Goal: Task Accomplishment & Management: Use online tool/utility

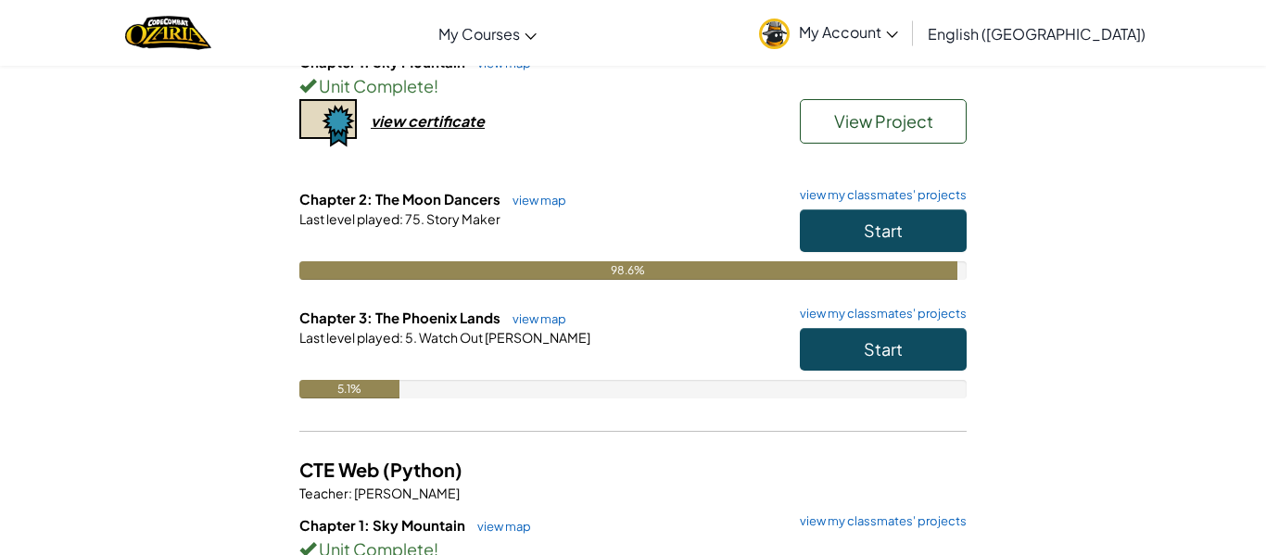
scroll to position [252, 0]
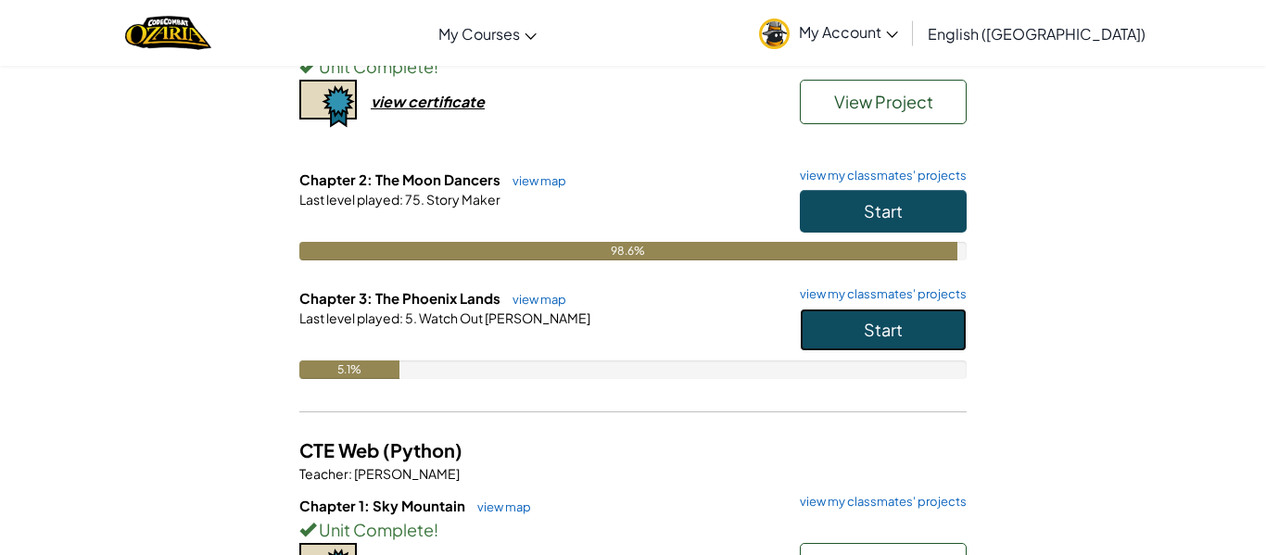
click at [820, 348] on button "Start" at bounding box center [883, 330] width 167 height 43
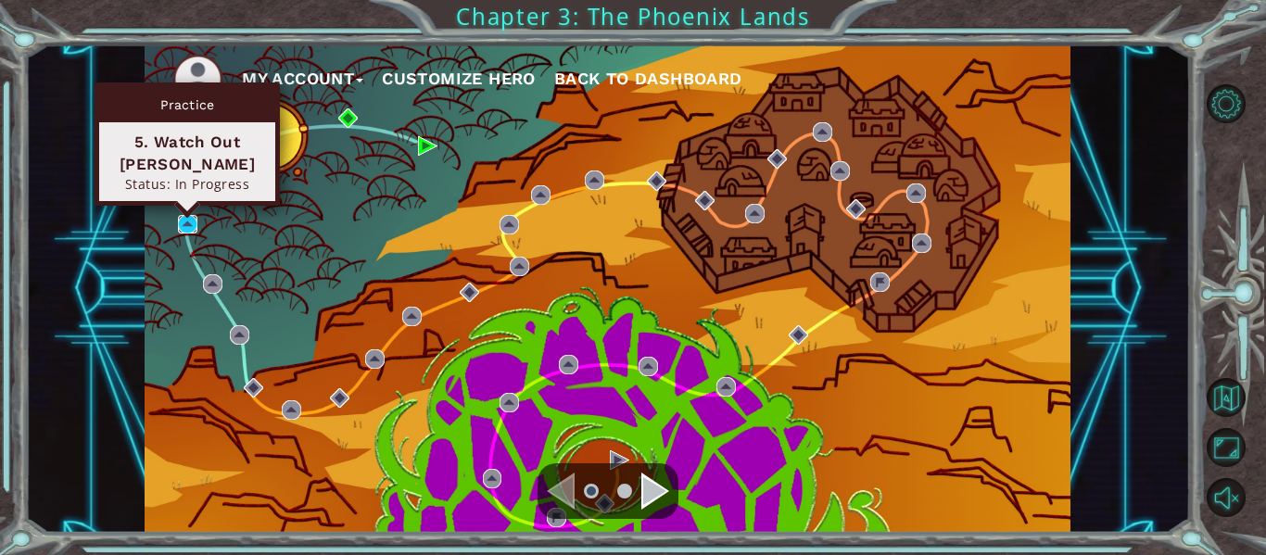
click at [188, 225] on img at bounding box center [187, 224] width 19 height 19
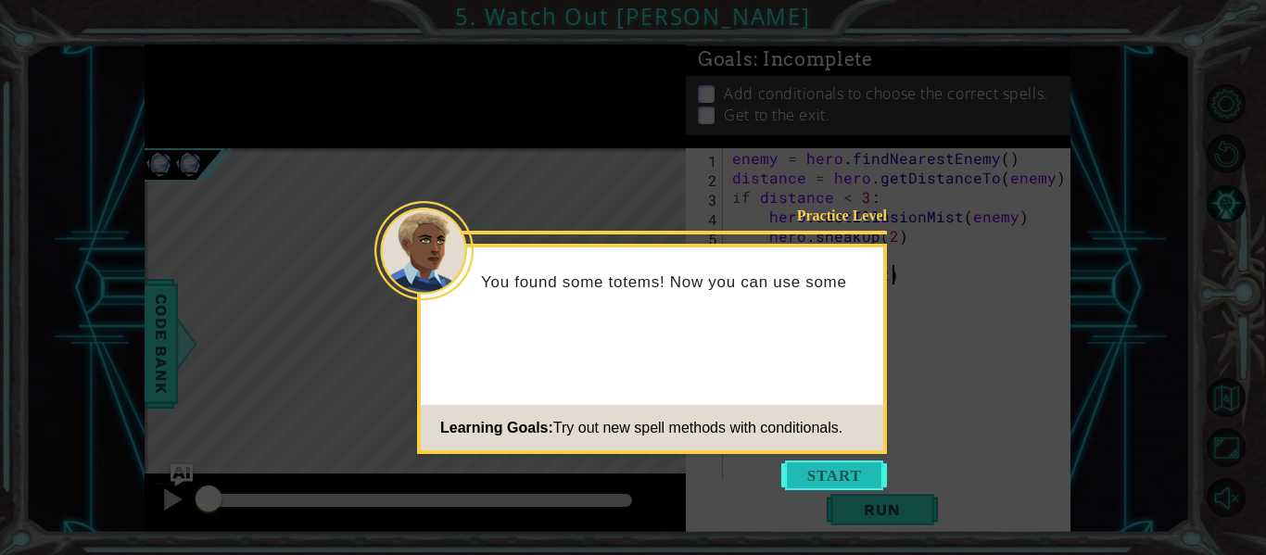
click at [827, 483] on button "Start" at bounding box center [834, 475] width 106 height 30
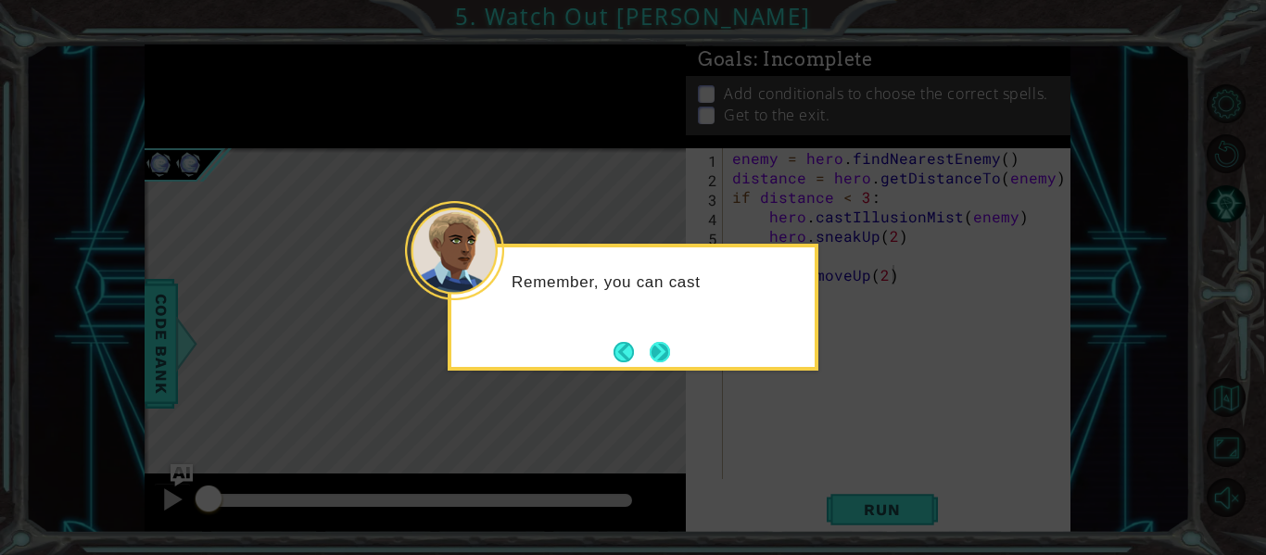
click at [666, 336] on button "Next" at bounding box center [659, 351] width 33 height 33
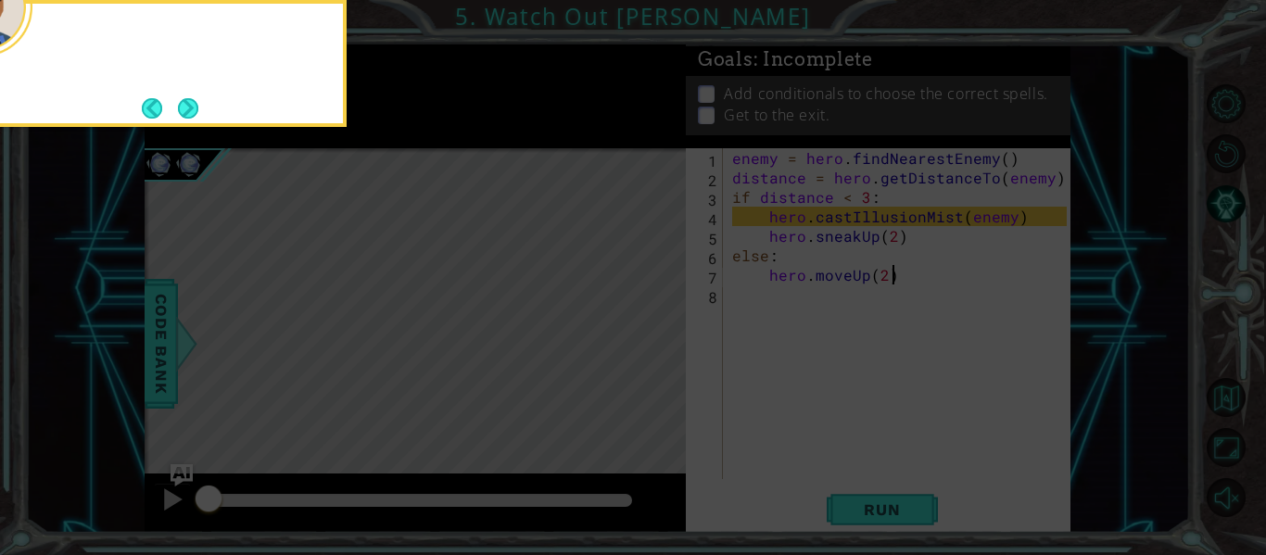
click at [666, 336] on icon at bounding box center [633, 83] width 1266 height 944
click at [192, 119] on button "Next" at bounding box center [188, 108] width 31 height 31
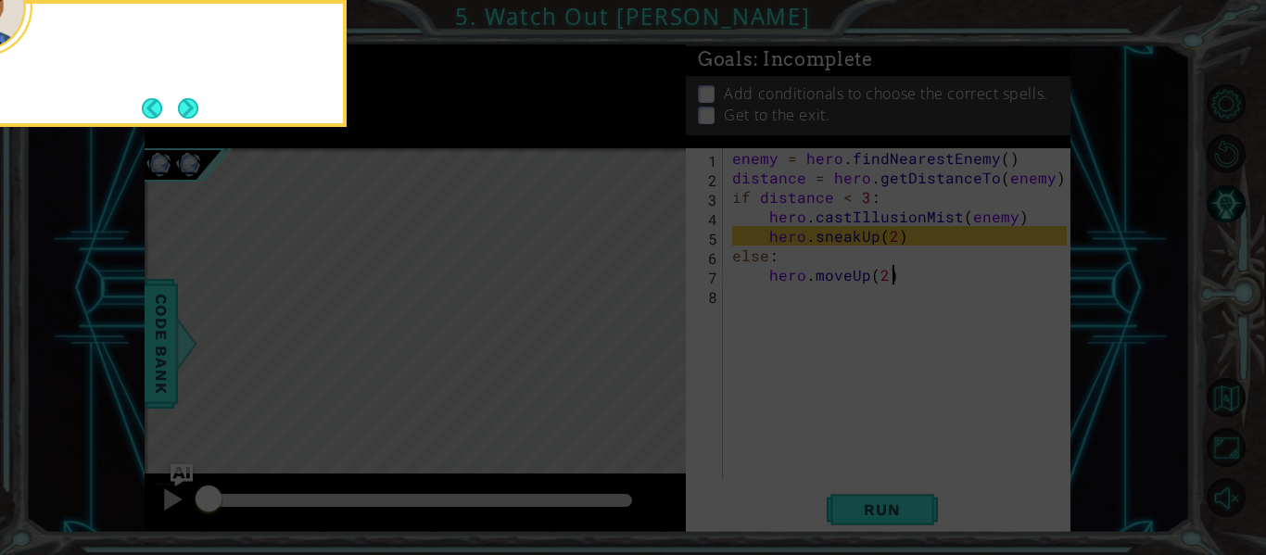
click at [192, 119] on button "Next" at bounding box center [188, 108] width 34 height 34
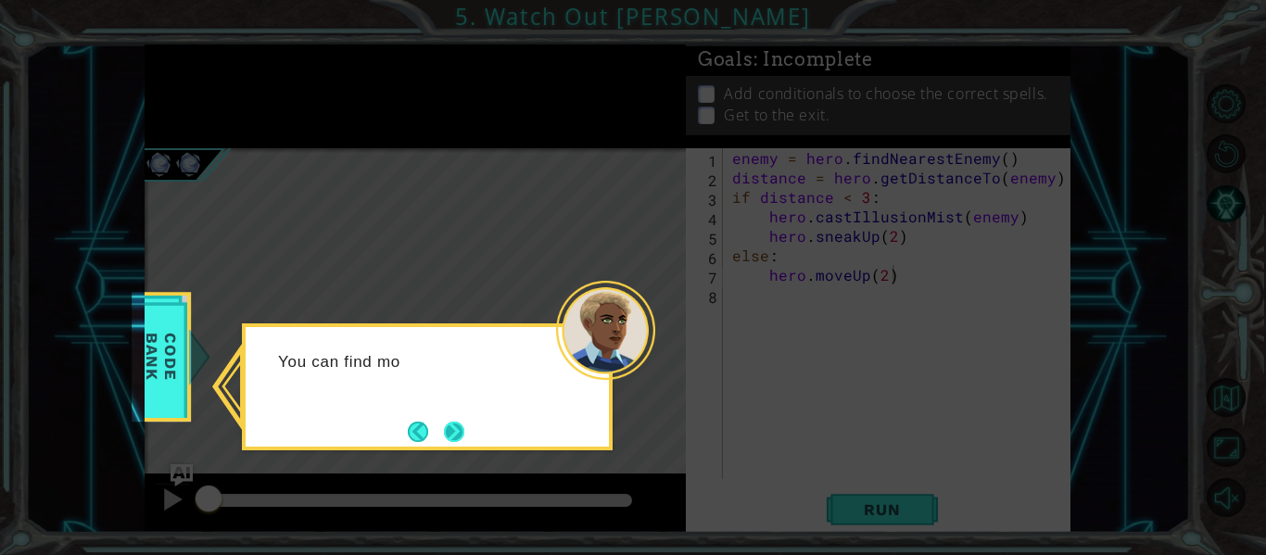
click at [449, 421] on button "Next" at bounding box center [454, 431] width 21 height 21
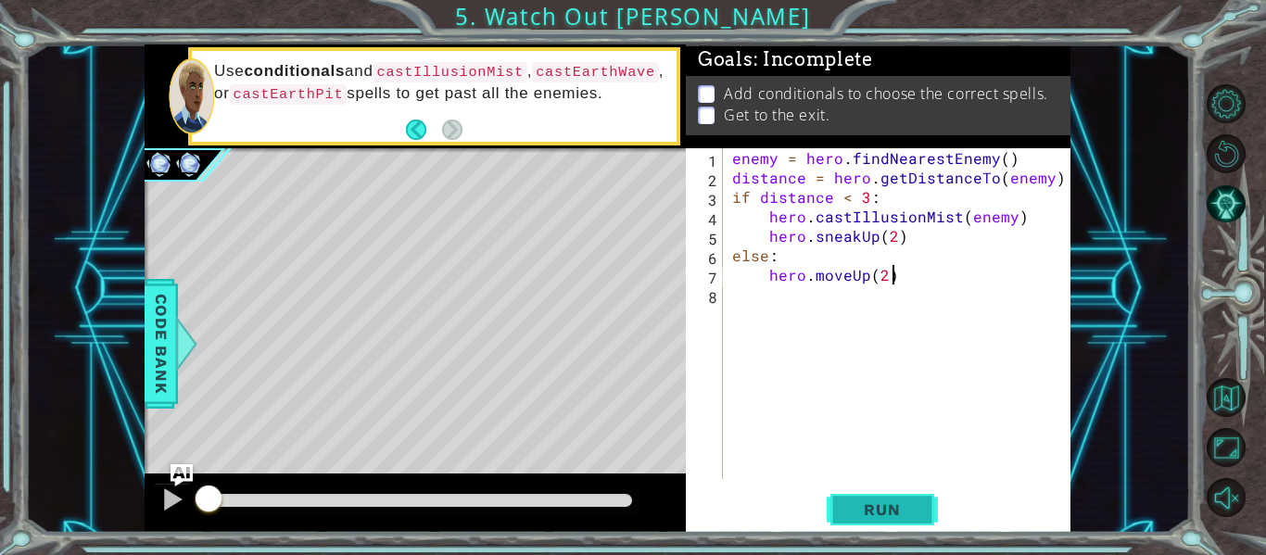
click at [870, 509] on span "Run" at bounding box center [881, 509] width 73 height 19
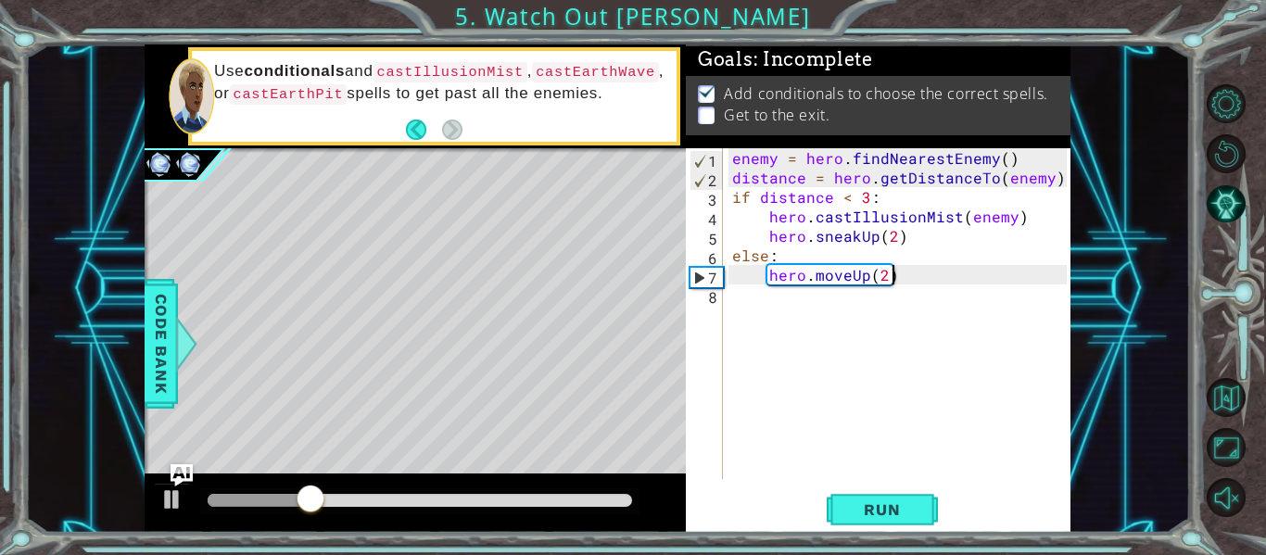
click at [881, 274] on div "enemy = hero . findNearestEnemy ( ) distance = hero . getDistanceTo ( enemy ) i…" at bounding box center [901, 333] width 347 height 370
type textarea "hero.moveUp(5)"
click at [901, 271] on div "enemy = hero . findNearestEnemy ( ) distance = hero . getDistanceTo ( enemy ) i…" at bounding box center [901, 333] width 347 height 370
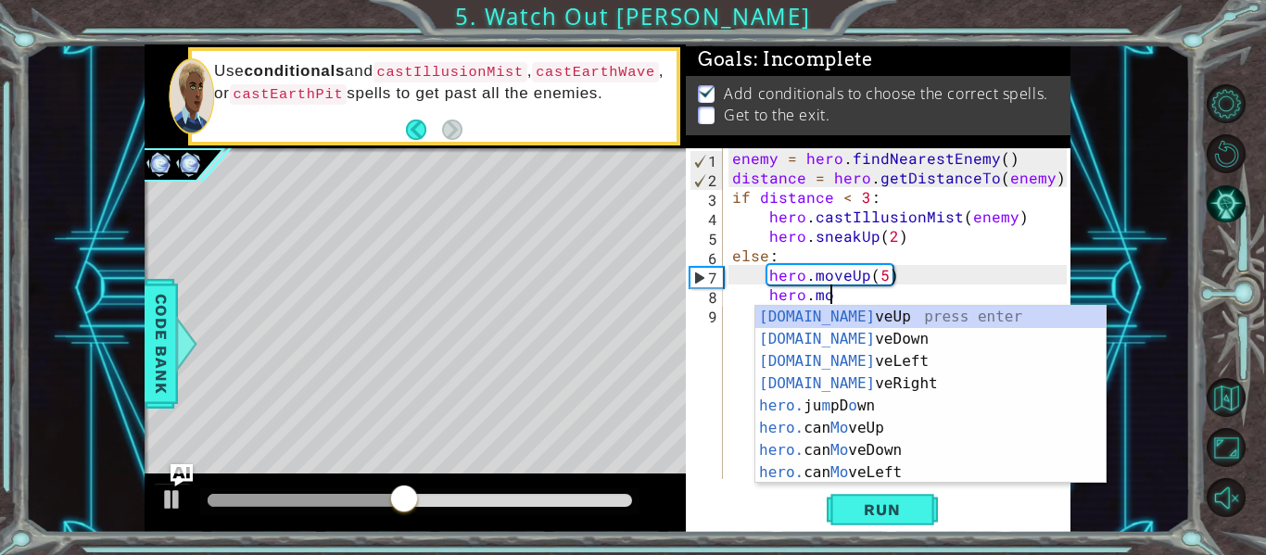
scroll to position [0, 6]
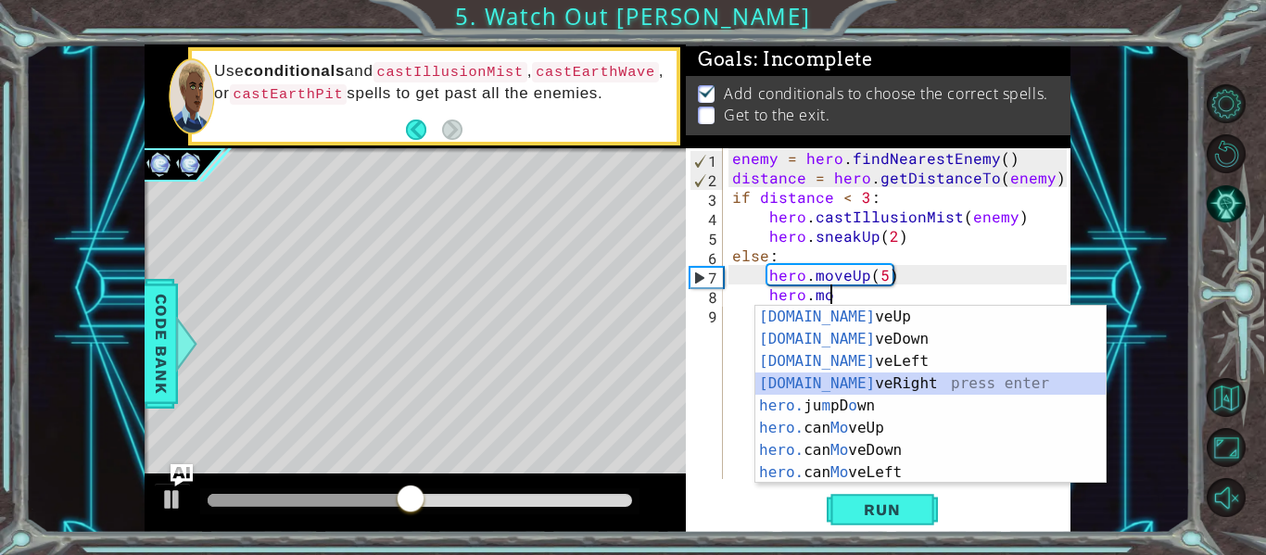
click at [871, 378] on div "[DOMAIN_NAME] veUp press enter [DOMAIN_NAME] veDown press enter [DOMAIN_NAME] v…" at bounding box center [930, 417] width 350 height 222
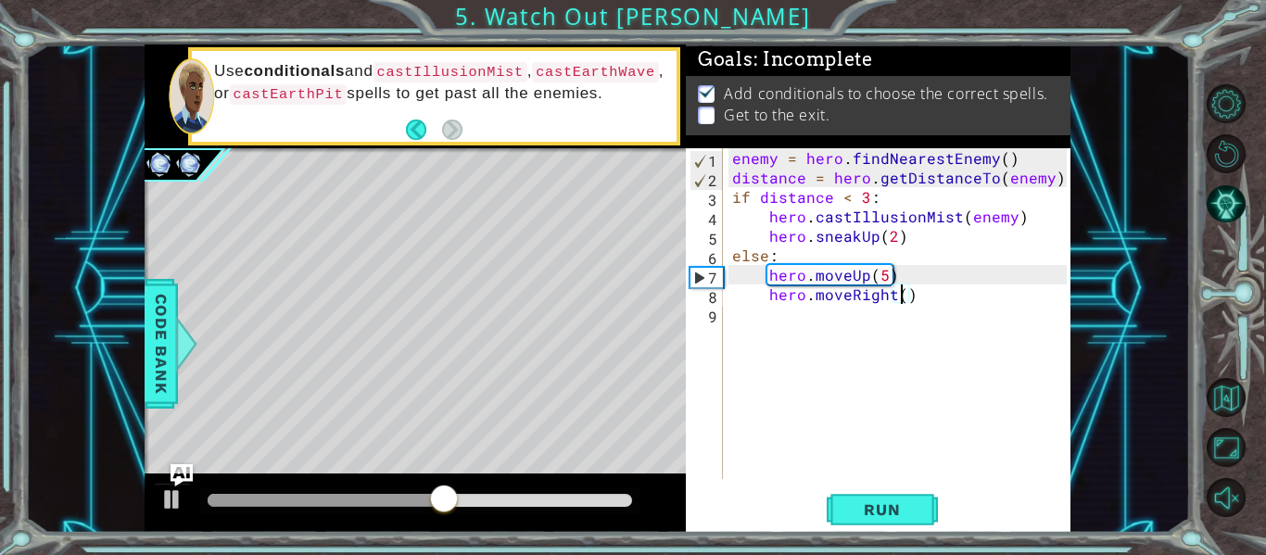
scroll to position [0, 11]
click at [921, 298] on div "enemy = hero . findNearestEnemy ( ) distance = hero . getDistanceTo ( enemy ) i…" at bounding box center [901, 333] width 347 height 370
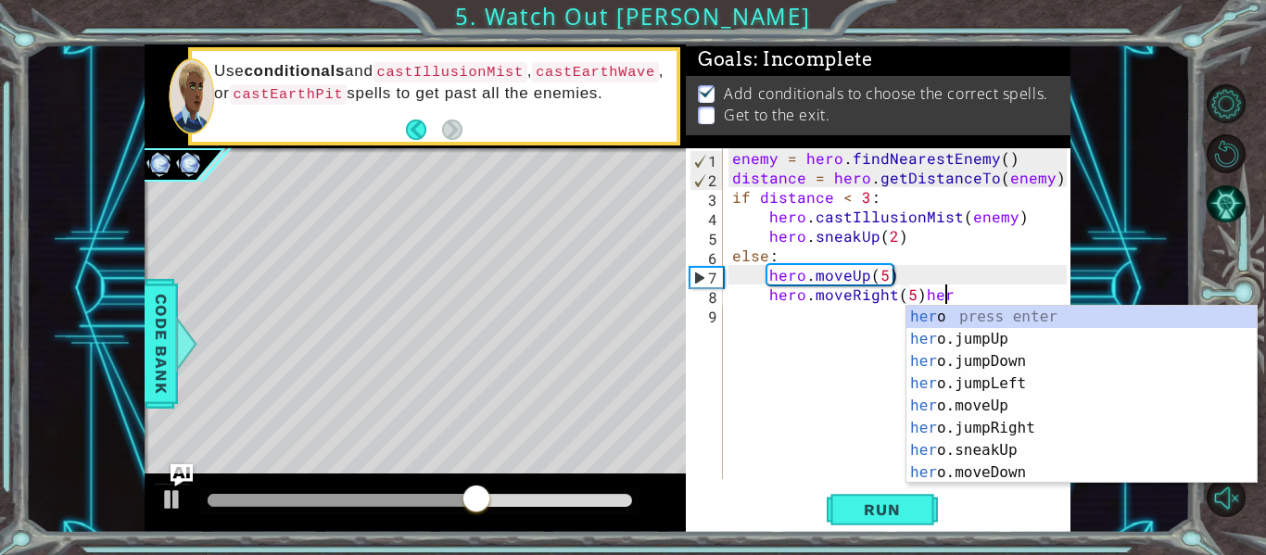
scroll to position [0, 13]
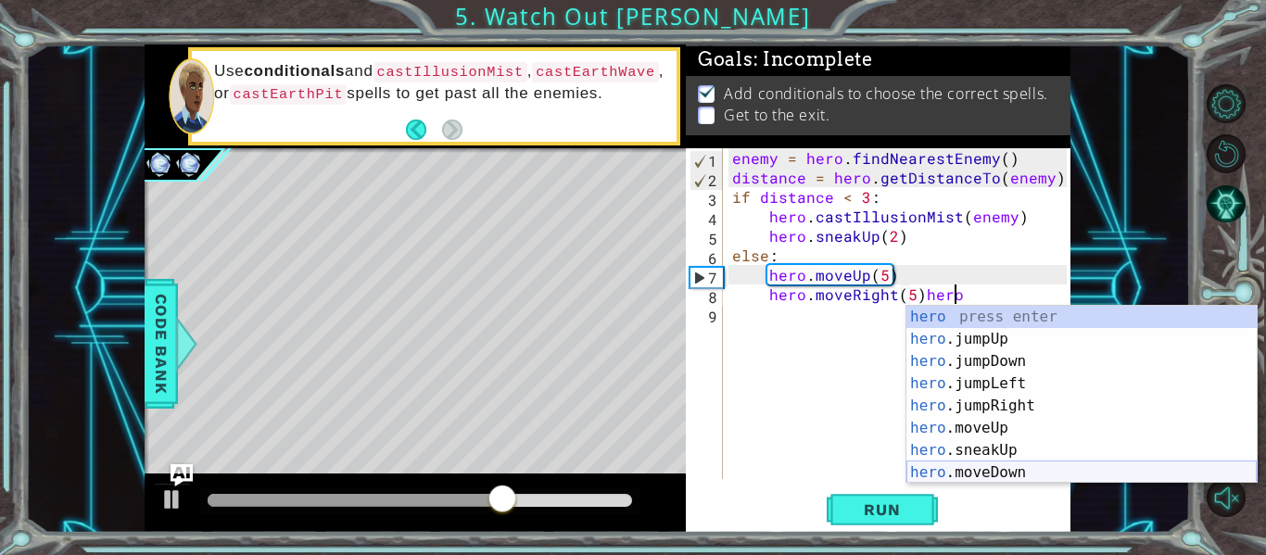
click at [950, 469] on div "hero press enter hero .jumpUp press enter hero .jumpDown press enter hero .jump…" at bounding box center [1081, 417] width 350 height 222
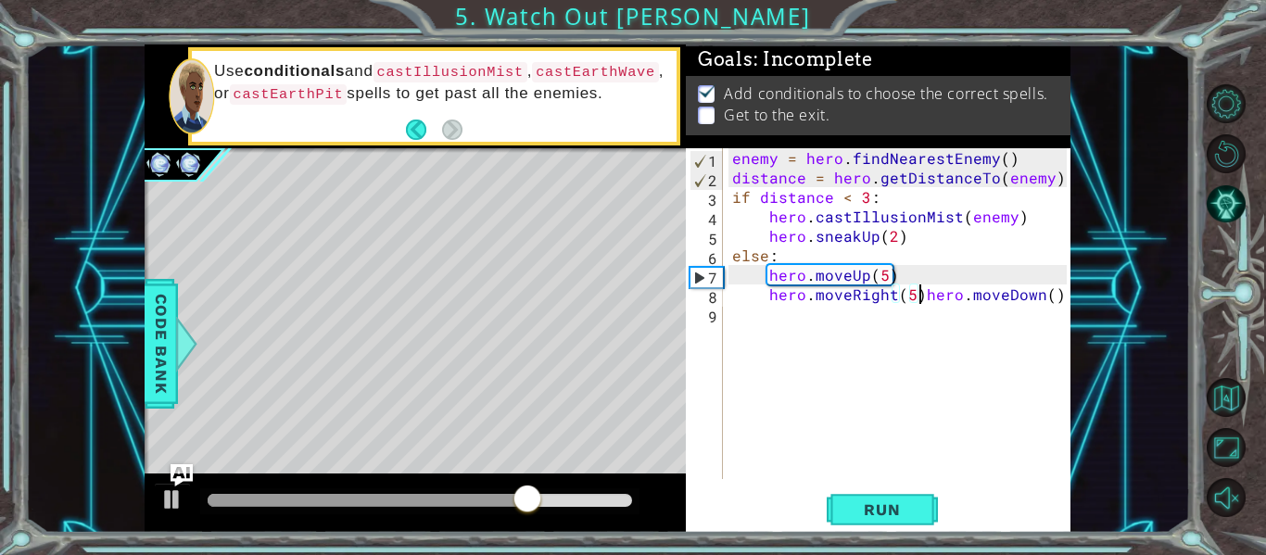
scroll to position [0, 9]
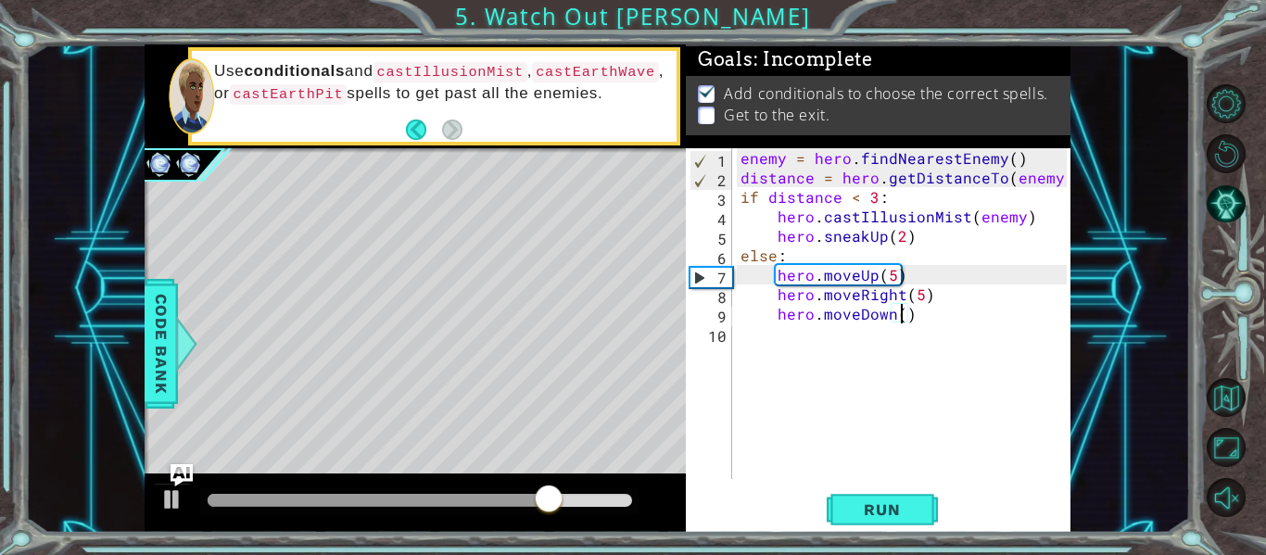
type textarea "hero.moveDown(2)"
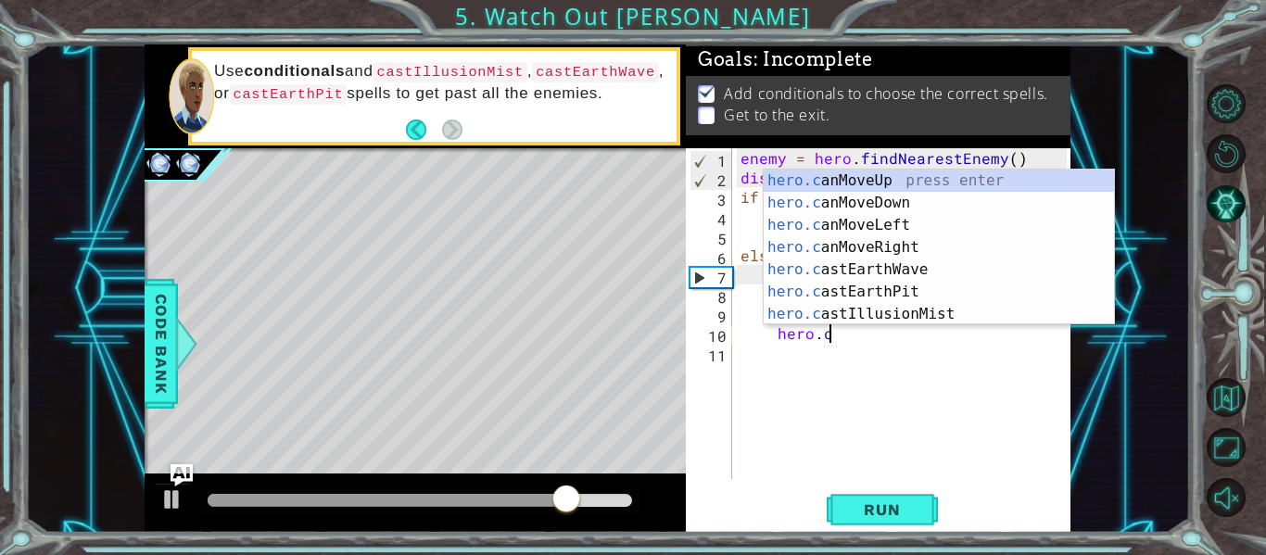
scroll to position [0, 6]
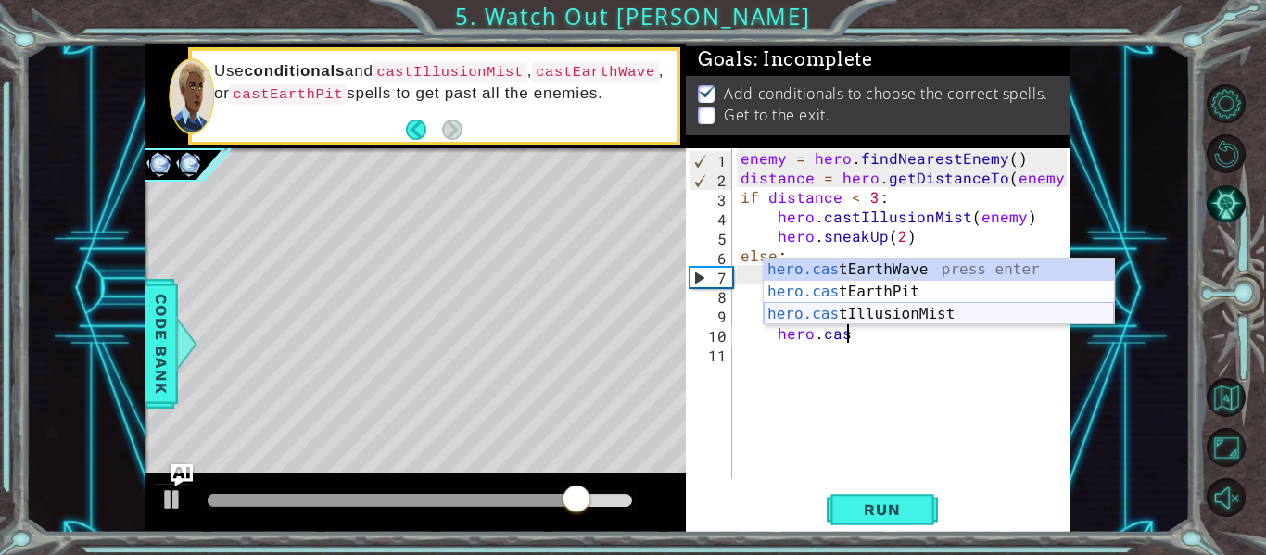
click at [953, 317] on div "hero.cas tEarthWave press enter hero.cas tEarthPit press enter hero.cas tIllusi…" at bounding box center [938, 313] width 350 height 111
type textarea "hero.castIllusionMist(friend)"
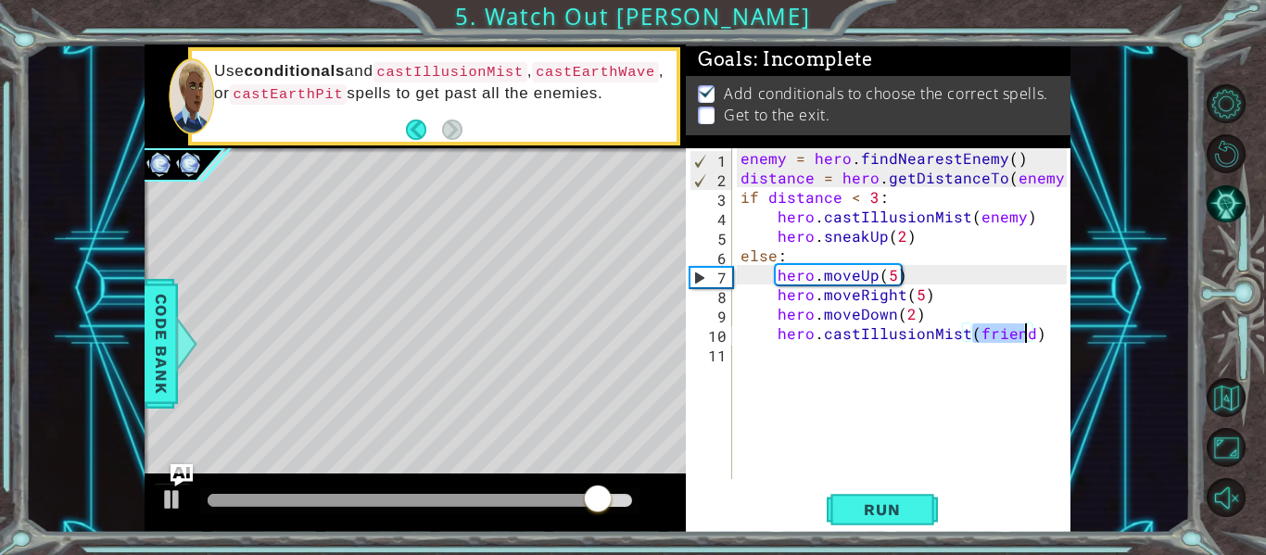
click at [1035, 332] on div "enemy = hero . findNearestEnemy ( ) distance = hero . getDistanceTo ( enemy ) i…" at bounding box center [906, 333] width 339 height 370
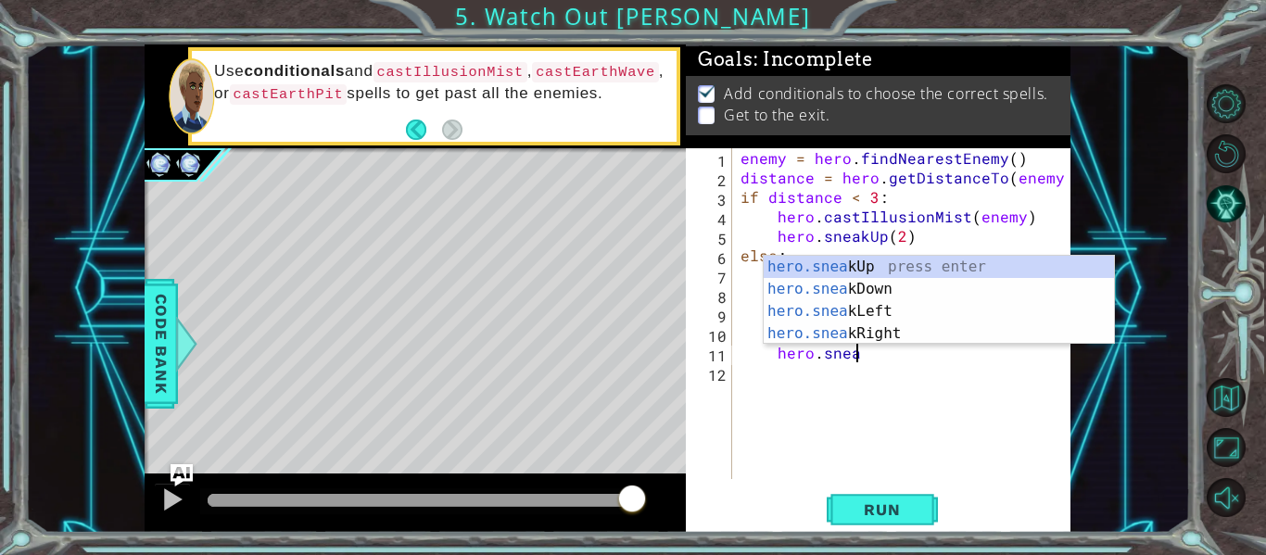
scroll to position [0, 6]
click at [962, 296] on div "hero.sneak Up press enter hero.sneak Down press enter hero.sneak Left press ent…" at bounding box center [938, 322] width 350 height 133
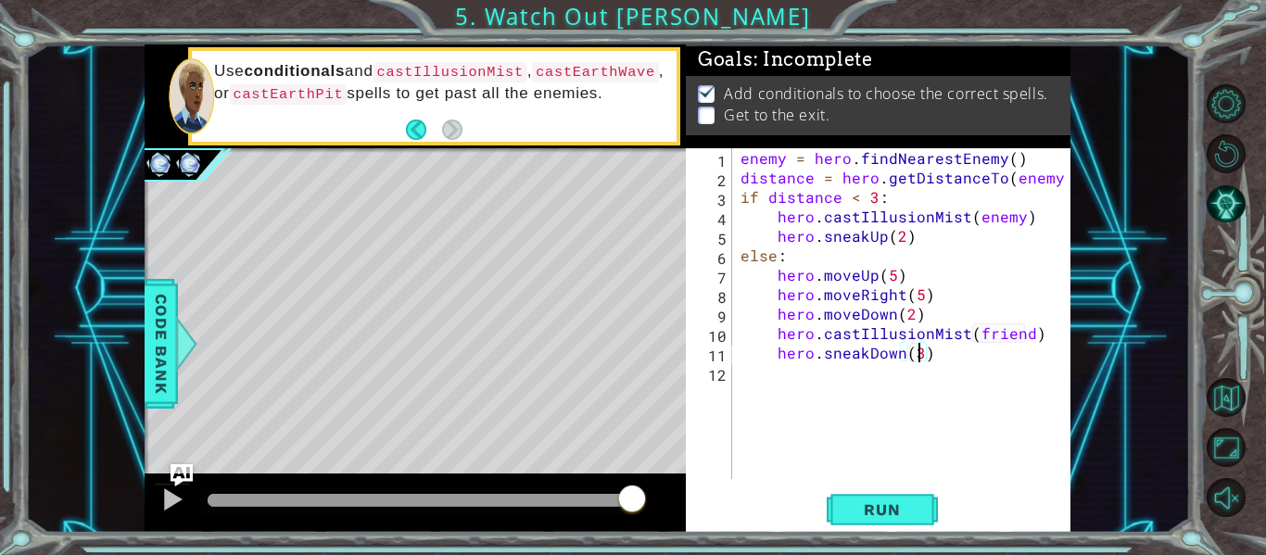
scroll to position [0, 11]
click at [841, 500] on button "Run" at bounding box center [881, 510] width 111 height 38
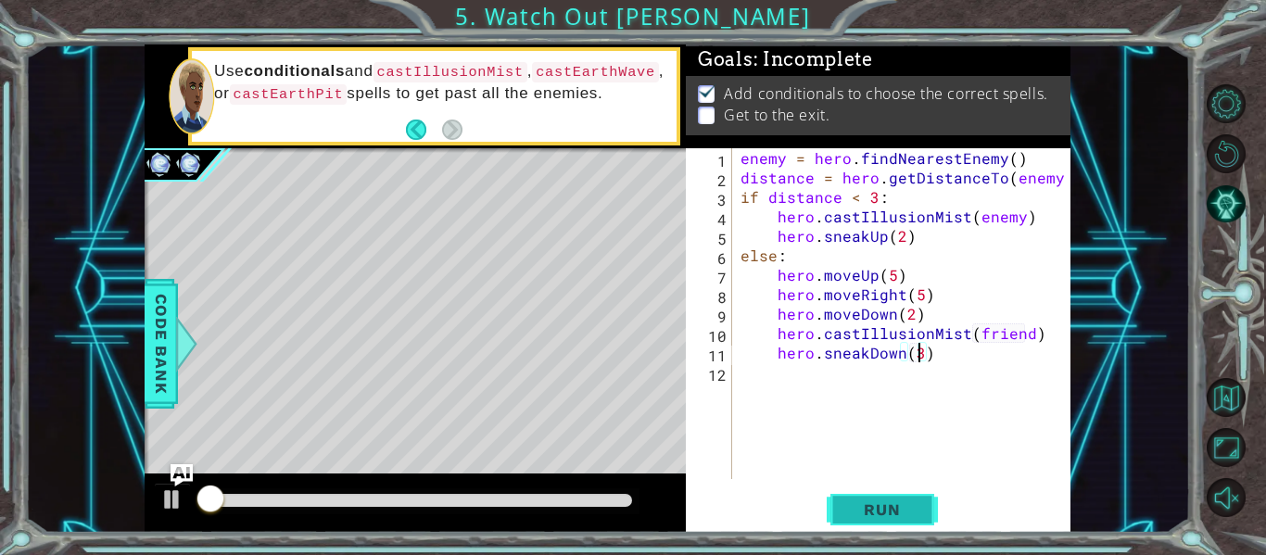
click at [841, 500] on button "Run" at bounding box center [881, 510] width 111 height 38
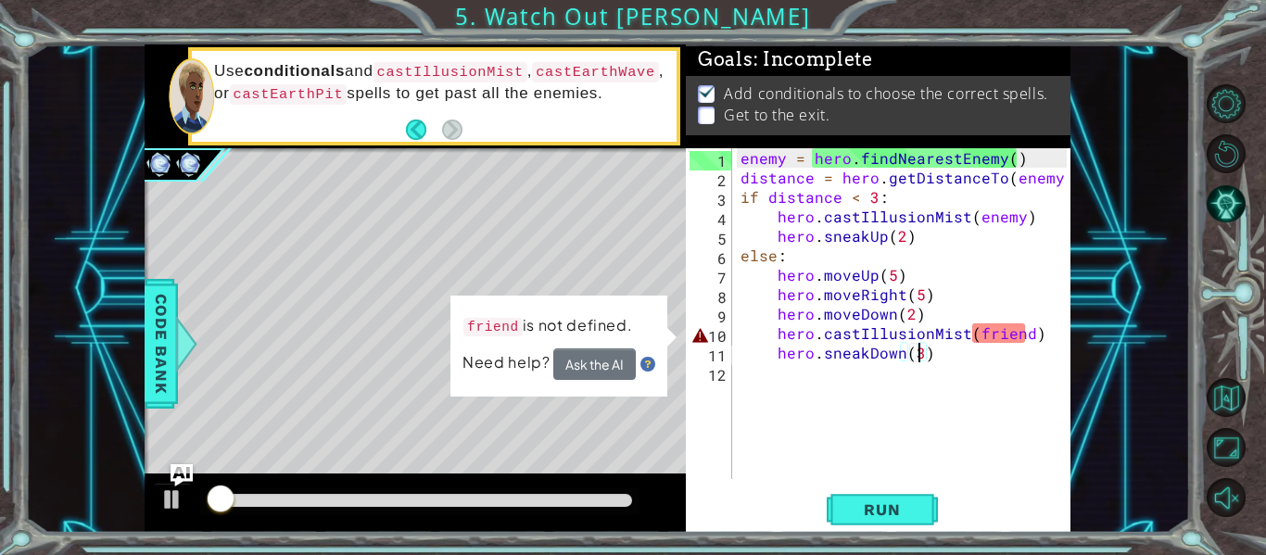
click at [1024, 335] on div "enemy = hero . findNearestEnemy ( ) distance = hero . getDistanceTo ( enemy ) i…" at bounding box center [906, 333] width 339 height 370
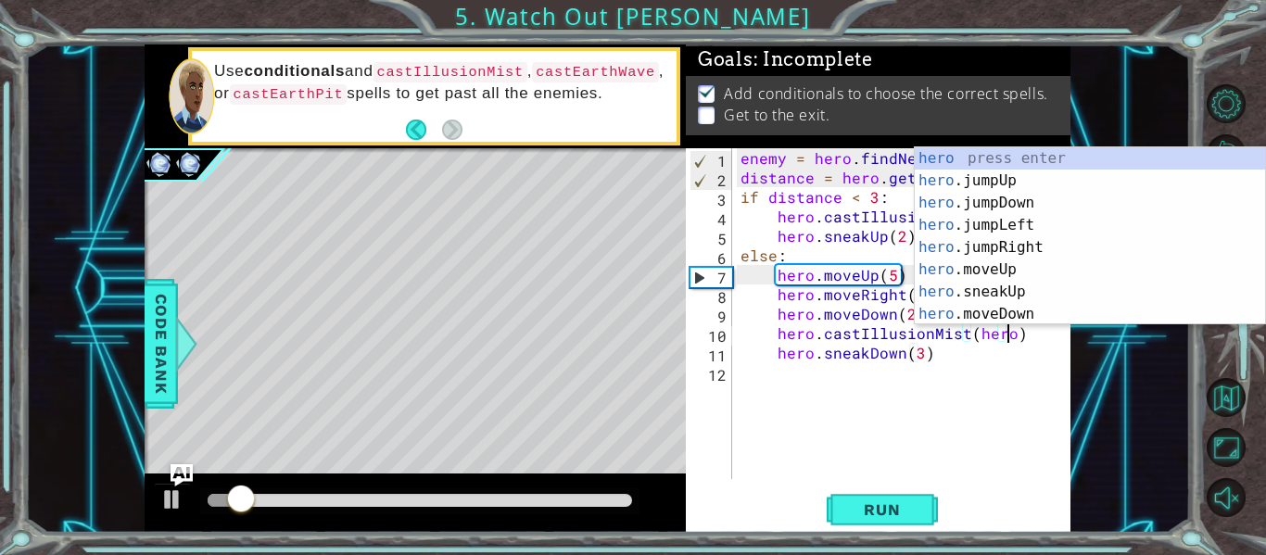
scroll to position [0, 17]
type textarea "hero.castIllusionMist(hero)"
click at [902, 509] on span "Run" at bounding box center [881, 509] width 73 height 19
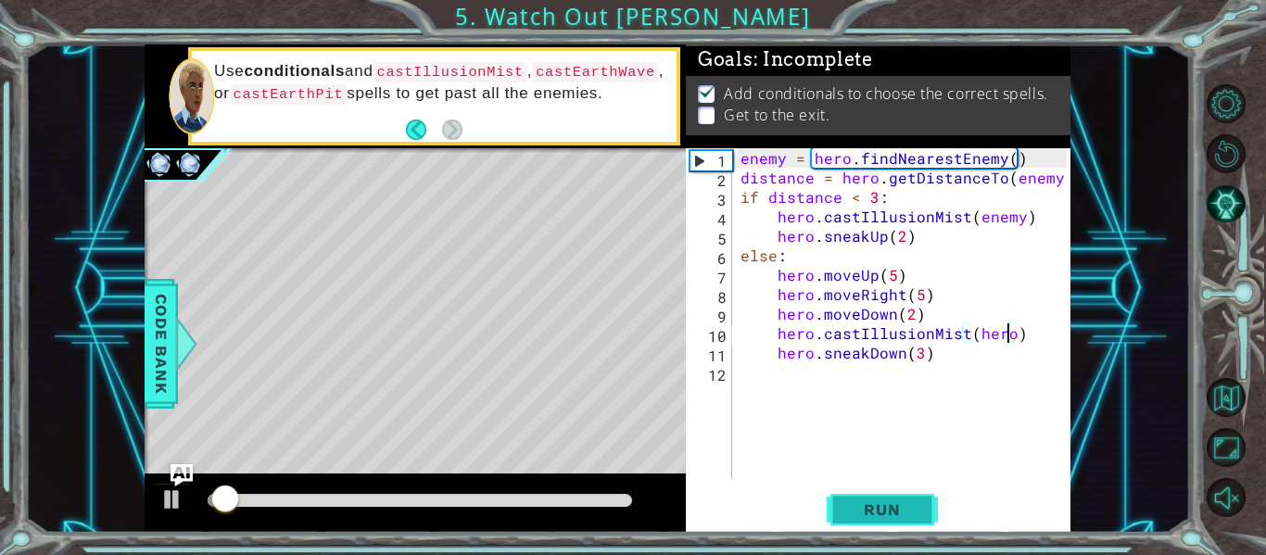
click at [902, 509] on span "Run" at bounding box center [881, 509] width 73 height 19
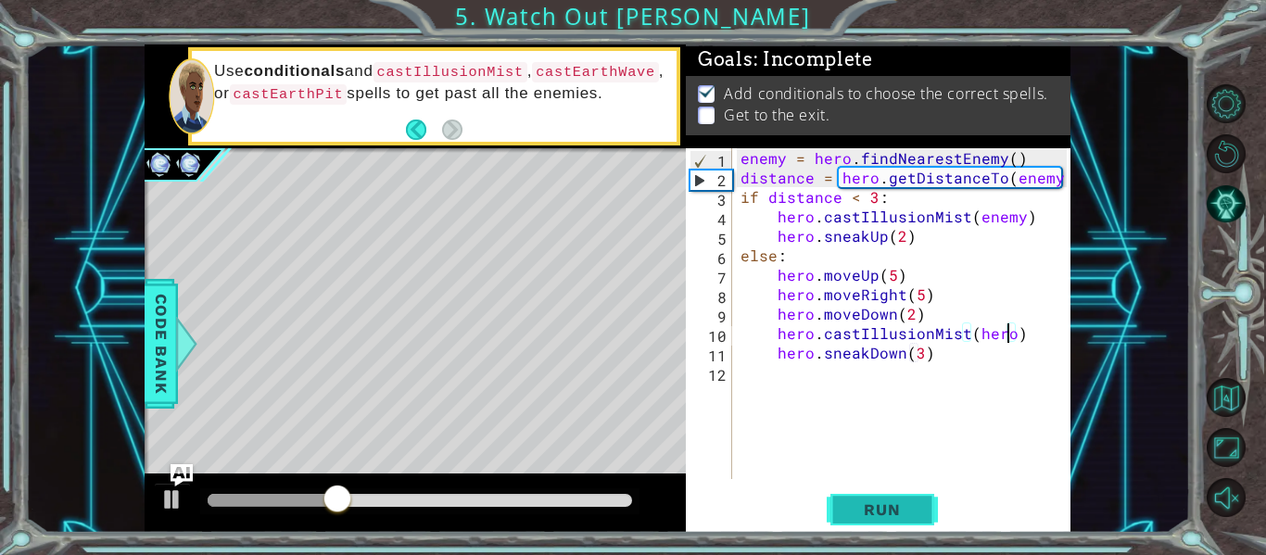
click at [902, 509] on span "Run" at bounding box center [881, 509] width 73 height 19
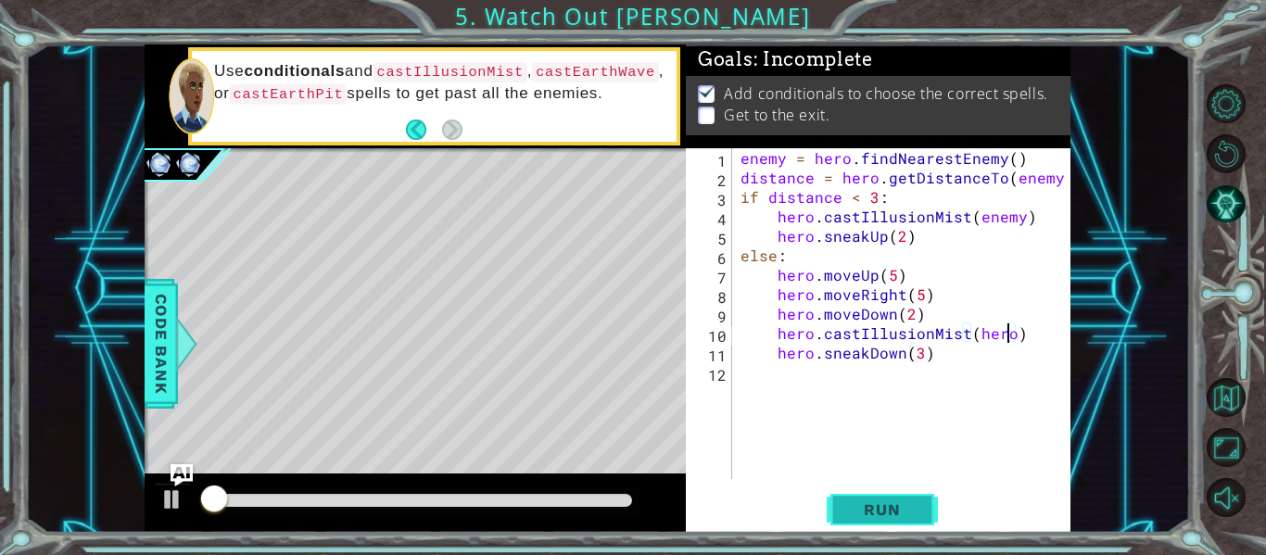
click at [902, 510] on span "Run" at bounding box center [881, 509] width 73 height 19
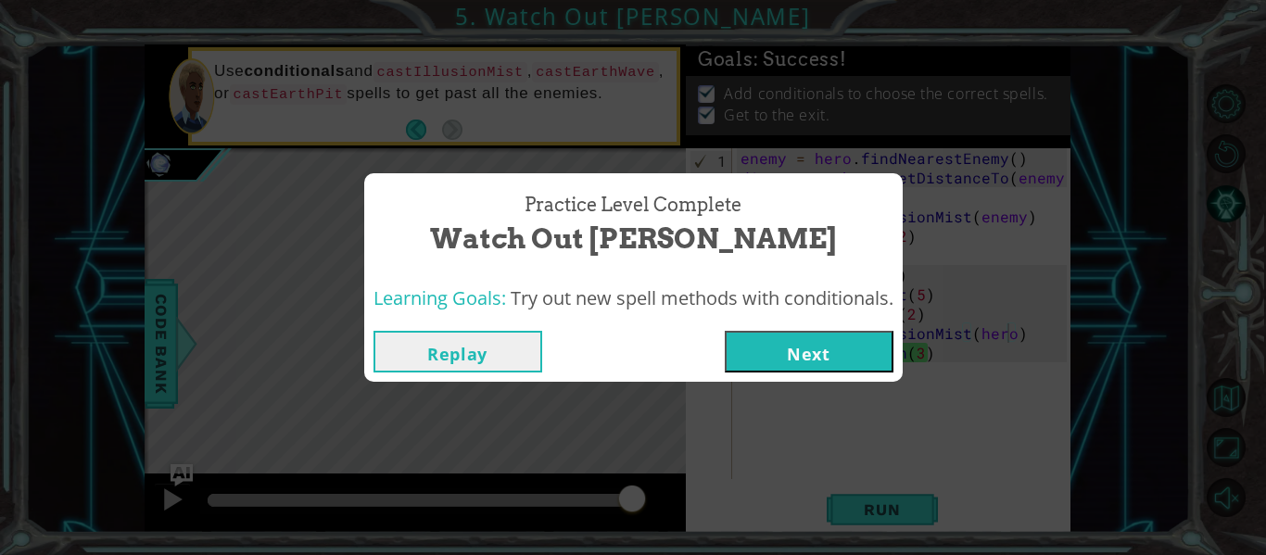
click at [810, 354] on button "Next" at bounding box center [808, 352] width 169 height 42
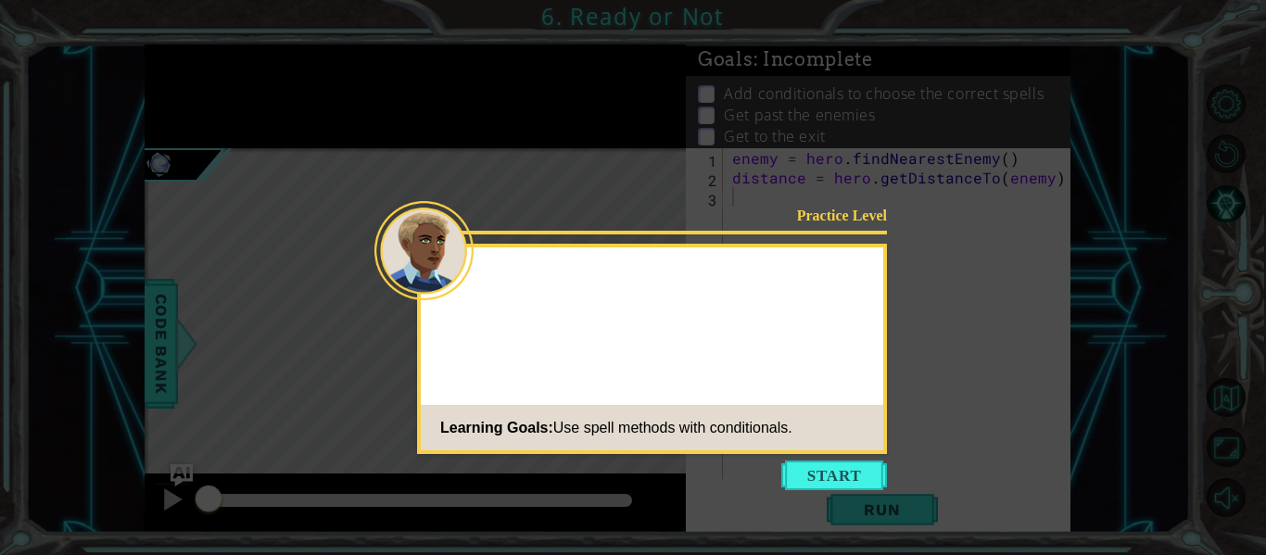
click at [810, 351] on div "Practice Level Learning Goals: Use spell methods with conditionals." at bounding box center [652, 349] width 470 height 210
click at [817, 452] on div "Practice Level You can Learning Goals: Use spell methods with conditionals." at bounding box center [652, 349] width 470 height 210
click at [804, 466] on button "Start" at bounding box center [834, 475] width 106 height 30
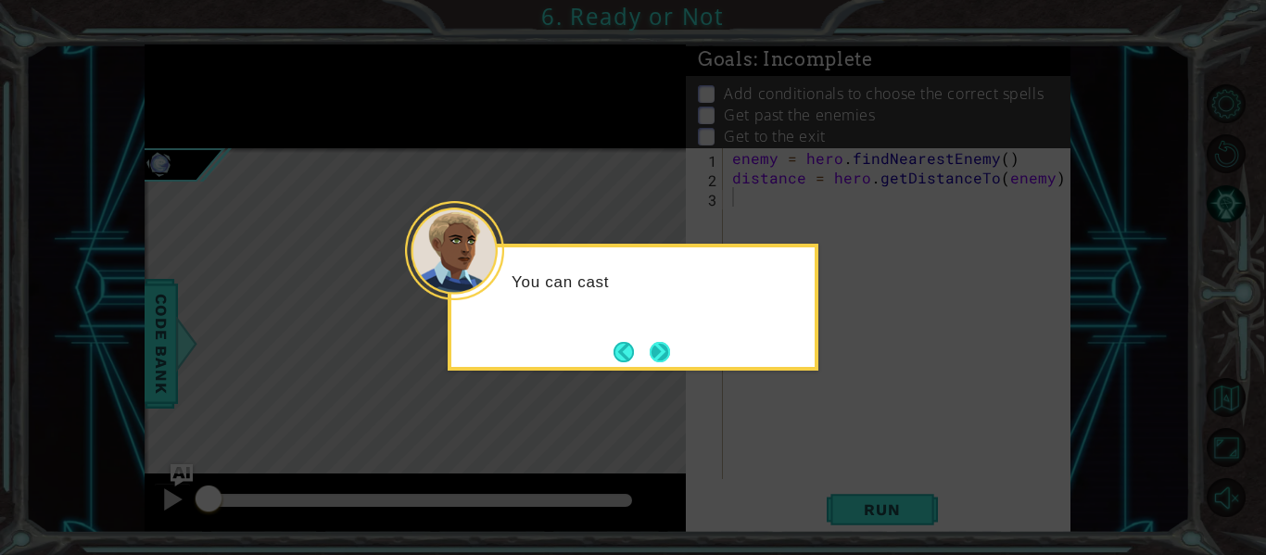
click at [659, 346] on button "Next" at bounding box center [659, 351] width 21 height 21
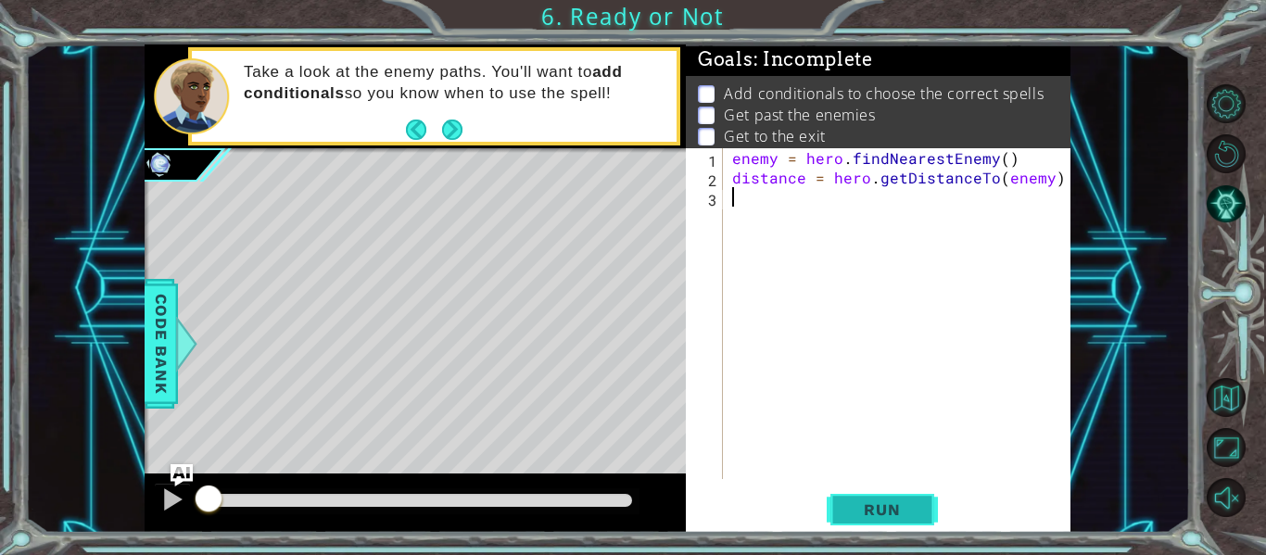
click at [888, 510] on span "Run" at bounding box center [881, 509] width 73 height 19
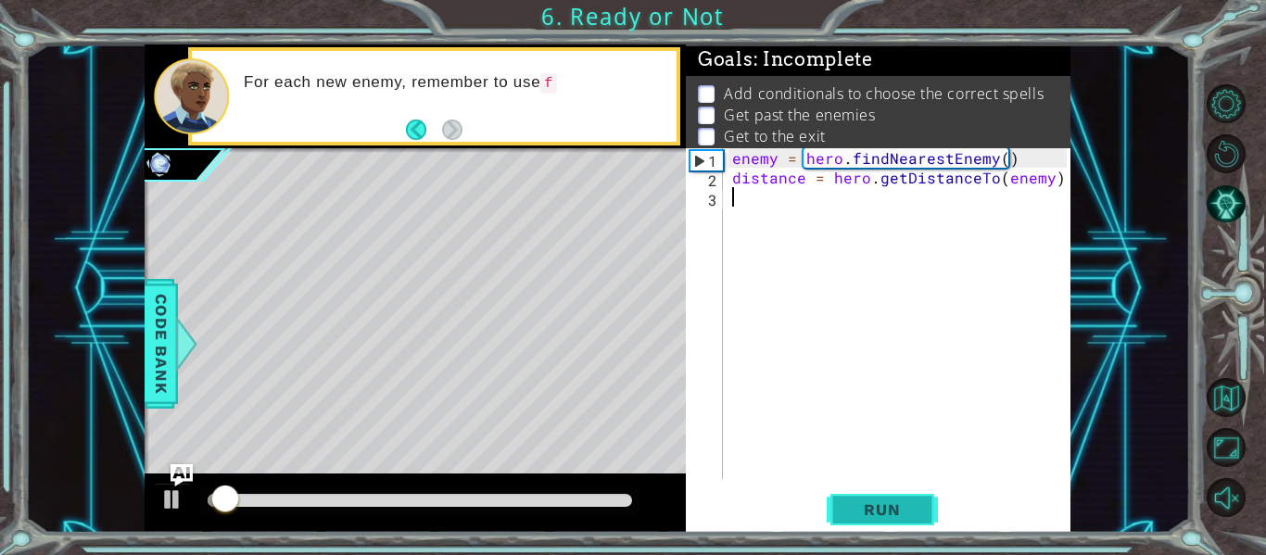
click at [888, 510] on span "Run" at bounding box center [881, 509] width 73 height 19
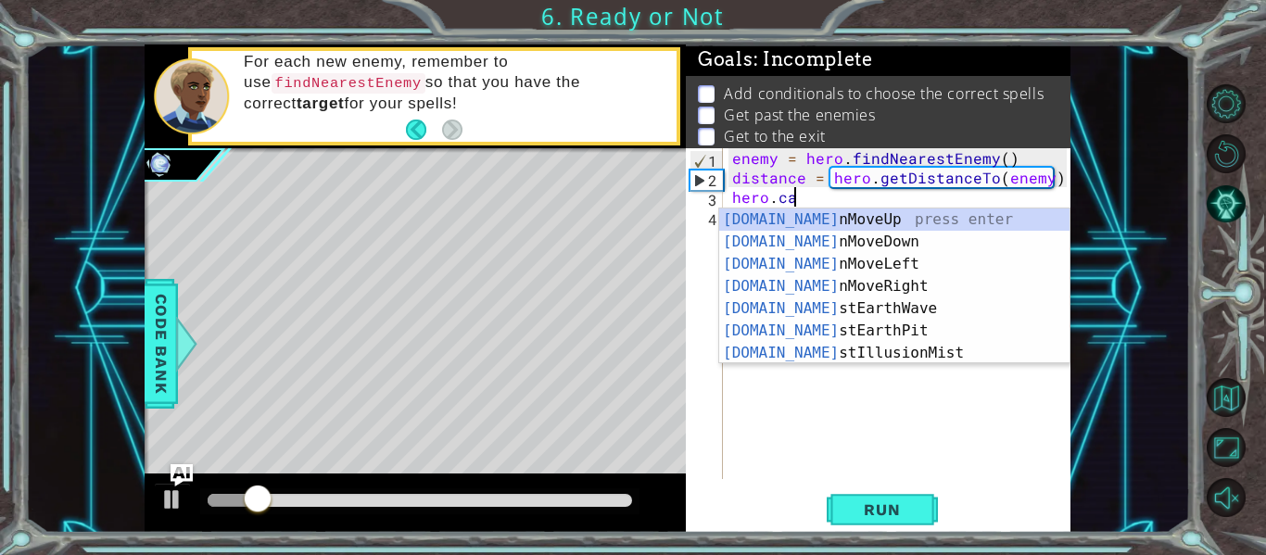
scroll to position [0, 4]
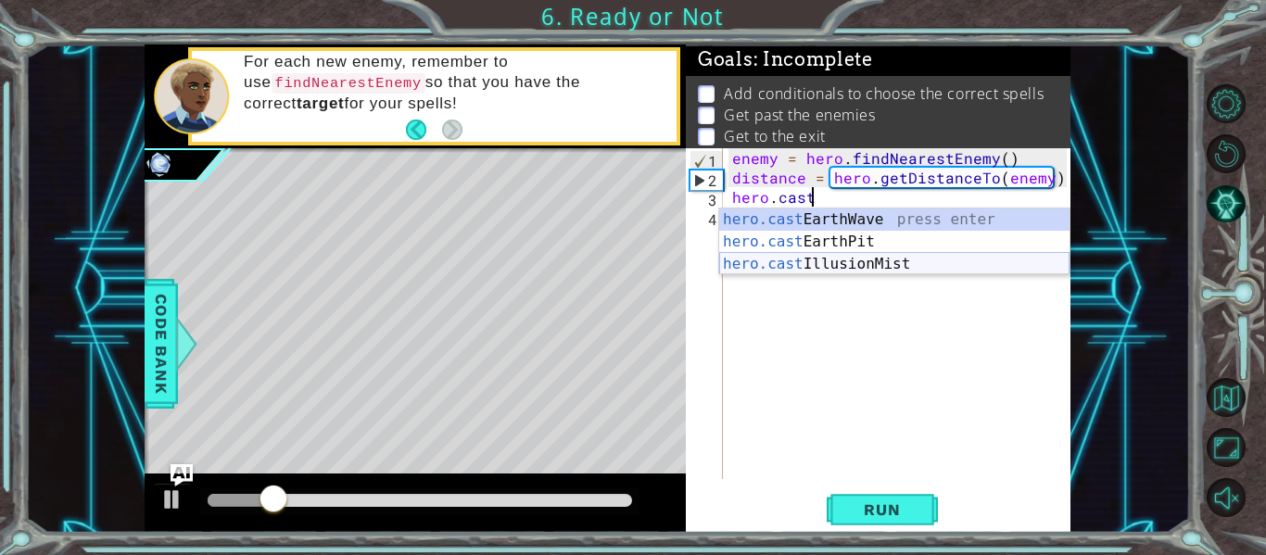
click at [766, 265] on div "hero.cast EarthWave press enter hero.cast EarthPit press enter hero.cast Illusi…" at bounding box center [894, 263] width 350 height 111
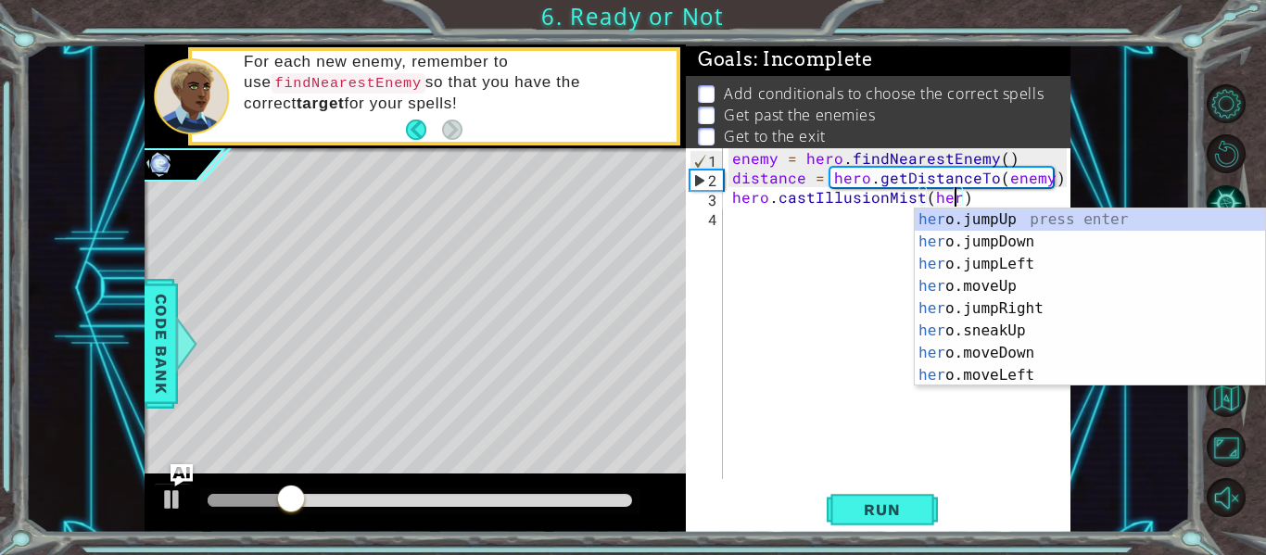
type textarea "hero.castIllusionMist(hero)"
click at [985, 197] on div "enemy = hero . findNearestEnemy ( ) distance = hero . getDistanceTo ( enemy ) h…" at bounding box center [901, 333] width 347 height 370
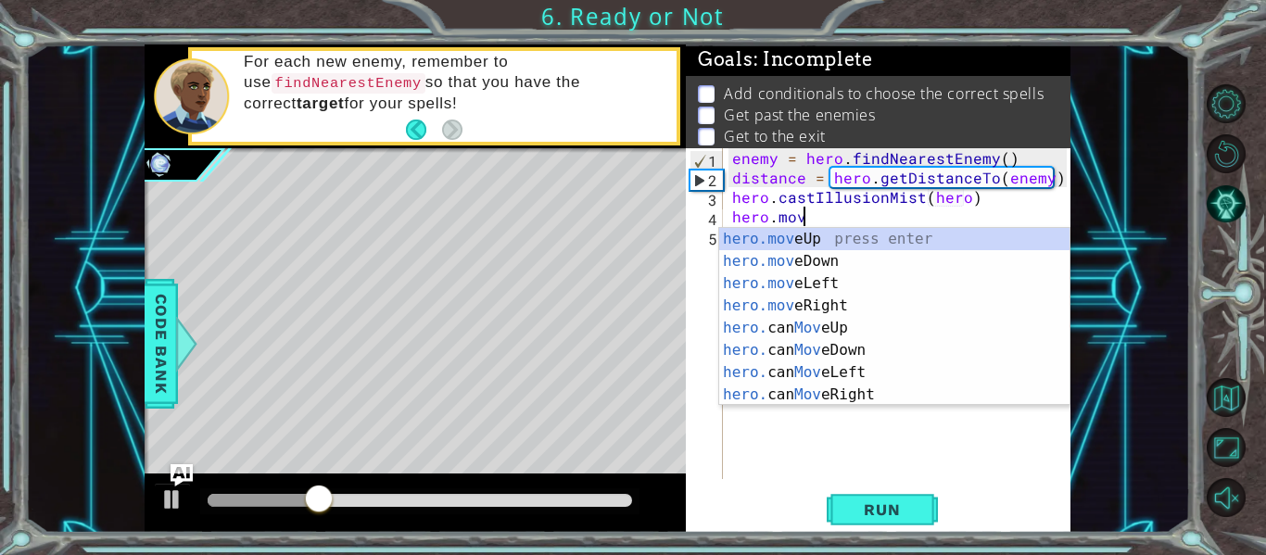
scroll to position [0, 4]
click at [931, 240] on div "hero.move Up press enter hero.move Down press enter hero.move Left press enter …" at bounding box center [894, 339] width 350 height 222
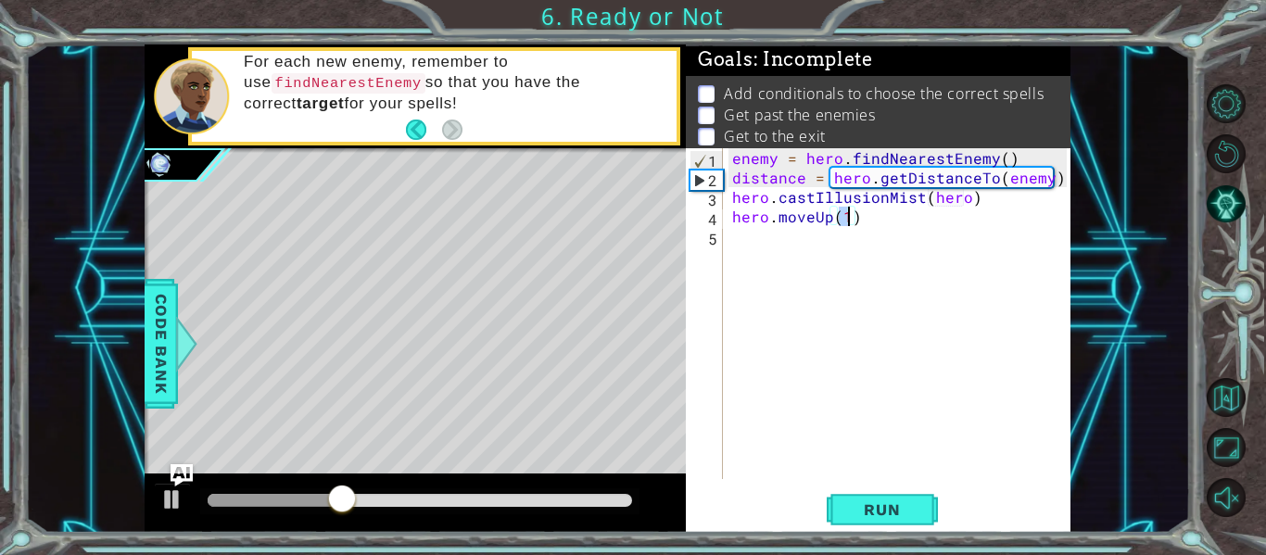
type textarea "hero.moveUp(2)"
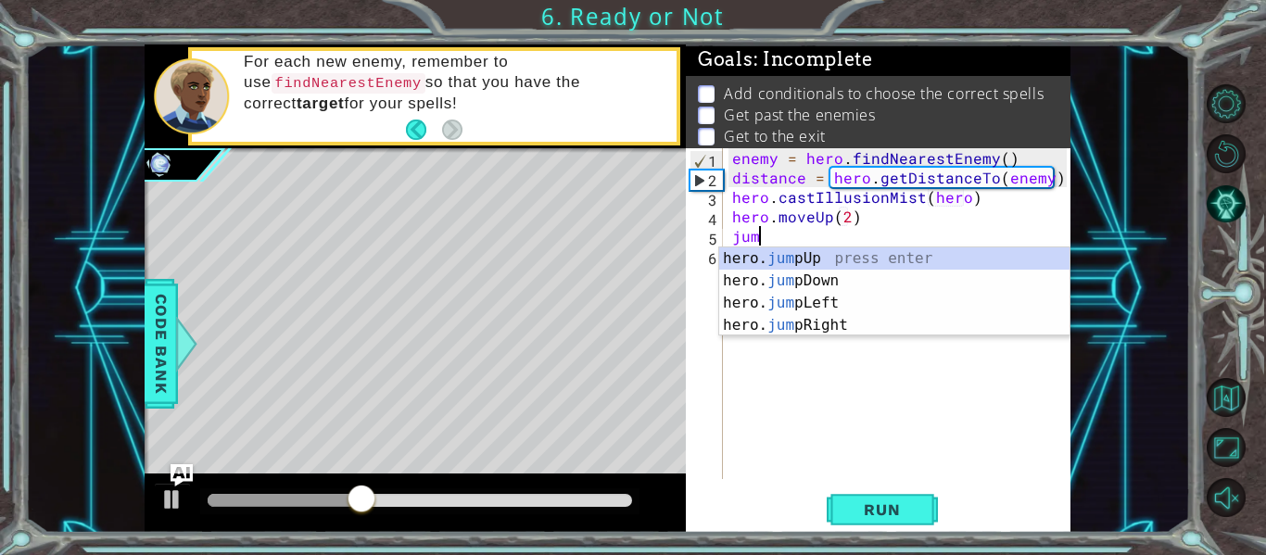
scroll to position [0, 1]
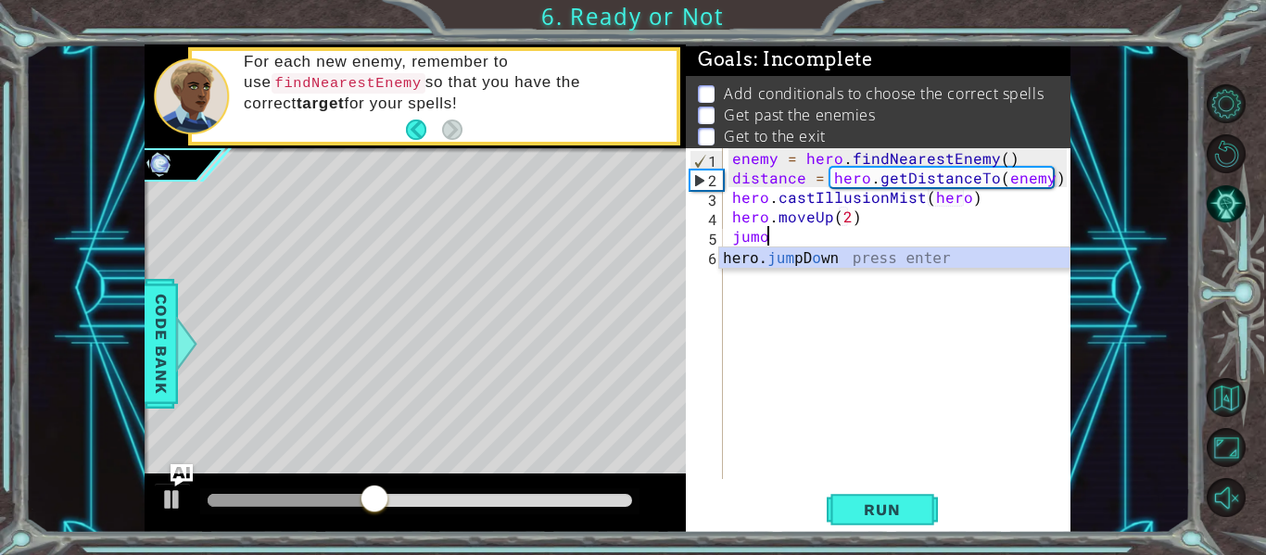
type textarea "jum"
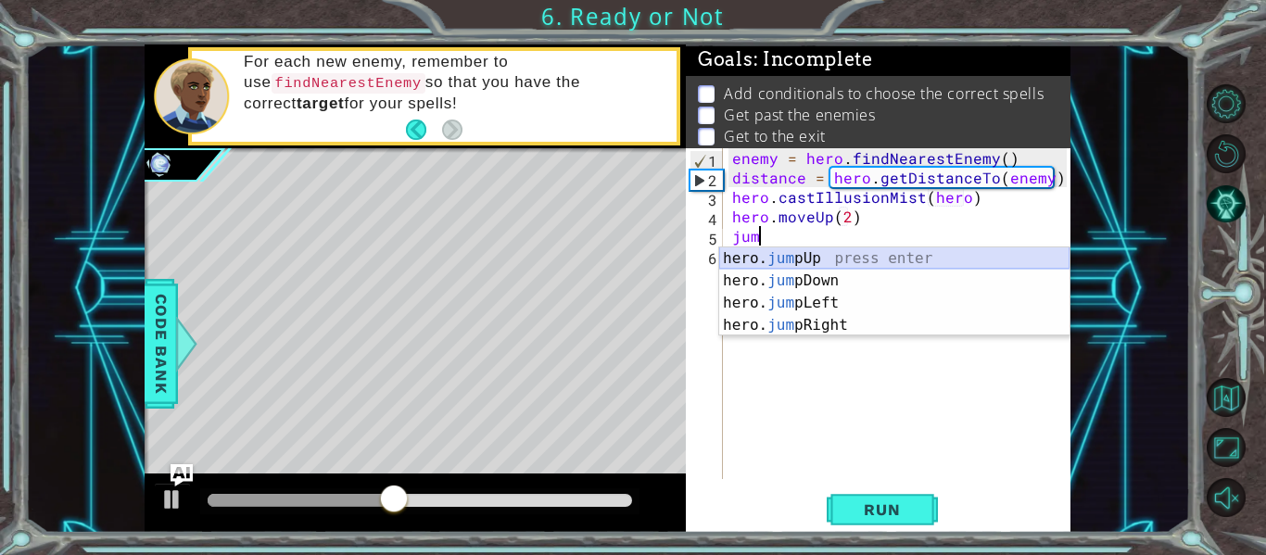
click at [804, 255] on div "hero. jum pUp press enter hero. jum pDown press enter hero. jum pLeft press ent…" at bounding box center [894, 313] width 350 height 133
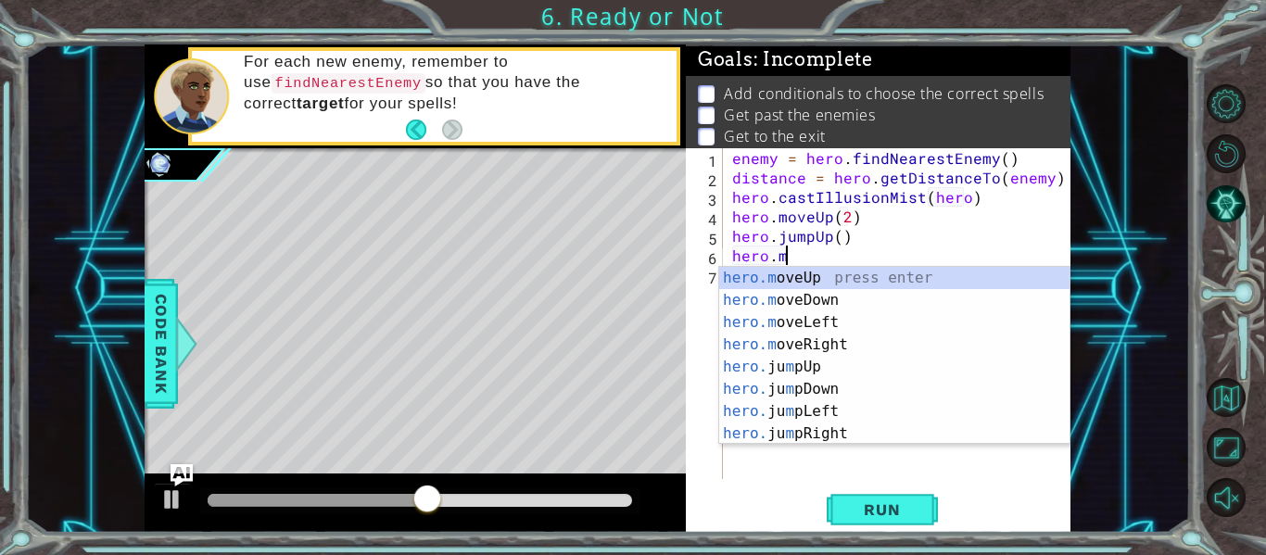
scroll to position [0, 3]
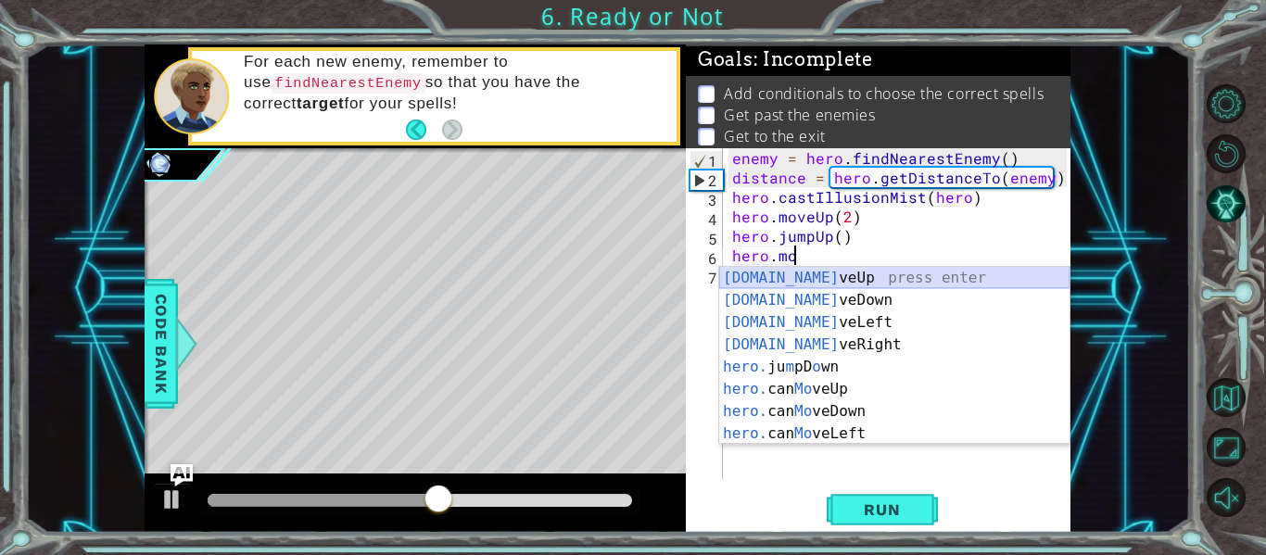
click at [809, 283] on div "[DOMAIN_NAME] veUp press enter [DOMAIN_NAME] veDown press enter [DOMAIN_NAME] v…" at bounding box center [894, 378] width 350 height 222
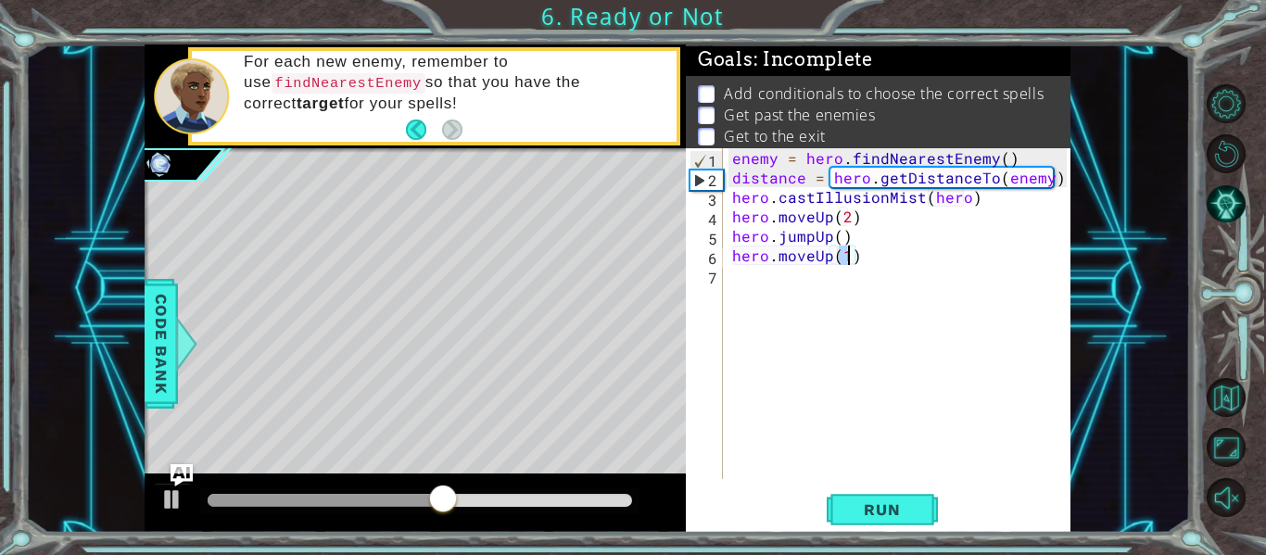
type textarea "hero.moveUp(2)"
click at [865, 259] on div "enemy = hero . findNearestEnemy ( ) distance = hero . getDistanceTo ( enemy ) h…" at bounding box center [901, 333] width 347 height 370
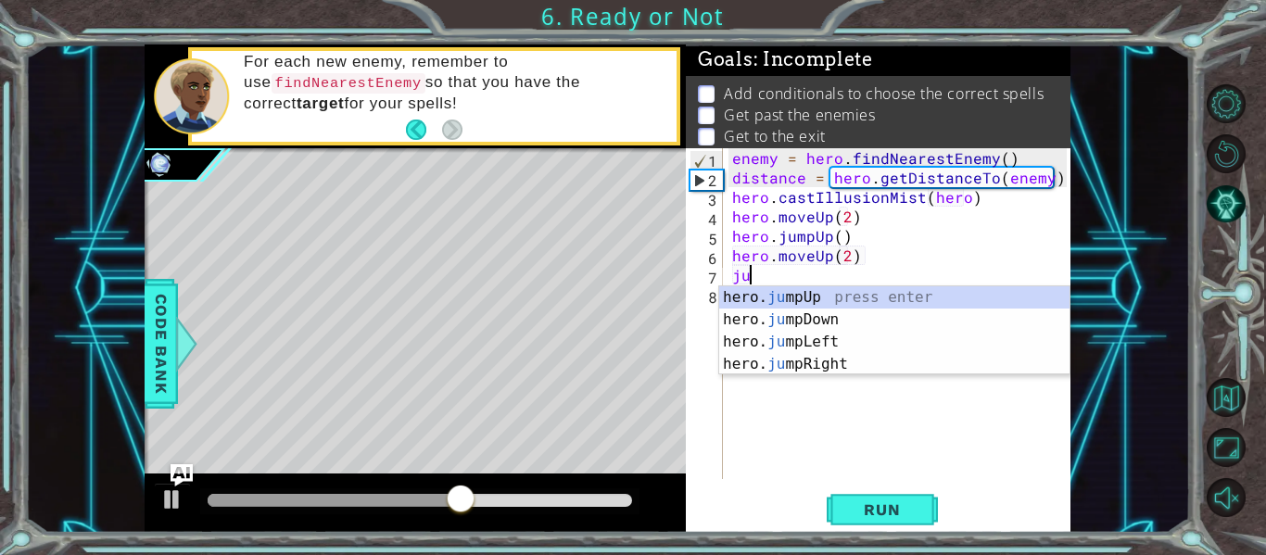
scroll to position [0, 1]
type textarea "jump"
click at [843, 362] on div "hero. jump Up press enter hero. jump Down press enter hero. jump Left press ent…" at bounding box center [894, 352] width 350 height 133
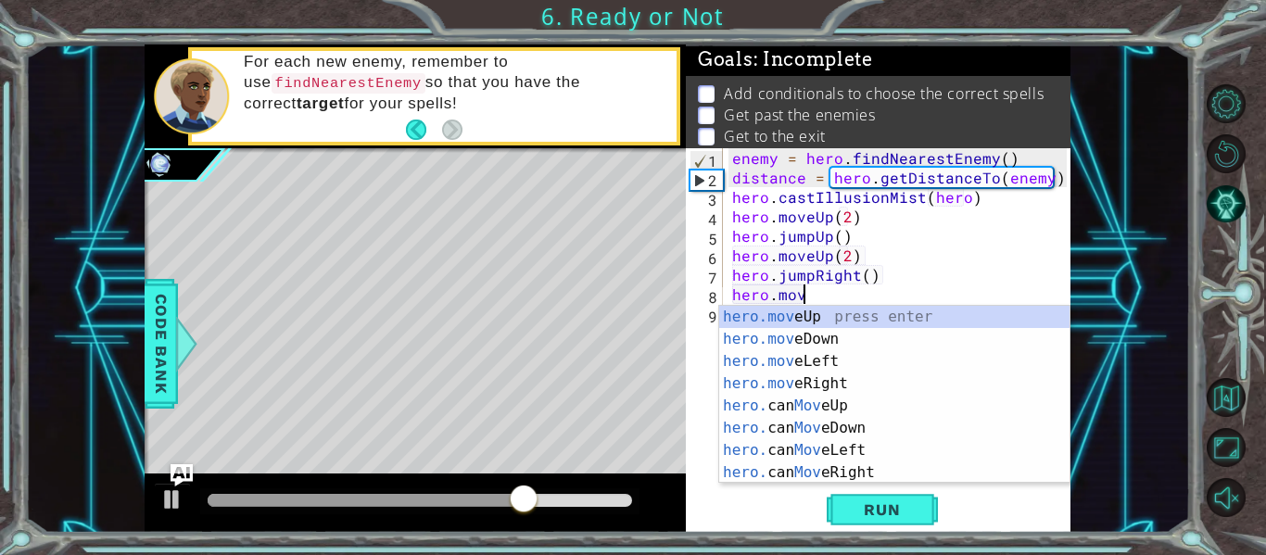
scroll to position [0, 4]
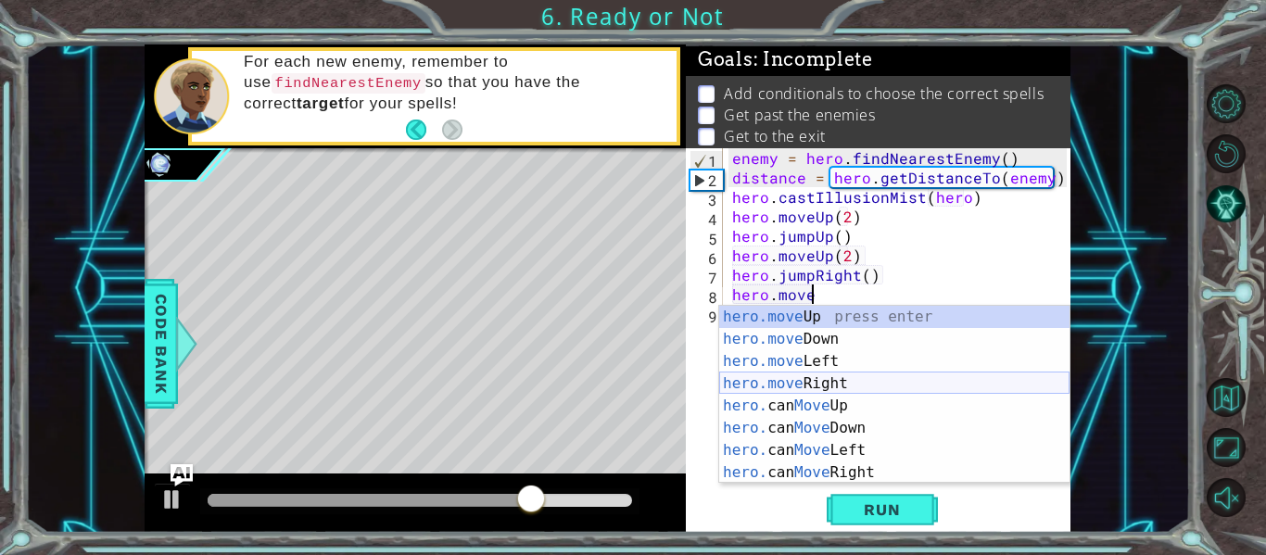
click at [808, 379] on div "hero.move Up press enter hero.move Down press enter hero.move Left press enter …" at bounding box center [894, 417] width 350 height 222
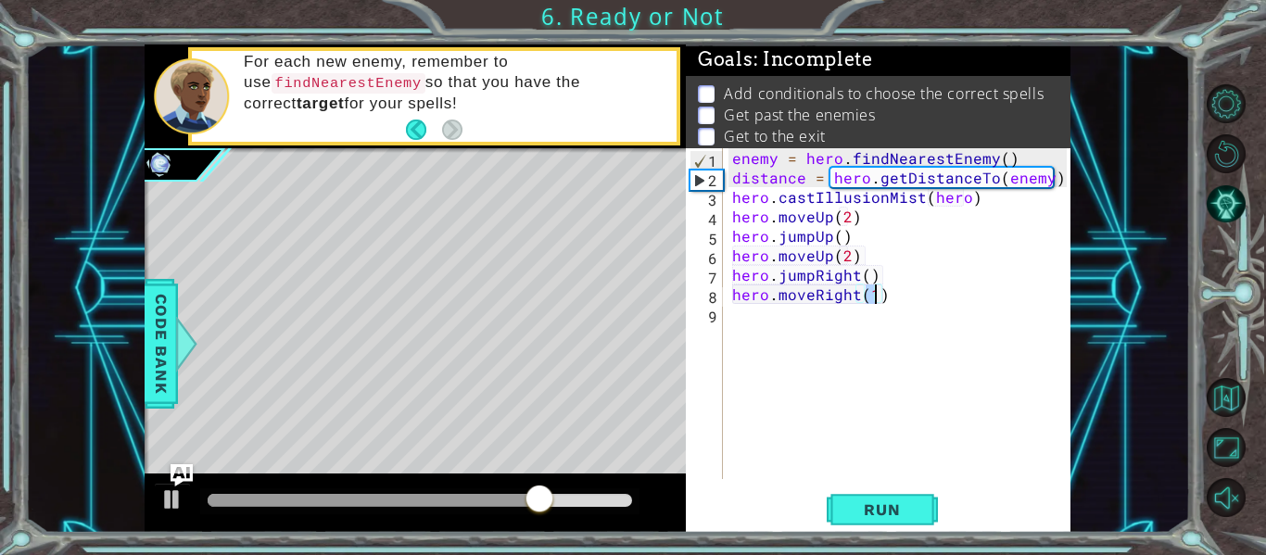
type textarea "hero.moveRight(3)"
click at [889, 293] on div "enemy = hero . findNearestEnemy ( ) distance = hero . getDistanceTo ( enemy ) h…" at bounding box center [901, 333] width 347 height 370
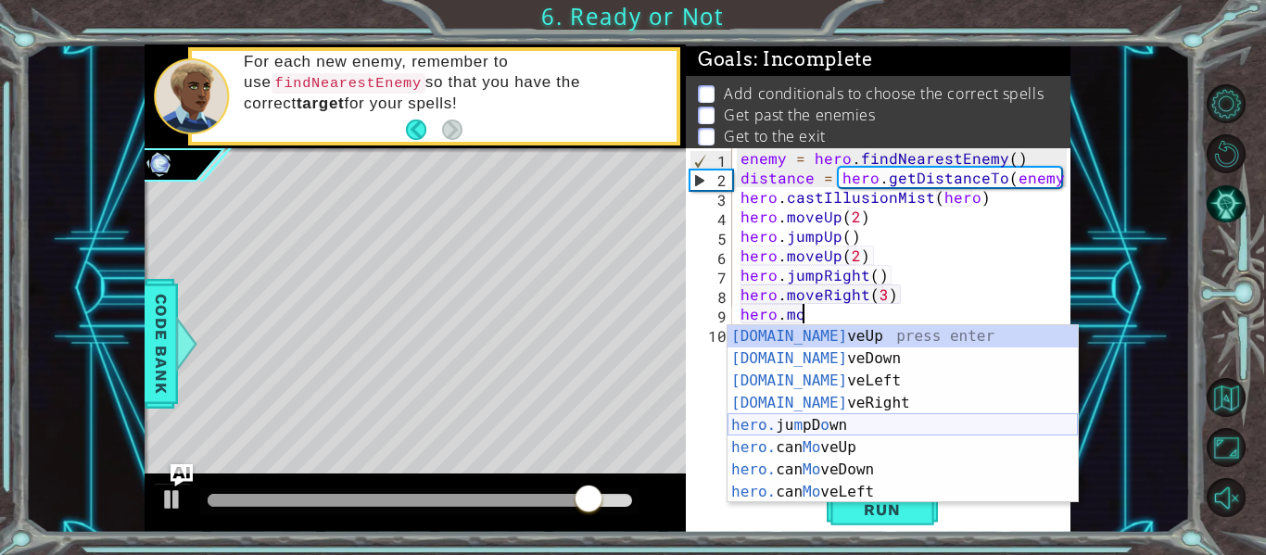
scroll to position [0, 4]
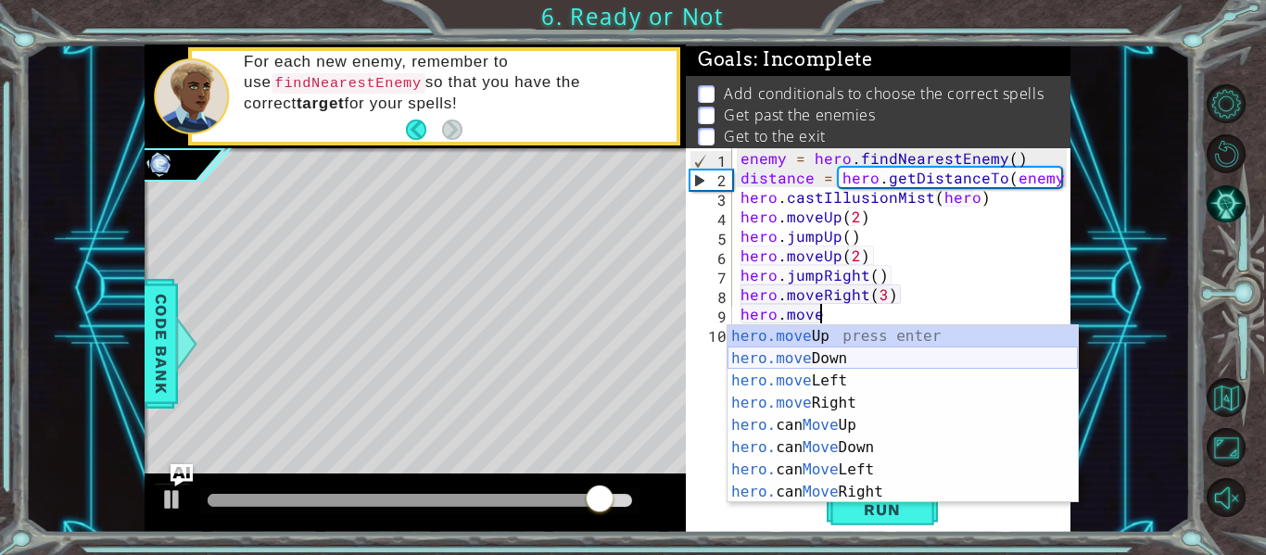
click at [874, 358] on div "hero.move Up press enter hero.move Down press enter hero.move Left press enter …" at bounding box center [902, 436] width 350 height 222
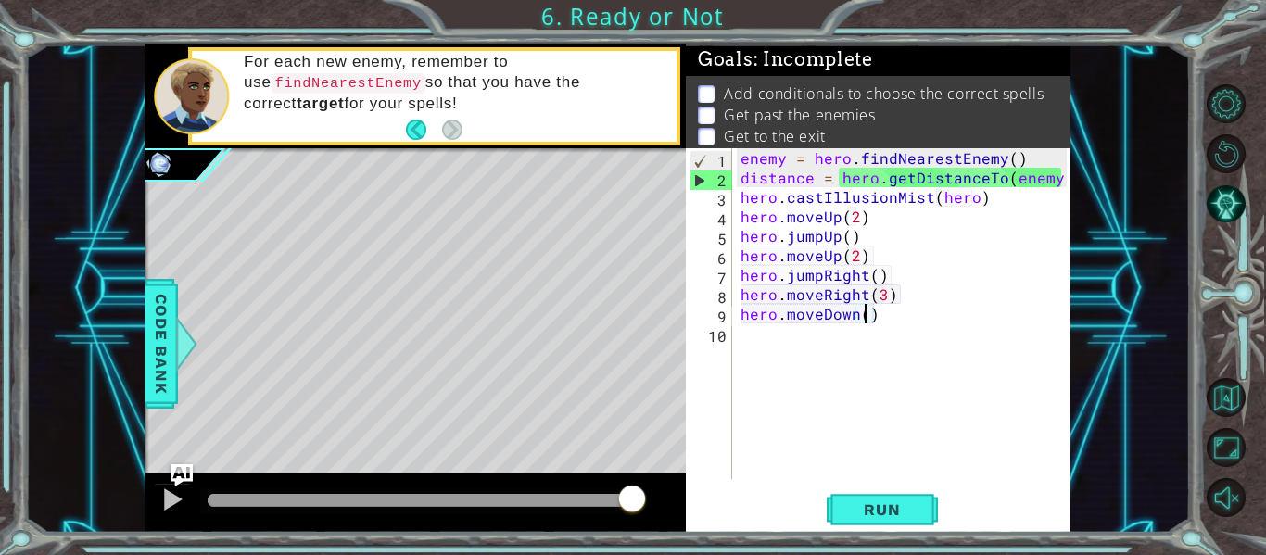
type textarea "hero.moveDown(3)"
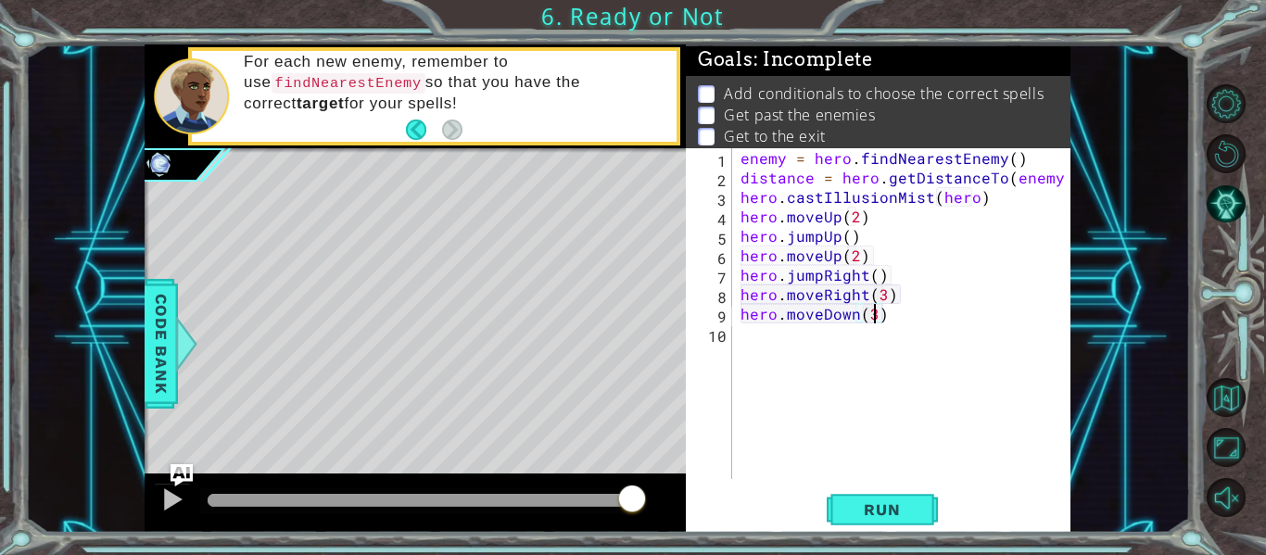
click at [892, 318] on div "enemy = hero . findNearestEnemy ( ) distance = hero . getDistanceTo ( enemy ) h…" at bounding box center [906, 333] width 339 height 370
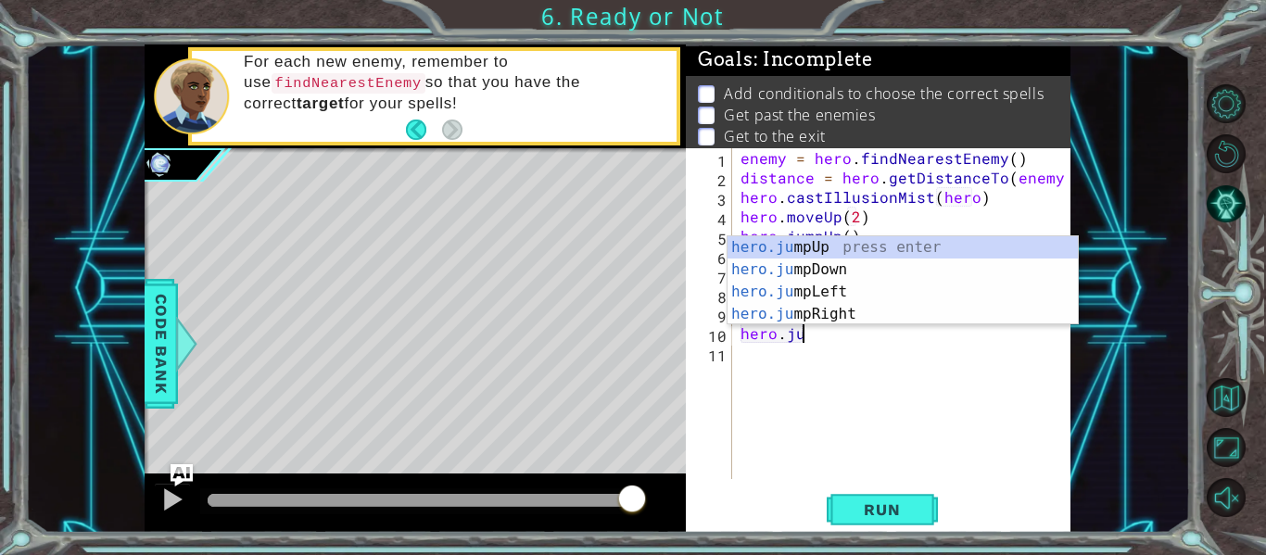
type textarea "hero.jum"
click at [852, 278] on div "hero.jum pUp press enter hero.jum pDown press enter hero.jum pLeft press enter …" at bounding box center [902, 302] width 350 height 133
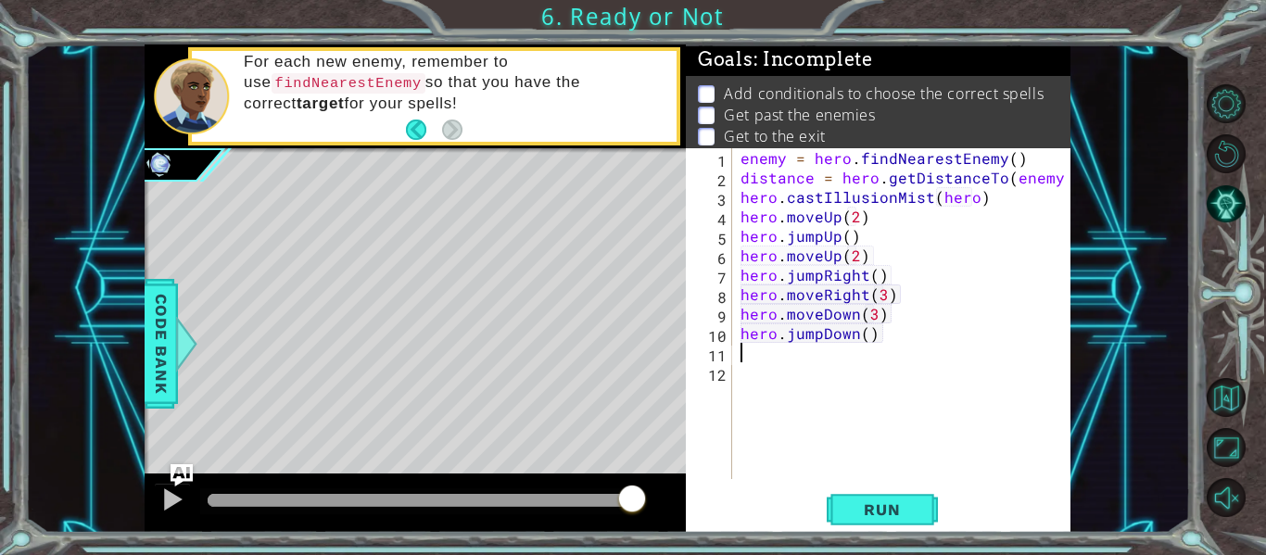
click at [1061, 181] on div "enemy = hero . findNearestEnemy ( ) distance = hero . getDistanceTo ( enemy ) h…" at bounding box center [906, 333] width 339 height 370
type textarea "distance = hero.getDistanceTo(enemy)"
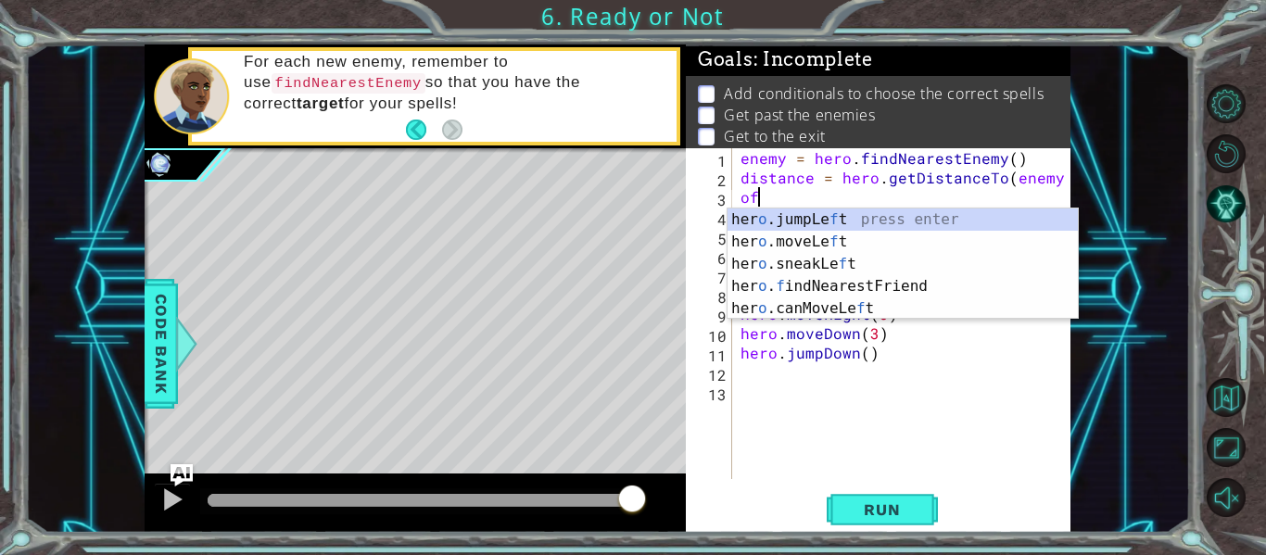
type textarea "o"
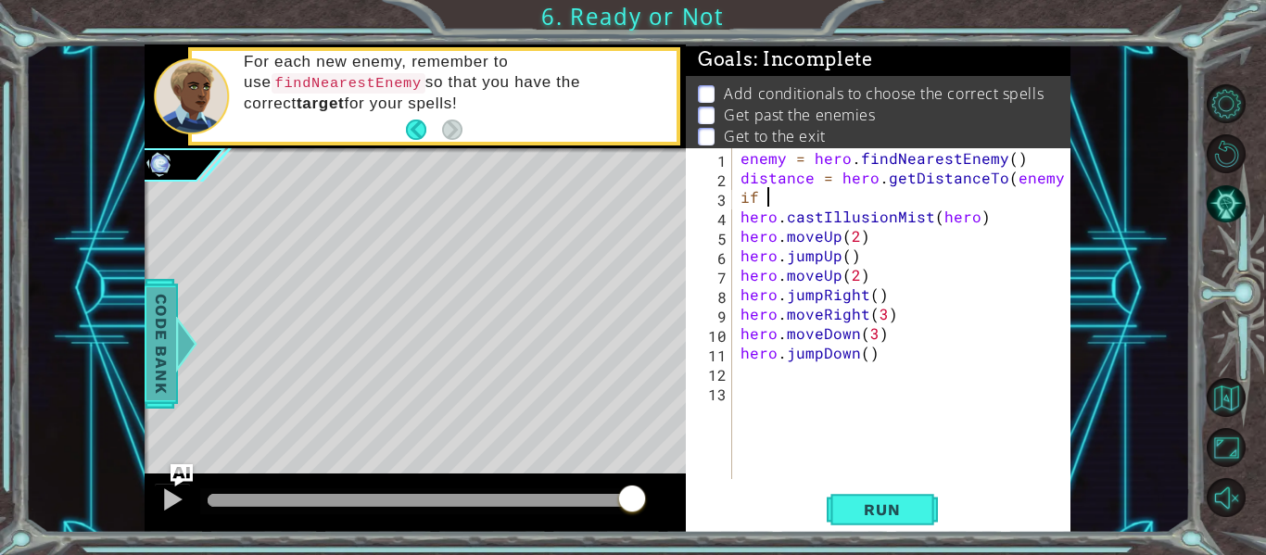
click at [179, 338] on div at bounding box center [186, 344] width 23 height 56
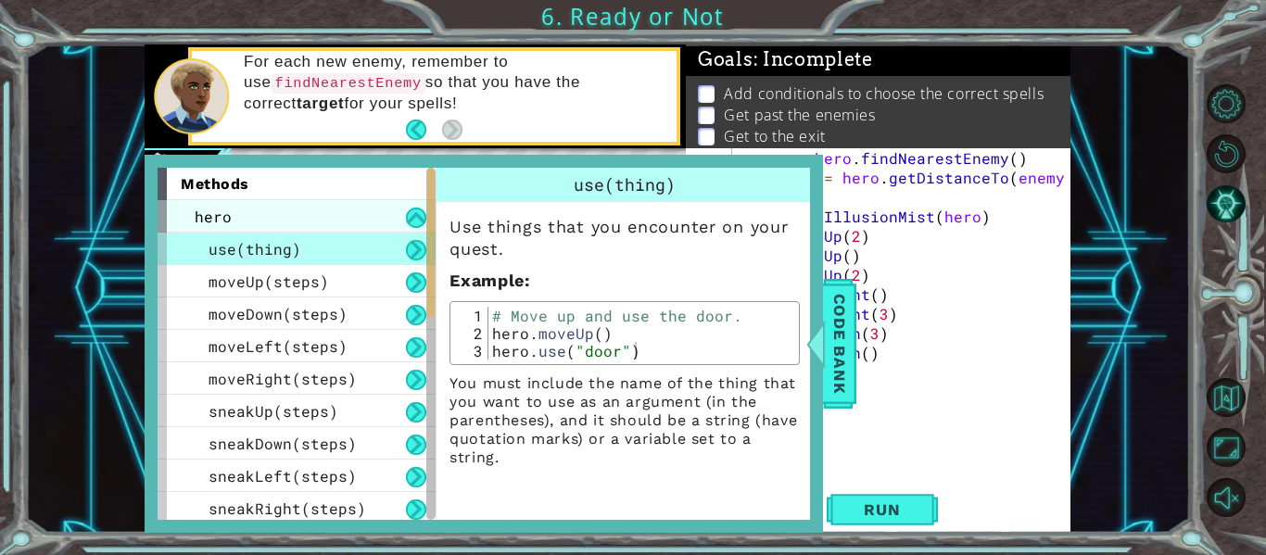
click at [275, 218] on div "hero" at bounding box center [296, 216] width 278 height 32
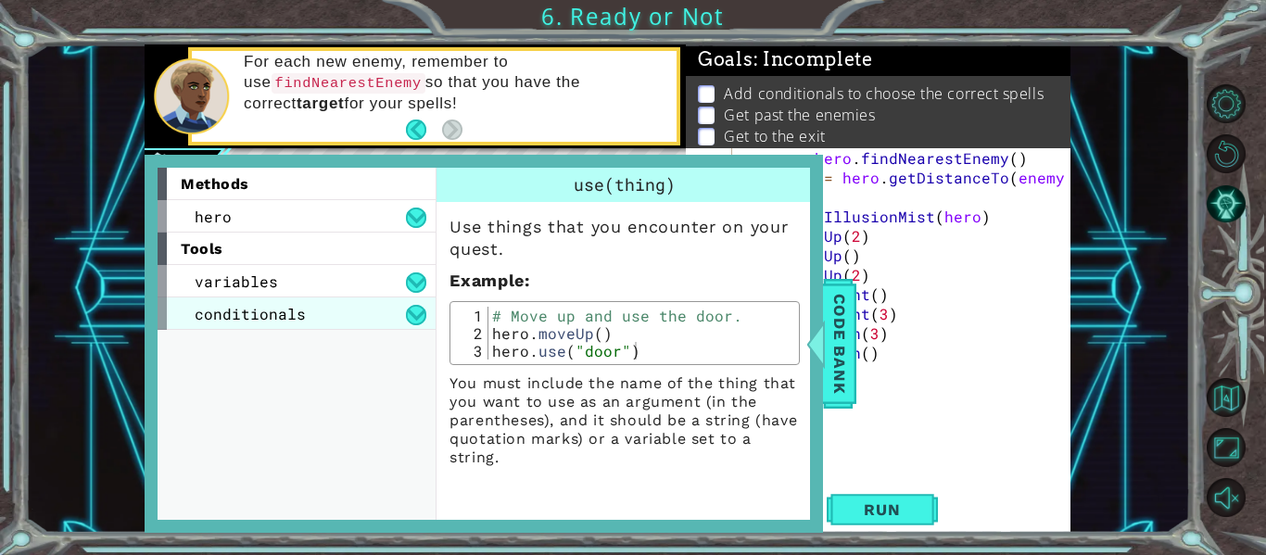
click at [240, 307] on span "conditionals" at bounding box center [250, 313] width 111 height 19
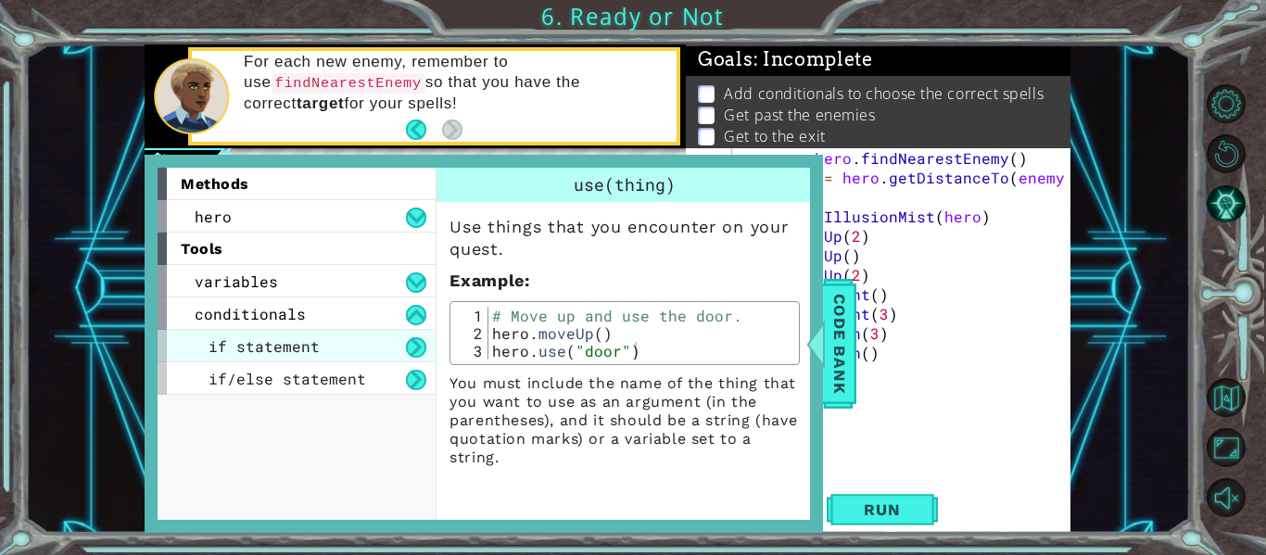
click at [356, 355] on div "if statement" at bounding box center [296, 346] width 278 height 32
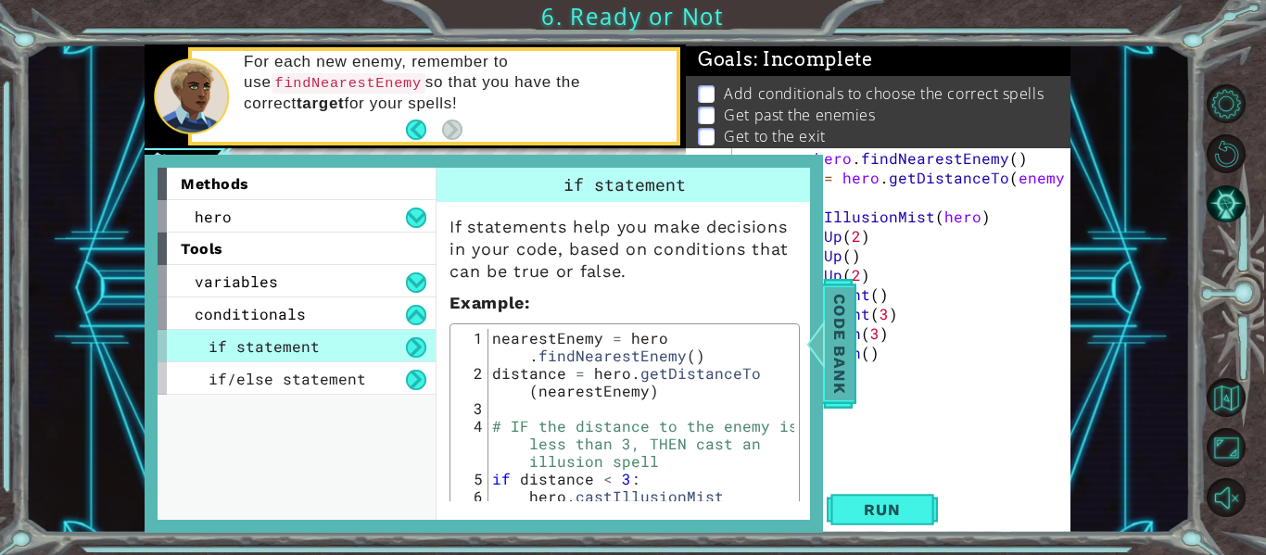
click at [845, 314] on span "Code Bank" at bounding box center [840, 343] width 30 height 113
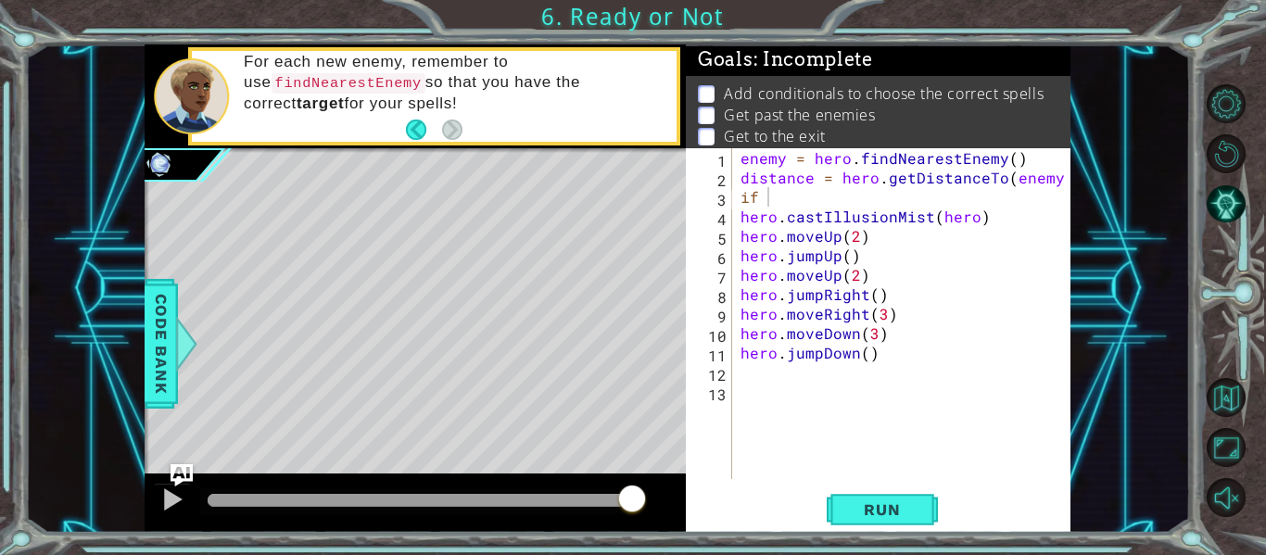
click at [778, 197] on div "enemy = hero . findNearestEnemy ( ) distance = hero . getDistanceTo ( enemy ) i…" at bounding box center [906, 333] width 339 height 370
click at [142, 323] on div "1 ההההההההההההההההההההההההההההההההההההההההההההההההההההההההההההההההההההההההההההה…" at bounding box center [607, 288] width 1165 height 488
click at [152, 328] on span "Code Bank" at bounding box center [161, 343] width 30 height 113
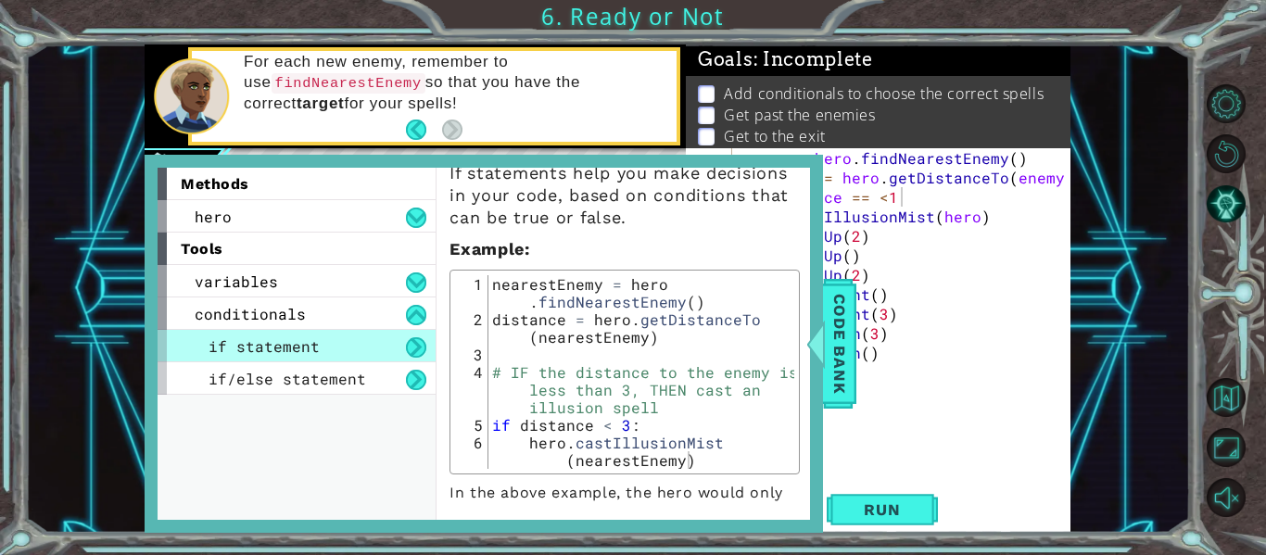
scroll to position [69, 0]
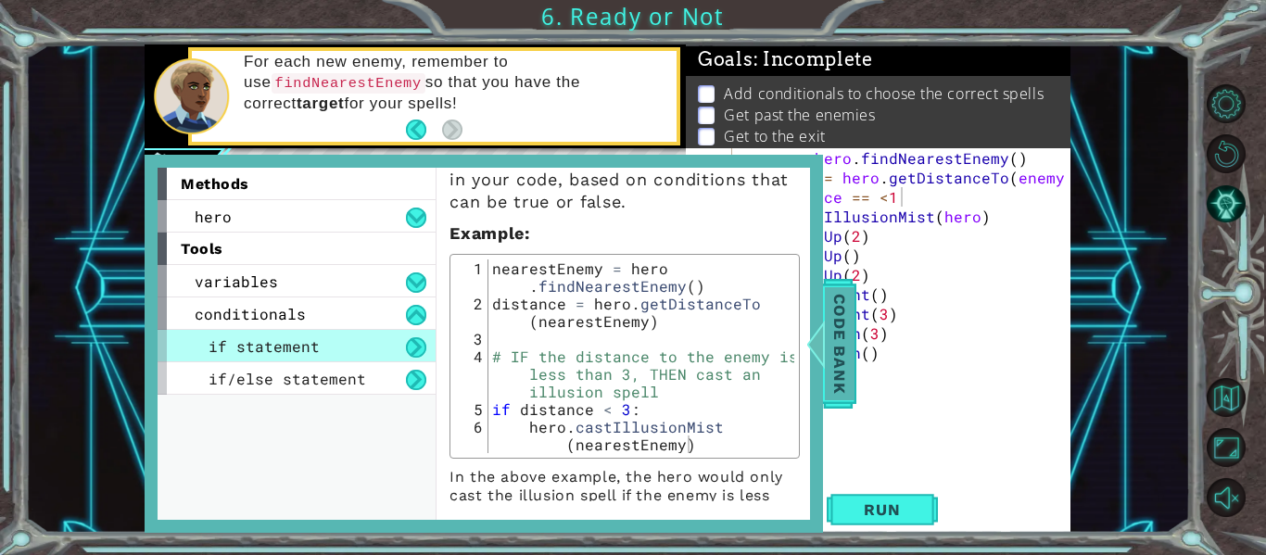
click at [838, 350] on span "Code Bank" at bounding box center [840, 343] width 30 height 113
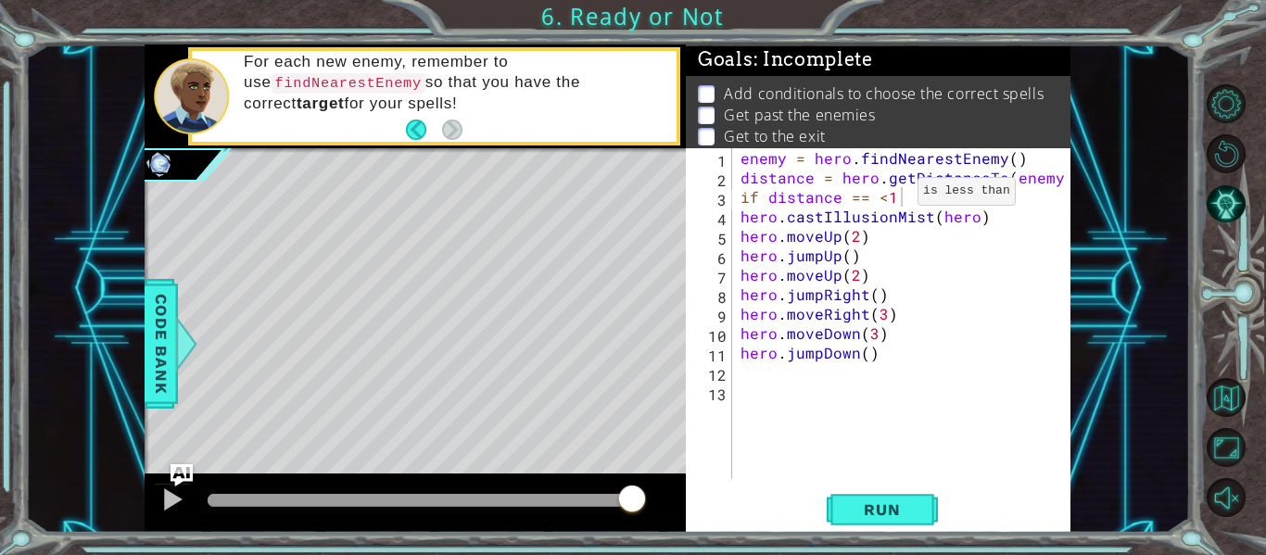
click at [892, 195] on div "enemy = hero . findNearestEnemy ( ) distance = hero . getDistanceTo ( enemy ) i…" at bounding box center [906, 333] width 339 height 370
click at [912, 502] on span "Run" at bounding box center [881, 509] width 73 height 19
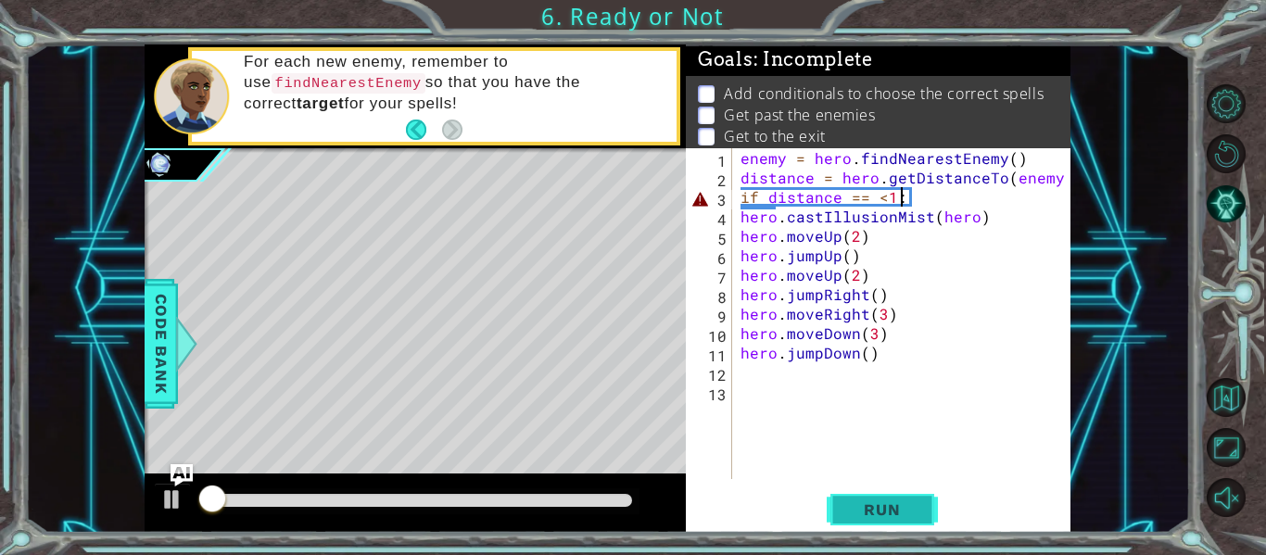
click at [912, 502] on span "Run" at bounding box center [881, 509] width 73 height 19
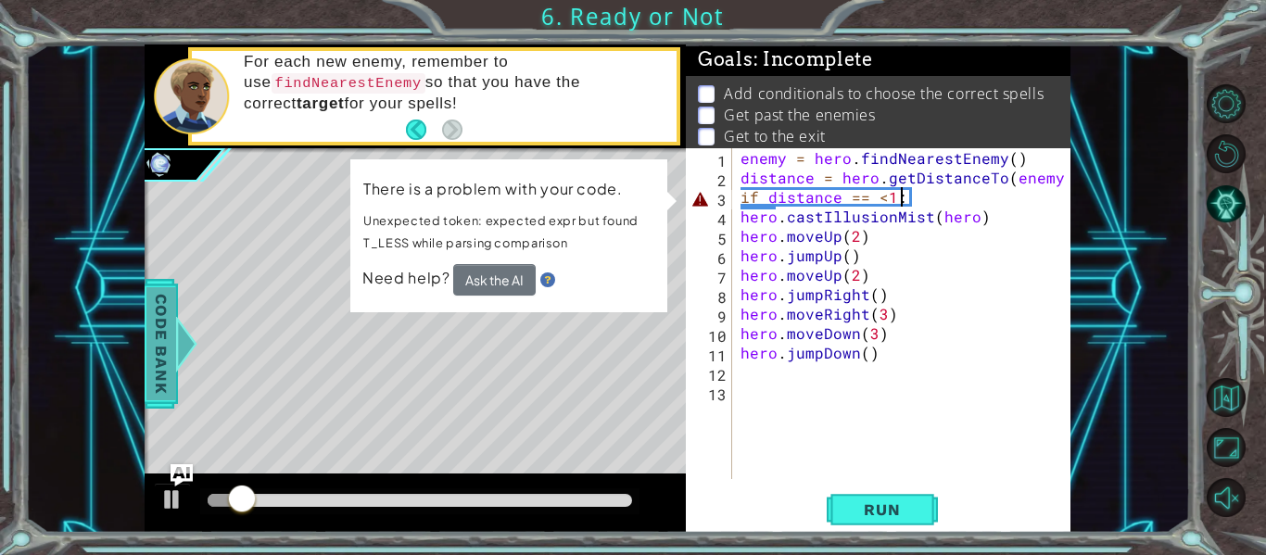
click at [148, 334] on span "Code Bank" at bounding box center [161, 343] width 30 height 113
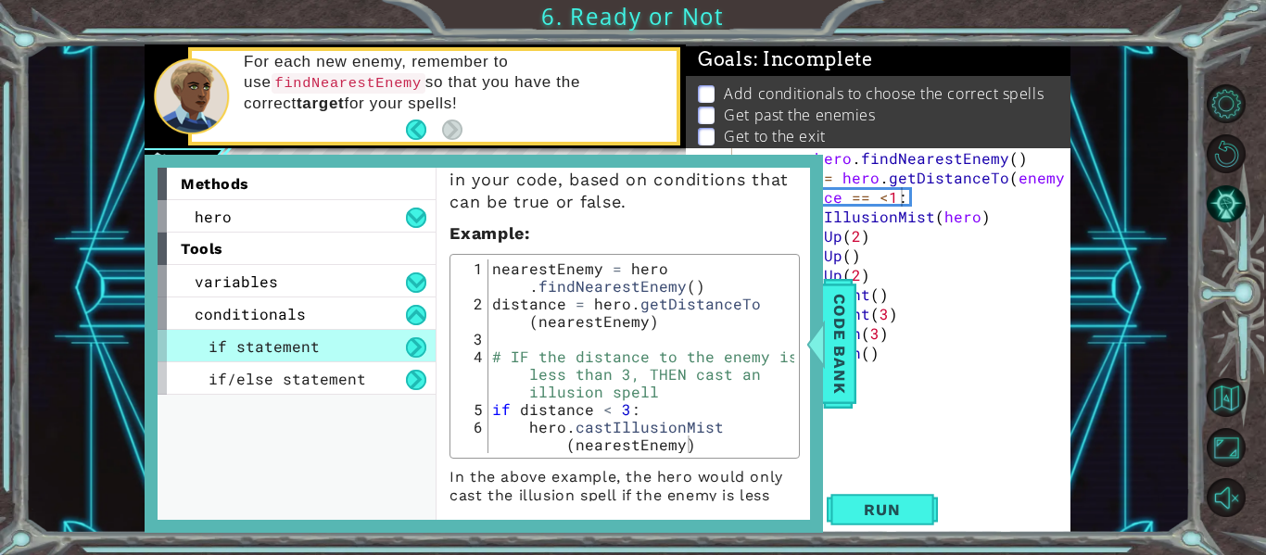
click at [969, 213] on div "enemy = hero . findNearestEnemy ( ) distance = hero . getDistanceTo ( enemy ) i…" at bounding box center [906, 333] width 339 height 370
click at [848, 324] on span "Code Bank" at bounding box center [840, 343] width 30 height 113
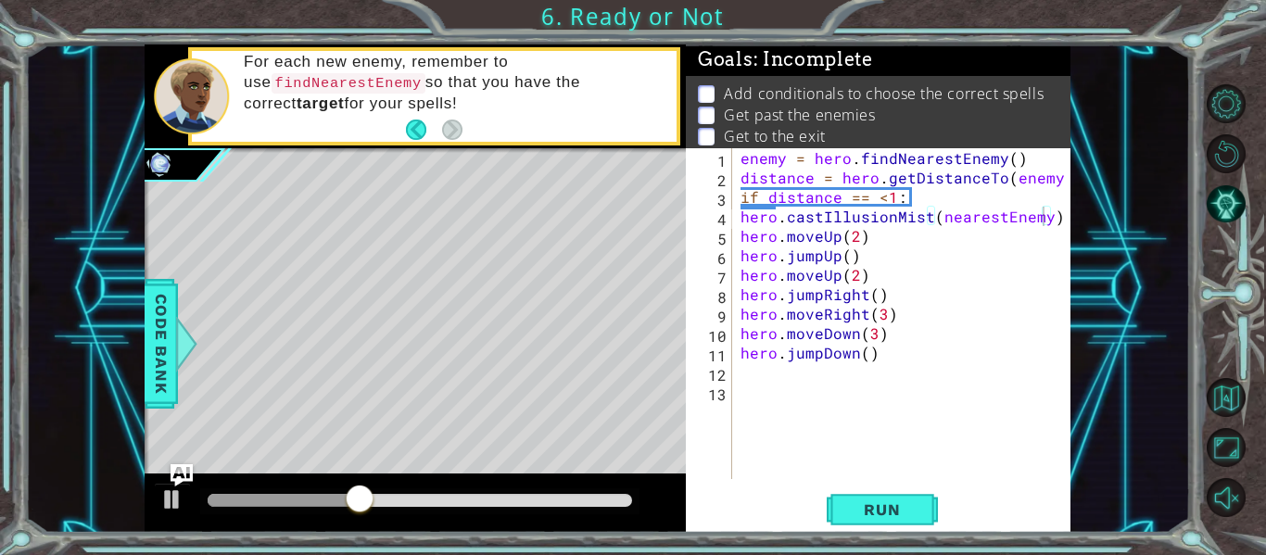
click at [884, 189] on div "enemy = hero . findNearestEnemy ( ) distance = hero . getDistanceTo ( enemy ) i…" at bounding box center [906, 333] width 339 height 370
click at [865, 510] on span "Run" at bounding box center [881, 509] width 73 height 19
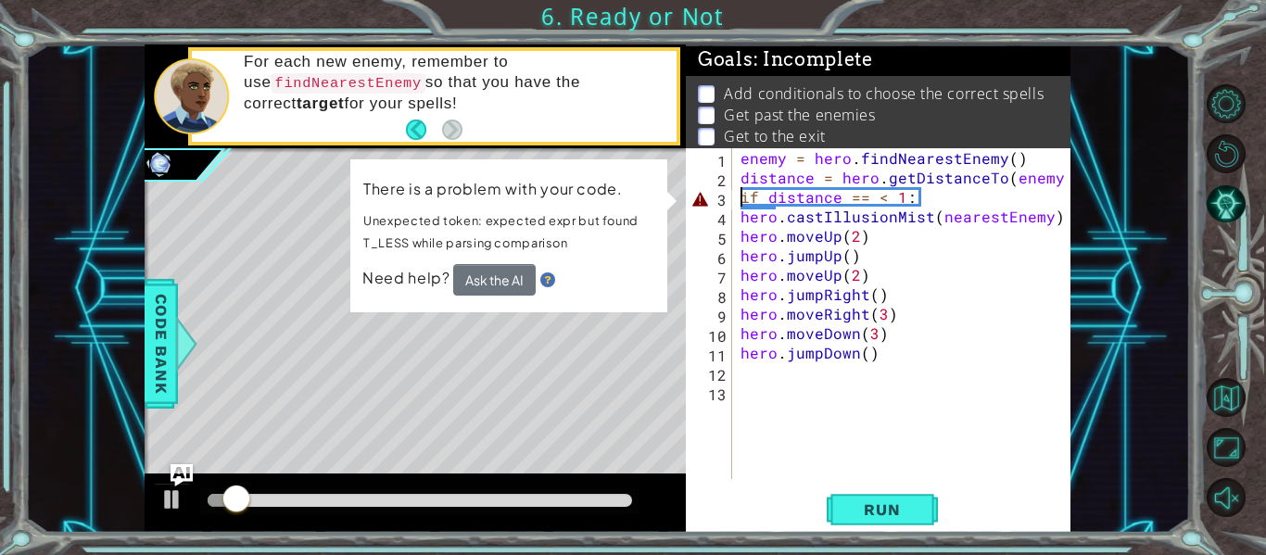
click at [740, 197] on div "enemy = hero . findNearestEnemy ( ) distance = hero . getDistanceTo ( enemy ) i…" at bounding box center [906, 333] width 339 height 370
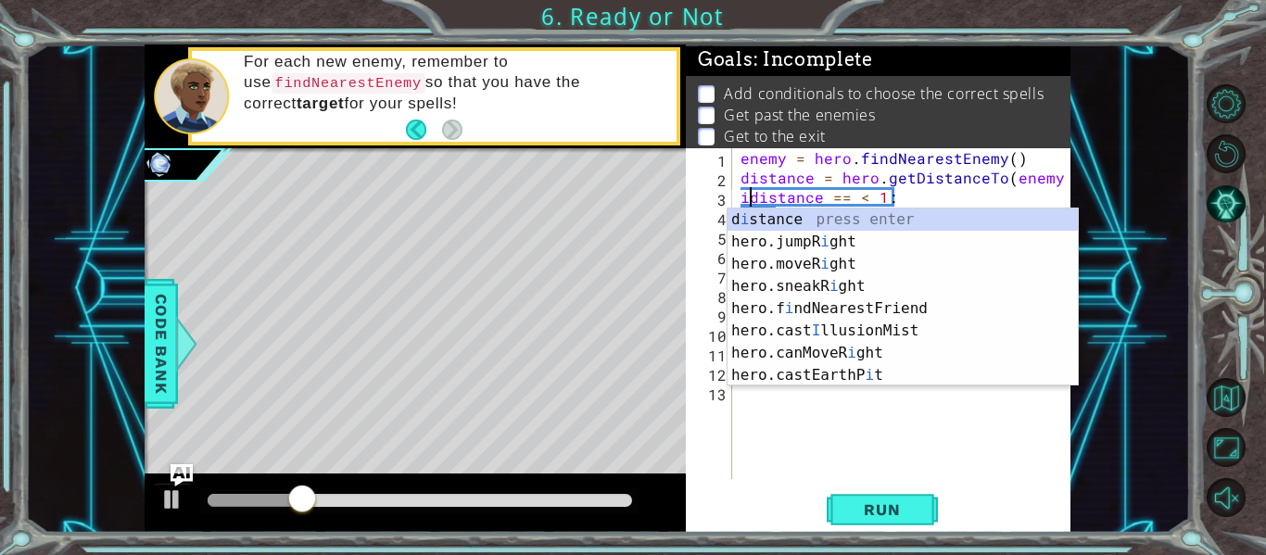
scroll to position [0, 2]
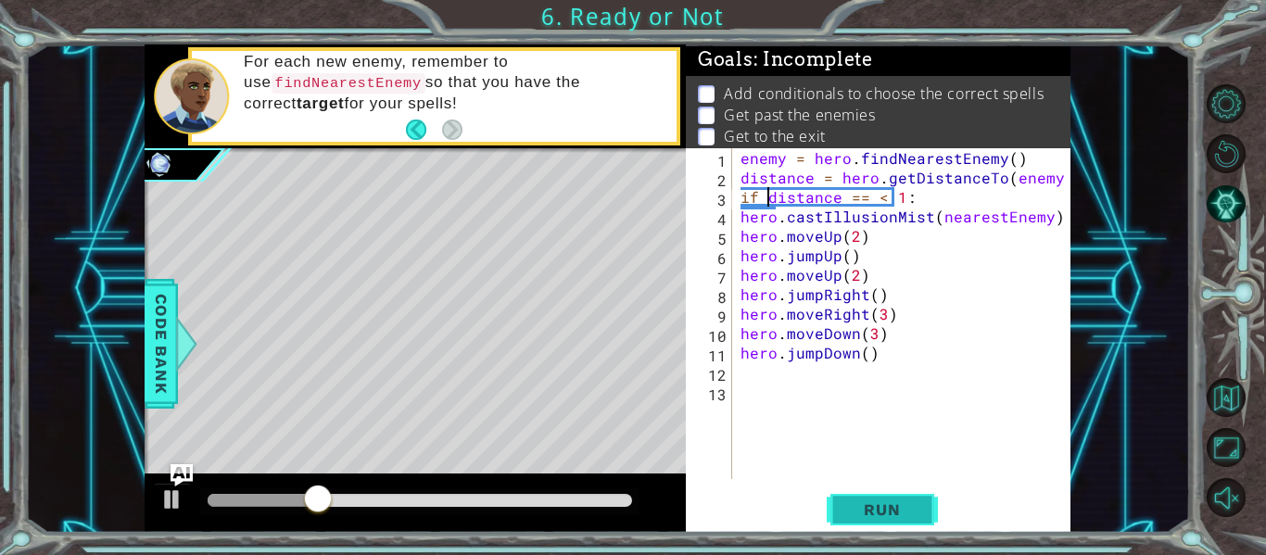
click at [906, 510] on span "Run" at bounding box center [881, 509] width 73 height 19
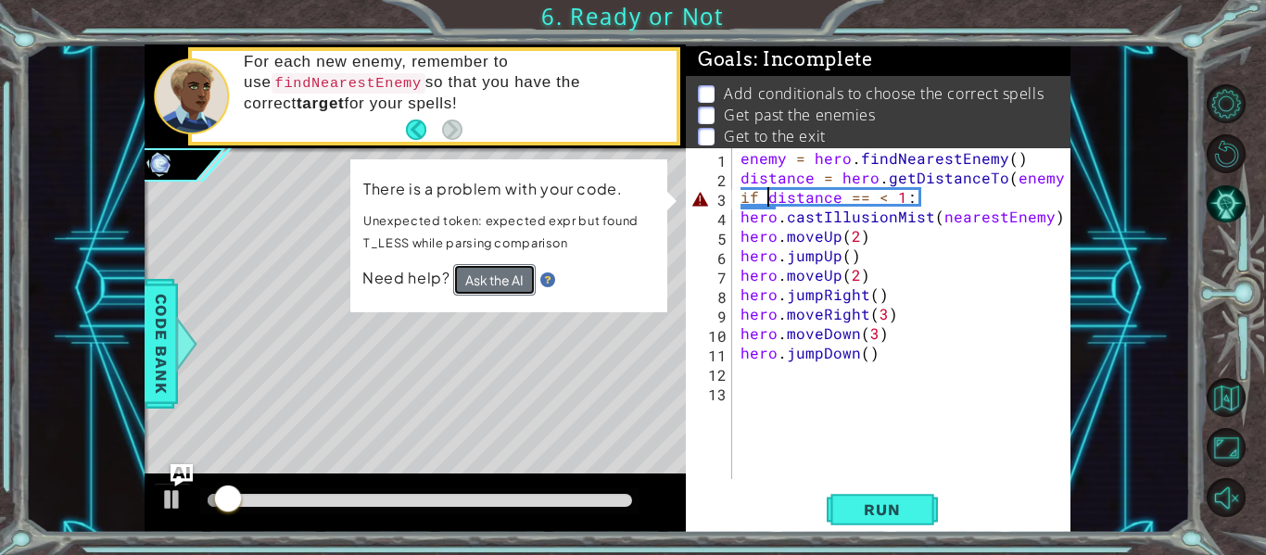
click at [472, 294] on button "Ask the AI" at bounding box center [494, 279] width 82 height 32
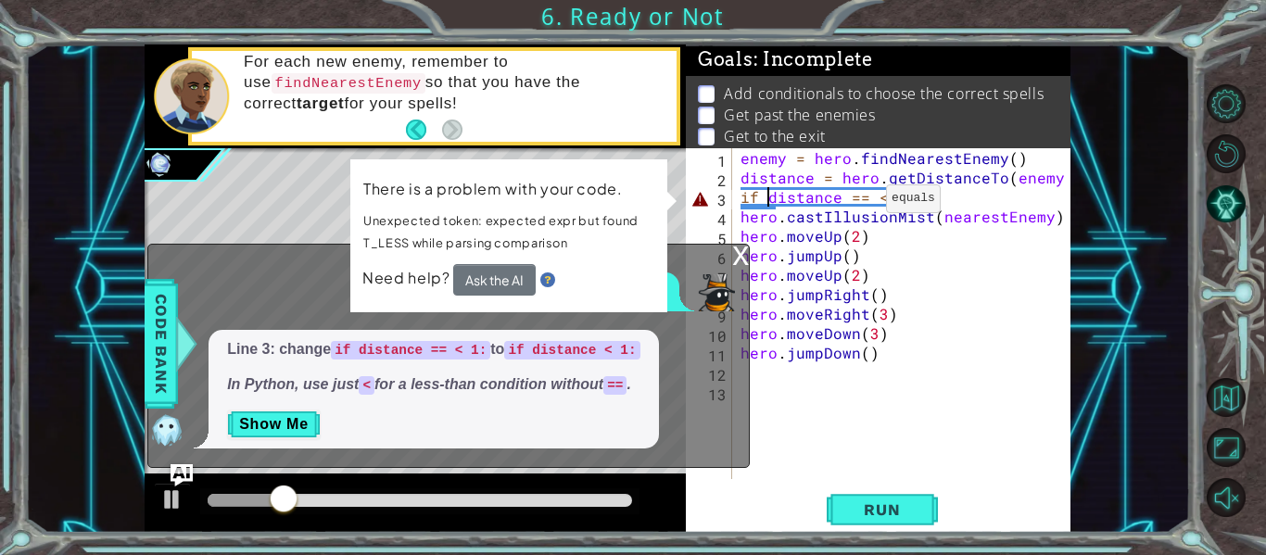
click at [863, 203] on div "enemy = hero . findNearestEnemy ( ) distance = hero . getDistanceTo ( enemy ) i…" at bounding box center [906, 333] width 339 height 370
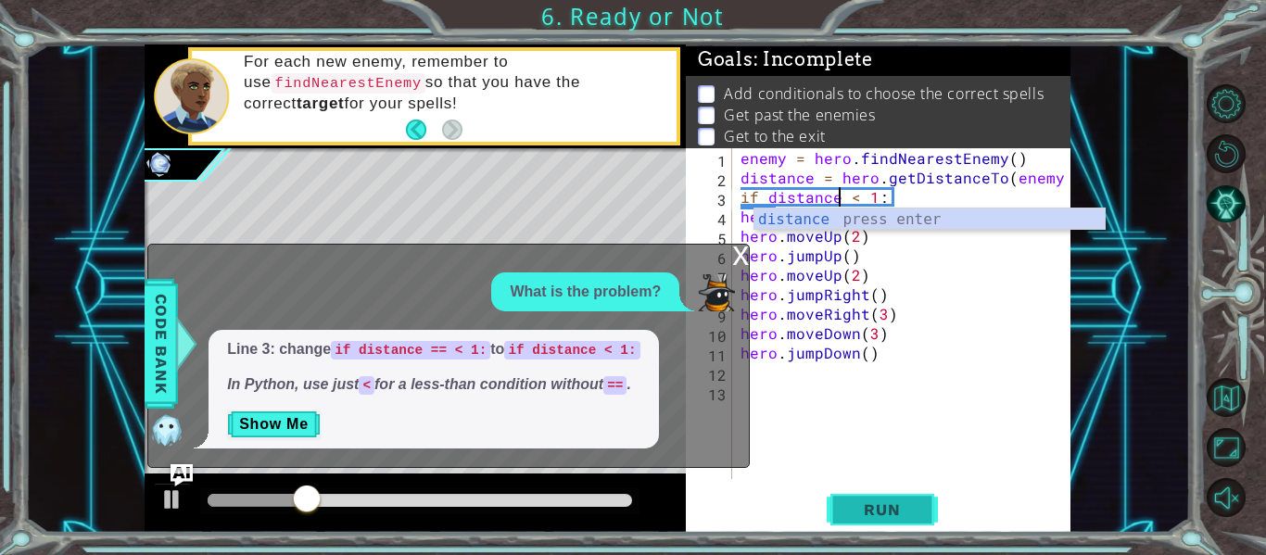
click at [885, 505] on span "Run" at bounding box center [881, 509] width 73 height 19
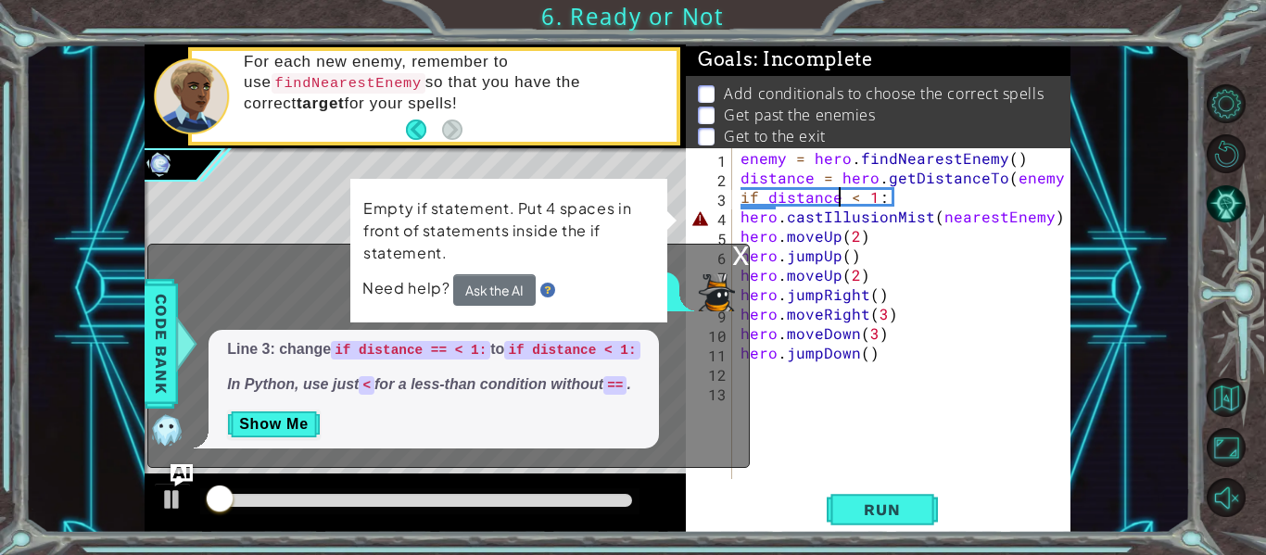
click at [732, 252] on div "x" at bounding box center [740, 254] width 17 height 19
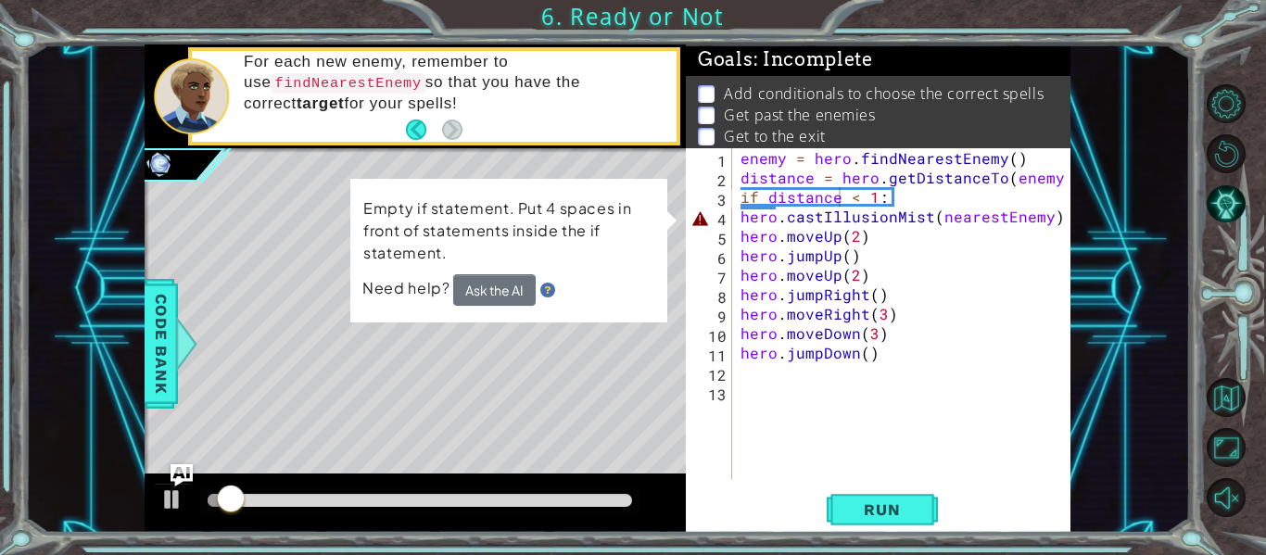
click at [737, 218] on div "enemy = hero . findNearestEnemy ( ) distance = hero . getDistanceTo ( enemy ) i…" at bounding box center [906, 333] width 339 height 370
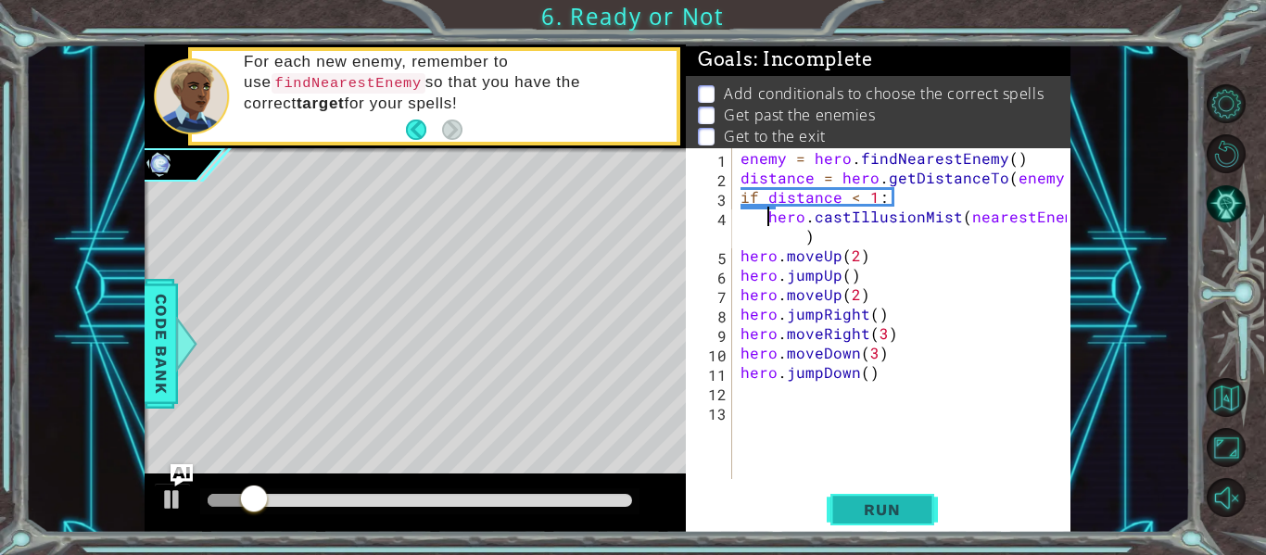
click at [915, 505] on span "Run" at bounding box center [881, 509] width 73 height 19
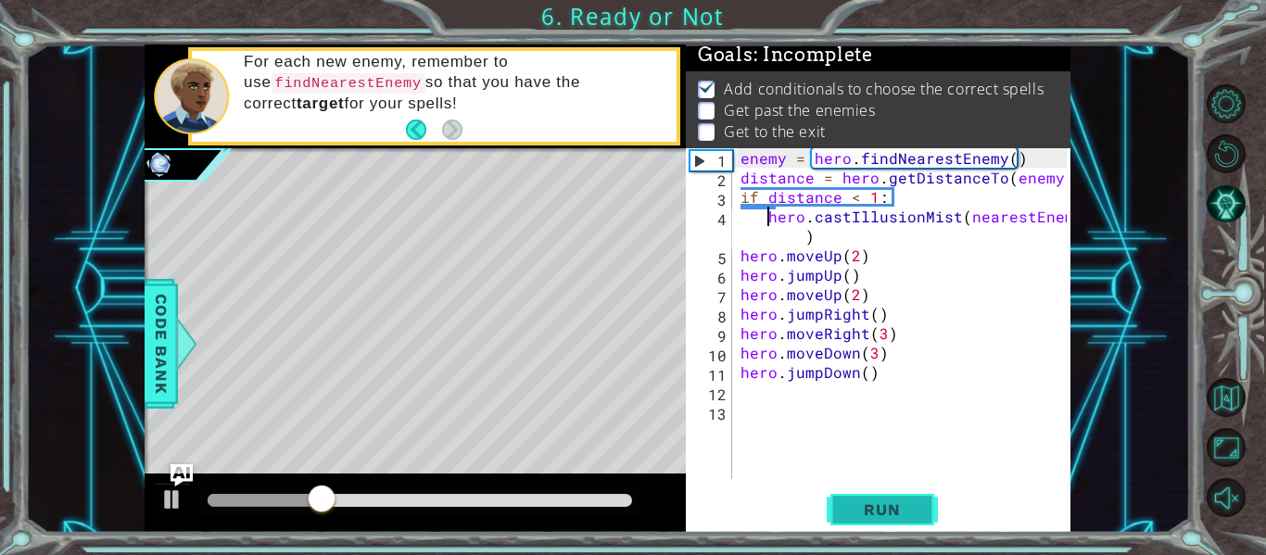
click at [915, 505] on span "Run" at bounding box center [881, 509] width 73 height 19
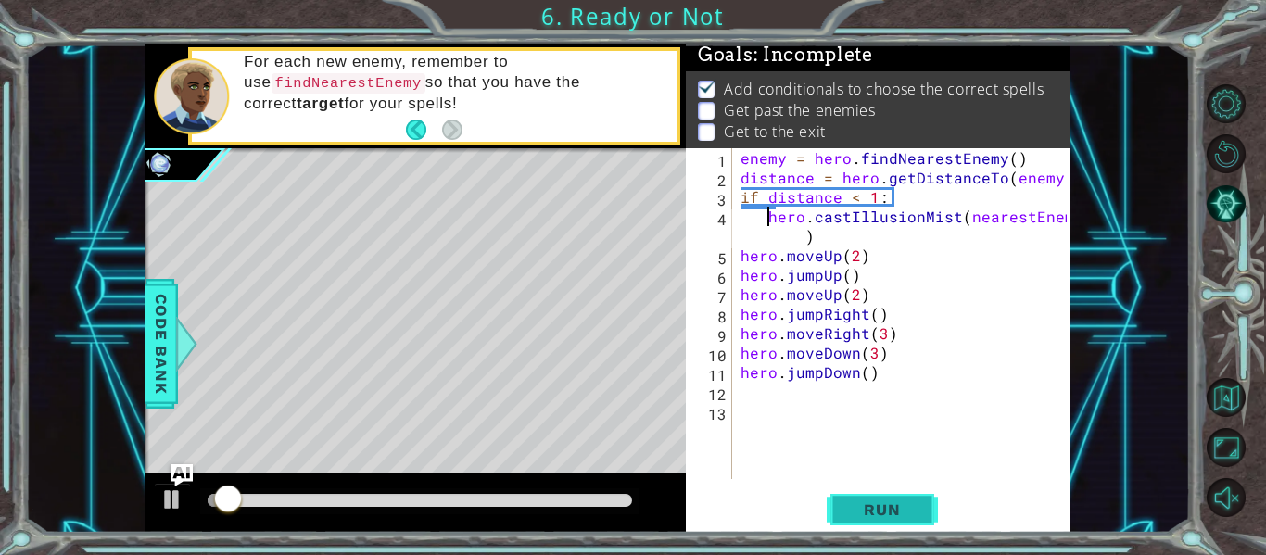
click at [915, 505] on span "Run" at bounding box center [881, 509] width 73 height 19
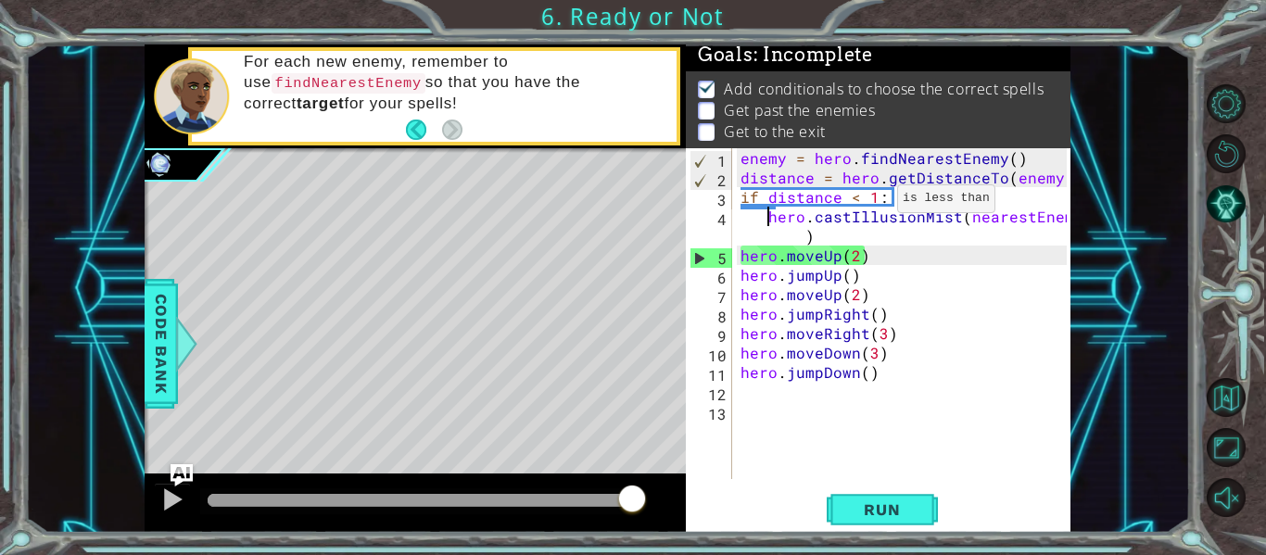
click at [872, 204] on div "enemy = hero . findNearestEnemy ( ) distance = hero . getDistanceTo ( enemy ) i…" at bounding box center [906, 333] width 339 height 370
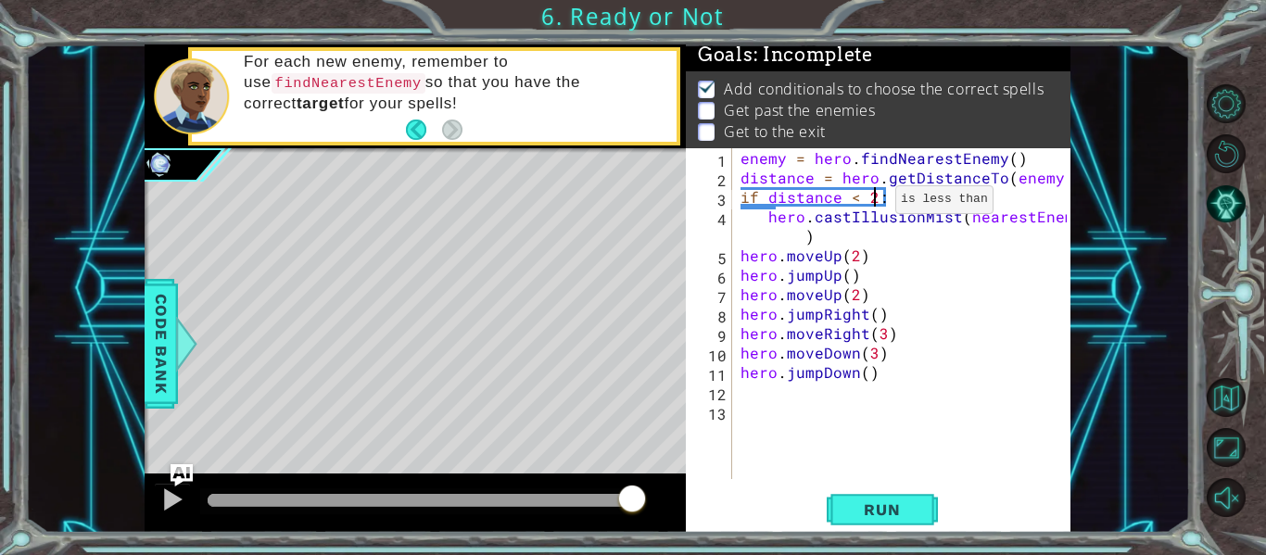
scroll to position [0, 8]
click at [864, 508] on span "Run" at bounding box center [881, 509] width 73 height 19
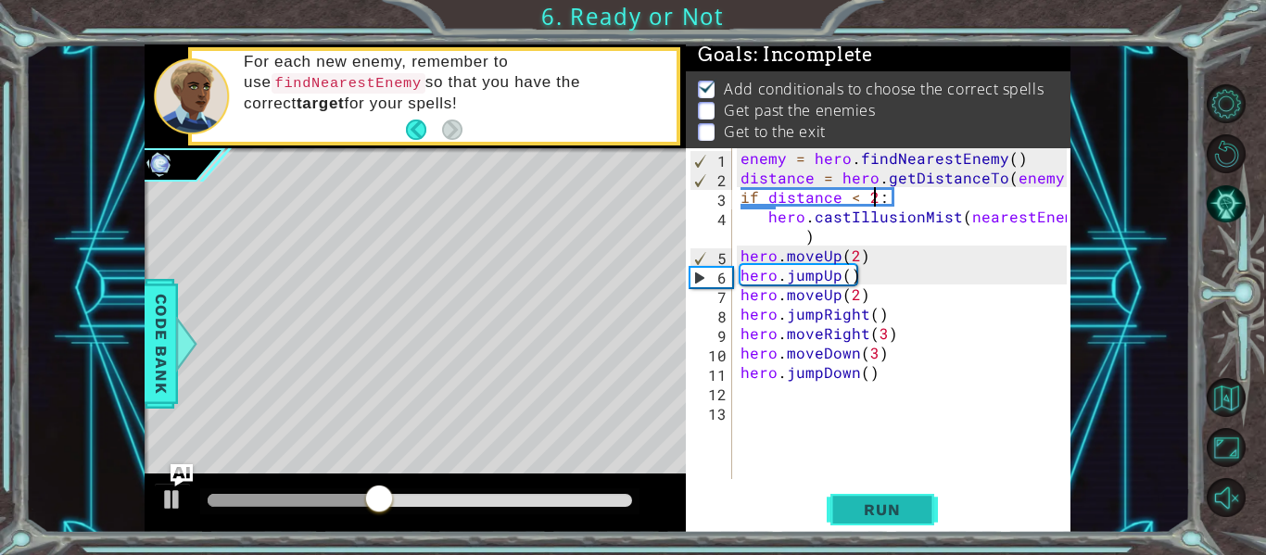
click at [849, 494] on button "Run" at bounding box center [881, 510] width 111 height 38
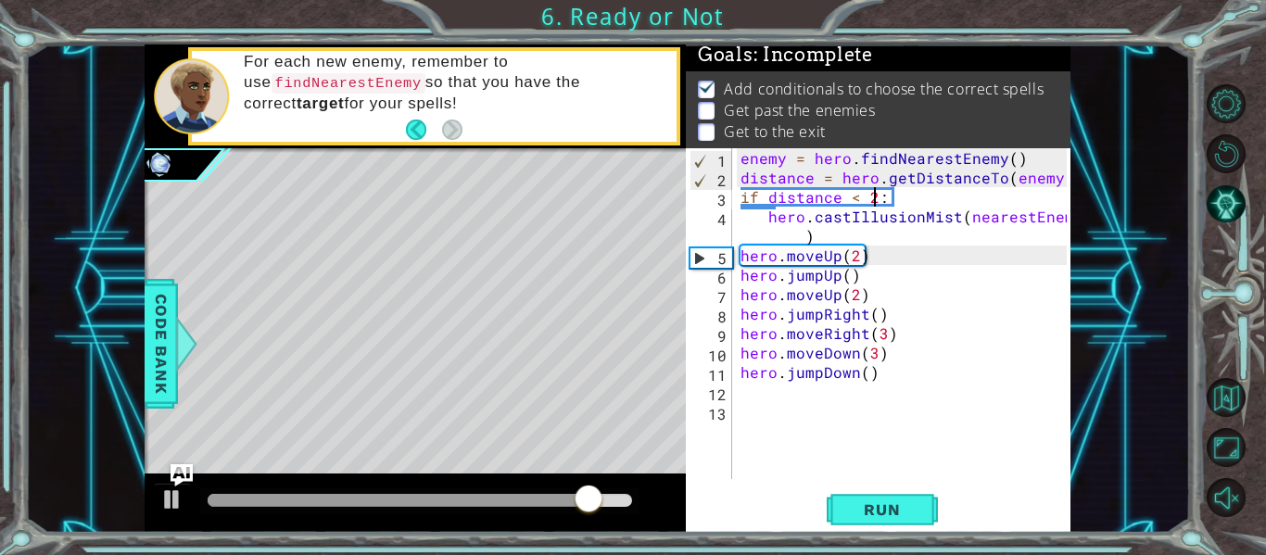
click at [850, 199] on div "enemy = hero . findNearestEnemy ( ) distance = hero . getDistanceTo ( enemy ) i…" at bounding box center [906, 333] width 339 height 370
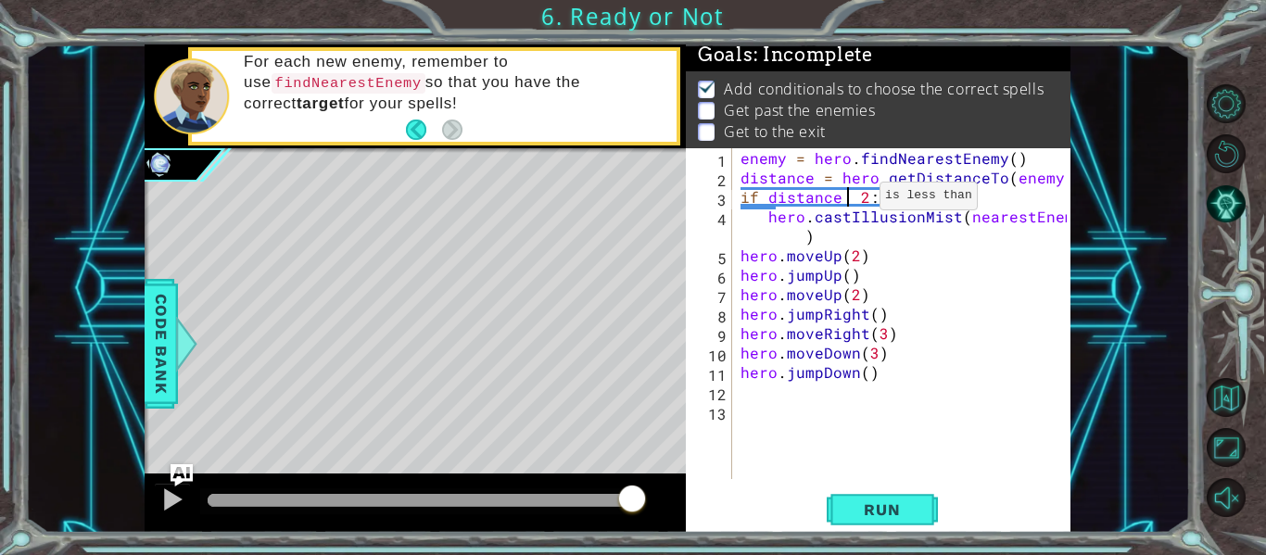
scroll to position [0, 7]
type textarea "if distance > 2:"
click at [864, 507] on span "Run" at bounding box center [881, 509] width 73 height 19
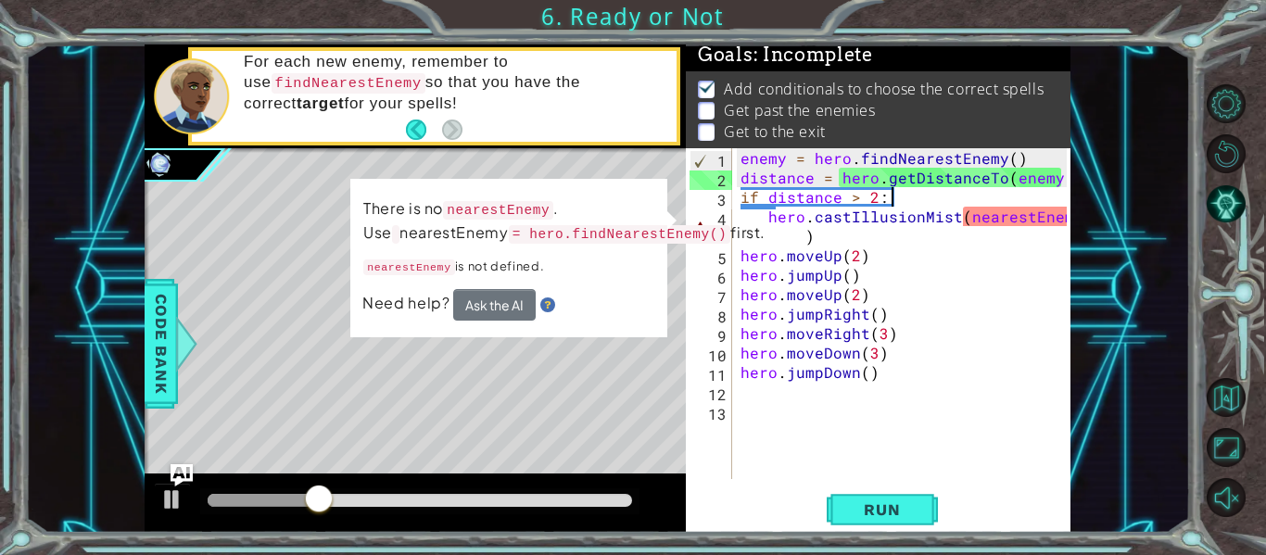
click at [926, 200] on div "enemy = hero . findNearestEnemy ( ) distance = hero . getDistanceTo ( enemy ) i…" at bounding box center [906, 333] width 339 height 370
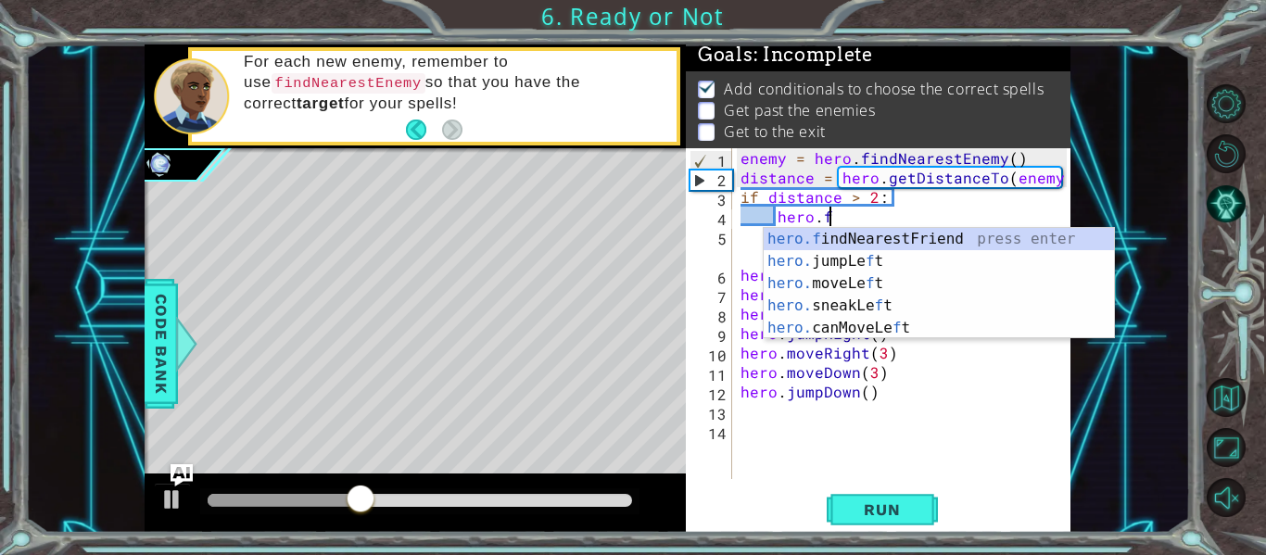
scroll to position [0, 6]
type textarea "hero.fin"
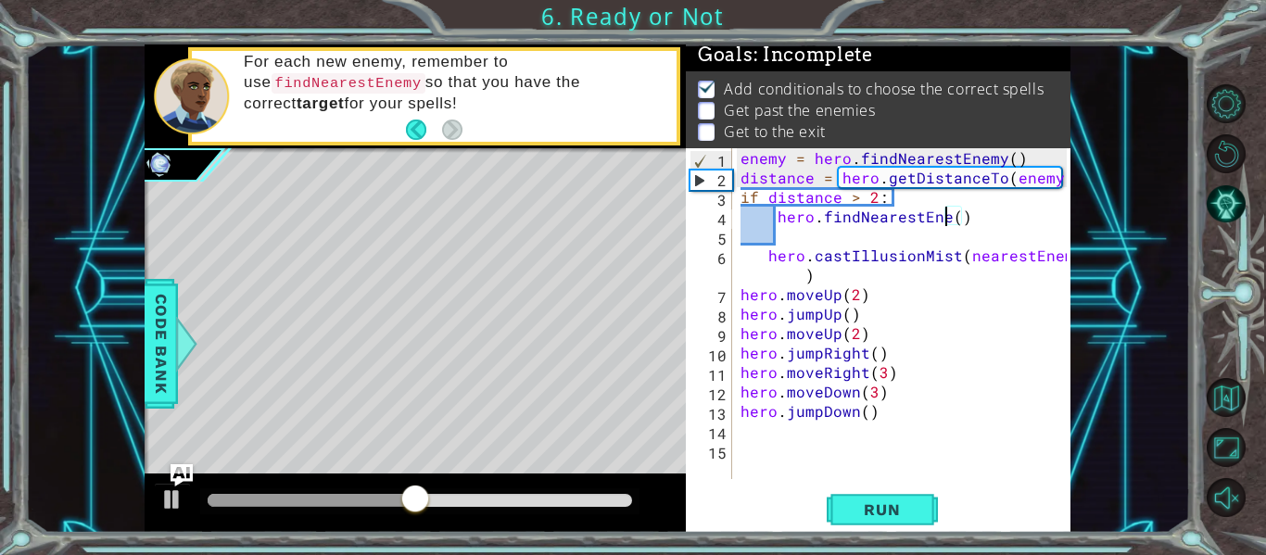
scroll to position [0, 14]
click at [838, 495] on button "Run" at bounding box center [881, 510] width 111 height 38
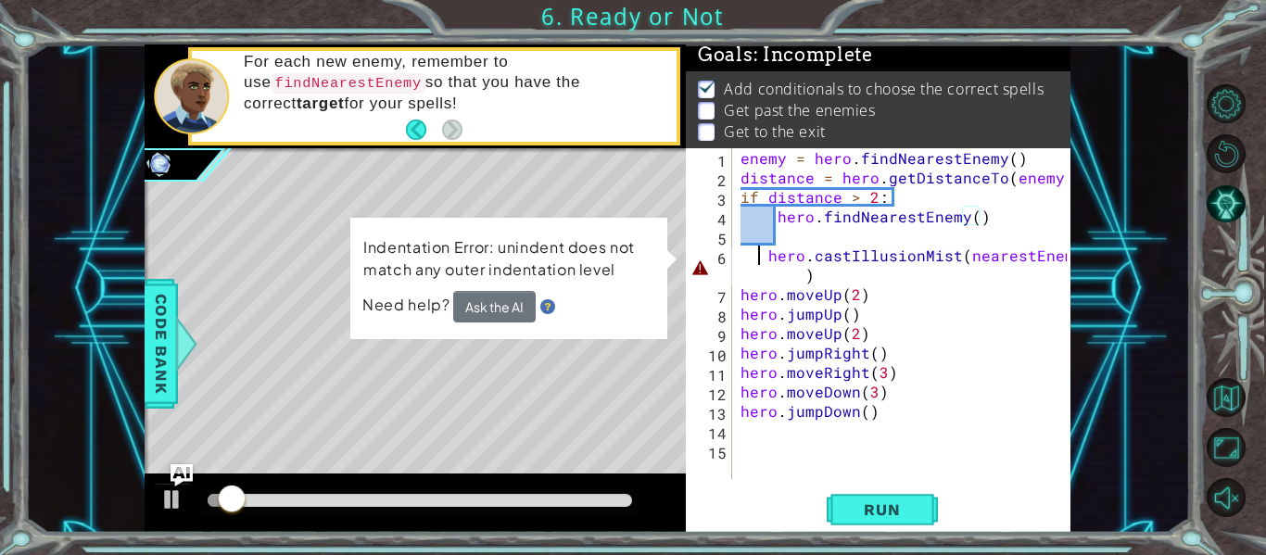
click at [762, 257] on div "enemy = hero . findNearestEnemy ( ) distance = hero . getDistanceTo ( enemy ) i…" at bounding box center [906, 333] width 339 height 370
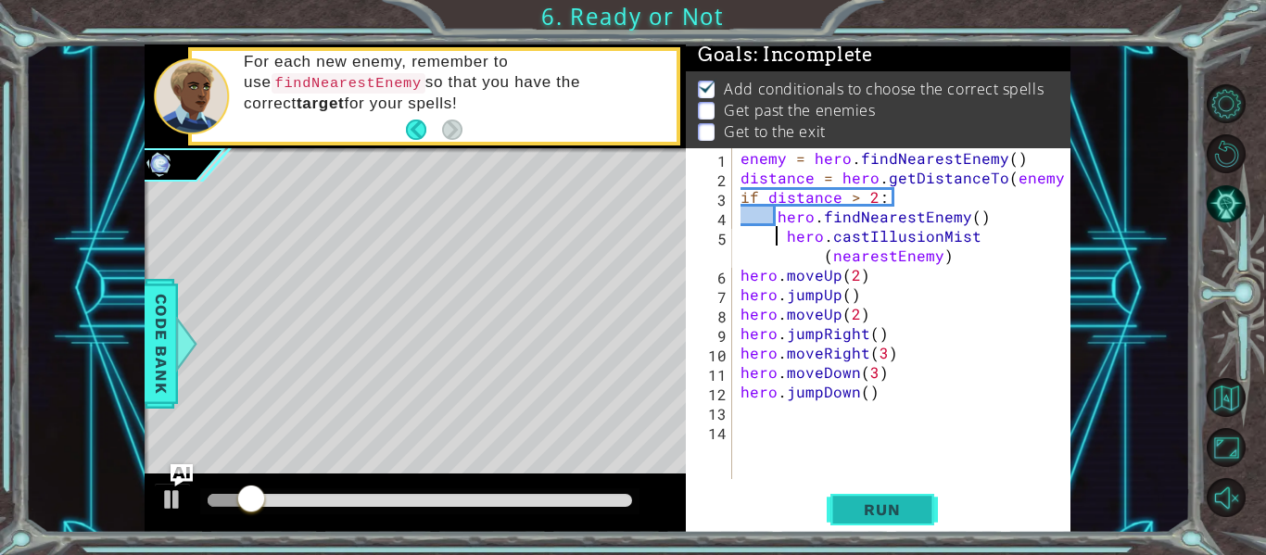
click at [924, 510] on button "Run" at bounding box center [881, 510] width 111 height 38
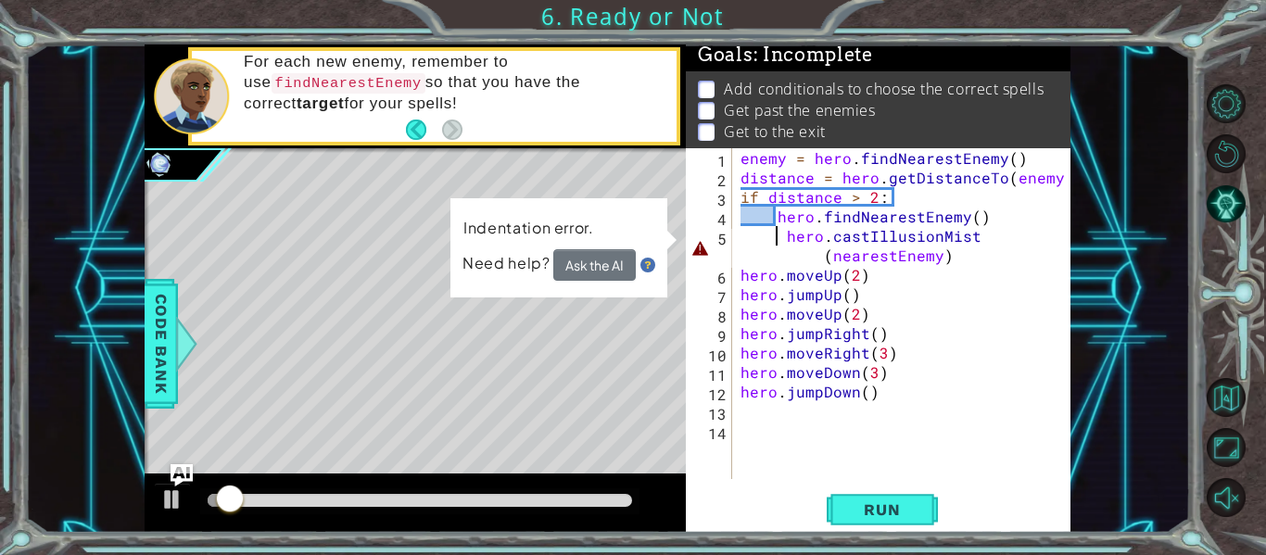
click at [784, 241] on div "enemy = hero . findNearestEnemy ( ) distance = hero . getDistanceTo ( enemy ) i…" at bounding box center [906, 333] width 339 height 370
type textarea "hero.castIllusionMist(nearestEnemy)"
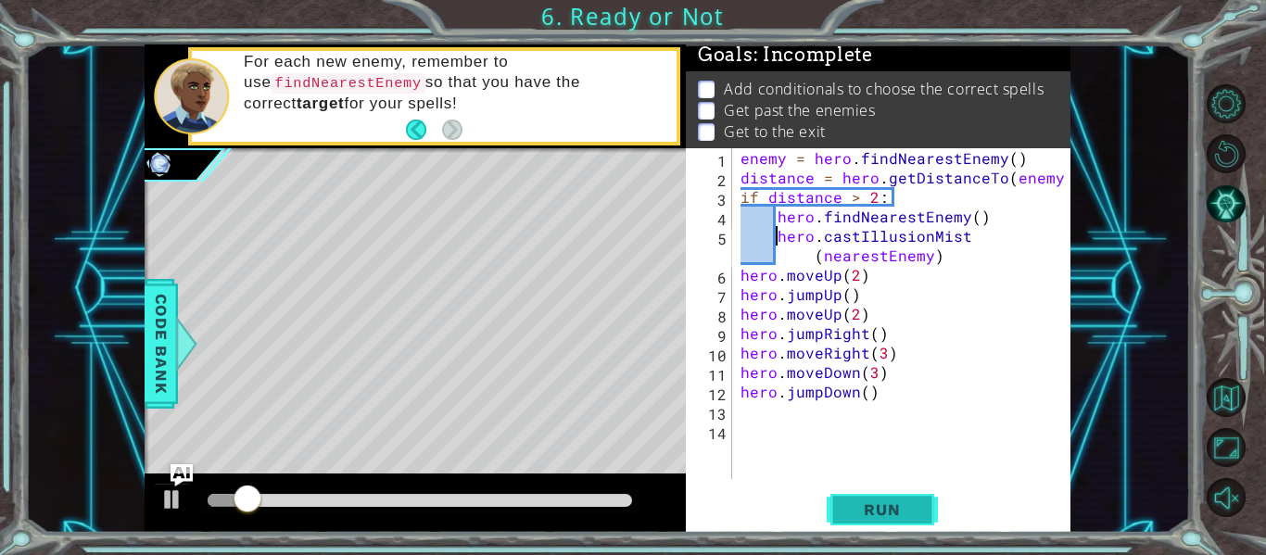
click at [923, 508] on button "Run" at bounding box center [881, 510] width 111 height 38
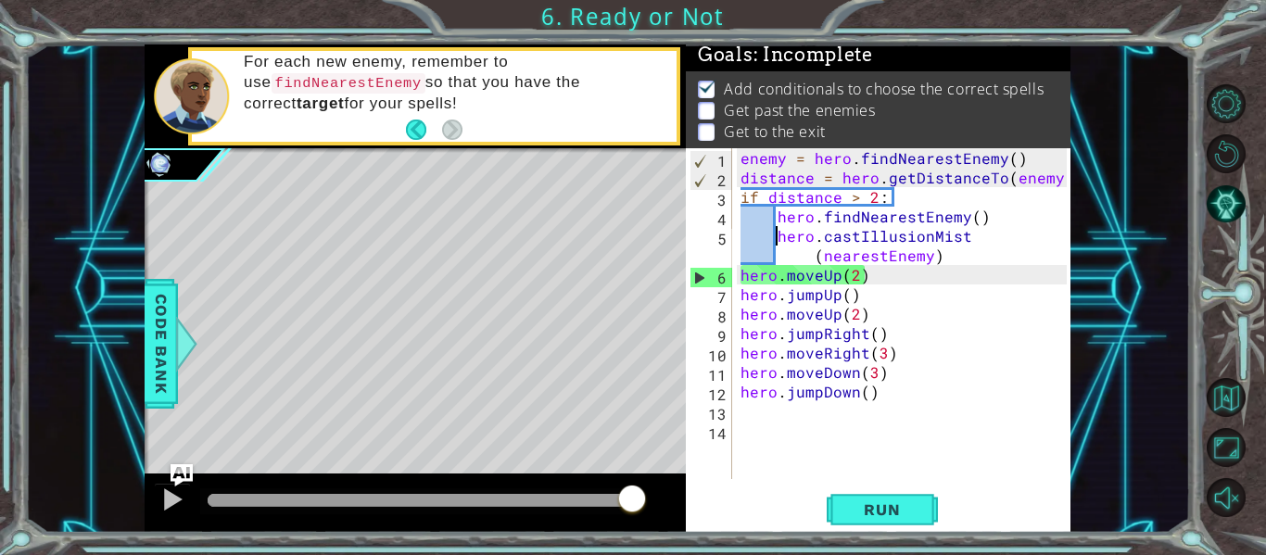
click at [944, 260] on div "enemy = hero . findNearestEnemy ( ) distance = hero . getDistanceTo ( enemy ) i…" at bounding box center [906, 333] width 339 height 370
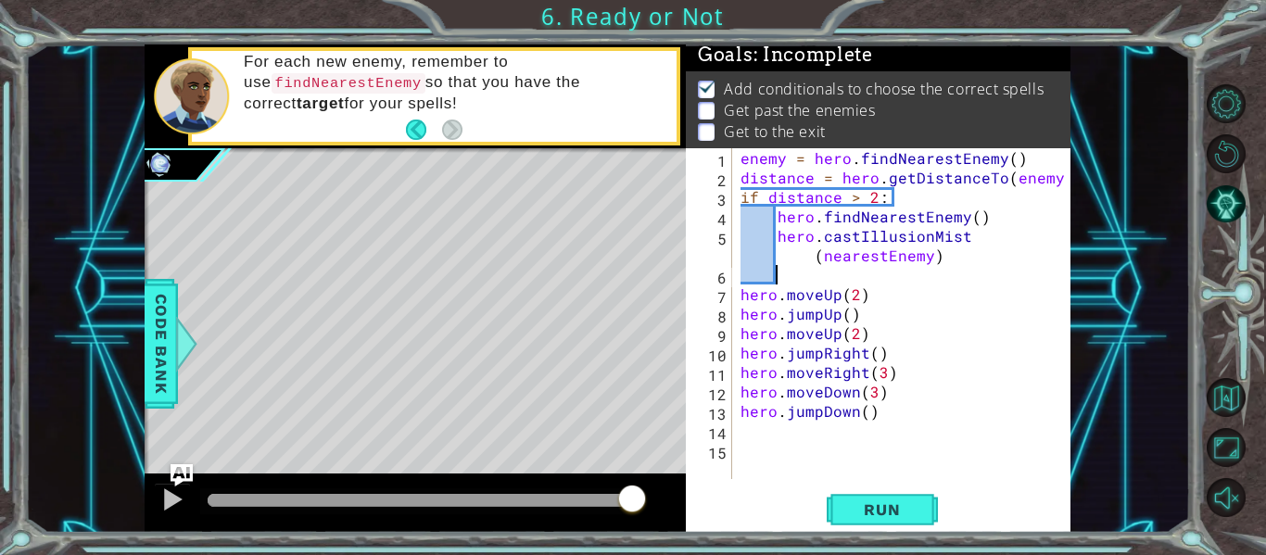
type textarea "h"
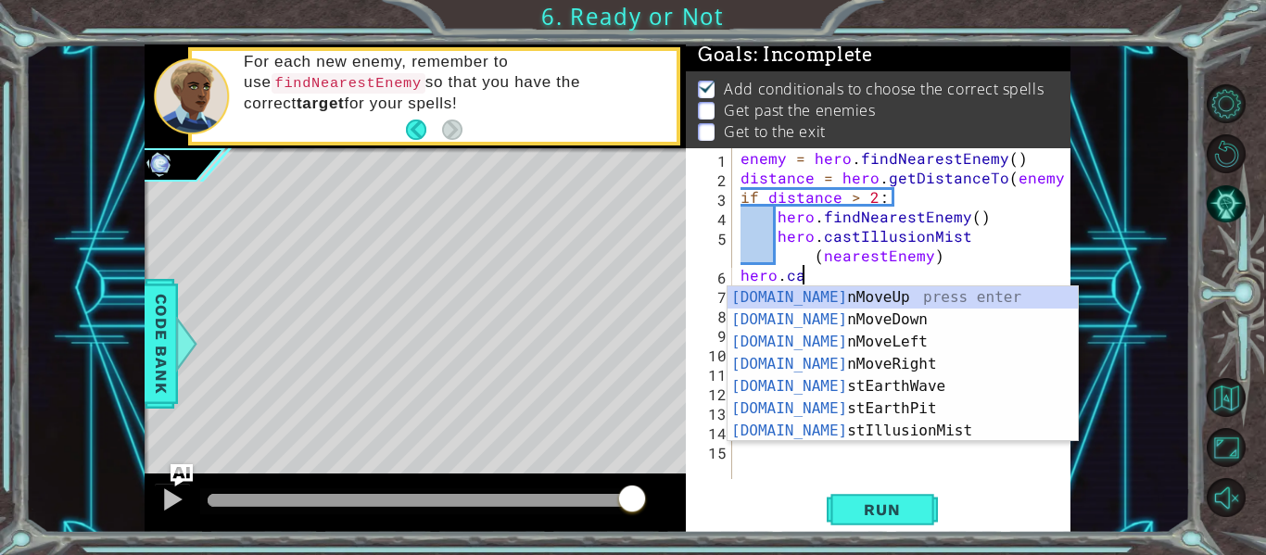
scroll to position [0, 4]
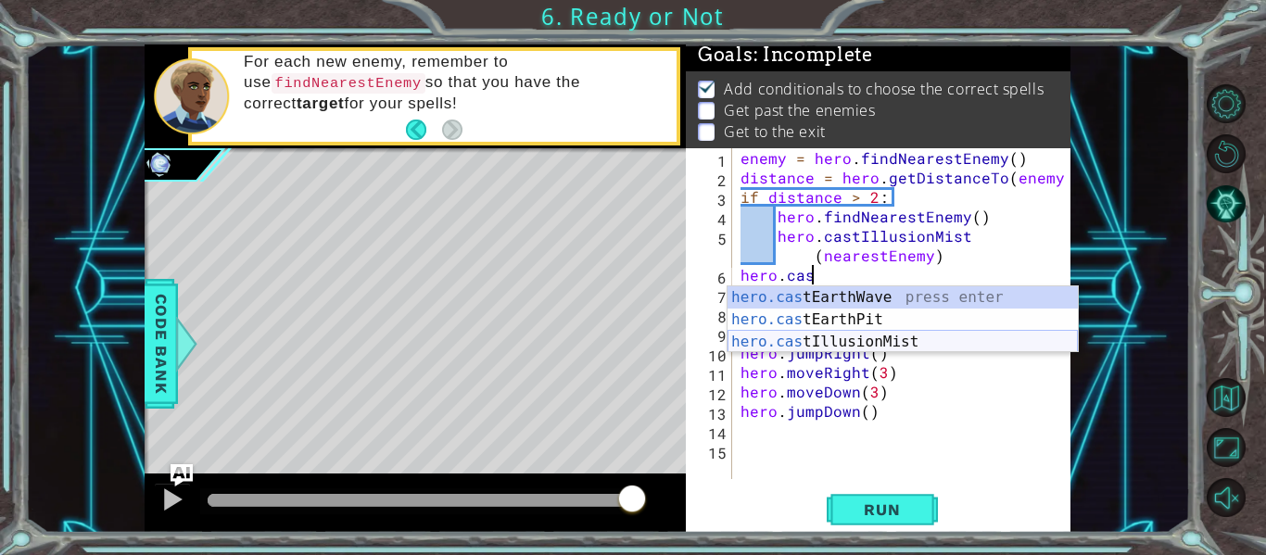
click at [912, 336] on div "hero.cas tEarthWave press enter hero.cas tEarthPit press enter hero.cas tIllusi…" at bounding box center [902, 341] width 350 height 111
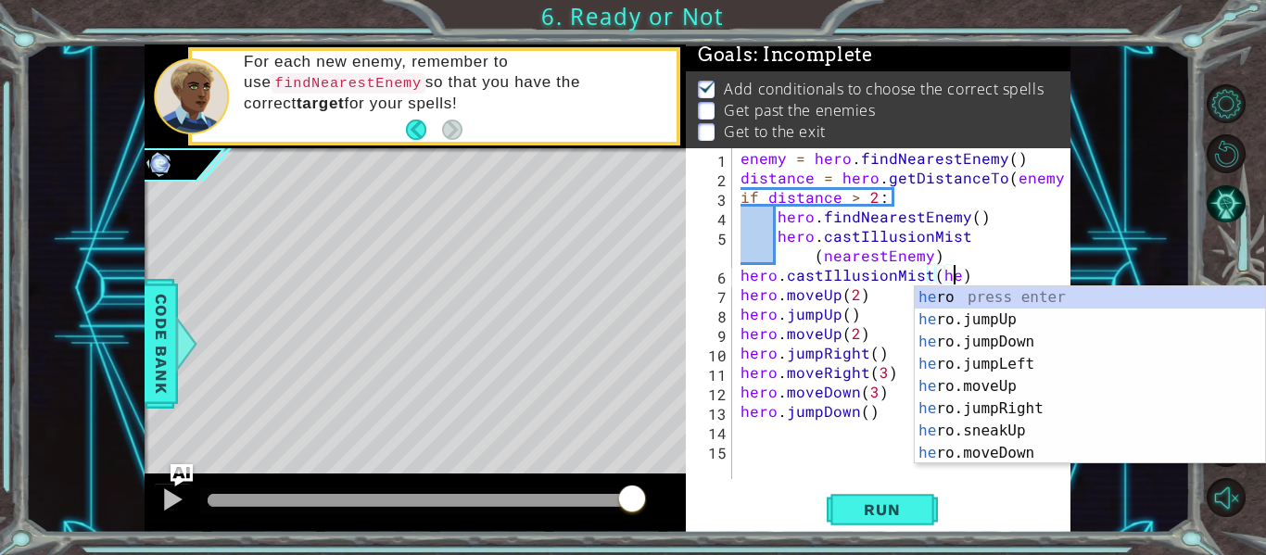
scroll to position [0, 14]
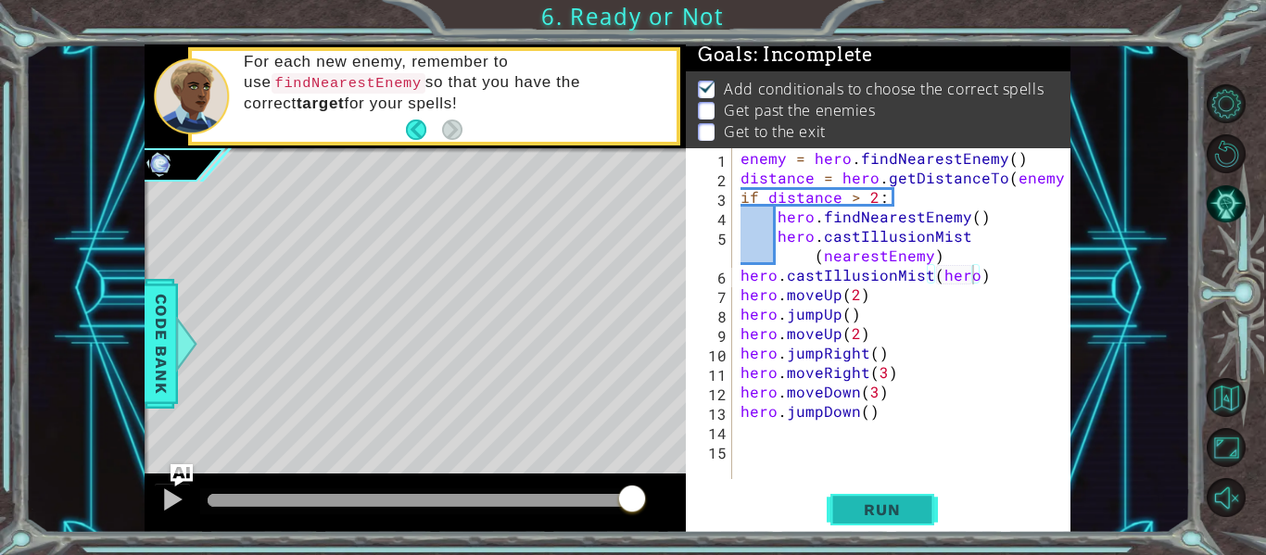
click at [892, 523] on button "Run" at bounding box center [881, 510] width 111 height 38
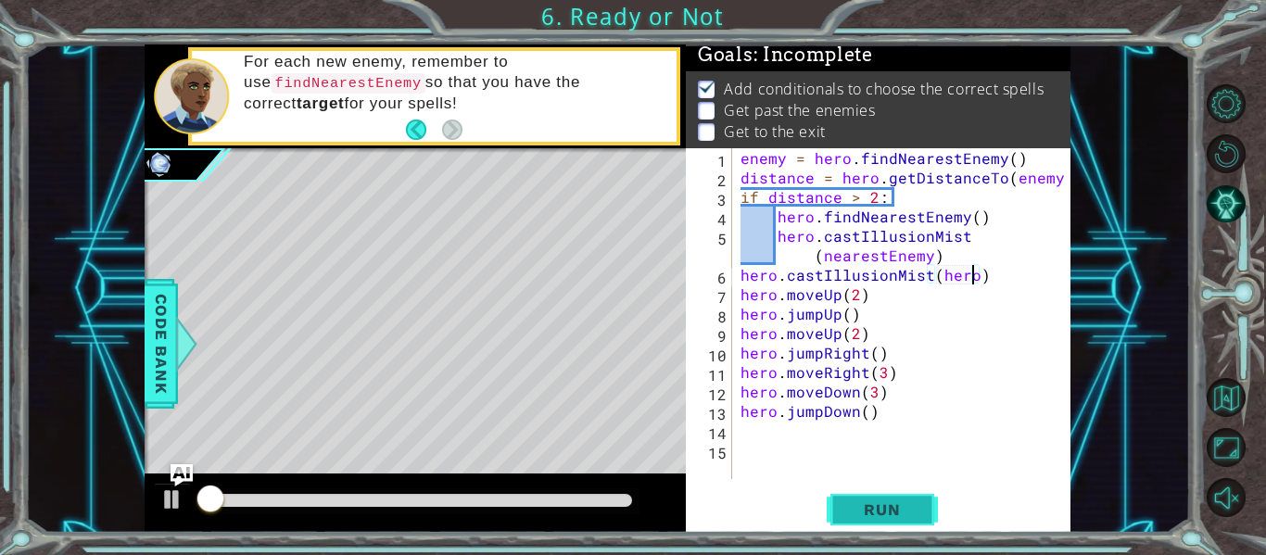
click at [893, 518] on span "Run" at bounding box center [881, 509] width 73 height 19
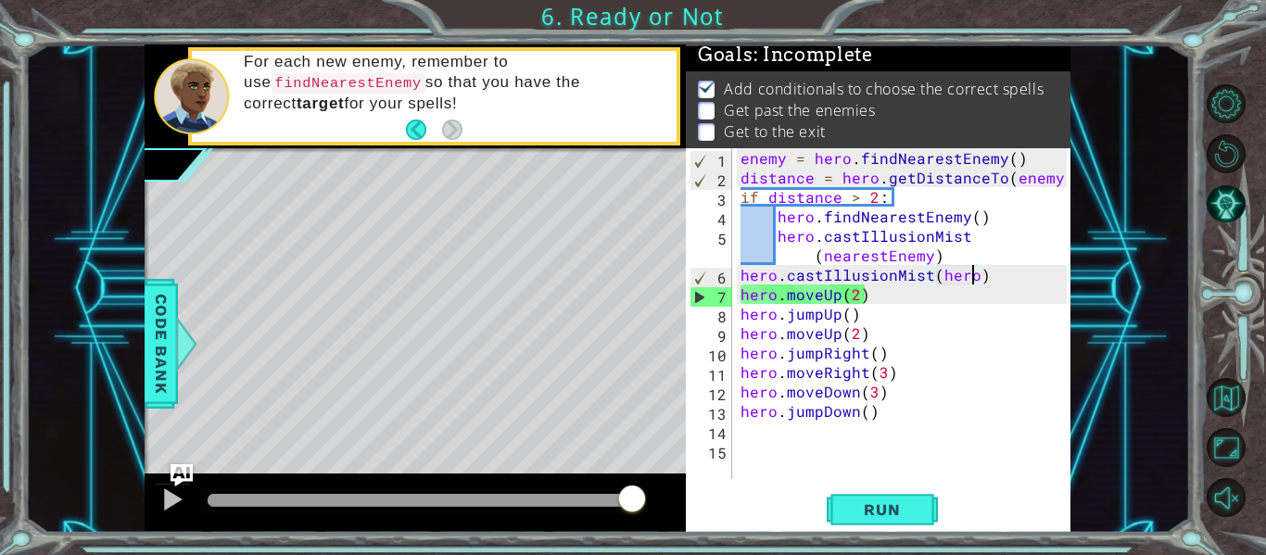
click at [817, 296] on div "enemy = hero . findNearestEnemy ( ) distance = hero . getDistanceTo ( enemy ) i…" at bounding box center [906, 333] width 339 height 370
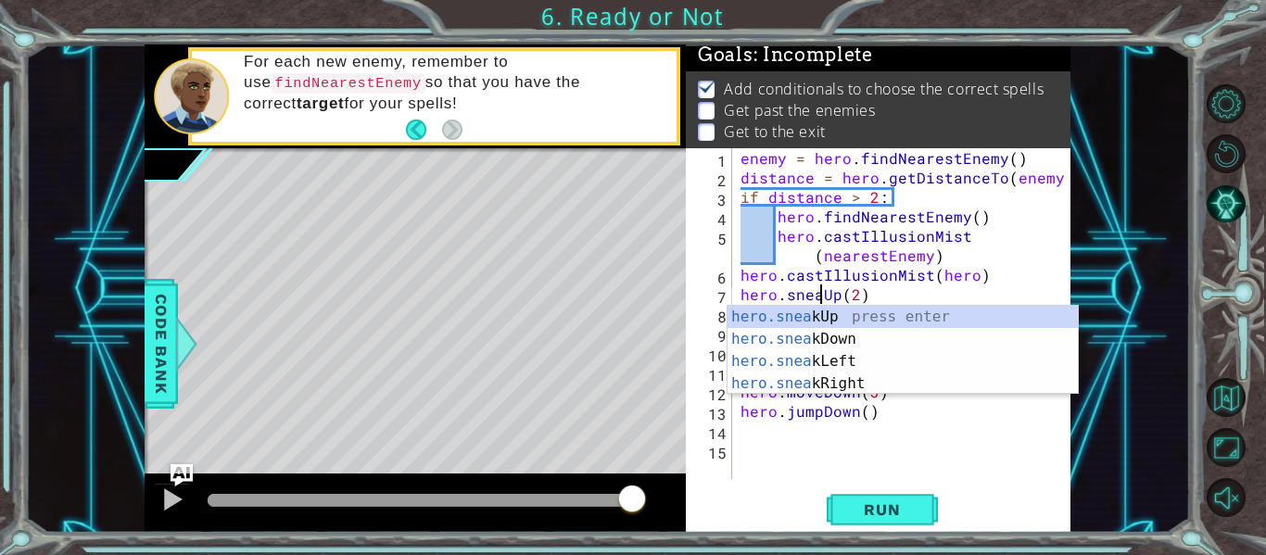
scroll to position [0, 6]
type textarea "hero.sneakUp(2)"
click at [844, 493] on button "Run" at bounding box center [881, 510] width 111 height 38
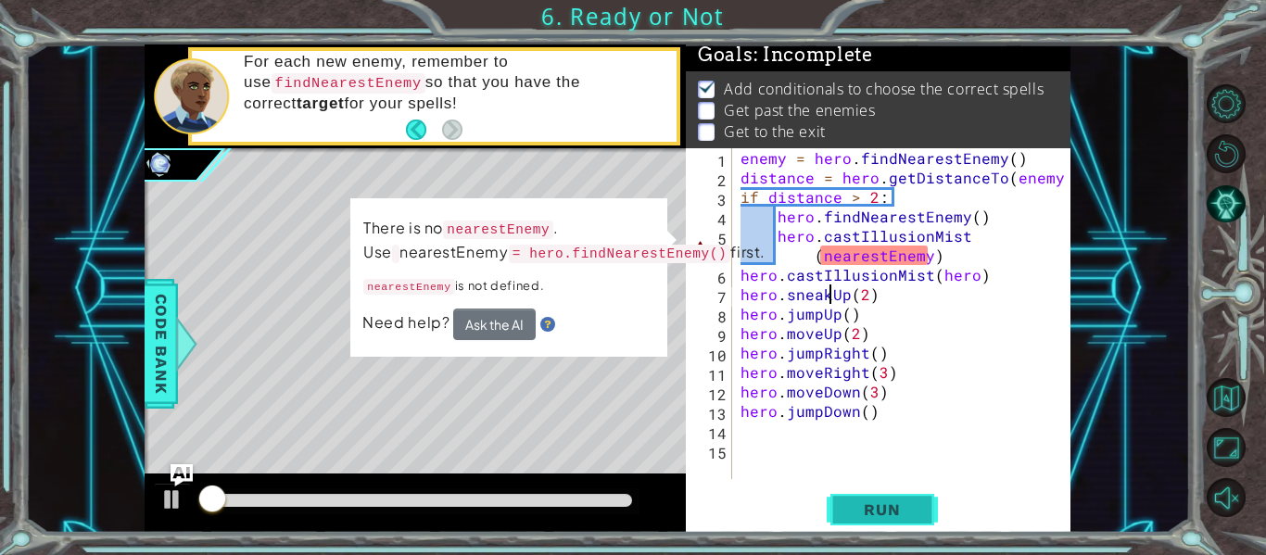
click at [841, 506] on button "Run" at bounding box center [881, 510] width 111 height 38
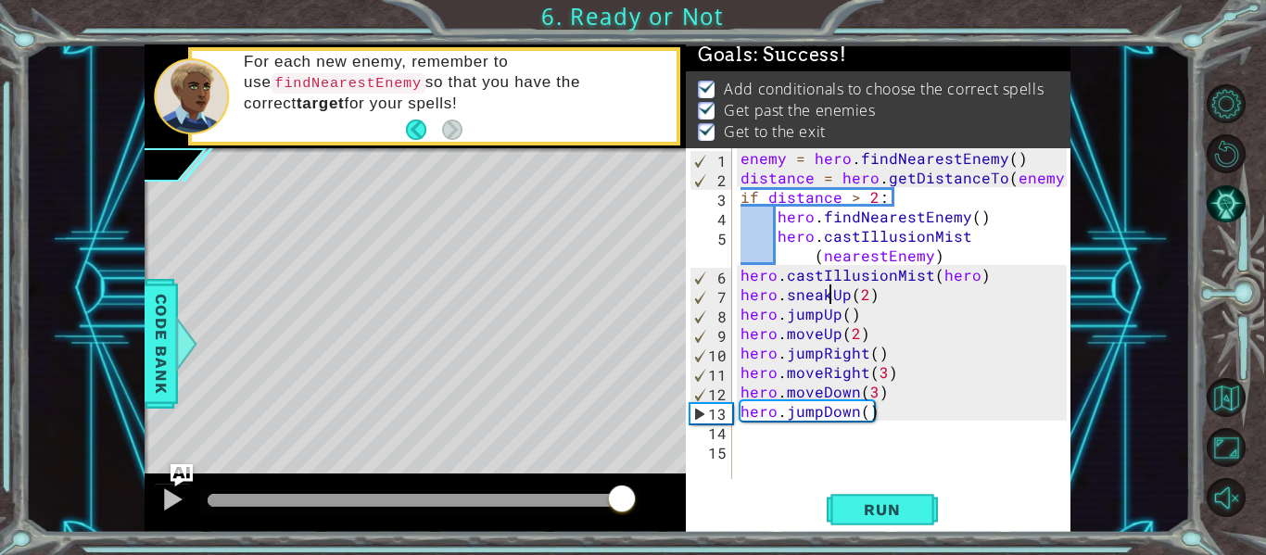
drag, startPoint x: 412, startPoint y: 505, endPoint x: 621, endPoint y: 509, distance: 208.5
click at [621, 509] on div at bounding box center [621, 500] width 33 height 33
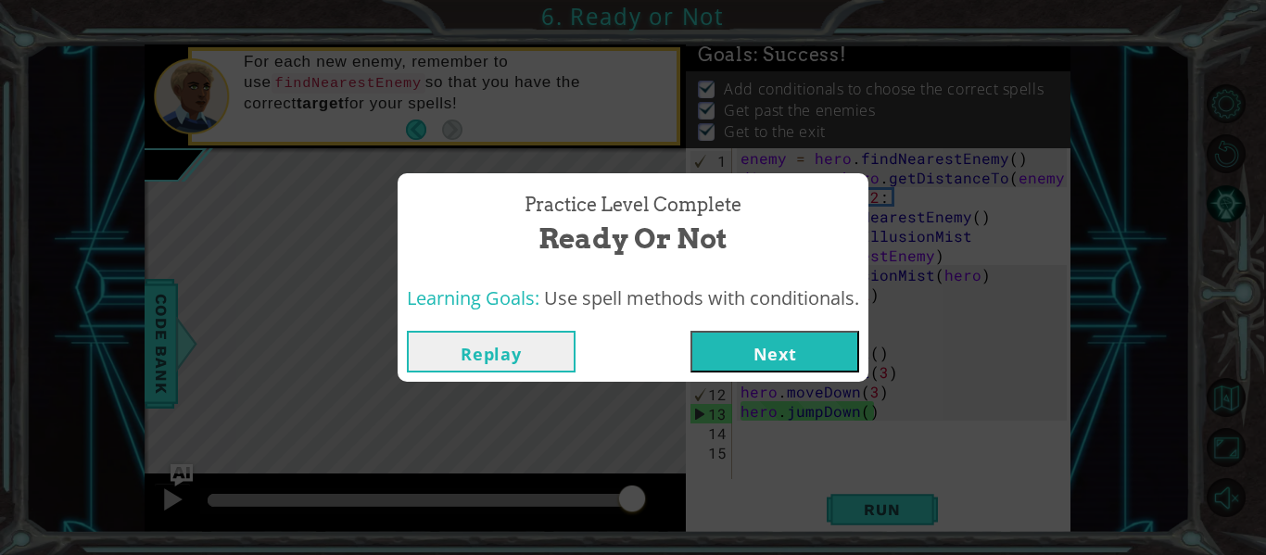
click at [757, 362] on button "Next" at bounding box center [774, 352] width 169 height 42
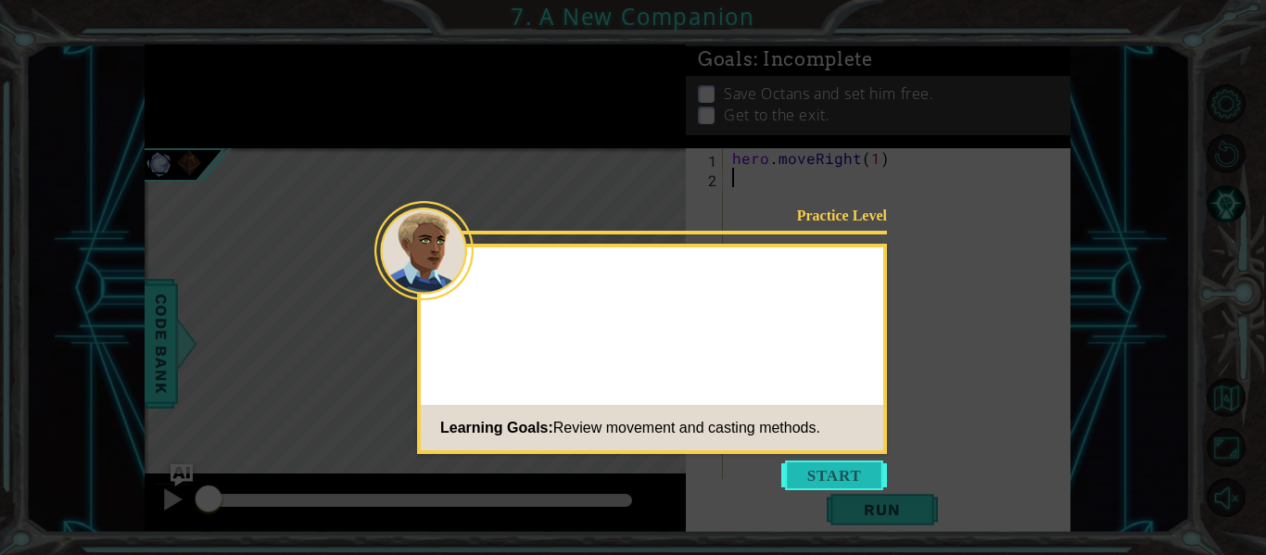
click at [801, 480] on button "Start" at bounding box center [834, 475] width 106 height 30
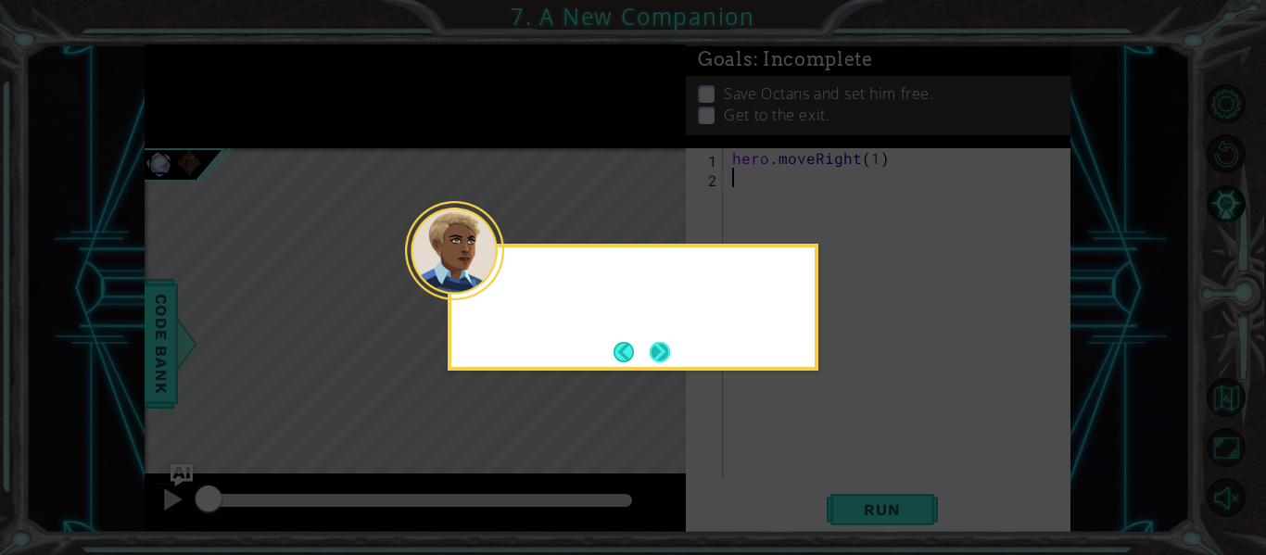
click at [669, 356] on button "Next" at bounding box center [660, 351] width 25 height 25
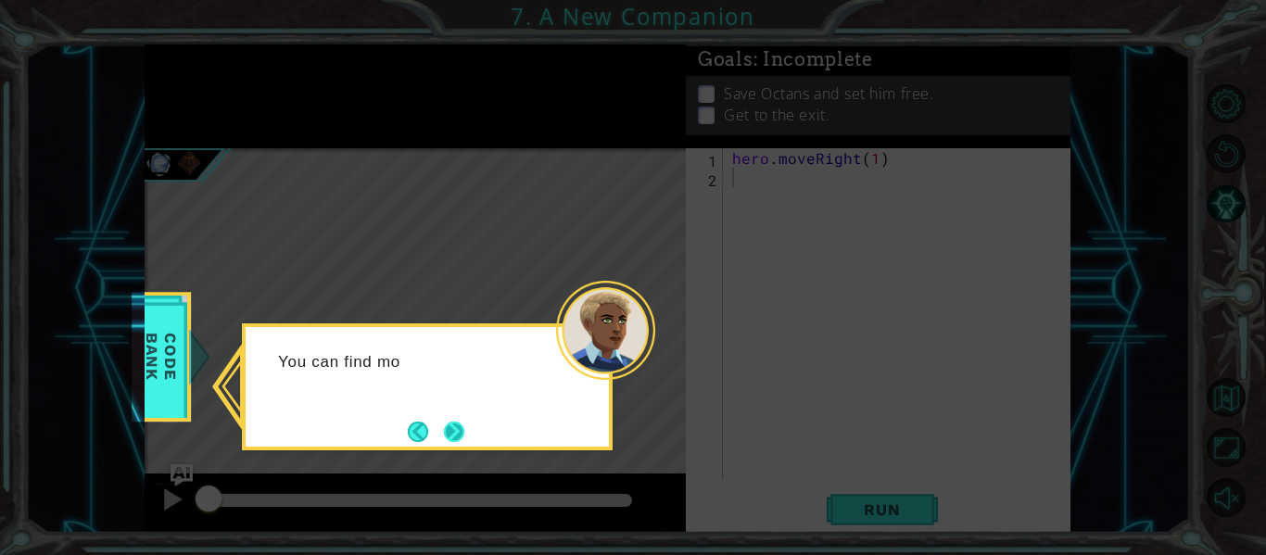
click at [462, 434] on button "Next" at bounding box center [454, 431] width 29 height 29
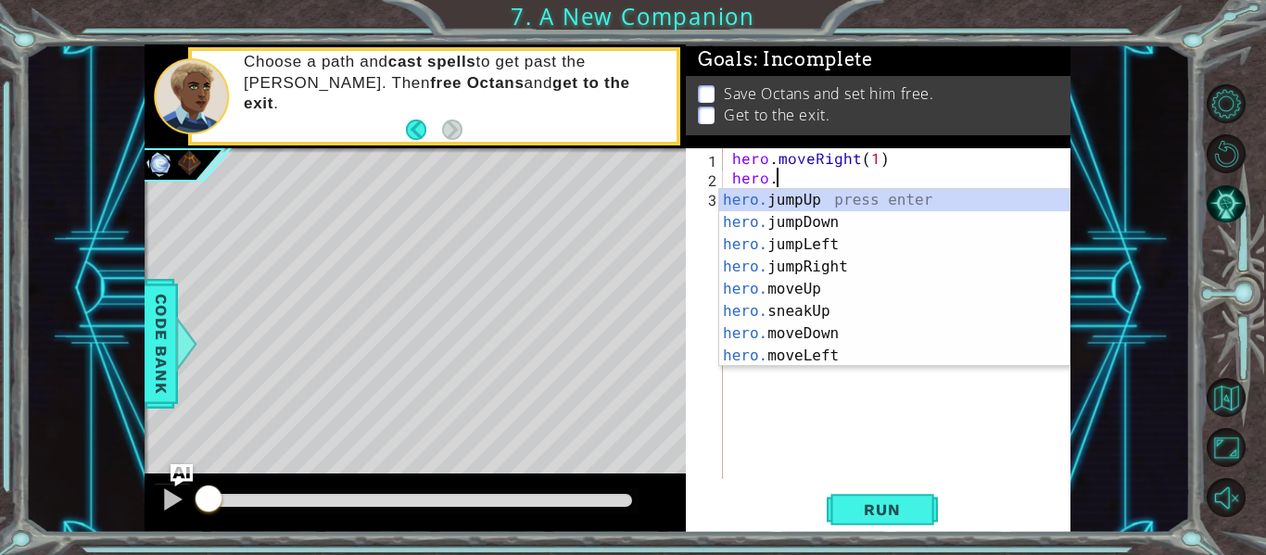
scroll to position [0, 3]
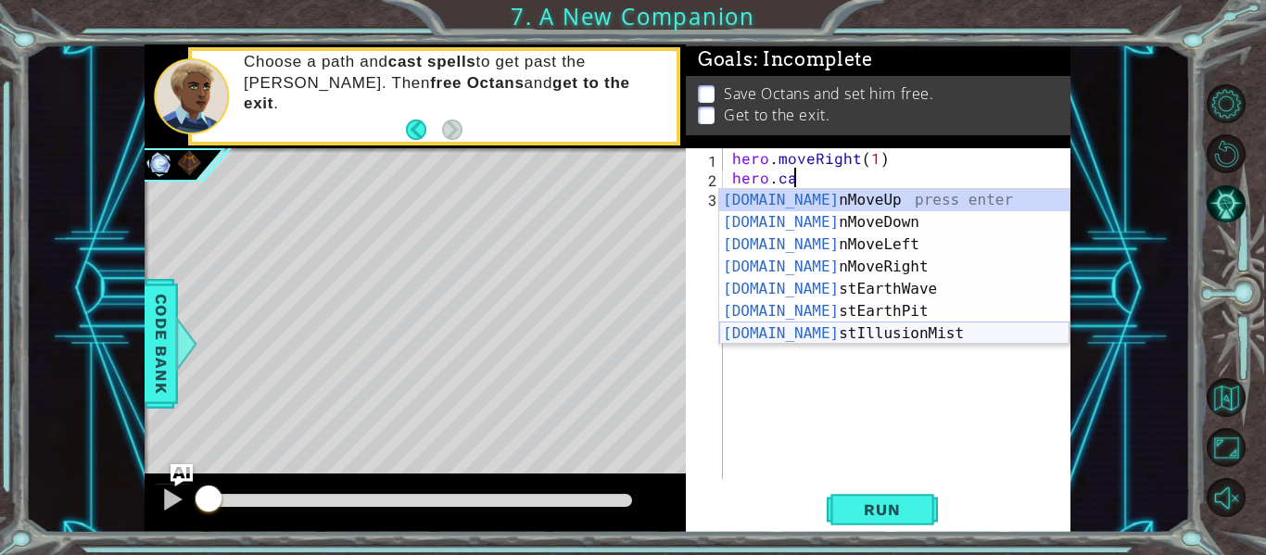
click at [786, 330] on div "[DOMAIN_NAME] nMoveUp press enter [DOMAIN_NAME] nMoveDown press enter [DOMAIN_N…" at bounding box center [894, 289] width 350 height 200
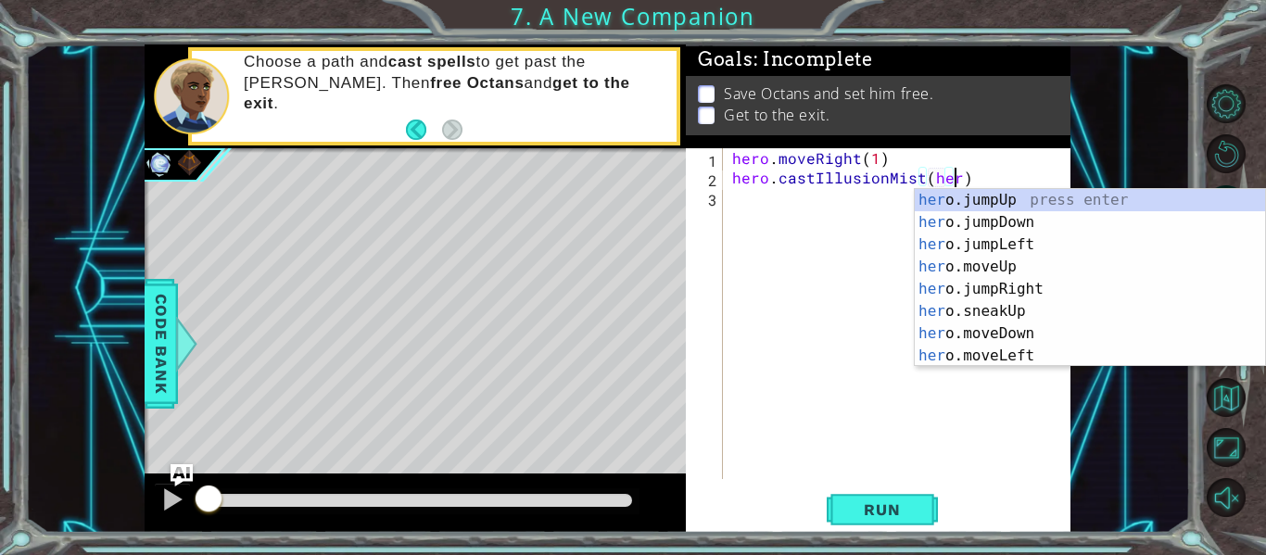
scroll to position [0, 14]
type textarea "hero.castIllusionMist(hero)"
click at [998, 177] on div "hero . moveRight ( 1 ) hero . castIllusionMist ( hero )" at bounding box center [901, 333] width 347 height 370
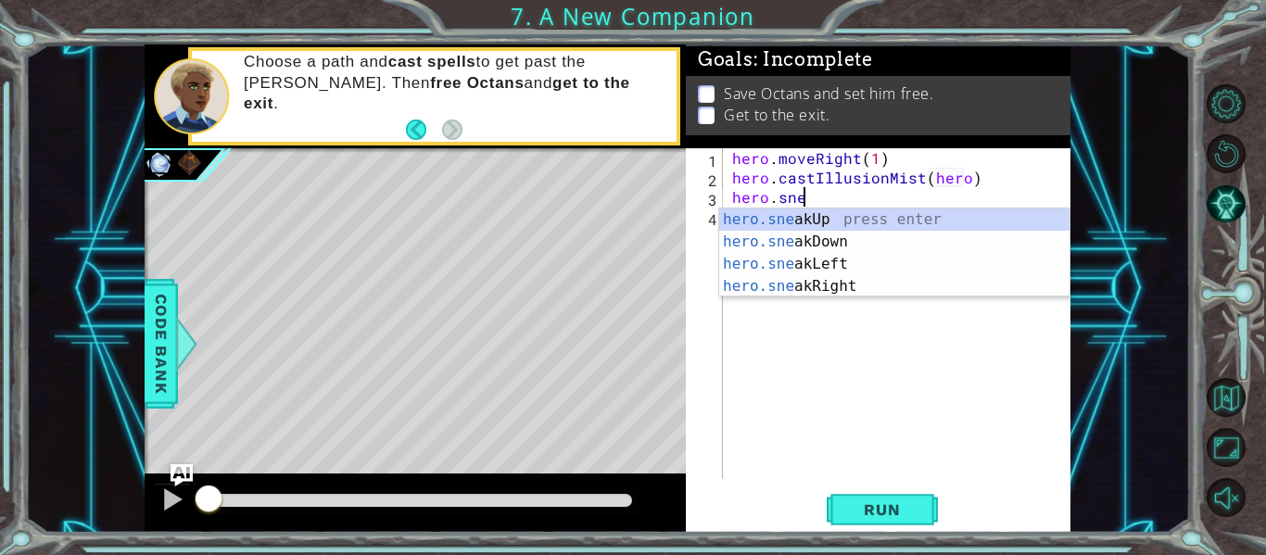
scroll to position [0, 4]
click at [885, 289] on div "hero.sne akUp press enter hero.sne akDown press enter hero.sne akLeft press ent…" at bounding box center [894, 274] width 350 height 133
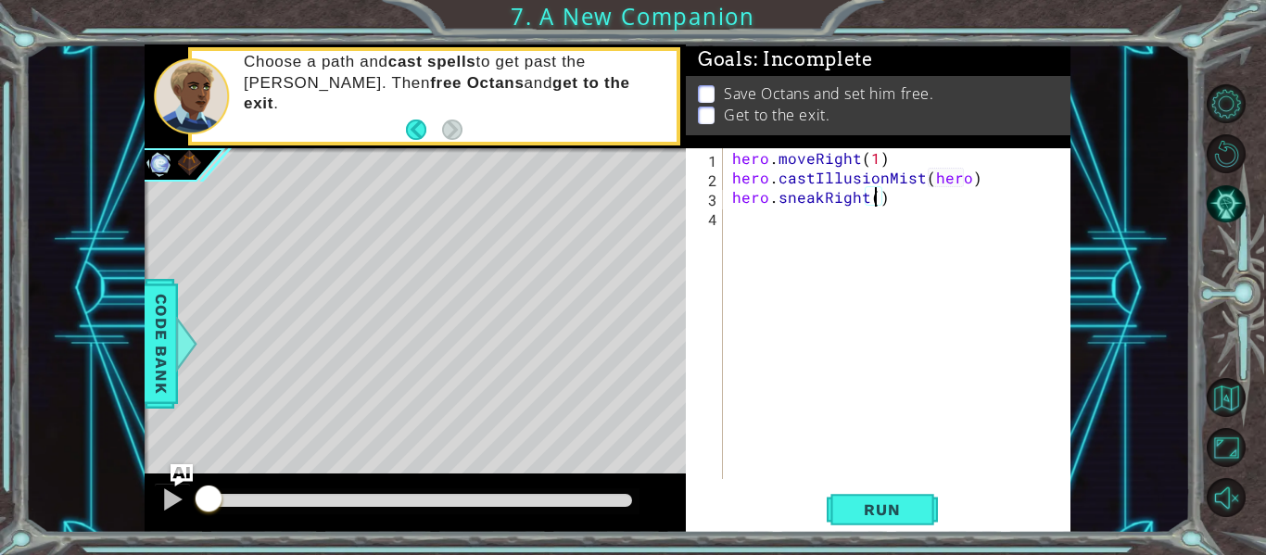
type textarea "hero.sneakRight(2)"
click at [906, 207] on div "hero . moveRight ( 1 ) hero . castIllusionMist ( hero ) hero . sneakRight ( 2 )" at bounding box center [901, 333] width 347 height 370
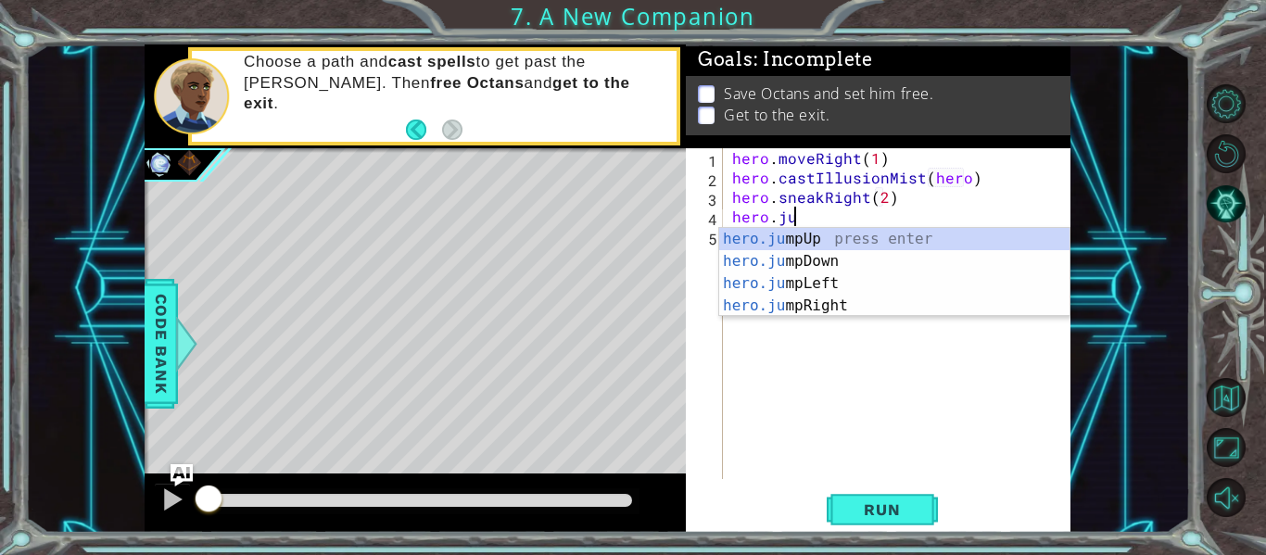
scroll to position [0, 4]
type textarea "hero.jump"
click at [865, 307] on div "hero.jump Up press enter hero.jump Down press enter hero.jump Left press enter …" at bounding box center [894, 294] width 350 height 133
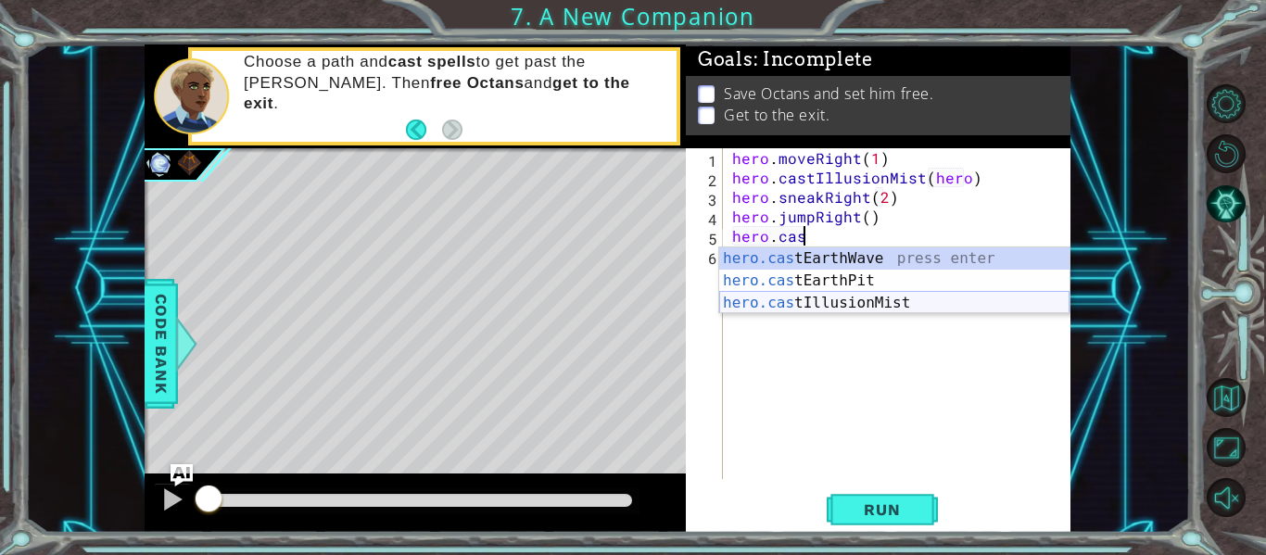
click at [848, 302] on div "hero.cas tEarthWave press enter hero.cas tEarthPit press enter hero.cas tIllusi…" at bounding box center [894, 302] width 350 height 111
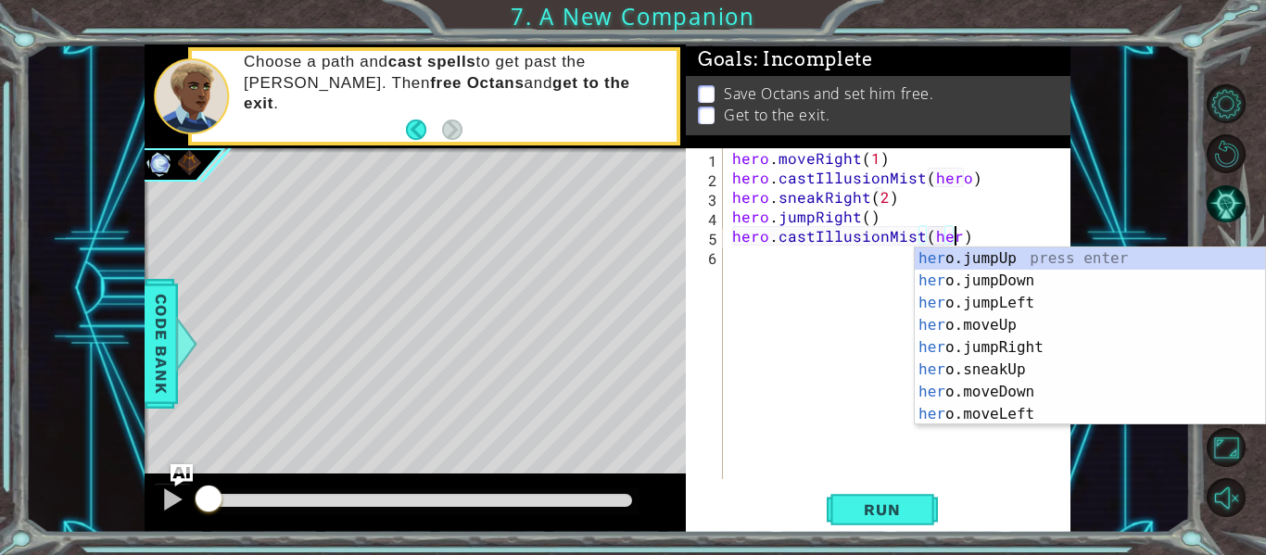
scroll to position [0, 14]
type textarea "hero.castIllusionMist(hero)"
click at [987, 235] on div "hero . moveRight ( 1 ) hero . castIllusionMist ( hero ) hero . sneakRight ( 2 )…" at bounding box center [901, 333] width 347 height 370
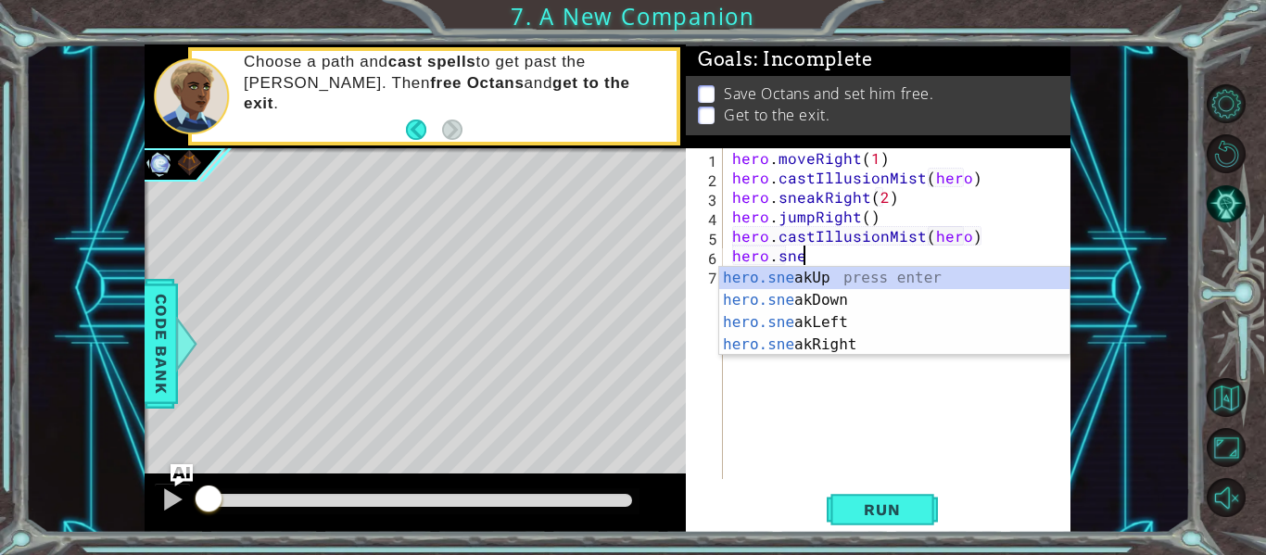
scroll to position [0, 5]
click at [916, 282] on div "hero.sneak Up press enter hero.sneak Down press enter hero.sneak Left press ent…" at bounding box center [894, 333] width 350 height 133
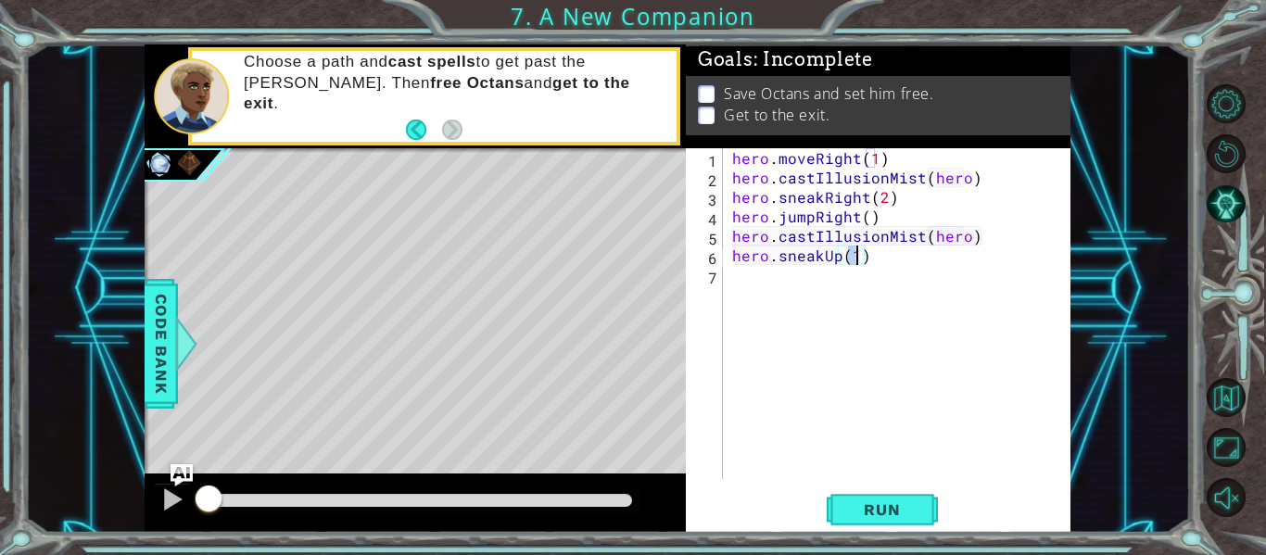
type textarea "hero.sneakUp(4)"
click at [890, 263] on div "hero . moveRight ( 1 ) hero . castIllusionMist ( hero ) hero . sneakRight ( 2 )…" at bounding box center [901, 333] width 347 height 370
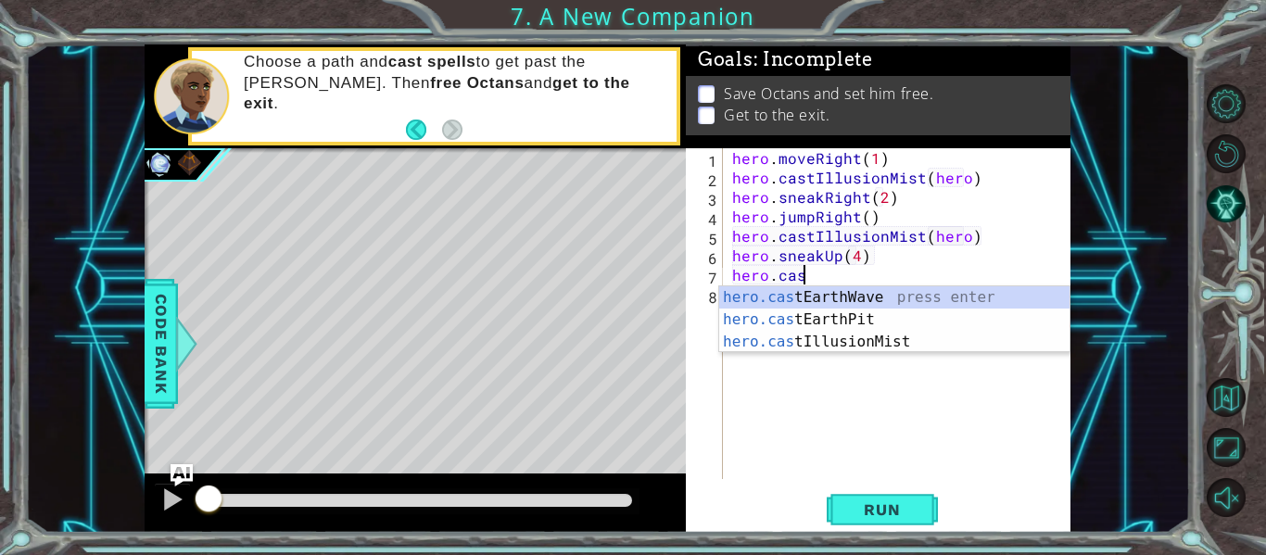
scroll to position [0, 4]
type textarea "hero.cast"
click at [826, 293] on div "hero.cast EarthWave press enter hero.cast EarthPit press enter hero.cast Illusi…" at bounding box center [894, 341] width 350 height 111
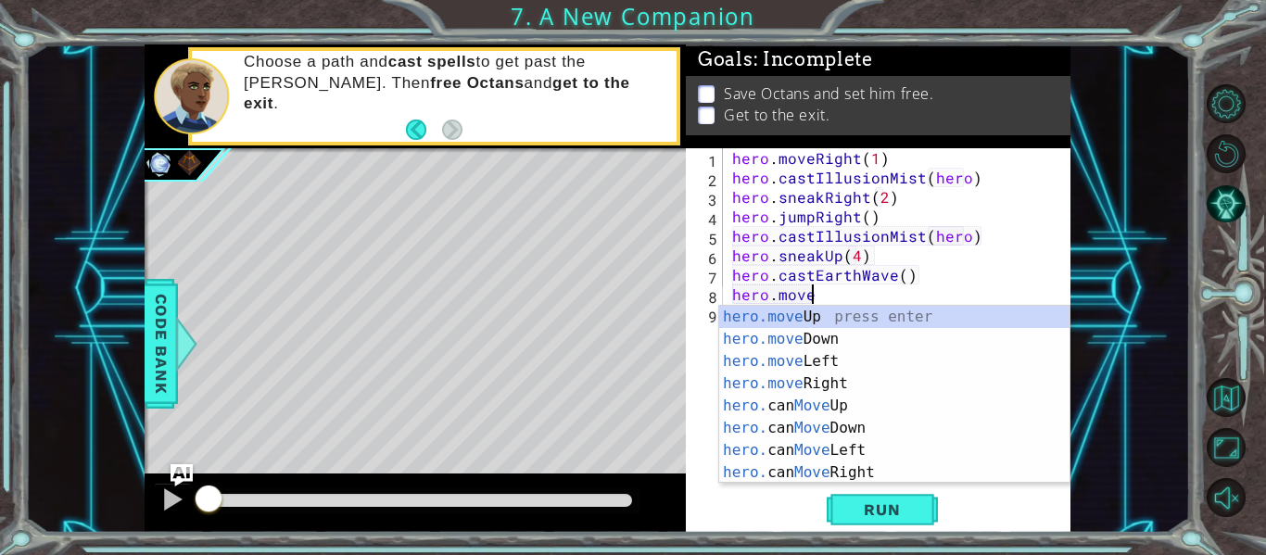
scroll to position [0, 5]
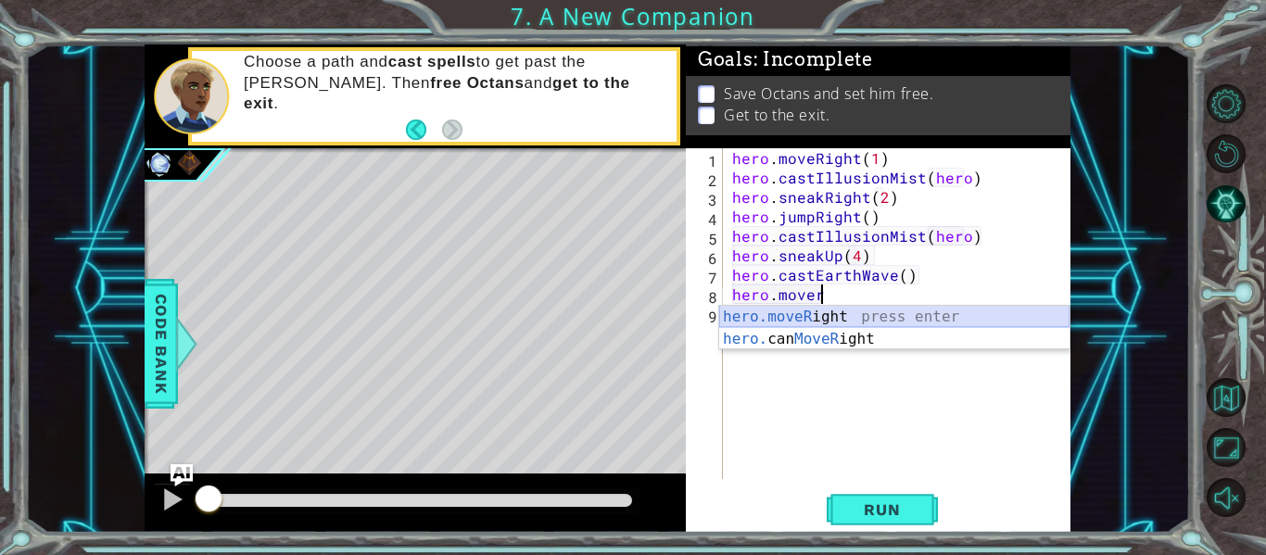
click at [777, 323] on div "hero.moveR ight press enter hero. can MoveR ight press enter" at bounding box center [894, 350] width 350 height 89
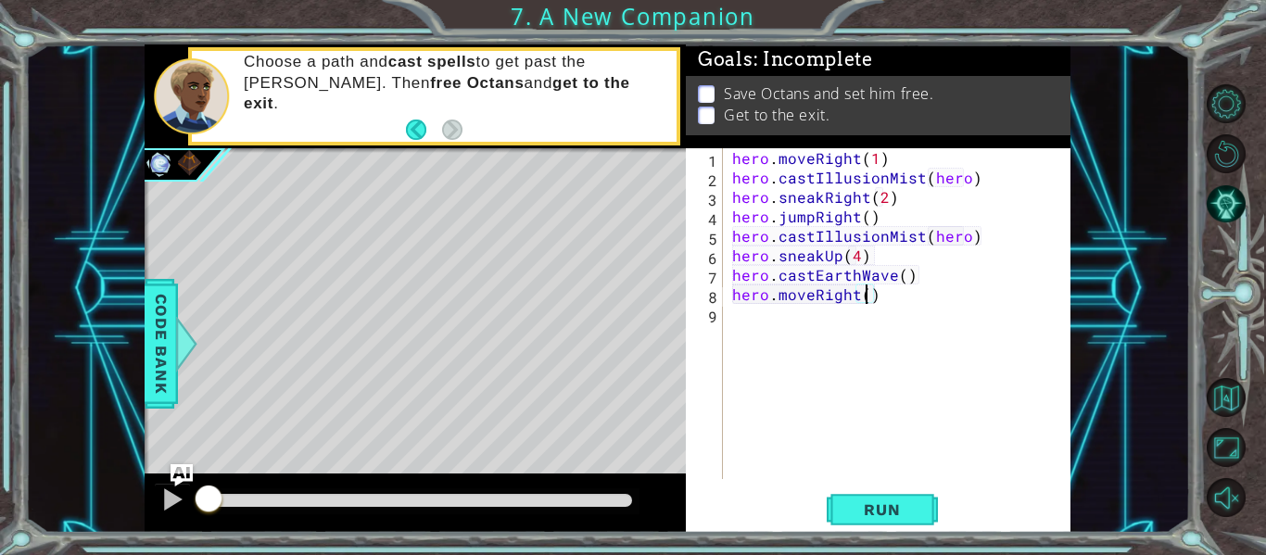
scroll to position [0, 8]
click at [882, 512] on span "Run" at bounding box center [881, 509] width 73 height 19
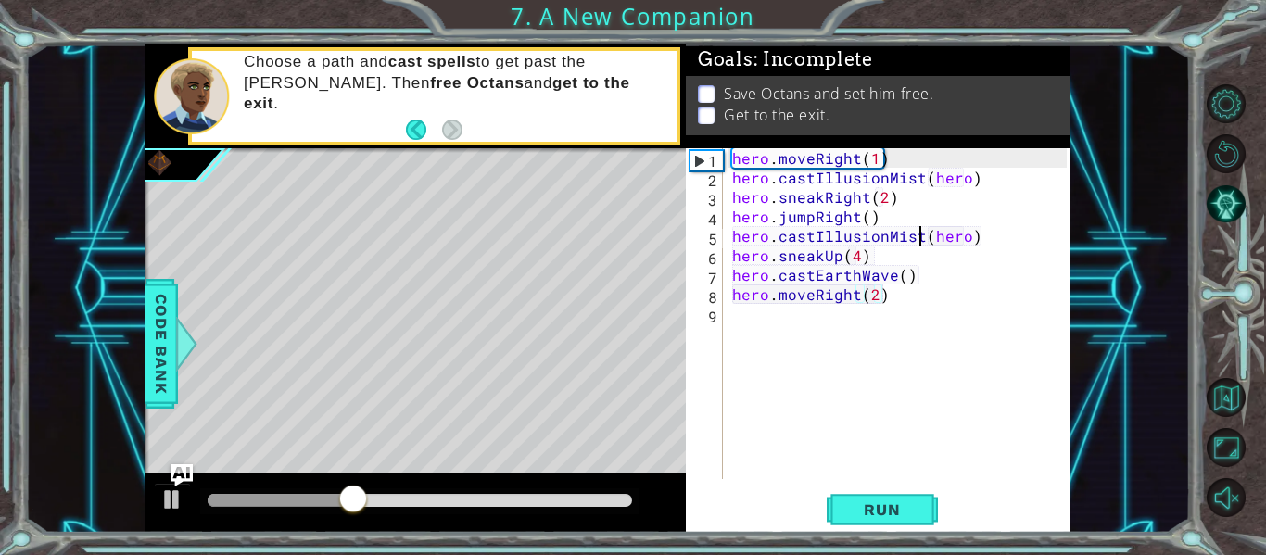
click at [916, 237] on div "hero . moveRight ( 1 ) hero . castIllusionMist ( hero ) hero . sneakRight ( 2 )…" at bounding box center [901, 333] width 347 height 370
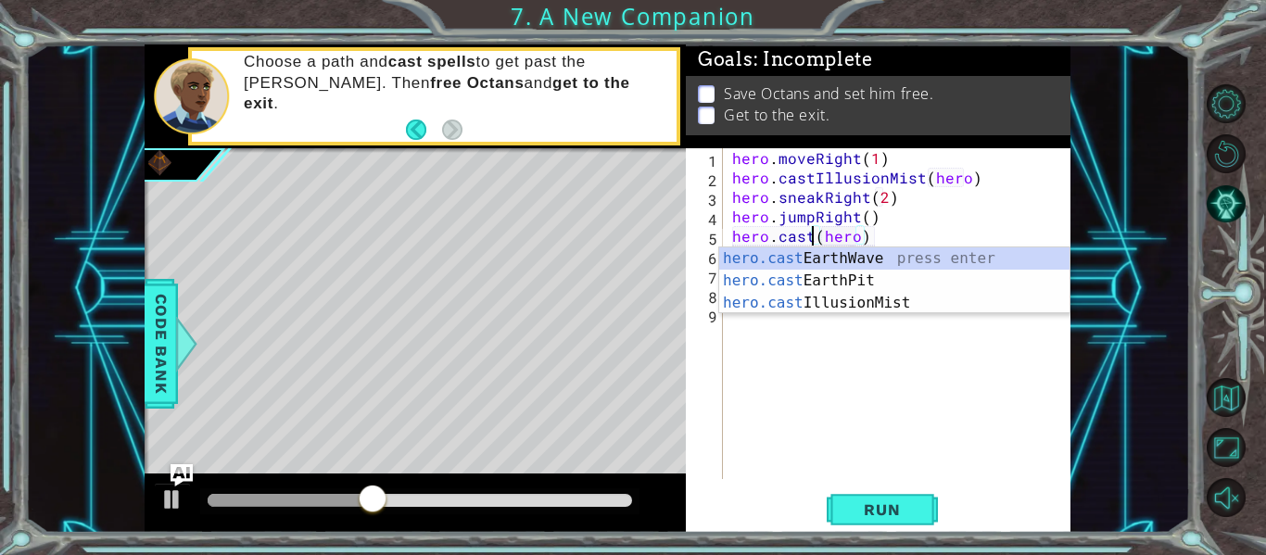
scroll to position [0, 6]
click at [905, 256] on div "hero.cas tEarthWave press enter hero.cas tEarthPit press enter hero.cas tIllusi…" at bounding box center [894, 302] width 350 height 111
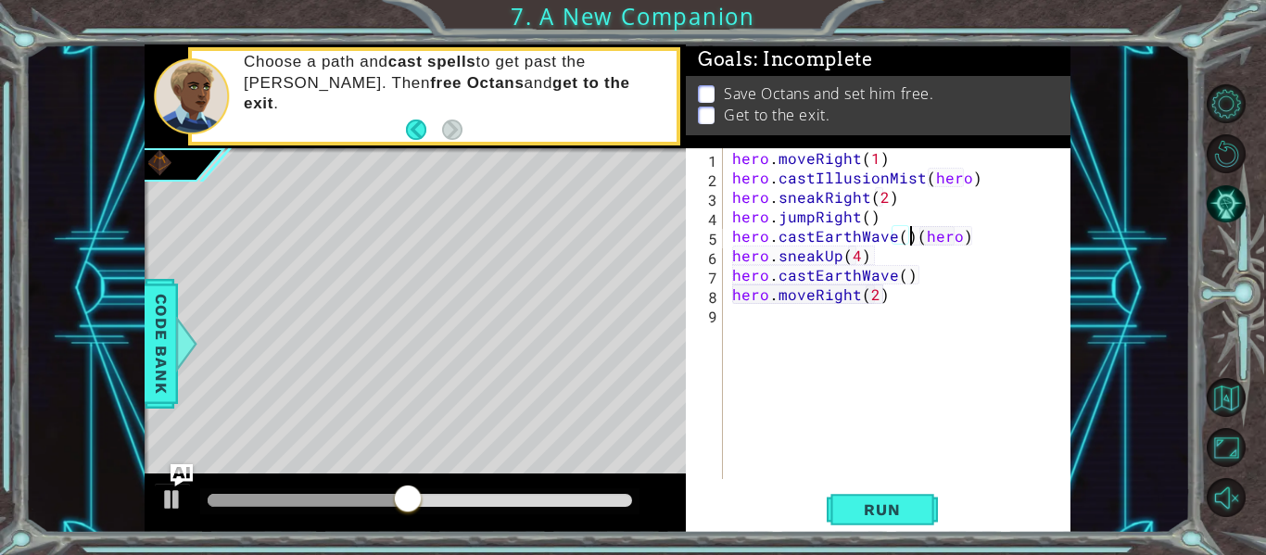
click at [970, 232] on div "hero . moveRight ( 1 ) hero . castIllusionMist ( hero ) hero . sneakRight ( 2 )…" at bounding box center [901, 333] width 347 height 370
click at [857, 527] on button "Run" at bounding box center [881, 510] width 111 height 38
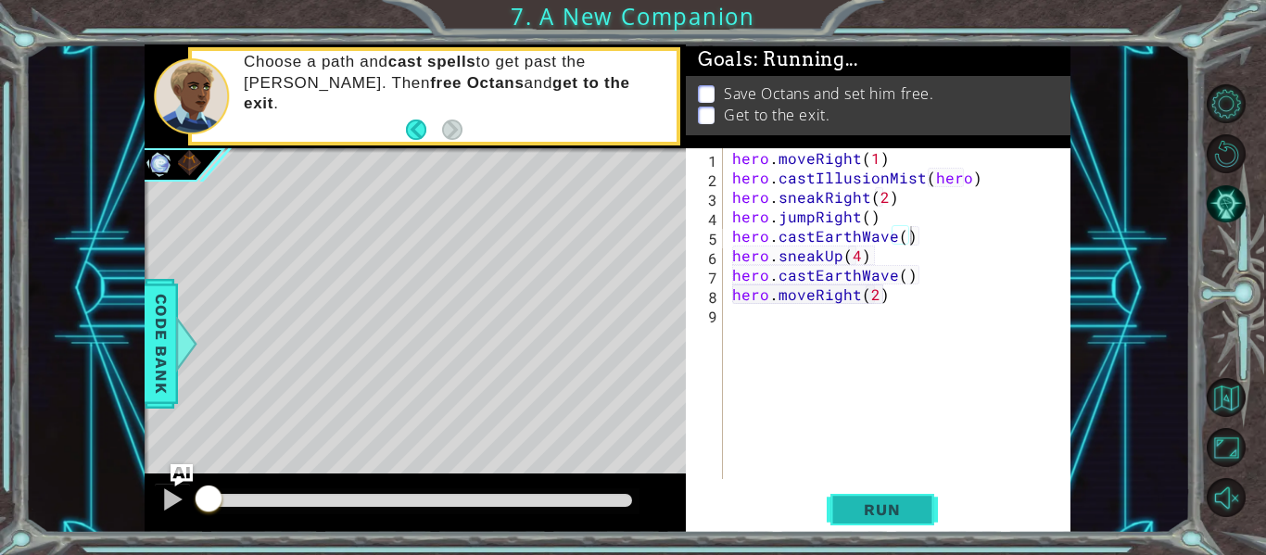
click at [859, 523] on button "Run" at bounding box center [881, 510] width 111 height 38
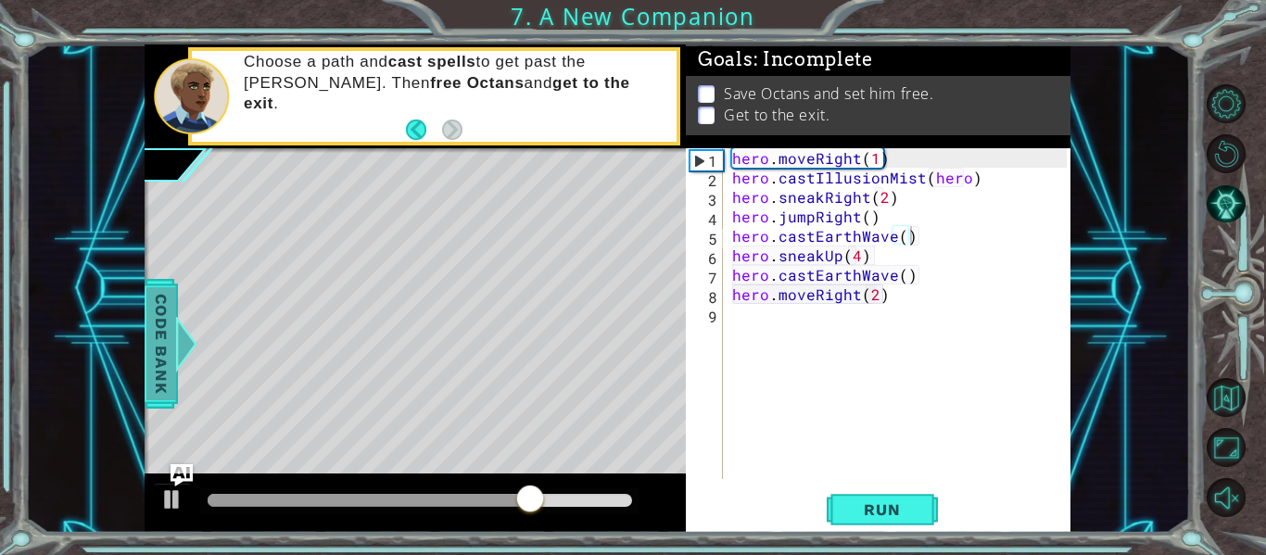
click at [148, 371] on span "Code Bank" at bounding box center [161, 343] width 30 height 113
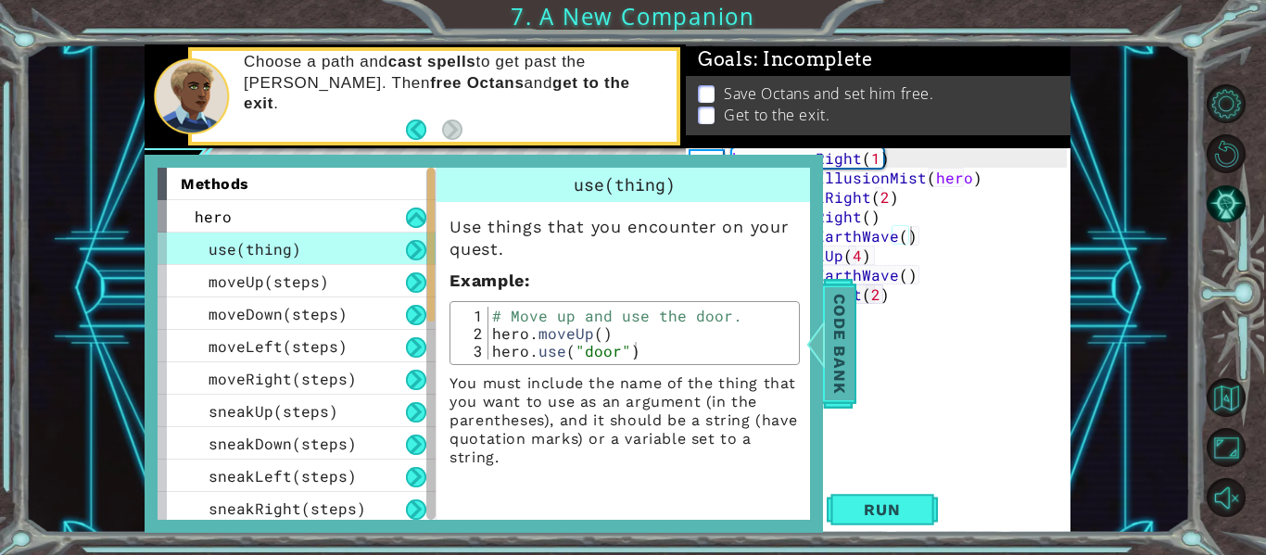
click at [823, 329] on div at bounding box center [815, 344] width 23 height 56
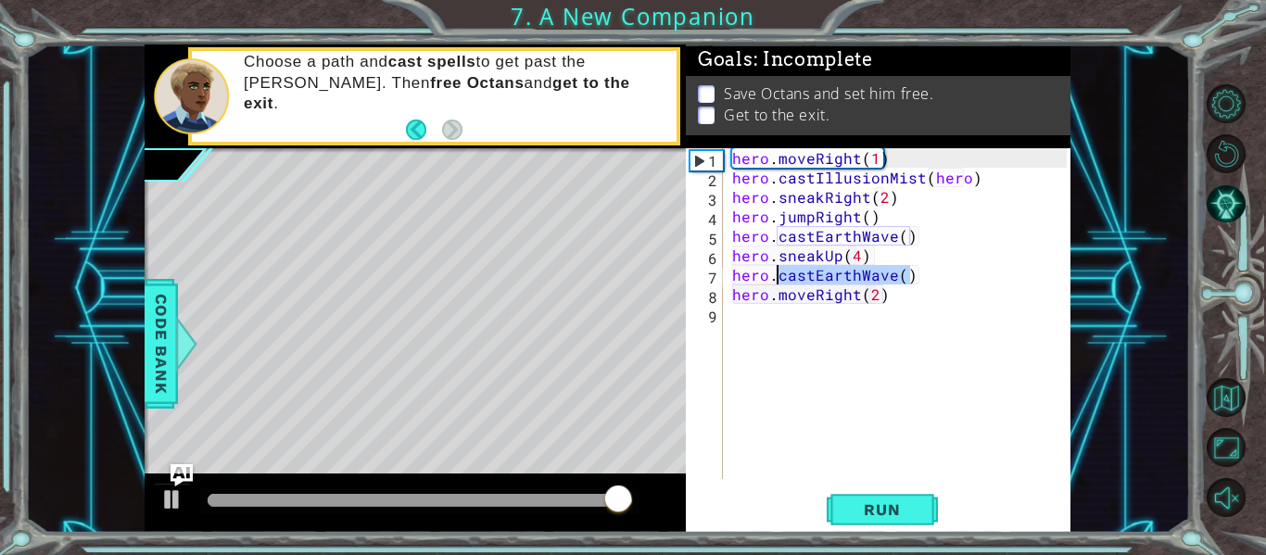
drag, startPoint x: 916, startPoint y: 278, endPoint x: 775, endPoint y: 279, distance: 141.7
click at [775, 279] on div "hero . moveRight ( 1 ) hero . castIllusionMist ( hero ) hero . sneakRight ( 2 )…" at bounding box center [901, 333] width 347 height 370
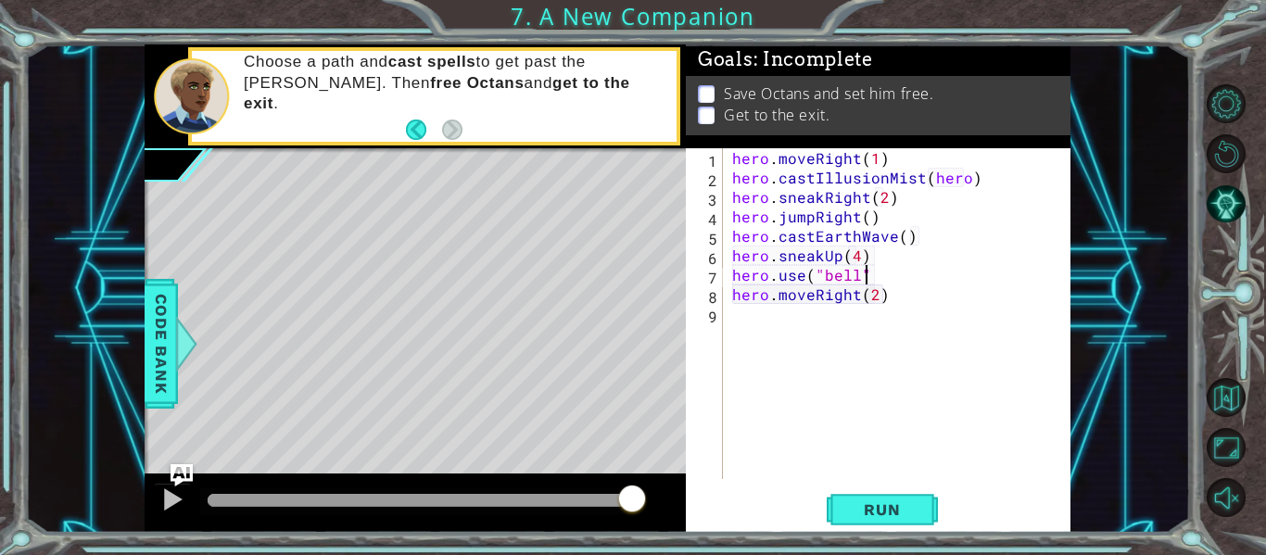
scroll to position [0, 8]
type textarea "hero.use("bell")"
click at [923, 520] on button "Run" at bounding box center [881, 510] width 111 height 38
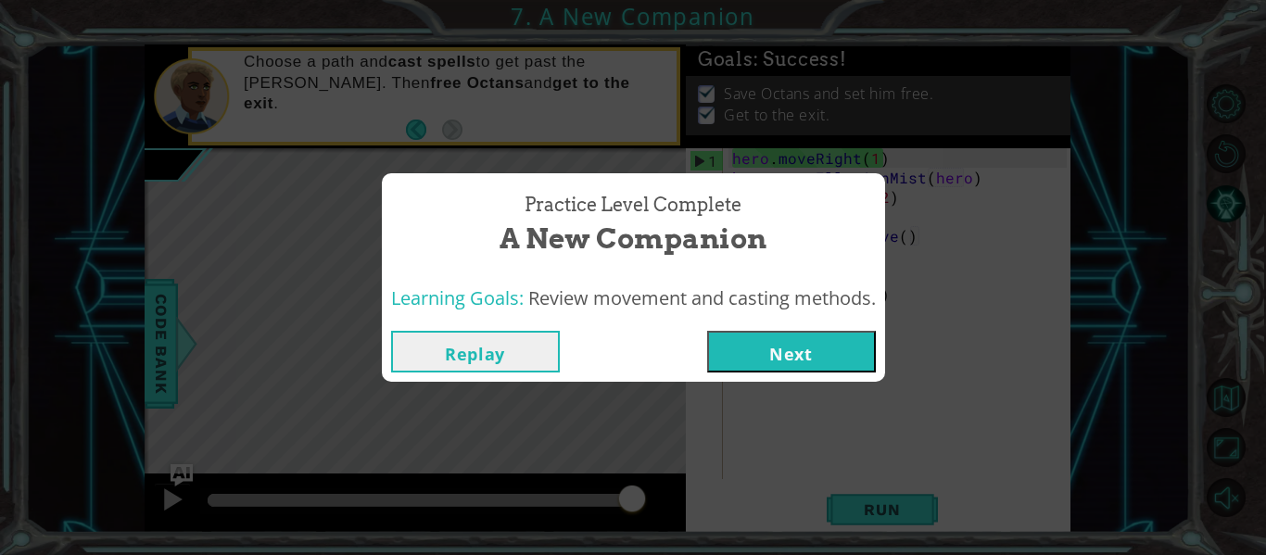
click at [766, 353] on button "Next" at bounding box center [791, 352] width 169 height 42
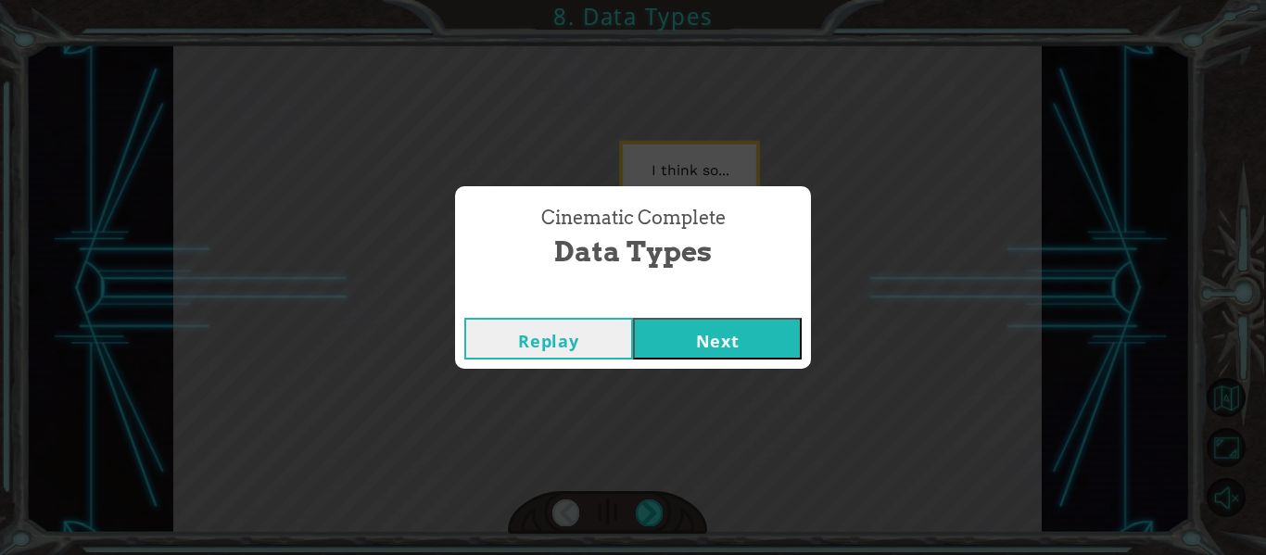
click at [742, 330] on button "Next" at bounding box center [717, 339] width 169 height 42
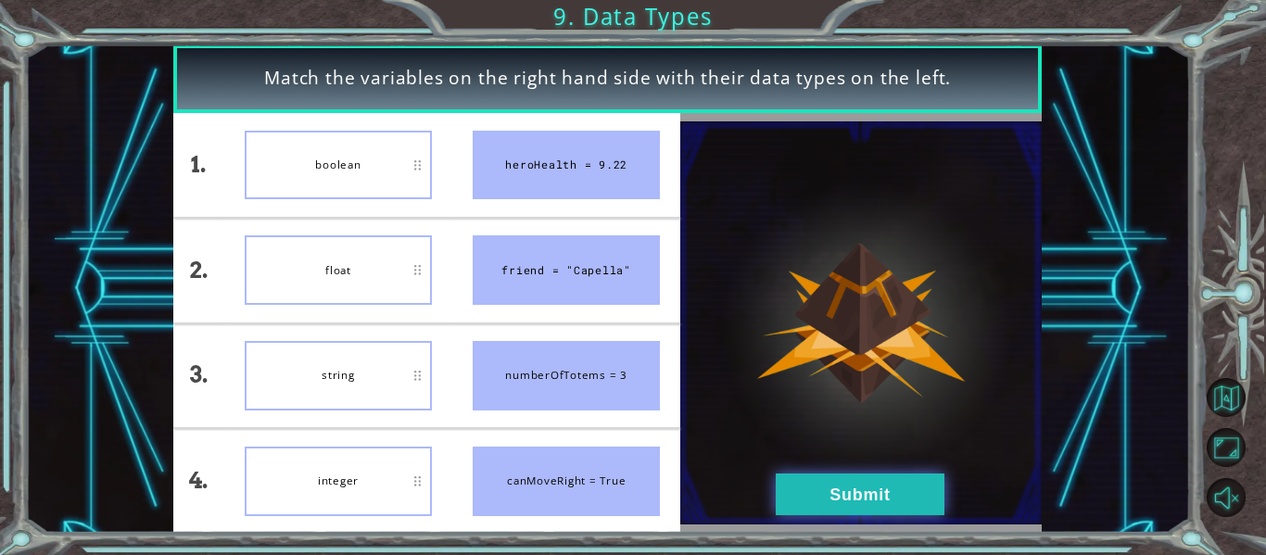
click at [799, 479] on button "Submit" at bounding box center [859, 494] width 169 height 42
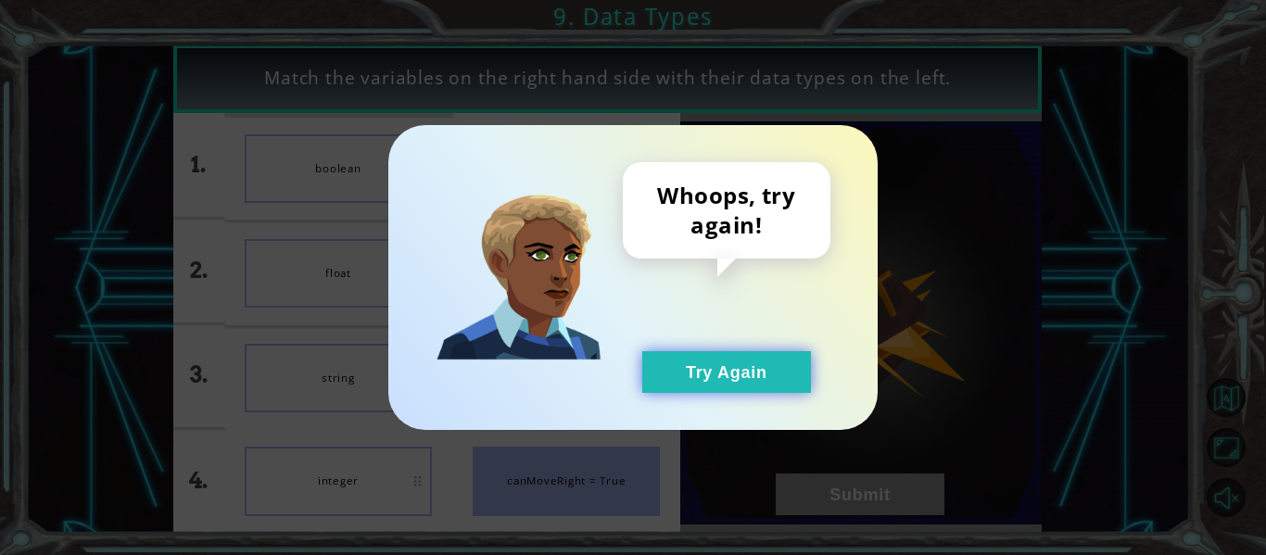
click at [714, 362] on button "Try Again" at bounding box center [726, 372] width 169 height 42
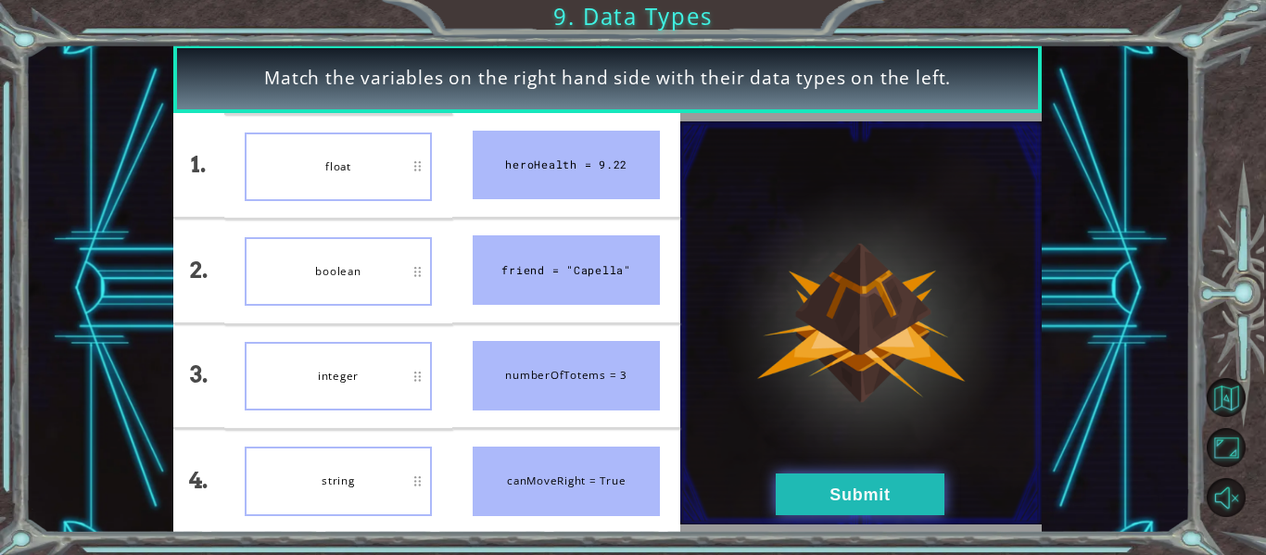
click at [835, 475] on button "Submit" at bounding box center [859, 494] width 169 height 42
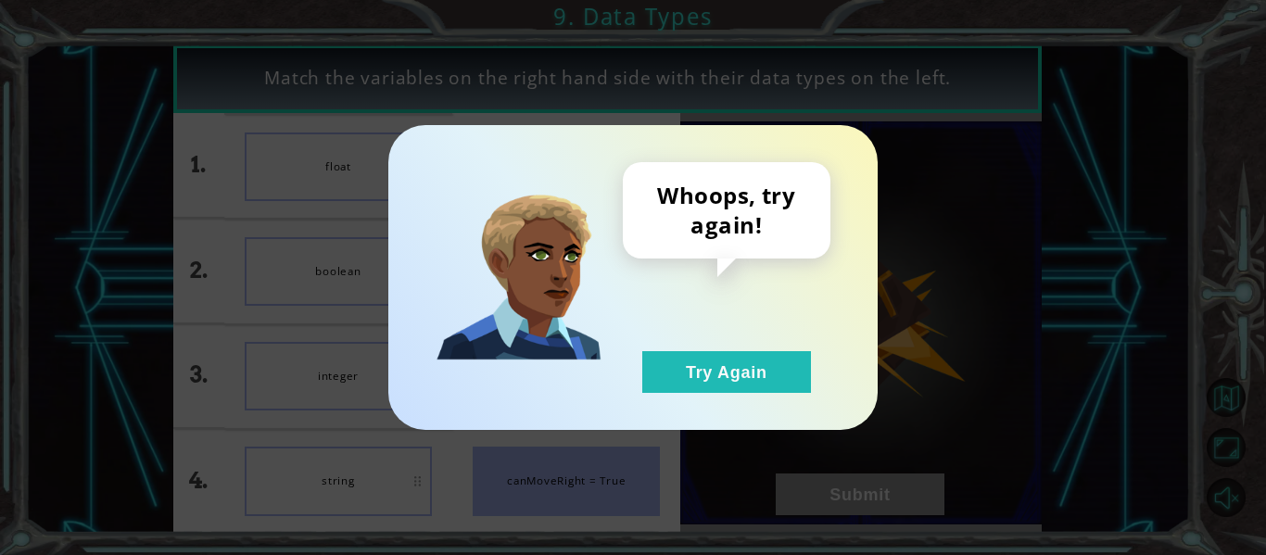
click at [740, 395] on div "Whoops, try again! Try Again" at bounding box center [632, 277] width 489 height 305
click at [706, 380] on button "Try Again" at bounding box center [726, 372] width 169 height 42
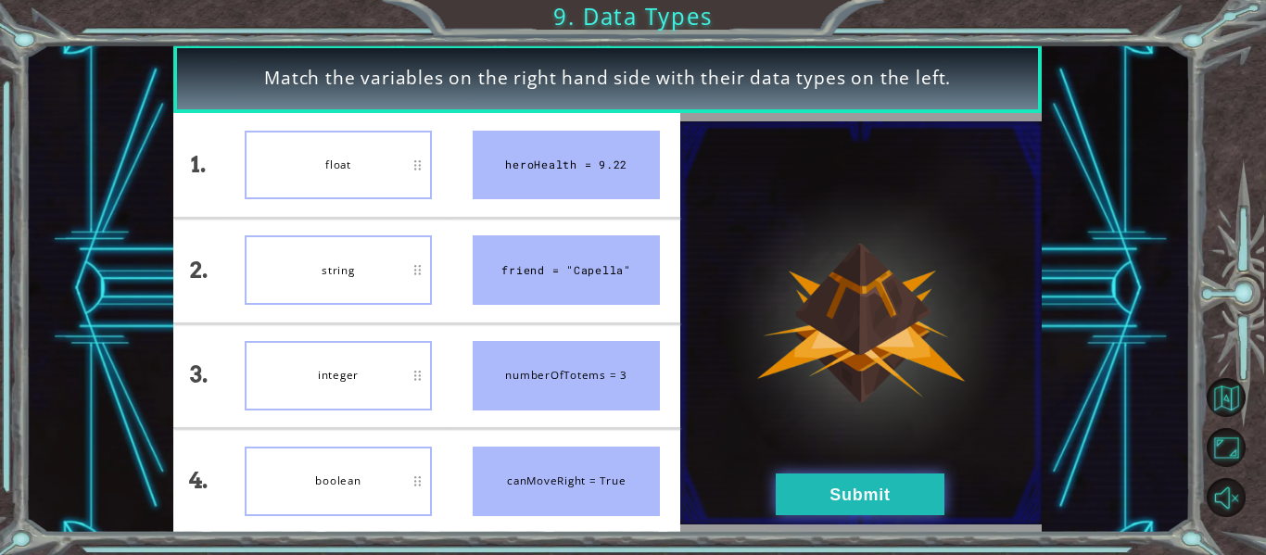
click at [839, 497] on button "Submit" at bounding box center [859, 494] width 169 height 42
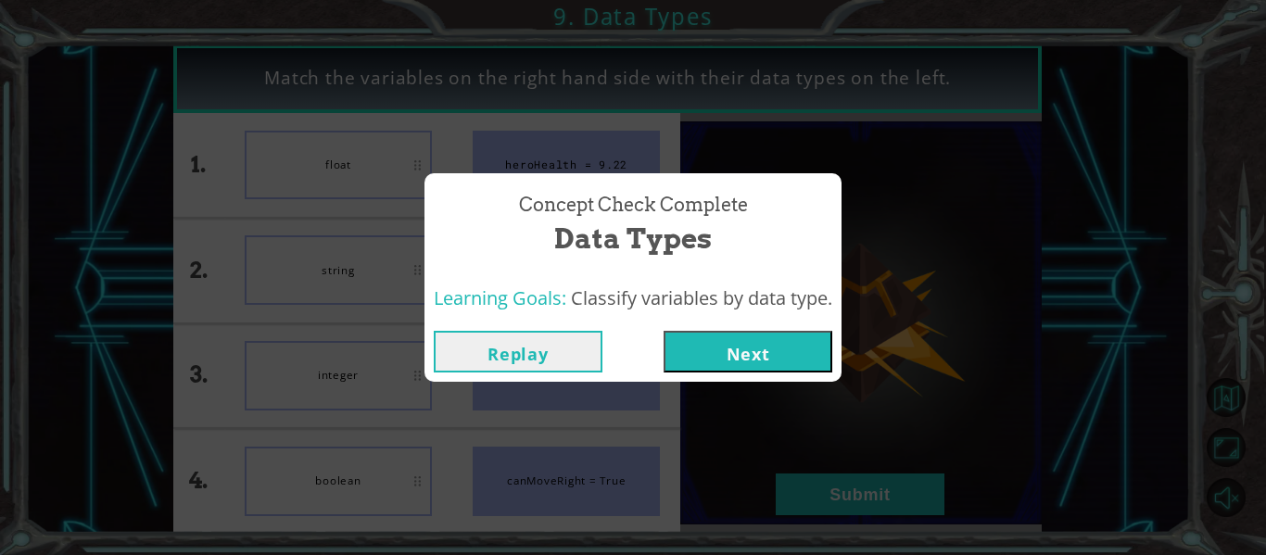
click at [756, 350] on button "Next" at bounding box center [747, 352] width 169 height 42
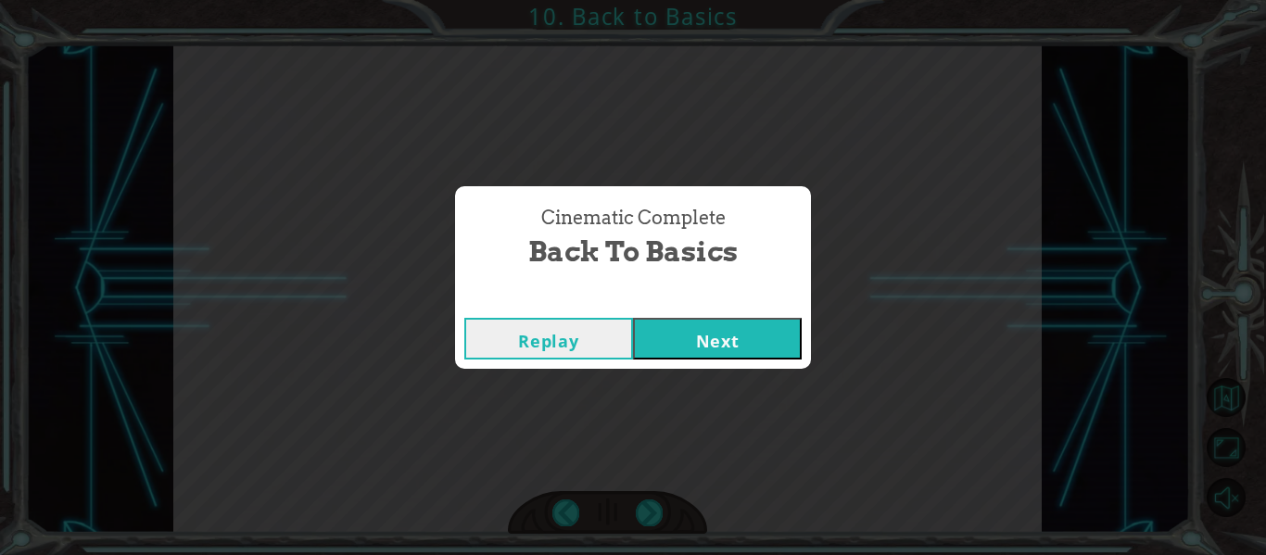
click at [699, 349] on button "Next" at bounding box center [717, 339] width 169 height 42
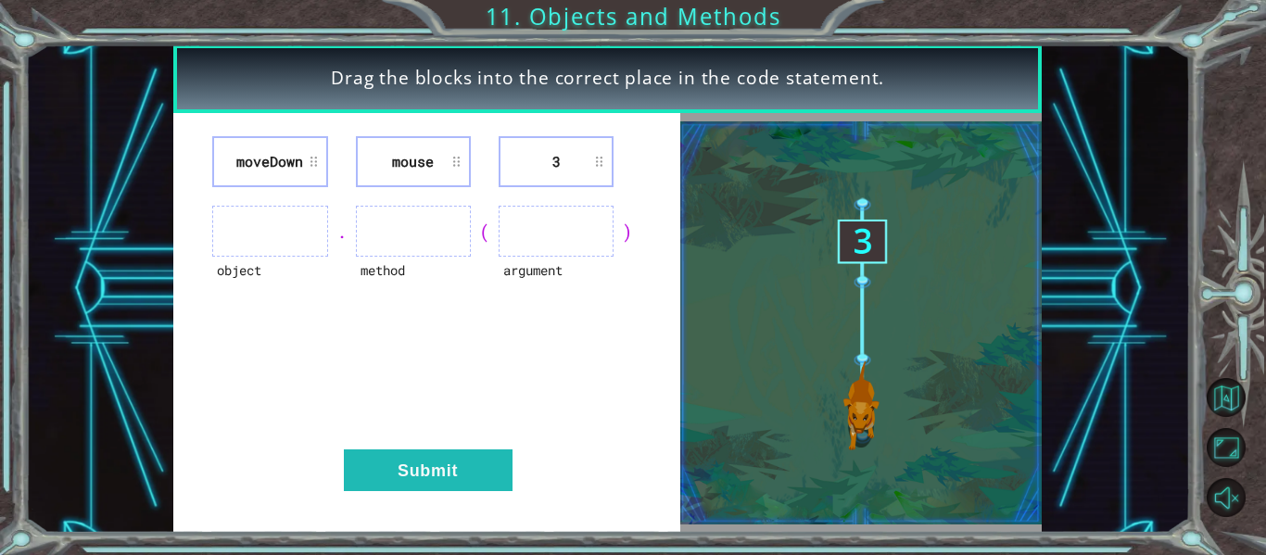
click at [542, 180] on li "3" at bounding box center [555, 161] width 115 height 51
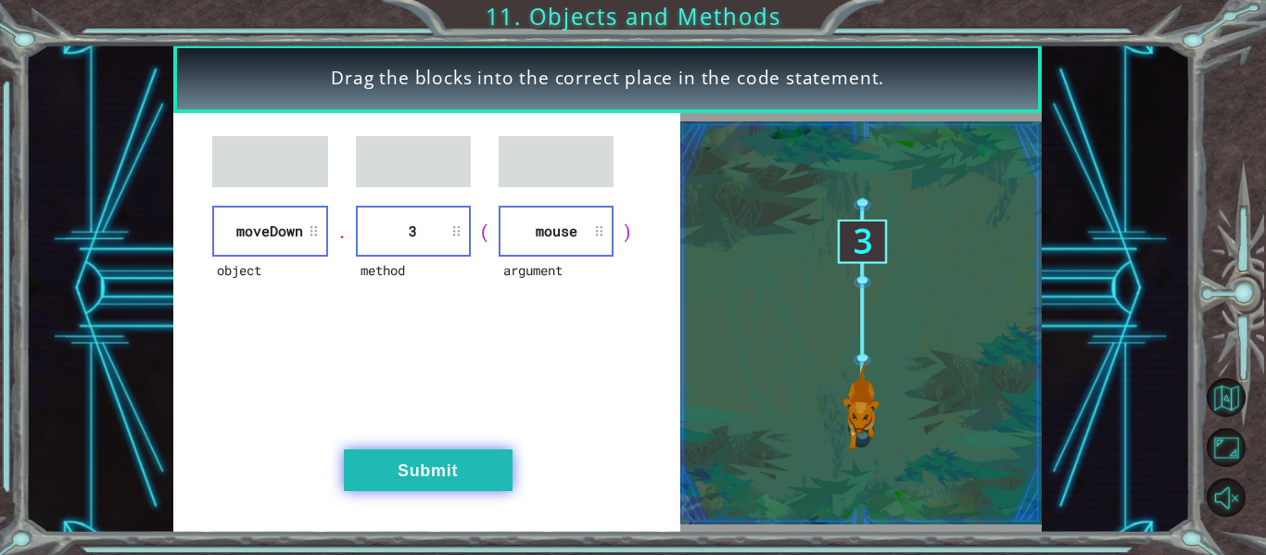
click at [463, 484] on button "Submit" at bounding box center [428, 470] width 169 height 42
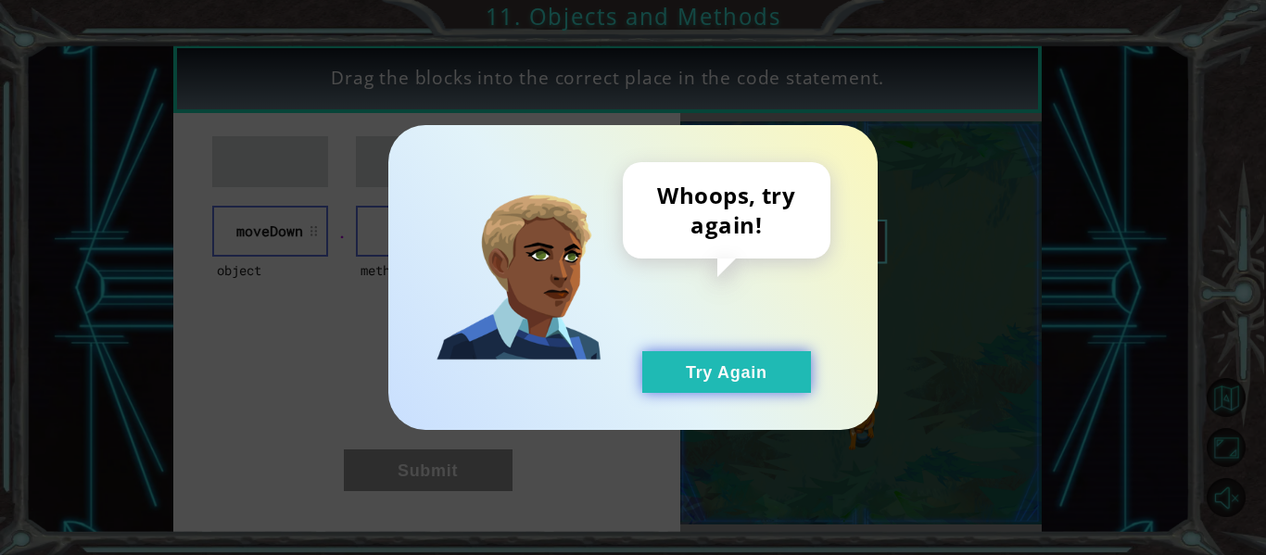
click at [727, 376] on button "Try Again" at bounding box center [726, 372] width 169 height 42
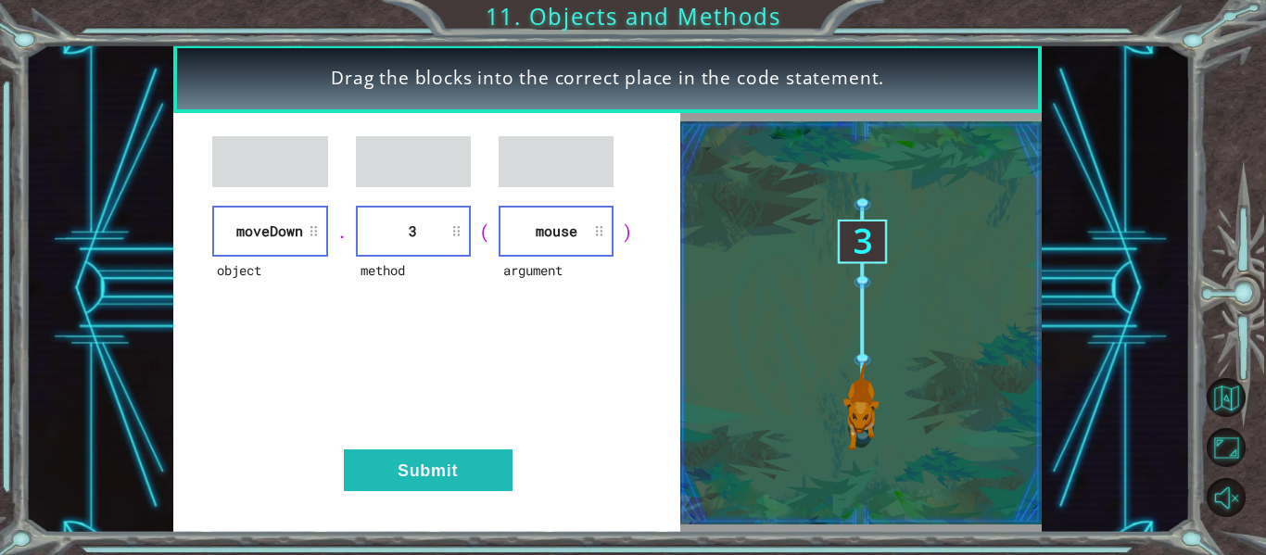
click at [298, 254] on li "moveDown" at bounding box center [269, 231] width 115 height 51
click at [433, 465] on button "Submit" at bounding box center [428, 470] width 169 height 42
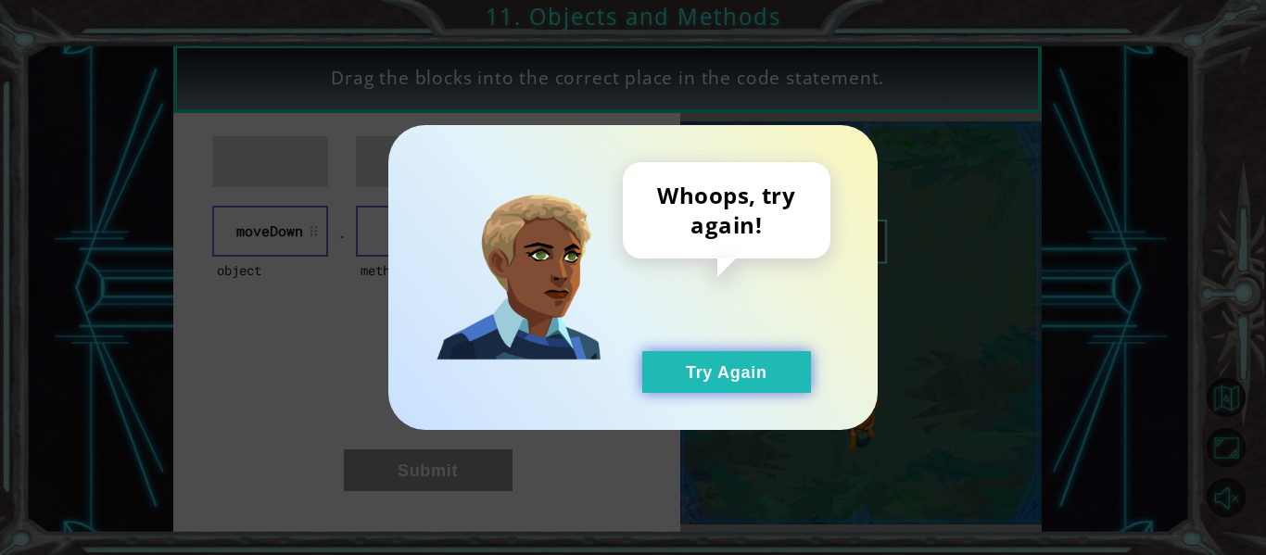
click at [703, 378] on button "Try Again" at bounding box center [726, 372] width 169 height 42
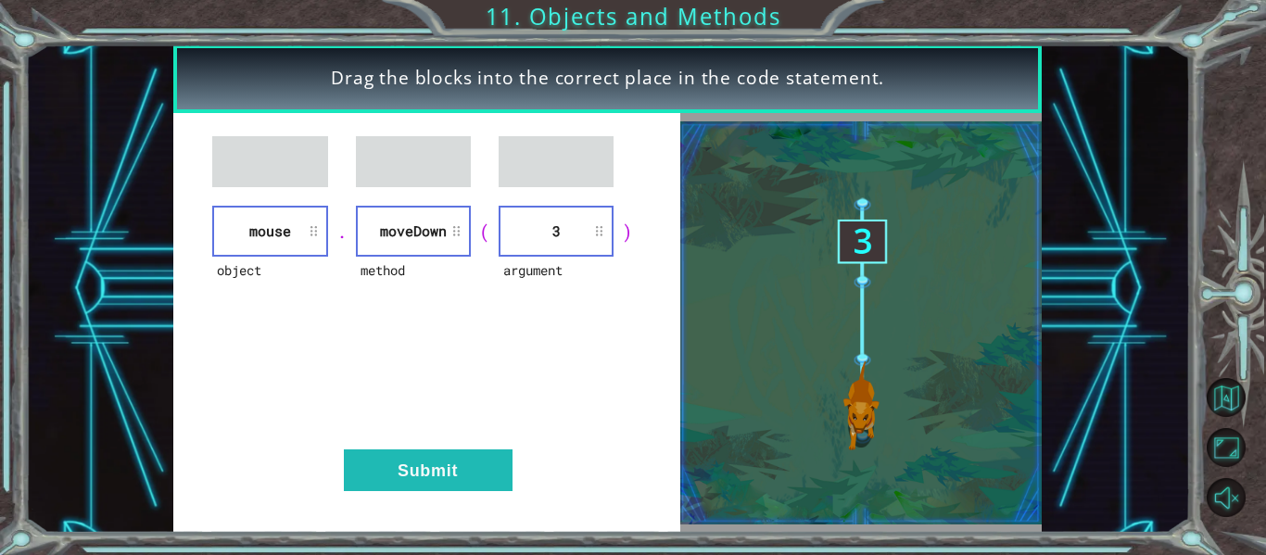
click at [467, 503] on div "object mouse . method [GEOGRAPHIC_DATA] ( argument 3 ) Submit" at bounding box center [426, 323] width 507 height 420
click at [477, 472] on button "Submit" at bounding box center [428, 470] width 169 height 42
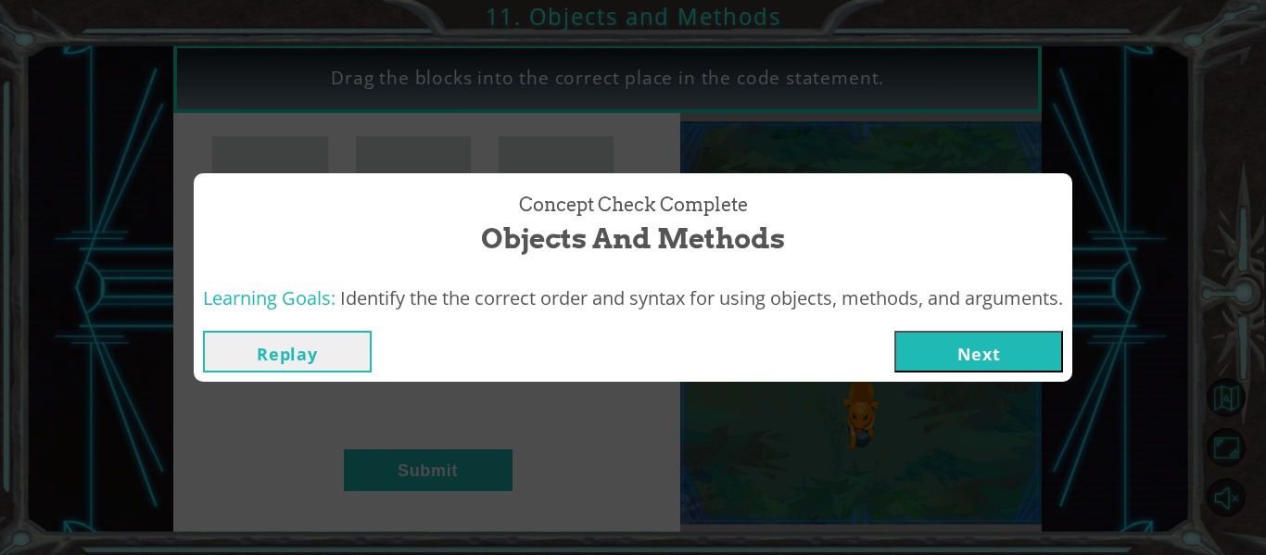
click at [964, 341] on button "Next" at bounding box center [978, 352] width 169 height 42
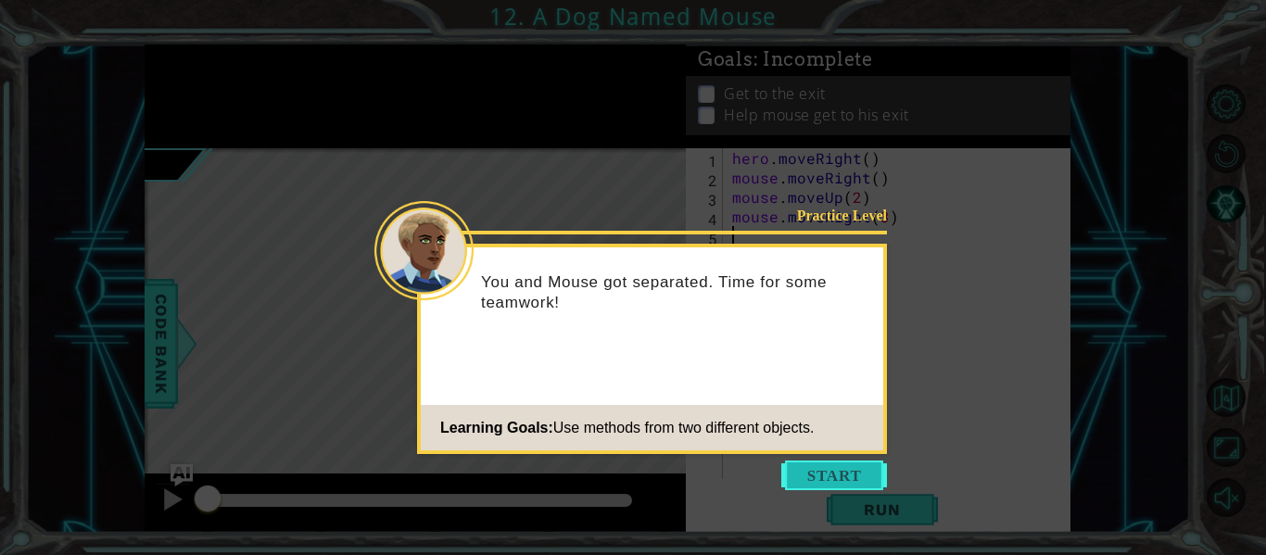
click at [848, 472] on button "Start" at bounding box center [834, 475] width 106 height 30
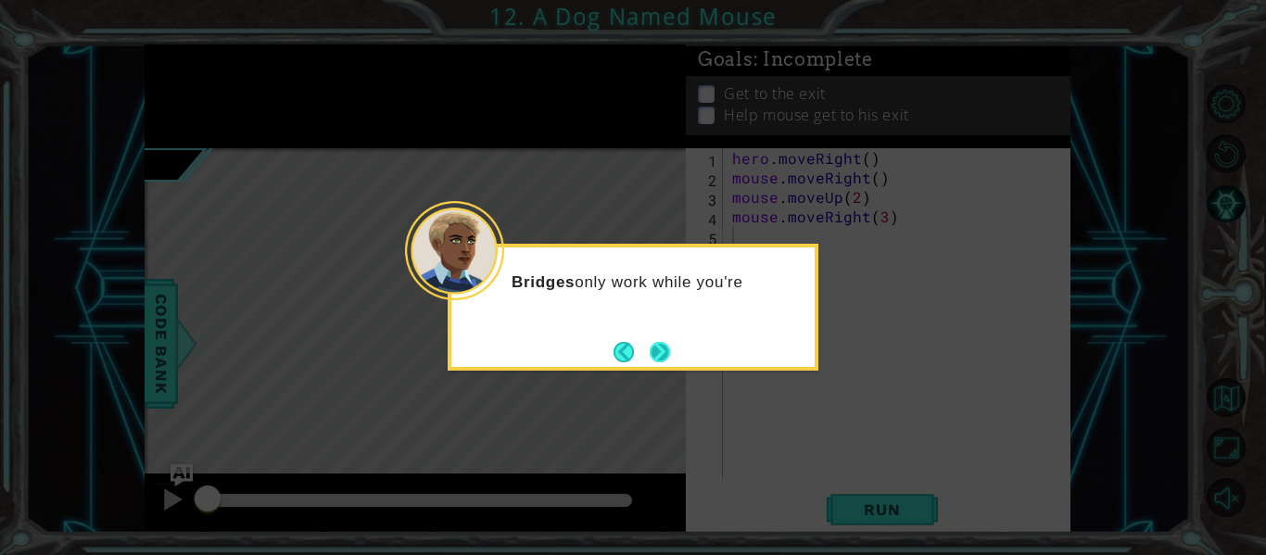
click at [661, 355] on button "Next" at bounding box center [659, 351] width 33 height 33
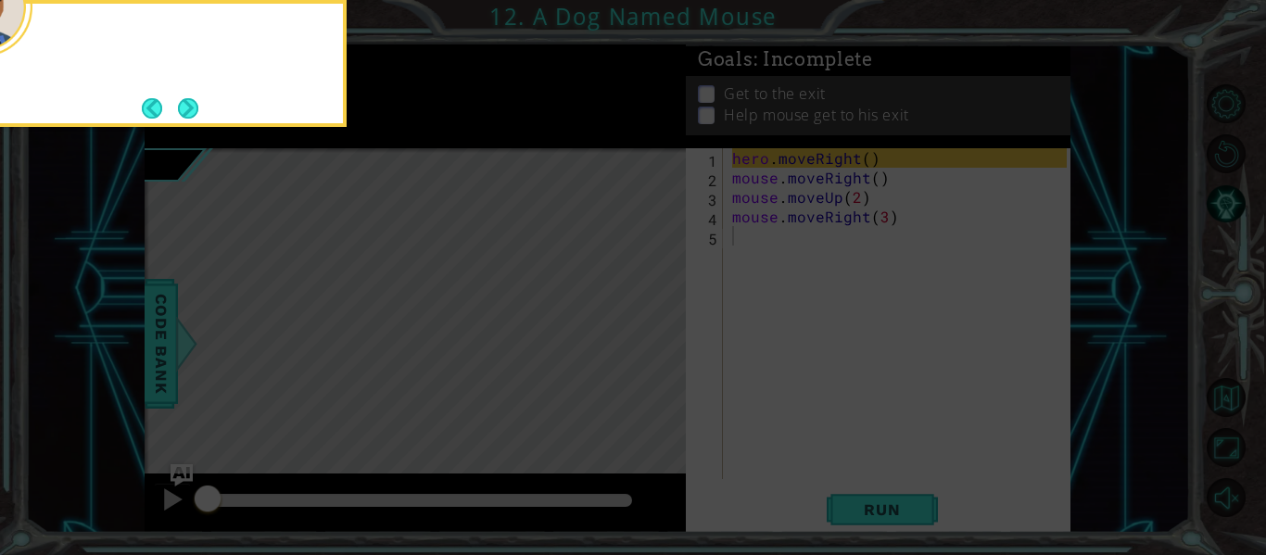
click at [661, 355] on icon at bounding box center [633, 83] width 1266 height 944
click at [178, 104] on button "Next" at bounding box center [188, 108] width 20 height 20
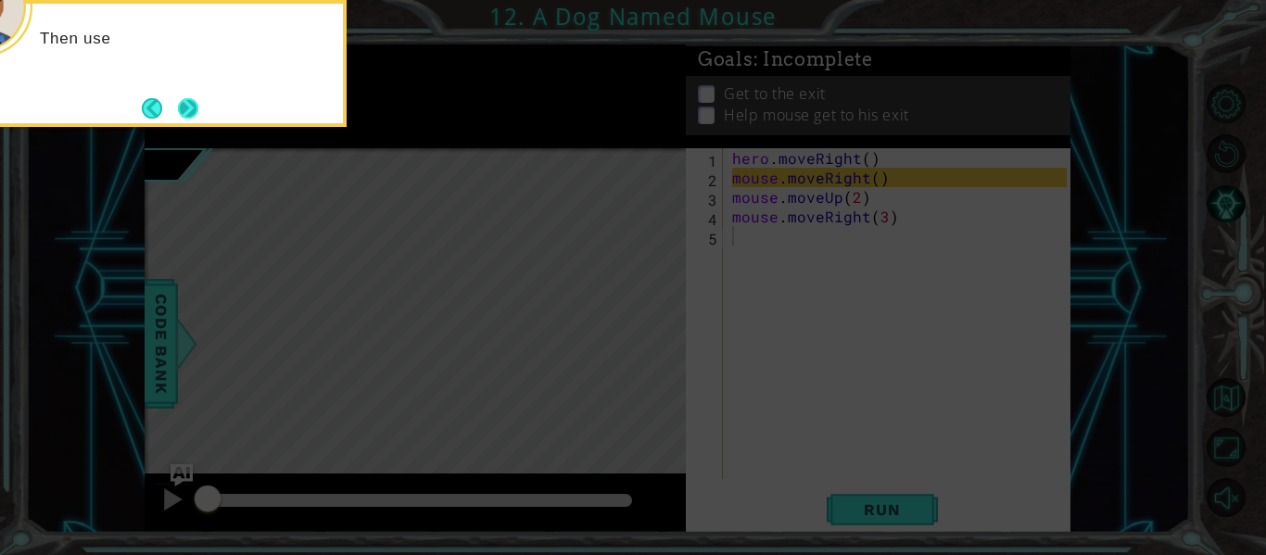
click at [179, 107] on button "Next" at bounding box center [188, 108] width 32 height 32
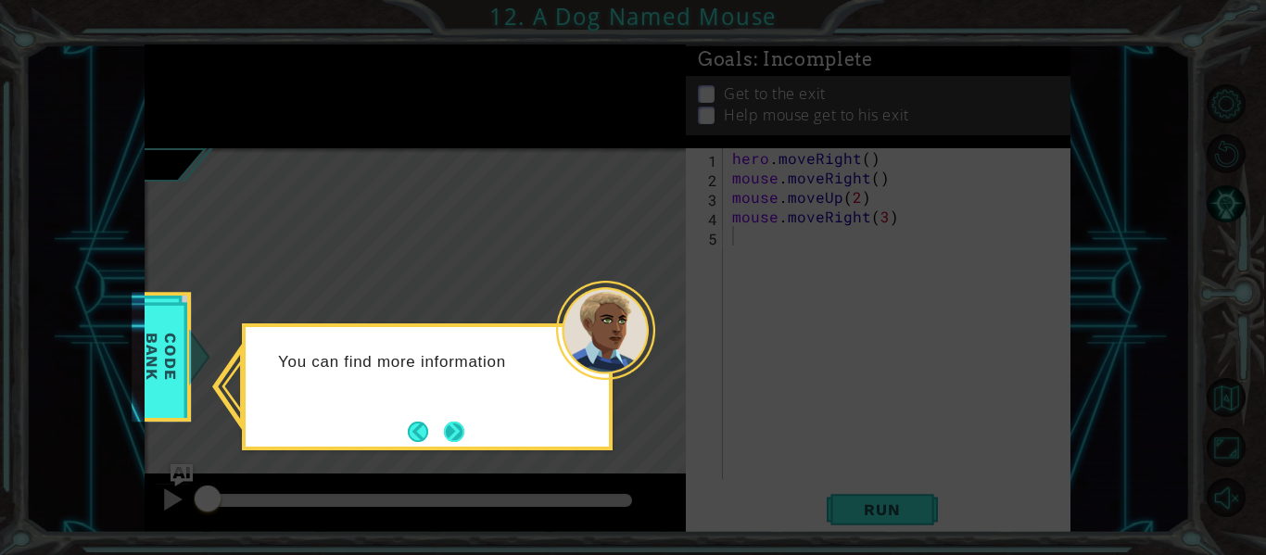
click at [460, 430] on button "Next" at bounding box center [454, 432] width 20 height 20
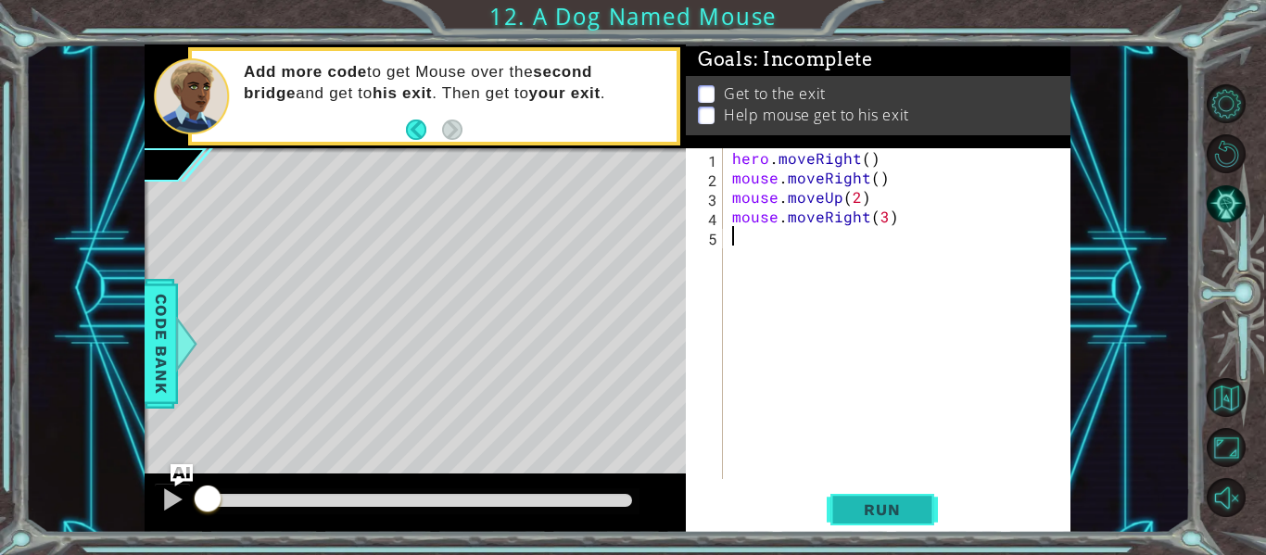
click at [862, 513] on span "Run" at bounding box center [881, 509] width 73 height 19
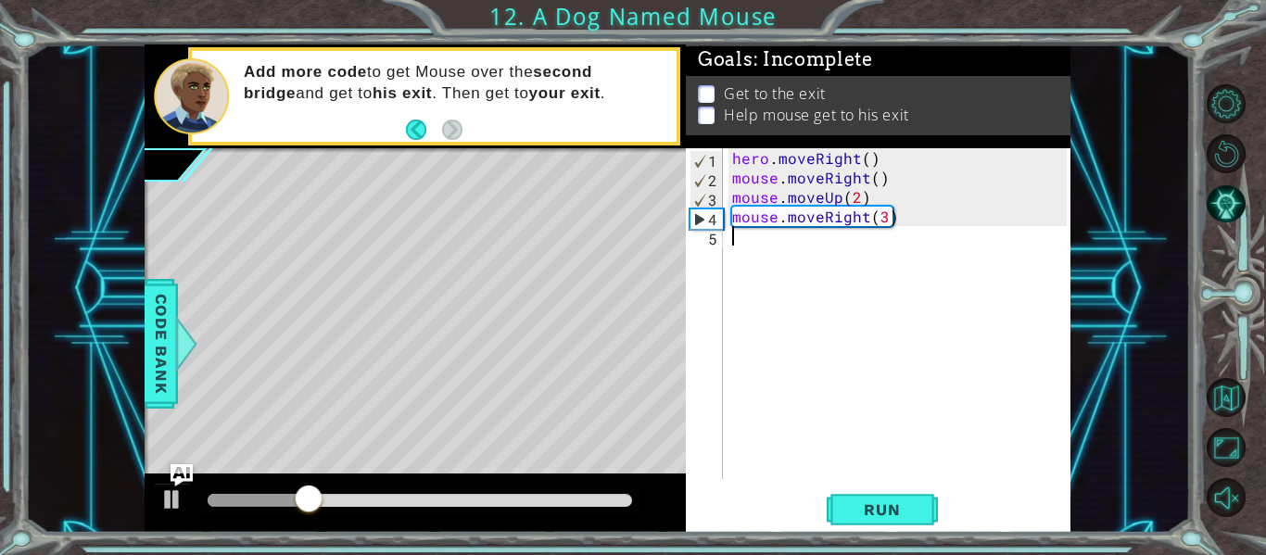
click at [731, 242] on div "hero . moveRight ( ) mouse . moveRight ( ) mouse . moveUp ( 2 ) mouse . moveRig…" at bounding box center [901, 333] width 347 height 370
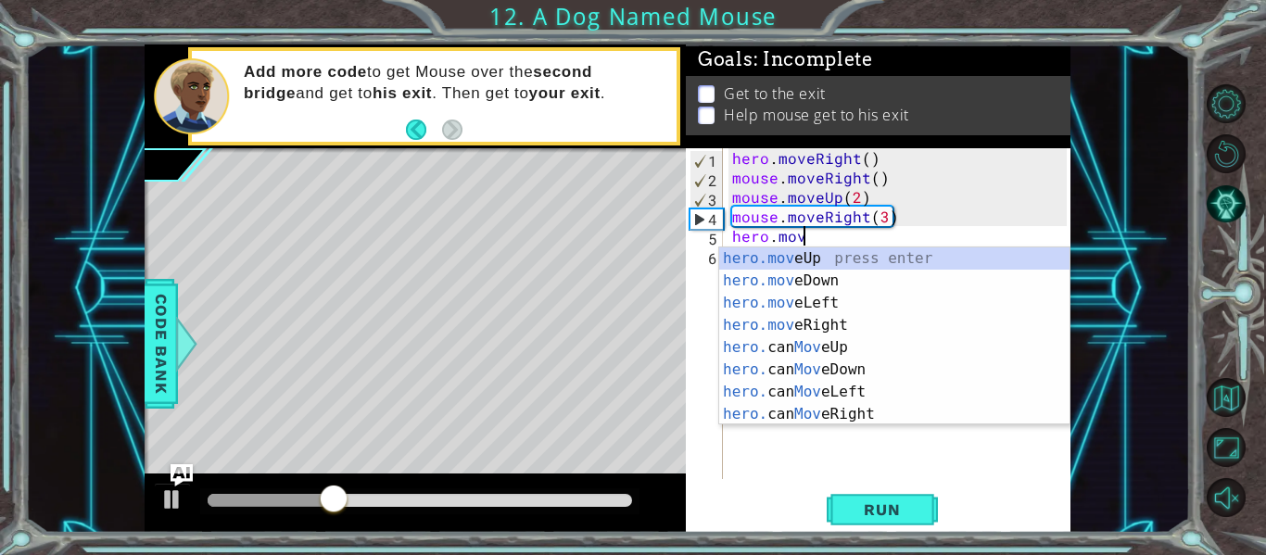
scroll to position [0, 4]
click at [772, 327] on div "hero.move Up press enter hero.move Down press enter hero.move Left press enter …" at bounding box center [894, 358] width 350 height 222
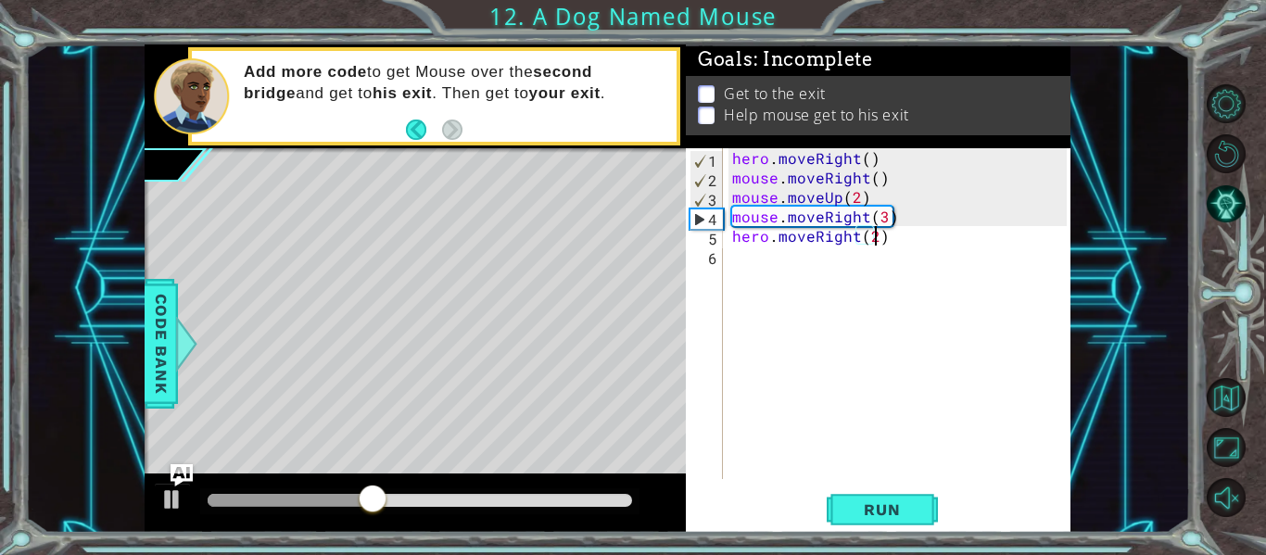
type textarea "hero.moveRight(2)"
click at [897, 234] on div "hero . moveRight ( ) mouse . moveRight ( ) mouse . moveUp ( 2 ) mouse . moveRig…" at bounding box center [901, 333] width 347 height 370
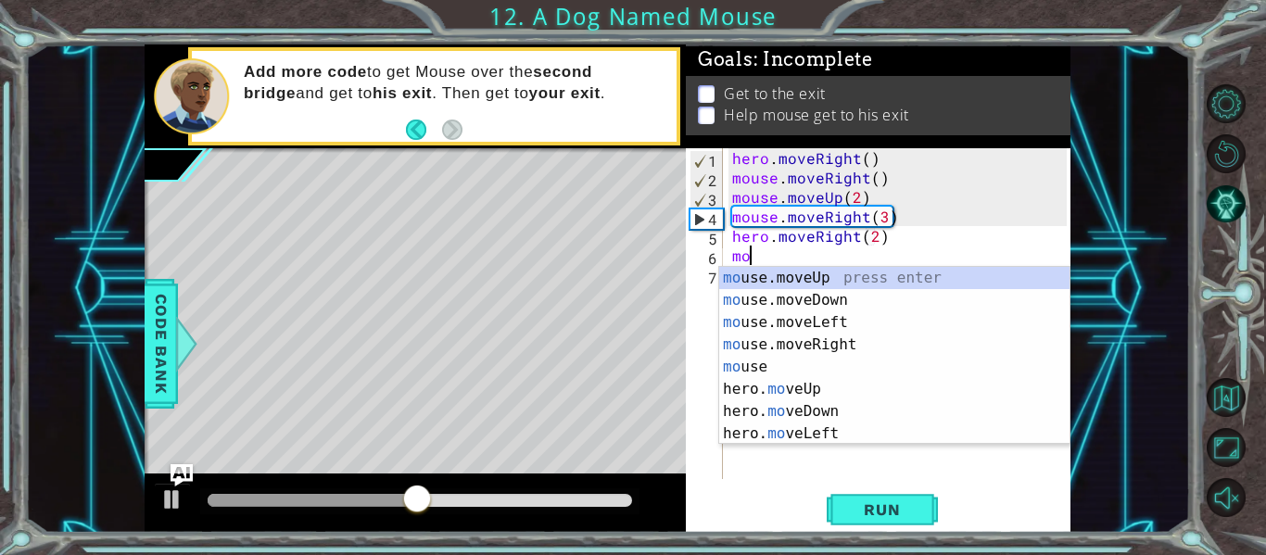
scroll to position [0, 1]
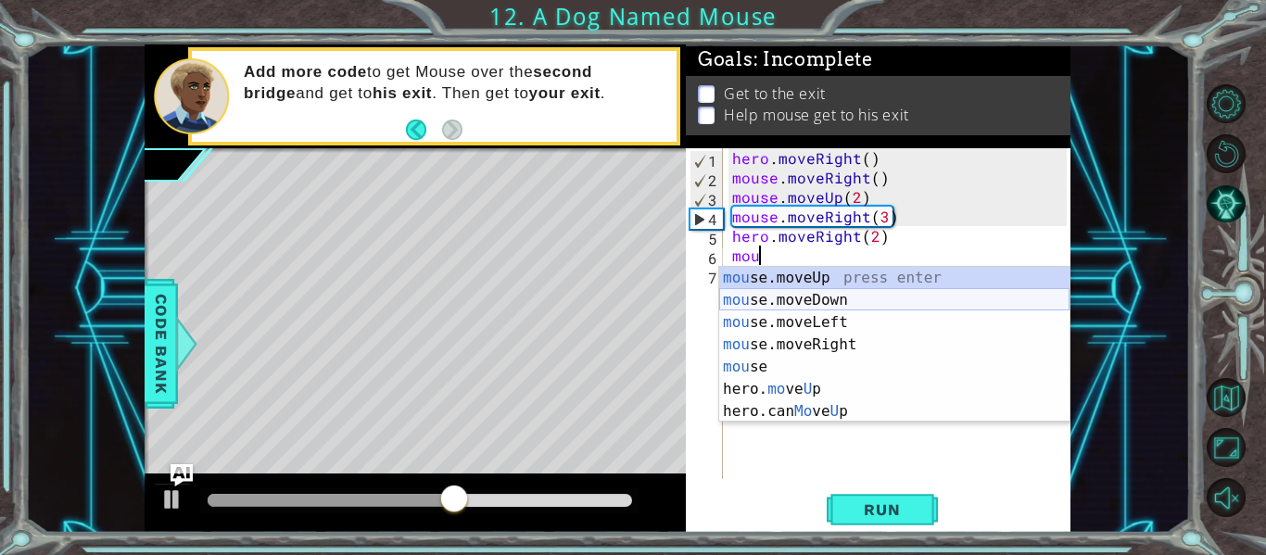
click at [815, 297] on div "mou se.moveUp press enter mou se.moveDown press enter mou se.moveLeft press ent…" at bounding box center [894, 367] width 350 height 200
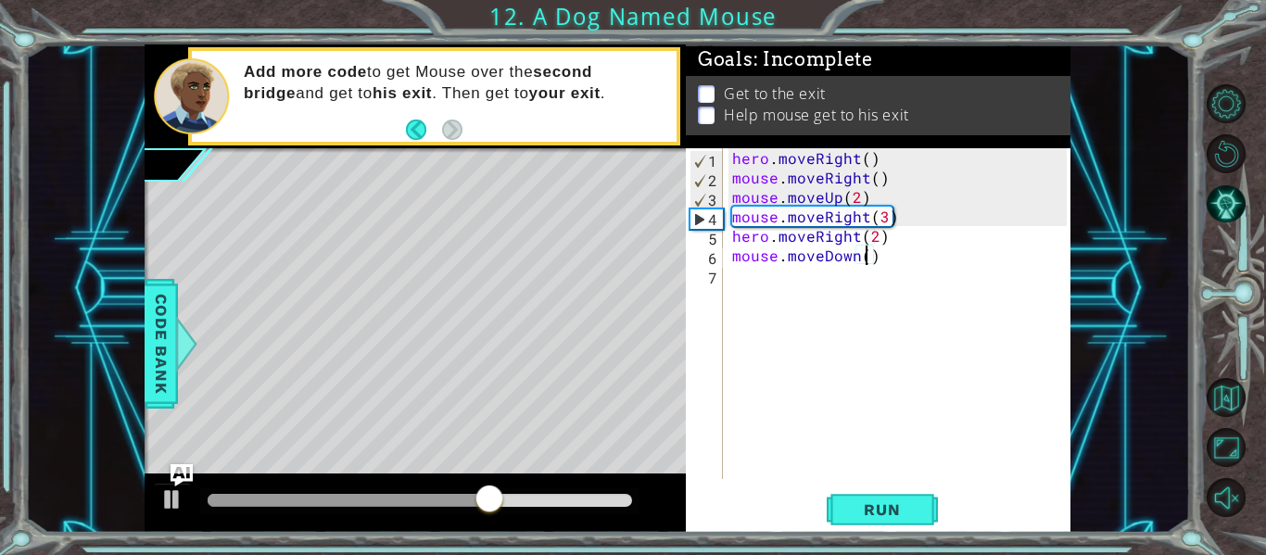
type textarea "mouse.moveDown(3)"
click at [888, 255] on div "hero . moveRight ( ) mouse . moveRight ( ) mouse . moveUp ( 2 ) mouse . moveRig…" at bounding box center [901, 333] width 347 height 370
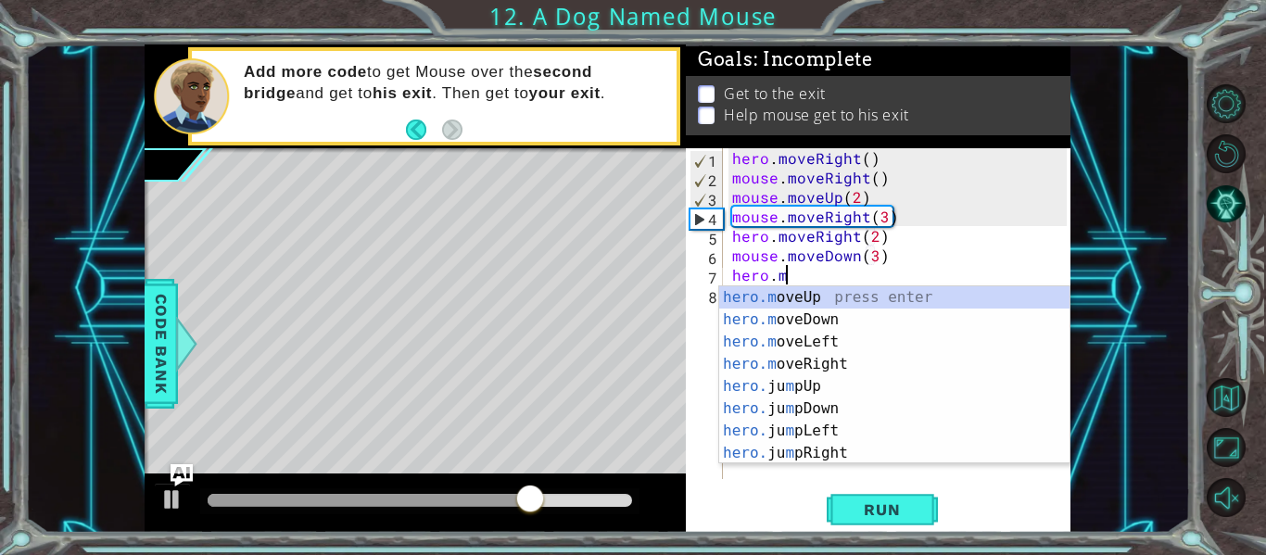
scroll to position [0, 4]
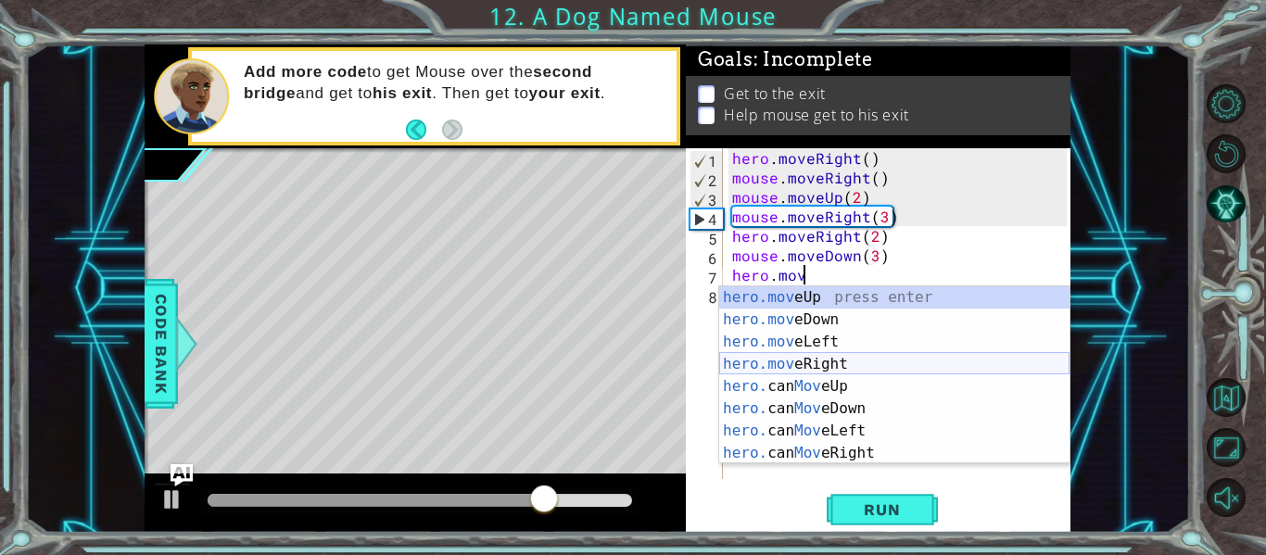
click at [865, 369] on div "hero.mov eUp press enter hero.mov eDown press enter hero.mov eLeft press enter …" at bounding box center [894, 397] width 350 height 222
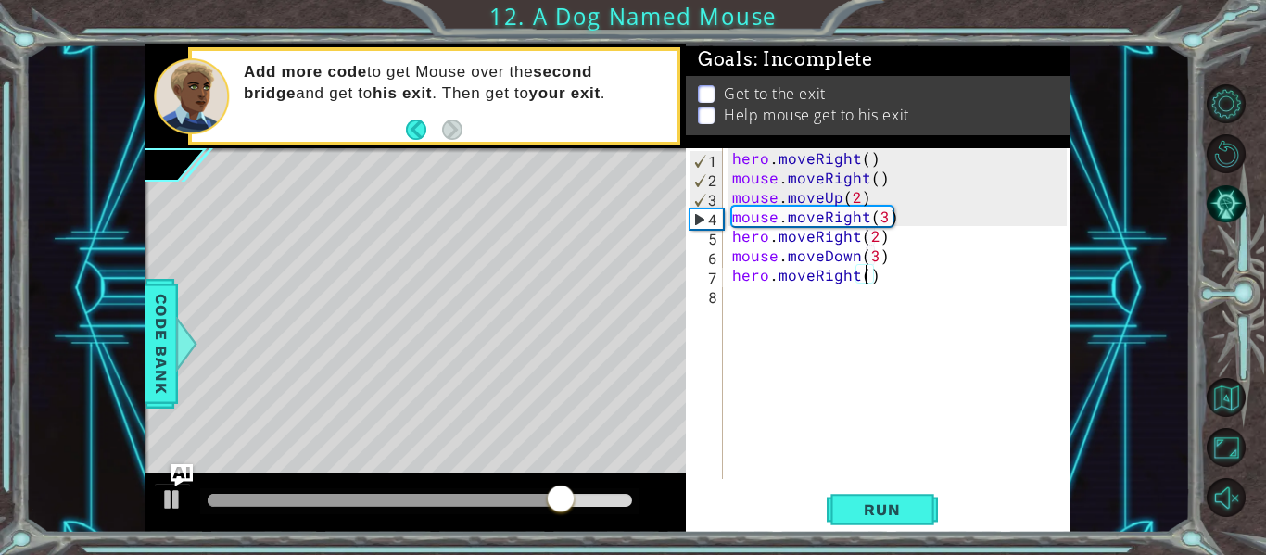
type textarea "hero.moveRight(3)"
click at [894, 272] on div "hero . moveRight ( ) mouse . moveRight ( ) mouse . moveUp ( 2 ) mouse . moveRig…" at bounding box center [901, 333] width 347 height 370
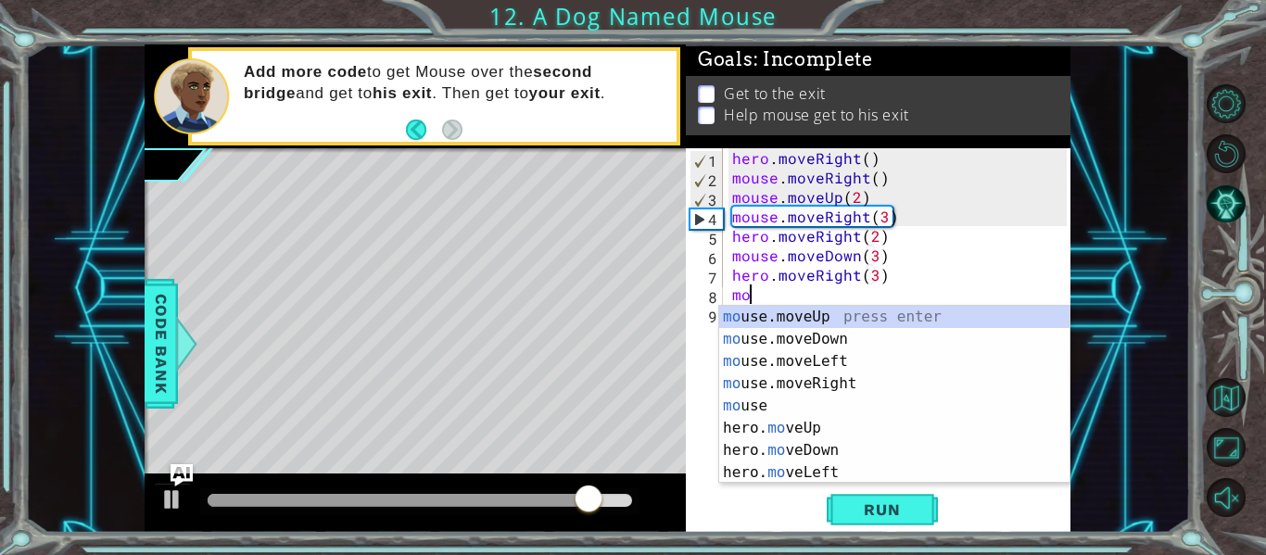
scroll to position [0, 1]
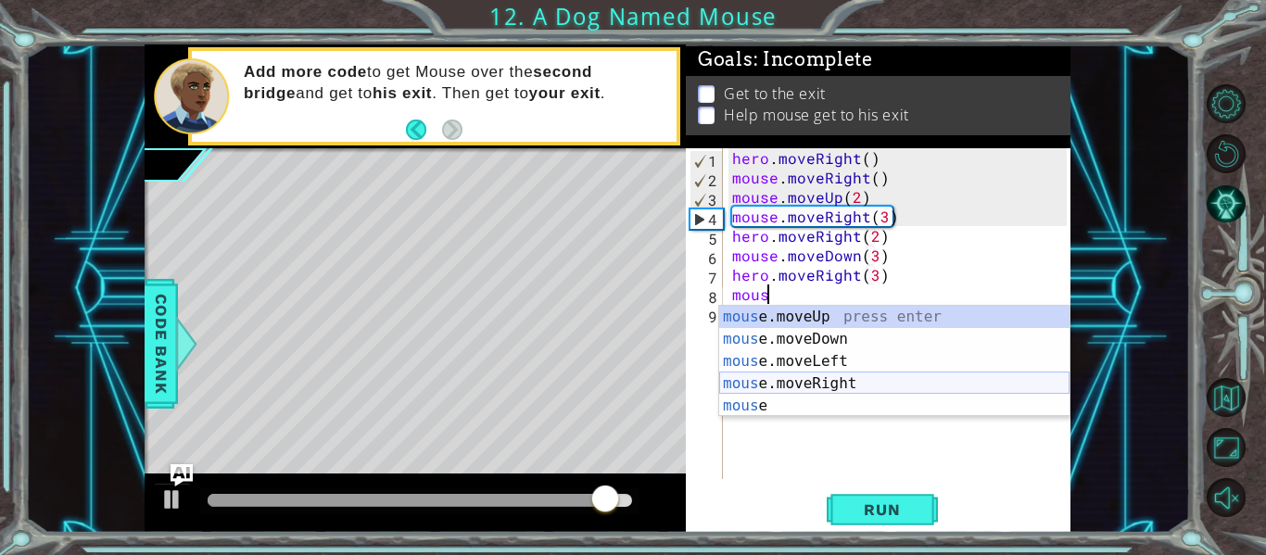
click at [841, 388] on div "mous e.moveUp press enter mous e.moveDown press enter mous e.moveLeft press ent…" at bounding box center [894, 384] width 350 height 156
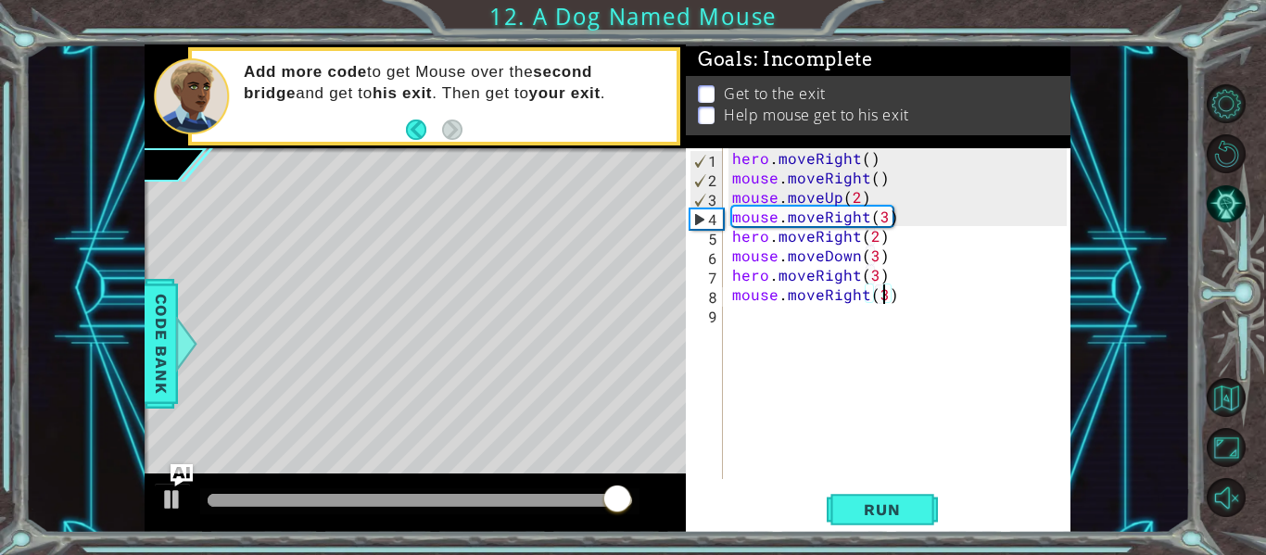
scroll to position [0, 9]
type textarea "mouse.moveRight(3)"
click at [873, 492] on button "Run" at bounding box center [881, 510] width 111 height 38
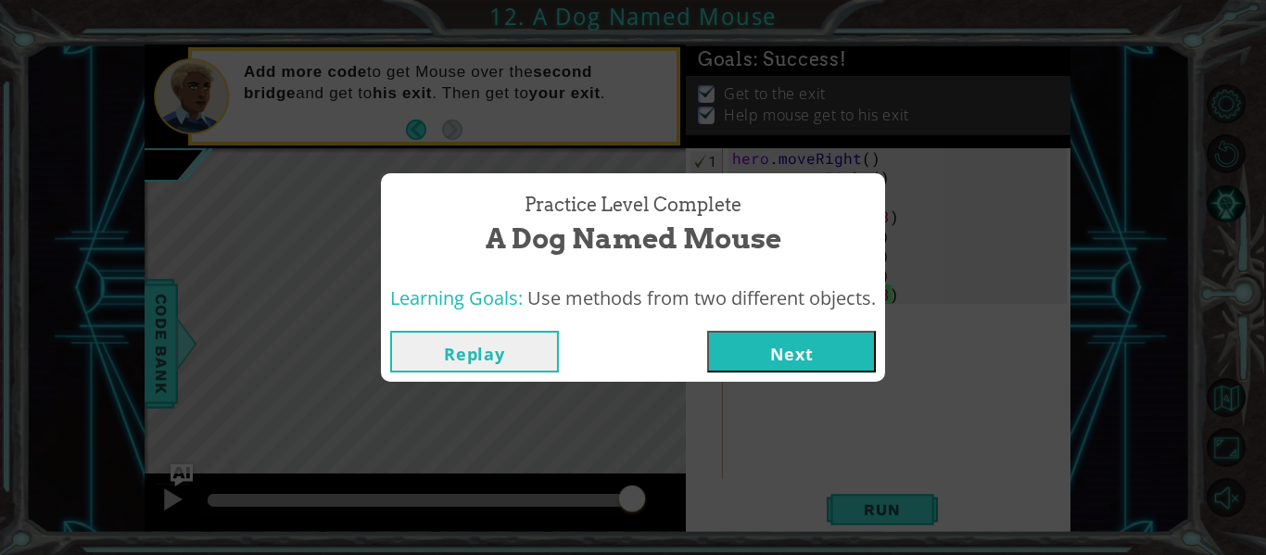
click at [744, 339] on button "Next" at bounding box center [791, 352] width 169 height 42
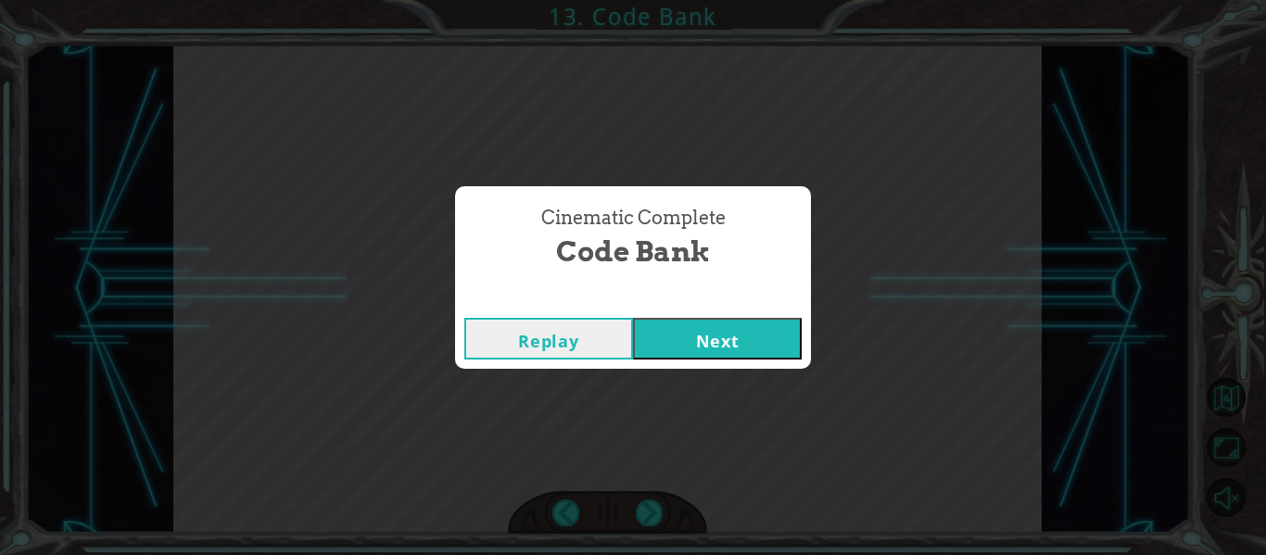
click at [751, 348] on button "Next" at bounding box center [717, 339] width 169 height 42
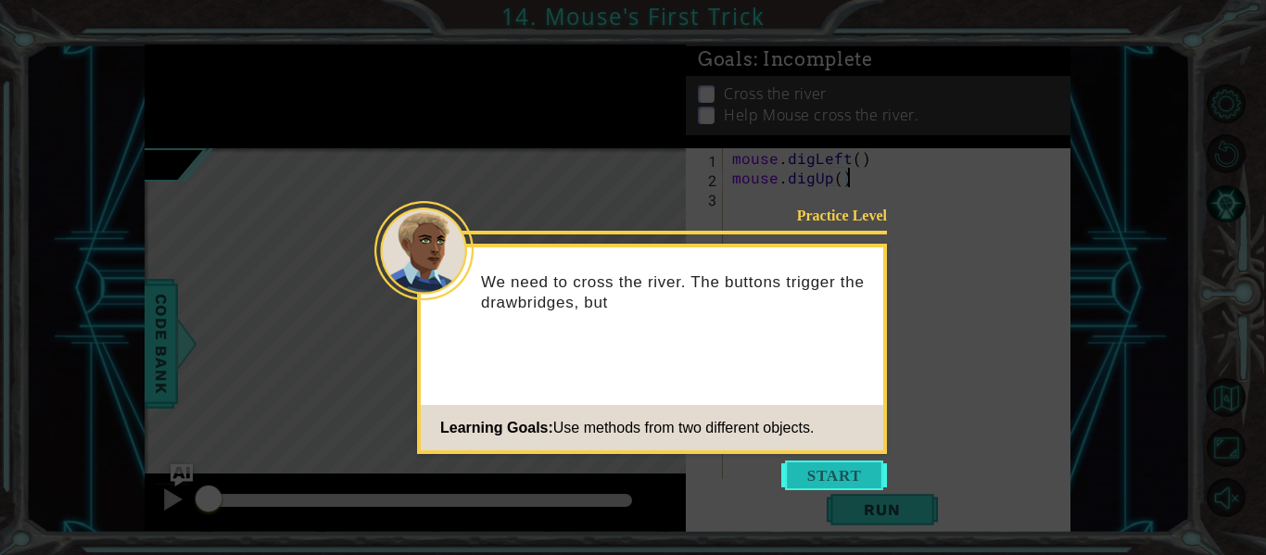
click at [809, 476] on button "Start" at bounding box center [834, 475] width 106 height 30
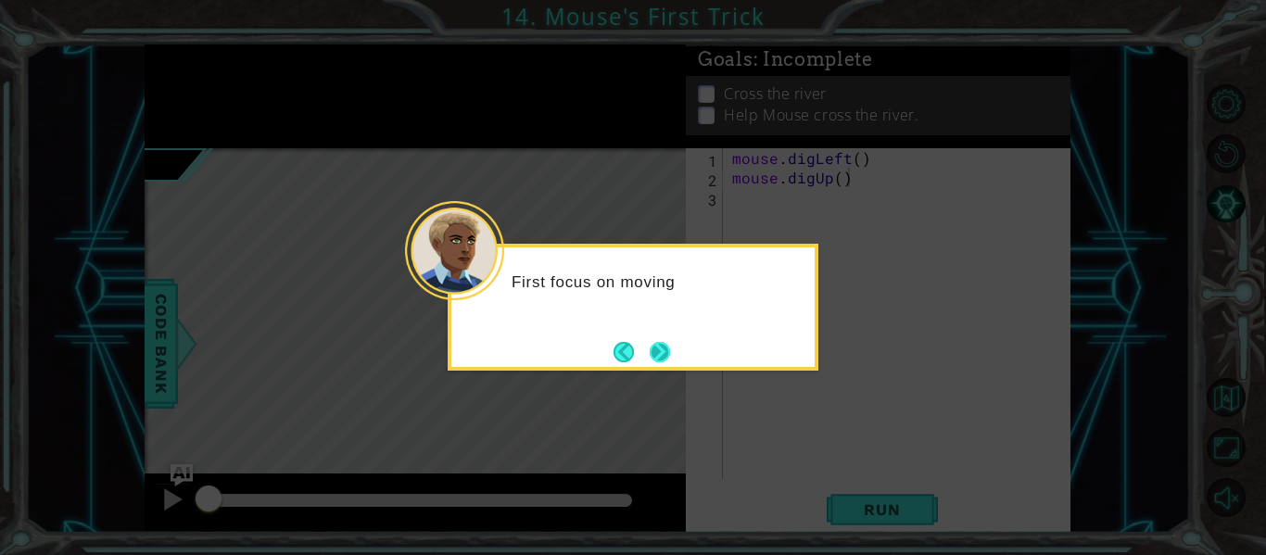
click at [654, 356] on button "Next" at bounding box center [659, 352] width 20 height 20
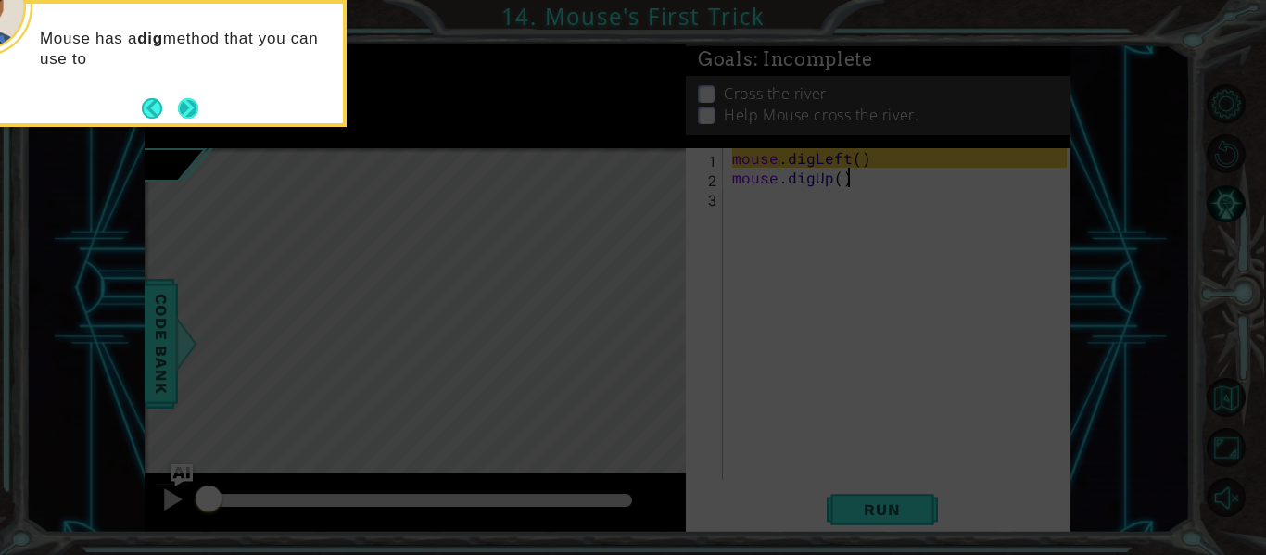
click at [191, 116] on button "Next" at bounding box center [188, 108] width 20 height 20
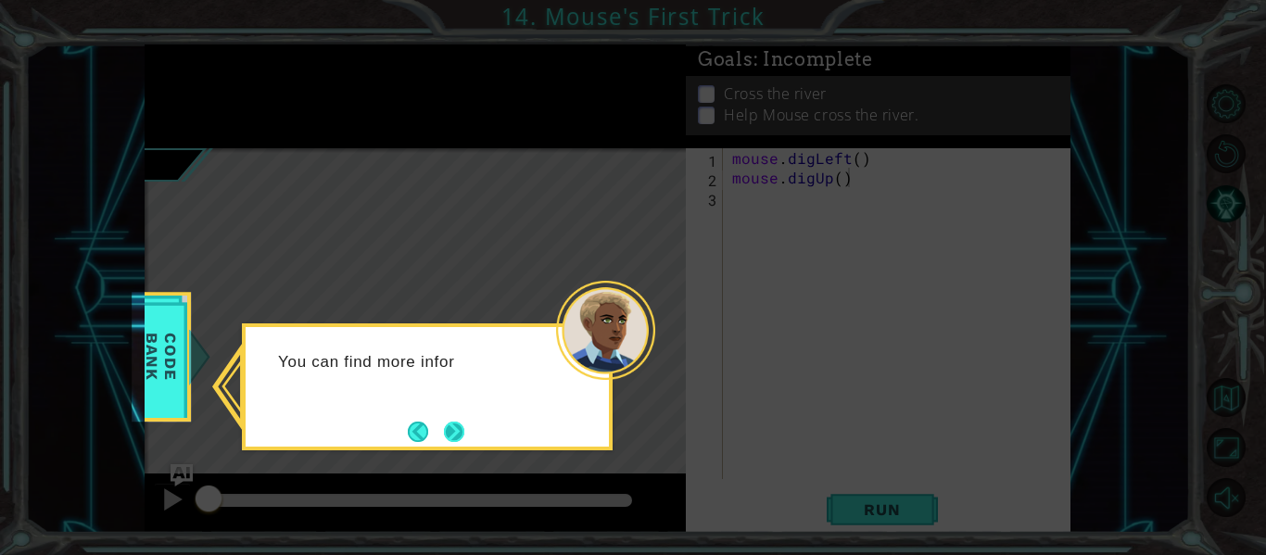
click at [458, 433] on button "Next" at bounding box center [454, 432] width 20 height 20
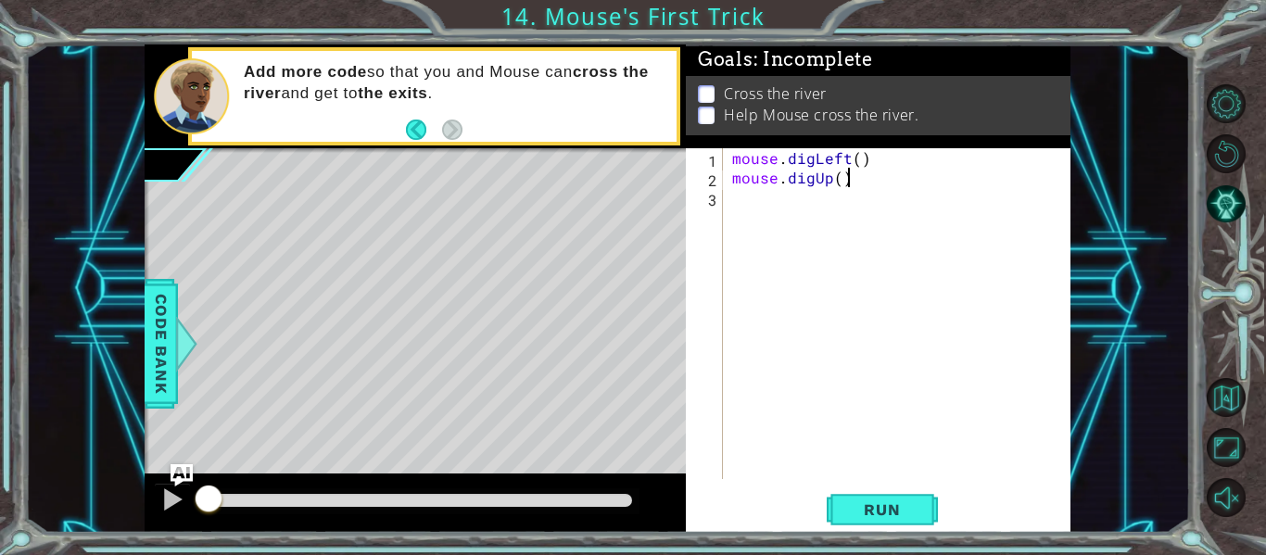
click at [858, 184] on div "mouse . digLeft ( ) mouse . digUp ( )" at bounding box center [901, 333] width 347 height 370
click at [891, 491] on button "Run" at bounding box center [881, 510] width 111 height 38
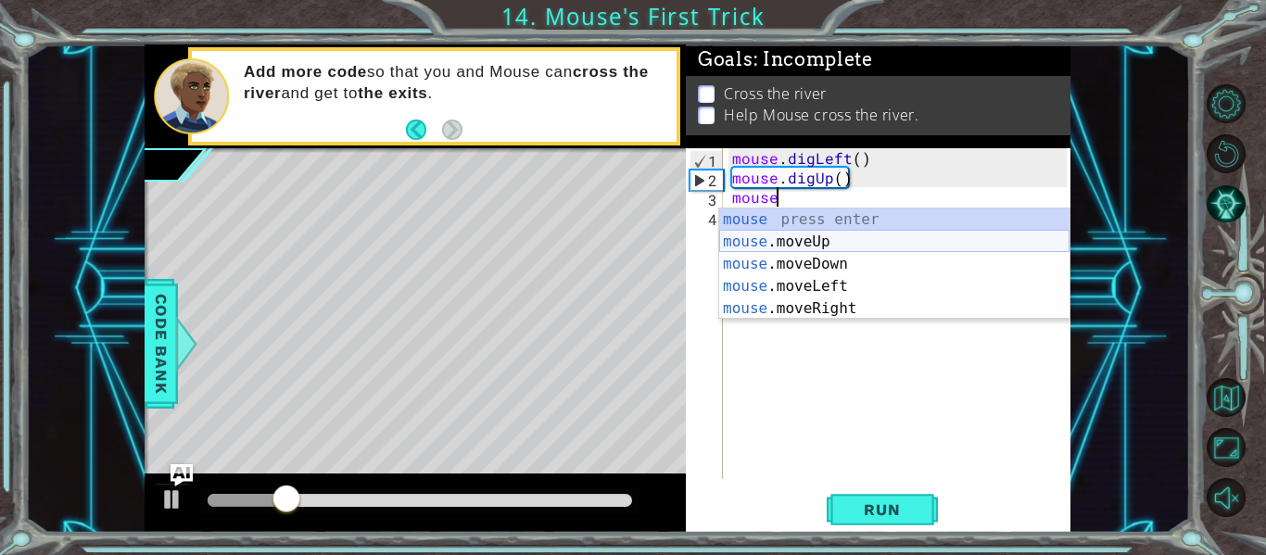
scroll to position [0, 3]
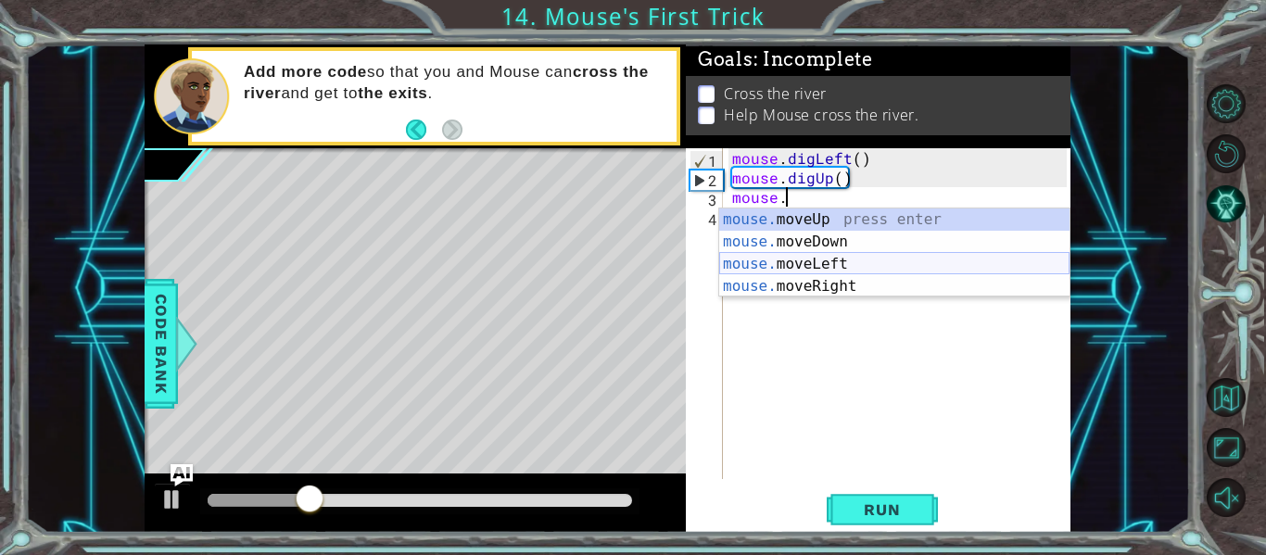
click at [774, 259] on div "mouse. moveUp press enter mouse. moveDown press enter mouse. moveLeft press ent…" at bounding box center [894, 274] width 350 height 133
type textarea "mouse.moveLeft(1)"
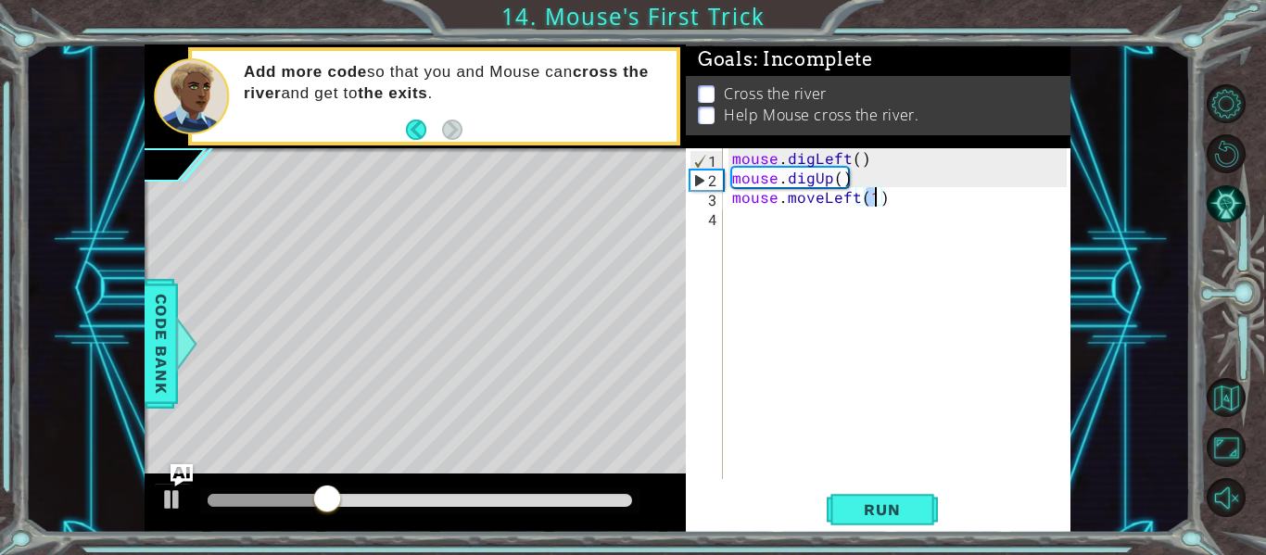
click at [888, 202] on div "mouse . digLeft ( ) mouse . digUp ( ) mouse . moveLeft ( 1 )" at bounding box center [901, 333] width 347 height 370
click at [867, 509] on span "Run" at bounding box center [881, 509] width 73 height 19
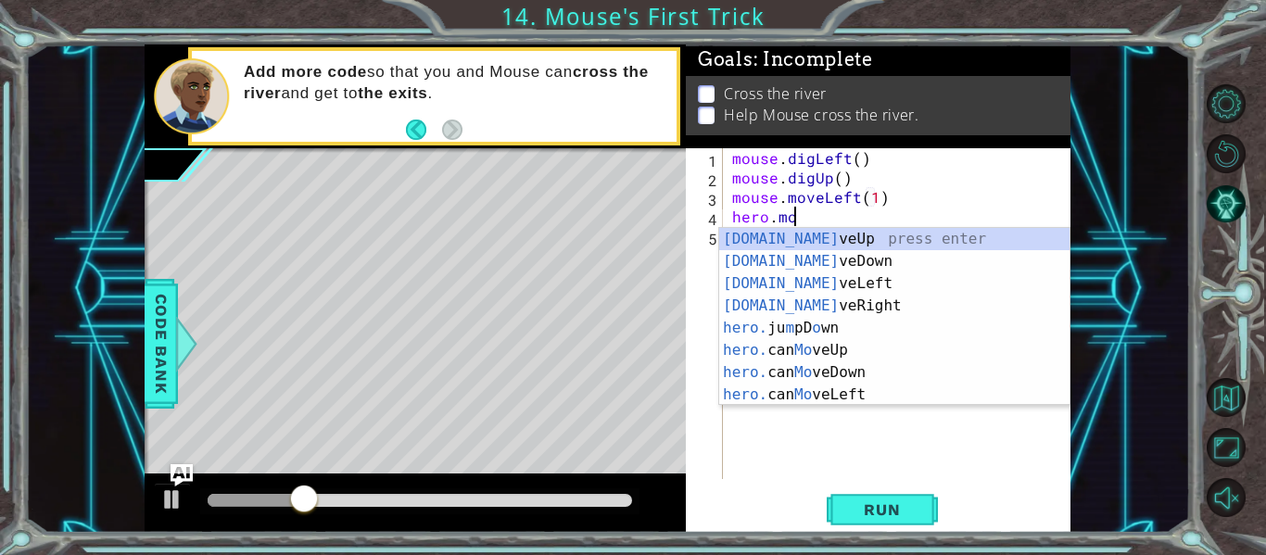
scroll to position [0, 4]
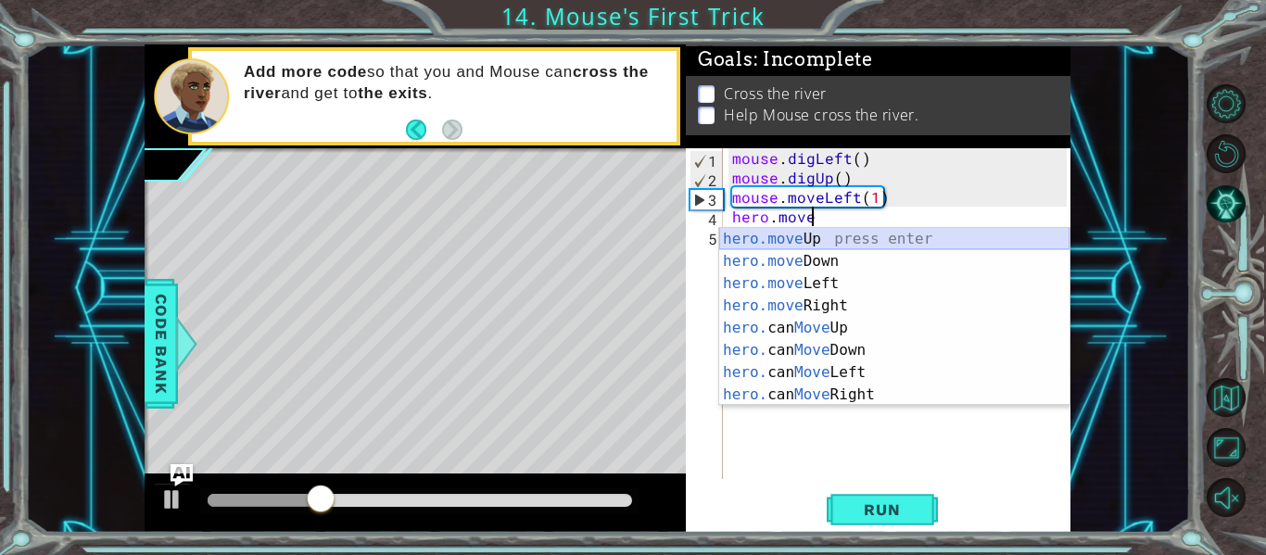
click at [892, 241] on div "hero.move Up press enter hero.move Down press enter hero.move Left press enter …" at bounding box center [894, 339] width 350 height 222
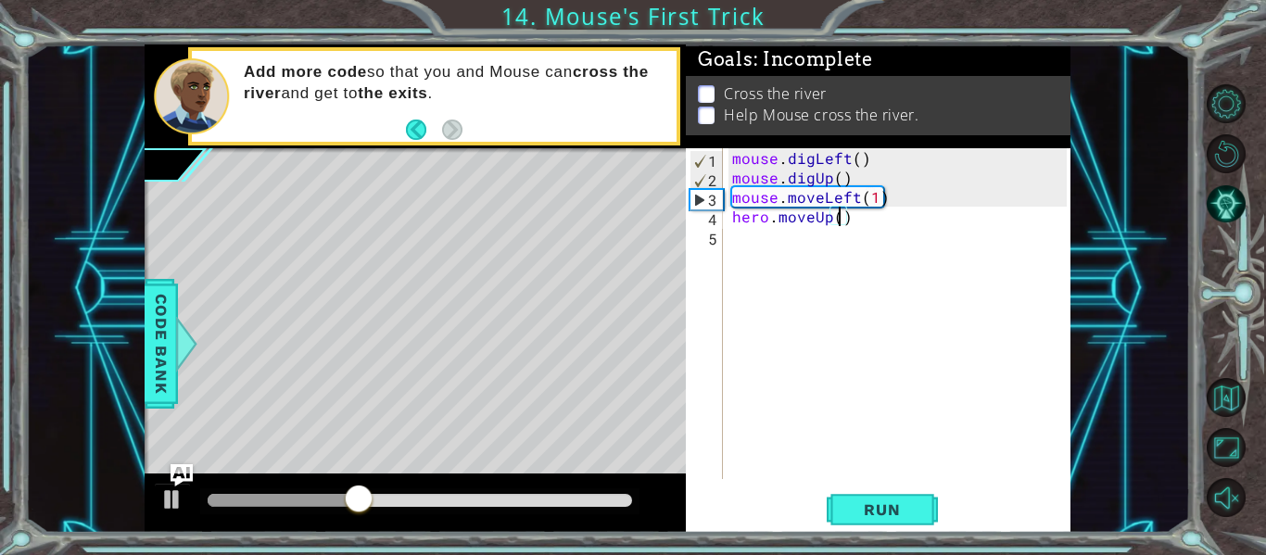
type textarea "hero.moveUp(5)"
click at [864, 222] on div "mouse . digLeft ( ) mouse . digUp ( ) mouse . moveLeft ( 1 ) hero . moveUp ( 5 )" at bounding box center [901, 333] width 347 height 370
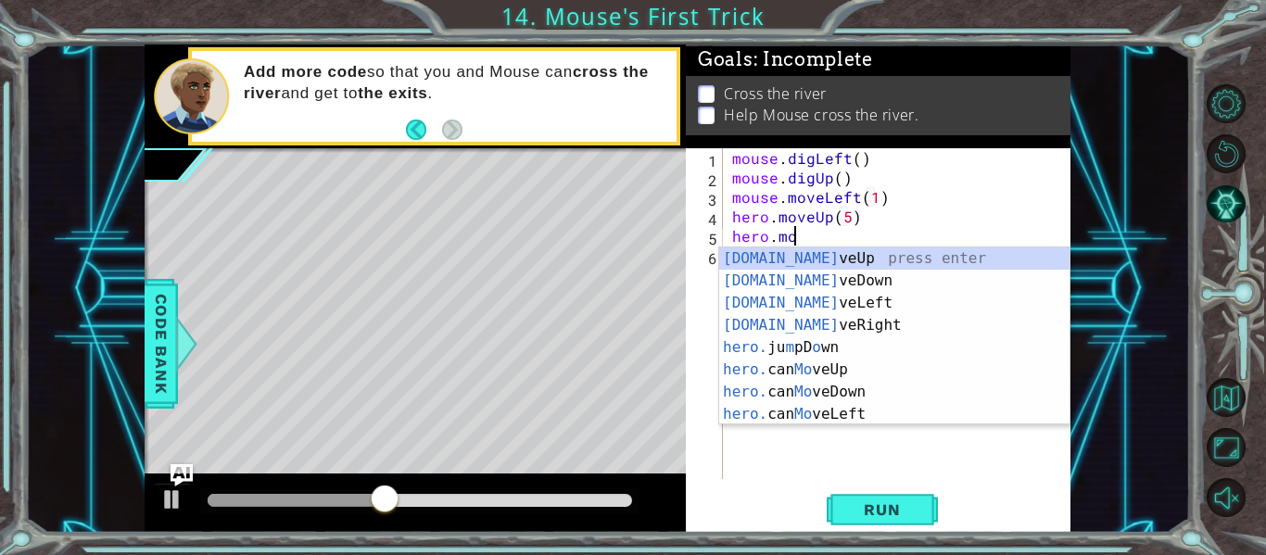
scroll to position [0, 4]
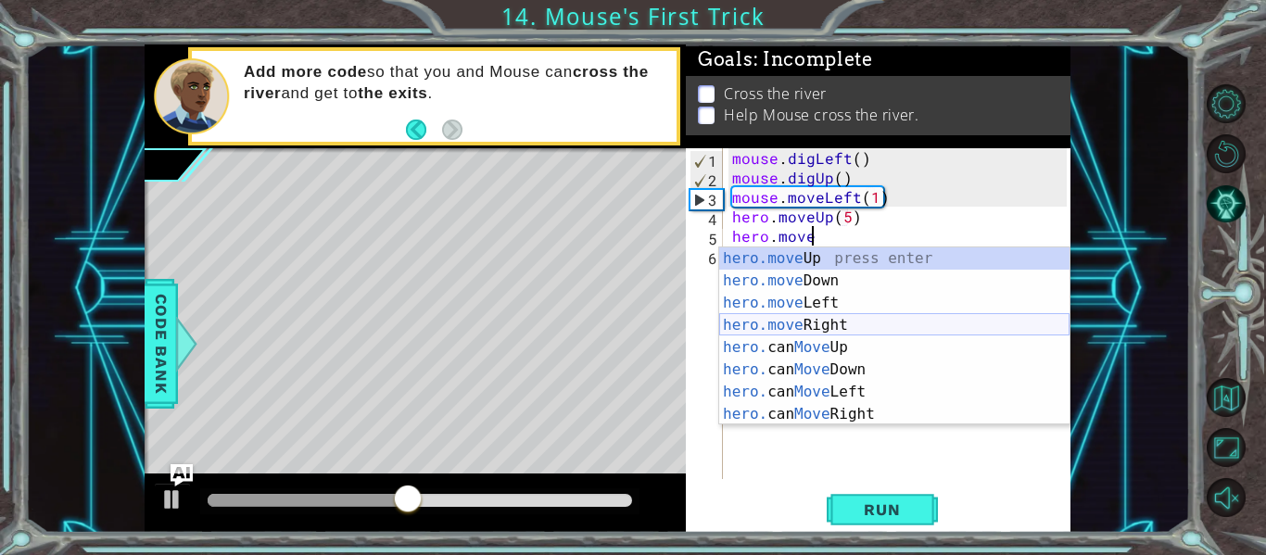
click at [827, 322] on div "hero.move Up press enter hero.move Down press enter hero.move Left press enter …" at bounding box center [894, 358] width 350 height 222
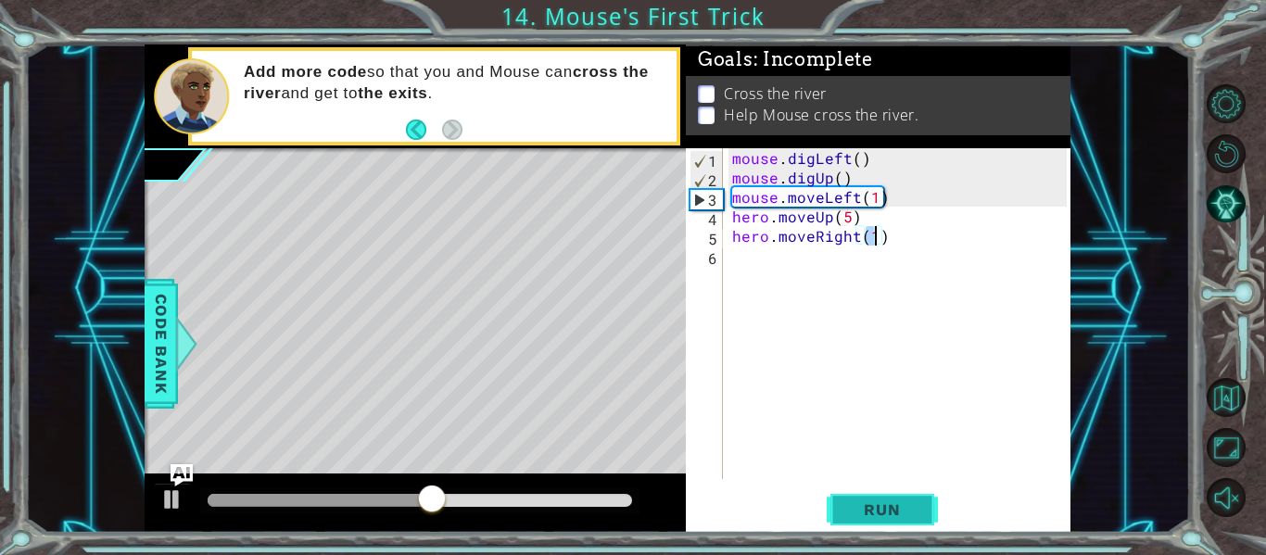
type textarea "hero.moveRight(1)"
click at [915, 499] on button "Run" at bounding box center [881, 510] width 111 height 38
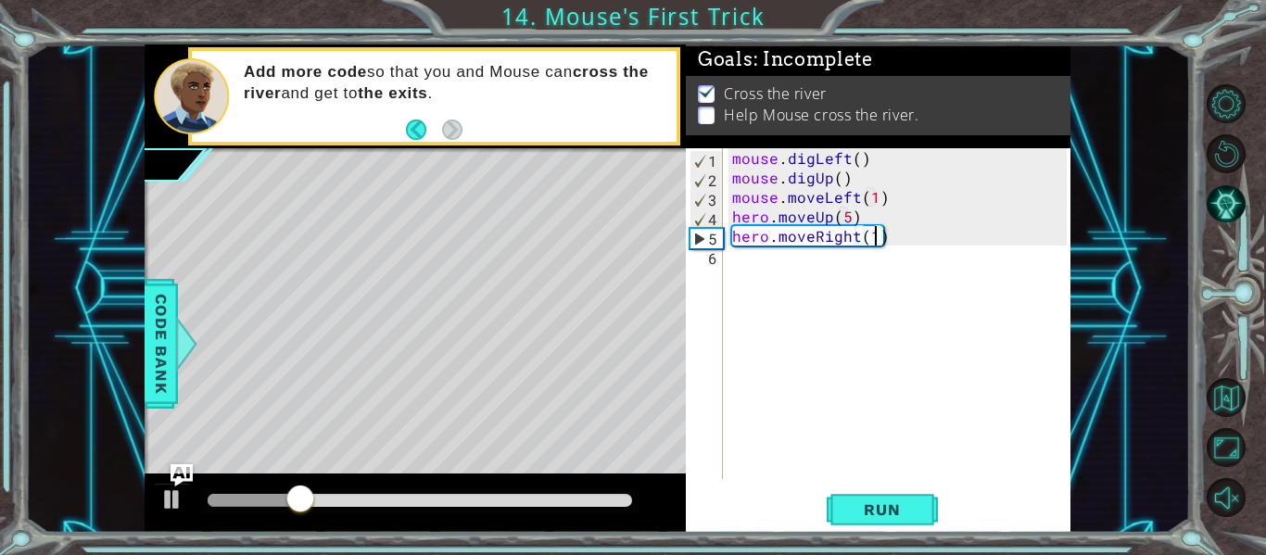
click at [893, 240] on div "mouse . digLeft ( ) mouse . digUp ( ) mouse . moveLeft ( 1 ) hero . moveUp ( 5 …" at bounding box center [901, 333] width 347 height 370
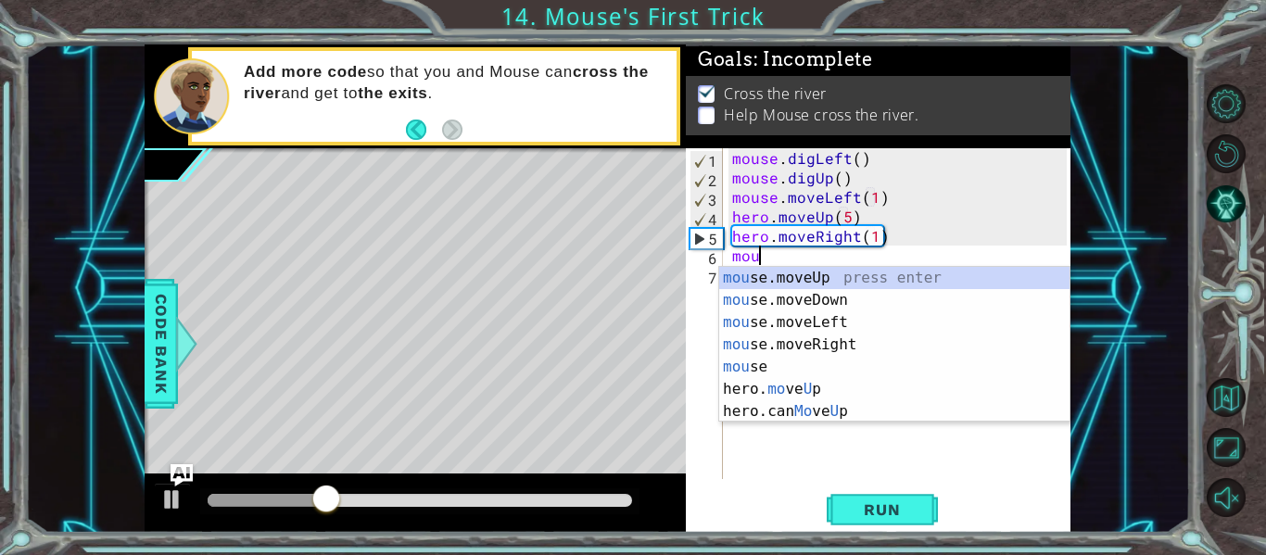
scroll to position [0, 1]
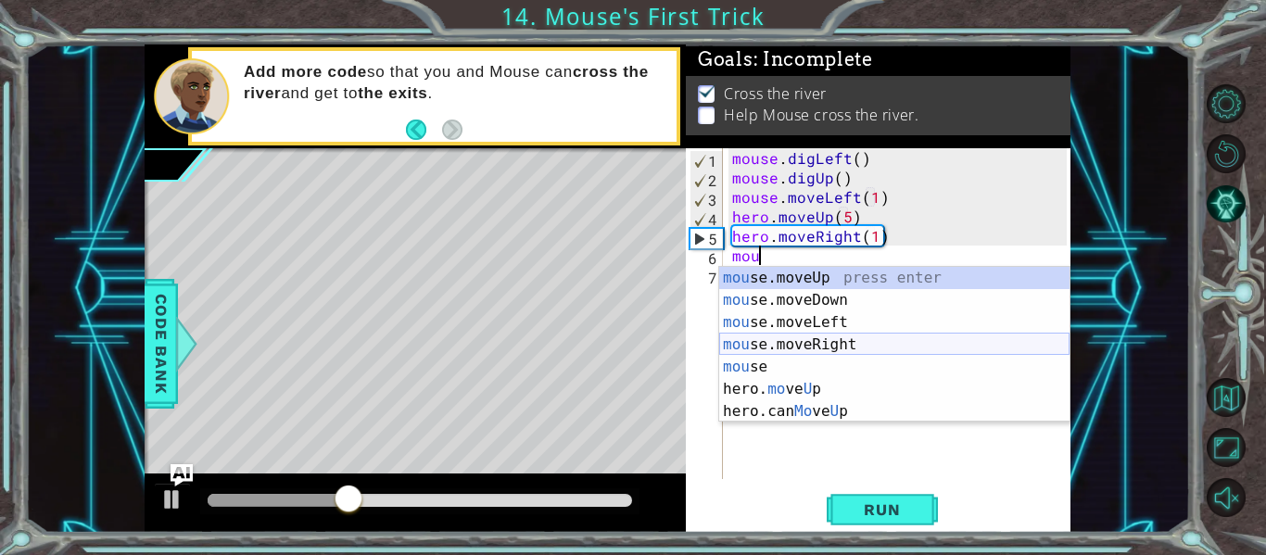
click at [843, 338] on div "mou se.moveUp press enter mou se.moveDown press enter mou se.moveLeft press ent…" at bounding box center [894, 367] width 350 height 200
type textarea "mouse.moveRight(1)"
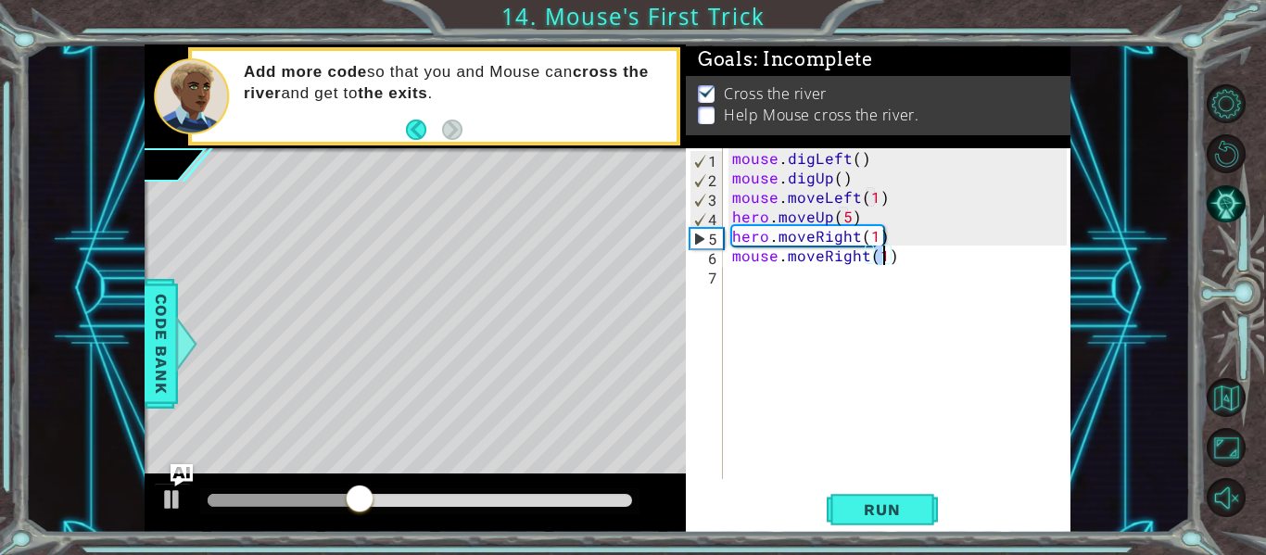
click at [905, 255] on div "mouse . digLeft ( ) mouse . digUp ( ) mouse . moveLeft ( 1 ) hero . moveUp ( 5 …" at bounding box center [901, 333] width 347 height 370
type textarea "mouse.digdown()"
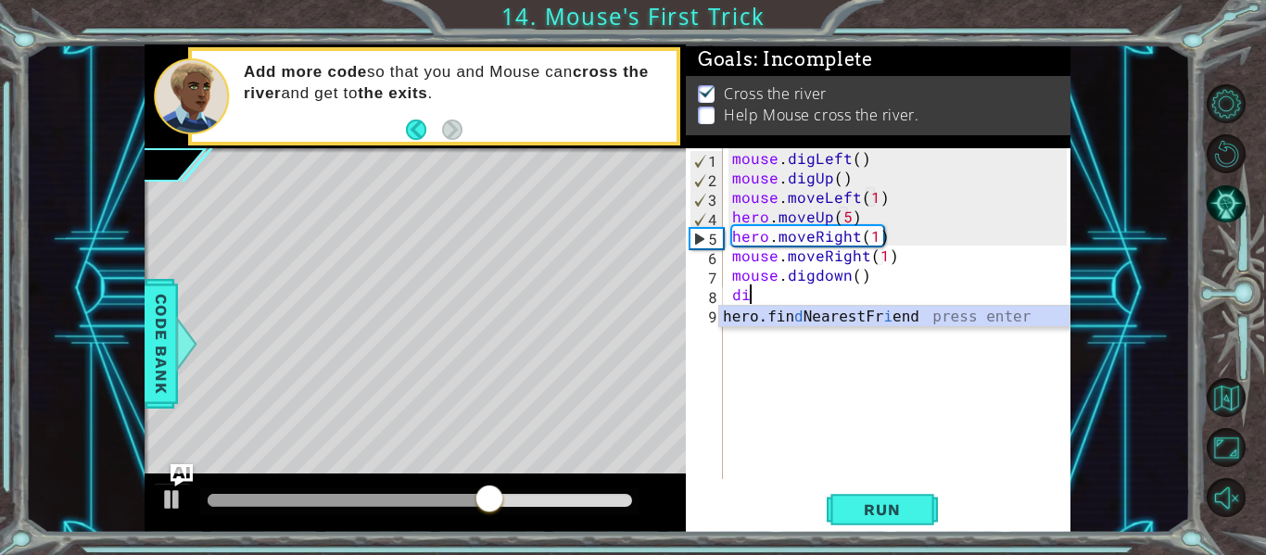
scroll to position [0, 0]
type textarea "d"
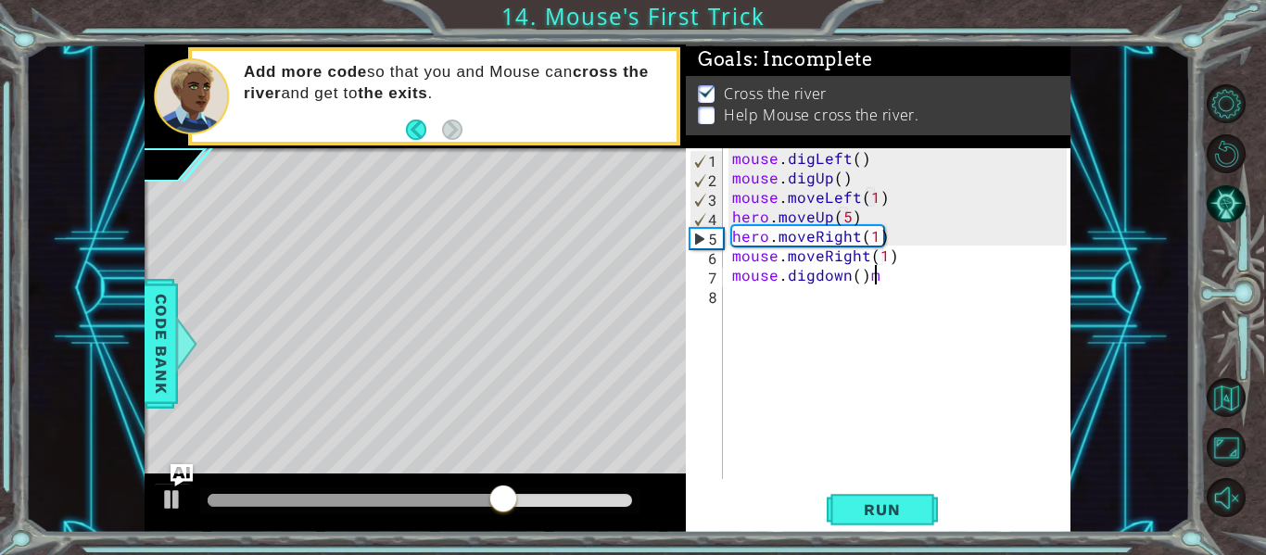
type textarea "mouse.digdown()"
click at [870, 492] on button "Run" at bounding box center [881, 510] width 111 height 38
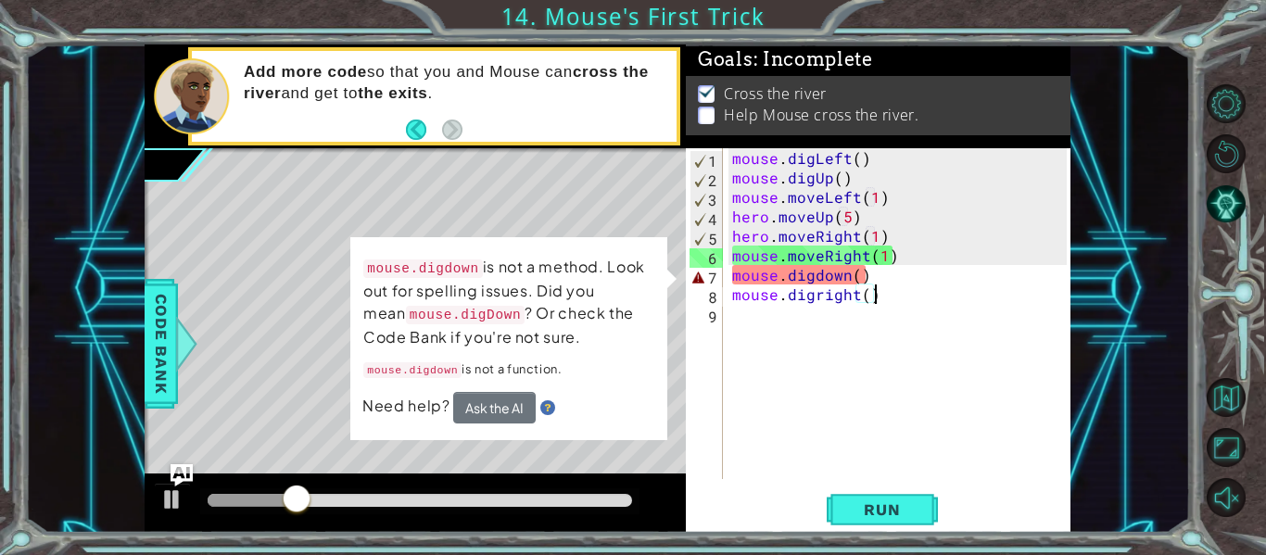
click at [823, 281] on div "mouse . digLeft ( ) mouse . digUp ( ) mouse . moveLeft ( 1 ) hero . moveUp ( 5 …" at bounding box center [901, 333] width 347 height 370
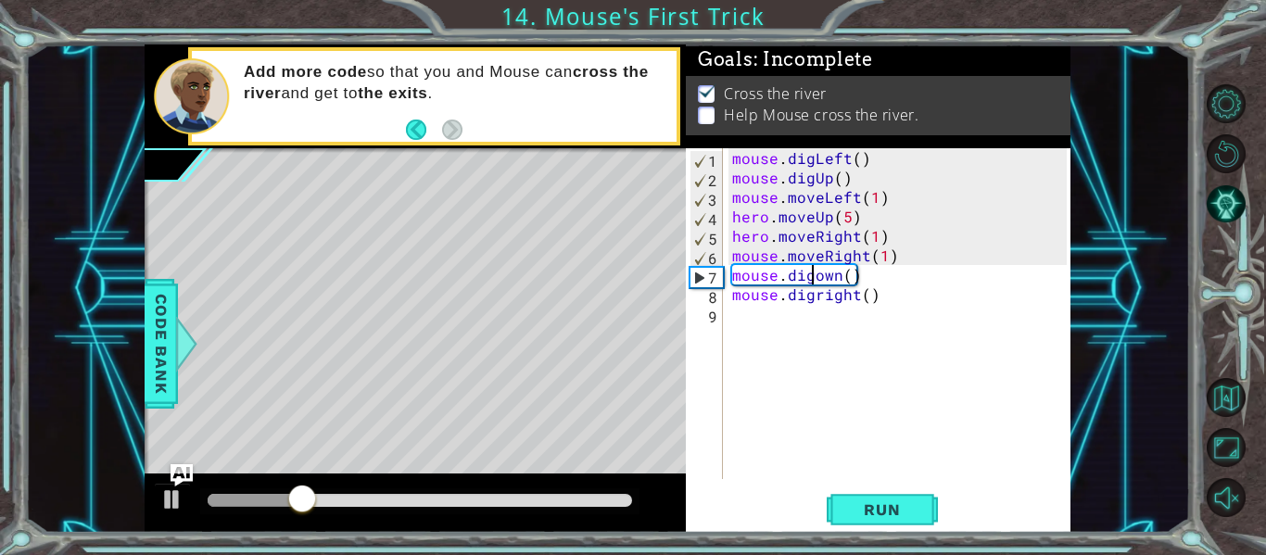
scroll to position [0, 6]
click at [825, 301] on div "mouse . digLeft ( ) mouse . digUp ( ) mouse . moveLeft ( 1 ) hero . moveUp ( 5 …" at bounding box center [901, 333] width 347 height 370
type textarea "mouse.digRight()"
click at [854, 510] on span "Run" at bounding box center [881, 509] width 73 height 19
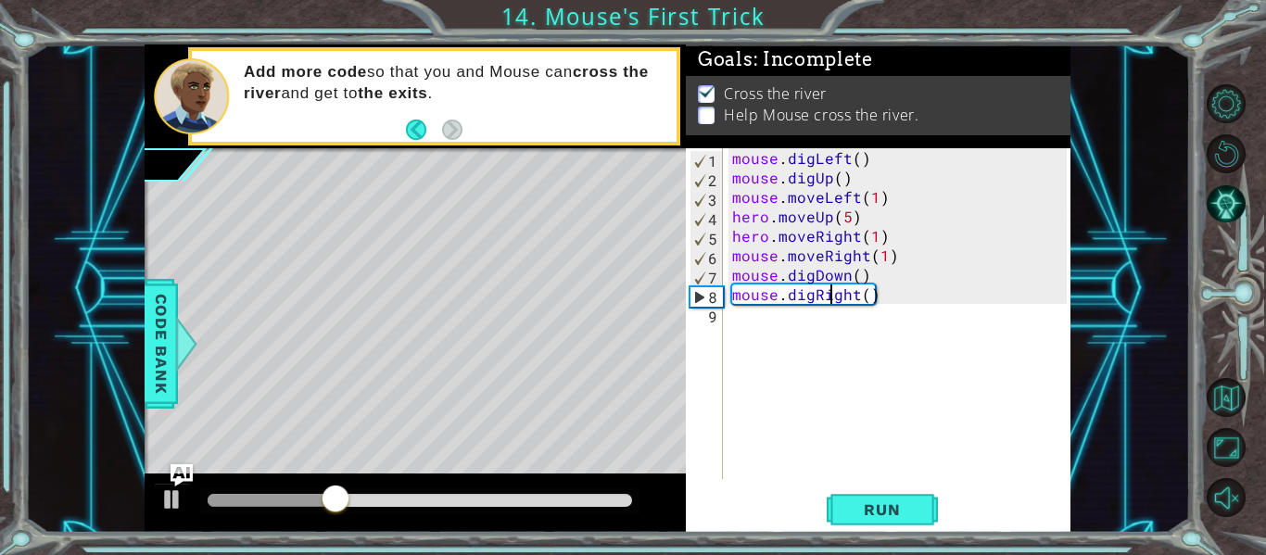
click at [881, 293] on div "mouse . digLeft ( ) mouse . digUp ( ) mouse . moveLeft ( 1 ) hero . moveUp ( 5 …" at bounding box center [901, 333] width 347 height 370
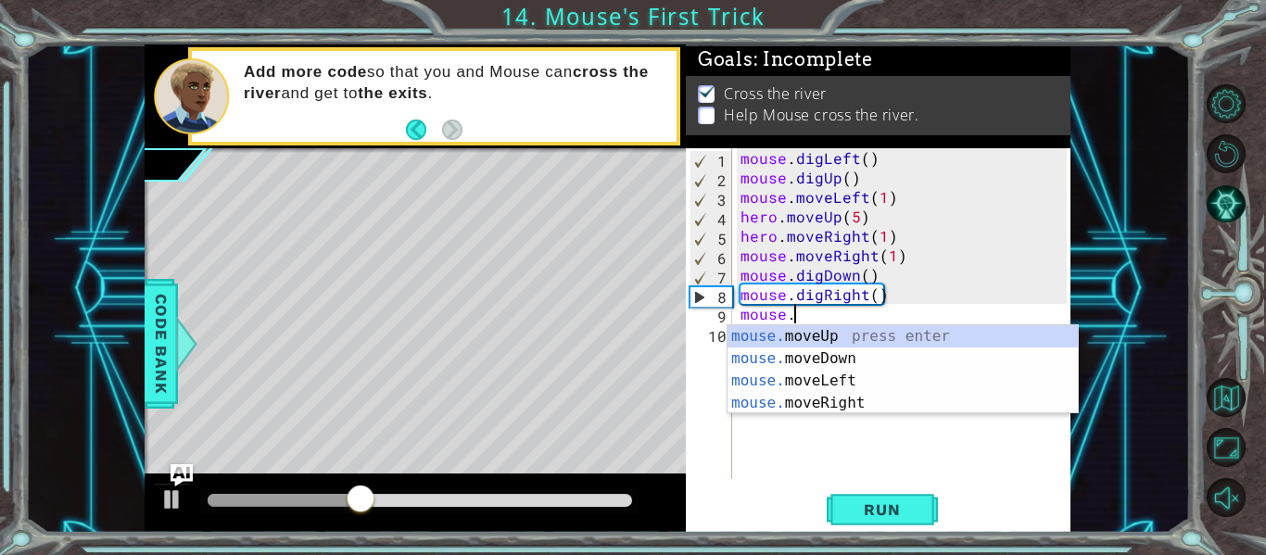
scroll to position [0, 3]
click at [840, 408] on div "mouse. moveUp press enter mouse. moveDown press enter mouse. moveLeft press ent…" at bounding box center [902, 391] width 350 height 133
type textarea "mouse.moveRight(1)"
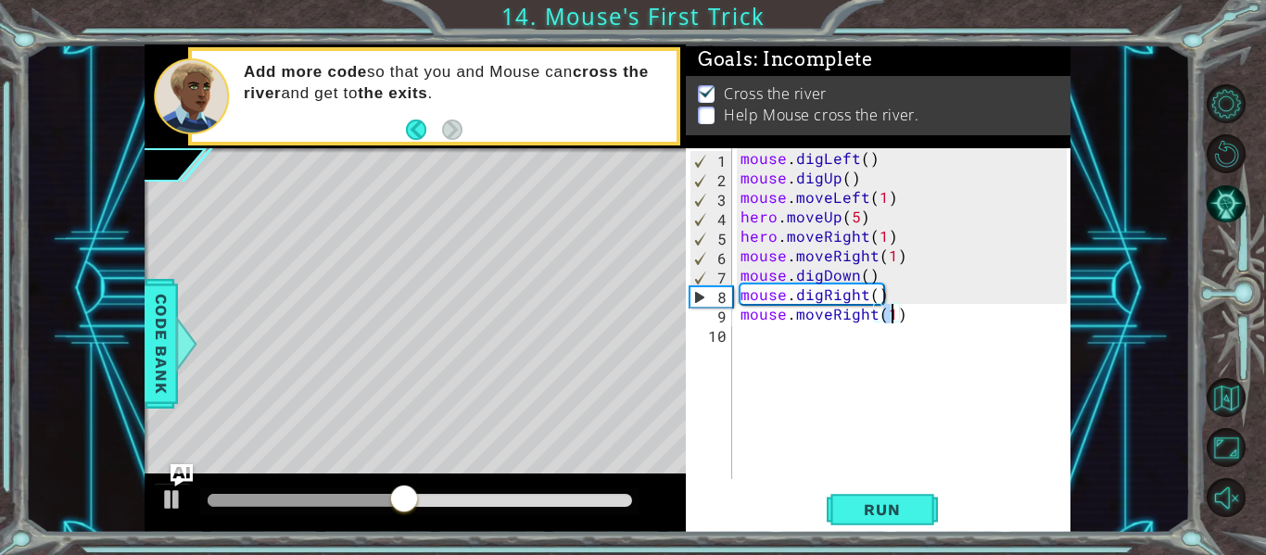
click at [923, 319] on div "mouse . digLeft ( ) mouse . digUp ( ) mouse . moveLeft ( 1 ) hero . moveUp ( 5 …" at bounding box center [906, 333] width 339 height 370
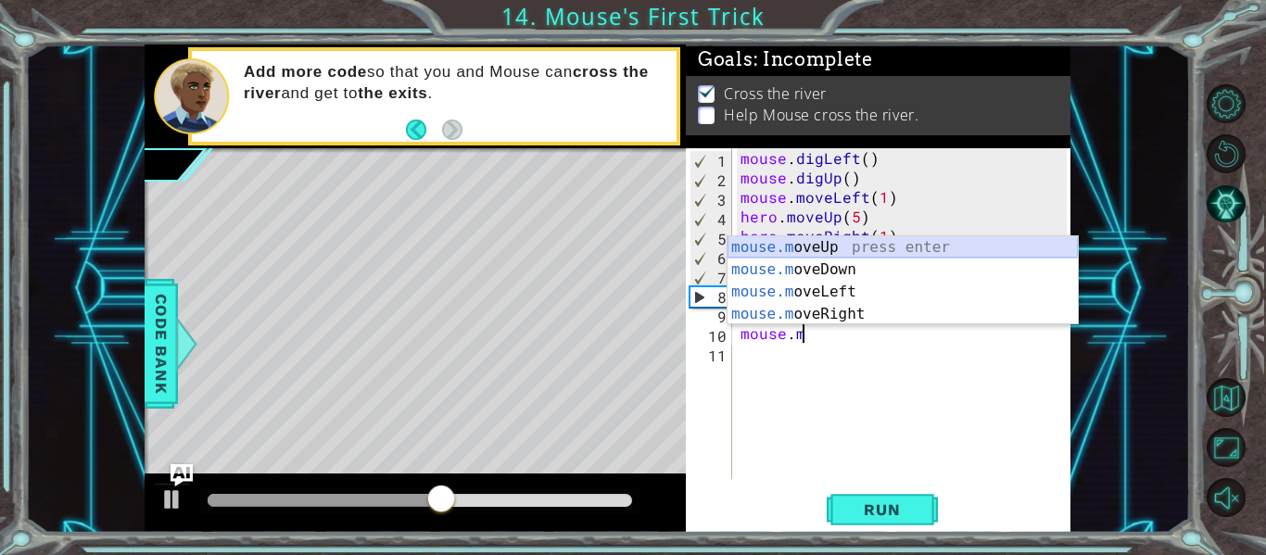
click at [825, 249] on div "mouse.m oveUp press enter mouse.m oveDown press enter mouse.m oveLeft press ent…" at bounding box center [902, 302] width 350 height 133
type textarea "mouse.moveUp(1)"
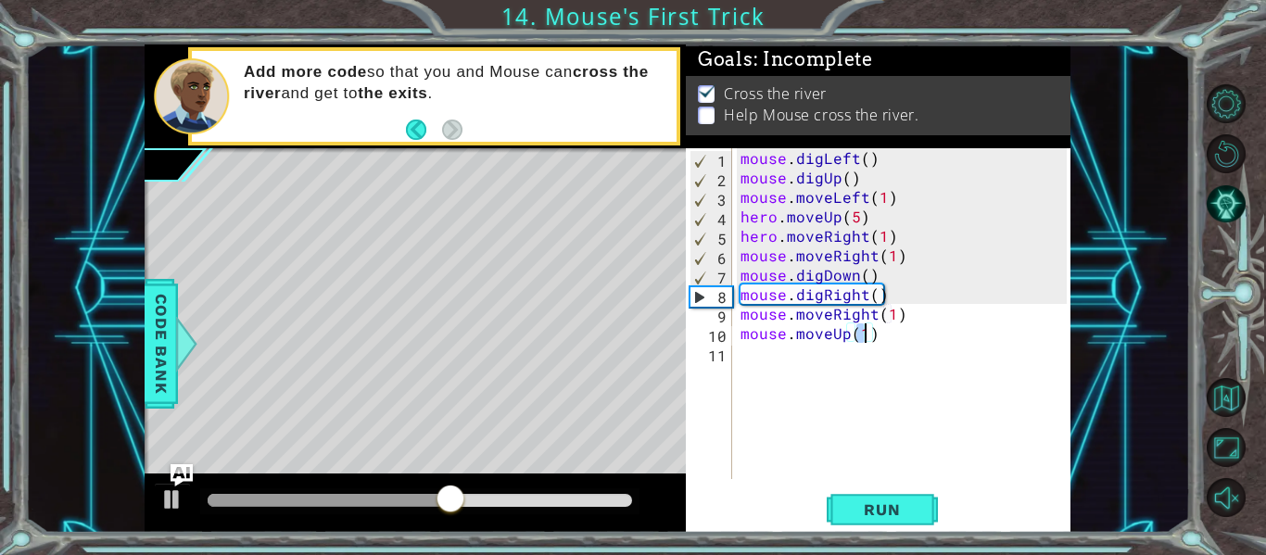
click at [880, 336] on div "mouse . digLeft ( ) mouse . digUp ( ) mouse . moveLeft ( 1 ) hero . moveUp ( 5 …" at bounding box center [906, 333] width 339 height 370
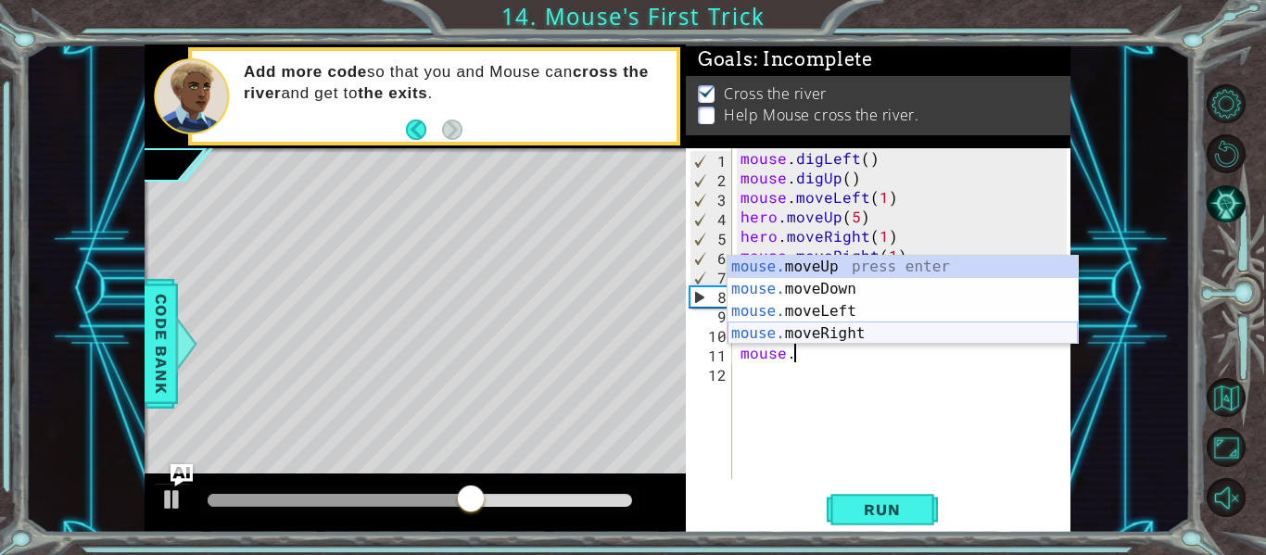
click at [850, 330] on div "mouse. moveUp press enter mouse. moveDown press enter mouse. moveLeft press ent…" at bounding box center [902, 322] width 350 height 133
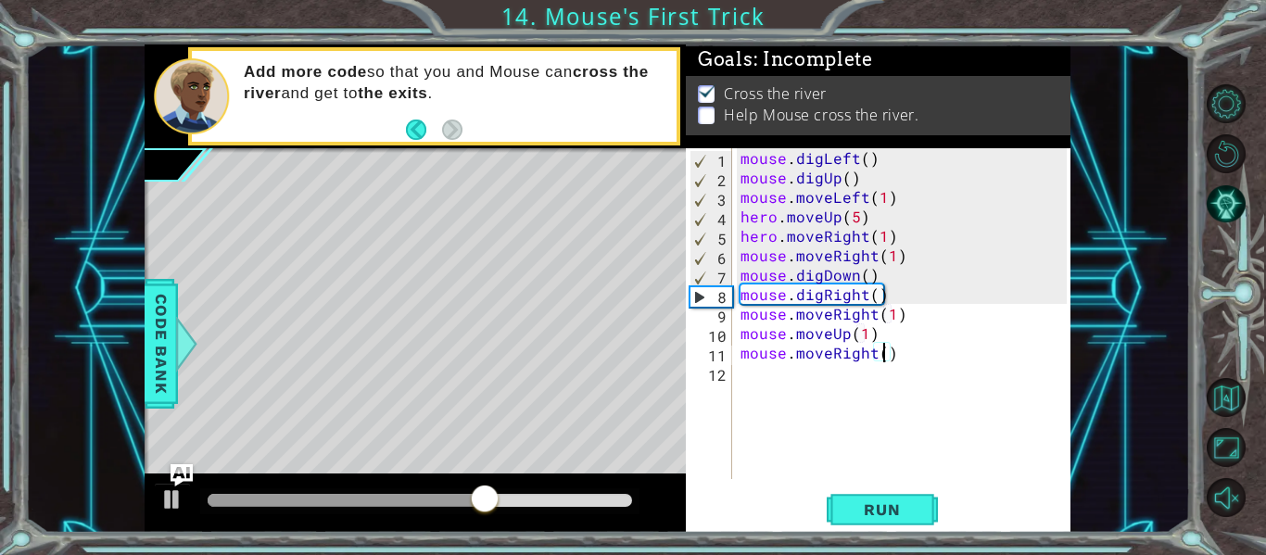
type textarea "mouse.moveRight(2)"
click at [899, 355] on div "mouse . digLeft ( ) mouse . digUp ( ) mouse . moveLeft ( 1 ) hero . moveUp ( 5 …" at bounding box center [906, 333] width 339 height 370
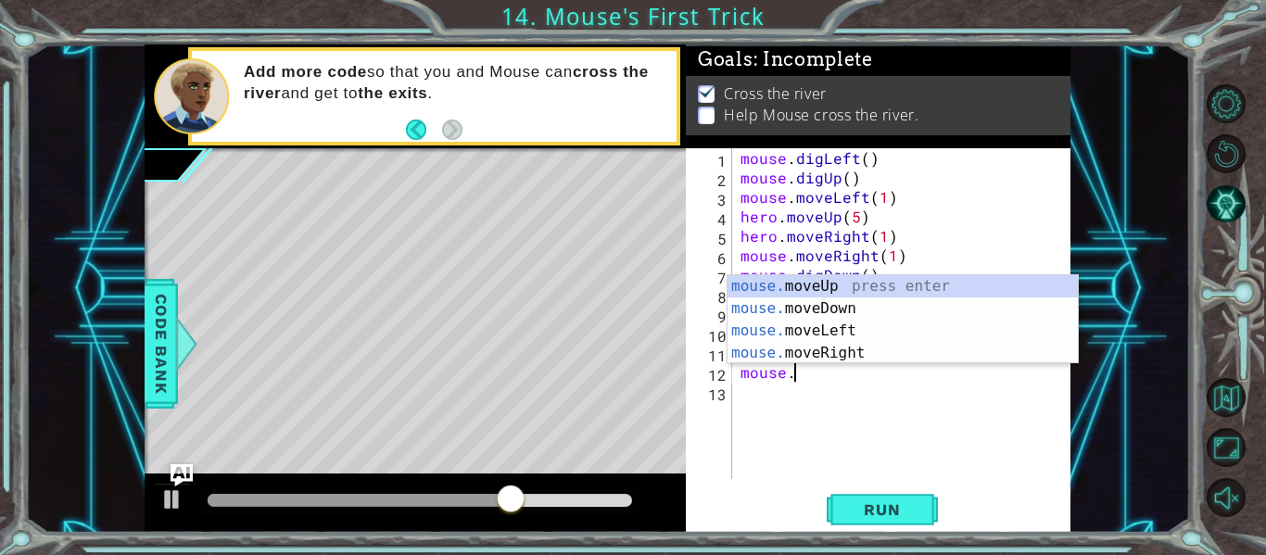
scroll to position [0, 3]
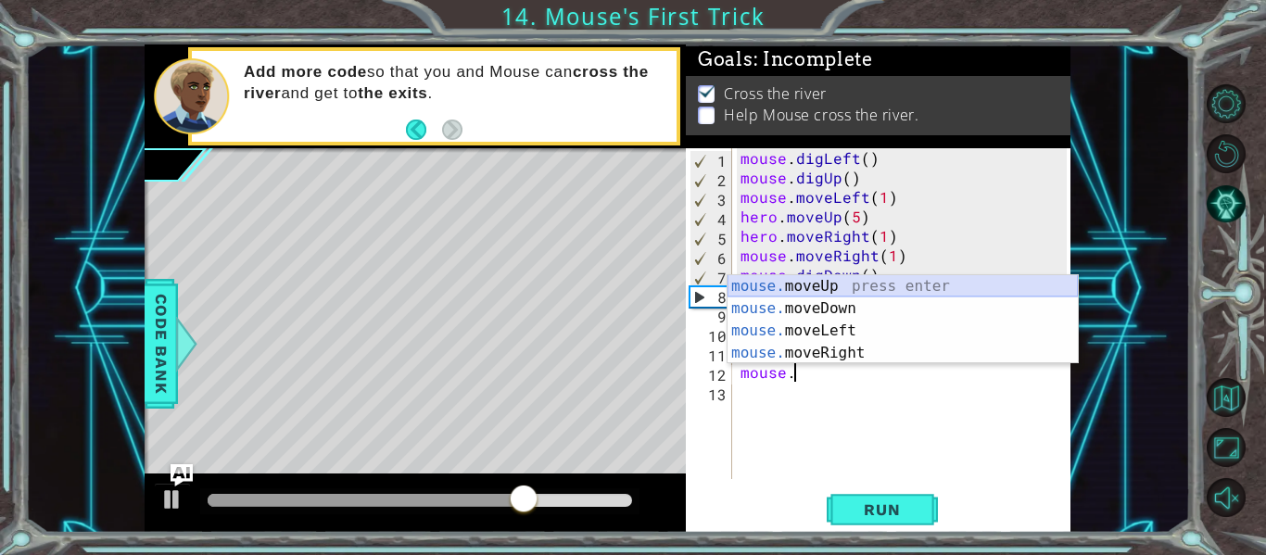
click at [853, 283] on div "mouse. moveUp press enter mouse. moveDown press enter mouse. moveLeft press ent…" at bounding box center [902, 341] width 350 height 133
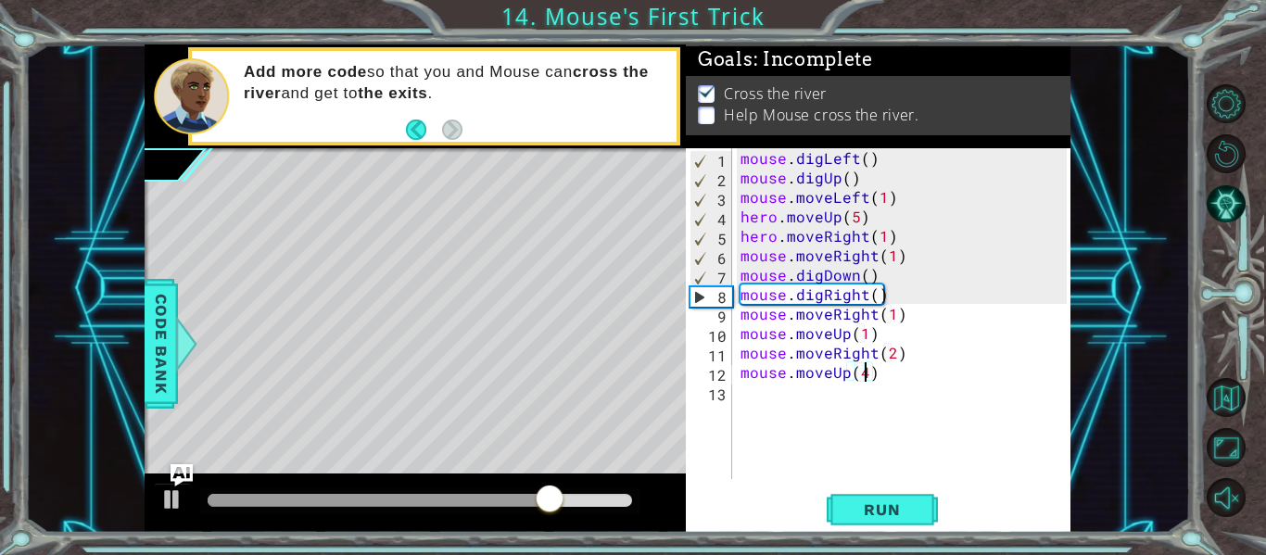
scroll to position [0, 7]
type textarea "mouse.moveUp(4)"
click at [886, 517] on span "Run" at bounding box center [881, 509] width 73 height 19
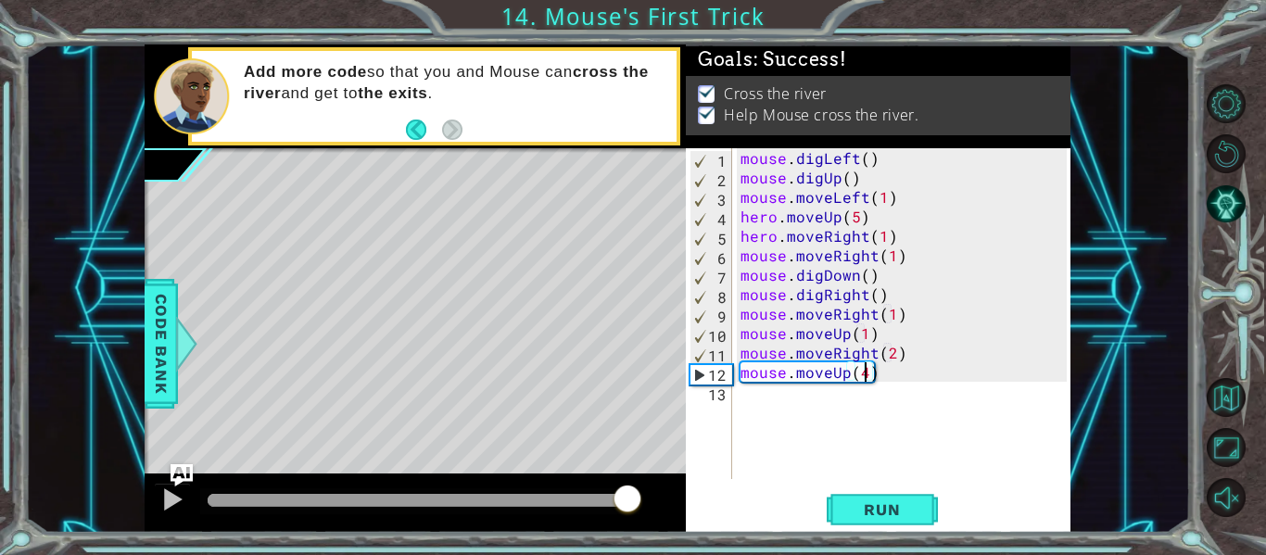
drag, startPoint x: 233, startPoint y: 495, endPoint x: 627, endPoint y: 499, distance: 394.7
click at [627, 499] on div at bounding box center [627, 500] width 33 height 33
drag, startPoint x: 274, startPoint y: 495, endPoint x: 595, endPoint y: 512, distance: 321.0
click at [595, 512] on div at bounding box center [593, 500] width 33 height 33
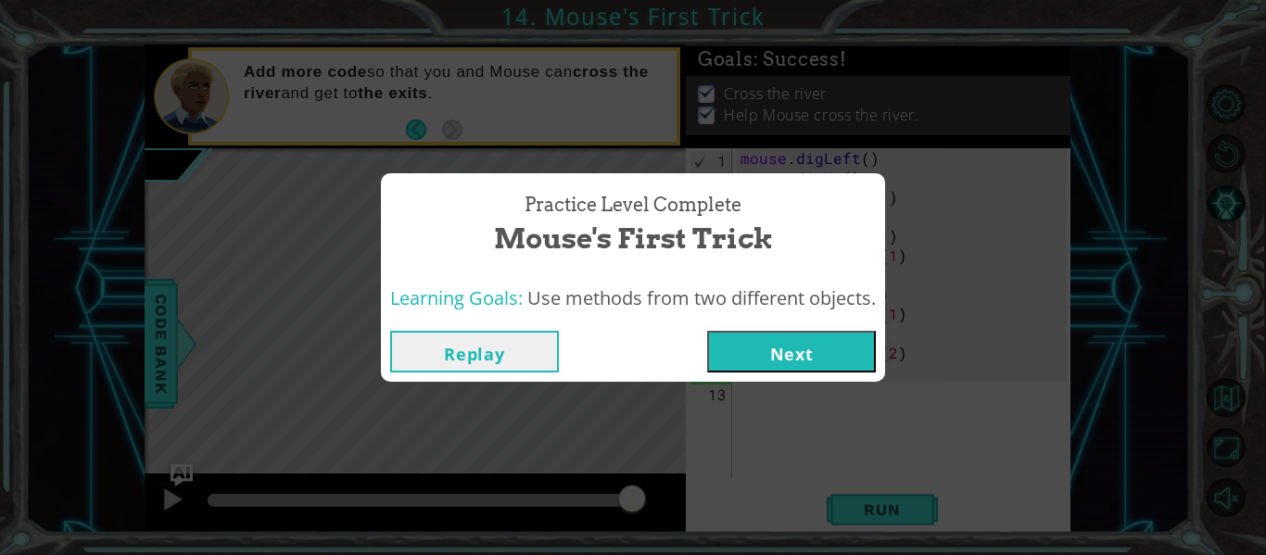
click at [771, 351] on button "Next" at bounding box center [791, 352] width 169 height 42
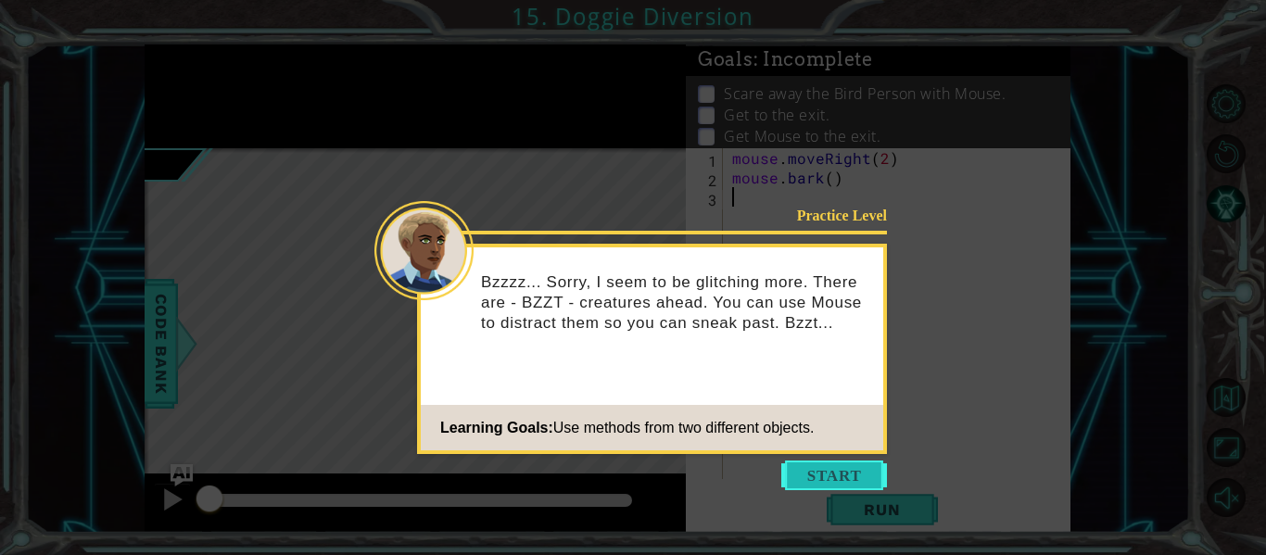
click at [835, 472] on button "Start" at bounding box center [834, 475] width 106 height 30
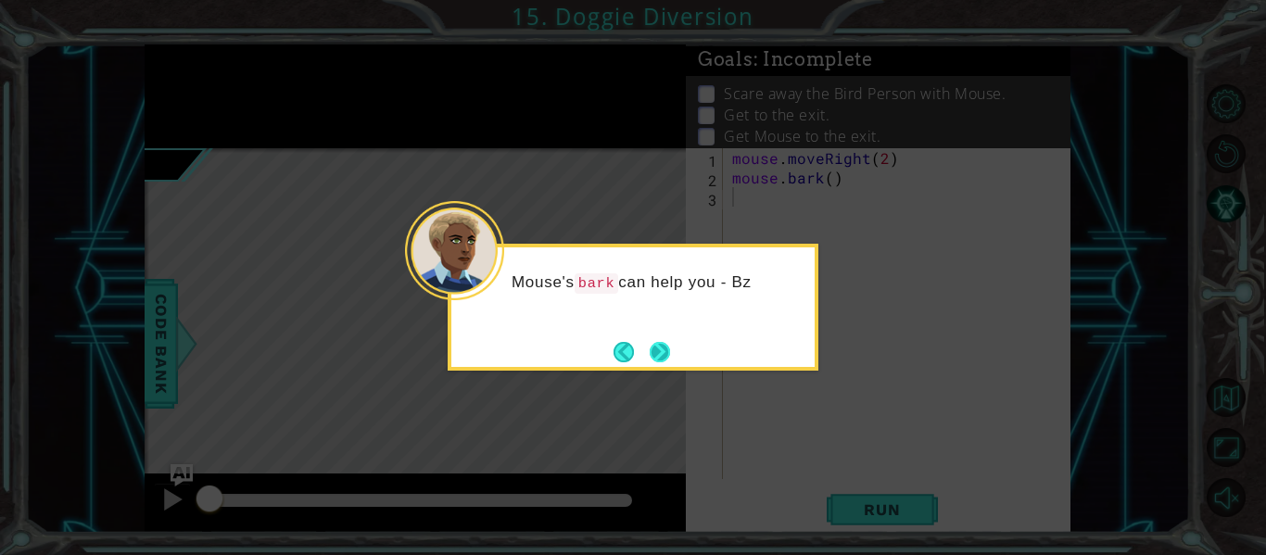
click at [649, 345] on button "Next" at bounding box center [659, 352] width 20 height 20
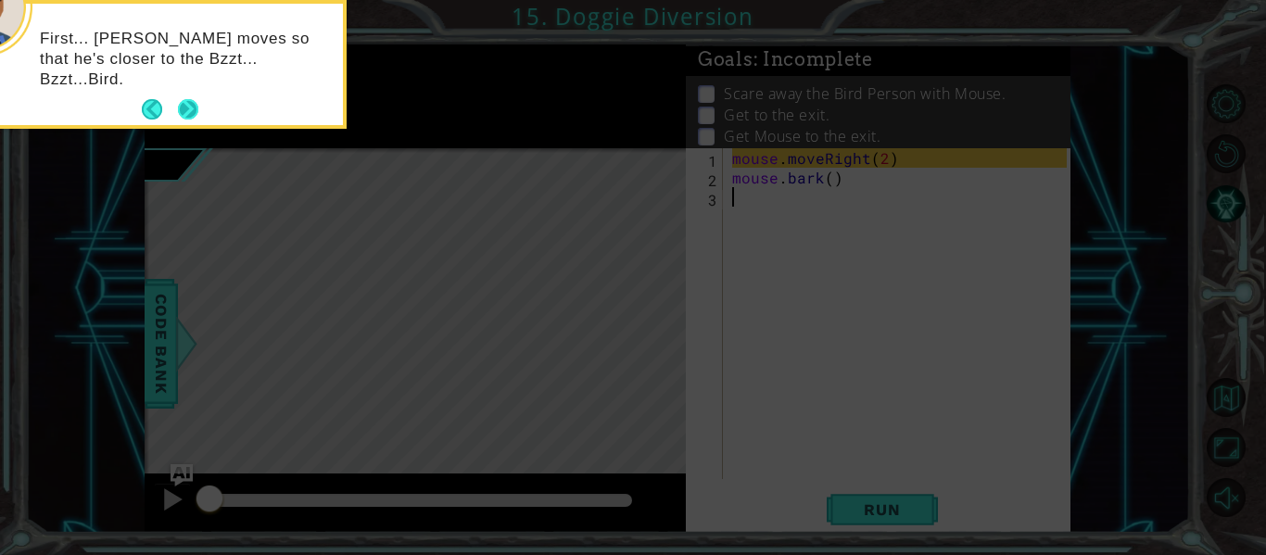
click at [183, 99] on button "Next" at bounding box center [188, 109] width 20 height 20
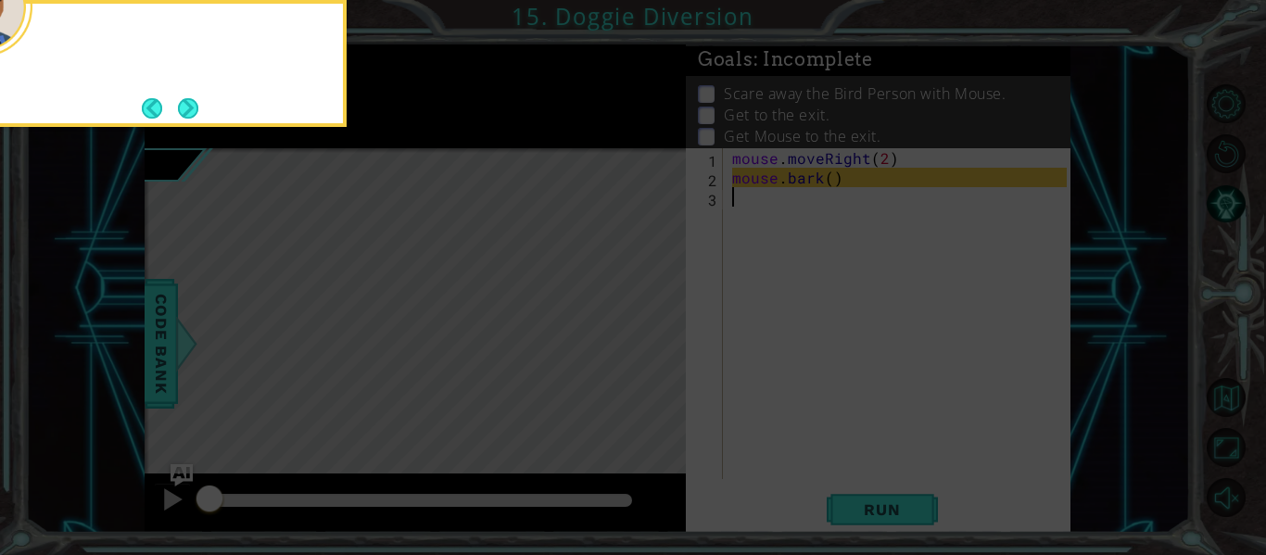
click at [183, 99] on button "Next" at bounding box center [188, 108] width 20 height 20
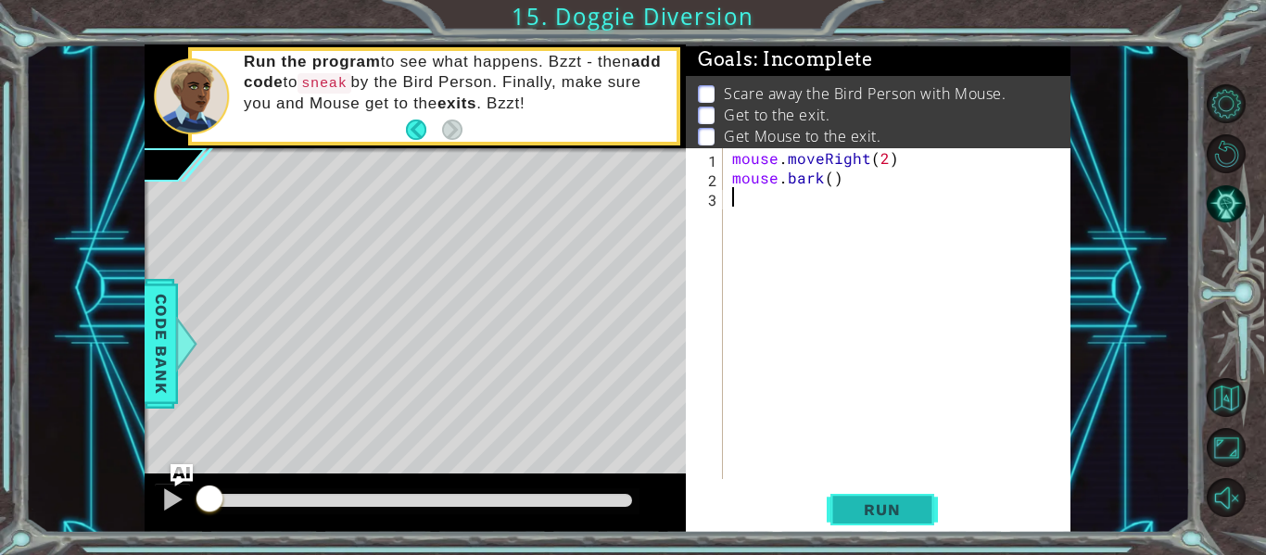
click at [850, 498] on button "Run" at bounding box center [881, 510] width 111 height 38
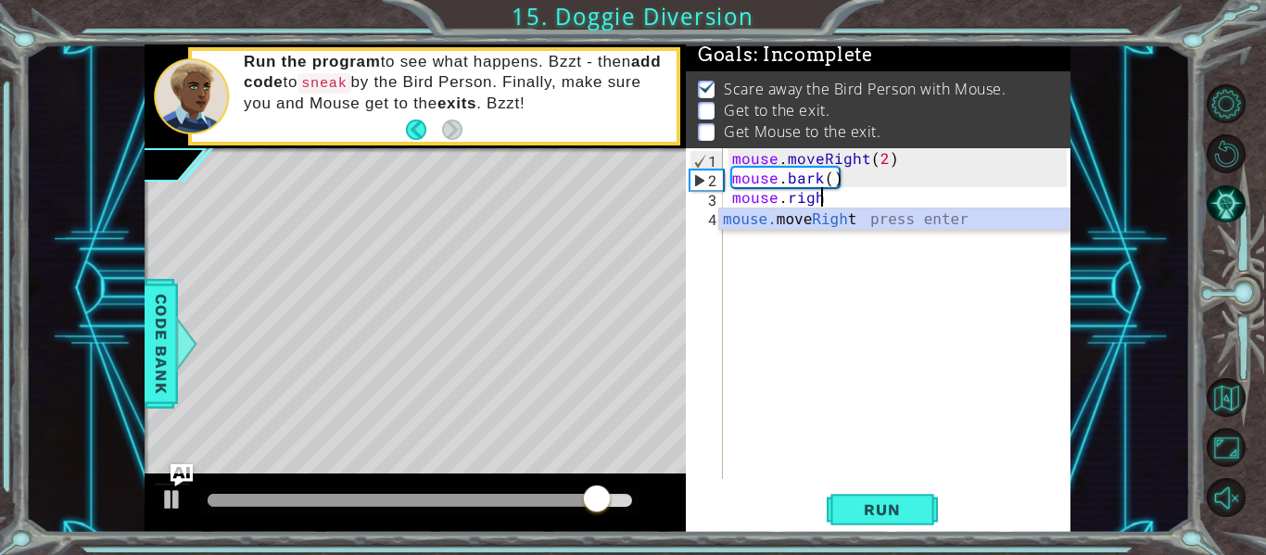
scroll to position [0, 5]
click at [760, 224] on div "mouse. move Righ t press enter" at bounding box center [894, 241] width 350 height 67
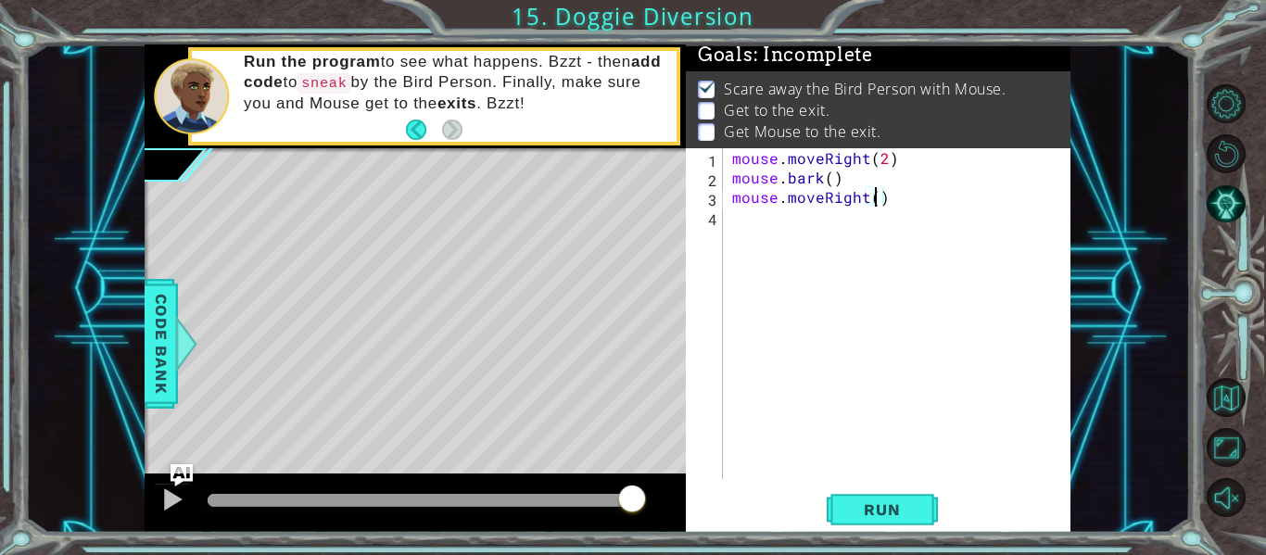
type textarea "mouse.moveRight(2)"
click at [902, 200] on div "mouse . moveRight ( 2 ) mouse . bark ( ) mouse . moveRight ( 2 )" at bounding box center [901, 333] width 347 height 370
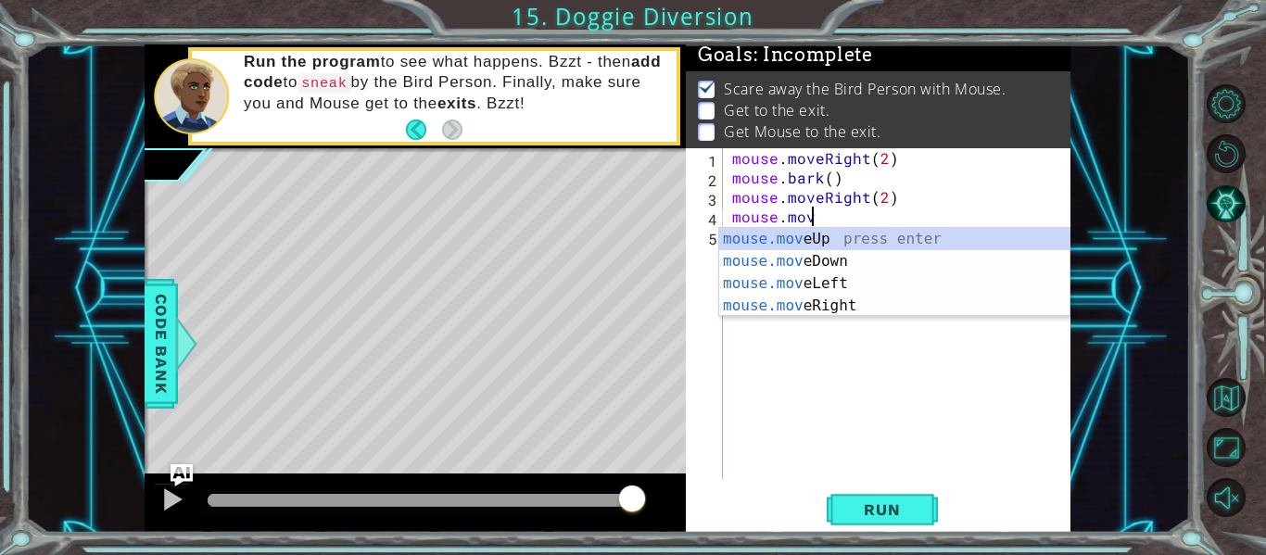
scroll to position [0, 5]
click at [838, 257] on div "mouse.move Up press enter mouse.move Down press enter mouse.move Left press ent…" at bounding box center [894, 294] width 350 height 133
type textarea "mouse.moveDown(1)"
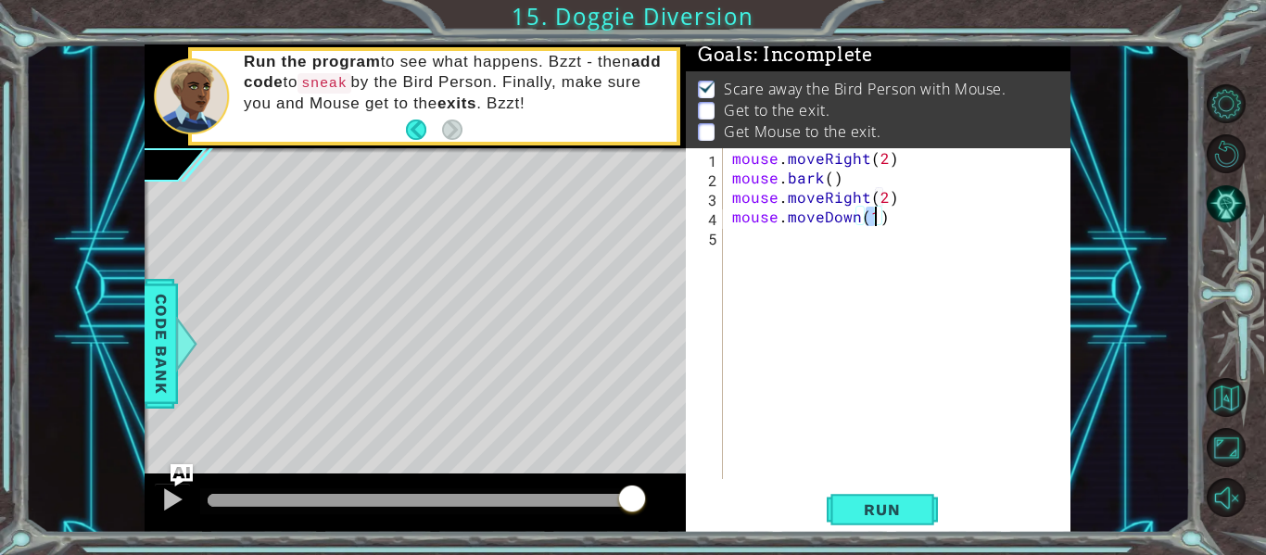
click at [894, 222] on div "mouse . moveRight ( 2 ) mouse . bark ( ) mouse . moveRight ( 2 ) mouse . moveDo…" at bounding box center [901, 333] width 347 height 370
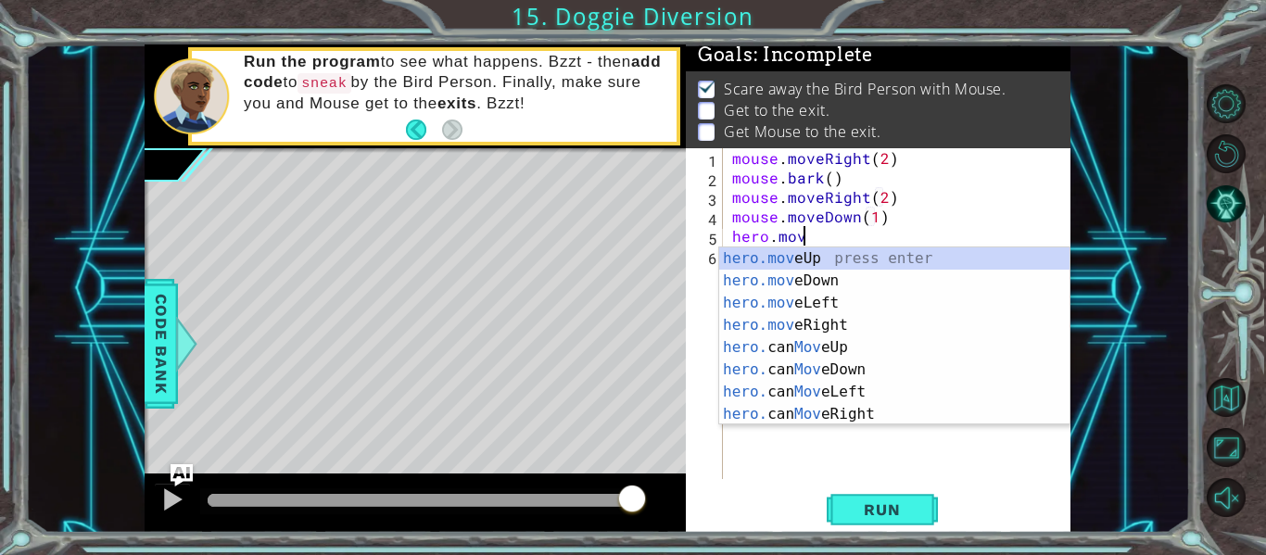
scroll to position [0, 4]
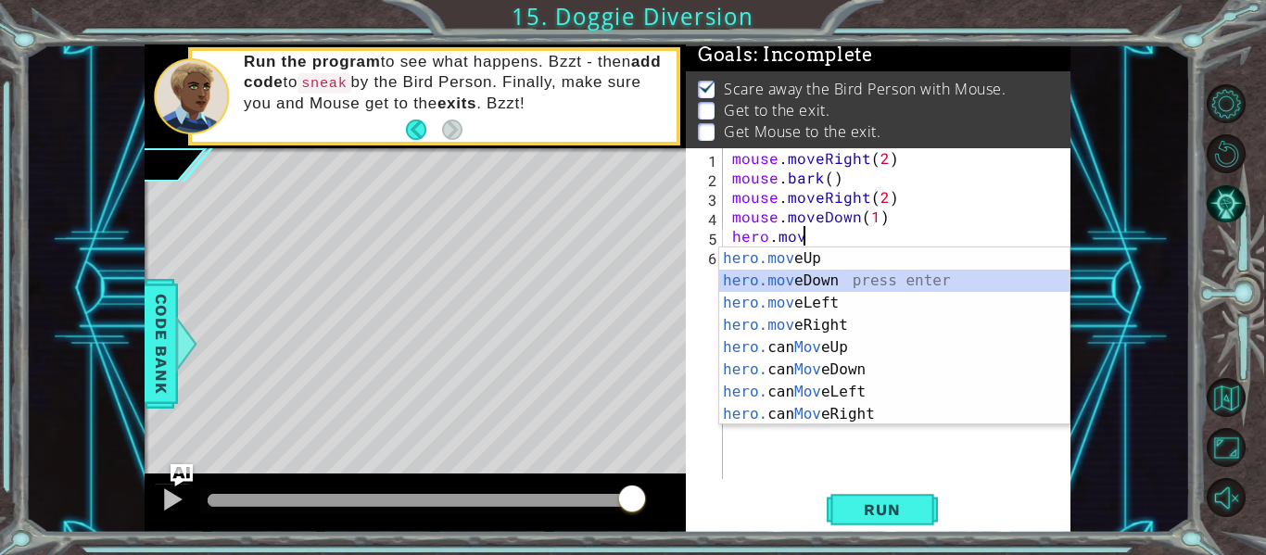
click at [875, 276] on div "hero.mov eUp press enter hero.mov eDown press enter hero.mov eLeft press enter …" at bounding box center [894, 358] width 350 height 222
type textarea "hero.moveDown(1)"
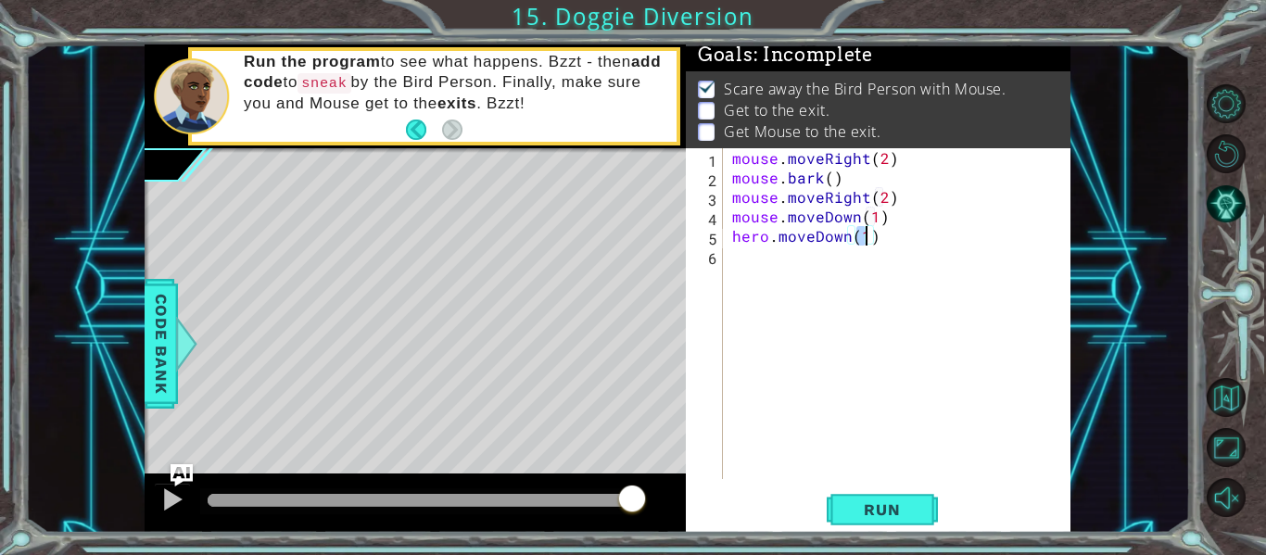
click at [902, 233] on div "mouse . moveRight ( 2 ) mouse . bark ( ) mouse . moveRight ( 2 ) mouse . moveDo…" at bounding box center [901, 333] width 347 height 370
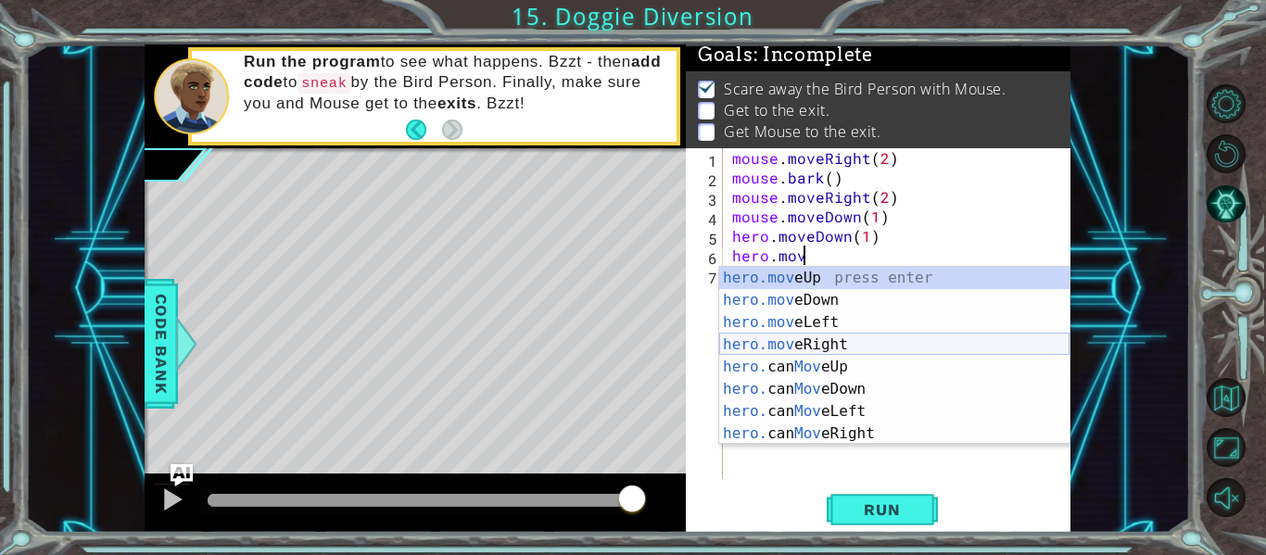
click at [857, 342] on div "hero.mov eUp press enter hero.mov eDown press enter hero.mov eLeft press enter …" at bounding box center [894, 378] width 350 height 222
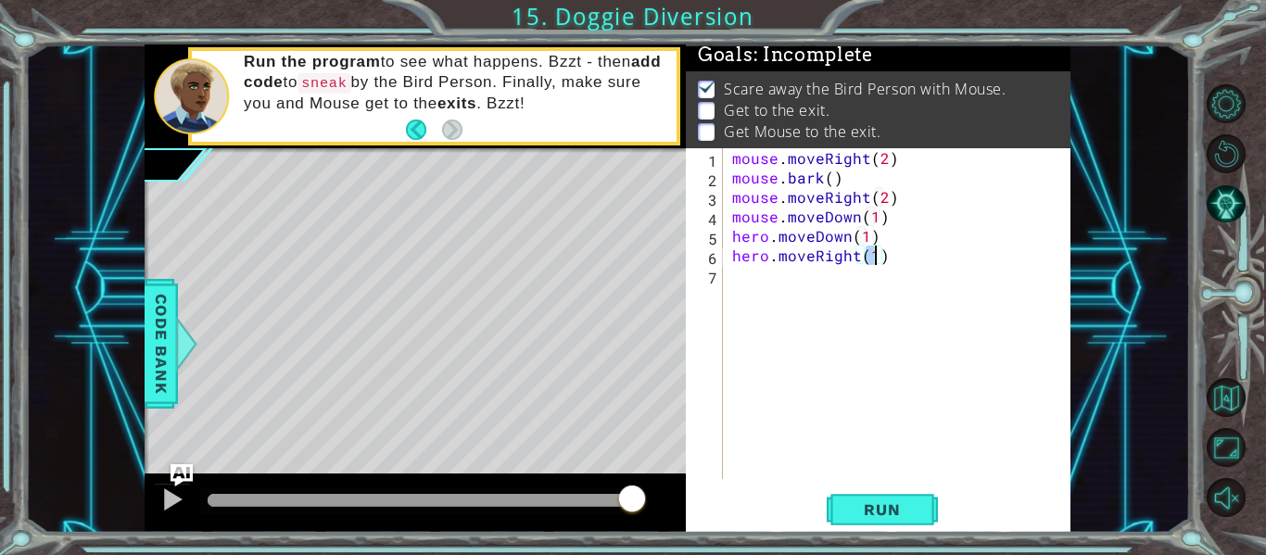
type textarea "hero.moveRight(4)"
click at [896, 268] on div "mouse . moveRight ( 2 ) mouse . bark ( ) mouse . moveRight ( 2 ) mouse . moveDo…" at bounding box center [901, 333] width 347 height 370
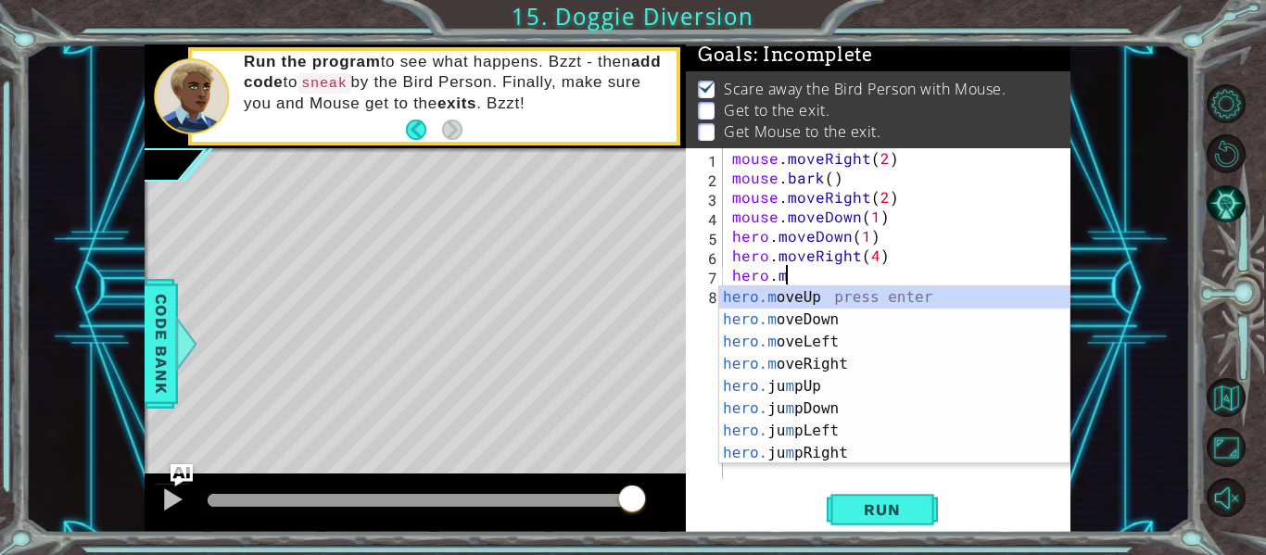
scroll to position [0, 4]
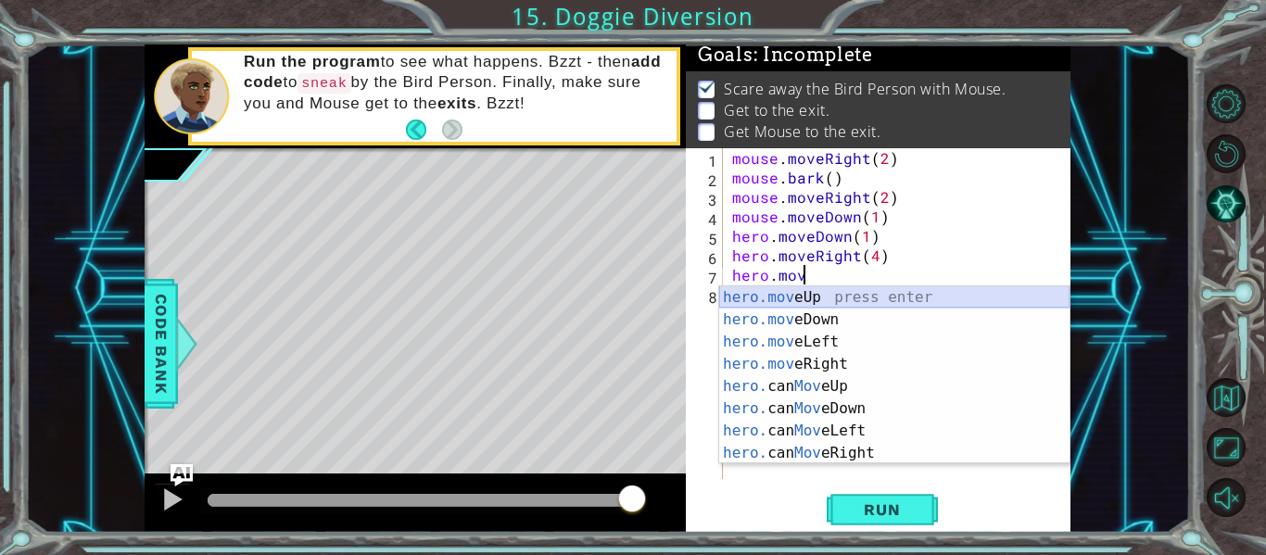
click at [786, 301] on div "hero.mov eUp press enter hero.mov eDown press enter hero.mov eLeft press enter …" at bounding box center [894, 397] width 350 height 222
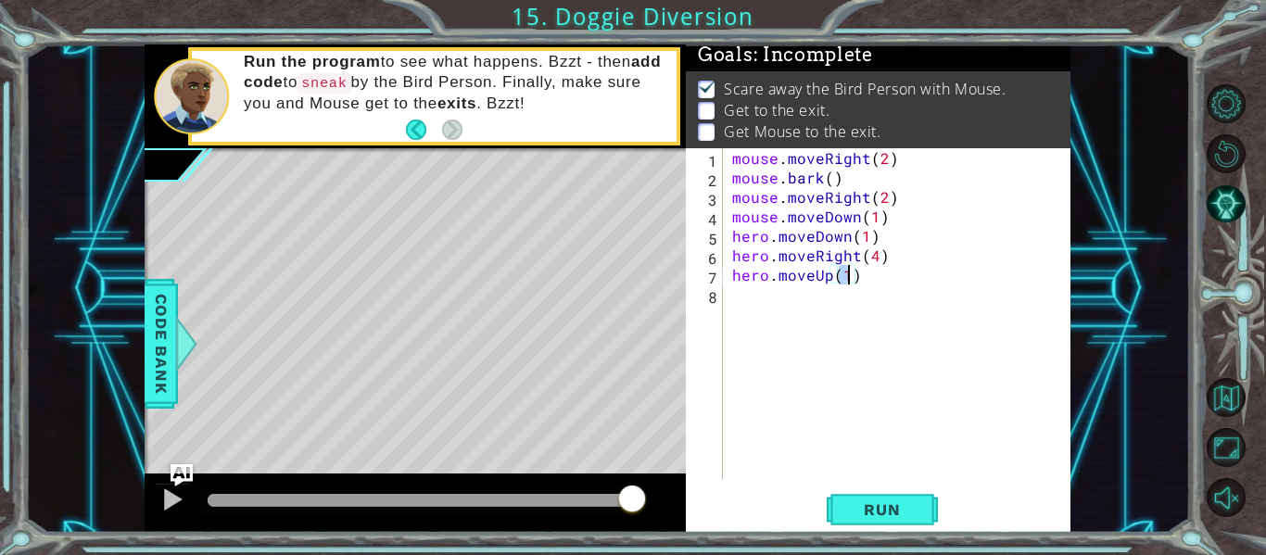
click at [880, 276] on div "mouse . moveRight ( 2 ) mouse . bark ( ) mouse . moveRight ( 2 ) mouse . moveDo…" at bounding box center [901, 333] width 347 height 370
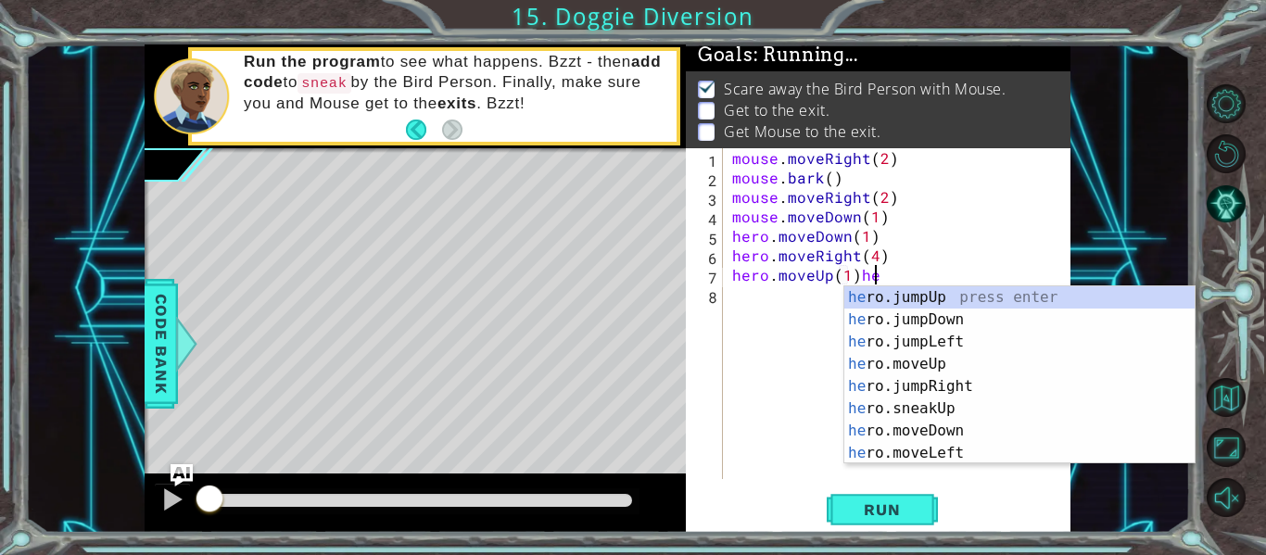
scroll to position [0, 9]
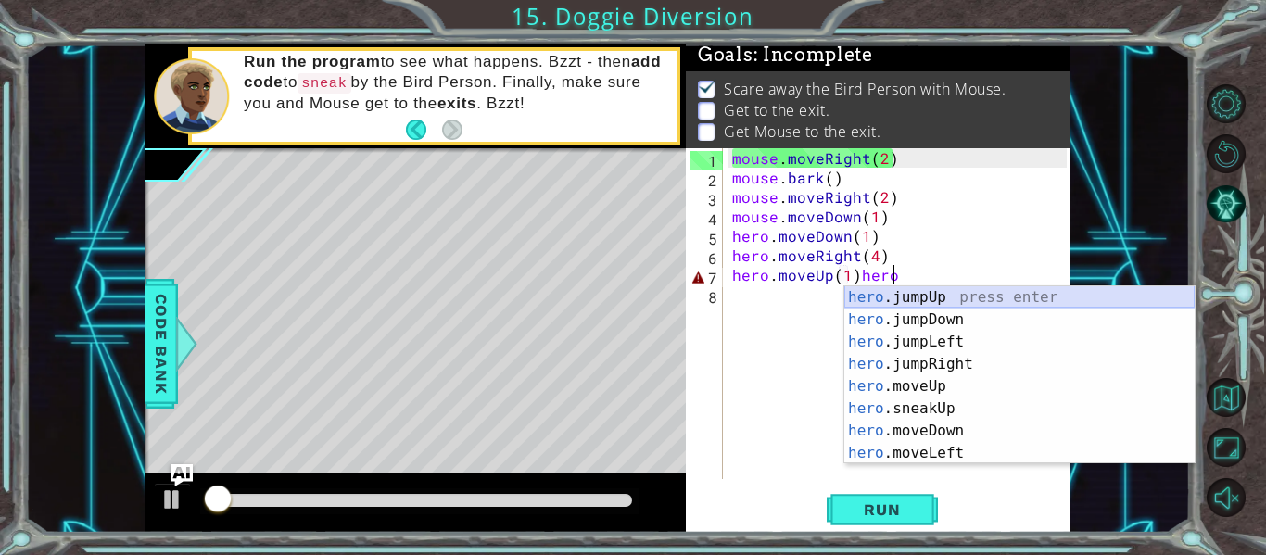
click at [901, 295] on div "hero .jumpUp press enter hero .jumpDown press enter hero .jumpLeft press enter …" at bounding box center [1019, 397] width 350 height 222
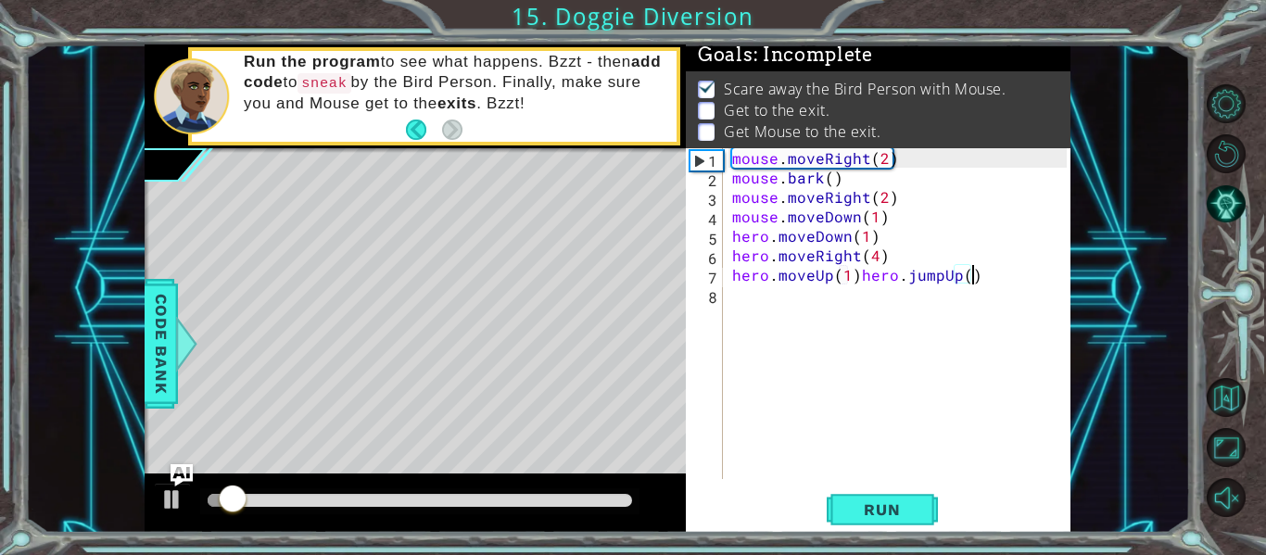
click at [857, 276] on div "mouse . moveRight ( 2 ) mouse . bark ( ) mouse . moveRight ( 2 ) mouse . moveDo…" at bounding box center [901, 333] width 347 height 370
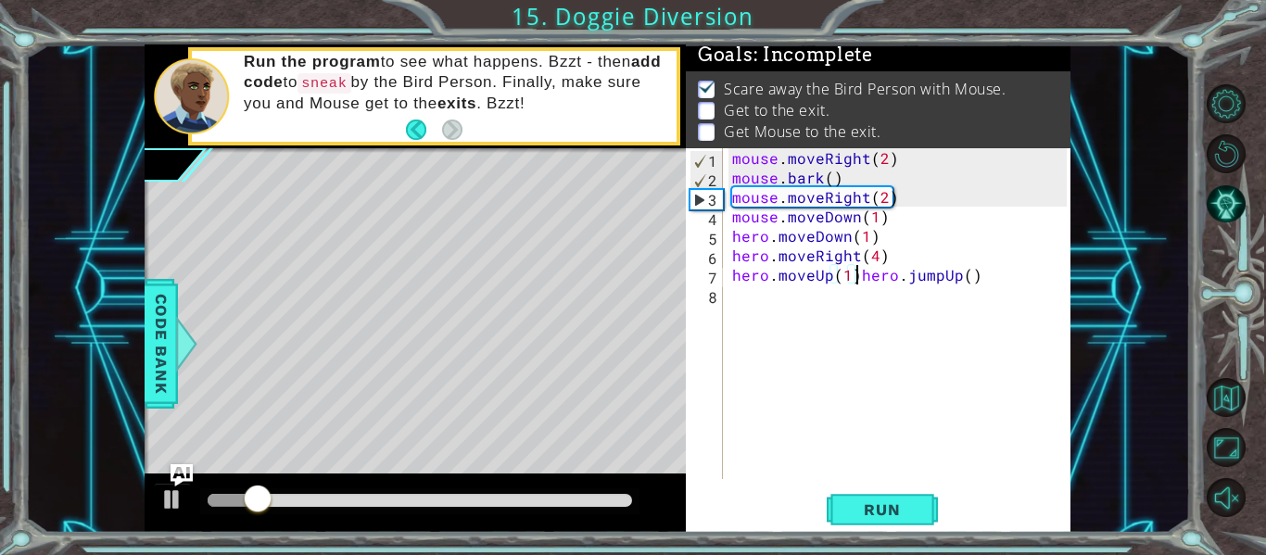
type textarea "hero.jumpUp()"
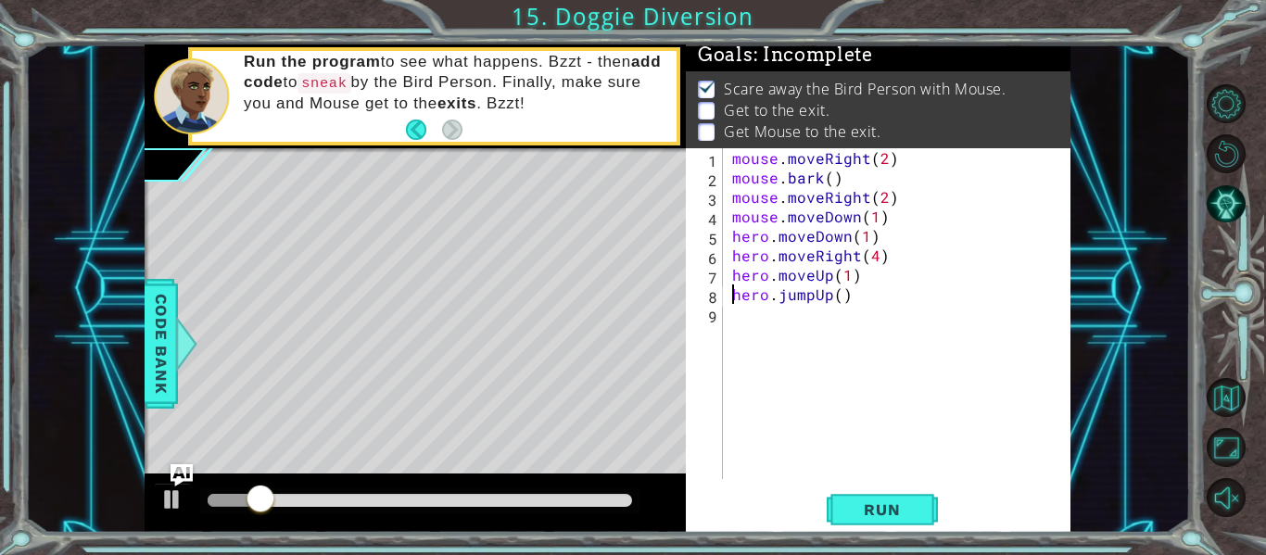
scroll to position [0, 6]
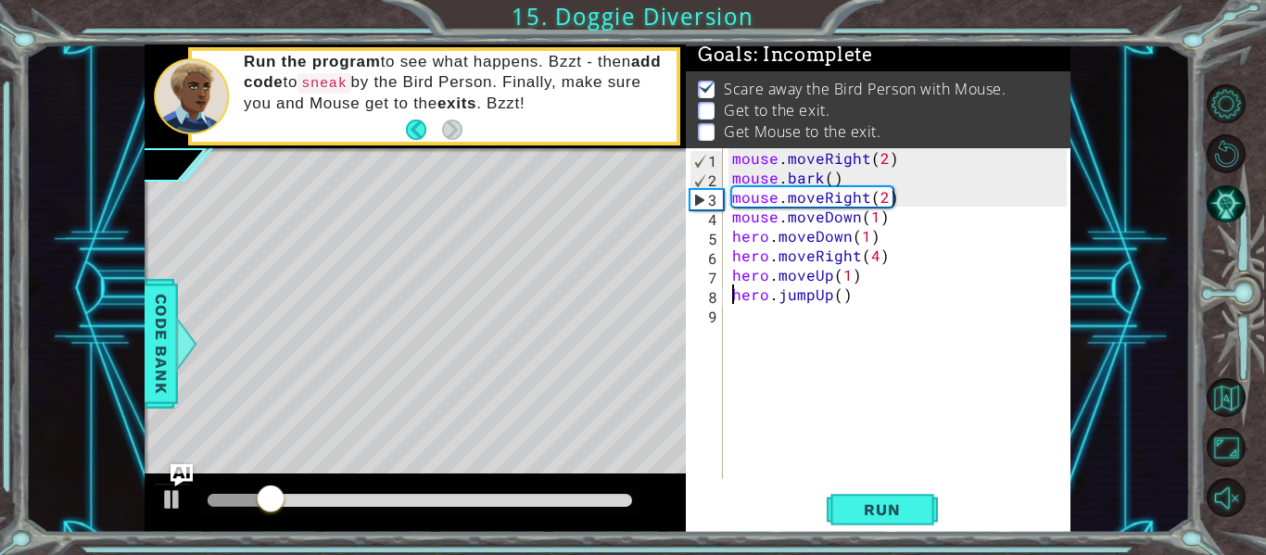
click at [862, 302] on div "mouse . moveRight ( 2 ) mouse . bark ( ) mouse . moveRight ( 2 ) mouse . moveDo…" at bounding box center [901, 333] width 347 height 370
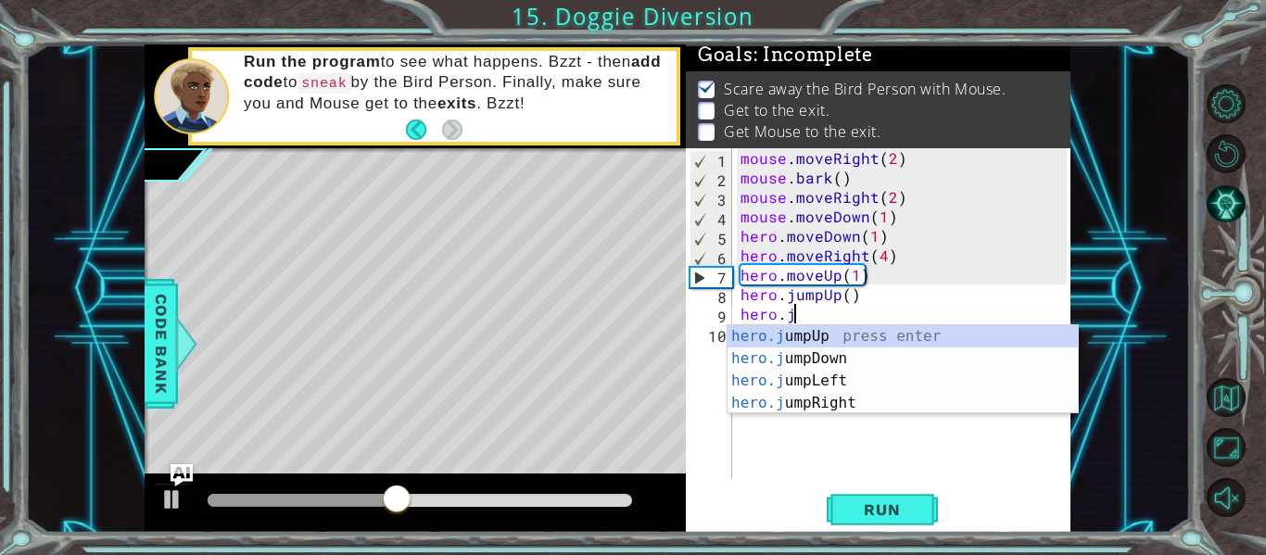
scroll to position [0, 3]
type textarea "hero.jum"
click at [831, 400] on div "hero.jum pUp press enter hero.jum pDown press enter hero.jum pLeft press enter …" at bounding box center [902, 391] width 350 height 133
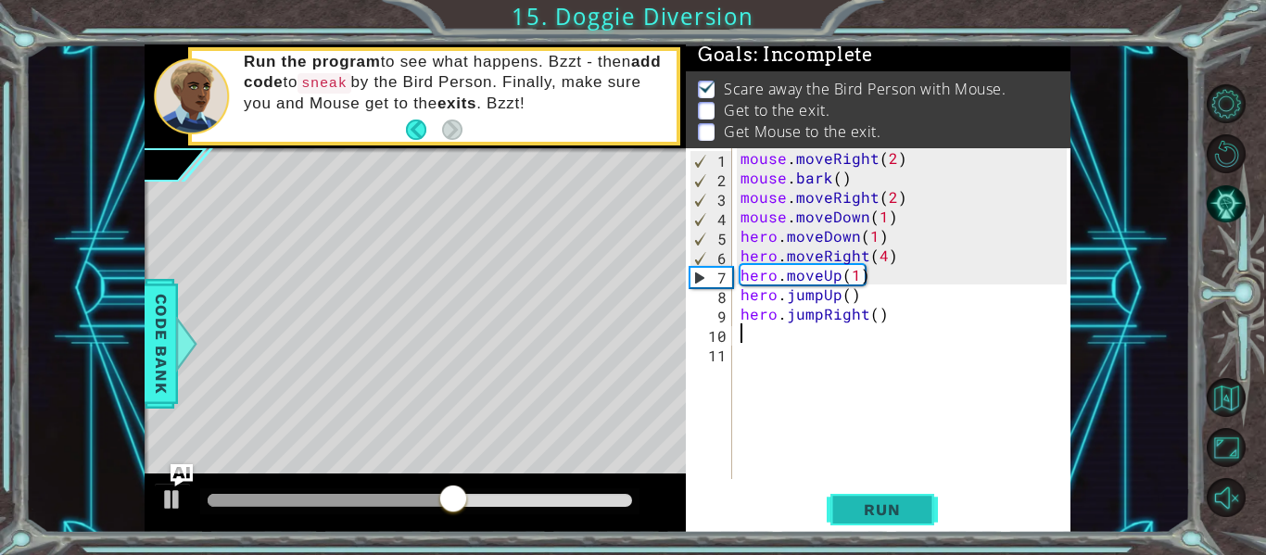
click at [876, 515] on span "Run" at bounding box center [881, 509] width 73 height 19
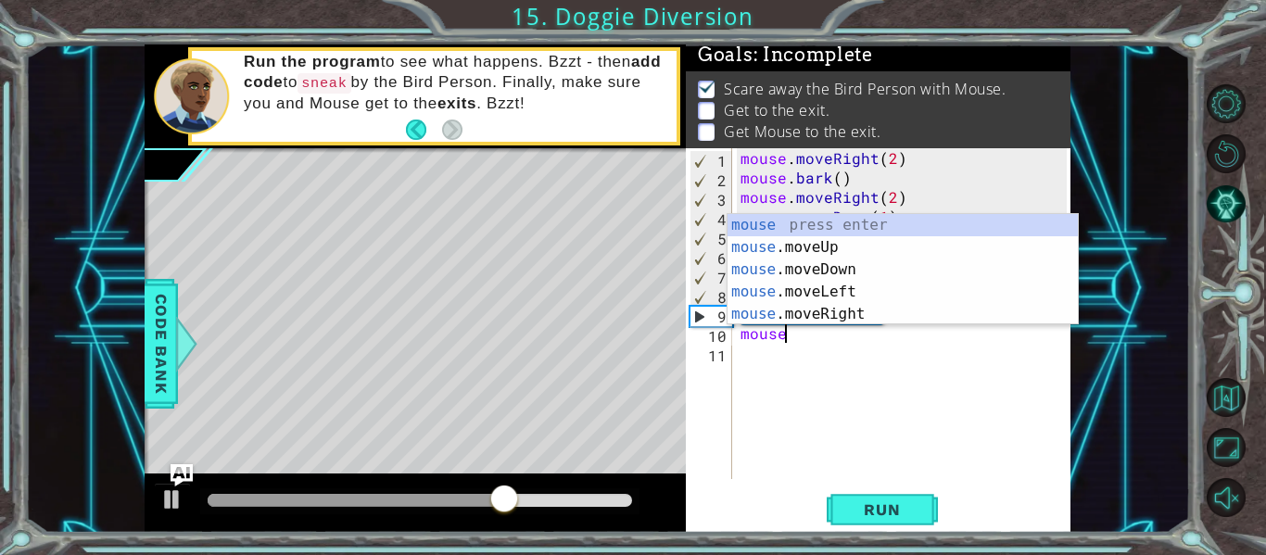
scroll to position [0, 2]
click at [838, 311] on div "mouse press enter mouse .moveUp press enter mouse .moveDown press enter mouse .…" at bounding box center [902, 292] width 350 height 156
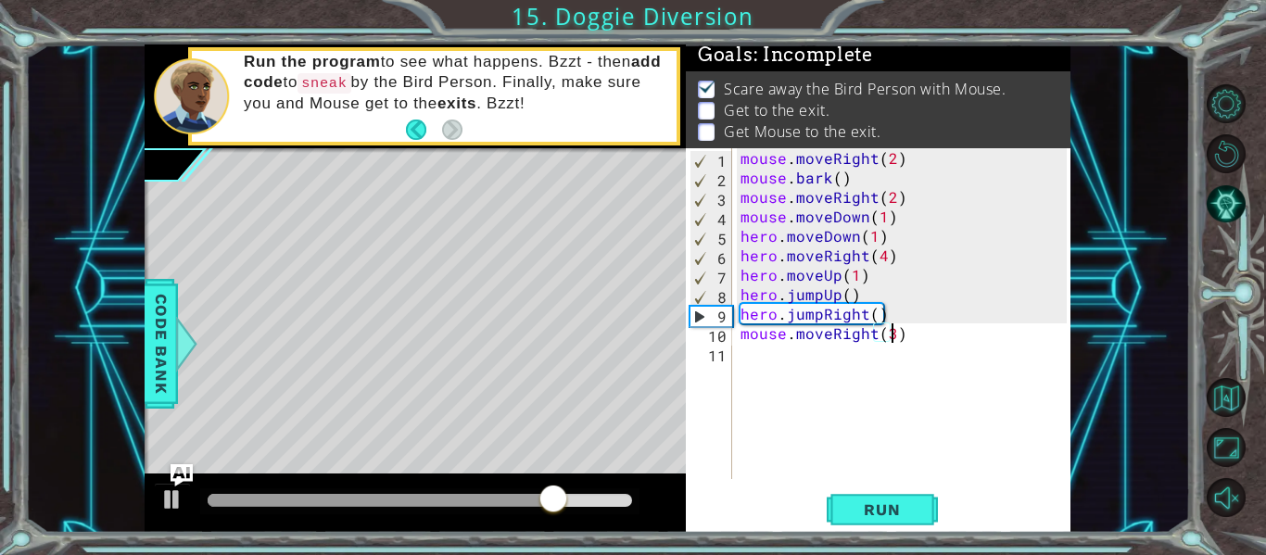
type textarea "mouse.moveRight(3)"
click at [910, 337] on div "mouse . moveRight ( 2 ) mouse . bark ( ) mouse . moveRight ( 2 ) mouse . moveDo…" at bounding box center [906, 333] width 339 height 370
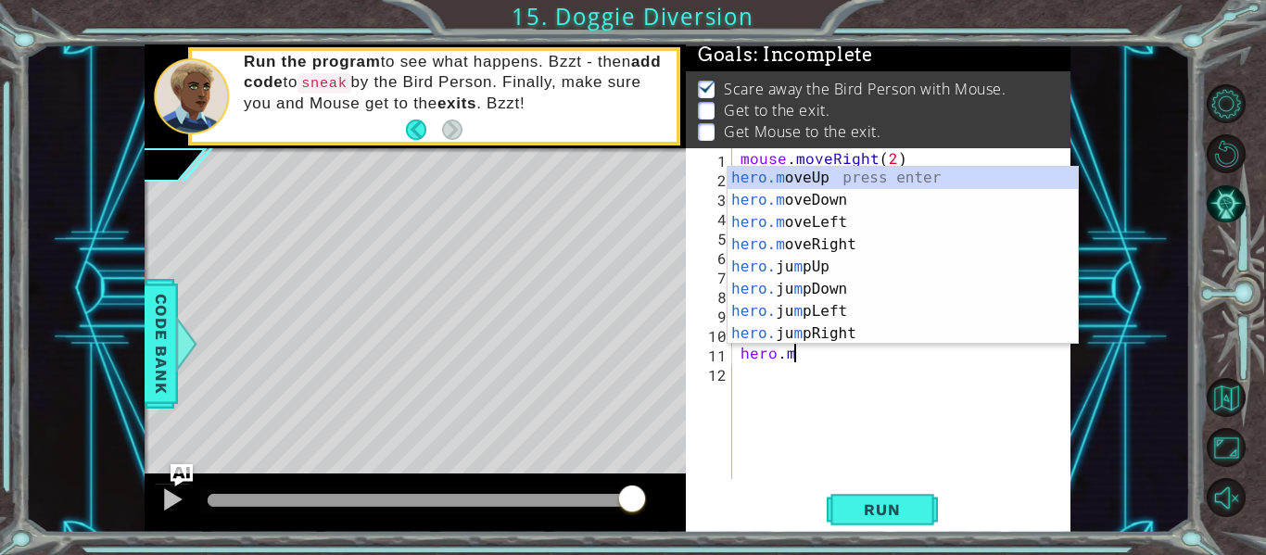
scroll to position [0, 3]
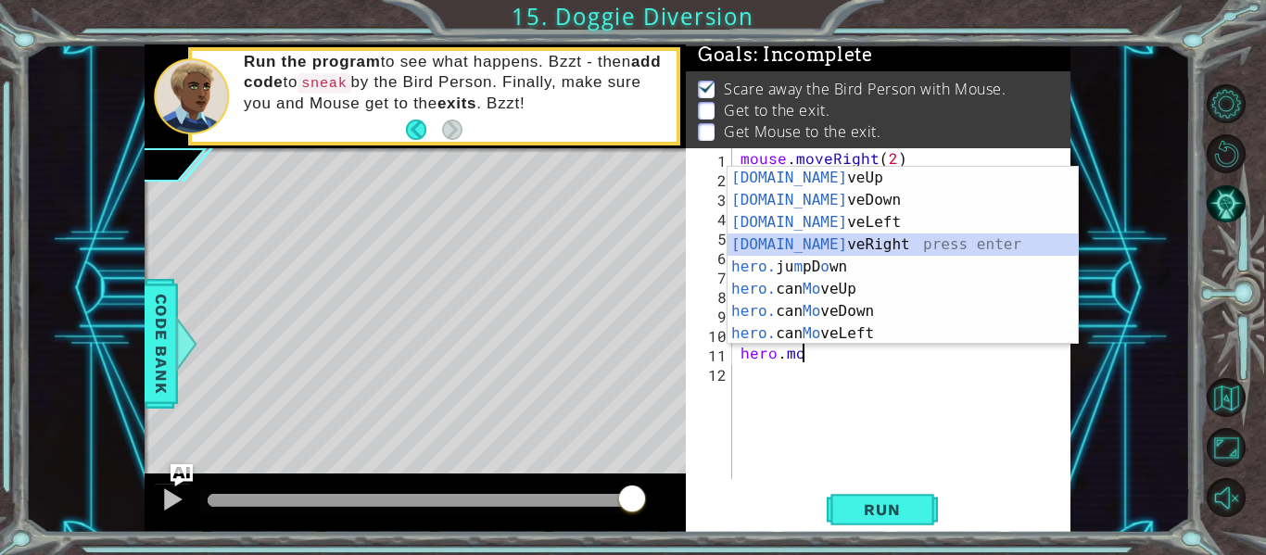
click at [838, 253] on div "[DOMAIN_NAME] veUp press enter [DOMAIN_NAME] veDown press enter [DOMAIN_NAME] v…" at bounding box center [902, 278] width 350 height 222
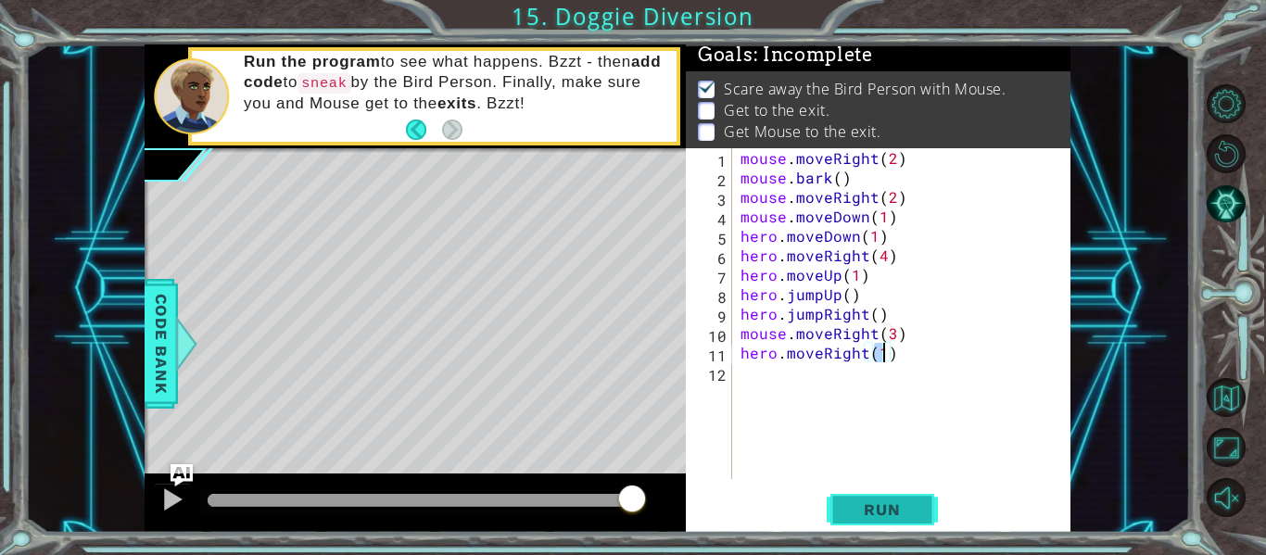
type textarea "hero.moveRight(1)"
click at [863, 503] on span "Run" at bounding box center [881, 509] width 73 height 19
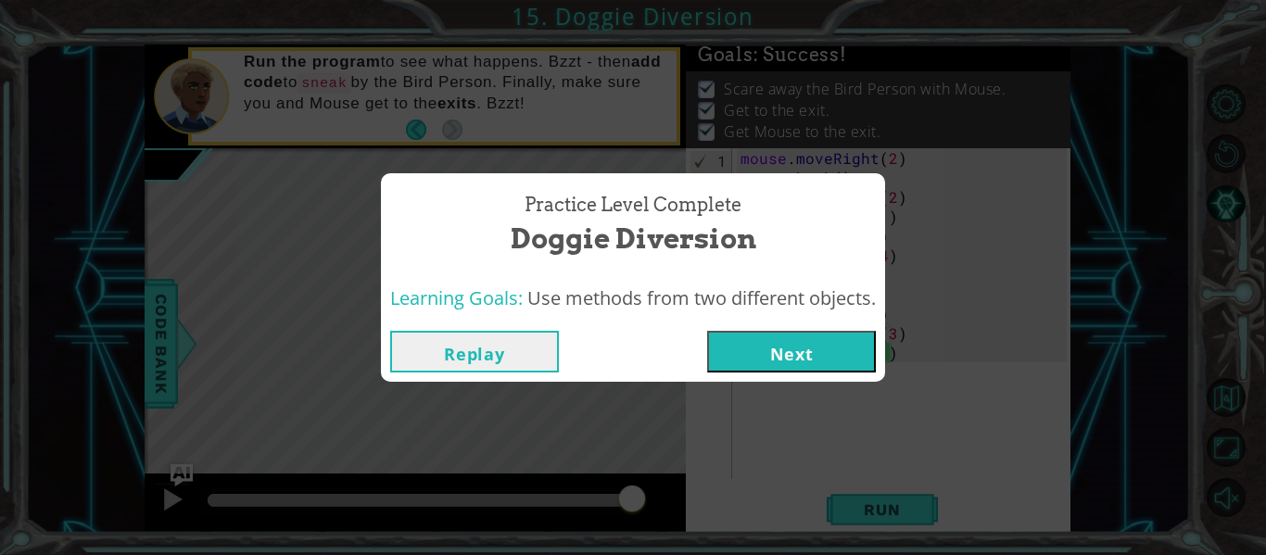
click at [736, 367] on button "Next" at bounding box center [791, 352] width 169 height 42
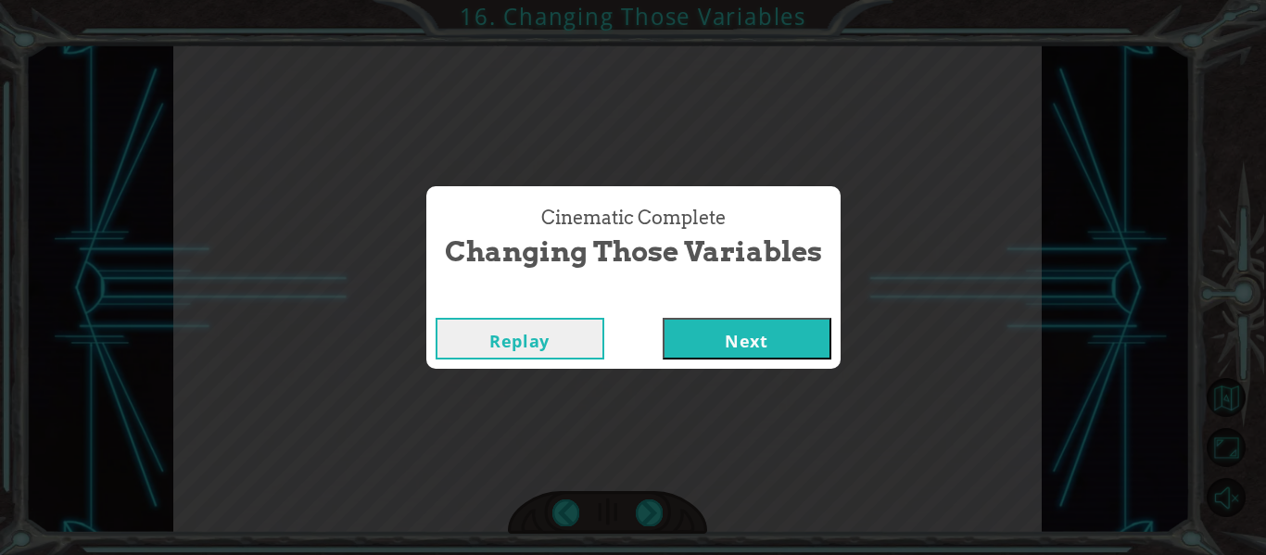
click at [710, 352] on button "Next" at bounding box center [746, 339] width 169 height 42
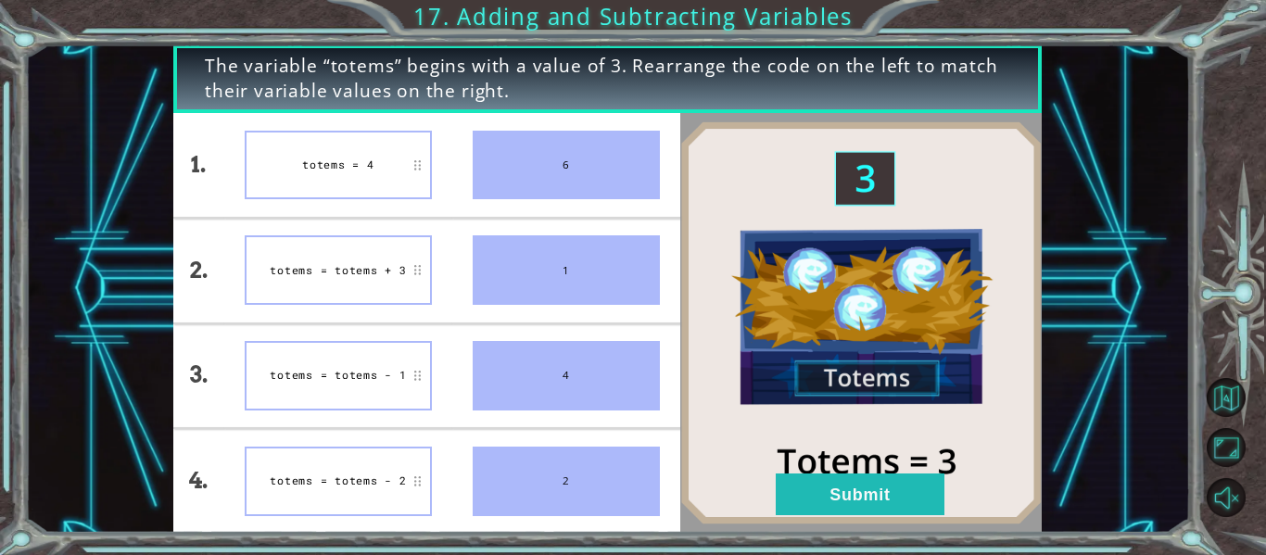
click at [710, 352] on img at bounding box center [860, 322] width 361 height 403
click at [821, 510] on button "Submit" at bounding box center [859, 494] width 169 height 42
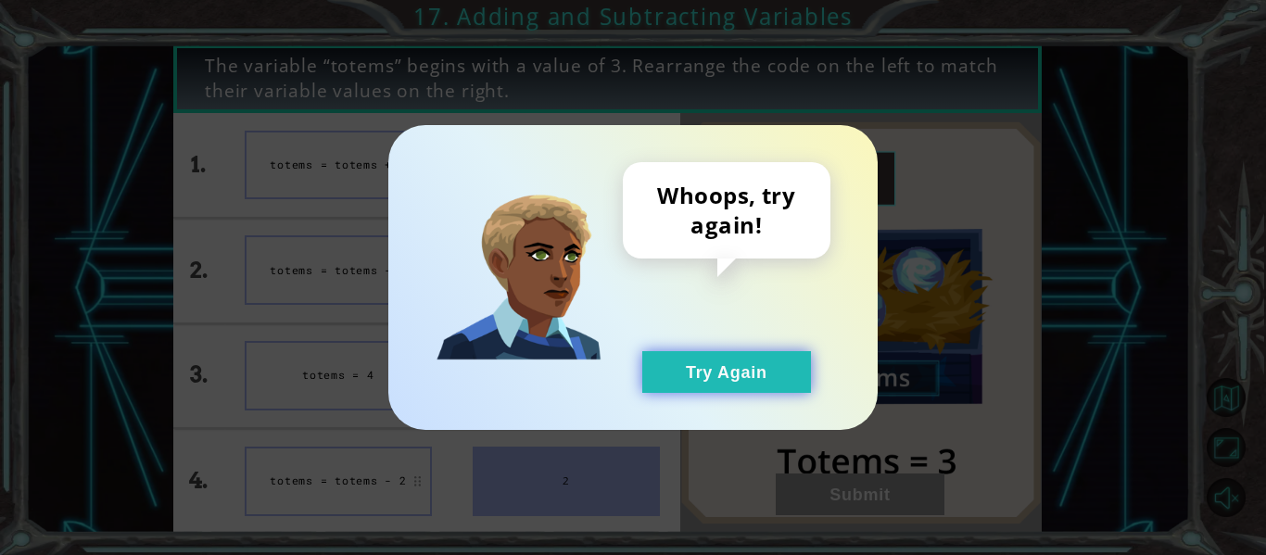
click at [738, 387] on button "Try Again" at bounding box center [726, 372] width 169 height 42
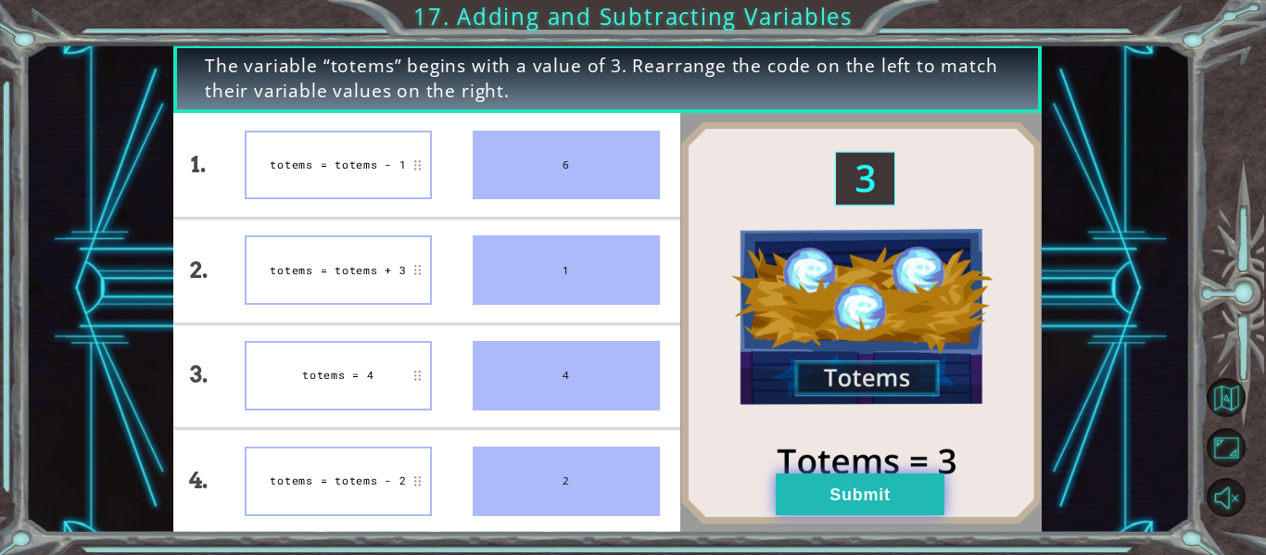
click at [803, 485] on button "Submit" at bounding box center [859, 494] width 169 height 42
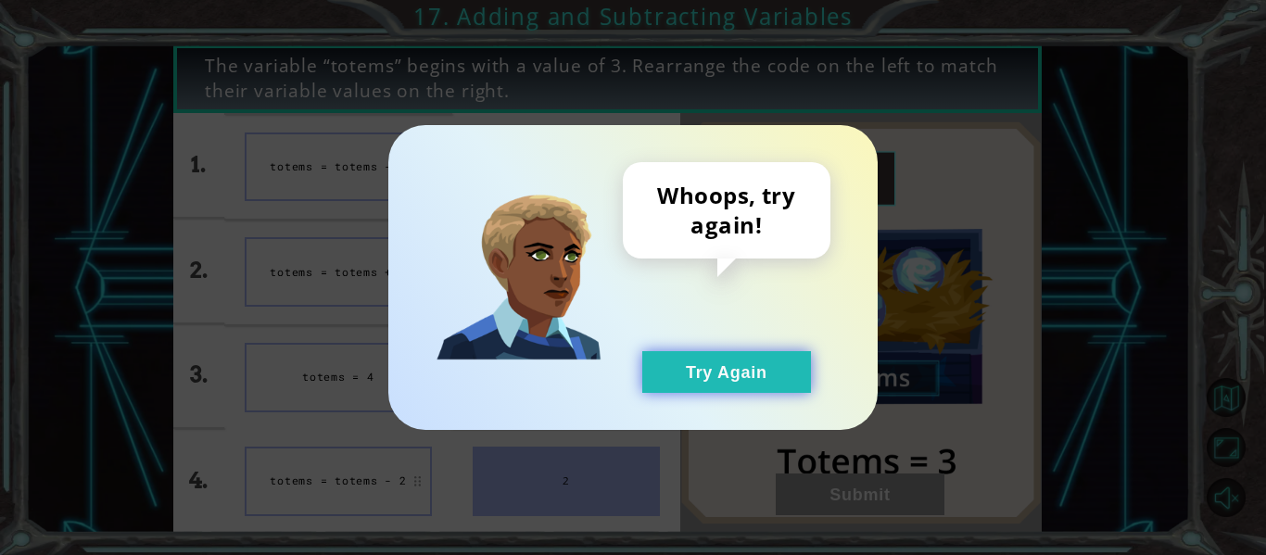
click at [760, 380] on button "Try Again" at bounding box center [726, 372] width 169 height 42
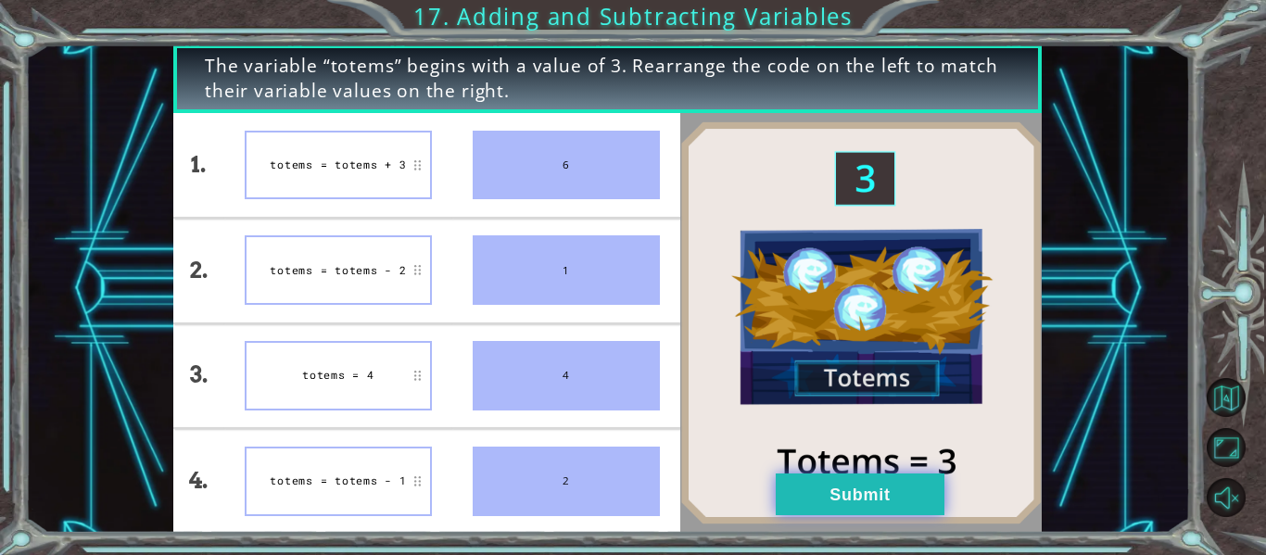
click at [796, 479] on button "Submit" at bounding box center [859, 494] width 169 height 42
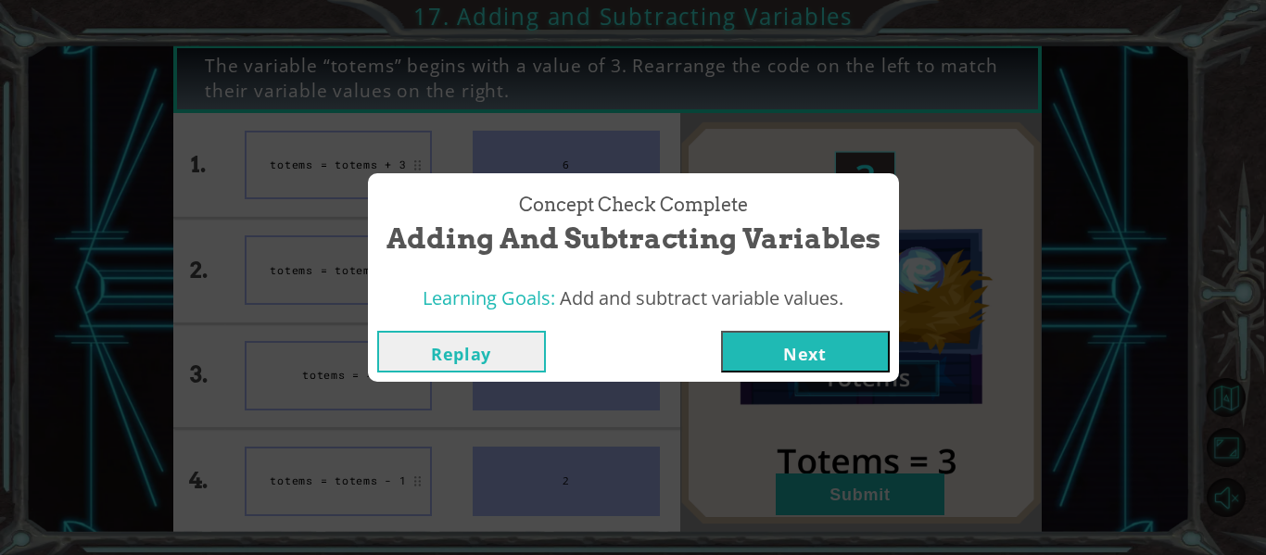
click at [787, 344] on button "Next" at bounding box center [805, 352] width 169 height 42
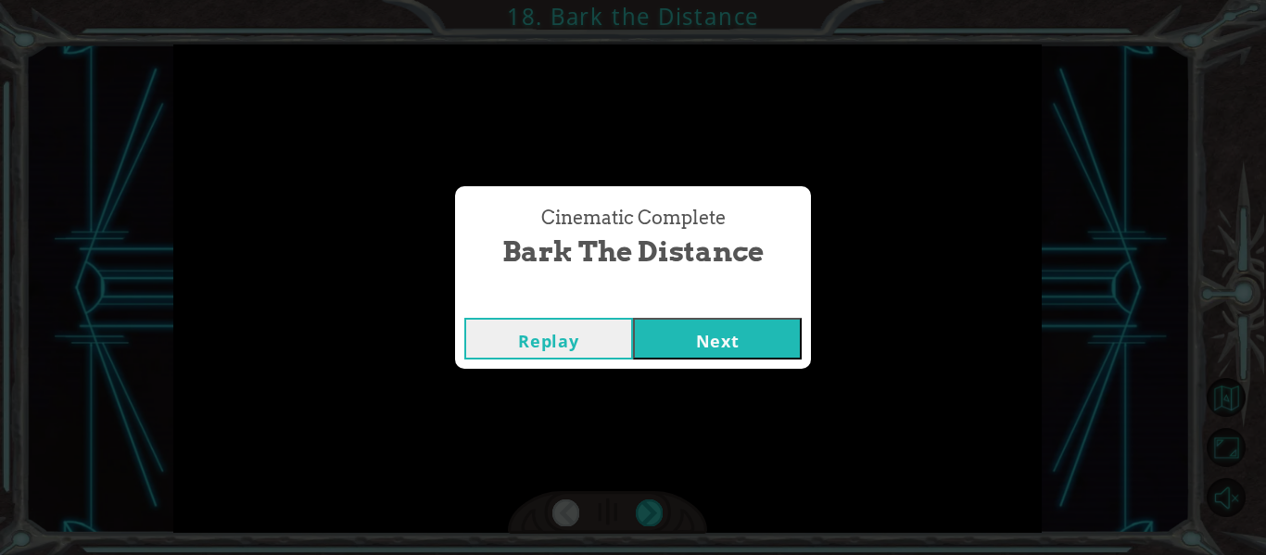
click at [724, 326] on button "Next" at bounding box center [717, 339] width 169 height 42
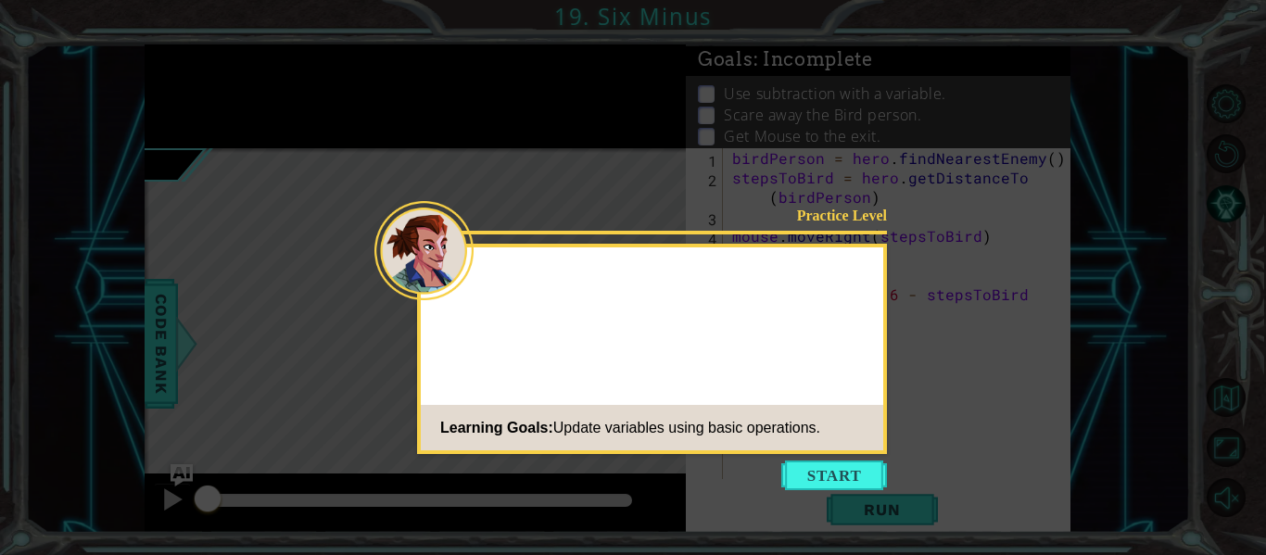
click at [802, 475] on button "Start" at bounding box center [834, 475] width 106 height 30
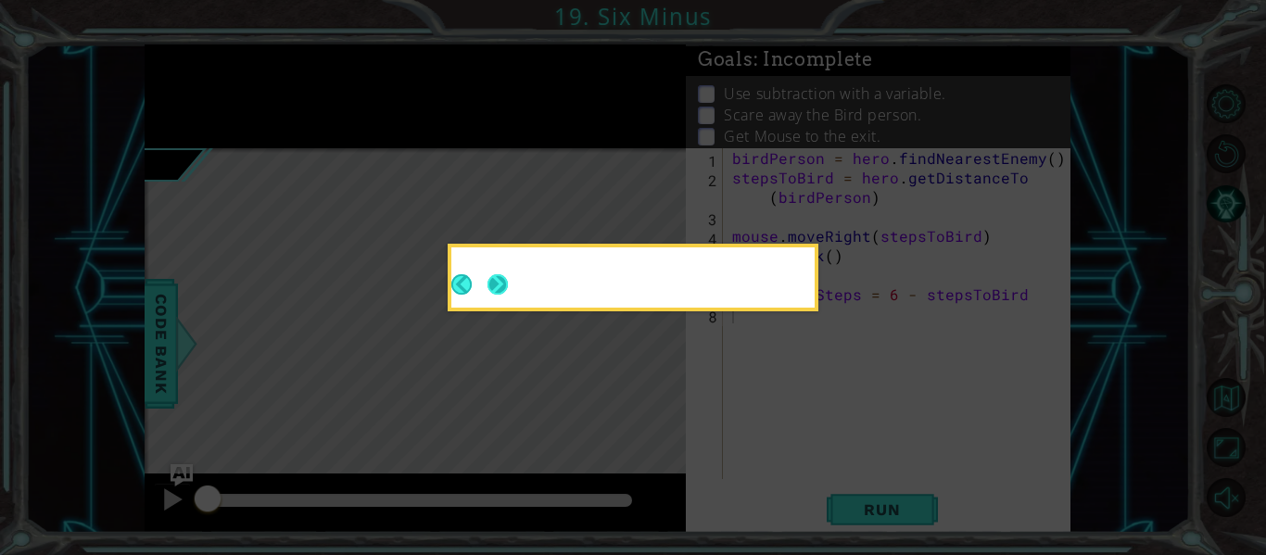
click at [495, 290] on button "Next" at bounding box center [497, 284] width 20 height 20
click at [495, 290] on icon at bounding box center [633, 277] width 1266 height 555
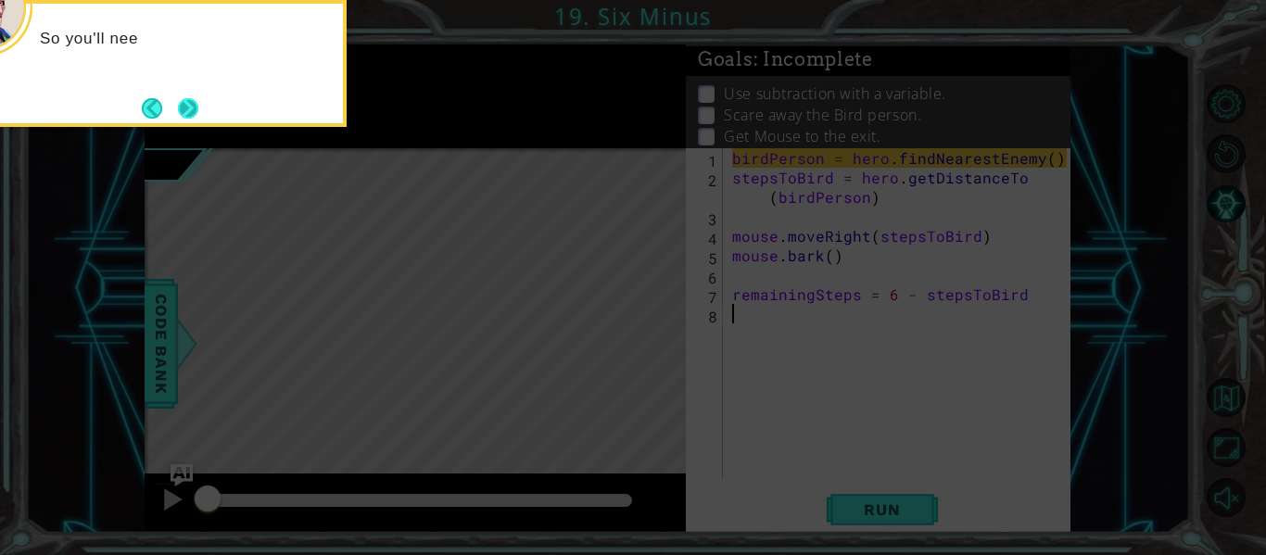
click at [188, 110] on button "Next" at bounding box center [188, 108] width 20 height 20
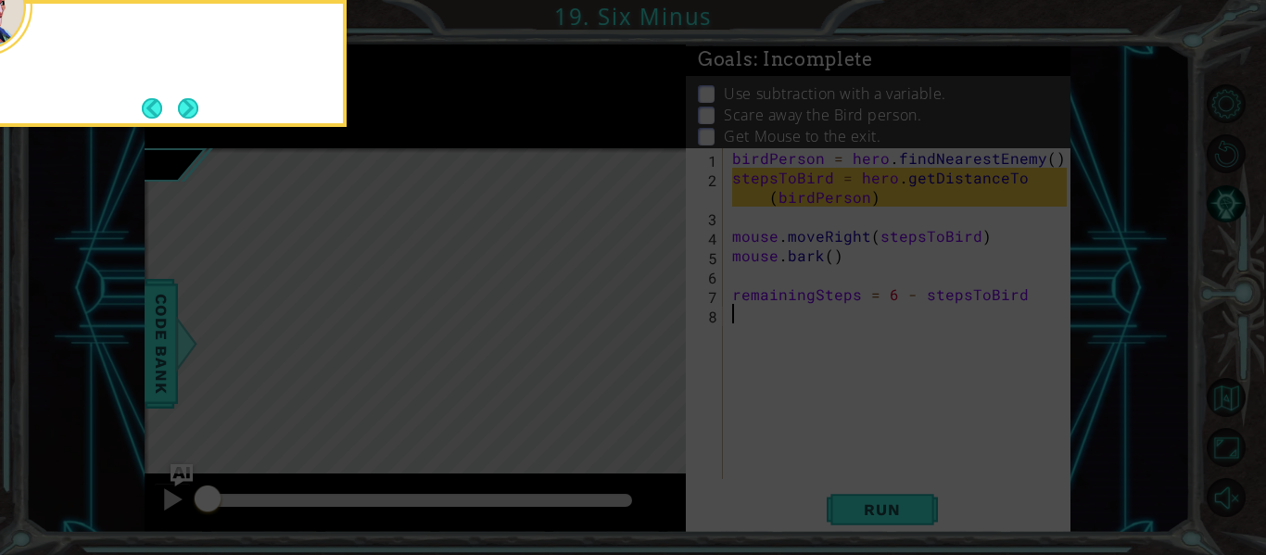
click at [188, 110] on button "Next" at bounding box center [188, 108] width 20 height 20
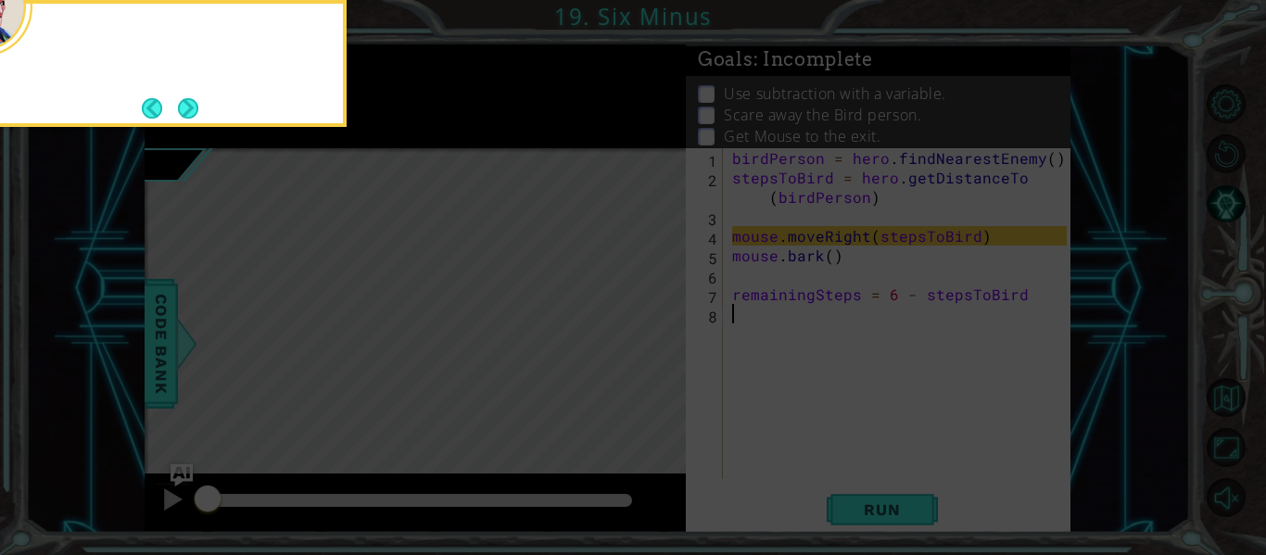
click at [188, 110] on button "Next" at bounding box center [188, 108] width 20 height 20
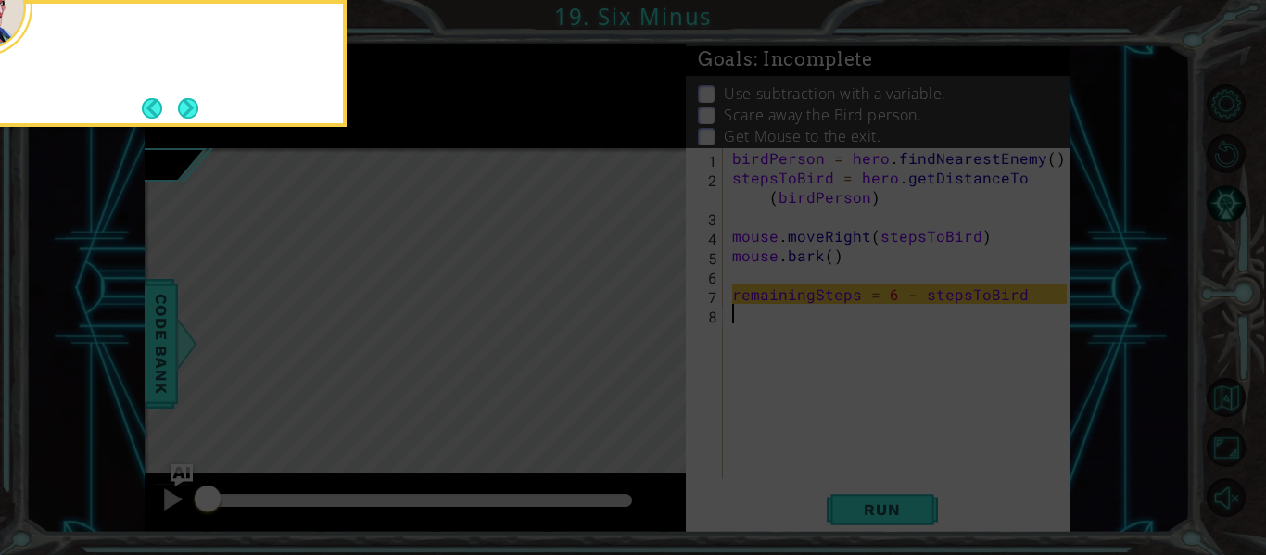
click at [188, 110] on button "Next" at bounding box center [188, 108] width 20 height 20
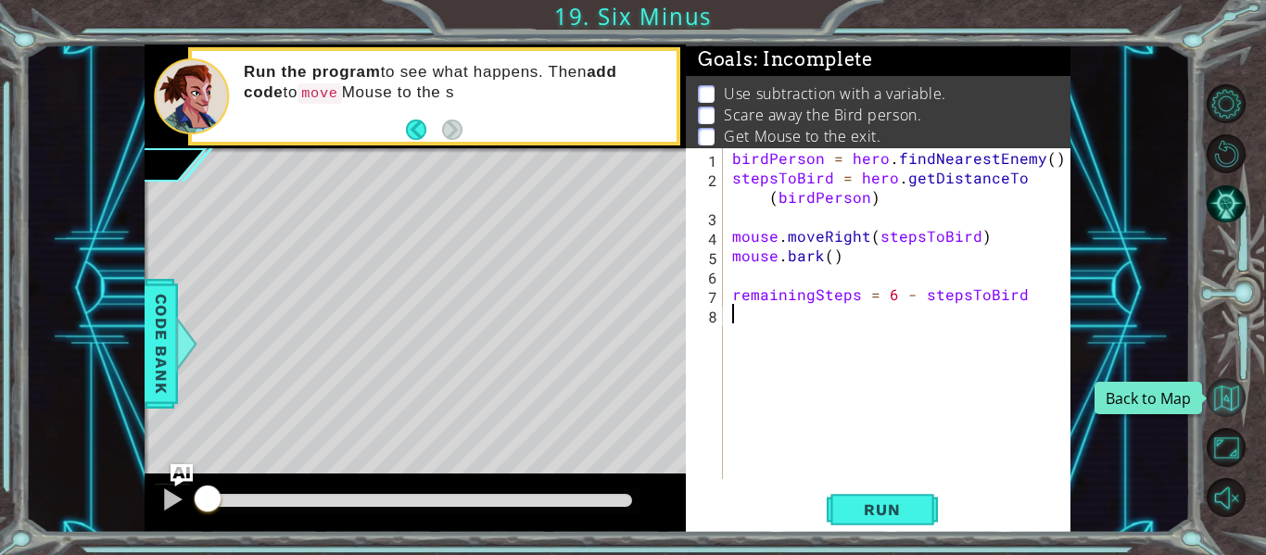
click at [1221, 406] on button "Back to Map" at bounding box center [1225, 397] width 39 height 39
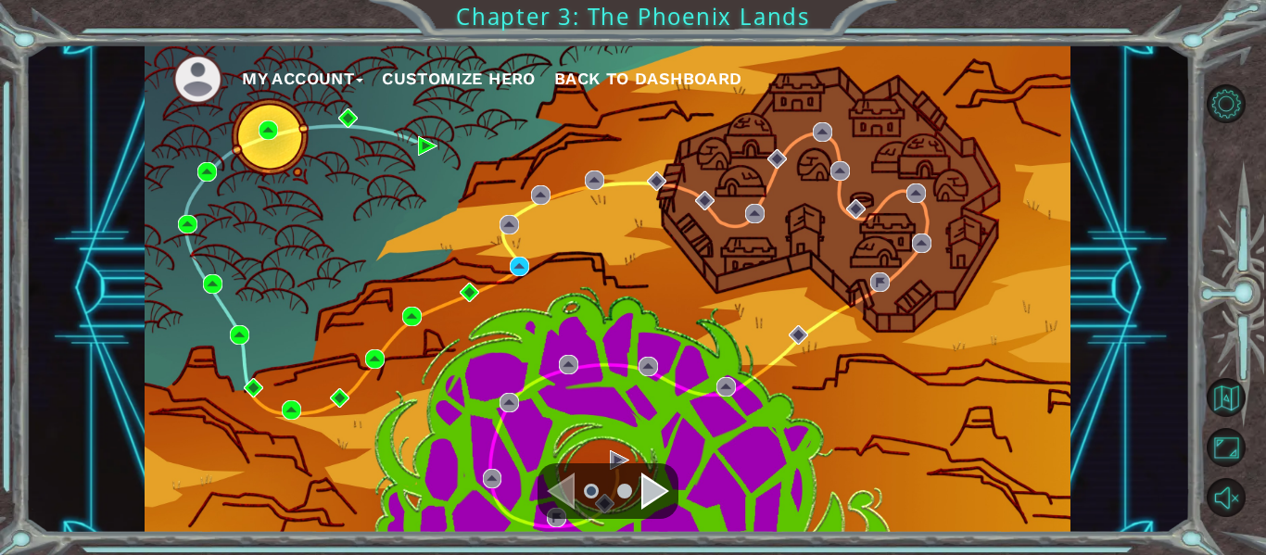
click at [649, 492] on div "Navigate to the next page" at bounding box center [655, 490] width 28 height 37
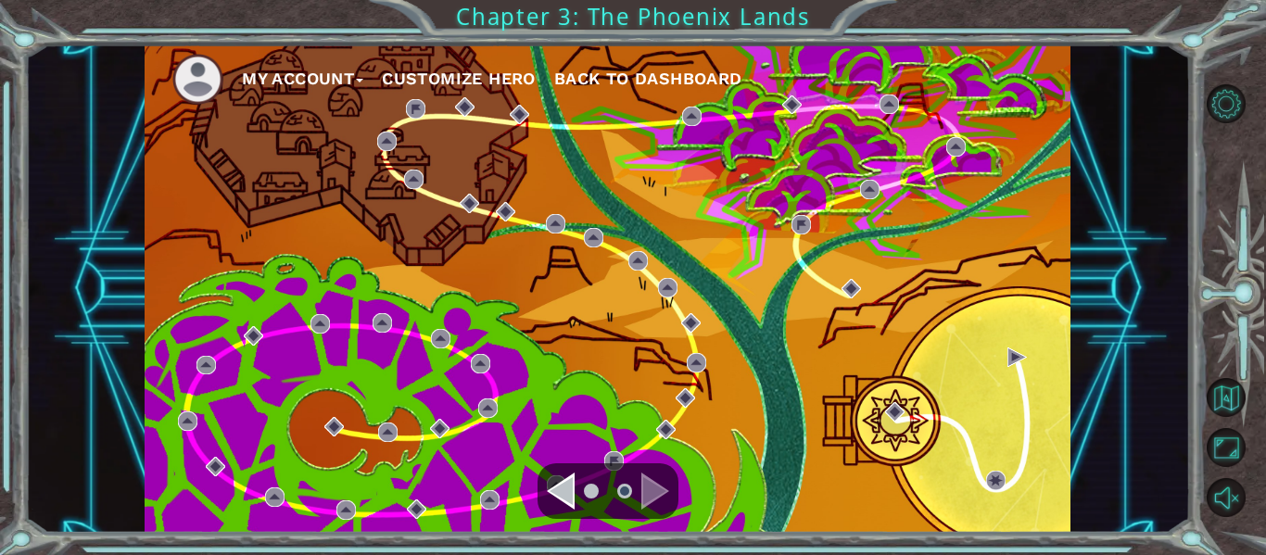
click at [563, 496] on div "Navigate to the previous page" at bounding box center [561, 490] width 28 height 37
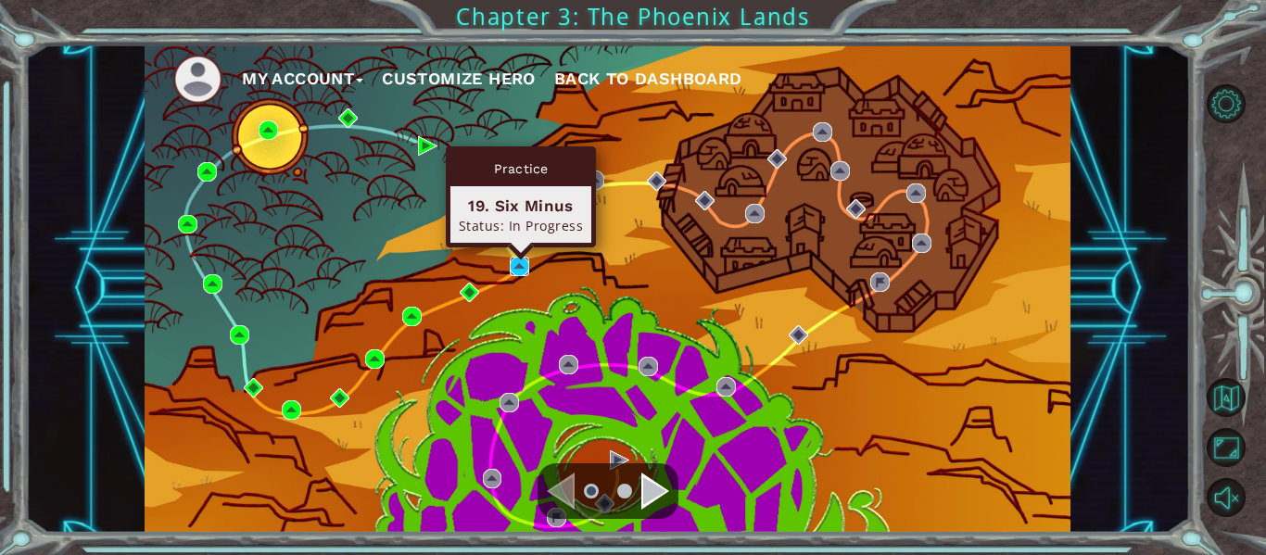
click at [519, 262] on img at bounding box center [519, 266] width 19 height 19
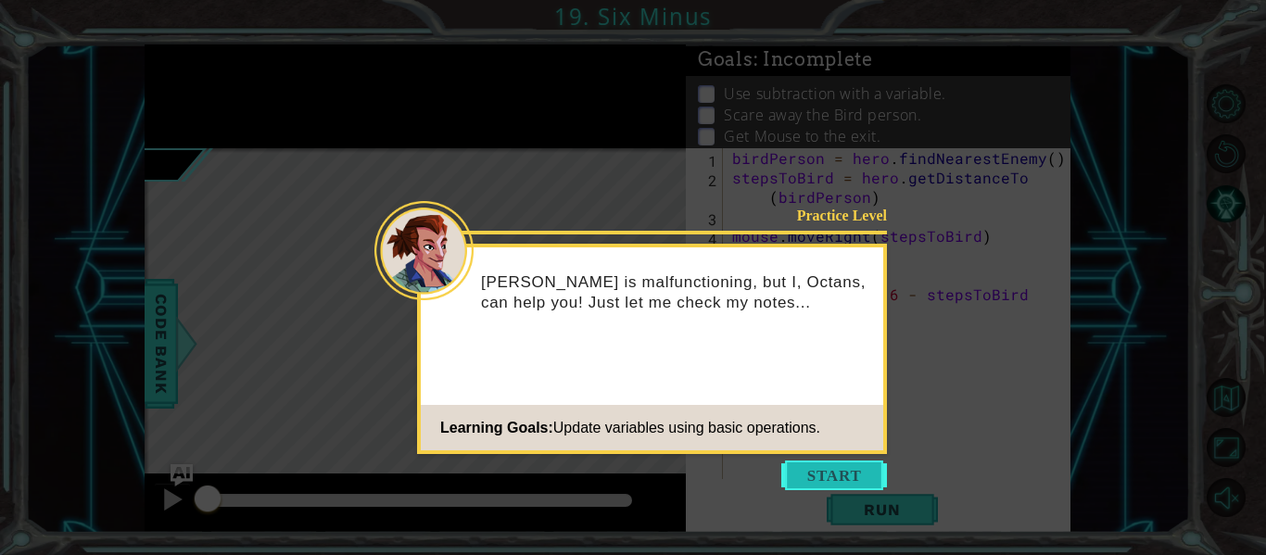
click at [800, 478] on button "Start" at bounding box center [834, 475] width 106 height 30
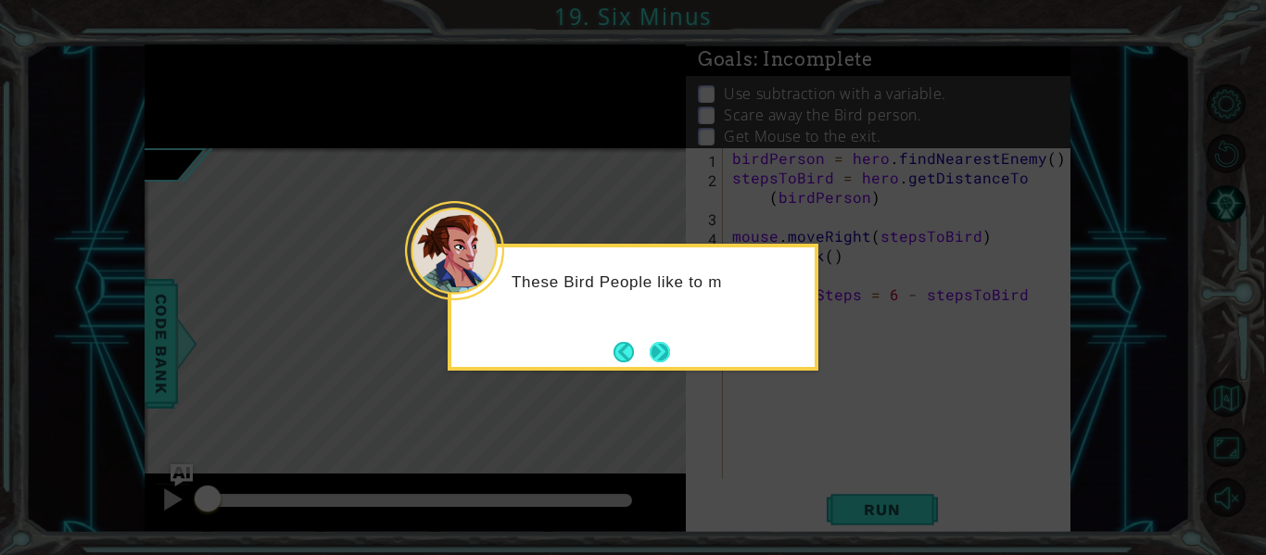
click at [652, 340] on button "Next" at bounding box center [660, 352] width 24 height 24
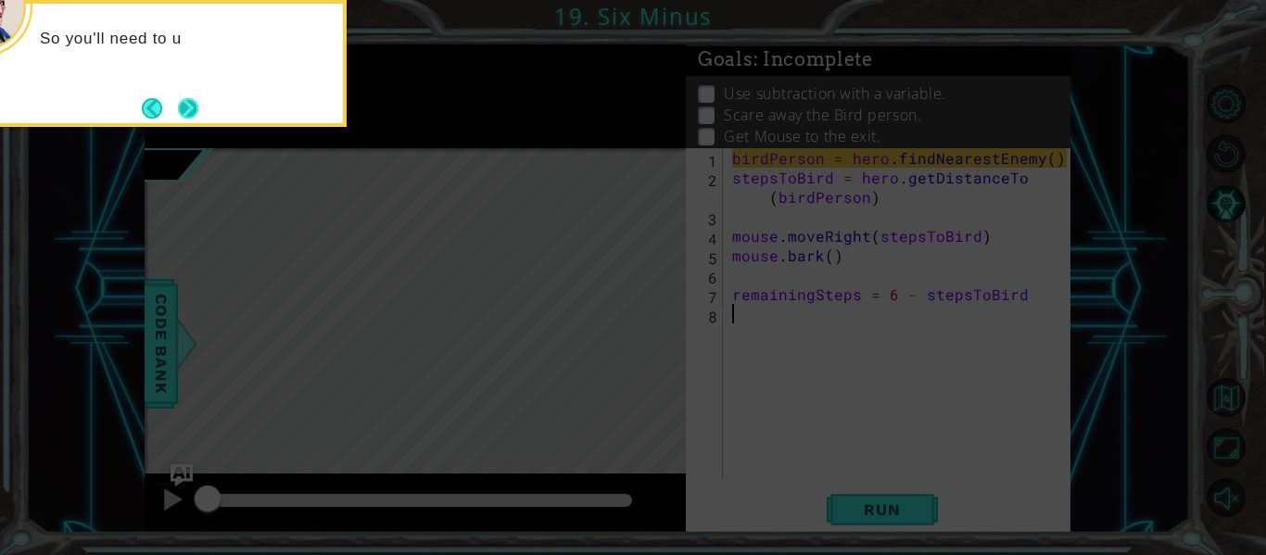
click at [198, 114] on button "Next" at bounding box center [188, 108] width 20 height 20
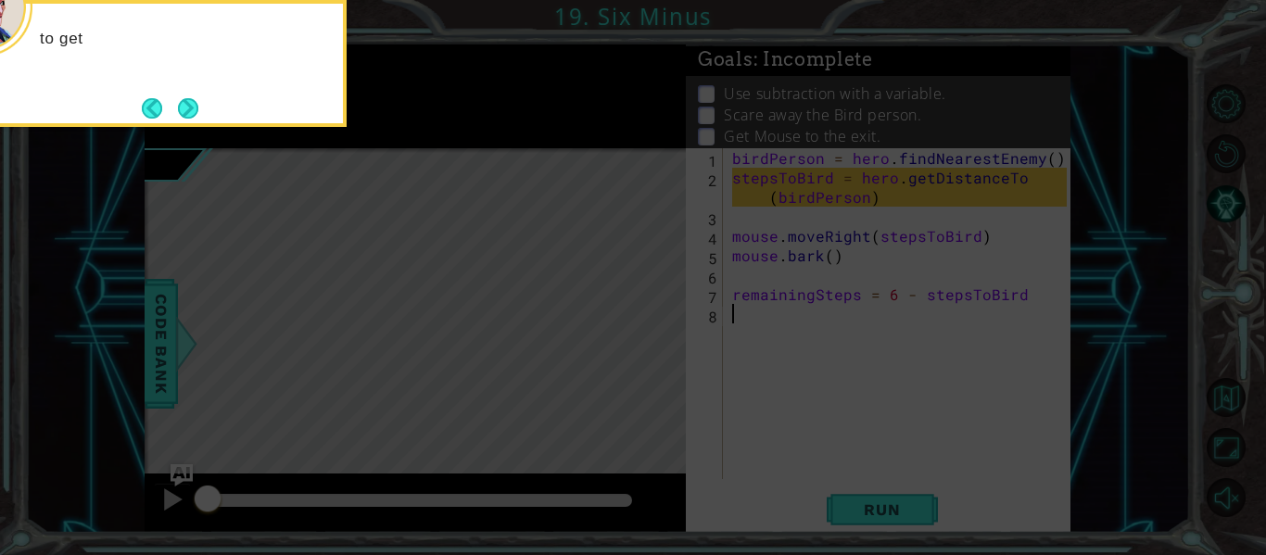
click at [198, 114] on button "Next" at bounding box center [188, 108] width 20 height 20
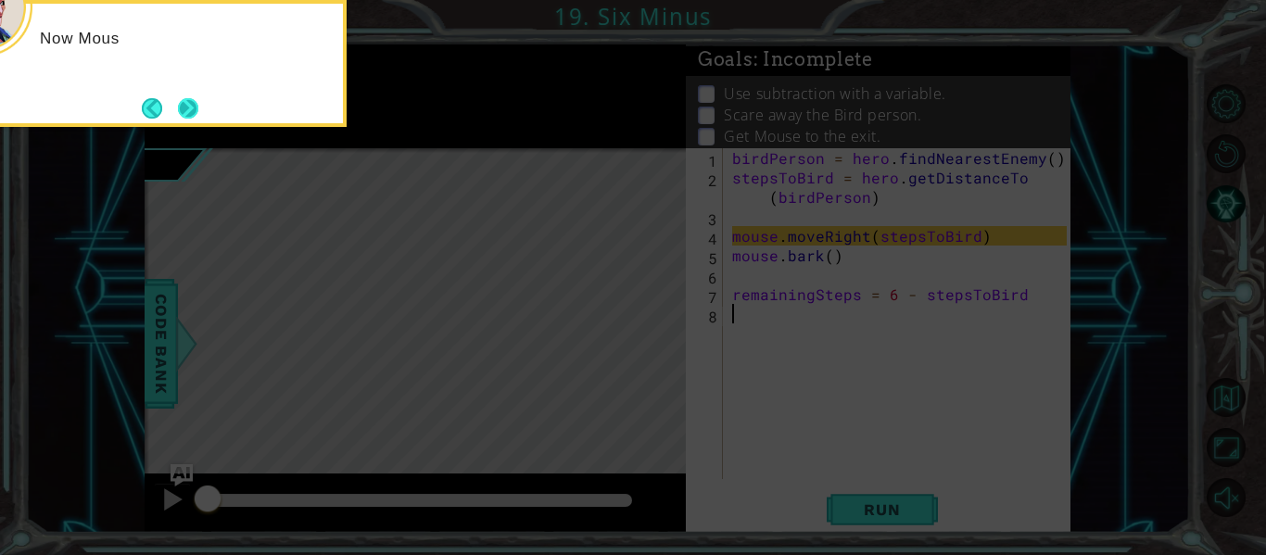
click at [195, 113] on button "Next" at bounding box center [188, 108] width 20 height 20
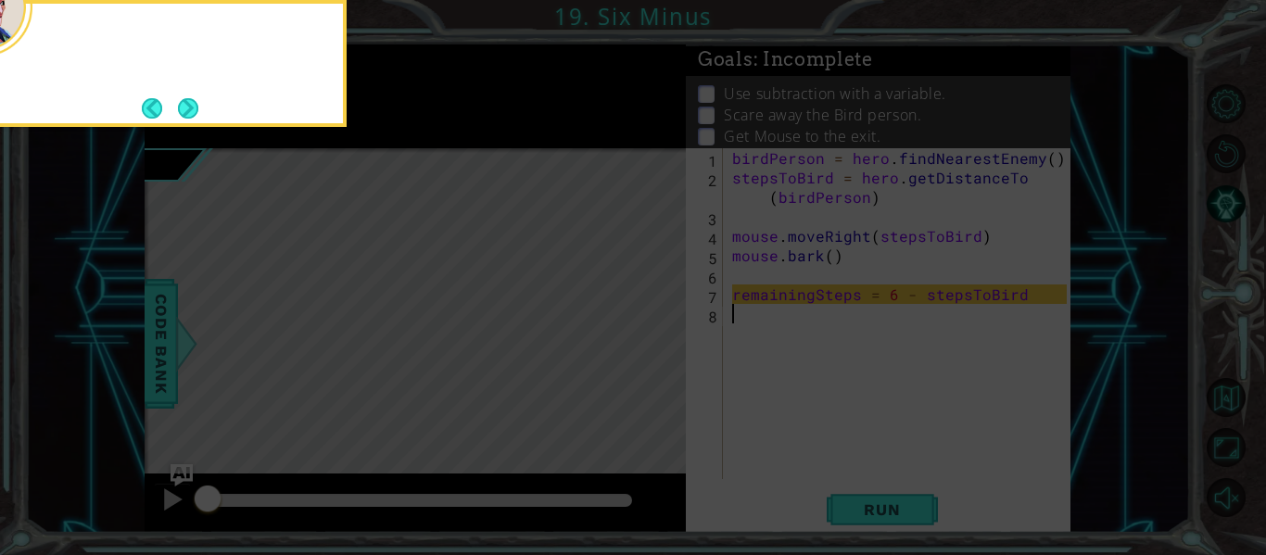
click at [195, 113] on button "Next" at bounding box center [188, 108] width 20 height 20
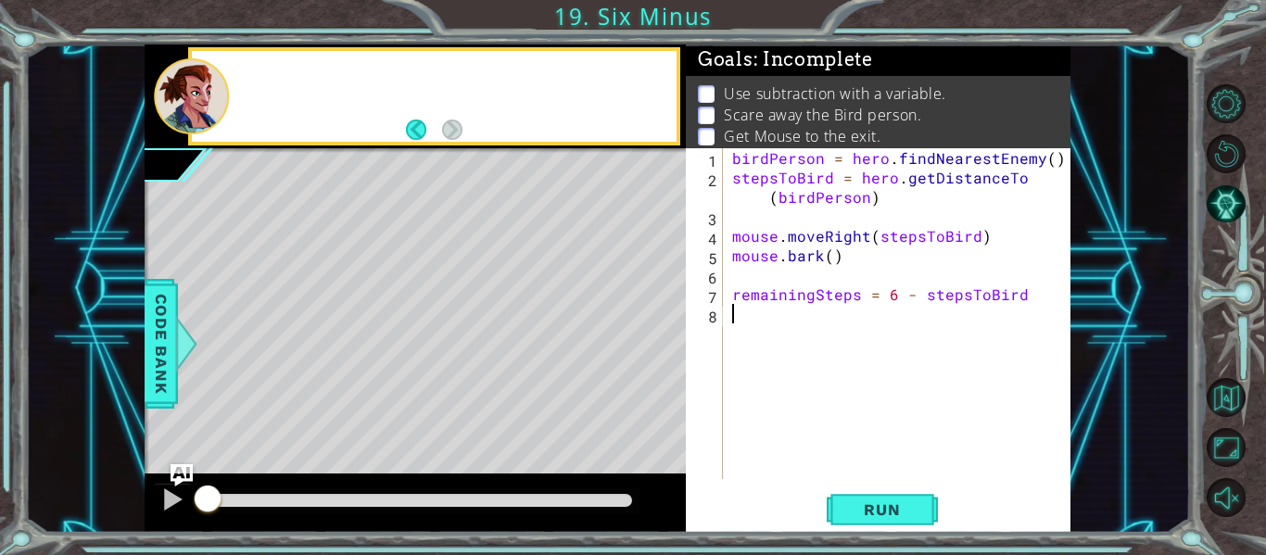
click at [195, 113] on div at bounding box center [191, 96] width 75 height 76
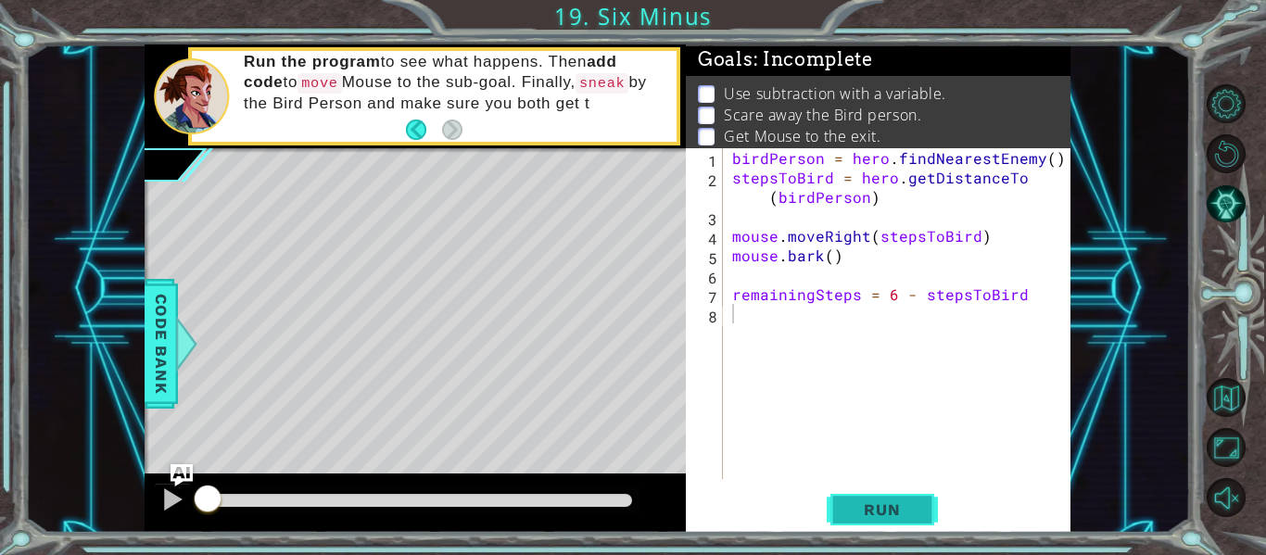
click at [902, 503] on span "Run" at bounding box center [881, 509] width 73 height 19
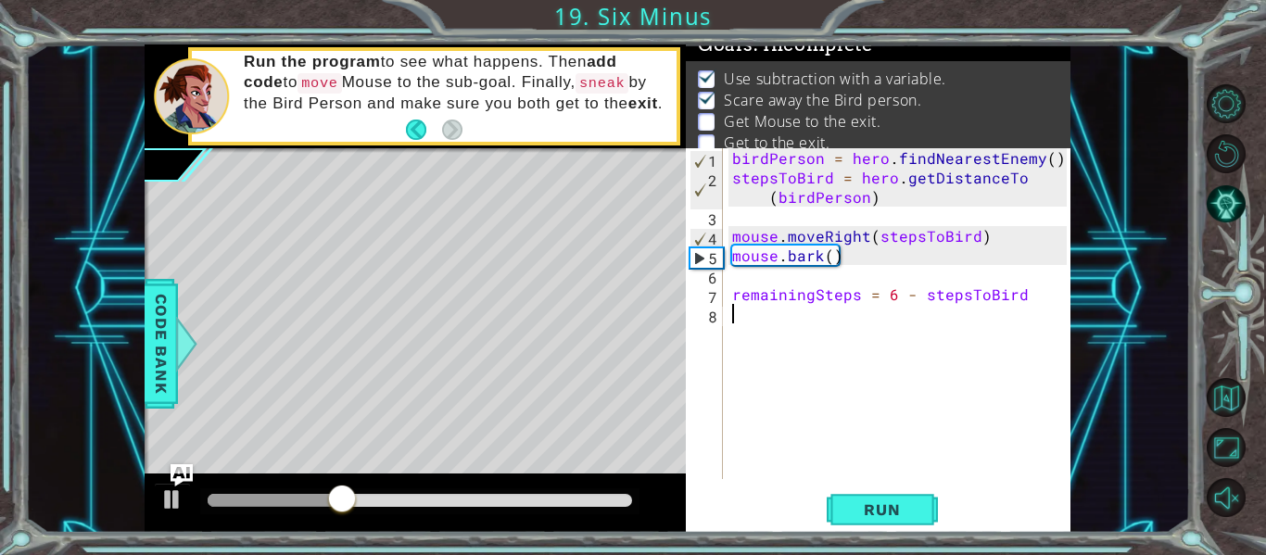
click at [776, 320] on div "birdPerson = hero . findNearestEnemy ( ) stepsToBird = hero . getDistanceTo ( b…" at bounding box center [901, 333] width 347 height 370
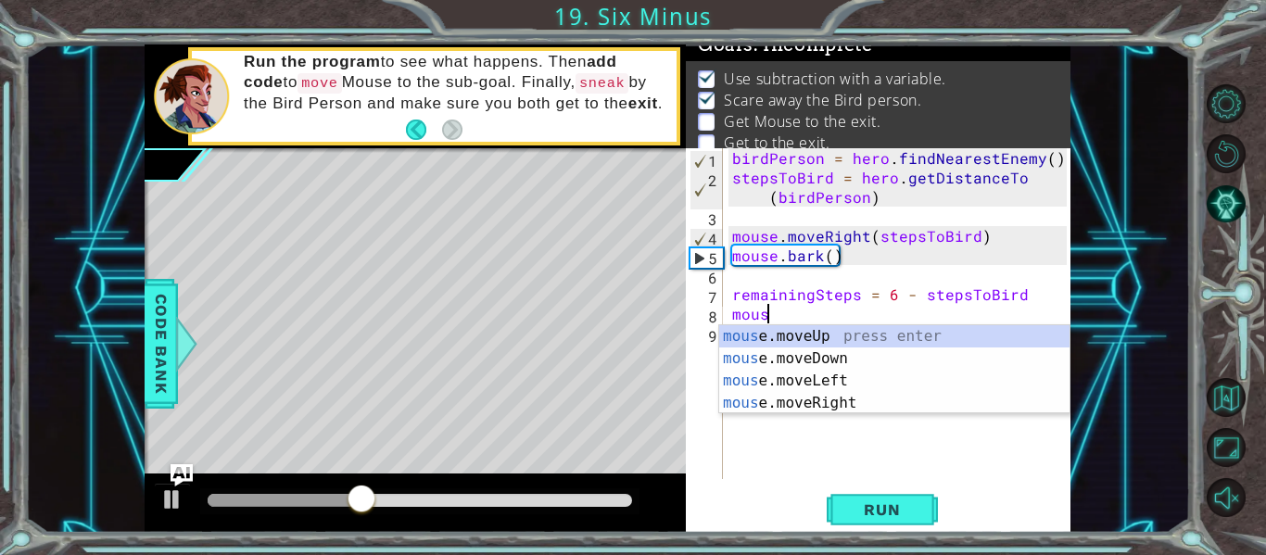
scroll to position [0, 2]
click at [787, 399] on div "mouse .moveUp press enter mouse .moveDown press enter mouse .moveLeft press ent…" at bounding box center [894, 391] width 350 height 133
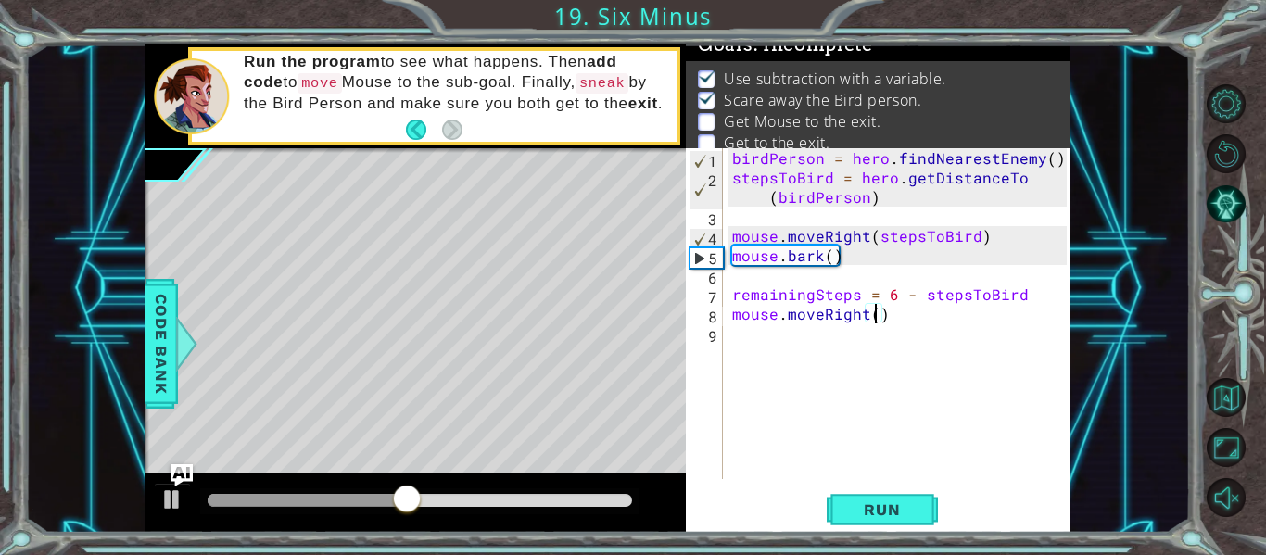
type textarea "mouse.moveRight(4)"
click at [904, 322] on div "birdPerson = hero . findNearestEnemy ( ) stepsToBird = hero . getDistanceTo ( b…" at bounding box center [901, 333] width 347 height 370
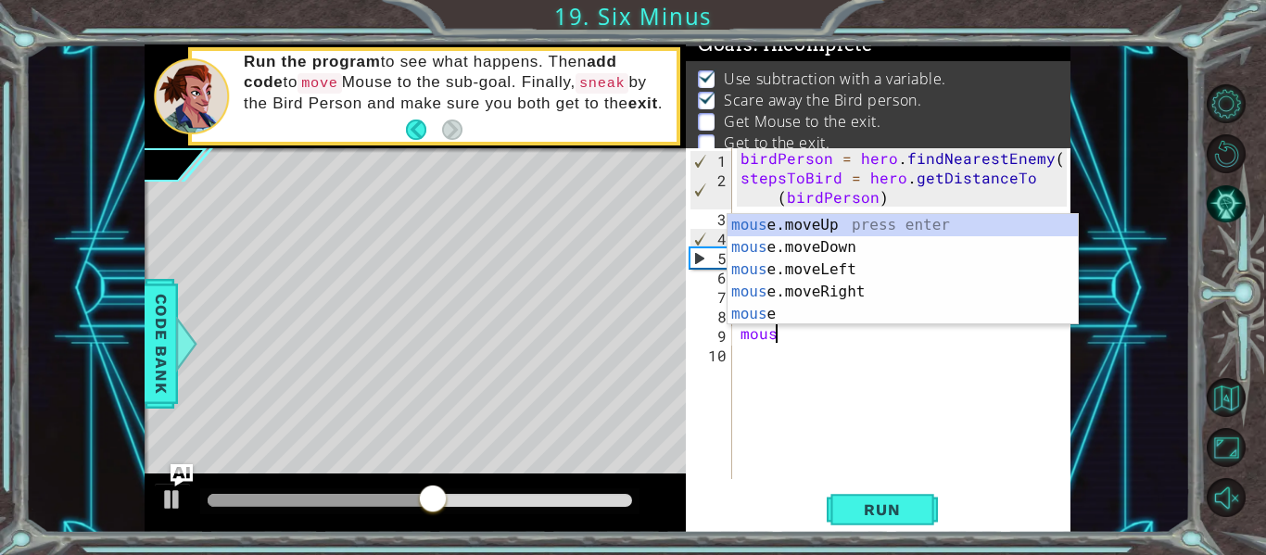
scroll to position [0, 2]
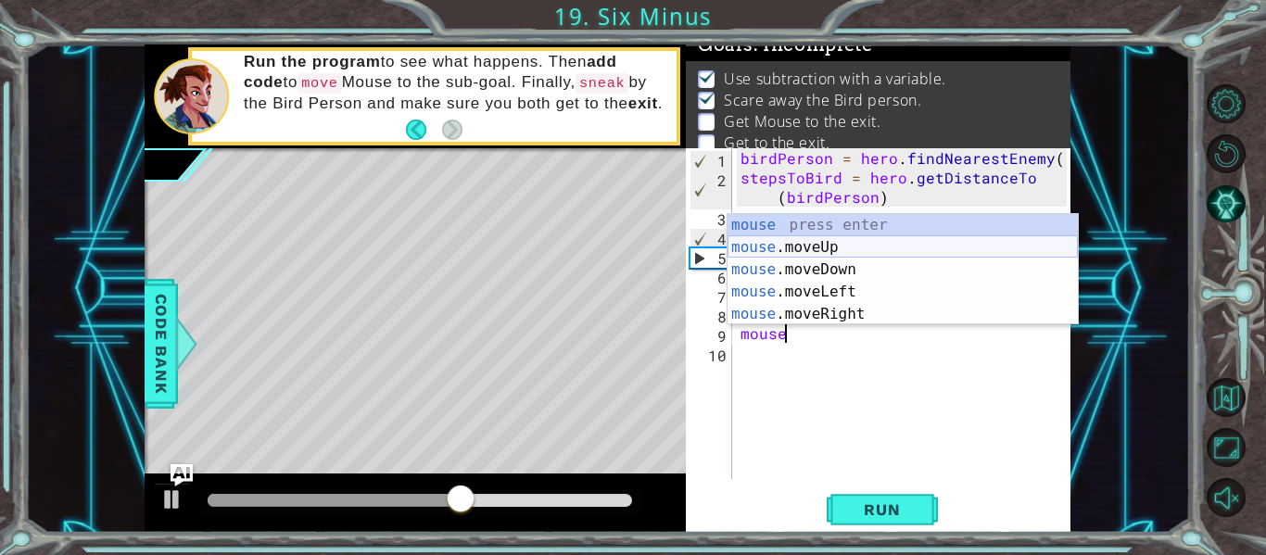
click at [850, 248] on div "mouse press enter mouse .moveUp press enter mouse .moveDown press enter mouse .…" at bounding box center [902, 292] width 350 height 156
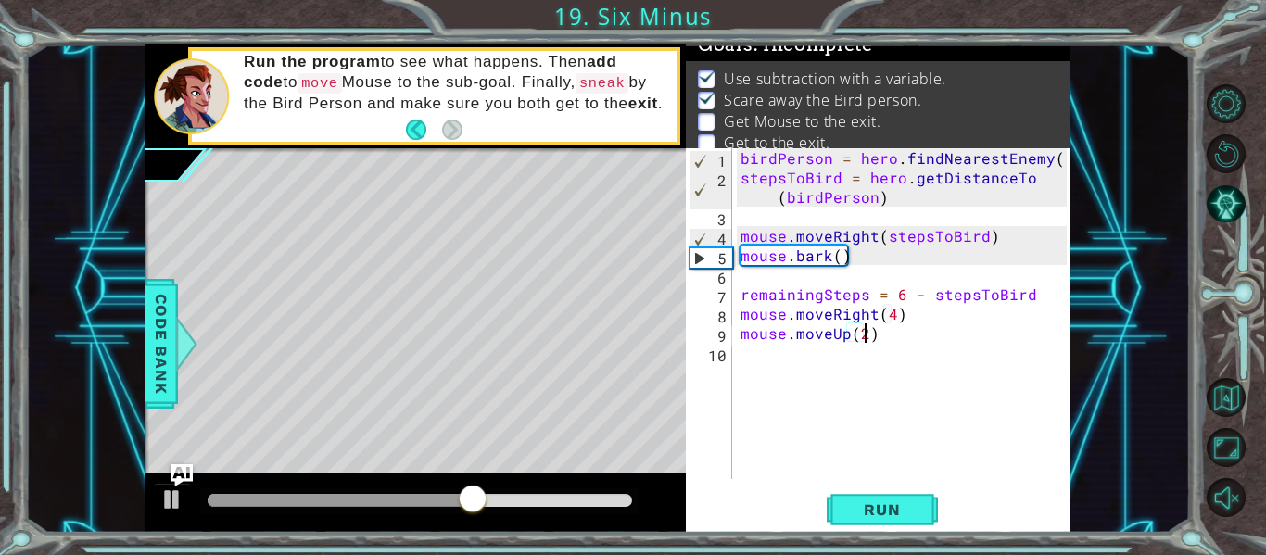
type textarea "mouse.moveUp(2)"
click at [788, 343] on div "birdPerson = hero . findNearestEnemy ( ) stepsToBird = hero . getDistanceTo ( b…" at bounding box center [906, 333] width 339 height 370
click at [783, 360] on div "birdPerson = hero . findNearestEnemy ( ) stepsToBird = hero . getDistanceTo ( b…" at bounding box center [906, 333] width 339 height 370
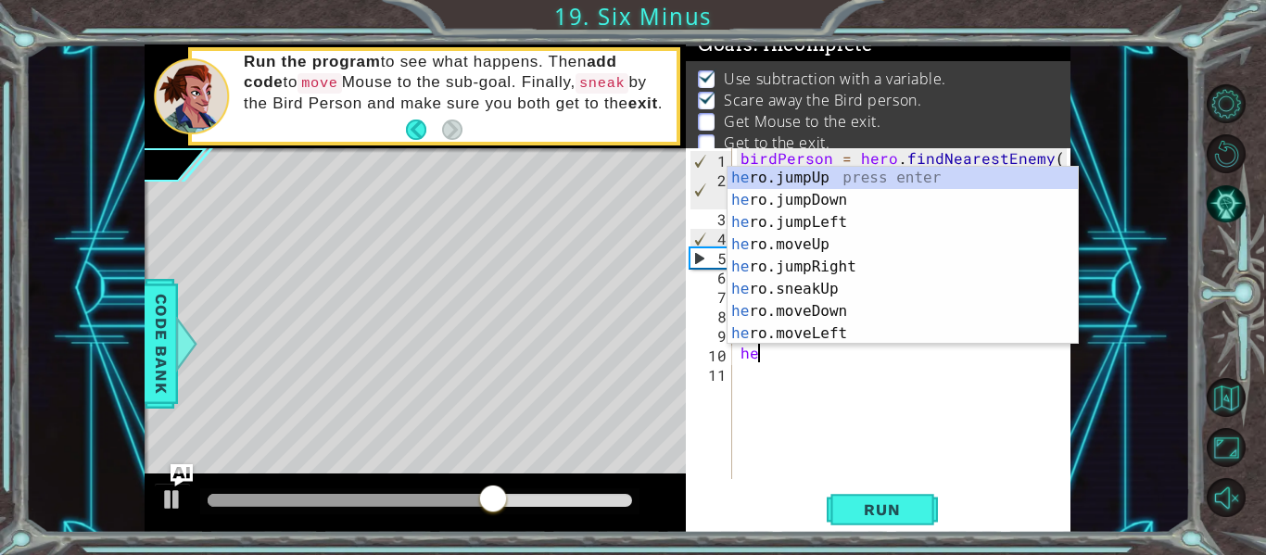
scroll to position [0, 1]
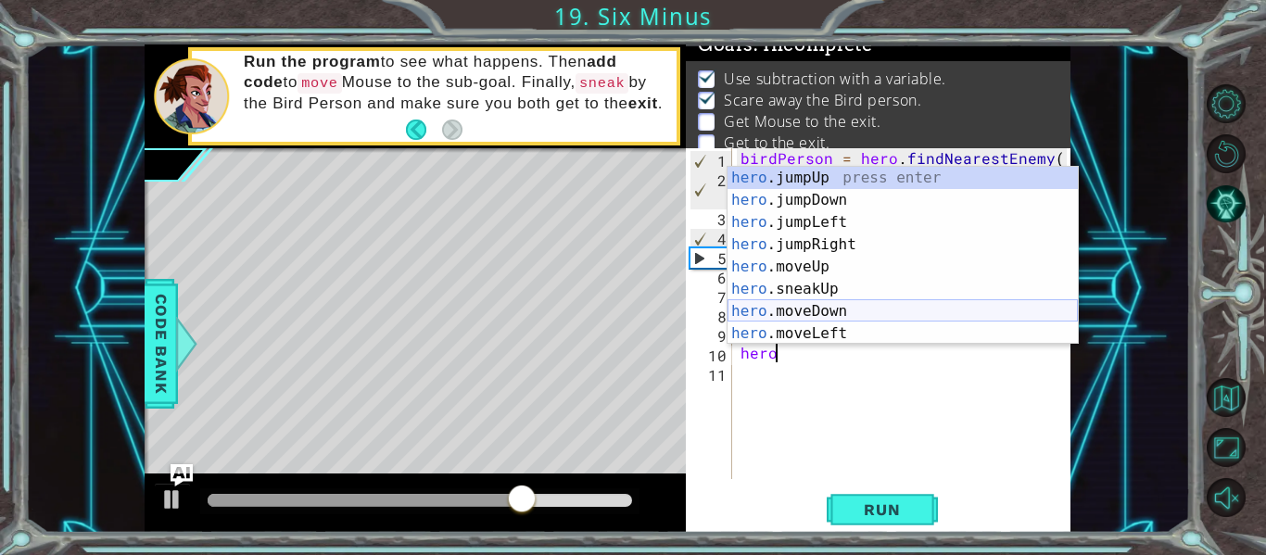
click at [824, 314] on div "hero .jumpUp press enter hero .jumpDown press enter hero .jumpLeft press enter …" at bounding box center [902, 278] width 350 height 222
type textarea "hero.moveDown(1)"
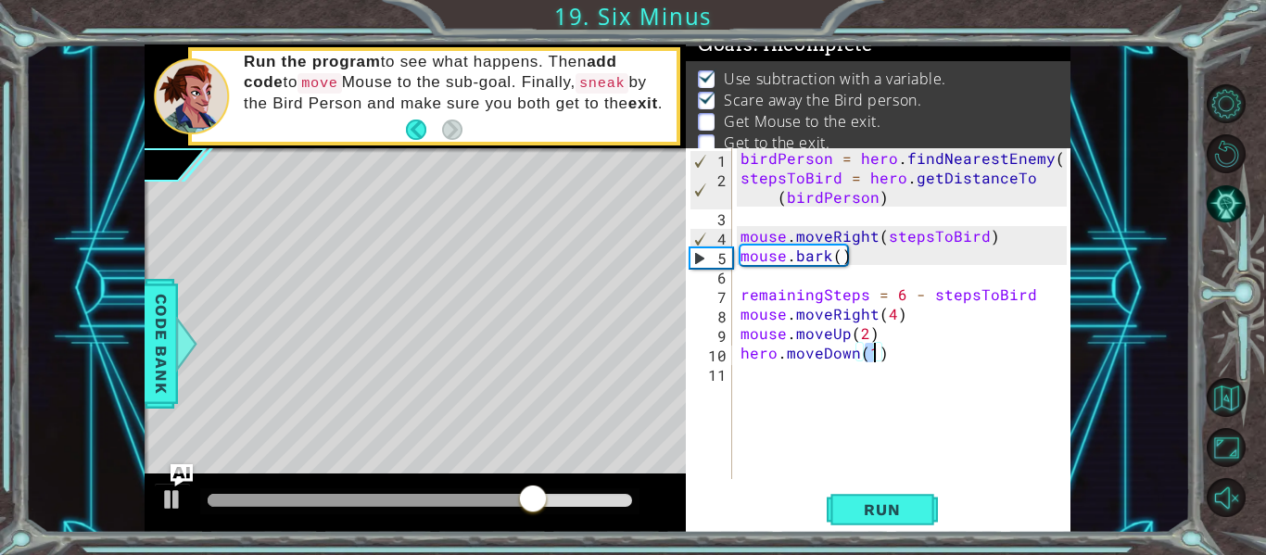
click at [894, 355] on div "birdPerson = hero . findNearestEnemy ( ) stepsToBird = hero . getDistanceTo ( b…" at bounding box center [906, 333] width 339 height 370
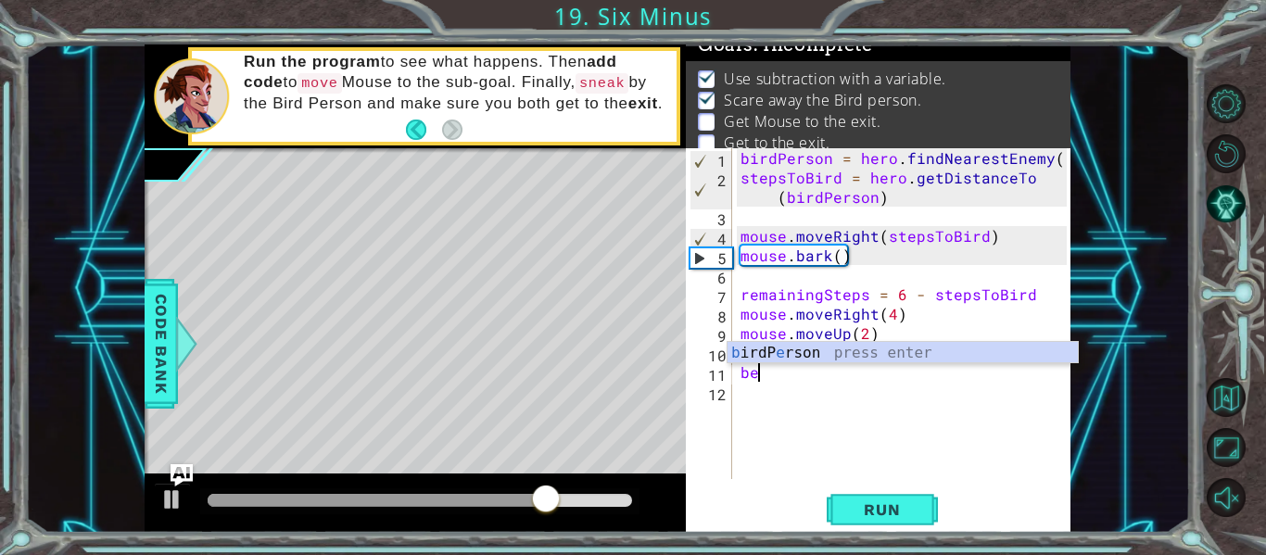
type textarea "b"
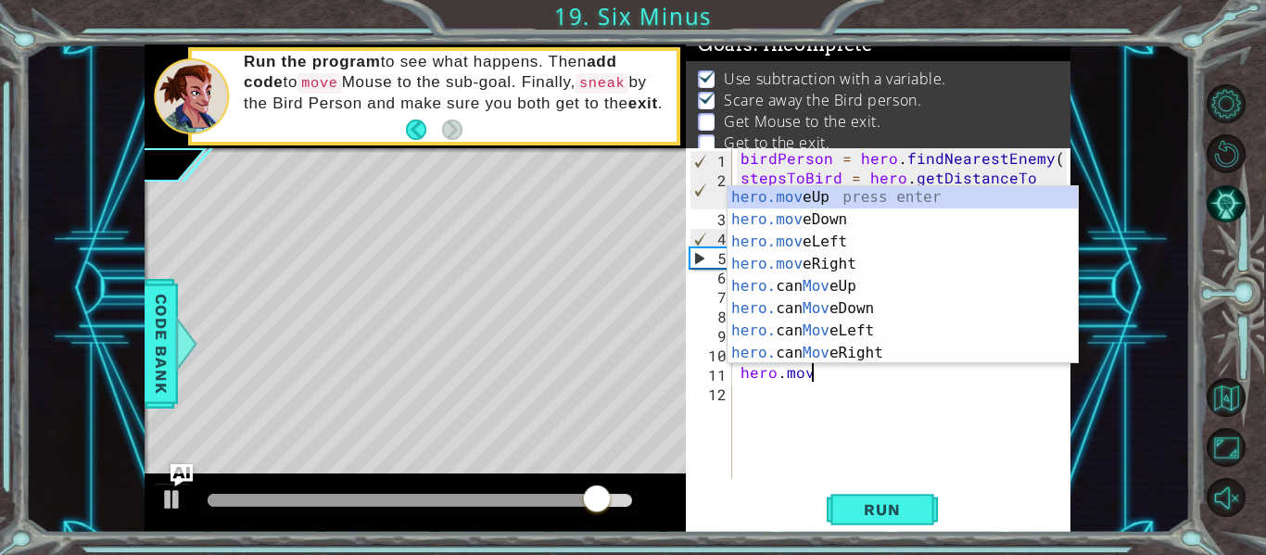
scroll to position [0, 4]
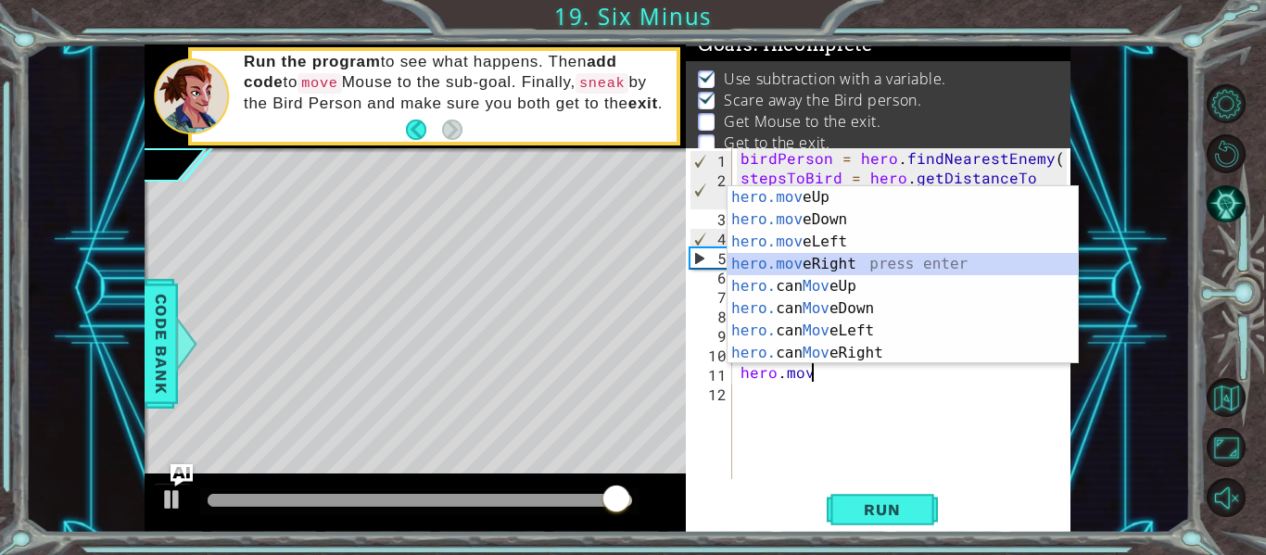
click at [864, 258] on div "hero.mov eUp press enter hero.mov eDown press enter hero.mov eLeft press enter …" at bounding box center [902, 297] width 350 height 222
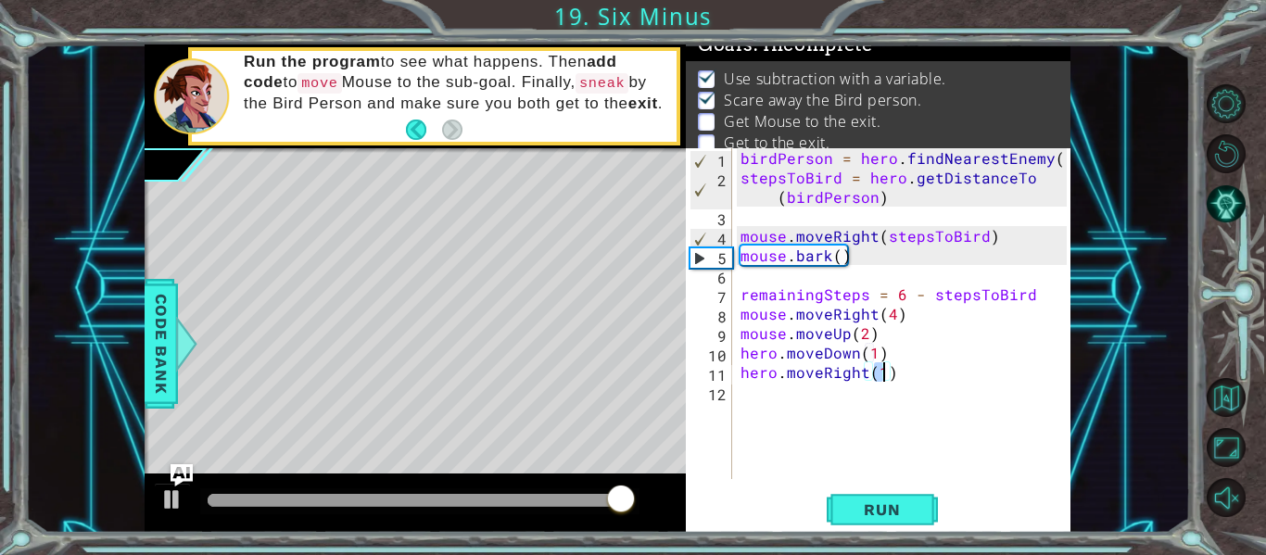
scroll to position [0, 8]
click at [898, 372] on div "birdPerson = hero . findNearestEnemy ( ) stepsToBird = hero . getDistanceTo ( b…" at bounding box center [906, 333] width 339 height 370
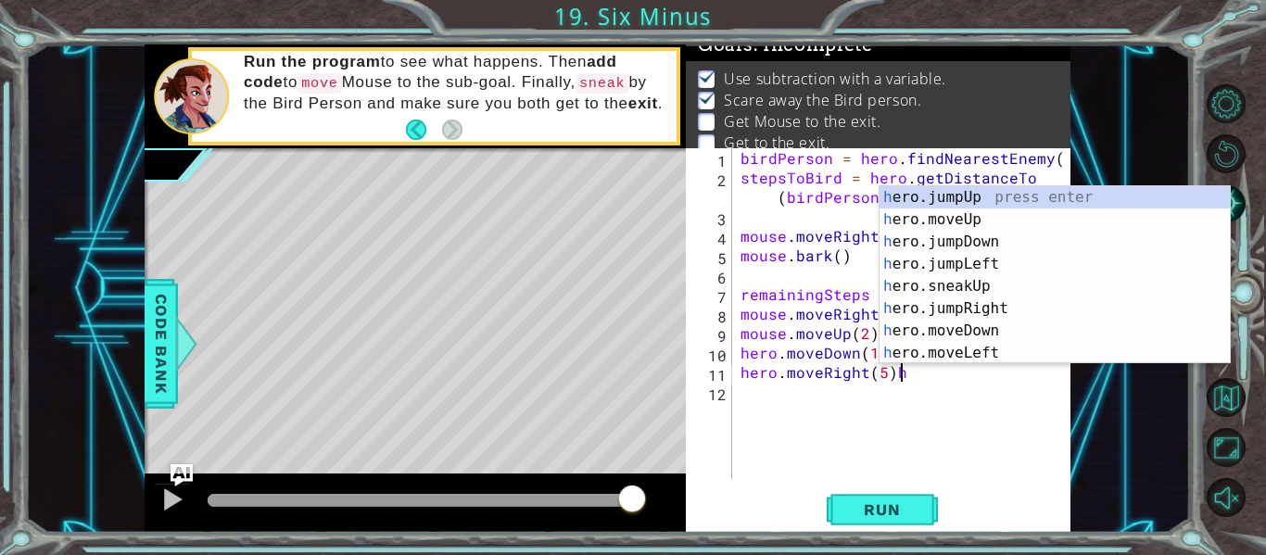
type textarea "hero.moveRight(5)"
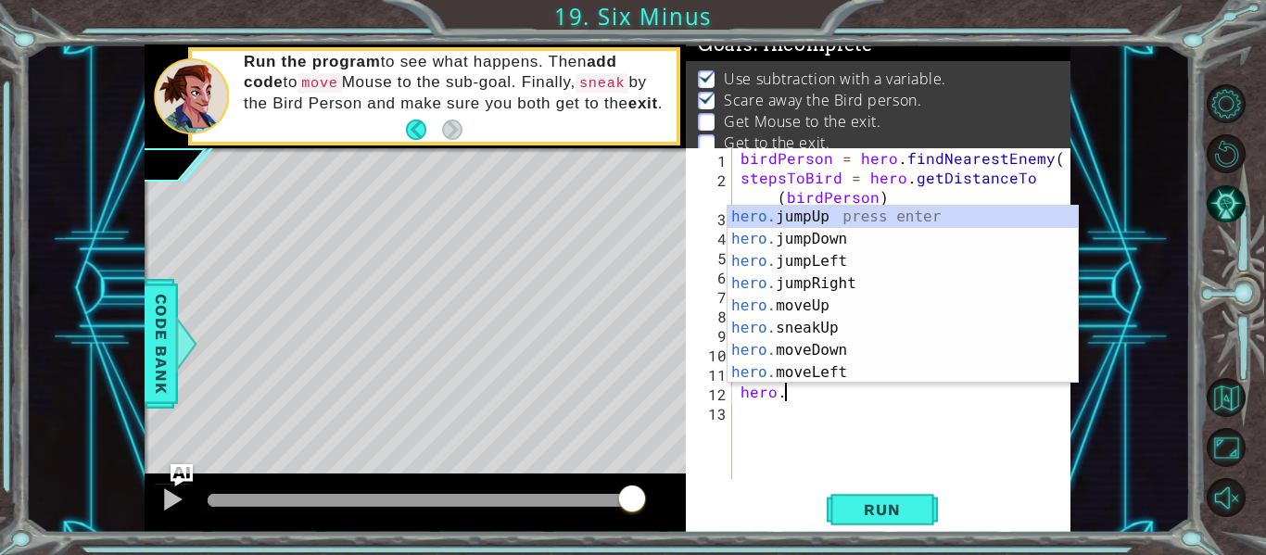
scroll to position [0, 3]
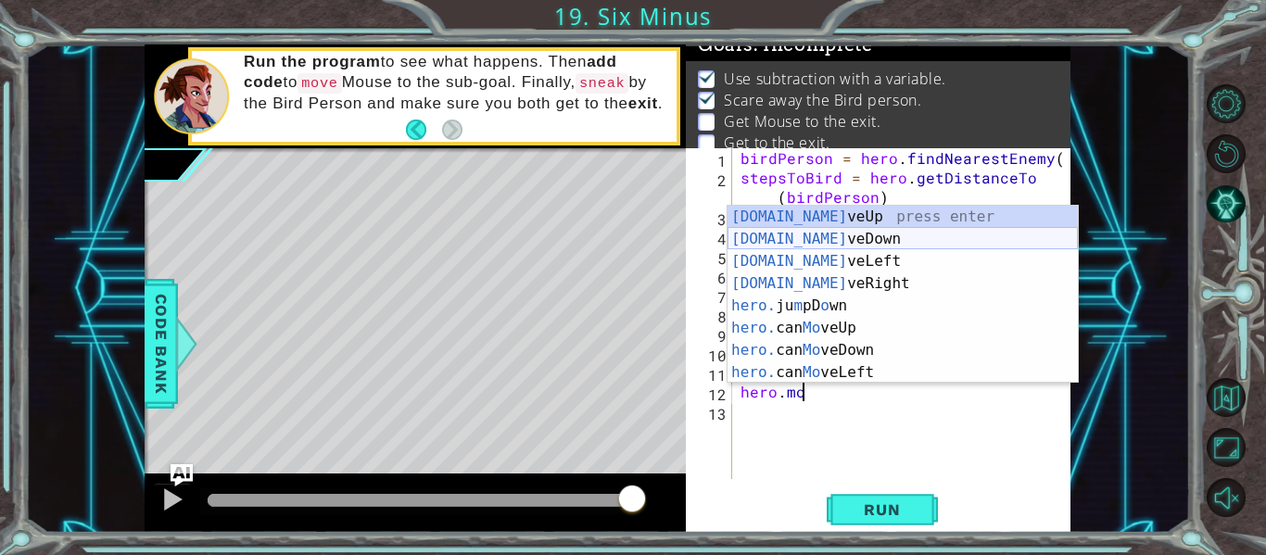
click at [866, 240] on div "[DOMAIN_NAME] veUp press enter [DOMAIN_NAME] veDown press enter [DOMAIN_NAME] v…" at bounding box center [902, 317] width 350 height 222
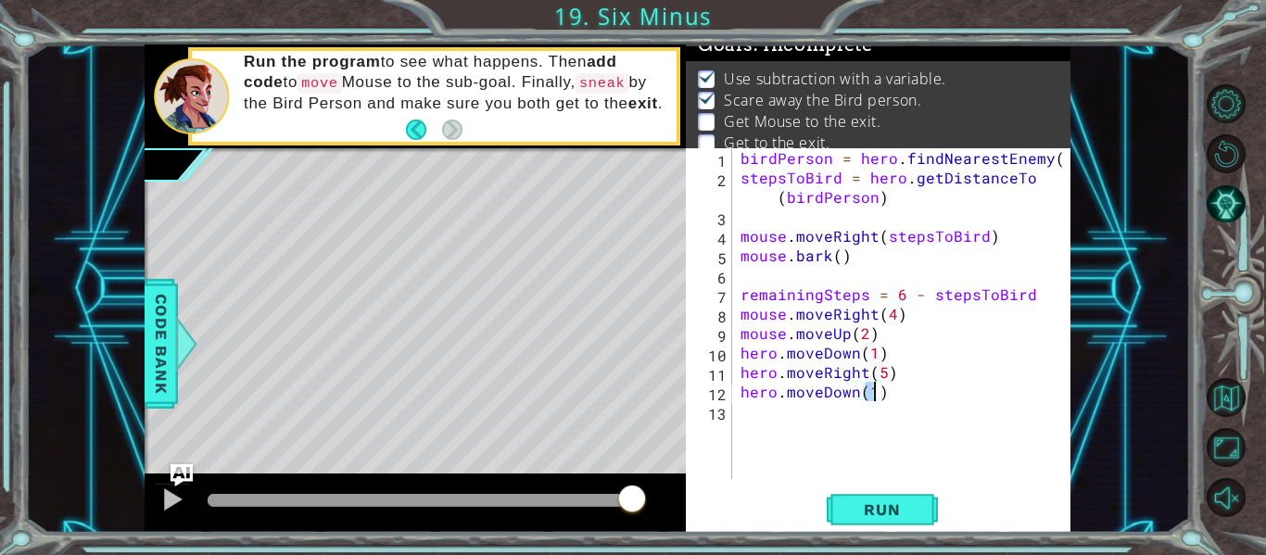
type textarea "hero.moveDown(2)"
click at [895, 389] on div "birdPerson = hero . findNearestEnemy ( ) stepsToBird = hero . getDistanceTo ( b…" at bounding box center [906, 333] width 339 height 370
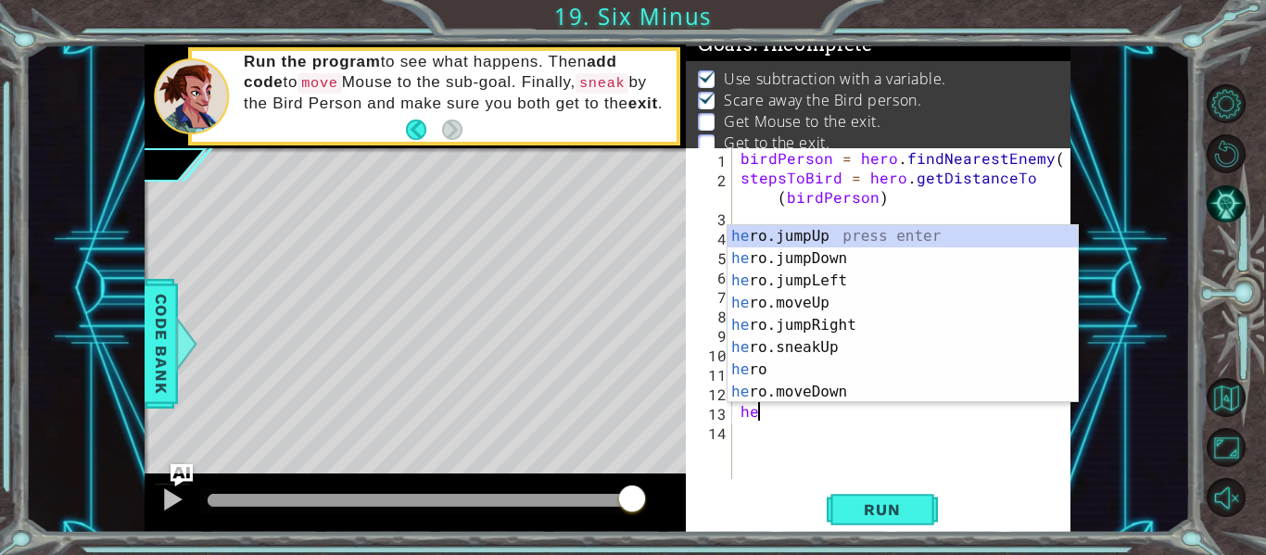
type textarea "hero"
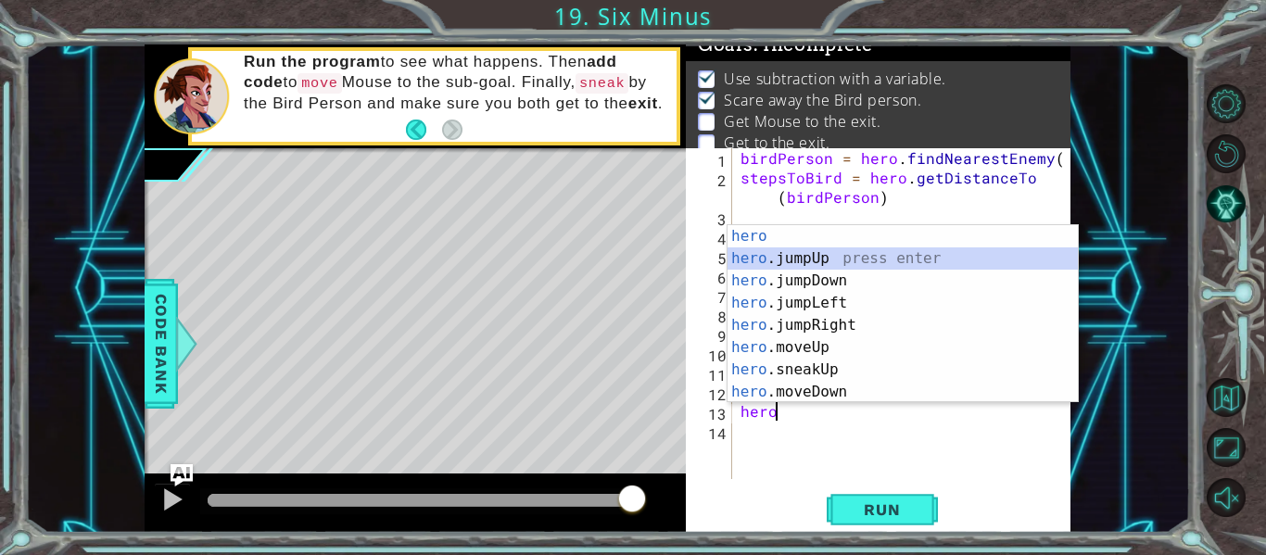
click at [847, 256] on div "hero press enter hero .jumpUp press enter hero .jumpDown press enter hero .jump…" at bounding box center [902, 336] width 350 height 222
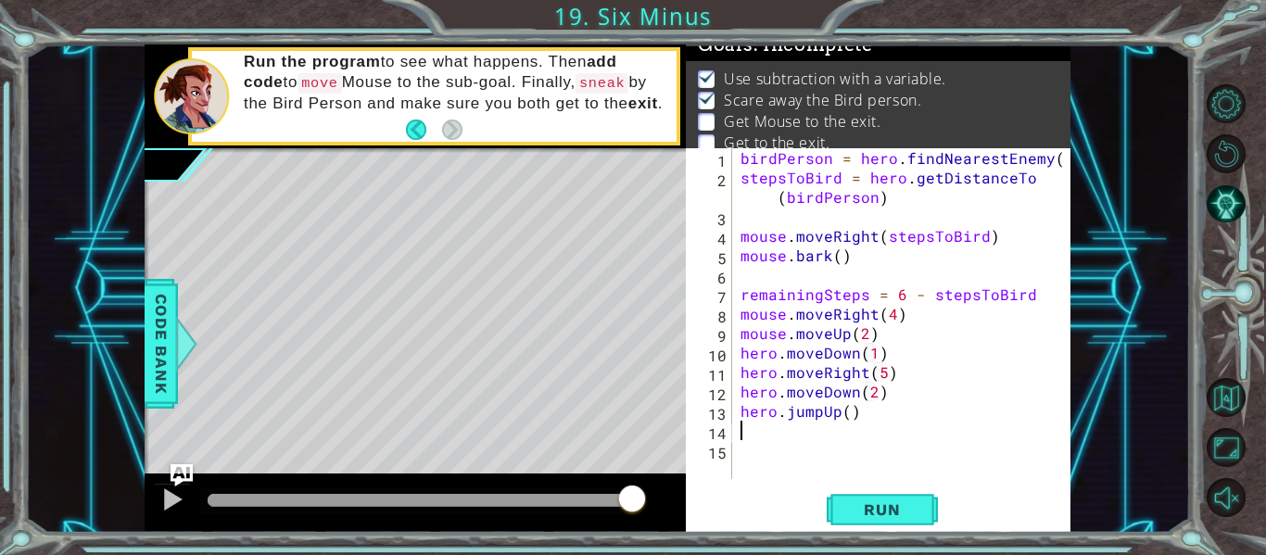
click at [861, 412] on div "birdPerson = hero . findNearestEnemy ( ) stepsToBird = hero . getDistanceTo ( b…" at bounding box center [906, 333] width 339 height 370
type textarea "hero.jumpUp()"
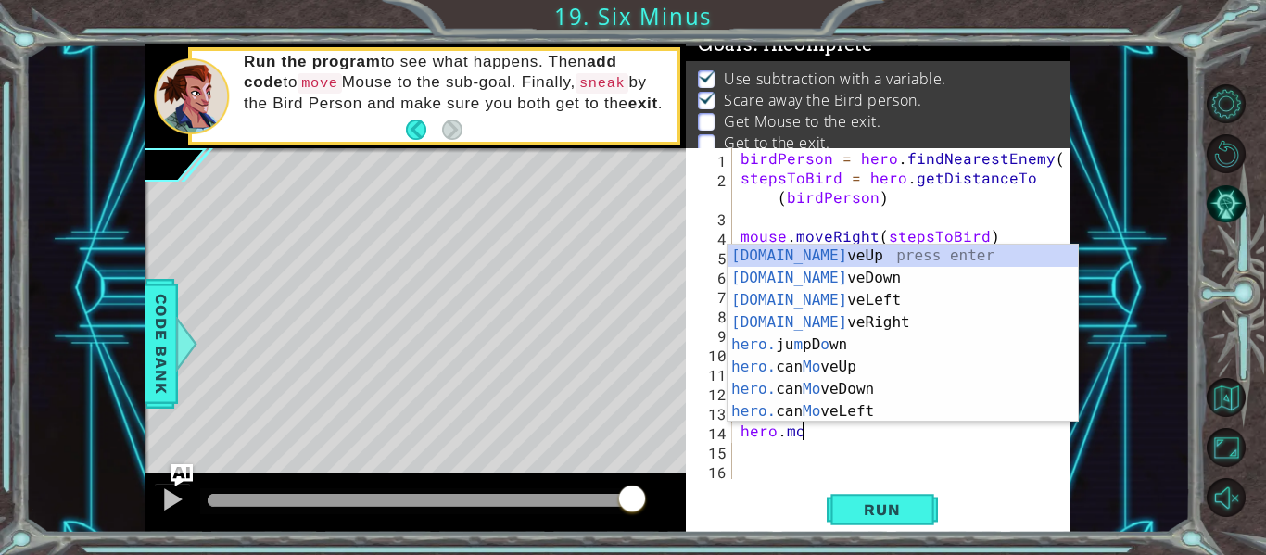
scroll to position [0, 4]
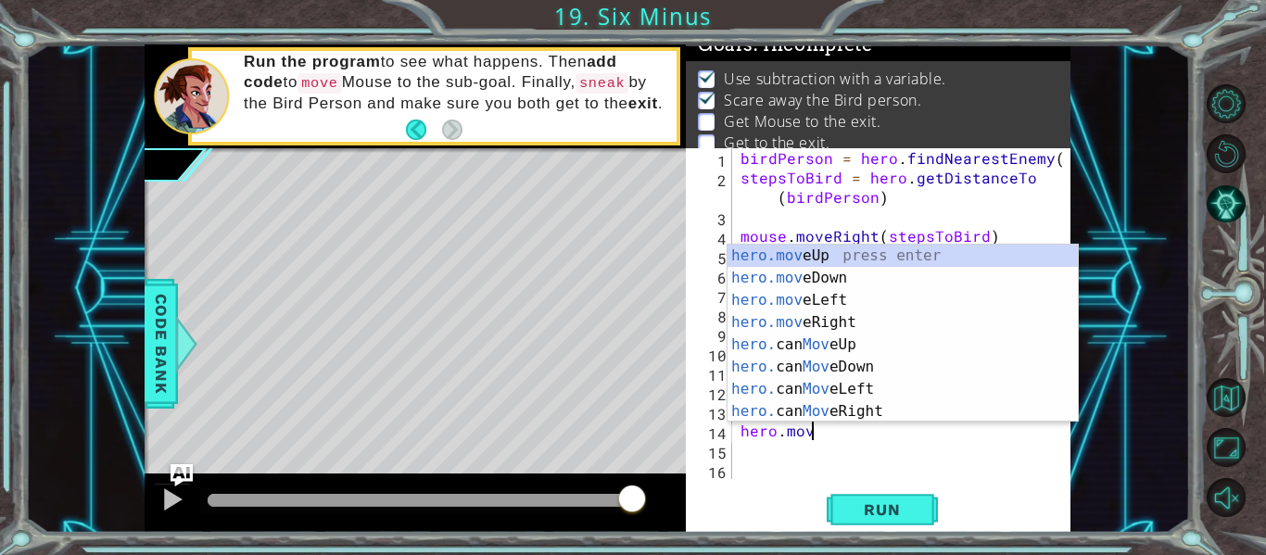
type textarea "hero.move"
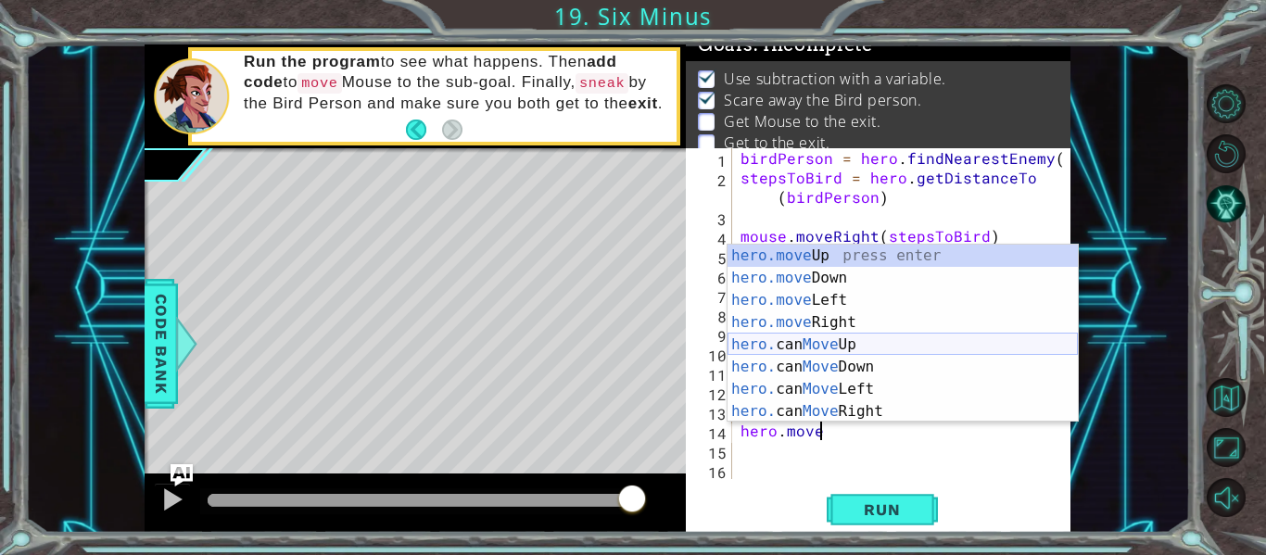
click at [847, 339] on div "hero.move Up press enter hero.move Down press enter hero.move Left press enter …" at bounding box center [902, 356] width 350 height 222
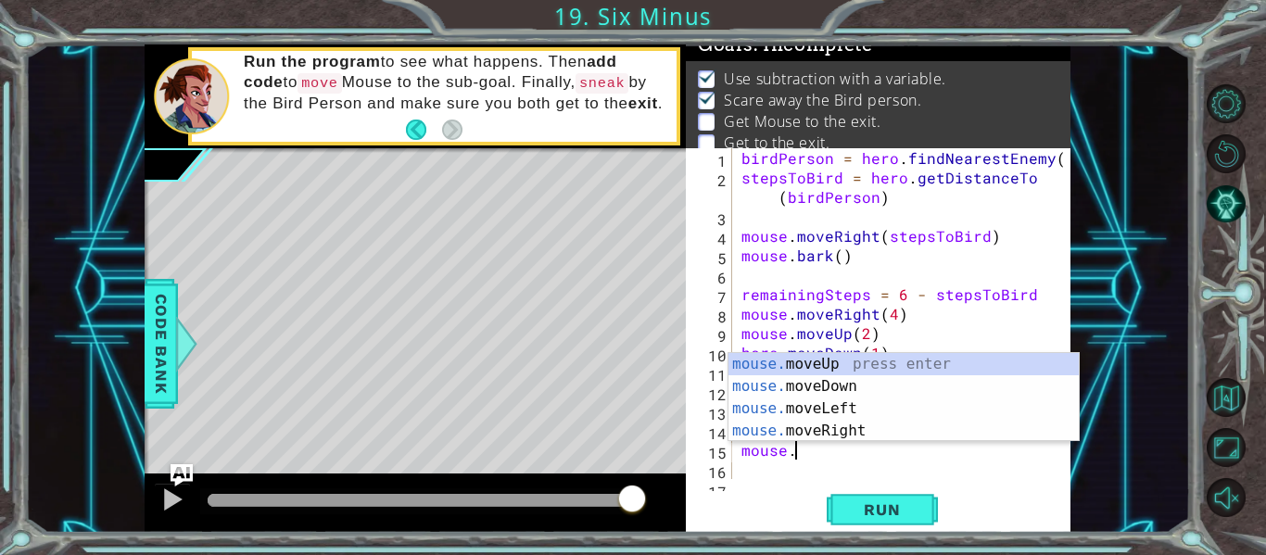
scroll to position [0, 3]
click at [829, 370] on div "mouse.m oveUp press enter mouse.m oveDown press enter mouse.m oveLeft press ent…" at bounding box center [903, 419] width 350 height 133
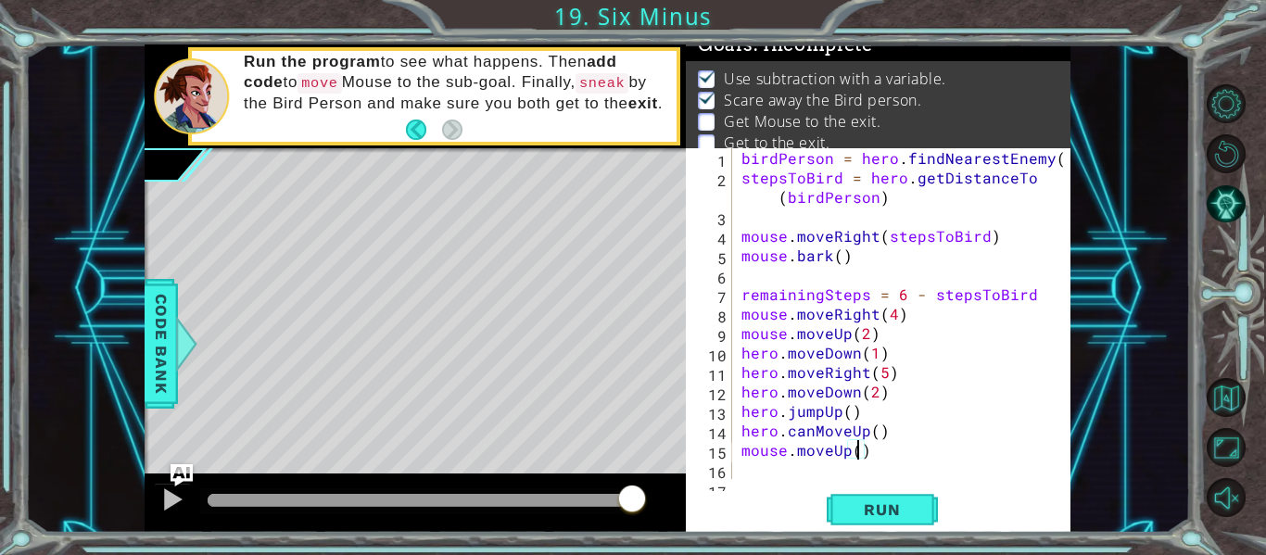
scroll to position [0, 7]
click at [888, 510] on span "Run" at bounding box center [881, 509] width 73 height 19
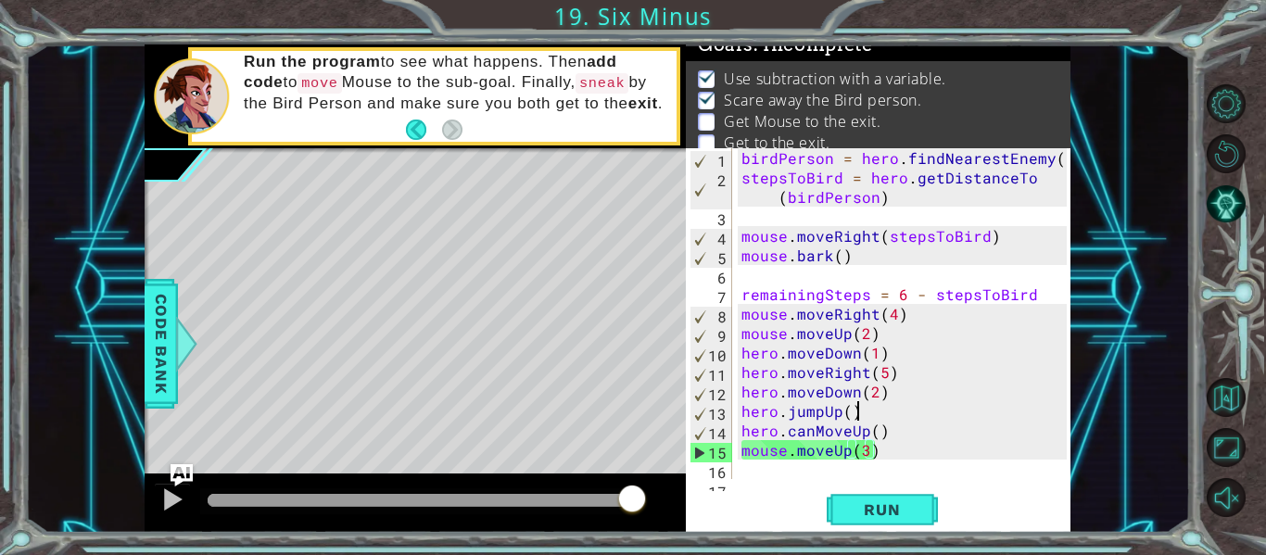
click at [854, 415] on div "birdPerson = hero . findNearestEnemy ( ) stepsToBird = hero . getDistanceTo ( b…" at bounding box center [906, 333] width 338 height 370
click at [854, 509] on span "Run" at bounding box center [881, 509] width 73 height 19
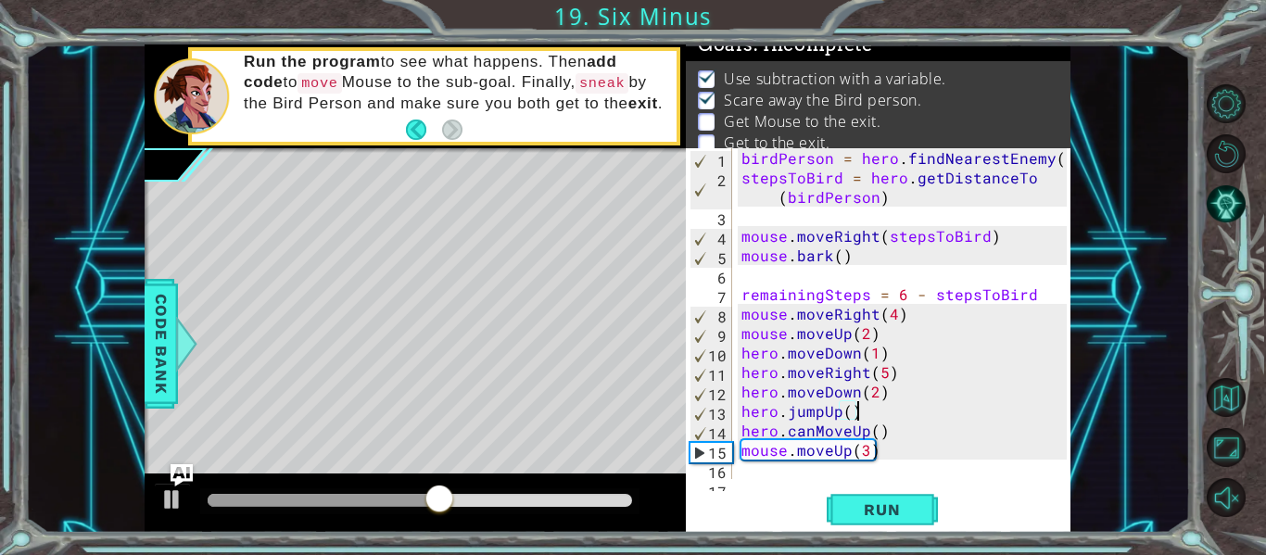
click at [861, 397] on div "birdPerson = hero . findNearestEnemy ( ) stepsToBird = hero . getDistanceTo ( b…" at bounding box center [906, 333] width 338 height 370
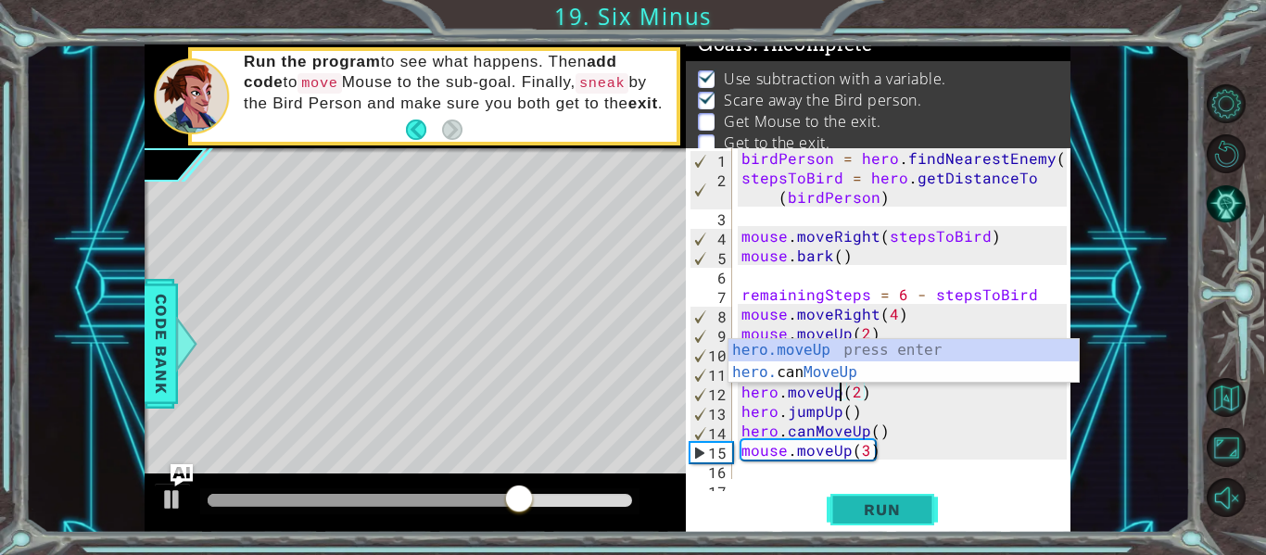
click at [878, 514] on span "Run" at bounding box center [881, 509] width 73 height 19
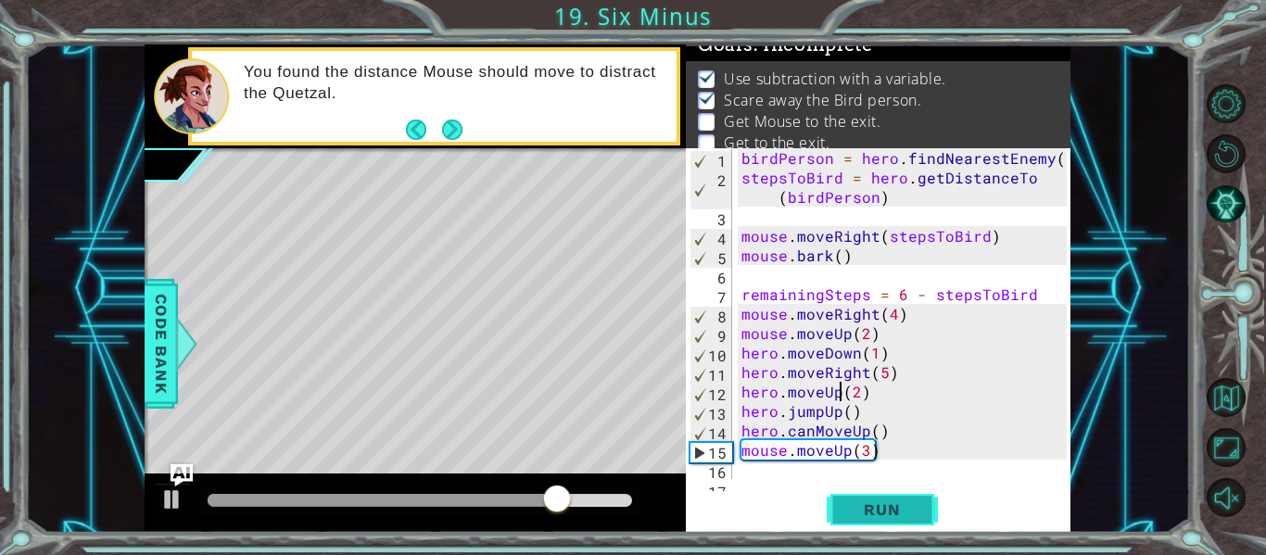
click at [864, 501] on span "Run" at bounding box center [881, 509] width 73 height 19
click at [882, 453] on div "birdPerson = hero . findNearestEnemy ( ) stepsToBird = hero . getDistanceTo ( b…" at bounding box center [906, 333] width 338 height 370
type textarea "mouse.moveUp(3)"
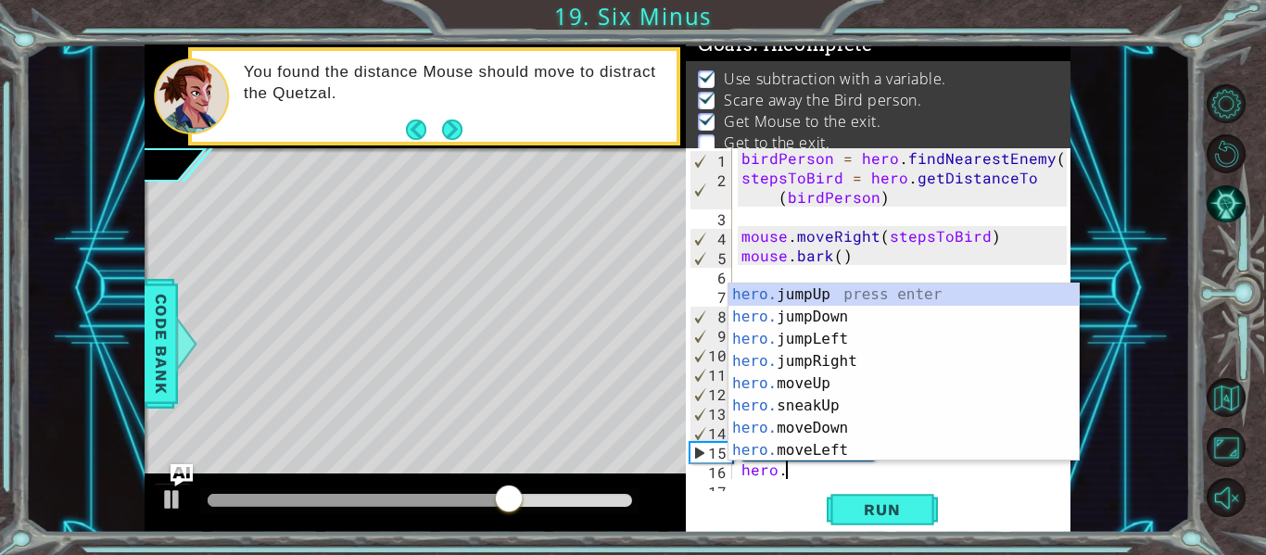
scroll to position [0, 2]
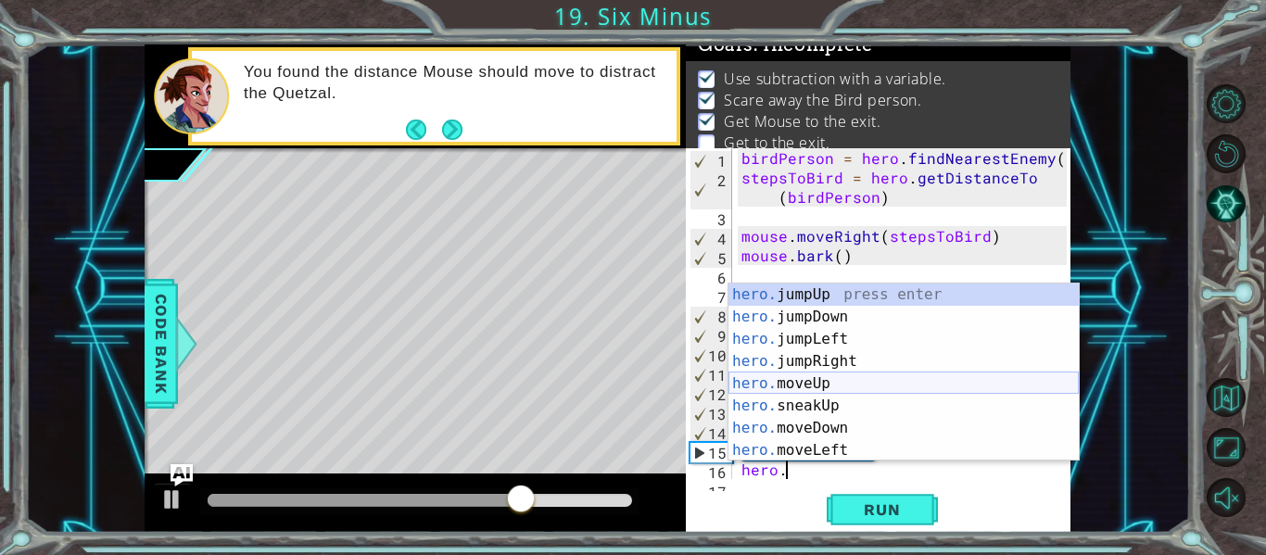
click at [833, 385] on div "hero. jumpUp press enter hero. jumpDown press enter hero. jumpLeft press enter …" at bounding box center [903, 394] width 350 height 222
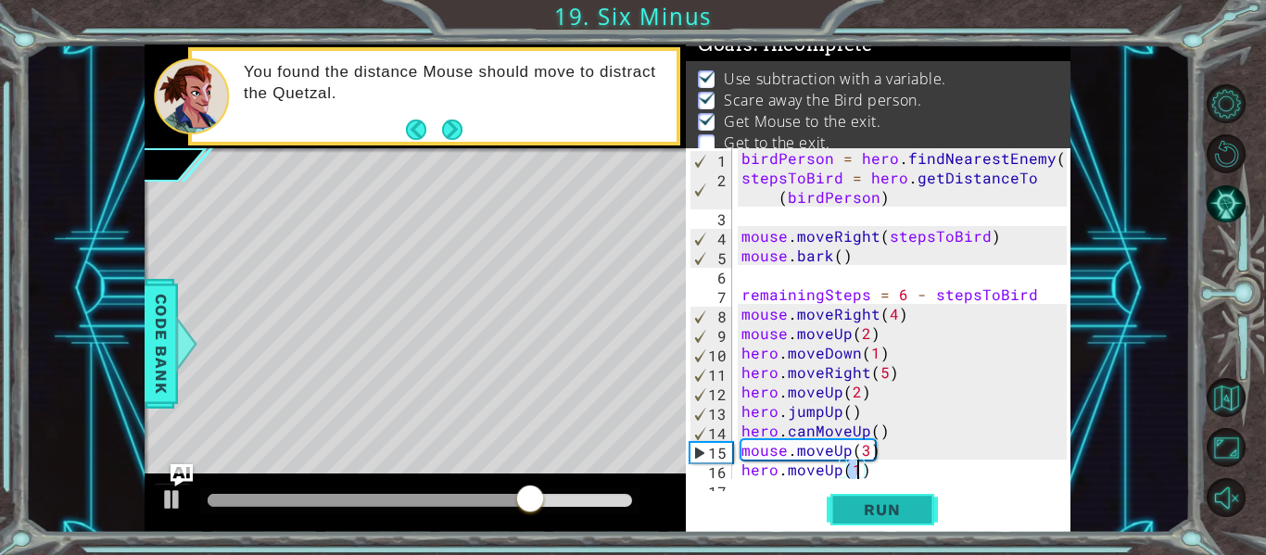
type textarea "hero.moveUp(1)"
click at [876, 501] on span "Run" at bounding box center [881, 509] width 73 height 19
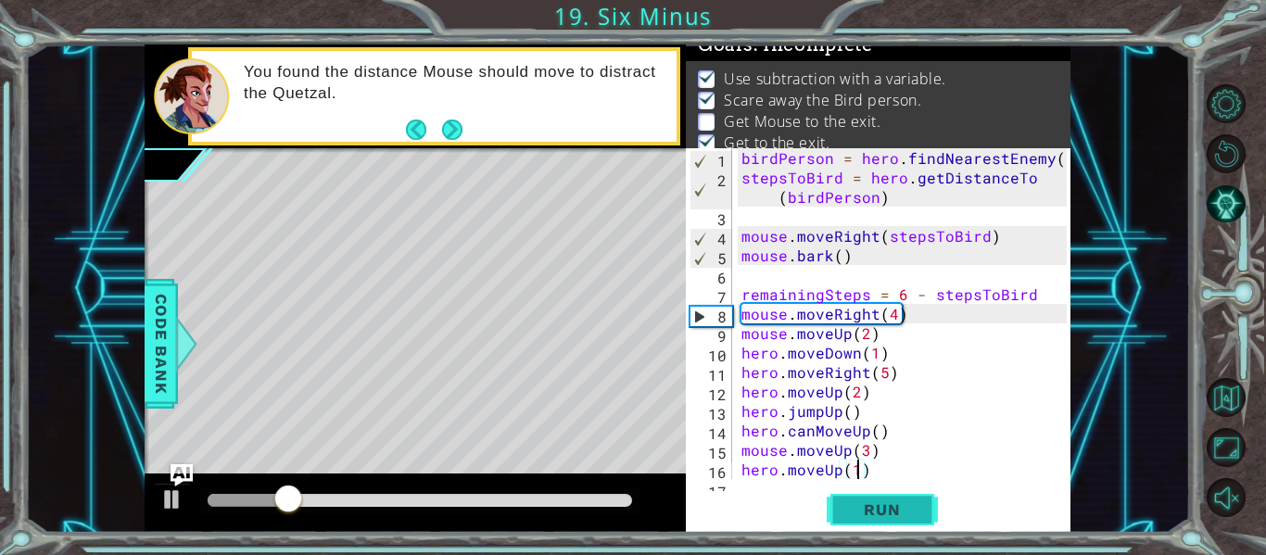
click at [876, 501] on span "Run" at bounding box center [881, 509] width 73 height 19
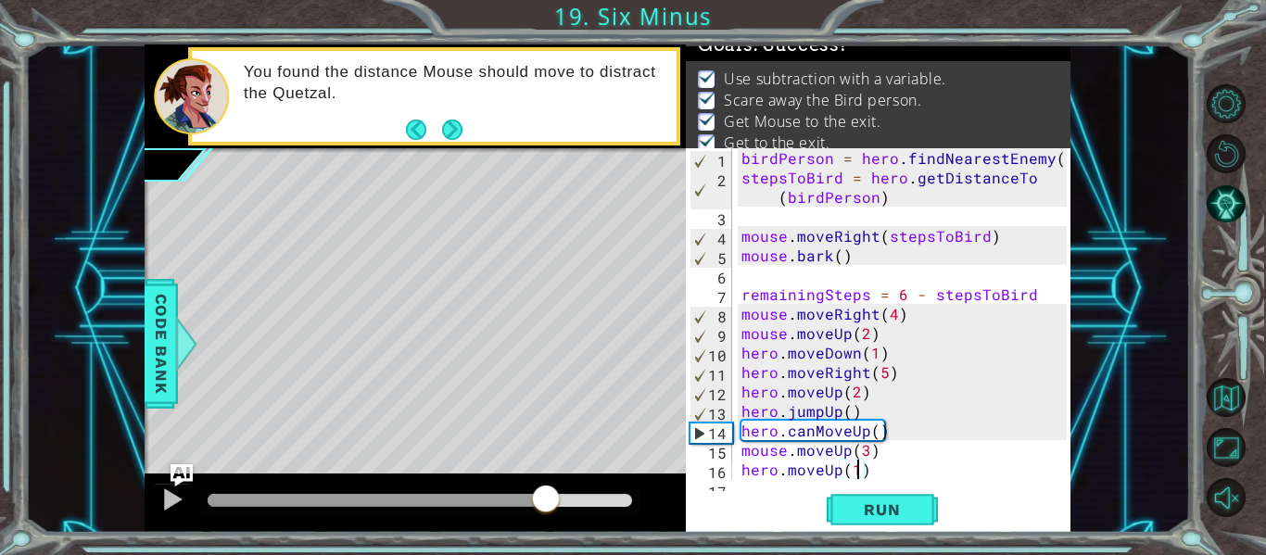
drag, startPoint x: 243, startPoint y: 498, endPoint x: 548, endPoint y: 501, distance: 304.8
click at [548, 501] on div at bounding box center [545, 500] width 33 height 33
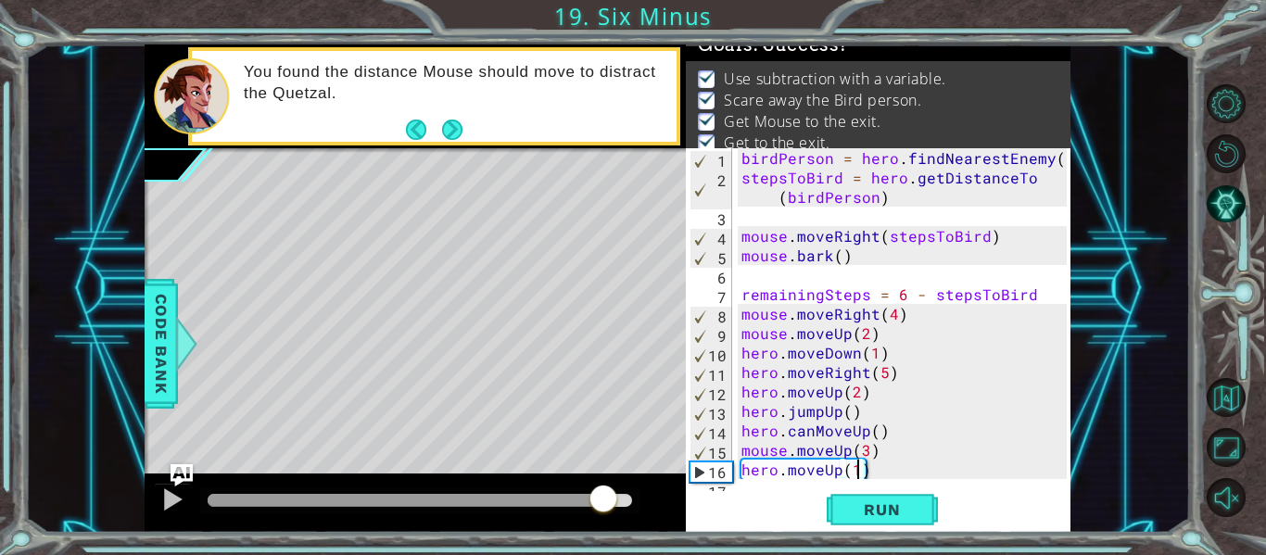
drag, startPoint x: 548, startPoint y: 501, endPoint x: 602, endPoint y: 499, distance: 53.8
click at [602, 499] on div at bounding box center [602, 500] width 33 height 33
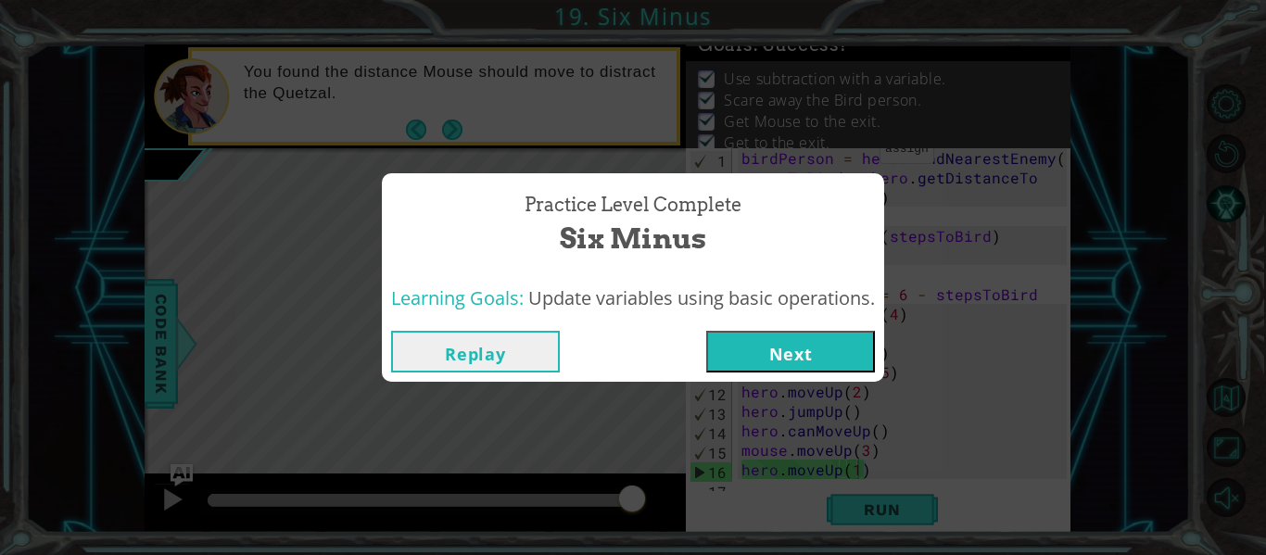
click at [746, 346] on button "Next" at bounding box center [790, 352] width 169 height 42
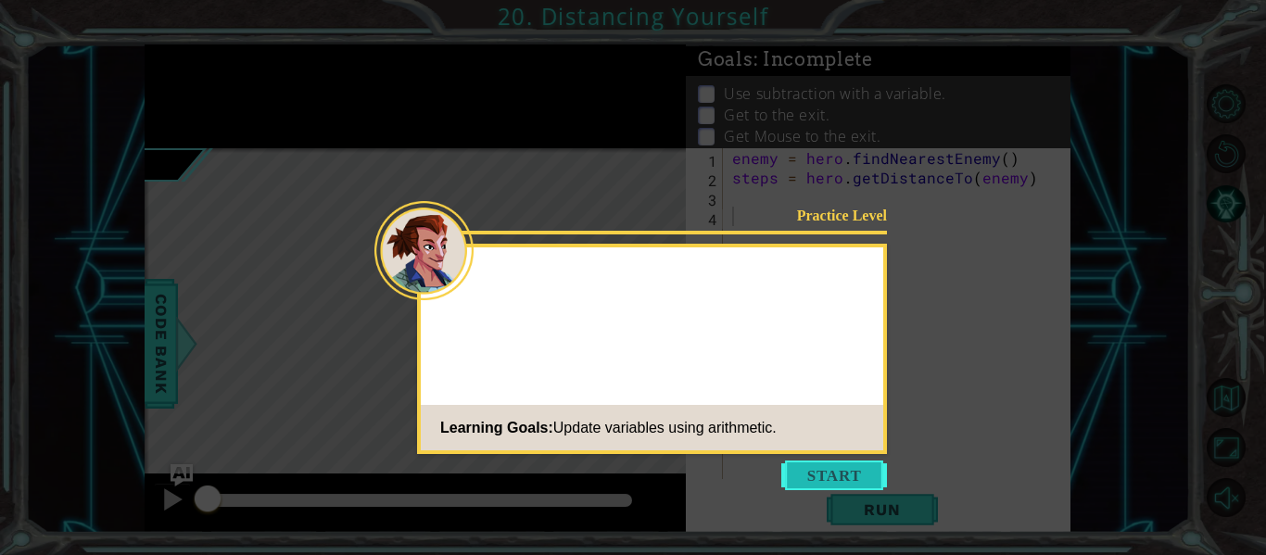
click at [811, 476] on button "Start" at bounding box center [834, 475] width 106 height 30
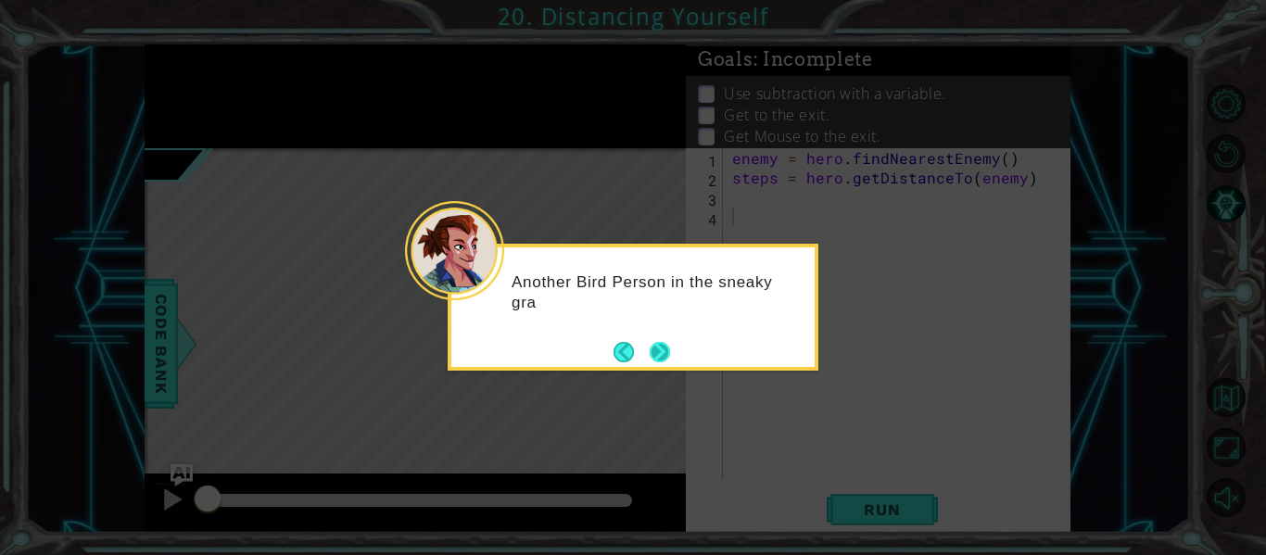
click at [660, 349] on button "Next" at bounding box center [659, 352] width 20 height 20
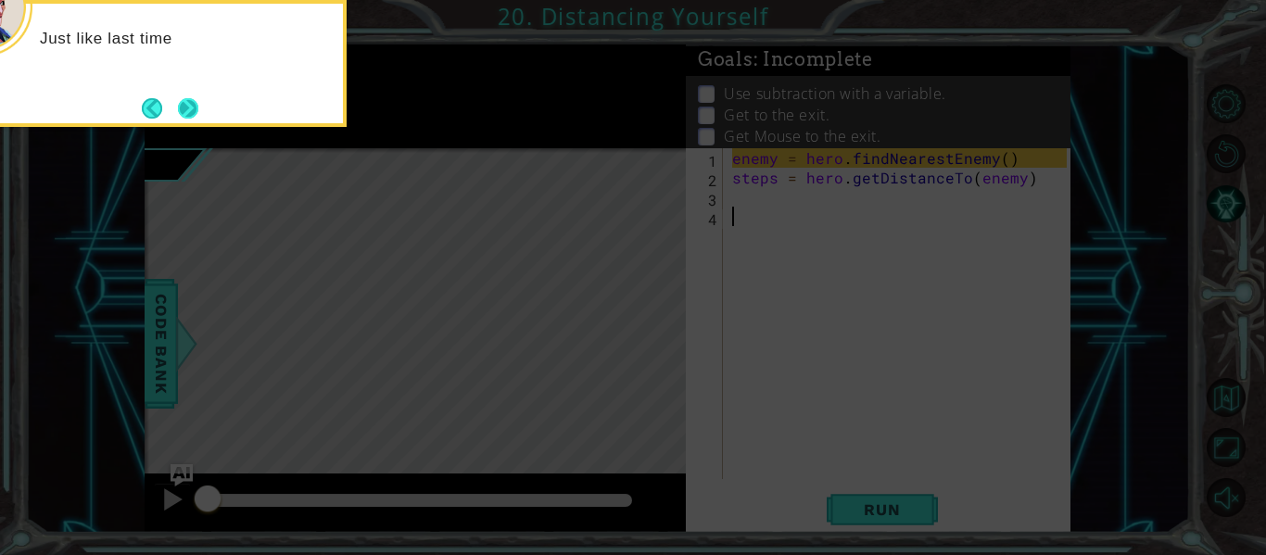
click at [180, 118] on button "Next" at bounding box center [188, 108] width 20 height 20
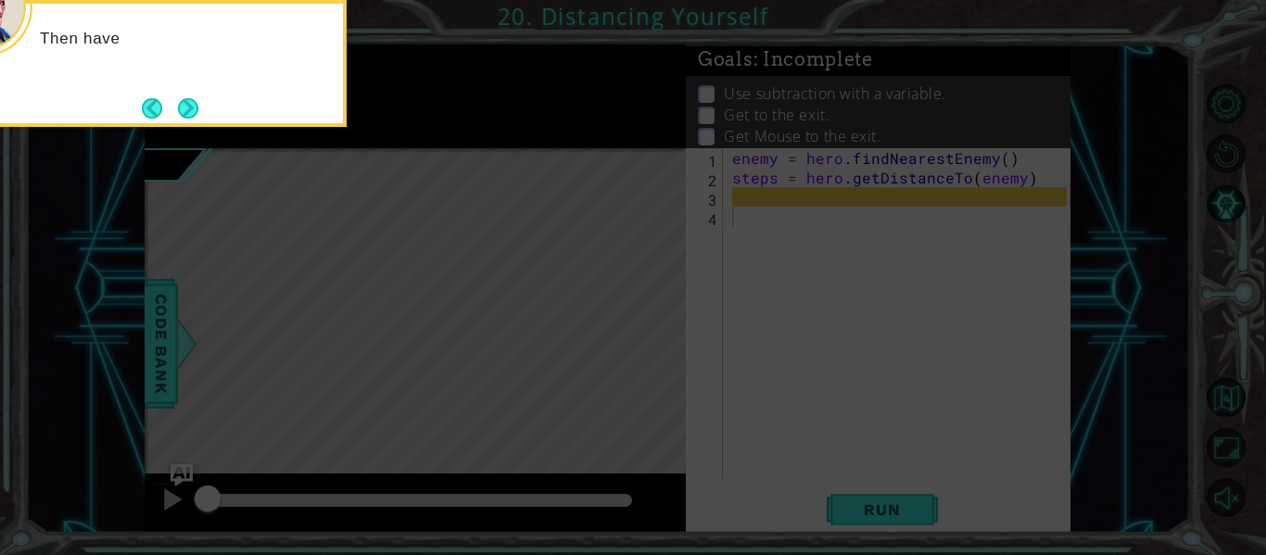
click at [180, 118] on button "Next" at bounding box center [188, 108] width 20 height 20
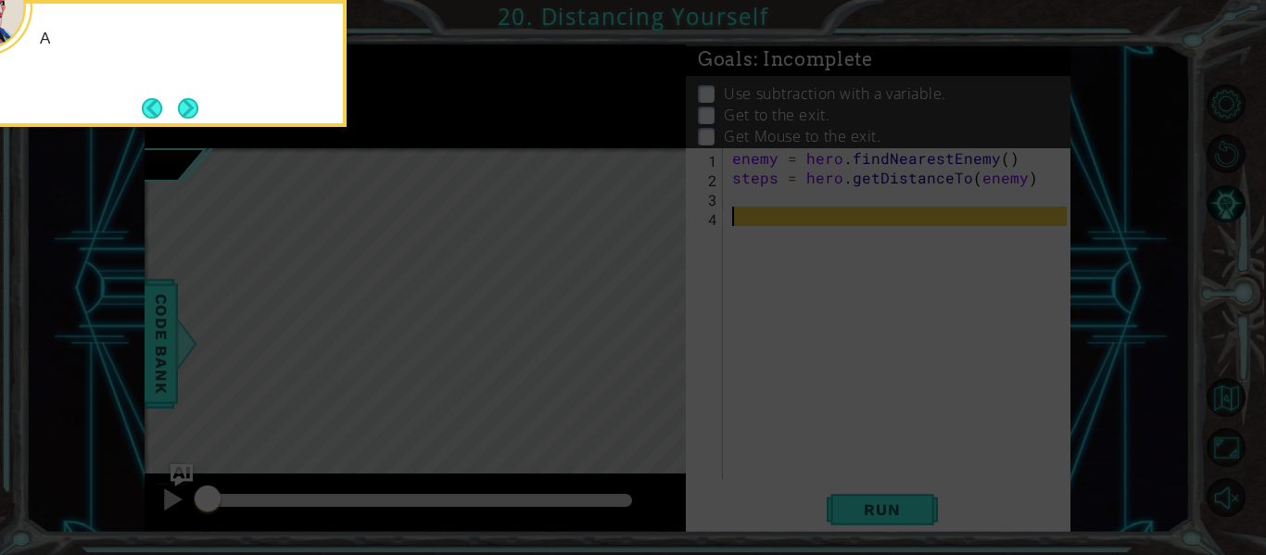
click at [180, 118] on button "Next" at bounding box center [188, 108] width 20 height 20
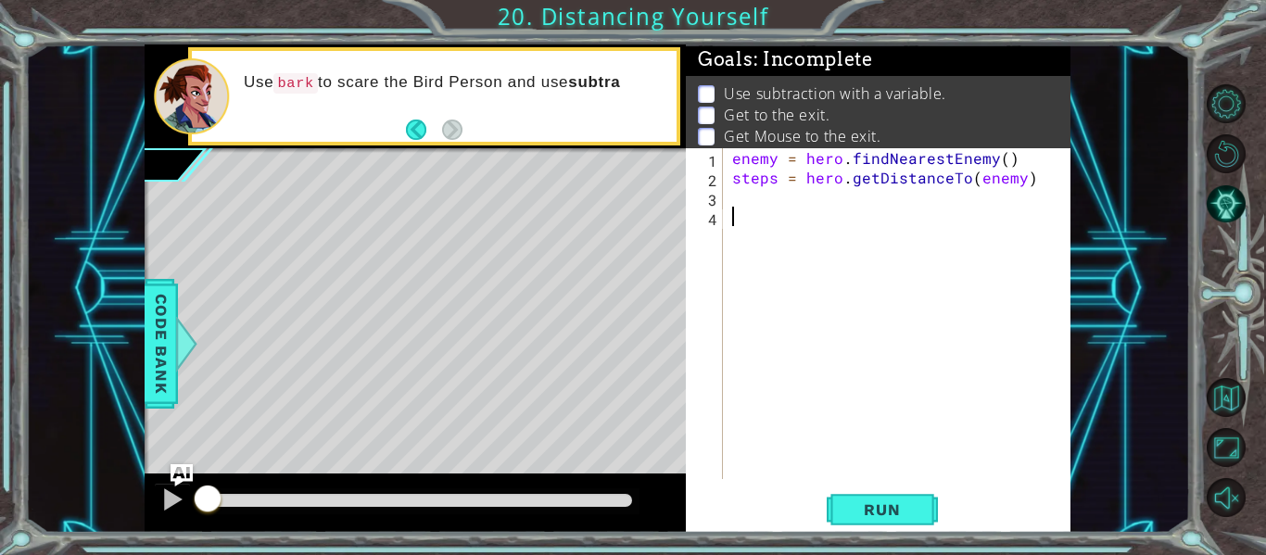
click at [742, 203] on div "enemy = hero . findNearestEnemy ( ) steps = hero . getDistanceTo ( enemy )" at bounding box center [901, 333] width 347 height 370
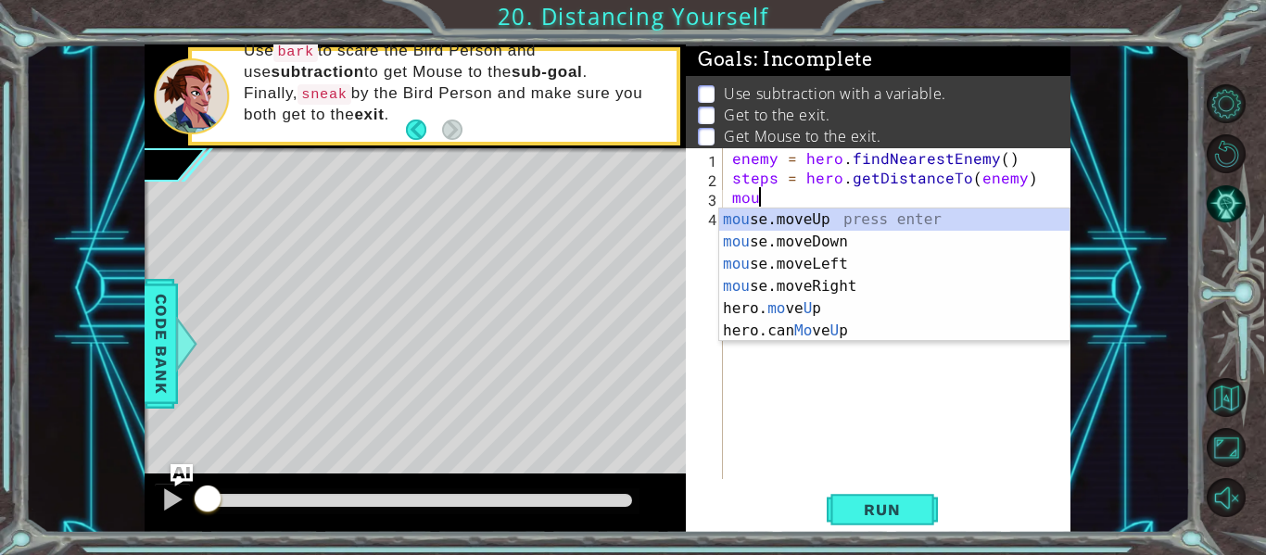
scroll to position [0, 1]
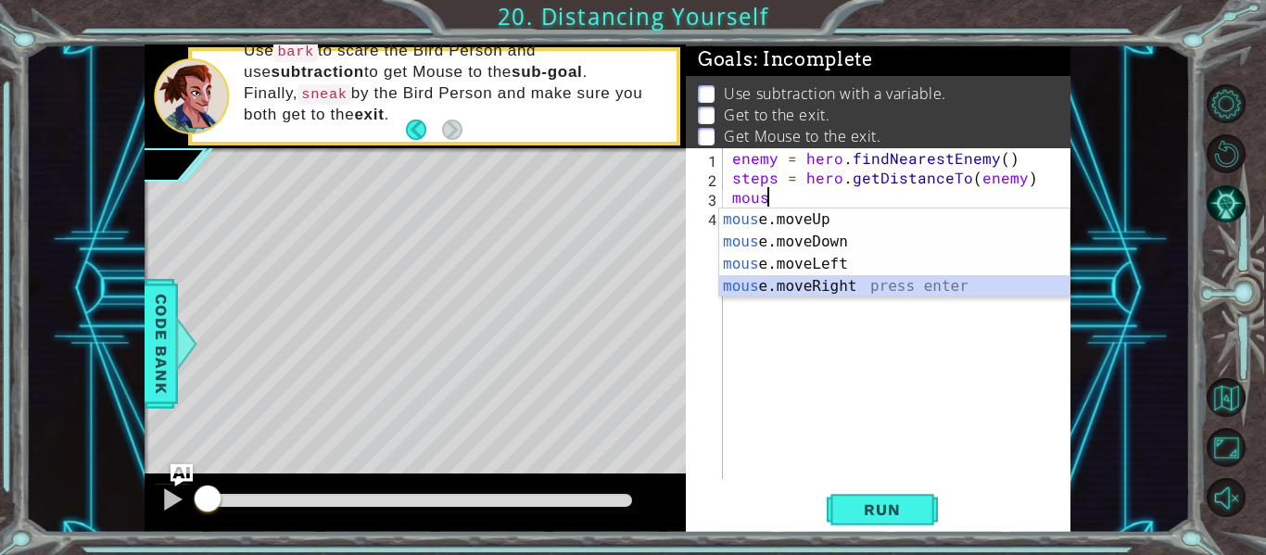
click at [790, 284] on div "mous e.moveUp press enter mous e.moveDown press enter mous e.moveLeft press ent…" at bounding box center [894, 274] width 350 height 133
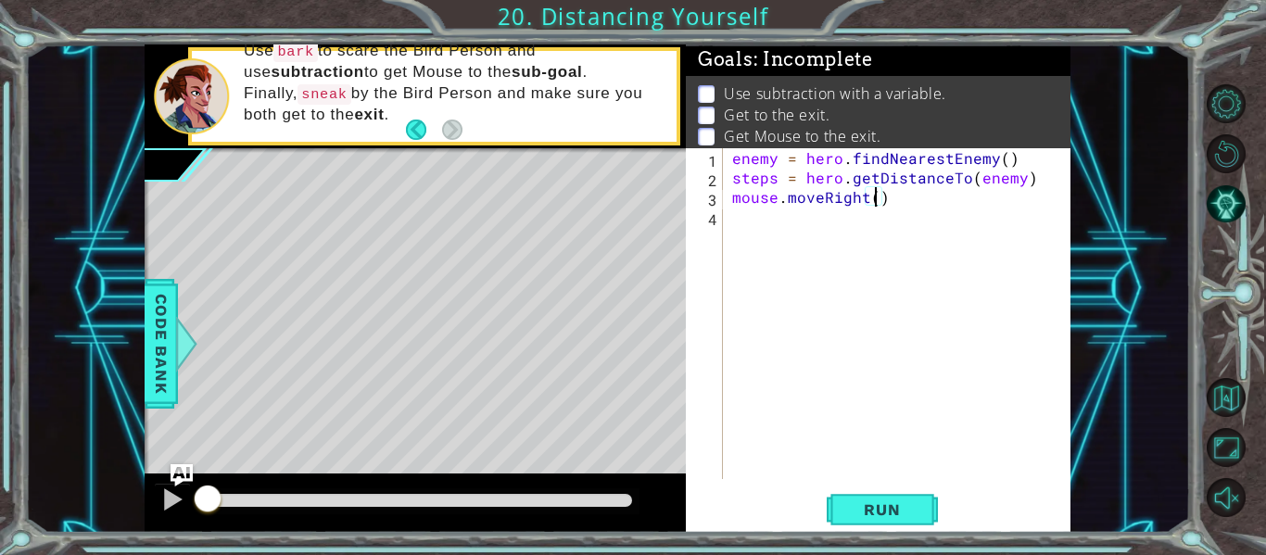
type textarea "mouse.moveRight(2)"
type textarea "mouse.bark()"
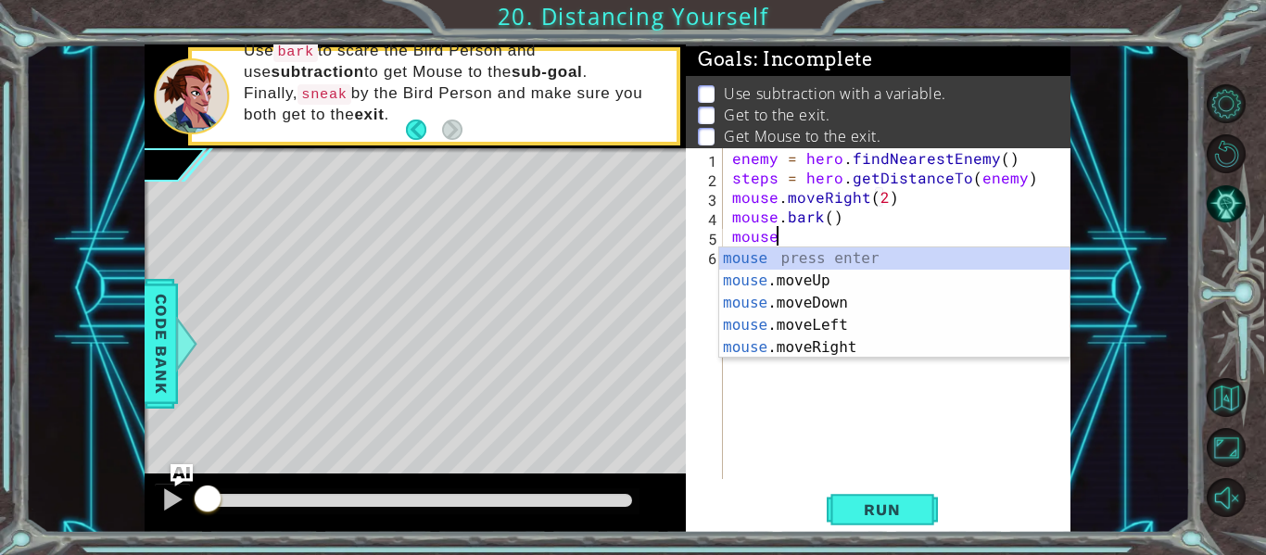
scroll to position [0, 2]
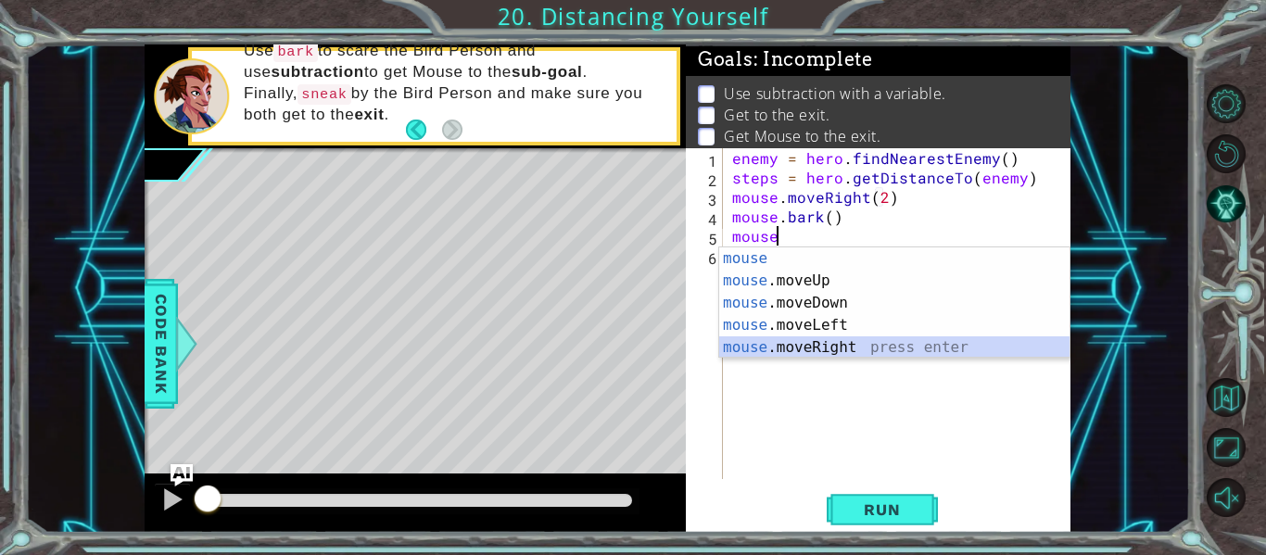
click at [879, 344] on div "mouse press enter mouse .moveUp press enter mouse .moveDown press enter mouse .…" at bounding box center [894, 325] width 350 height 156
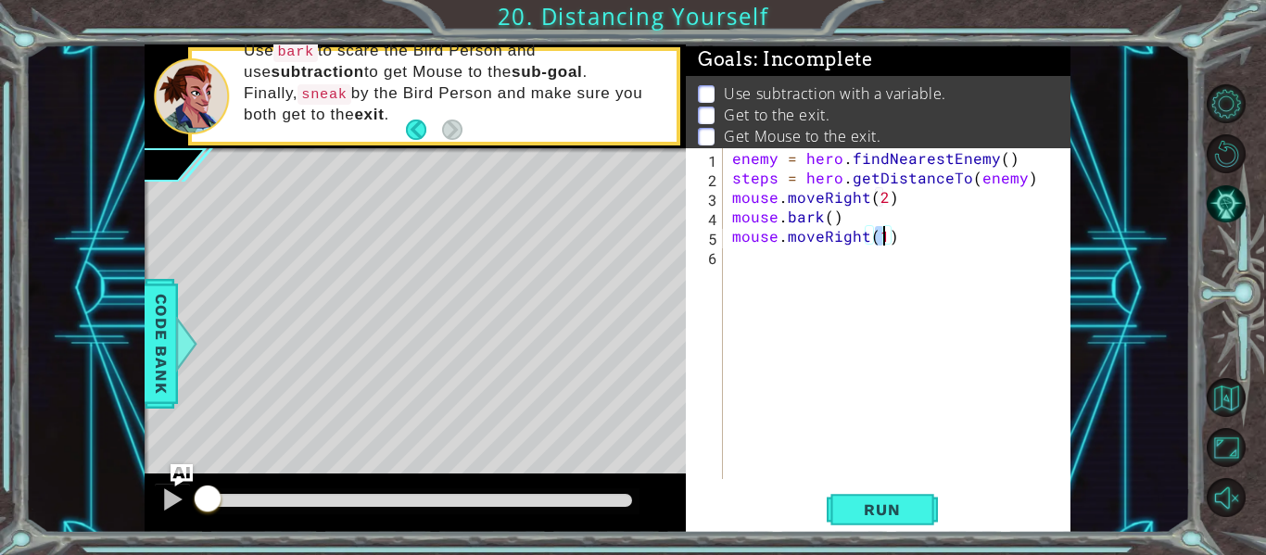
type textarea "mouse.moveRight(3)"
click at [895, 237] on div "enemy = hero . findNearestEnemy ( ) steps = hero . getDistanceTo ( enemy ) mous…" at bounding box center [901, 333] width 347 height 370
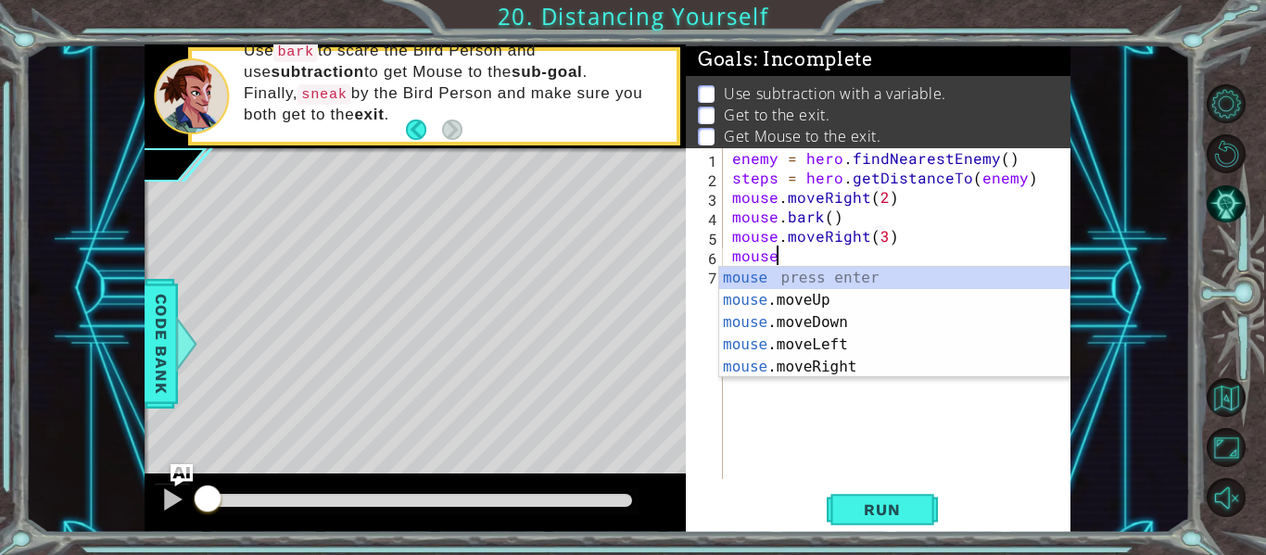
scroll to position [0, 2]
click at [850, 322] on div "mouse press enter mouse .moveUp press enter mouse .moveDown press enter mouse .…" at bounding box center [894, 345] width 350 height 156
type textarea "mouse.moveDown(1)"
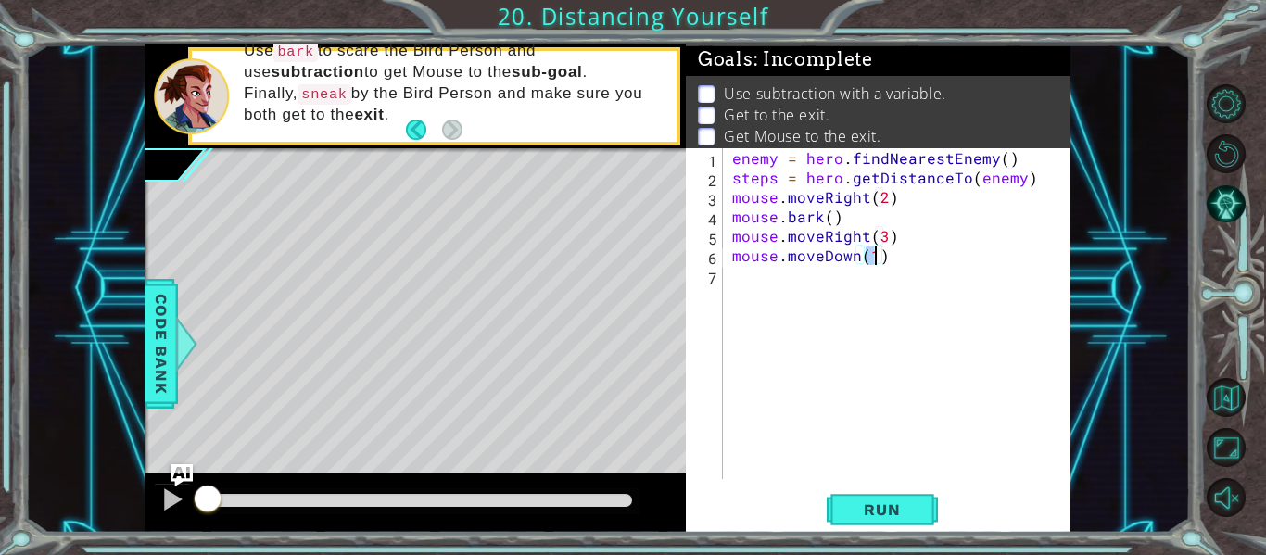
click at [892, 260] on div "enemy = hero . findNearestEnemy ( ) steps = hero . getDistanceTo ( enemy ) mous…" at bounding box center [901, 333] width 347 height 370
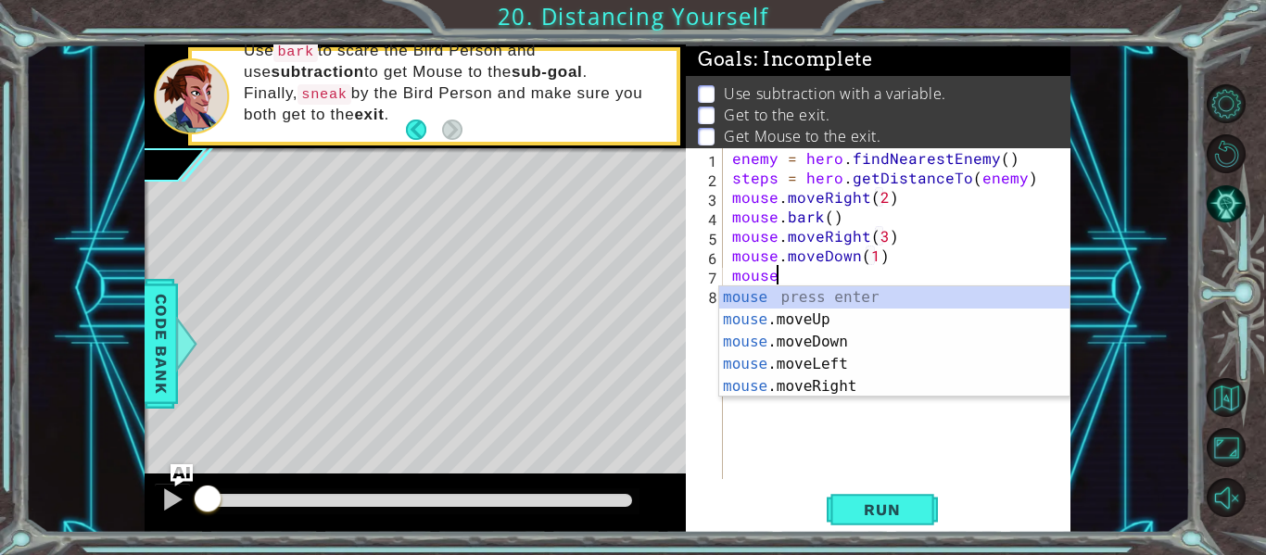
scroll to position [0, 3]
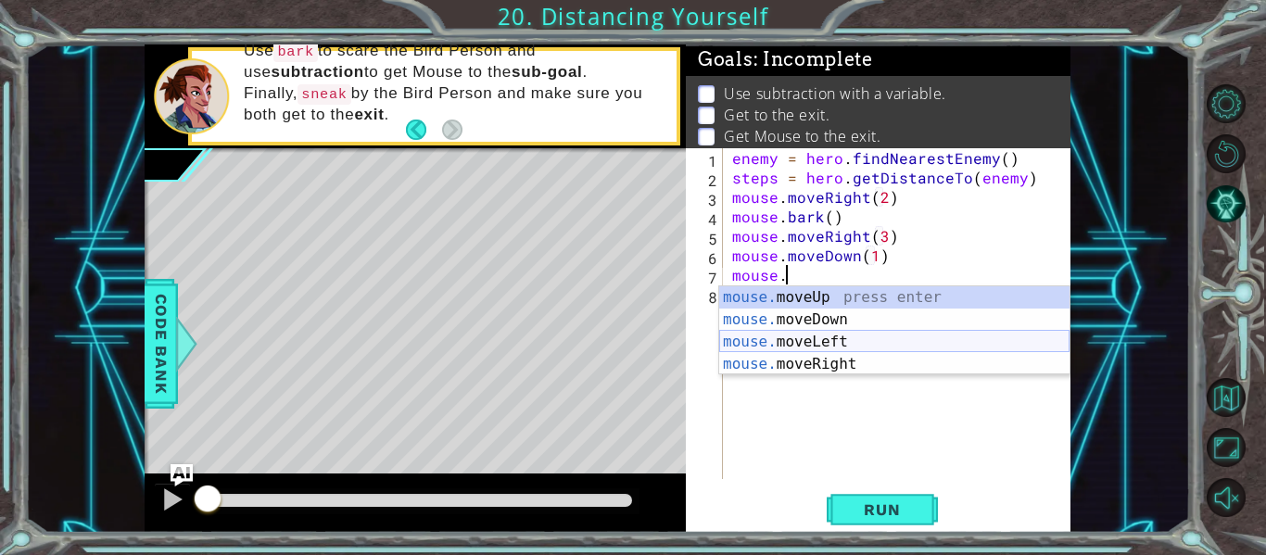
click at [839, 361] on div "mouse. moveUp press enter mouse. moveDown press enter mouse. moveLeft press ent…" at bounding box center [894, 352] width 350 height 133
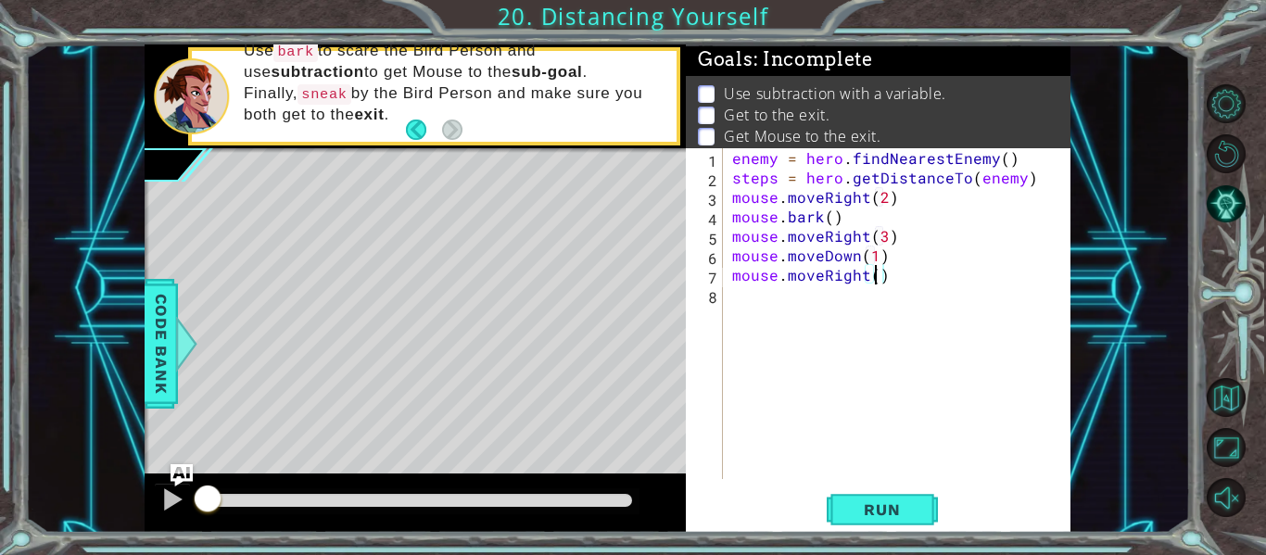
type textarea "mouse.moveRight(2)"
click at [902, 276] on div "enemy = hero . findNearestEnemy ( ) steps = hero . getDistanceTo ( enemy ) mous…" at bounding box center [901, 333] width 347 height 370
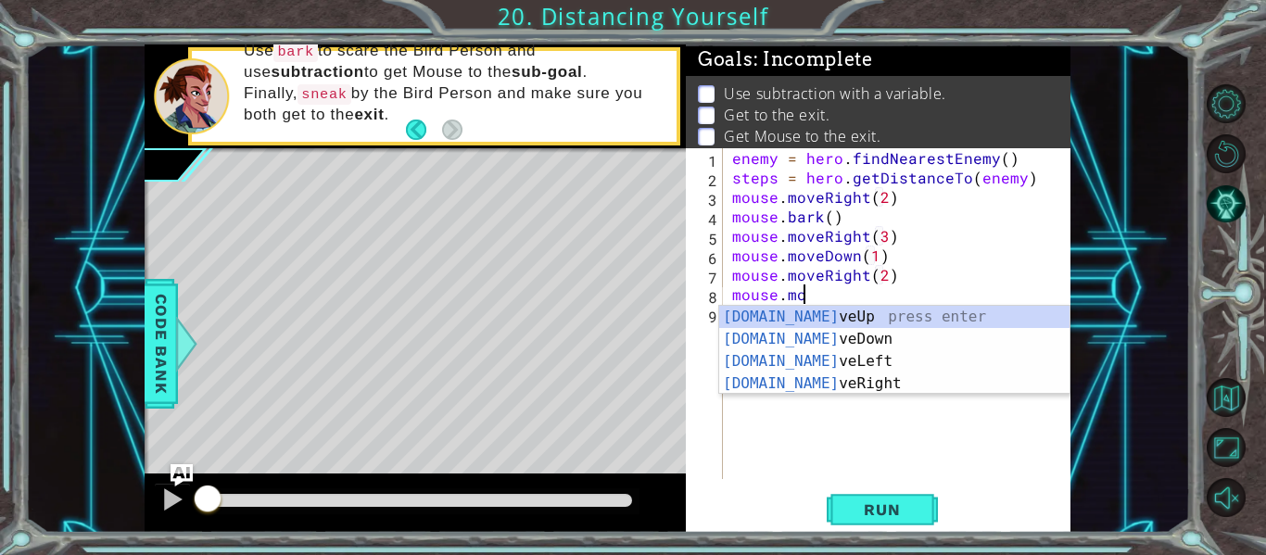
scroll to position [0, 4]
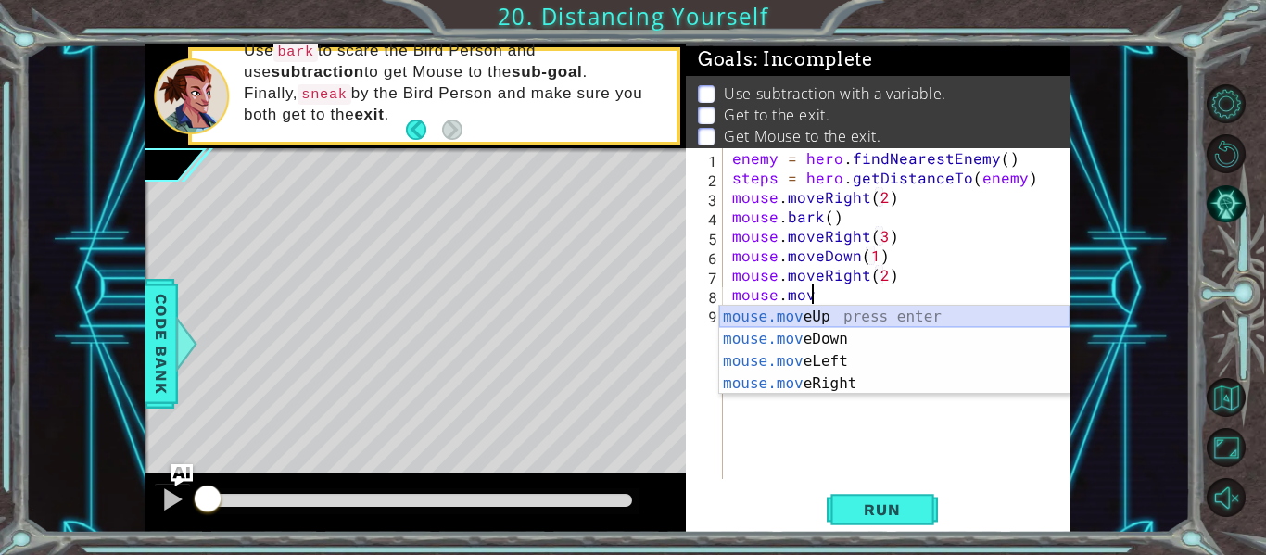
click at [885, 314] on div "mouse.mov eUp press enter mouse.mov eDown press enter mouse.mov eLeft press ent…" at bounding box center [894, 372] width 350 height 133
type textarea "mouse.moveUp(1)"
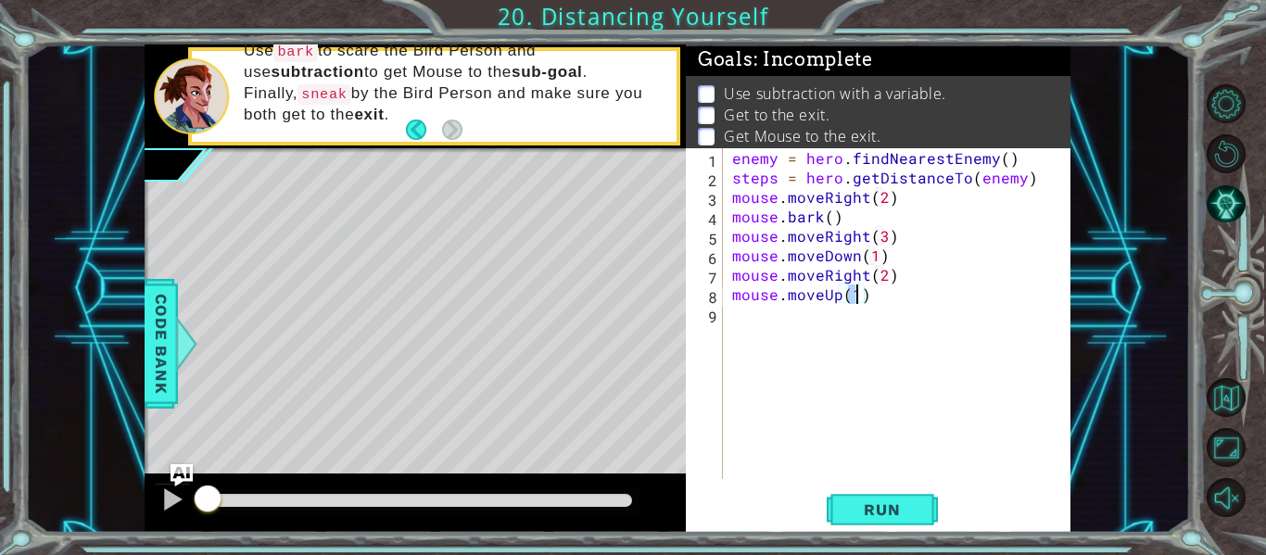
click at [873, 296] on div "enemy = hero . findNearestEnemy ( ) steps = hero . getDistanceTo ( enemy ) mous…" at bounding box center [901, 333] width 347 height 370
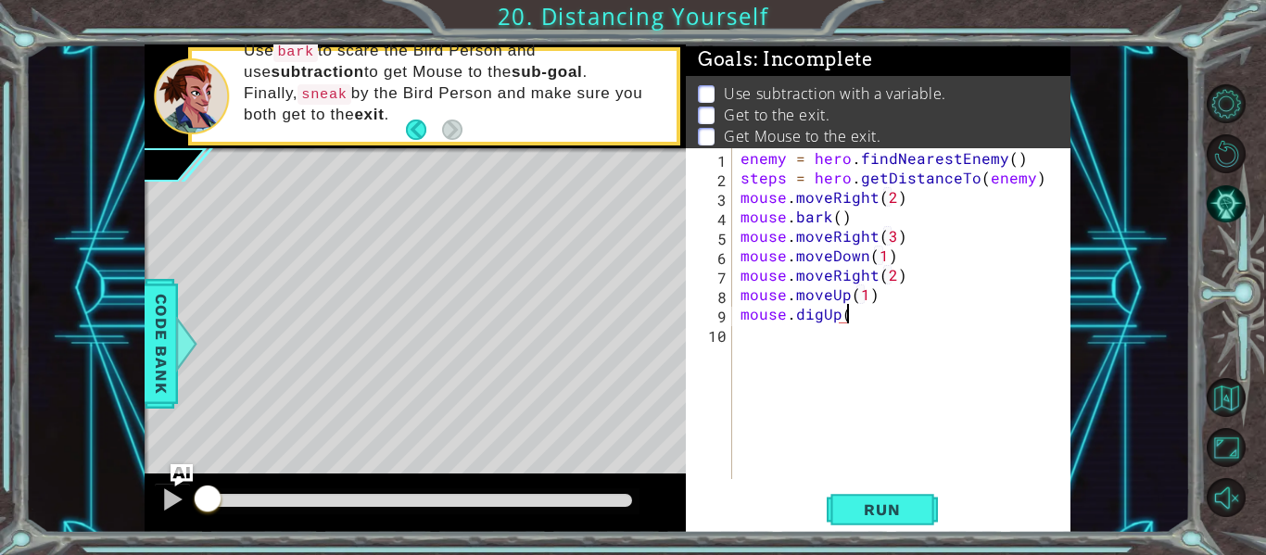
type textarea "mouse.digUp()"
click at [762, 333] on div "enemy = hero . findNearestEnemy ( ) steps = hero . getDistanceTo ( enemy ) mous…" at bounding box center [906, 333] width 339 height 370
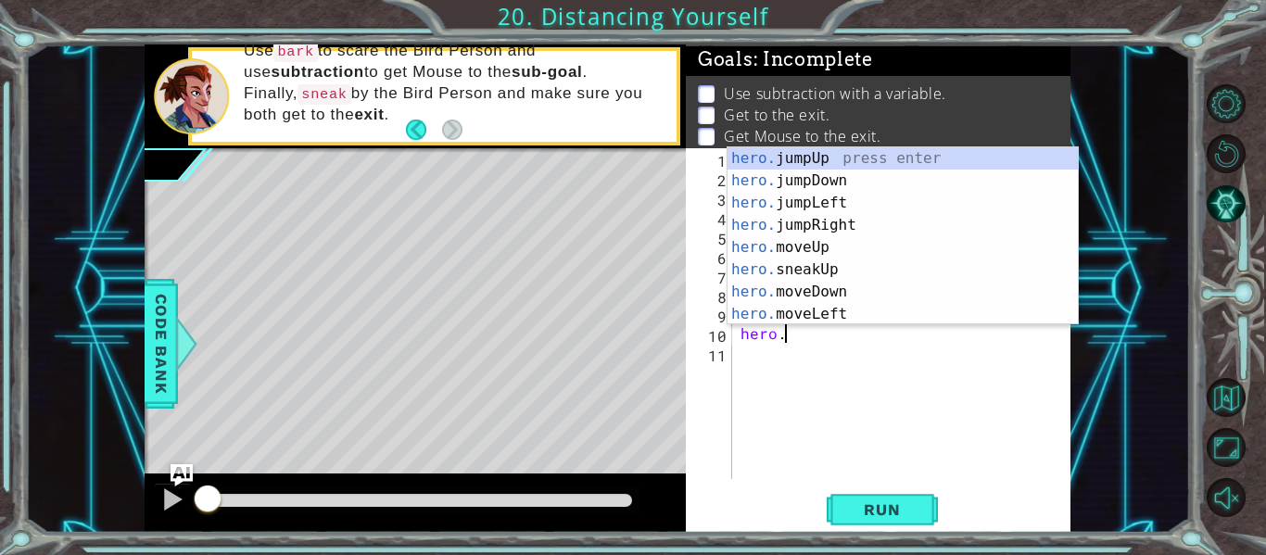
scroll to position [0, 3]
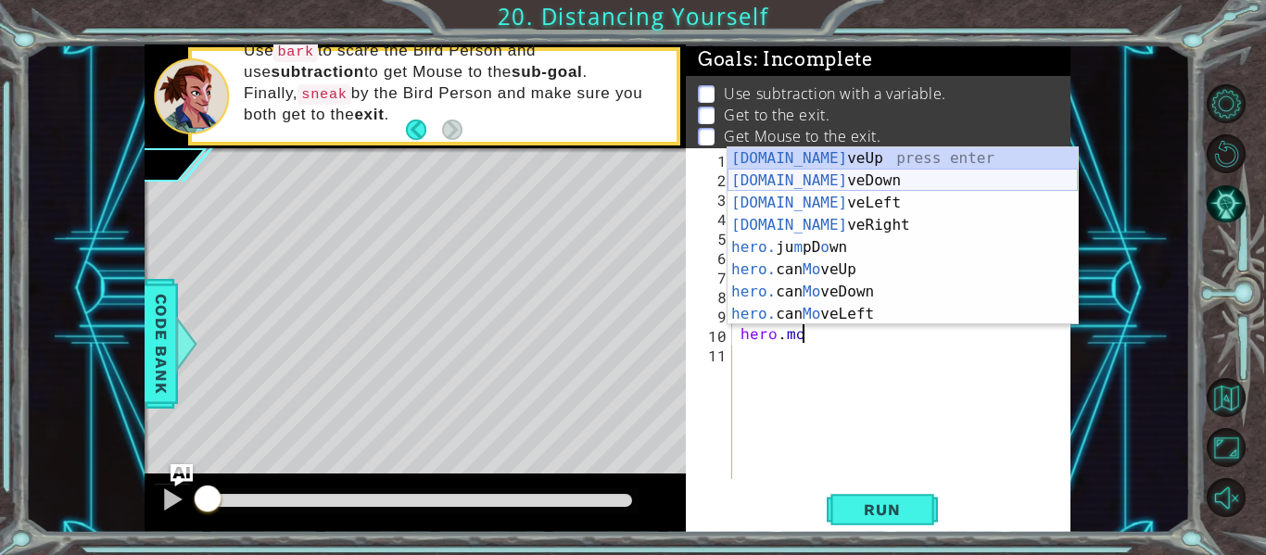
click at [779, 177] on div "[DOMAIN_NAME] veUp press enter [DOMAIN_NAME] veDown press enter [DOMAIN_NAME] v…" at bounding box center [902, 258] width 350 height 222
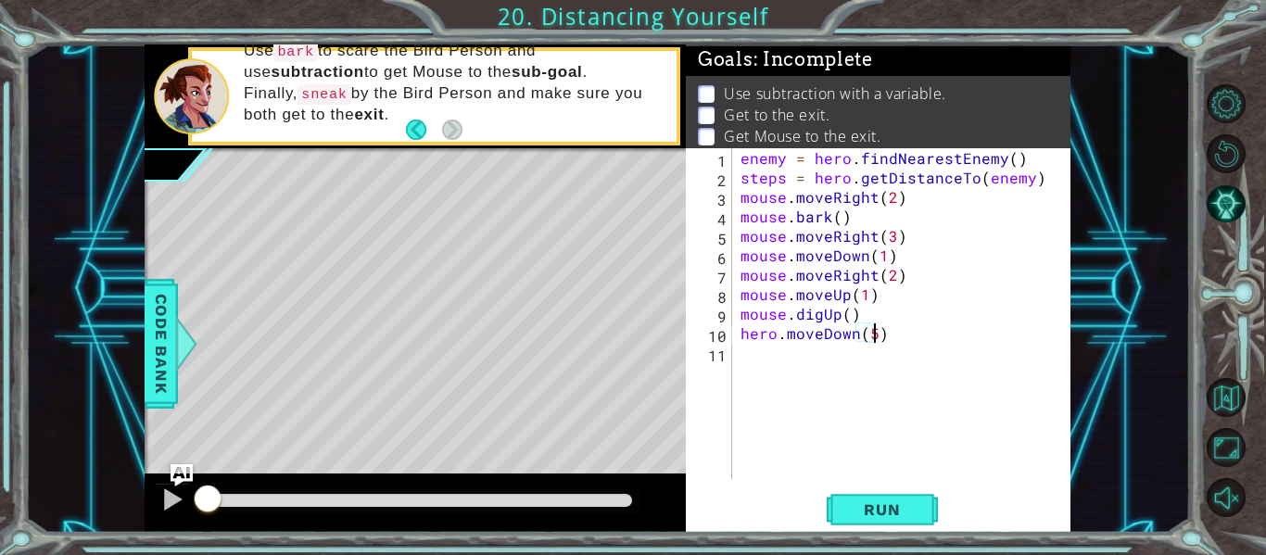
scroll to position [0, 8]
type textarea "hero.moveDown(1)"
click at [918, 338] on div "enemy = hero . findNearestEnemy ( ) steps = hero . getDistanceTo ( enemy ) mous…" at bounding box center [906, 333] width 339 height 370
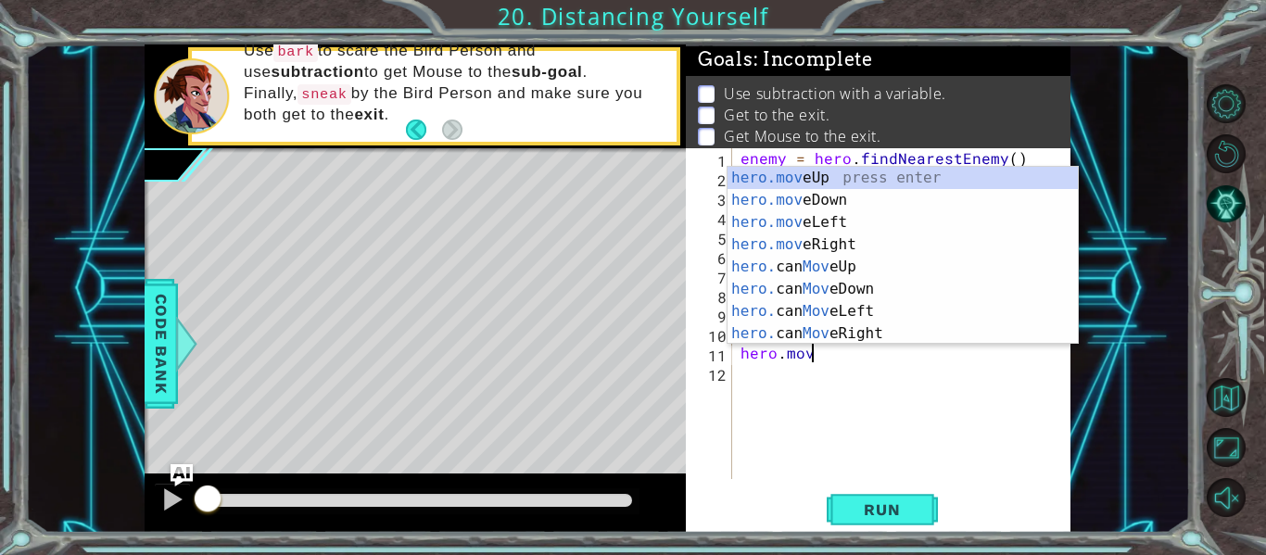
scroll to position [0, 4]
click at [827, 238] on div "hero.mov eUp press enter hero.mov eDown press enter hero.mov eLeft press enter …" at bounding box center [902, 278] width 350 height 222
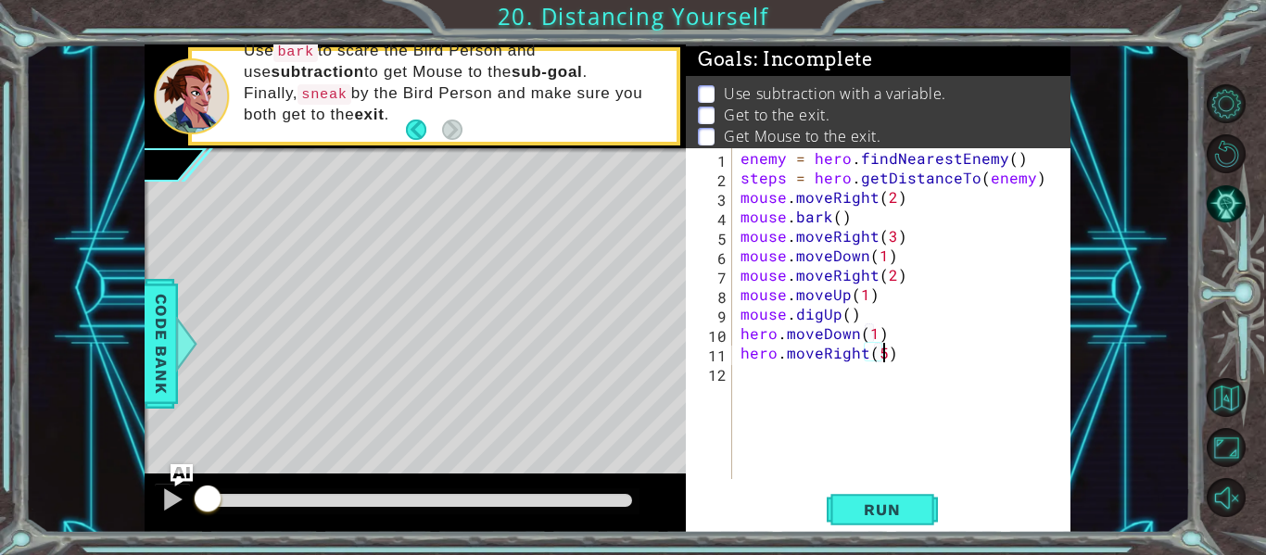
scroll to position [0, 8]
type textarea "hero.moveRight(5)"
click at [917, 356] on div "enemy = hero . findNearestEnemy ( ) steps = hero . getDistanceTo ( enemy ) mous…" at bounding box center [906, 333] width 339 height 370
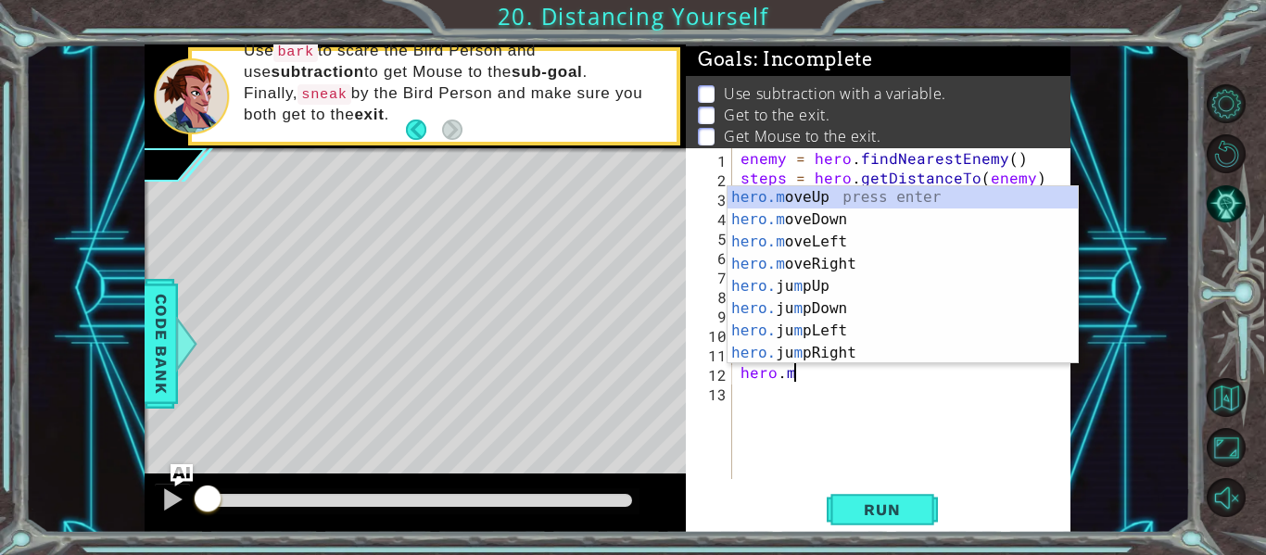
scroll to position [0, 3]
click at [803, 202] on div "hero.m oveUp press enter hero.m oveDown press enter hero.m oveLeft press enter …" at bounding box center [902, 297] width 350 height 222
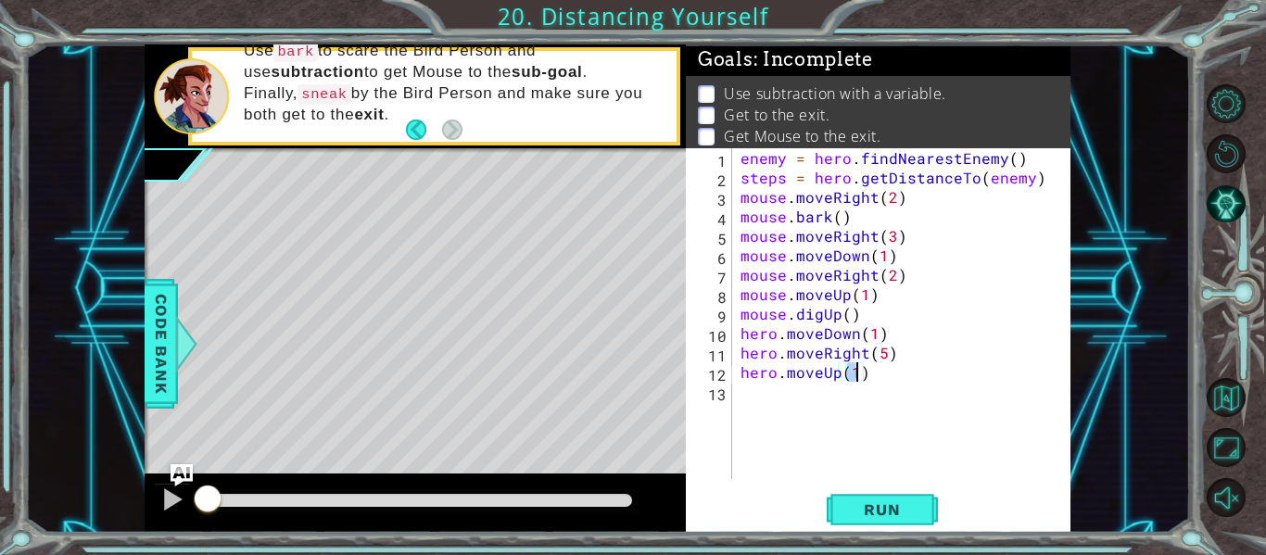
type textarea "hero.moveUp(2)"
click at [868, 374] on div "enemy = hero . findNearestEnemy ( ) steps = hero . getDistanceTo ( enemy ) mous…" at bounding box center [906, 333] width 339 height 370
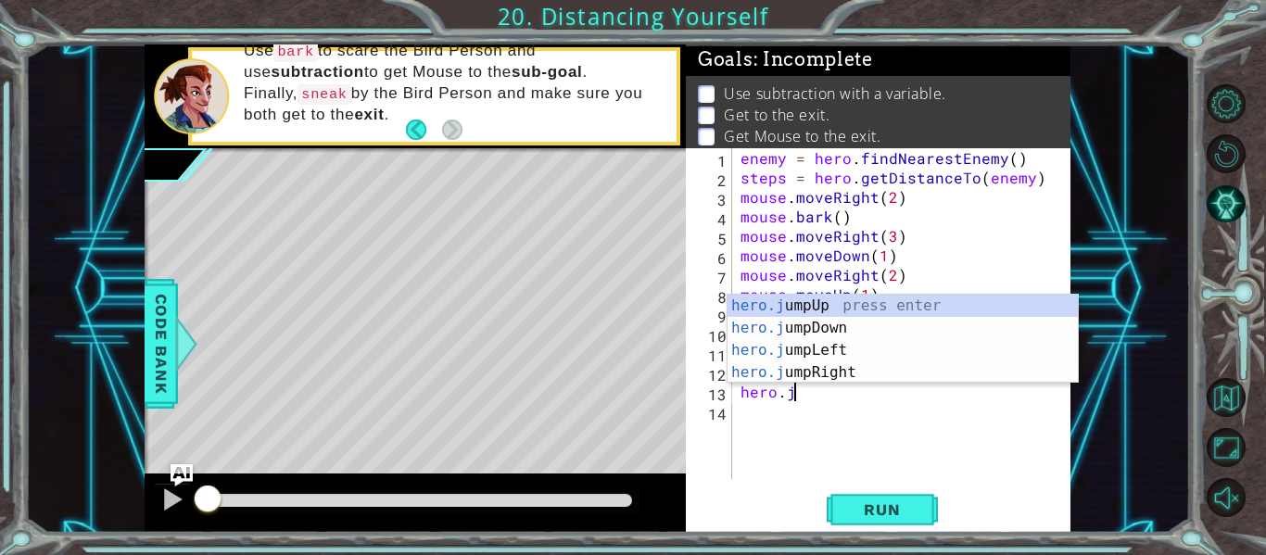
scroll to position [0, 3]
type textarea "hero.ju"
click at [851, 311] on div "hero.ju mpUp press enter hero.ju mpDown press enter hero.ju mpLeft press enter …" at bounding box center [902, 361] width 350 height 133
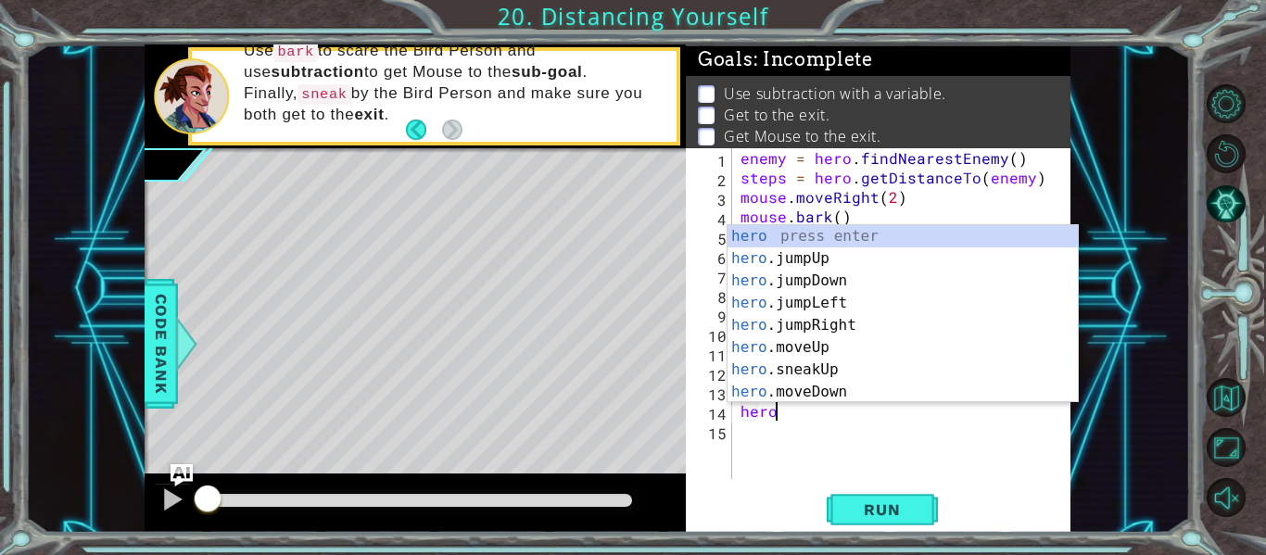
type textarea "hero."
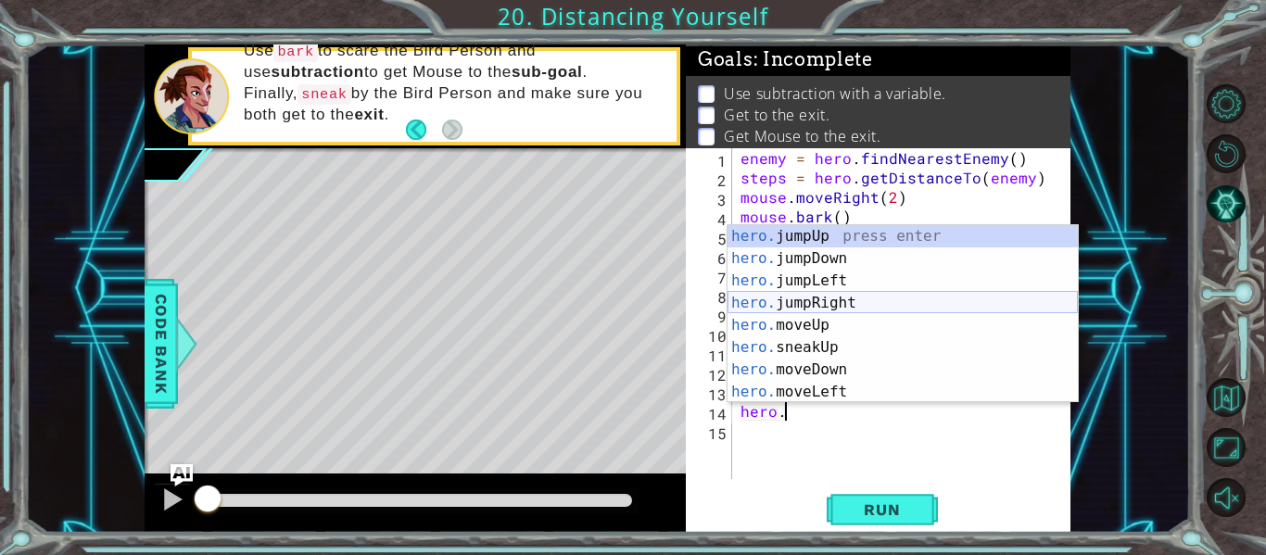
click at [813, 310] on div "hero. jumpUp press enter hero. jumpDown press enter hero. jumpLeft press enter …" at bounding box center [902, 336] width 350 height 222
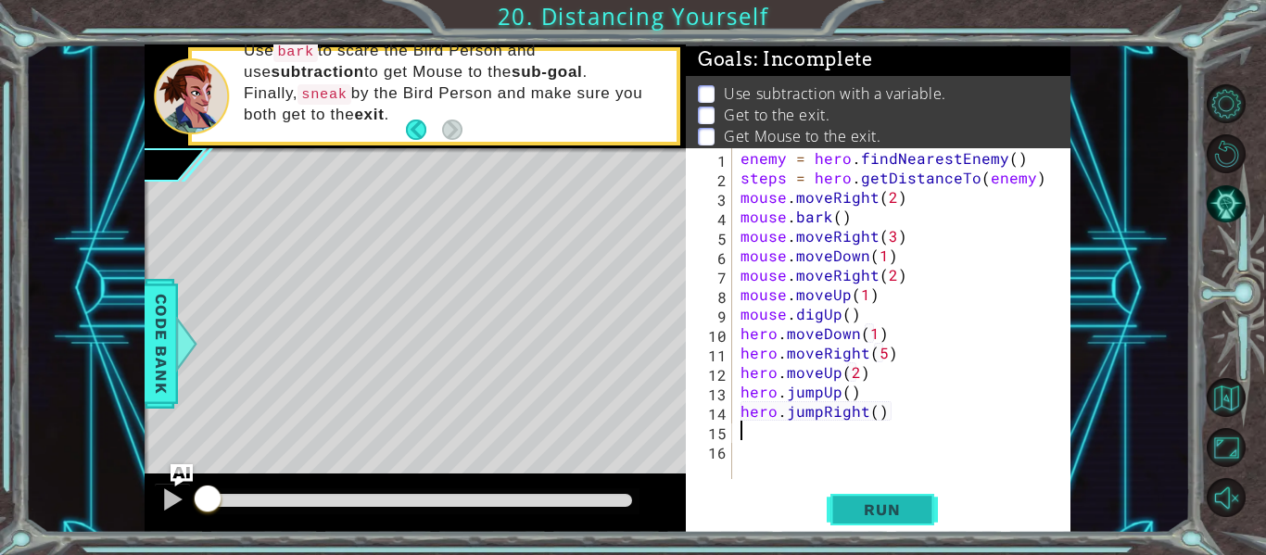
click at [851, 516] on span "Run" at bounding box center [881, 509] width 73 height 19
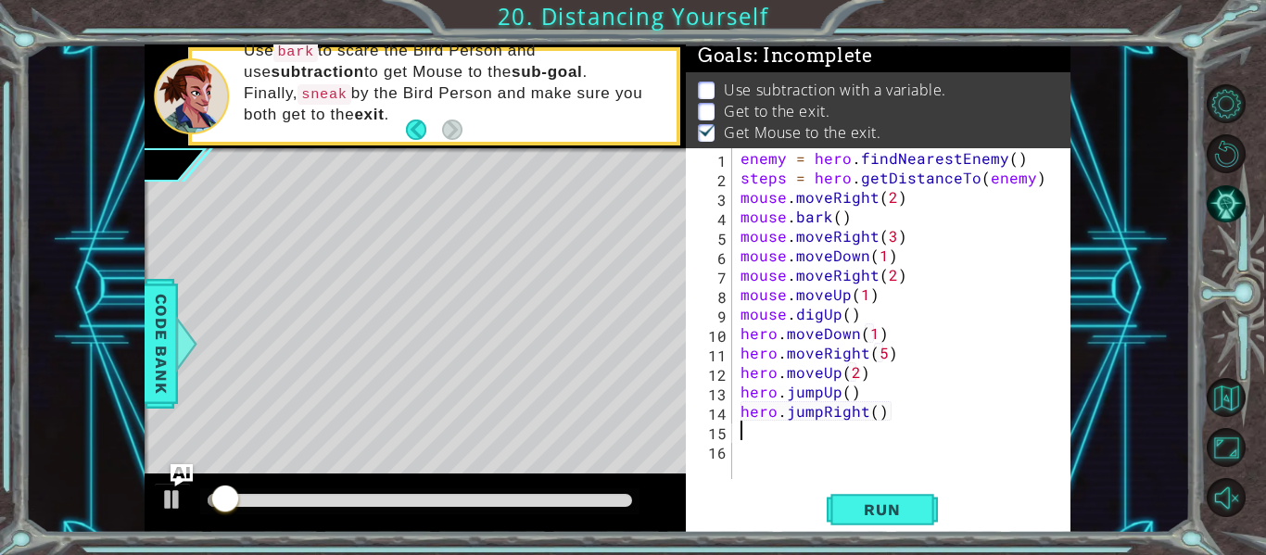
scroll to position [5, 0]
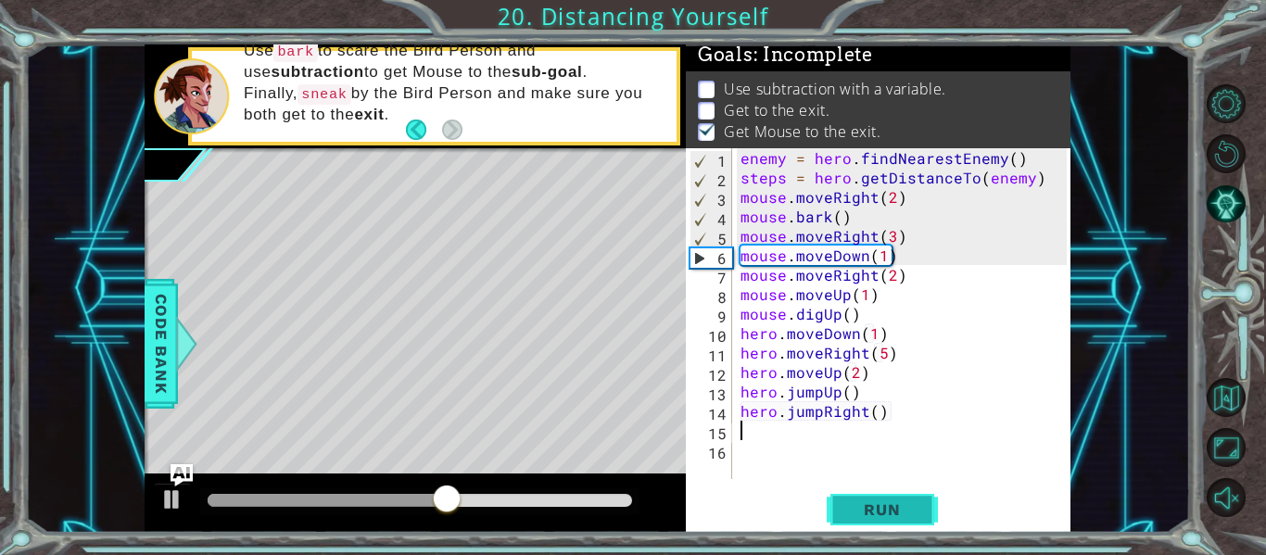
click at [838, 523] on button "Run" at bounding box center [881, 510] width 111 height 38
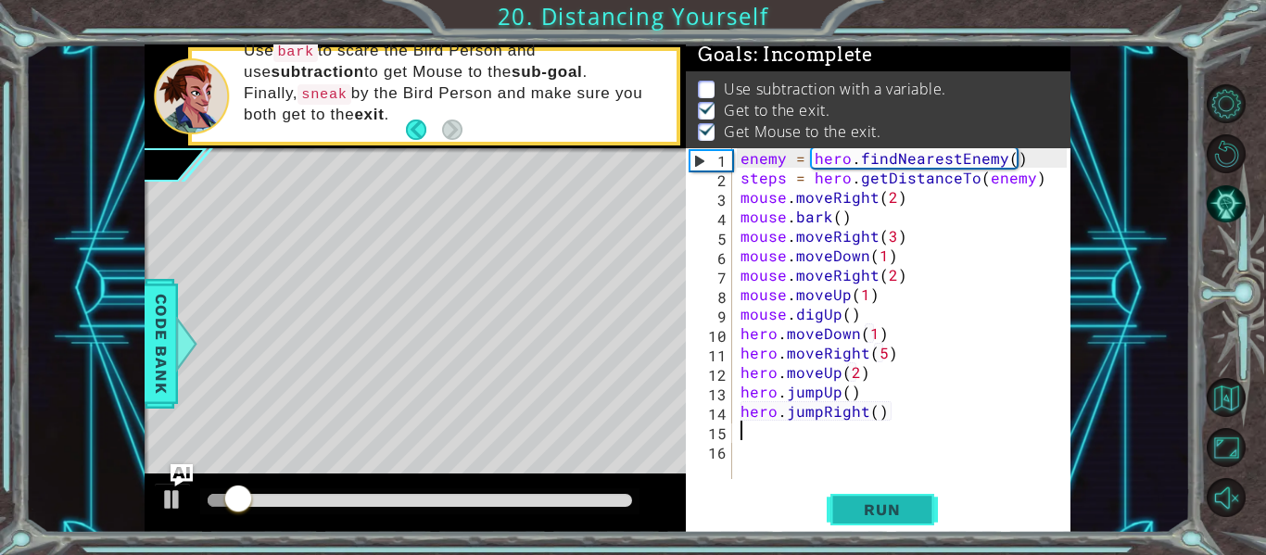
click at [838, 523] on button "Run" at bounding box center [881, 510] width 111 height 38
click at [863, 510] on span "Run" at bounding box center [881, 509] width 73 height 19
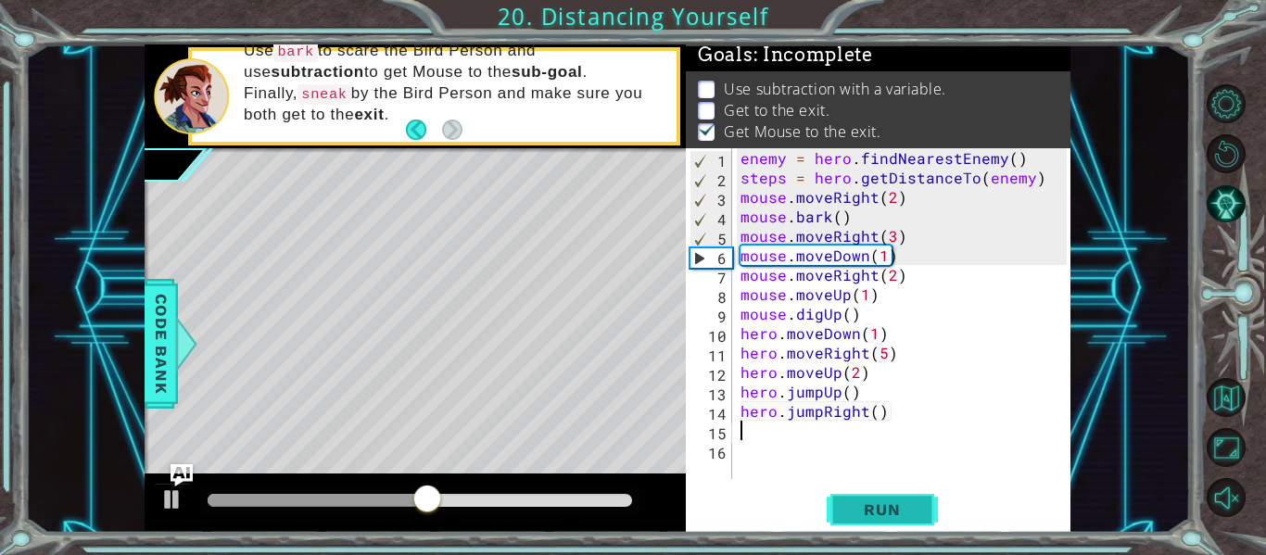
click at [879, 520] on button "Run" at bounding box center [881, 510] width 111 height 38
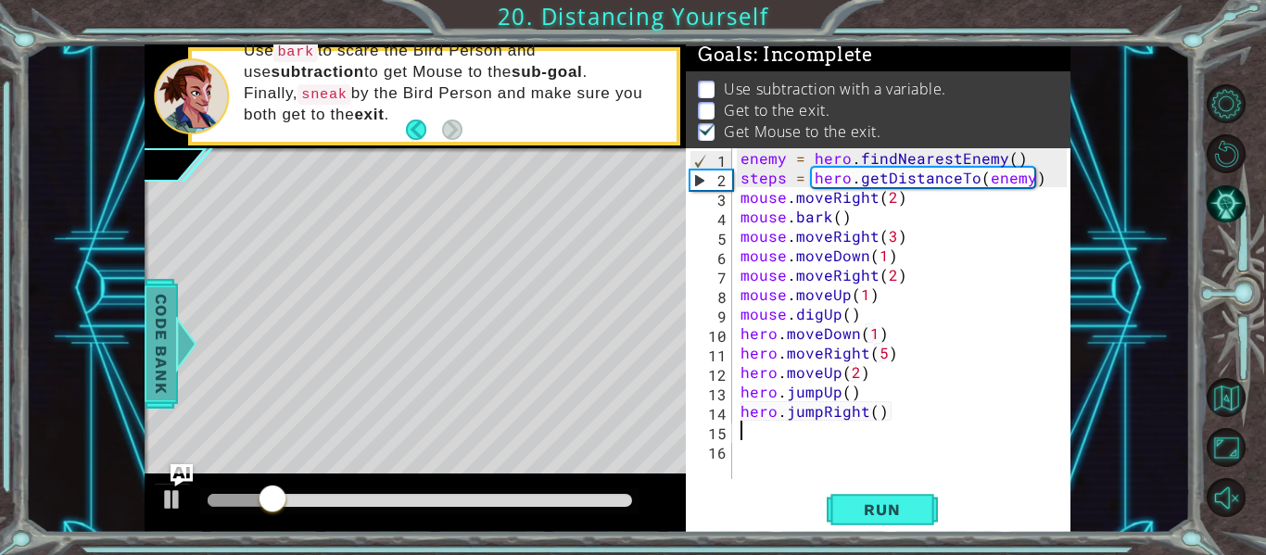
click at [185, 348] on div at bounding box center [186, 344] width 23 height 56
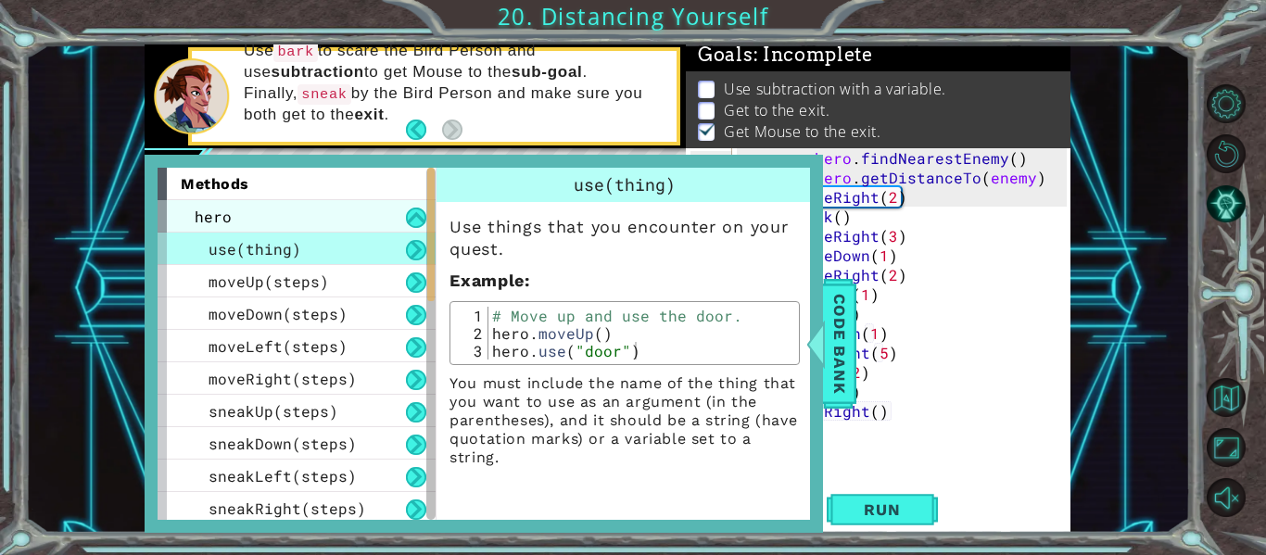
click at [312, 216] on div "hero" at bounding box center [296, 216] width 278 height 32
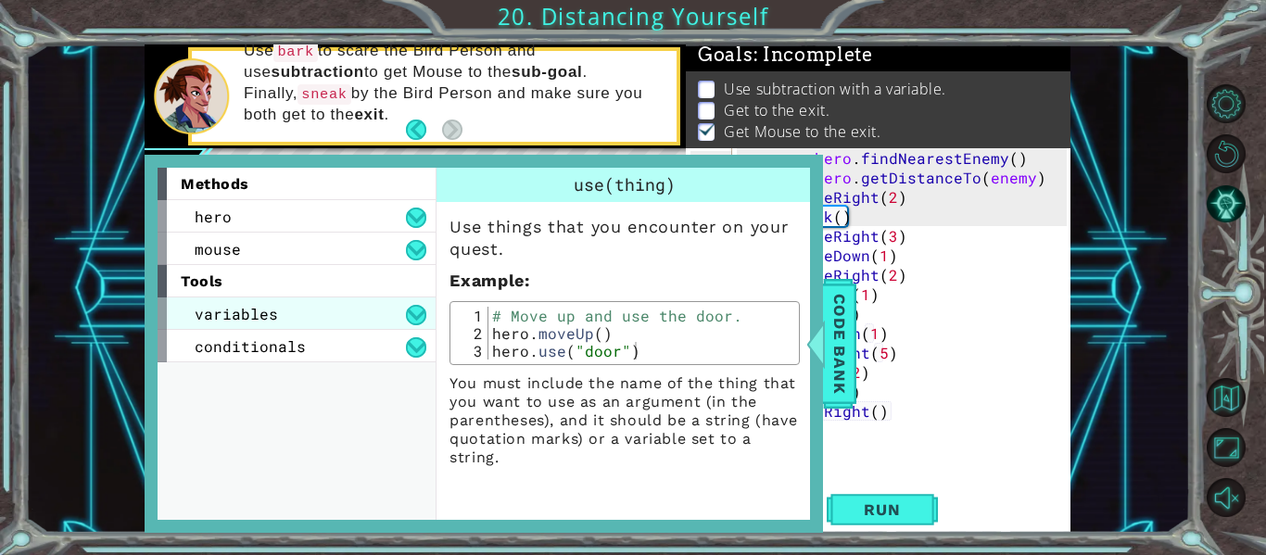
click at [273, 313] on span "variables" at bounding box center [236, 313] width 83 height 19
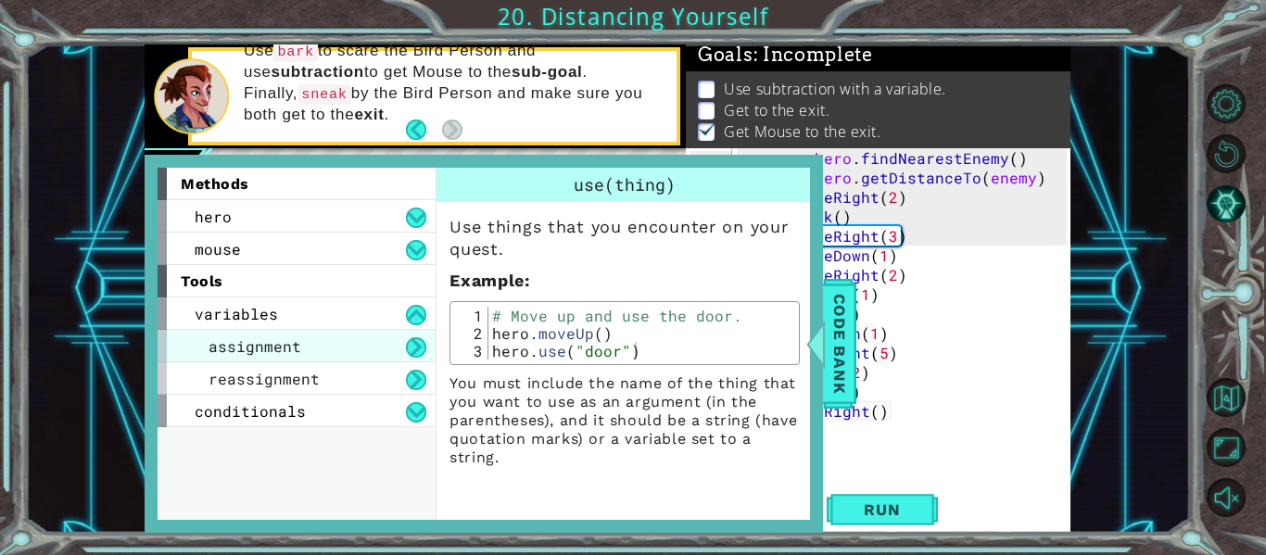
click at [313, 347] on div "assignment" at bounding box center [296, 346] width 278 height 32
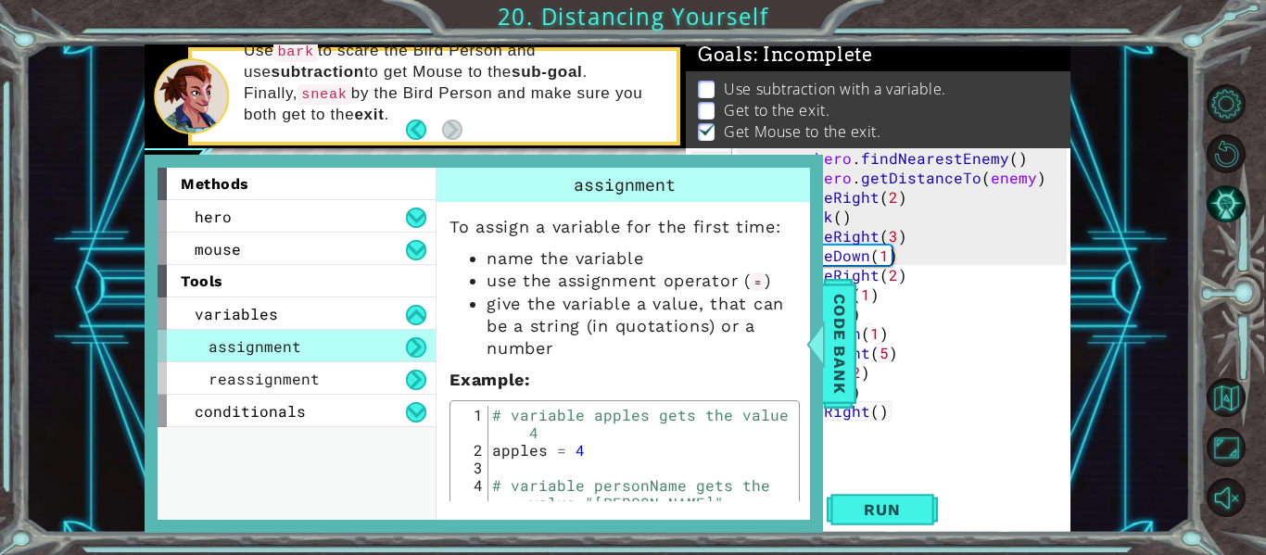
scroll to position [43, 0]
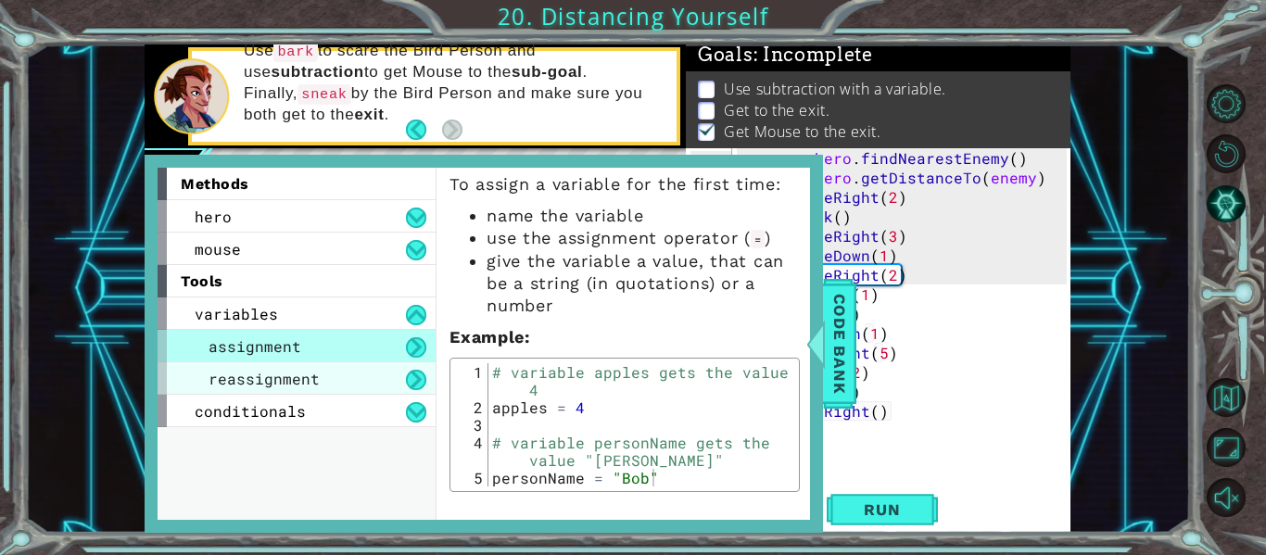
click at [383, 372] on div "reassignment" at bounding box center [296, 378] width 278 height 32
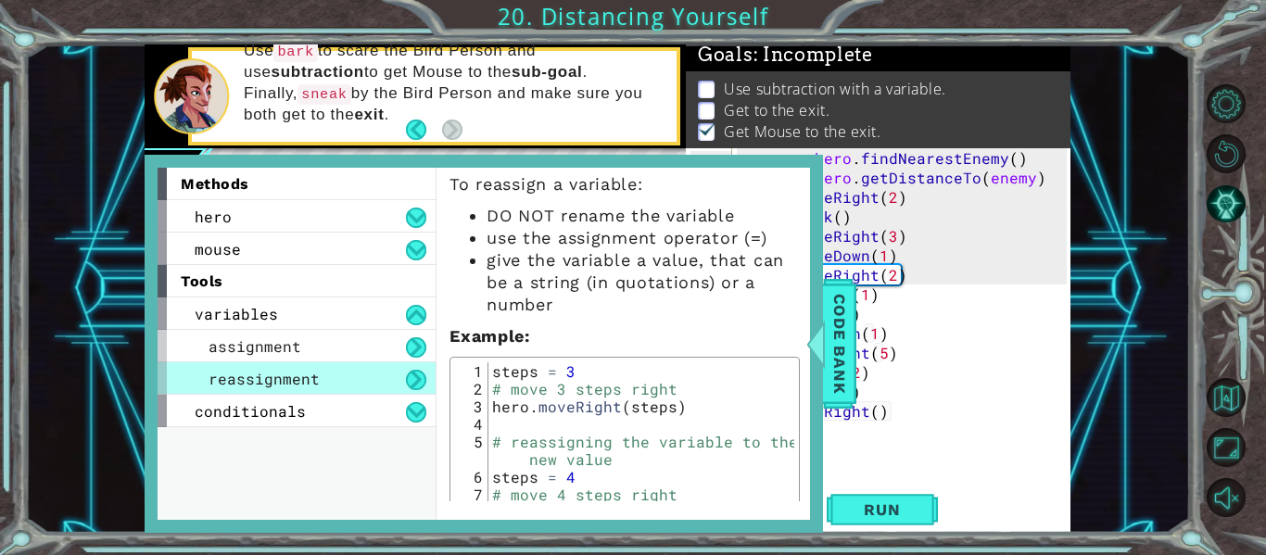
scroll to position [0, 0]
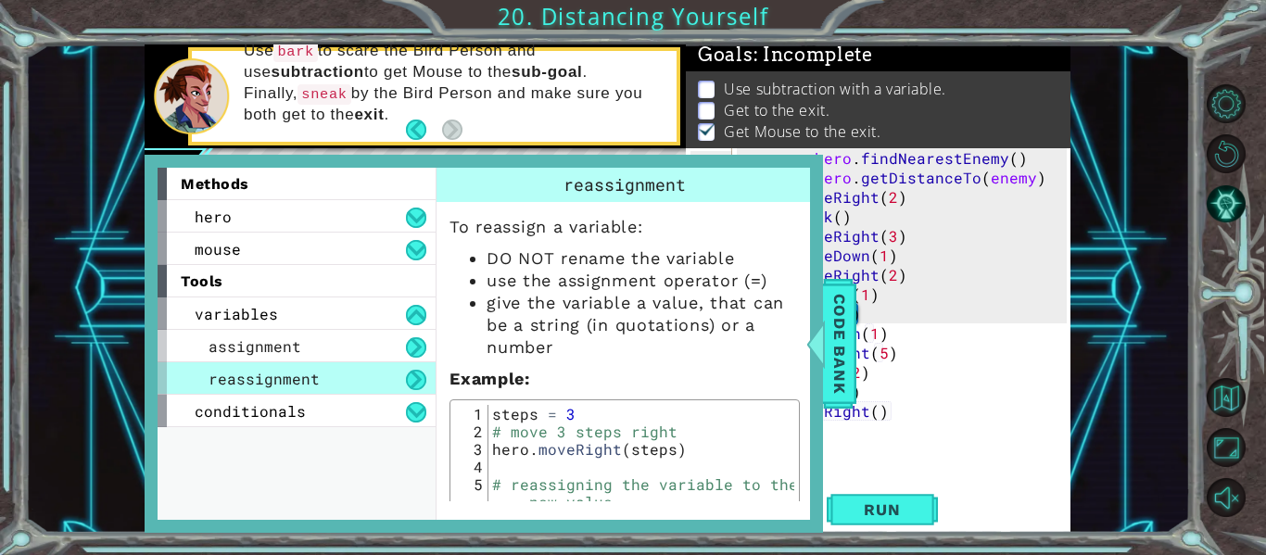
click at [383, 372] on div "reassignment" at bounding box center [296, 378] width 278 height 32
click at [820, 334] on div at bounding box center [815, 344] width 23 height 56
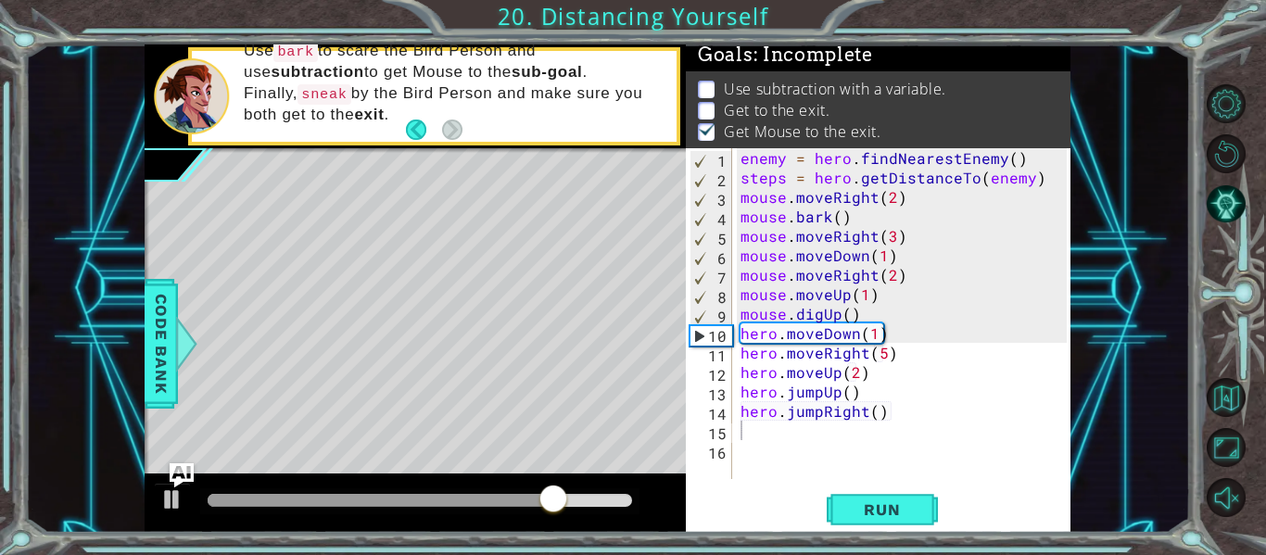
click at [183, 477] on img "Ask AI" at bounding box center [182, 475] width 24 height 24
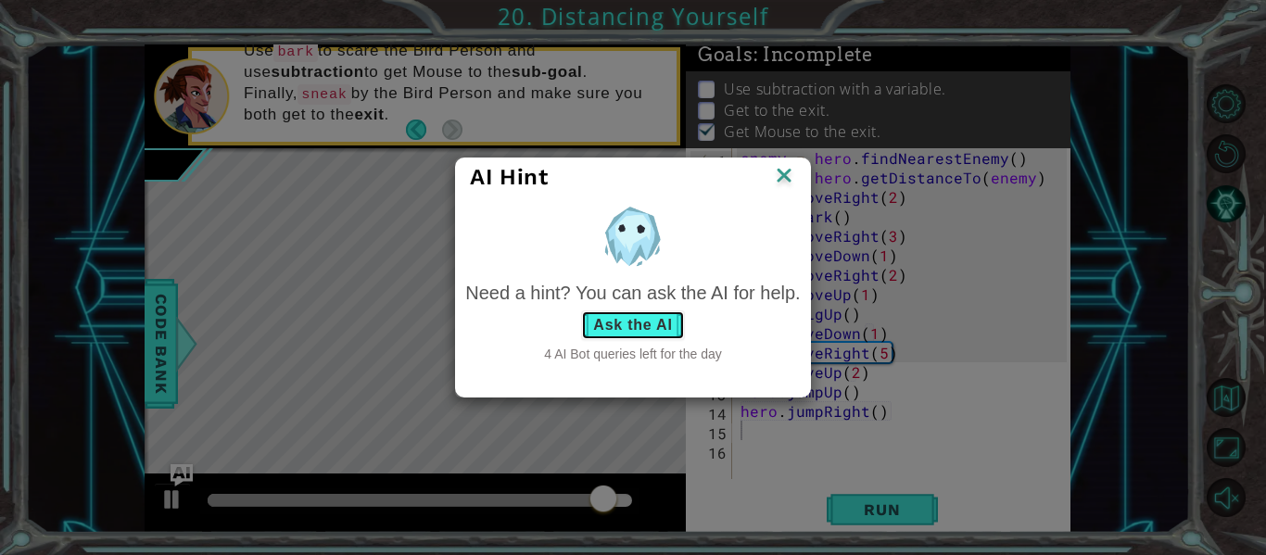
click at [606, 320] on button "Ask the AI" at bounding box center [632, 325] width 103 height 30
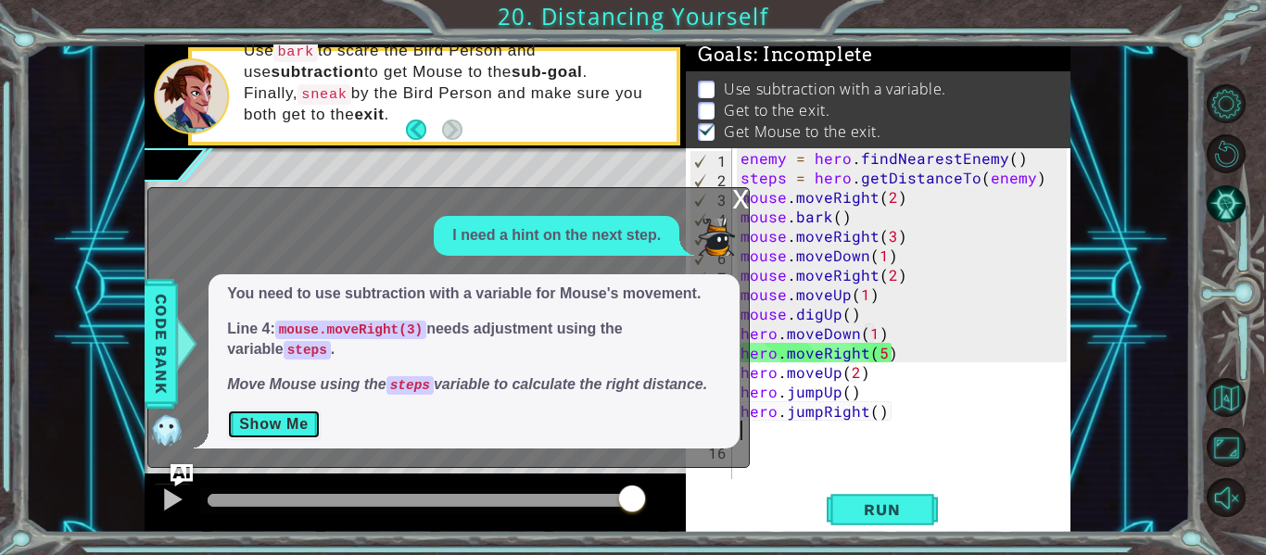
click at [300, 418] on button "Show Me" at bounding box center [274, 424] width 94 height 30
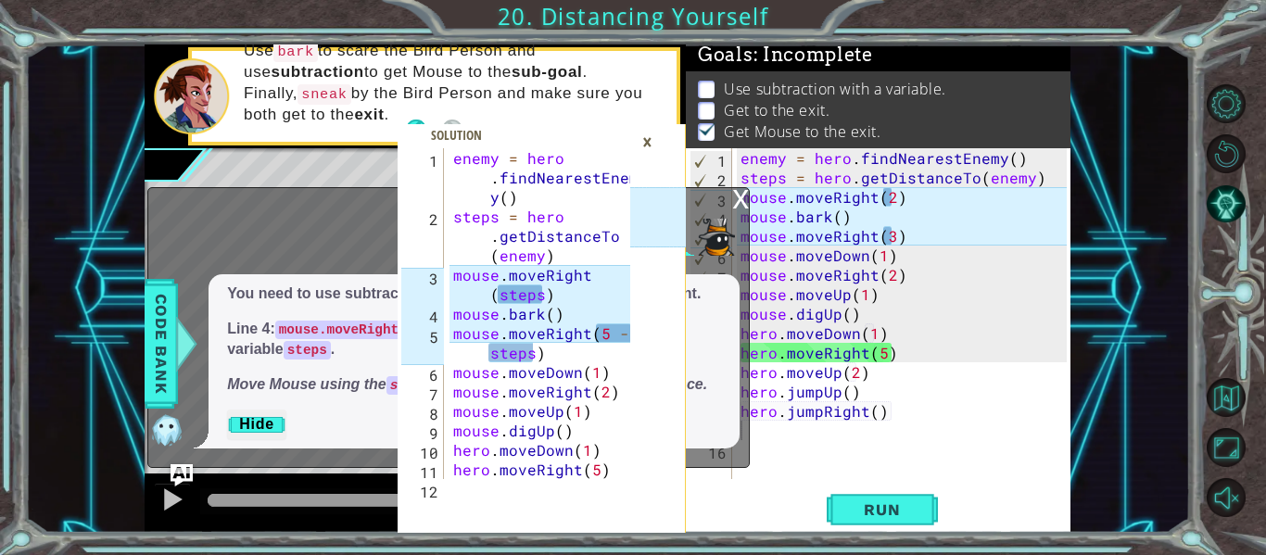
click at [884, 191] on div "enemy = hero . findNearestEnemy ( ) steps = hero . getDistanceTo ( enemy ) mous…" at bounding box center [906, 333] width 339 height 370
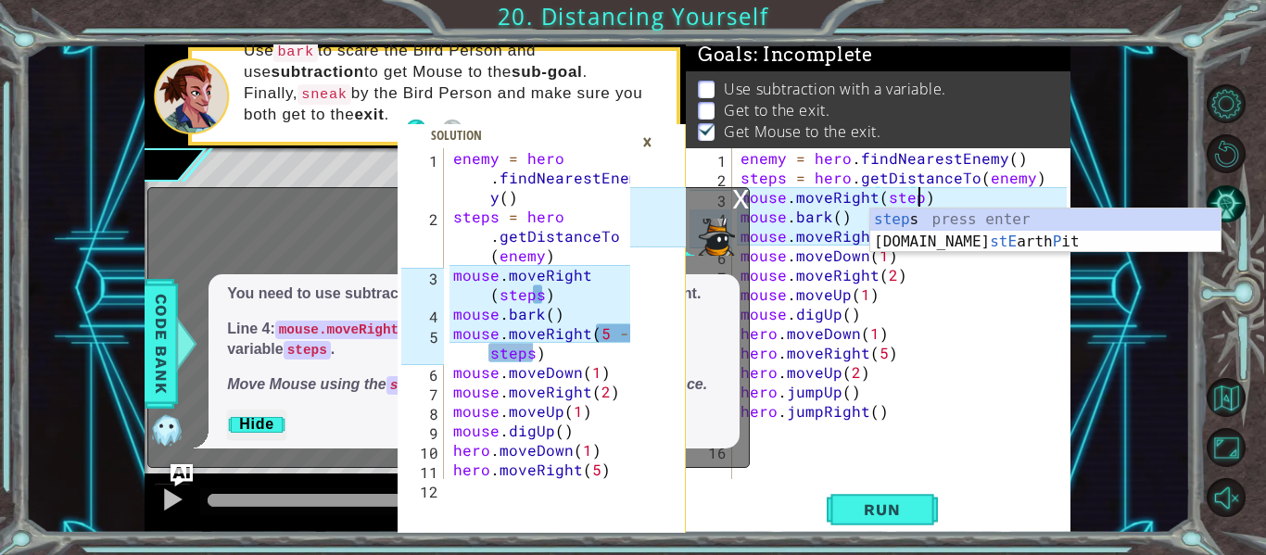
scroll to position [0, 11]
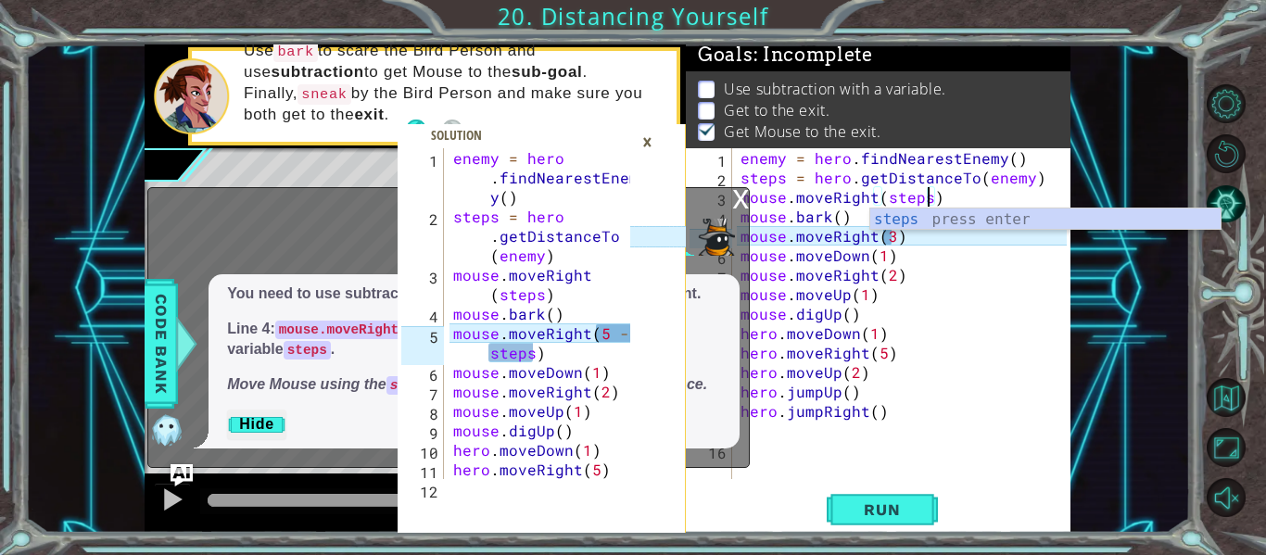
click at [890, 239] on div "enemy = hero . findNearestEnemy ( ) steps = hero . getDistanceTo ( enemy ) mous…" at bounding box center [906, 333] width 339 height 370
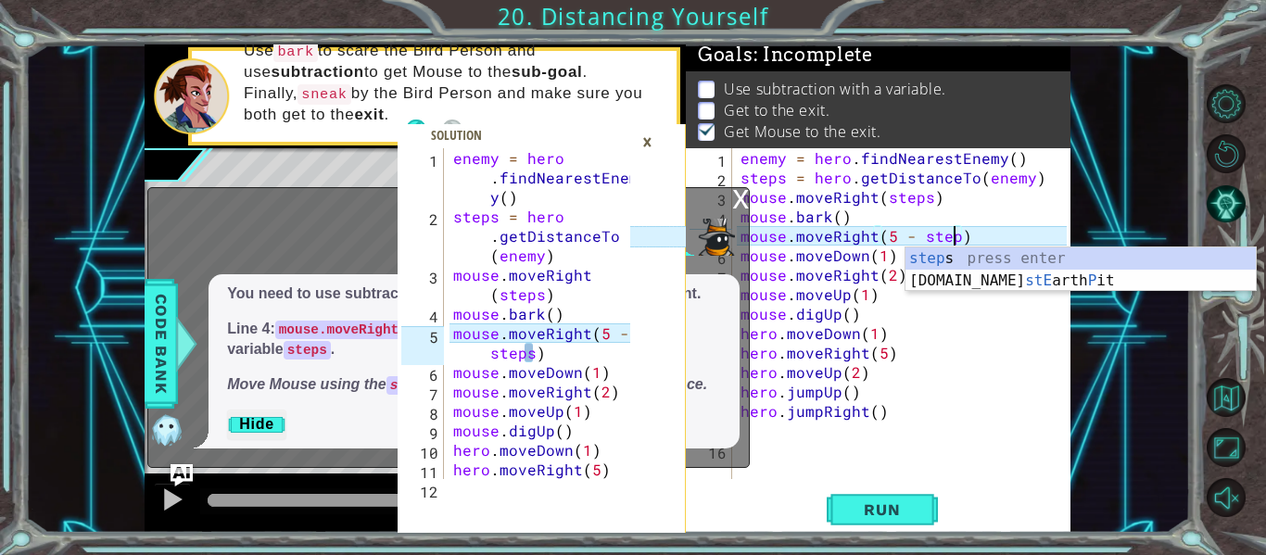
scroll to position [0, 14]
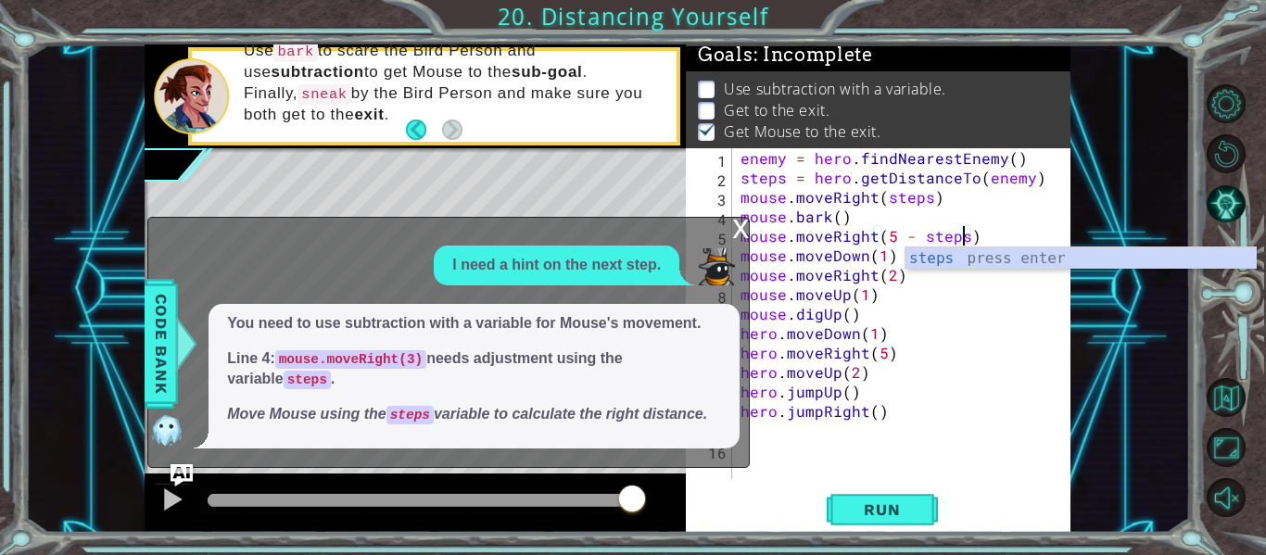
type textarea "mouse.moveRight(5 - steps)"
click at [746, 223] on div "x" at bounding box center [740, 227] width 17 height 19
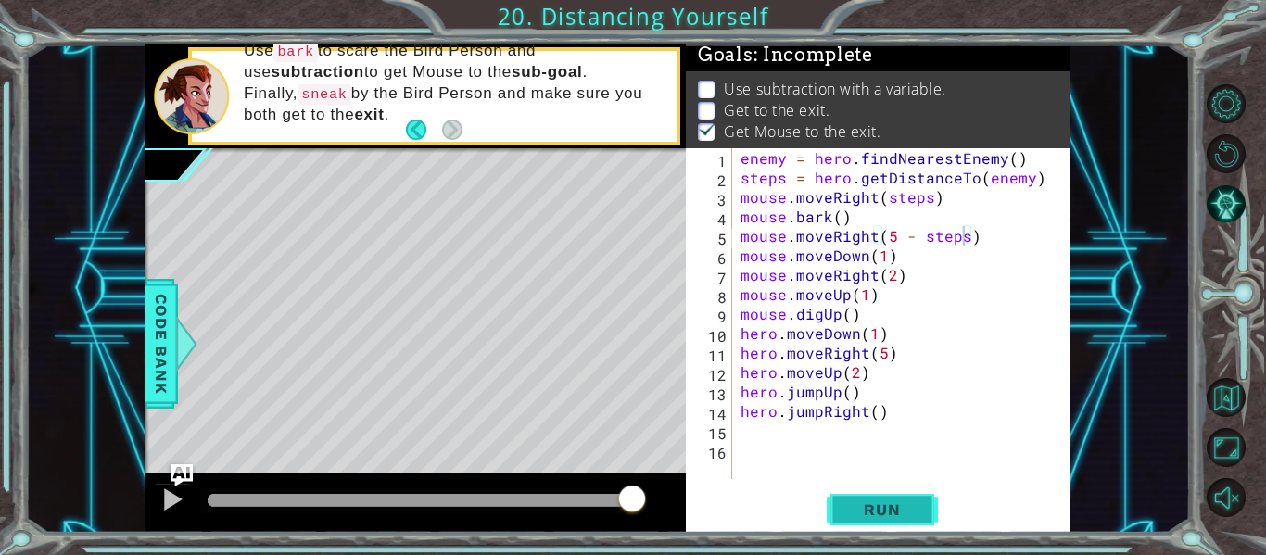
click at [892, 515] on span "Run" at bounding box center [881, 509] width 73 height 19
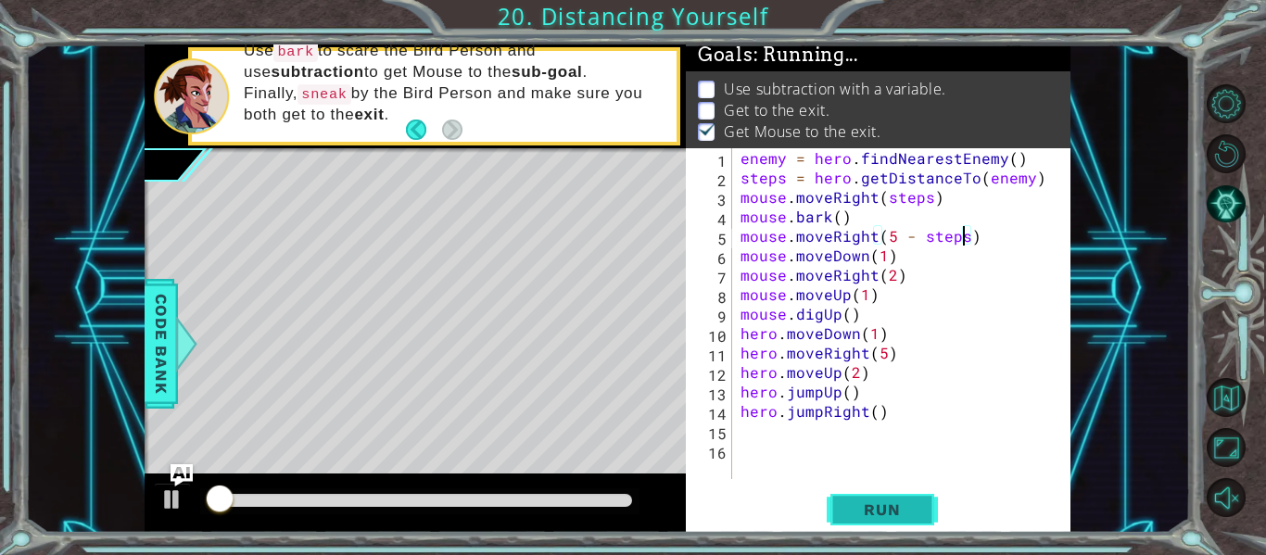
click at [852, 514] on span "Run" at bounding box center [881, 509] width 73 height 19
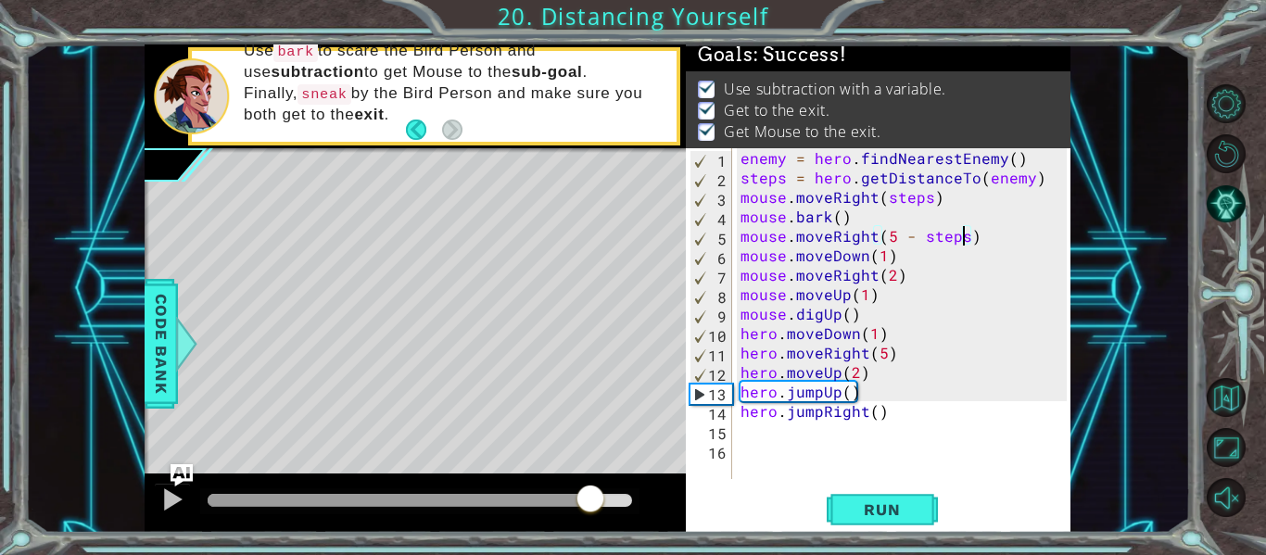
drag, startPoint x: 222, startPoint y: 496, endPoint x: 590, endPoint y: 496, distance: 367.8
click at [590, 496] on div at bounding box center [589, 500] width 33 height 33
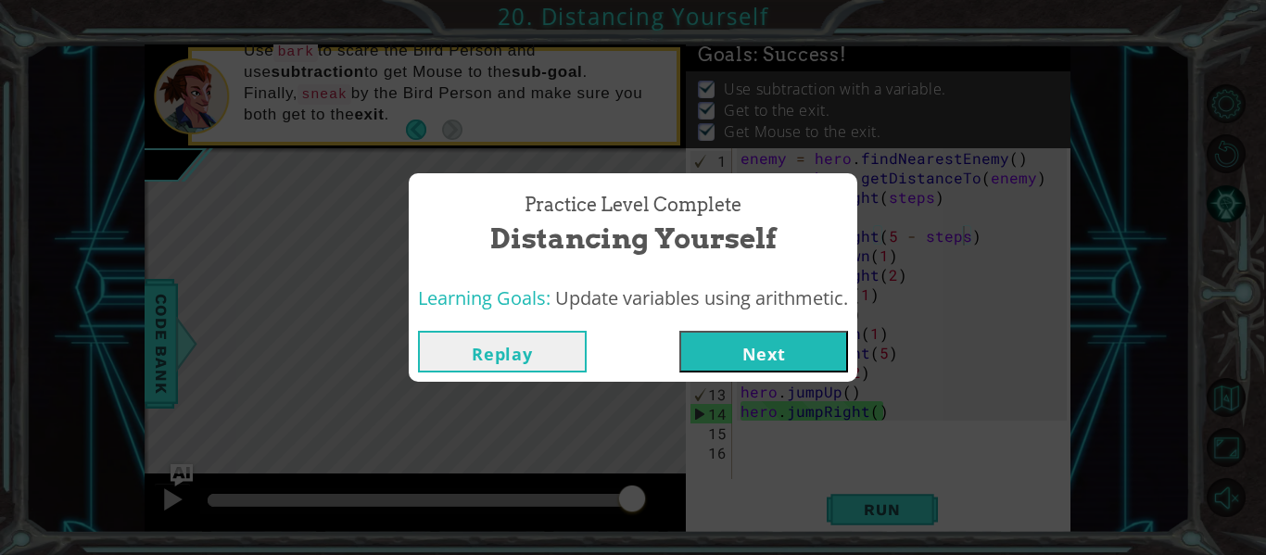
click at [710, 353] on button "Next" at bounding box center [763, 352] width 169 height 42
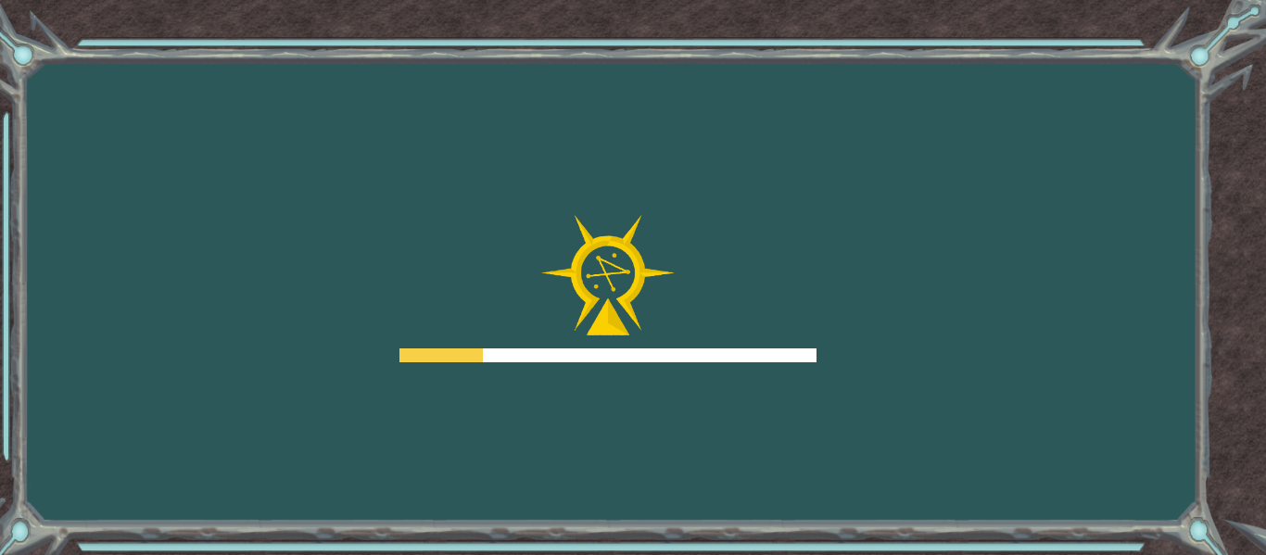
click at [750, 348] on div at bounding box center [607, 355] width 417 height 14
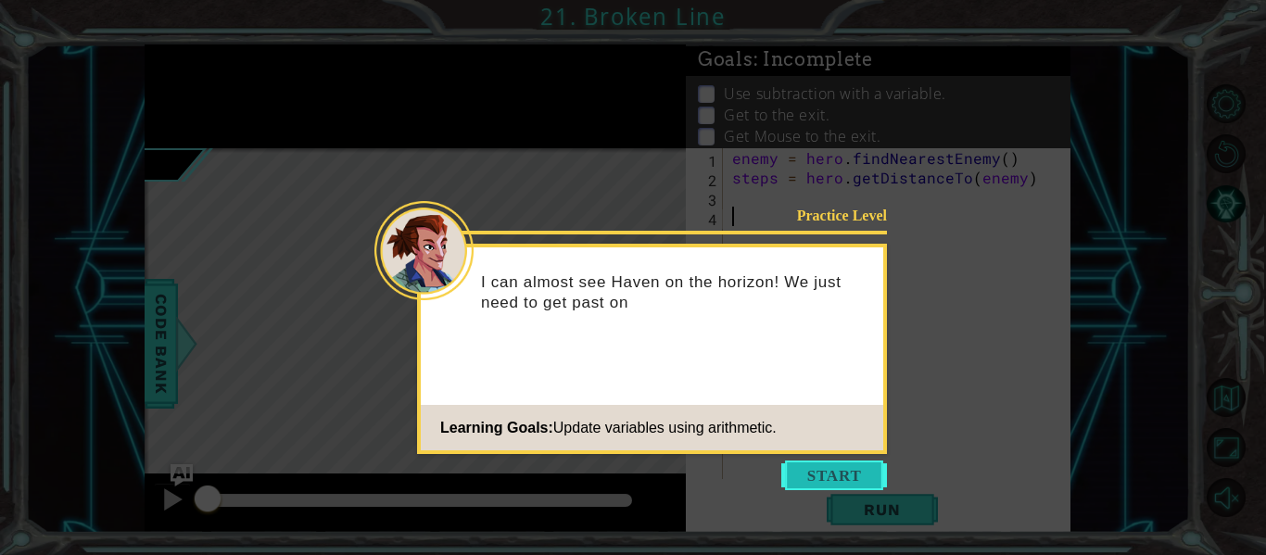
click at [824, 481] on button "Start" at bounding box center [834, 475] width 106 height 30
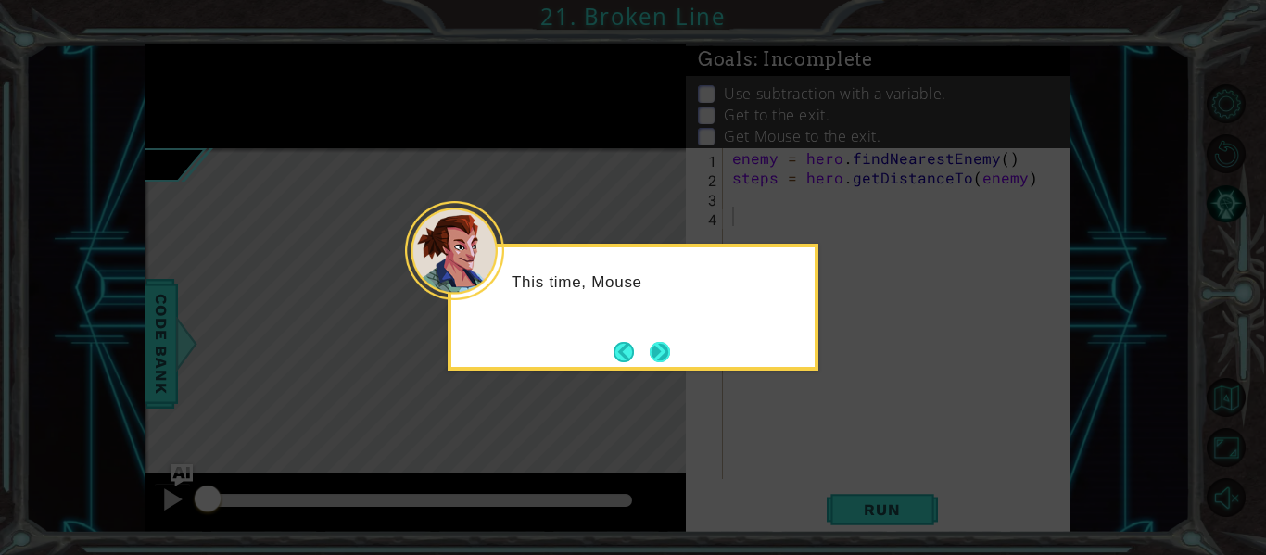
click at [660, 342] on button "Next" at bounding box center [659, 352] width 20 height 20
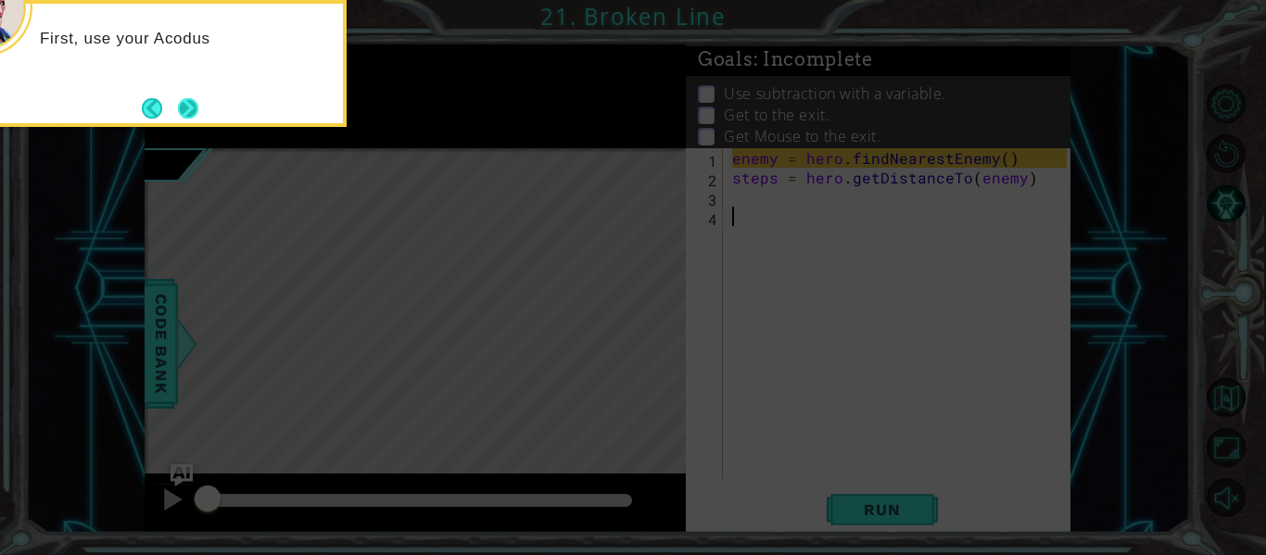
click at [195, 119] on button "Next" at bounding box center [188, 108] width 20 height 20
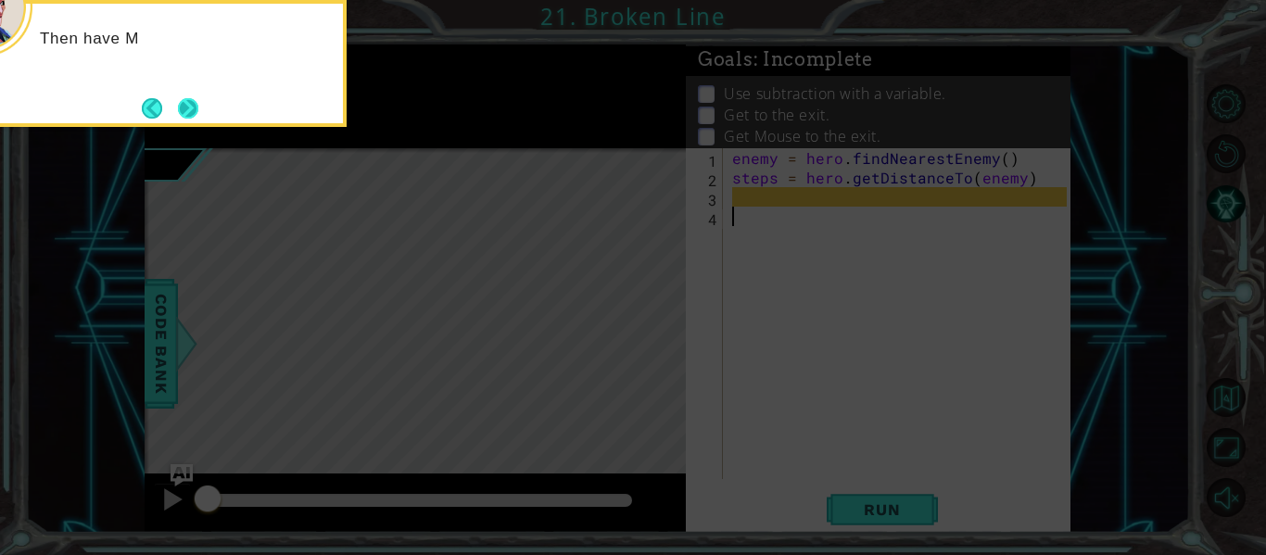
click at [194, 113] on button "Next" at bounding box center [188, 107] width 25 height 25
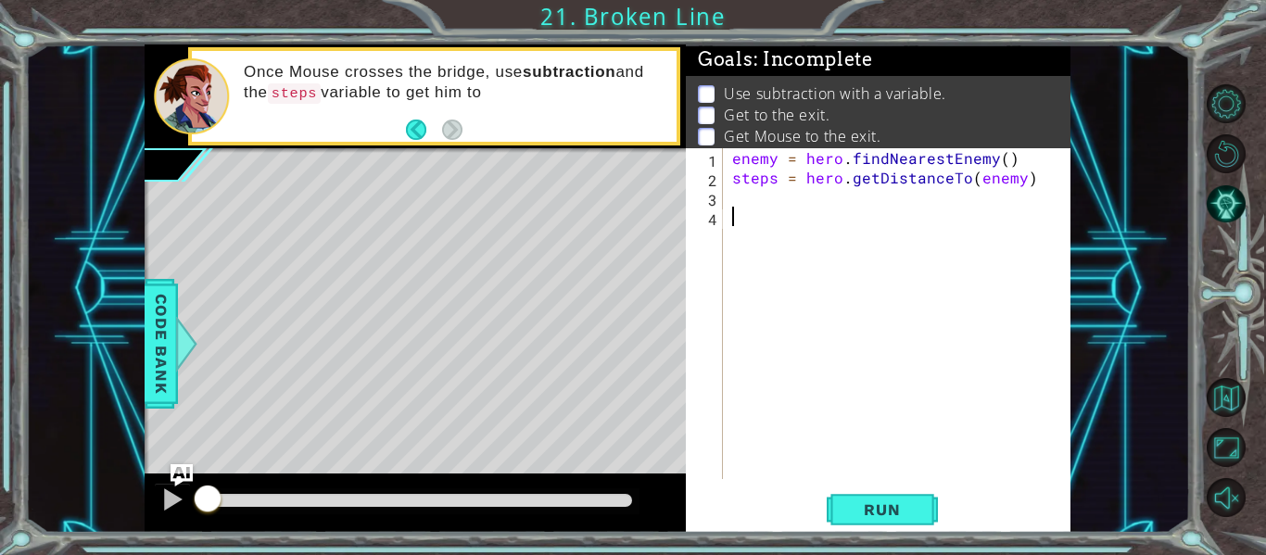
click at [745, 203] on div "enemy = hero . findNearestEnemy ( ) steps = hero . getDistanceTo ( enemy )" at bounding box center [901, 333] width 347 height 370
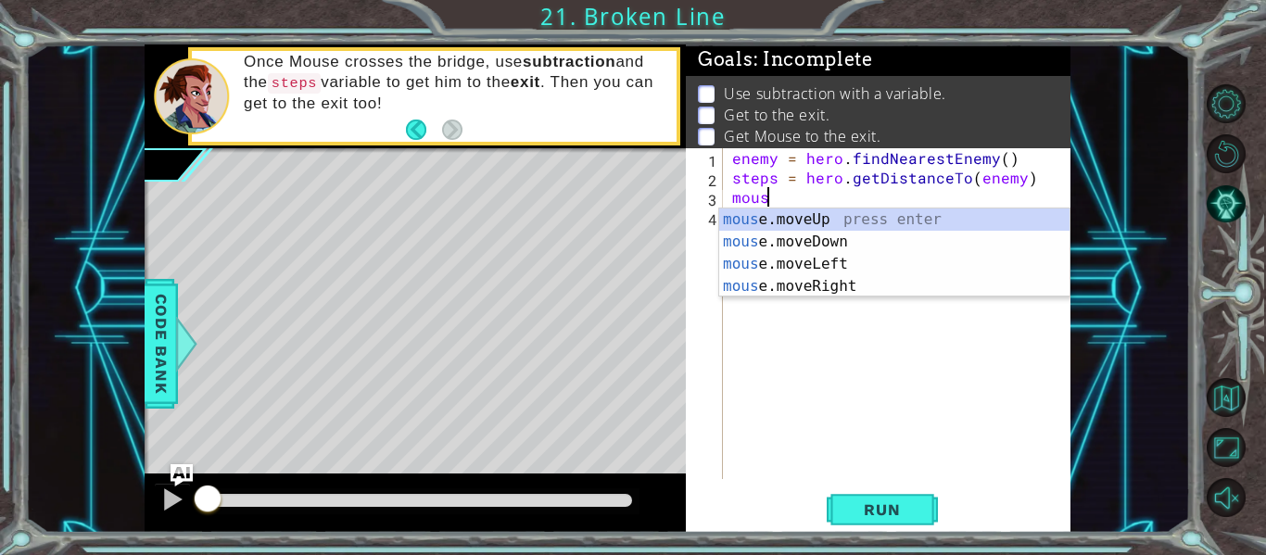
scroll to position [0, 2]
click at [771, 219] on div "mouse .moveUp press enter mouse .moveDown press enter mouse .moveLeft press ent…" at bounding box center [894, 274] width 350 height 133
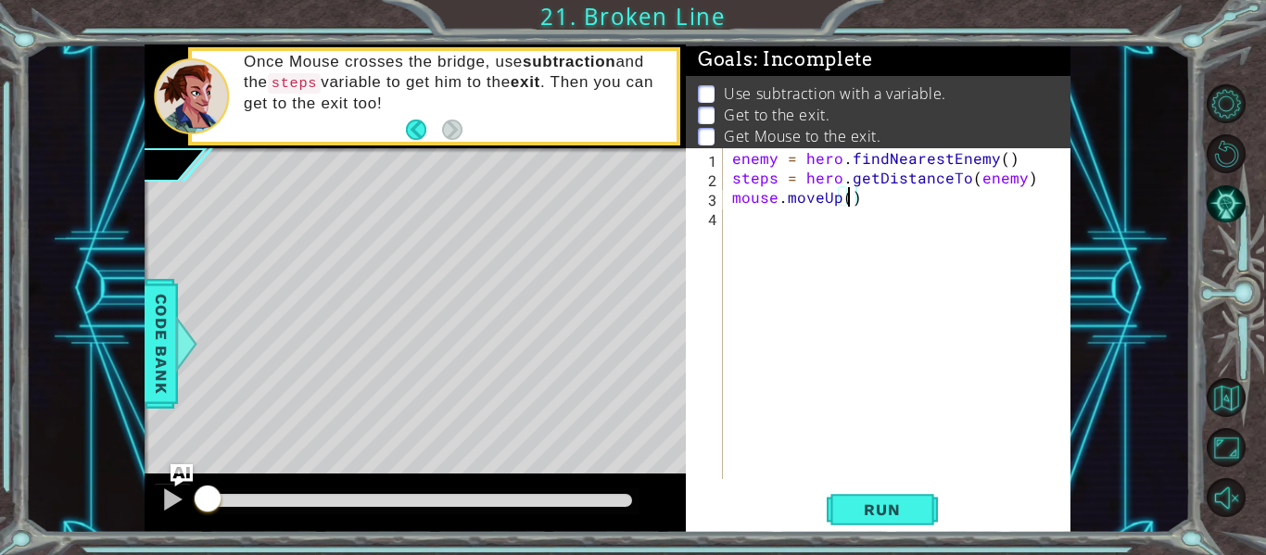
type textarea "mouse.moveUp(4)"
click at [874, 203] on div "enemy = hero . findNearestEnemy ( ) steps = hero . getDistanceTo ( enemy ) mous…" at bounding box center [901, 333] width 347 height 370
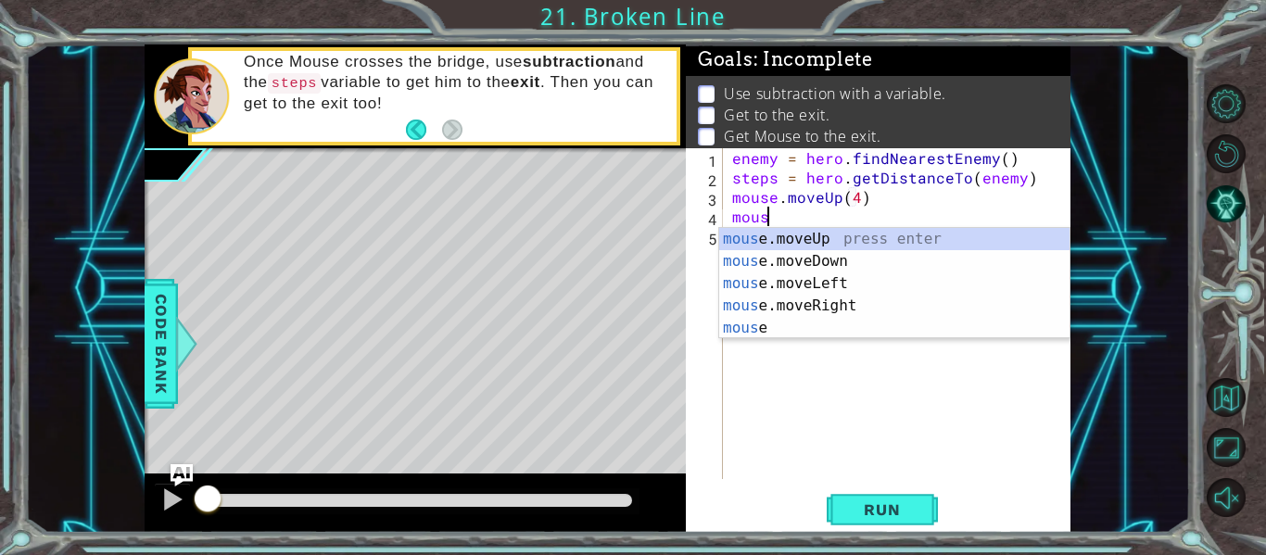
scroll to position [0, 2]
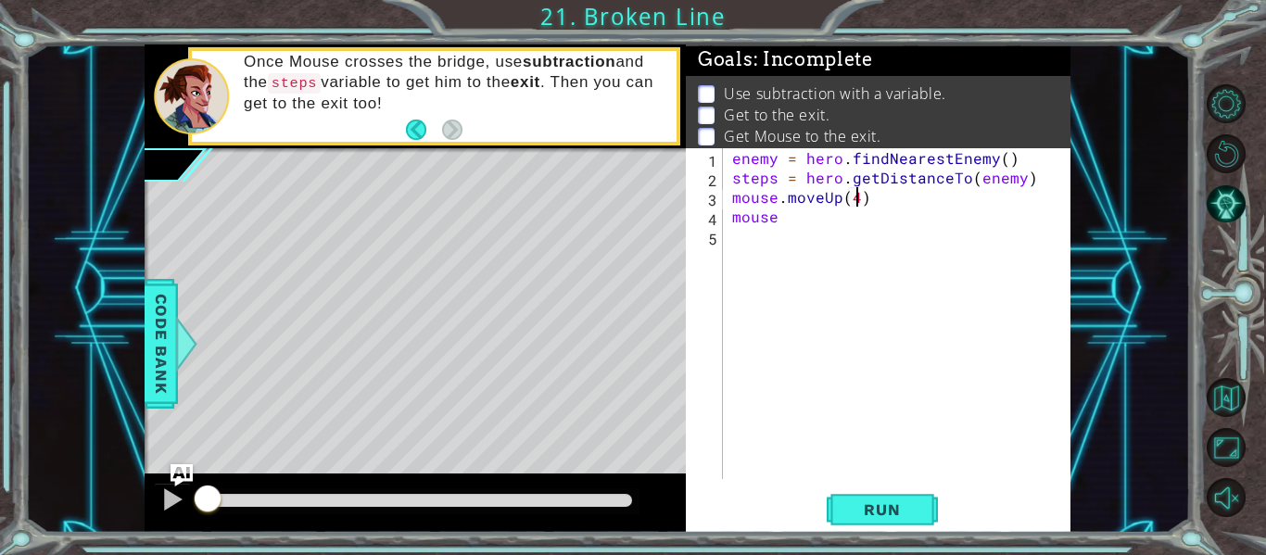
click at [861, 198] on div "enemy = hero . findNearestEnemy ( ) steps = hero . getDistanceTo ( enemy ) mous…" at bounding box center [901, 333] width 347 height 370
type textarea "mouse.moveUp(4 - 2)"
click at [812, 228] on div "enemy = hero . findNearestEnemy ( ) steps = hero . getDistanceTo ( enemy ) mous…" at bounding box center [901, 333] width 347 height 370
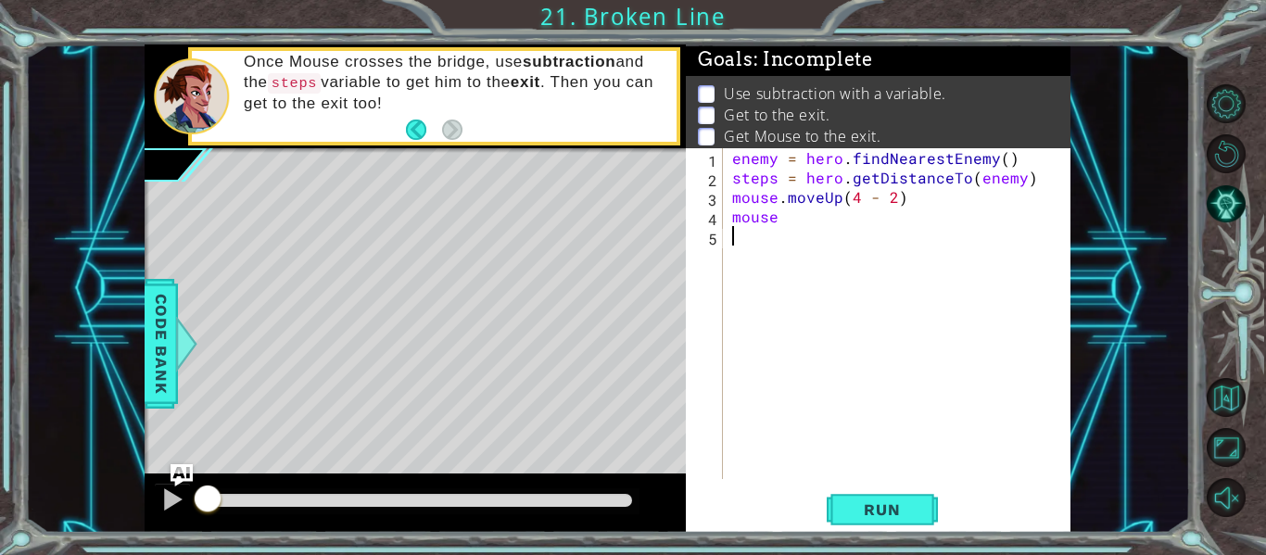
click at [795, 223] on div "enemy = hero . findNearestEnemy ( ) steps = hero . getDistanceTo ( enemy ) mous…" at bounding box center [901, 333] width 347 height 370
type textarea "mouse.bark()"
click at [839, 220] on div "enemy = hero . findNearestEnemy ( ) steps = hero . getDistanceTo ( enemy ) mous…" at bounding box center [901, 333] width 347 height 370
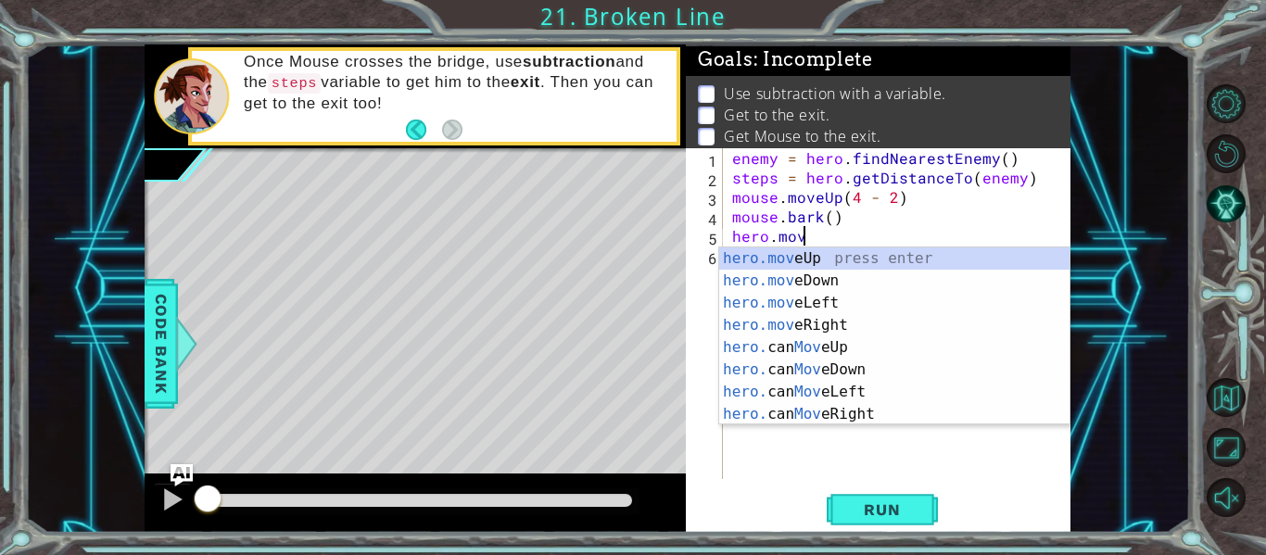
scroll to position [0, 4]
click at [804, 268] on div "hero.move Up press enter hero.move Down press enter hero.move Left press enter …" at bounding box center [894, 358] width 350 height 222
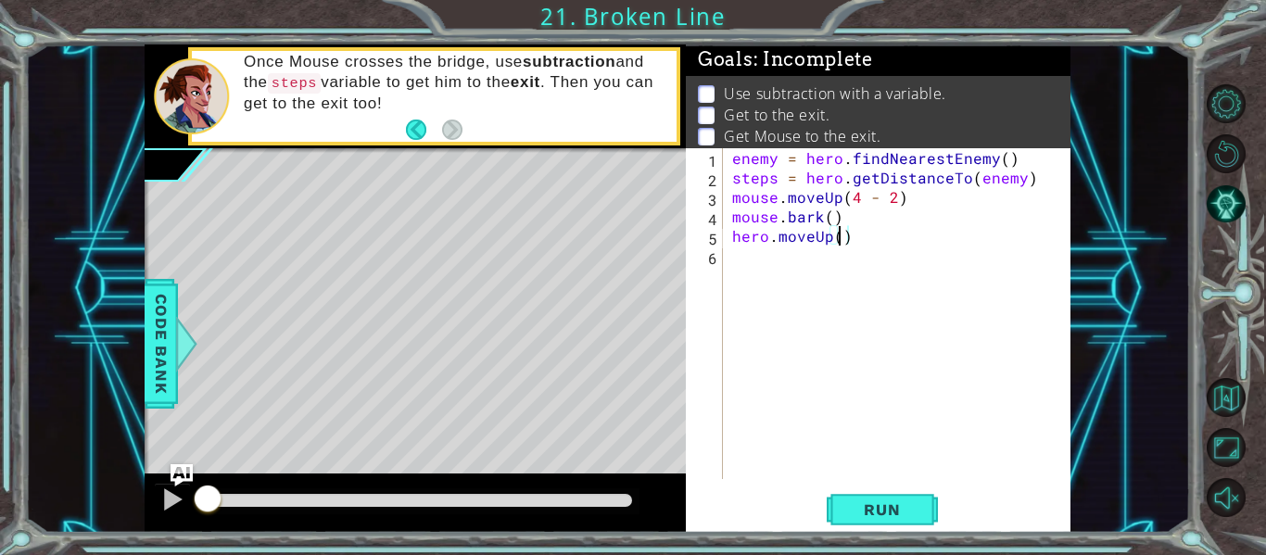
type textarea "hero.moveUp(2)"
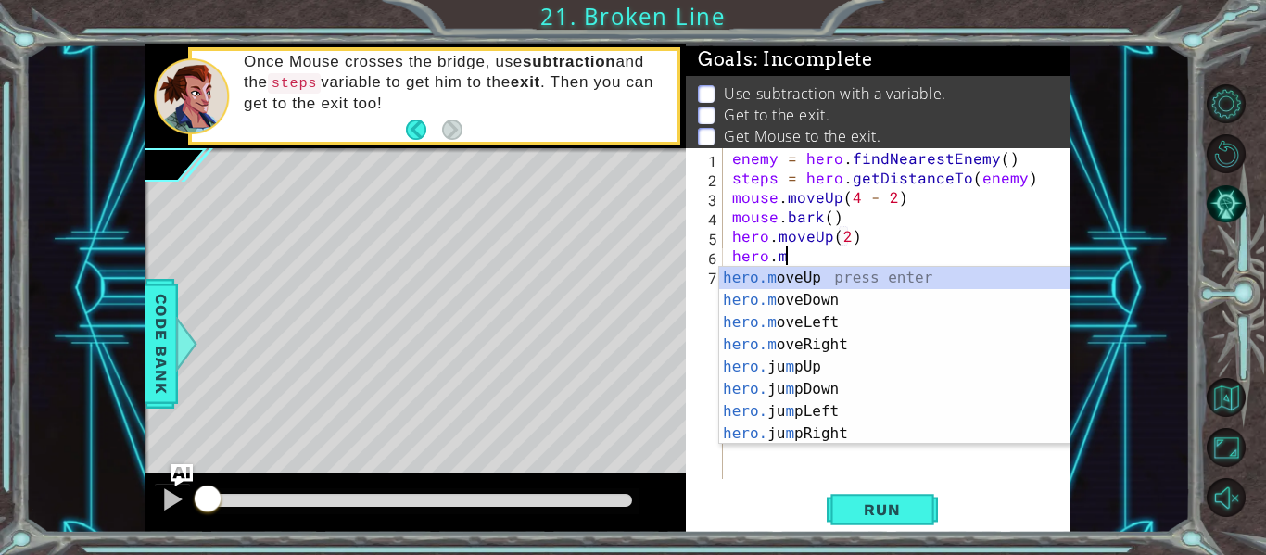
scroll to position [0, 3]
click at [816, 327] on div "hero.m oveUp press enter hero.m oveDown press enter hero.m oveLeft press enter …" at bounding box center [894, 378] width 350 height 222
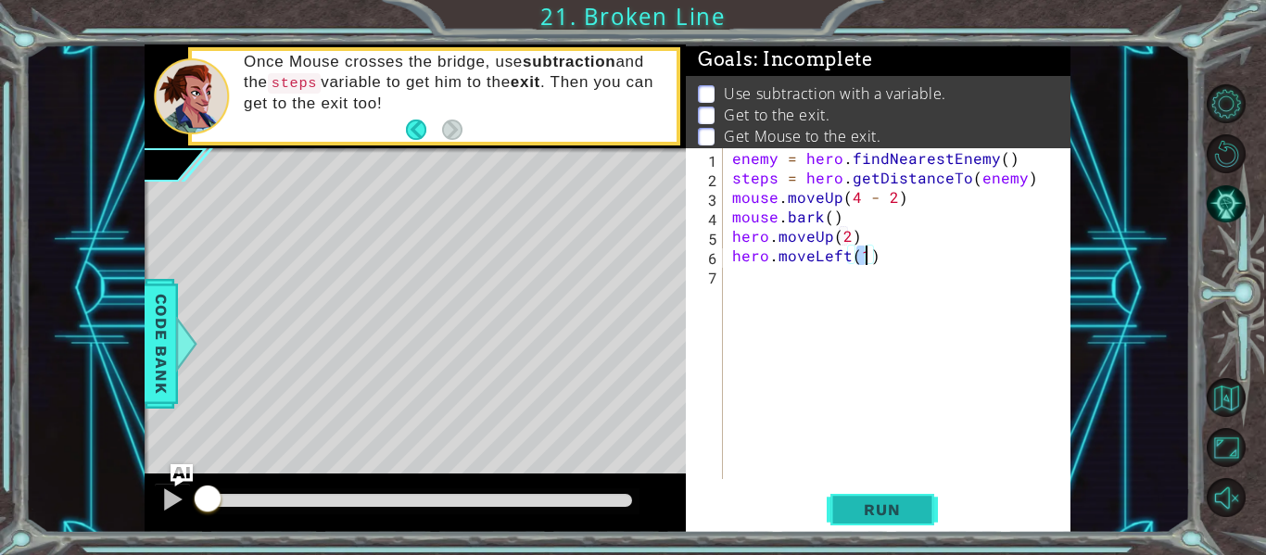
click at [883, 521] on button "Run" at bounding box center [881, 510] width 111 height 38
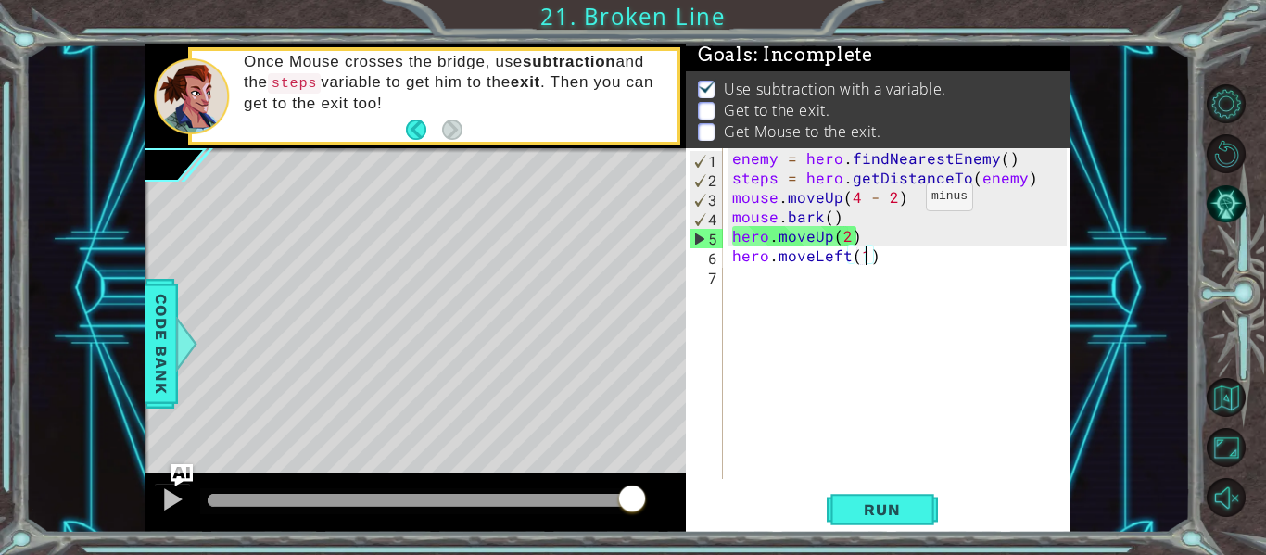
click at [894, 201] on div "enemy = hero . findNearestEnemy ( ) steps = hero . getDistanceTo ( enemy ) mous…" at bounding box center [901, 333] width 347 height 370
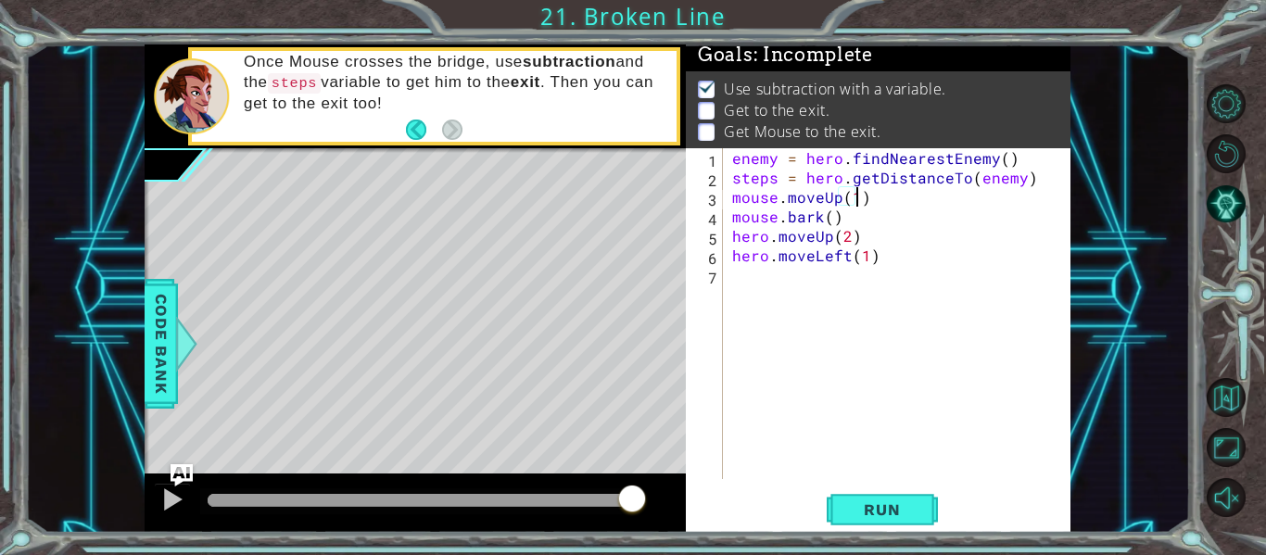
type textarea "mouse.moveUp(1)"
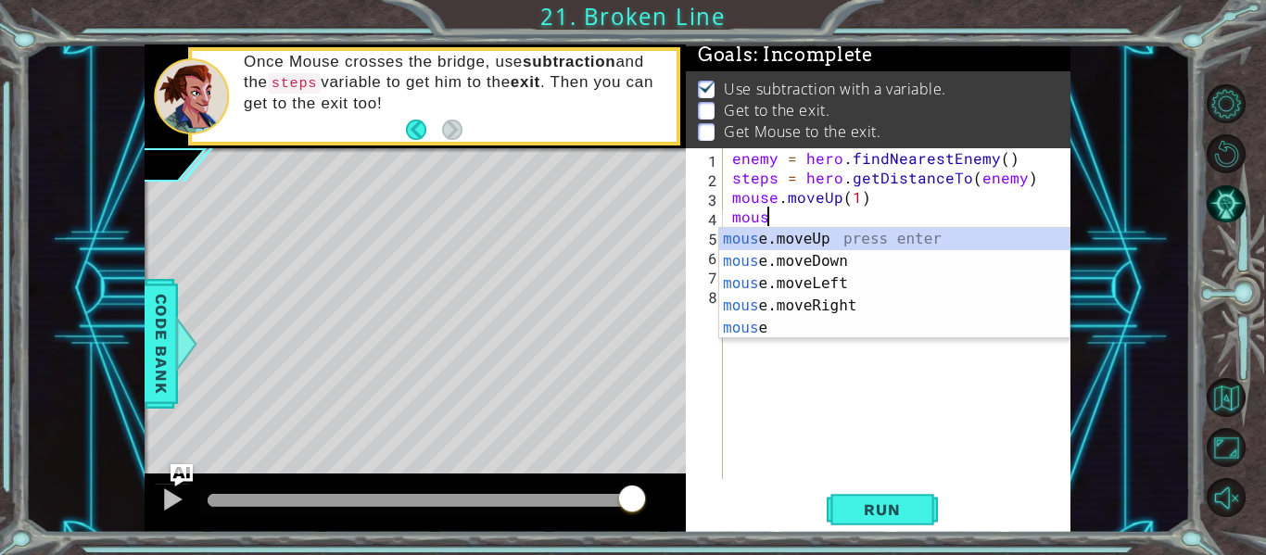
scroll to position [0, 2]
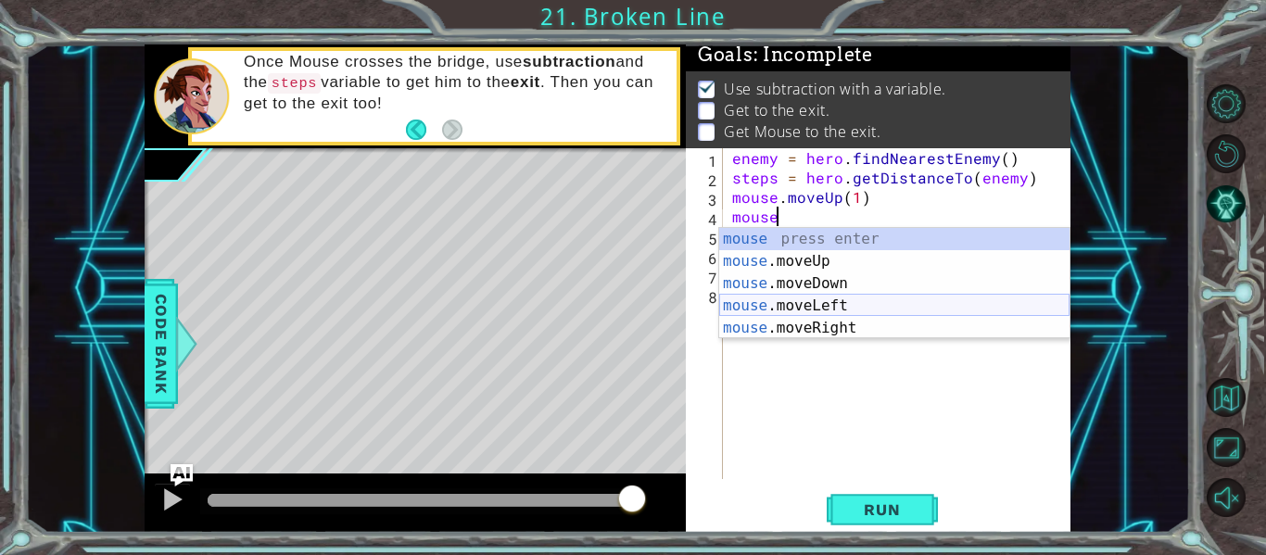
click at [834, 305] on div "mouse press enter mouse .moveUp press enter mouse .moveDown press enter mouse .…" at bounding box center [894, 306] width 350 height 156
type textarea "mouse.moveLeft(1)"
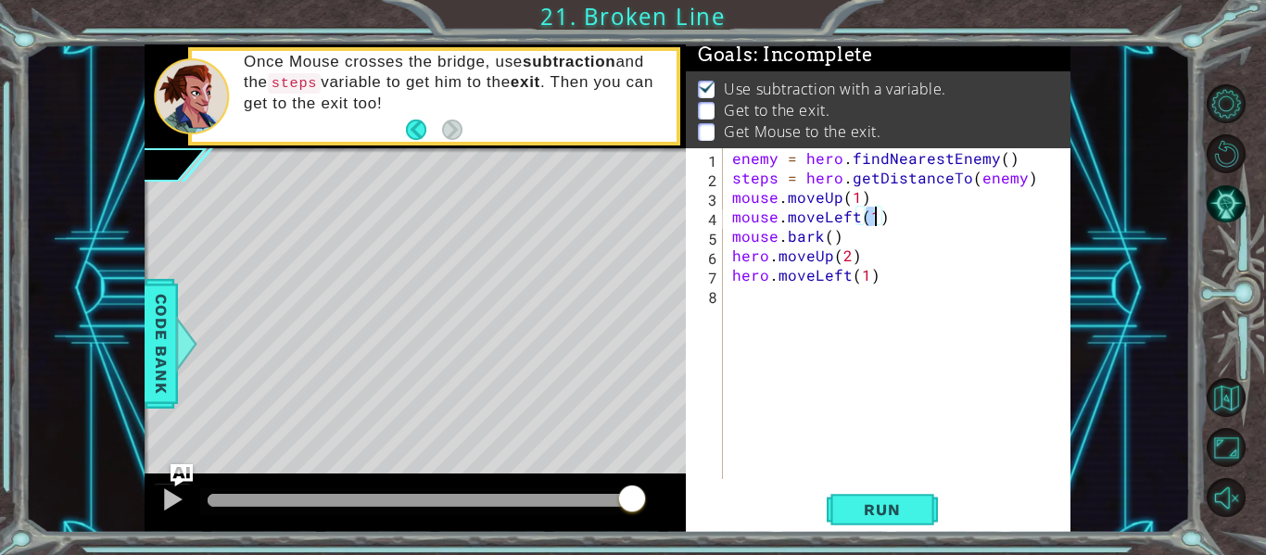
click at [890, 214] on div "enemy = hero . findNearestEnemy ( ) steps = hero . getDistanceTo ( enemy ) mous…" at bounding box center [901, 333] width 347 height 370
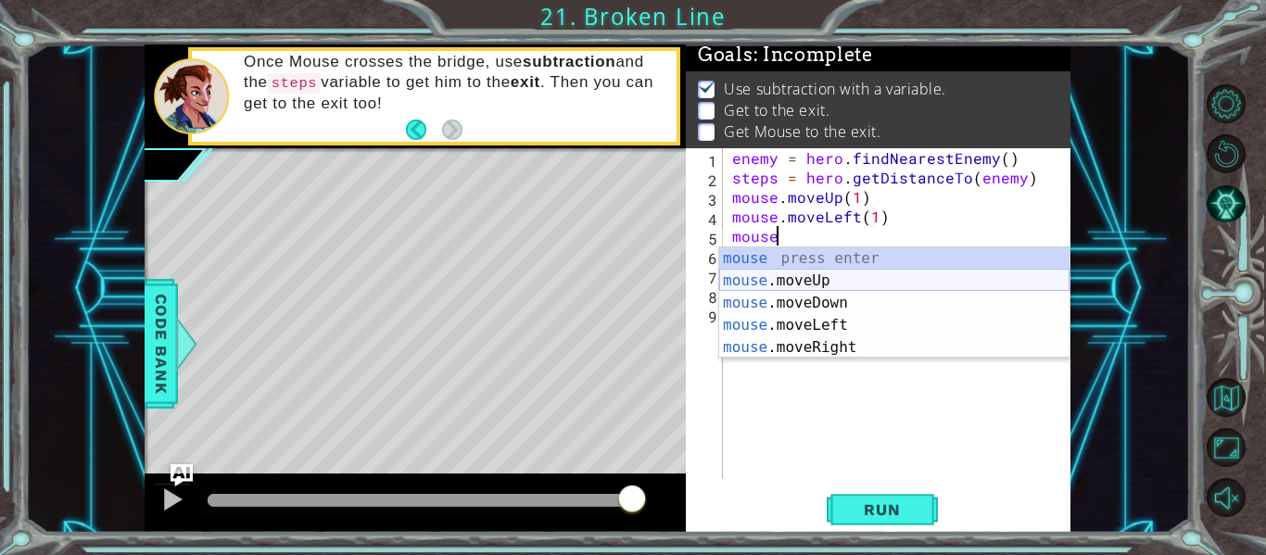
click at [817, 278] on div "mouse press enter mouse .moveUp press enter mouse .moveDown press enter mouse .…" at bounding box center [894, 325] width 350 height 156
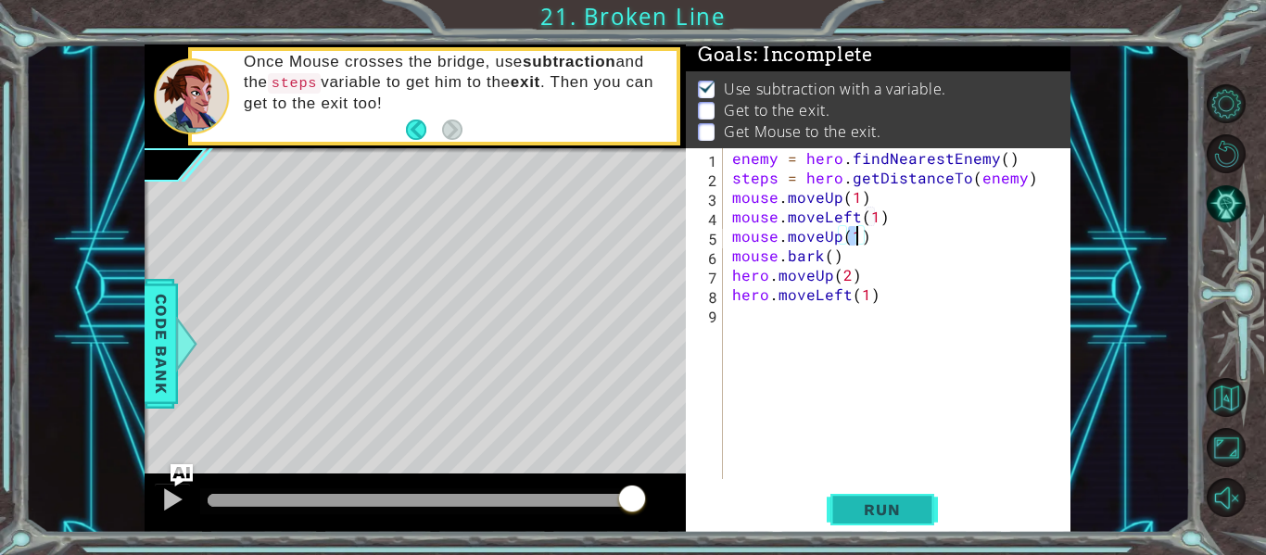
click at [901, 510] on span "Run" at bounding box center [881, 509] width 73 height 19
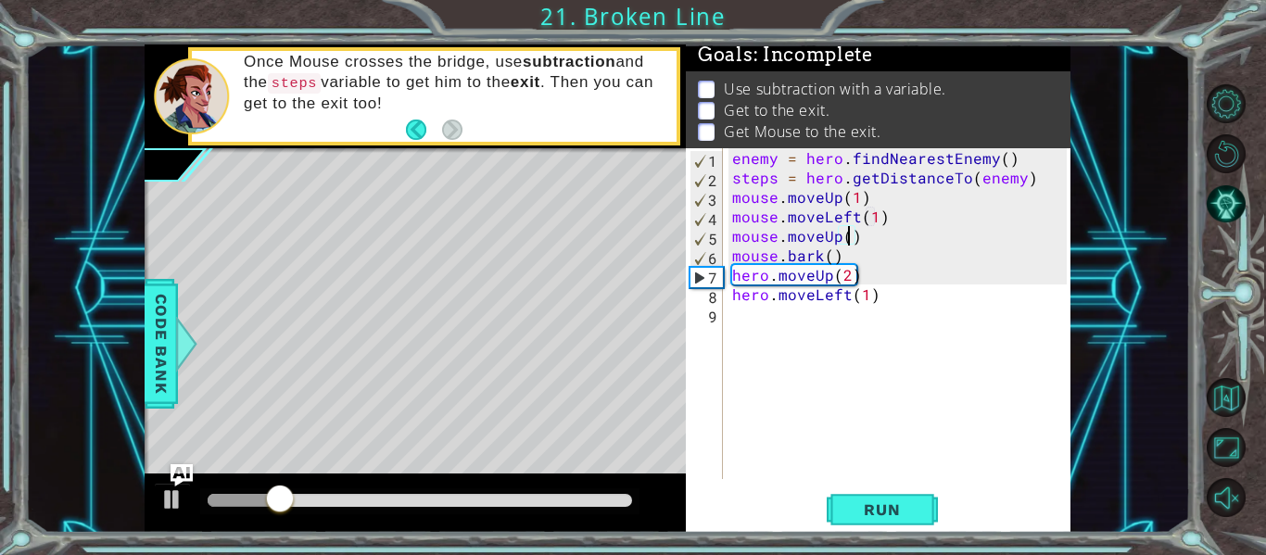
scroll to position [0, 7]
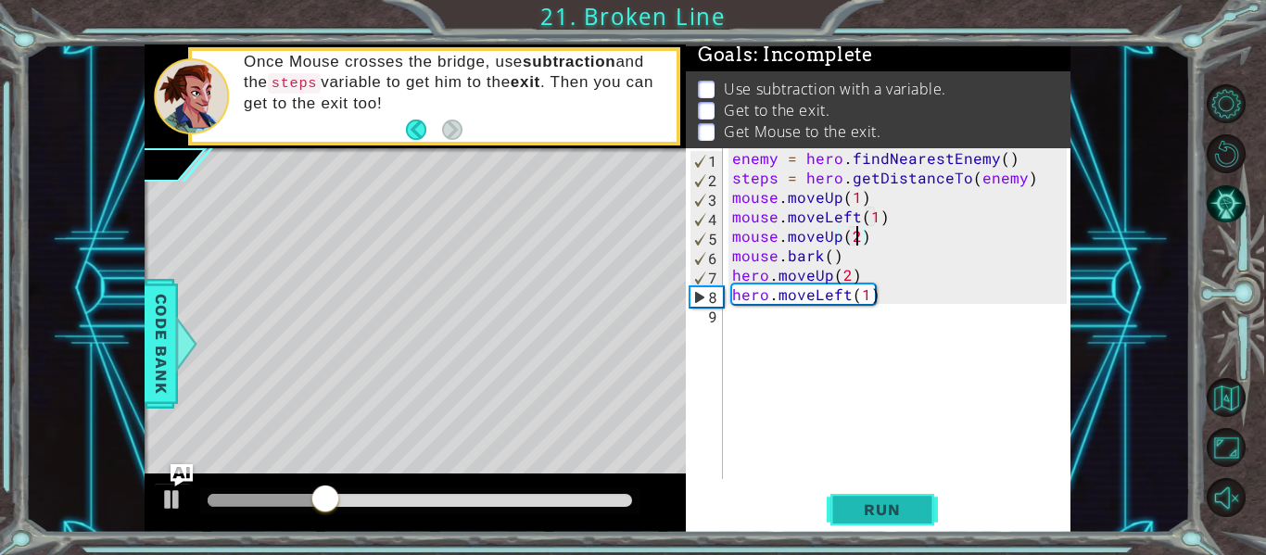
click at [874, 497] on button "Run" at bounding box center [881, 510] width 111 height 38
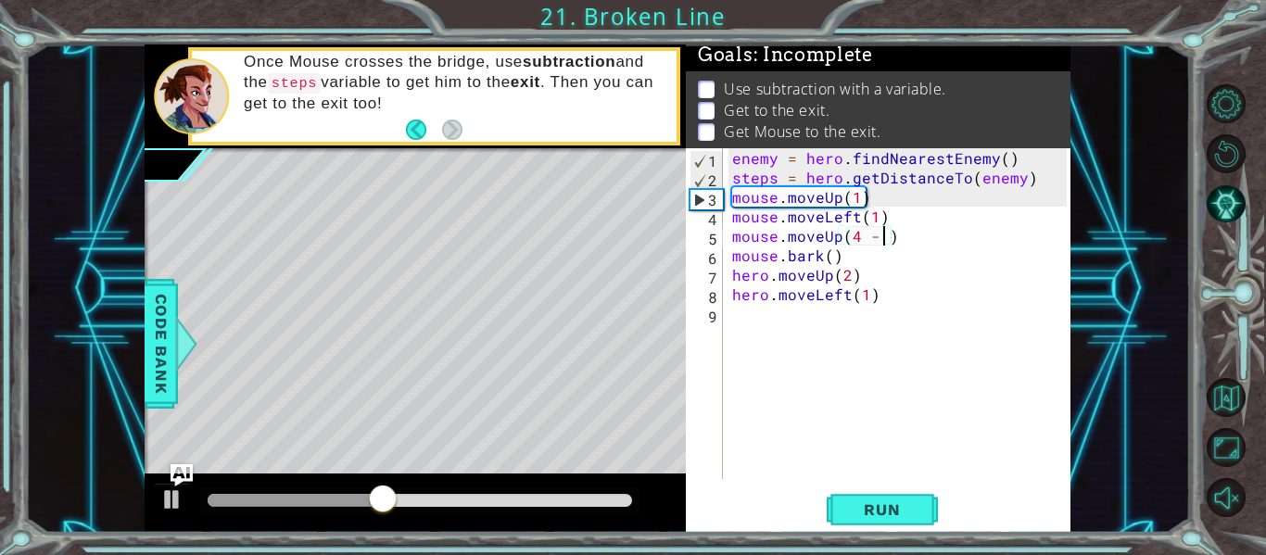
scroll to position [0, 9]
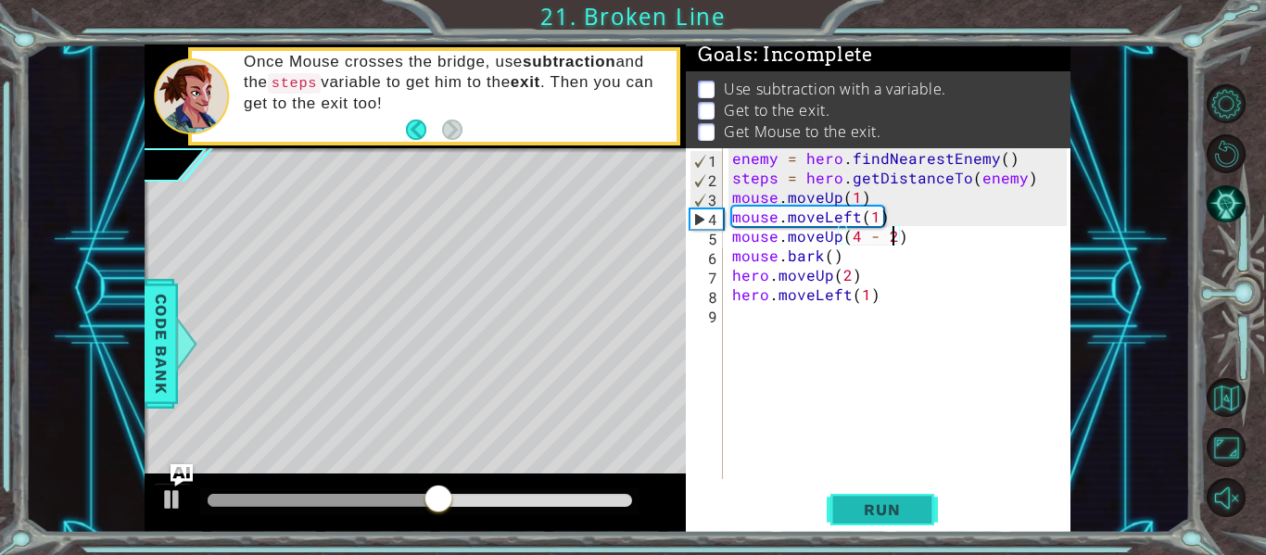
click at [838, 504] on button "Run" at bounding box center [881, 510] width 111 height 38
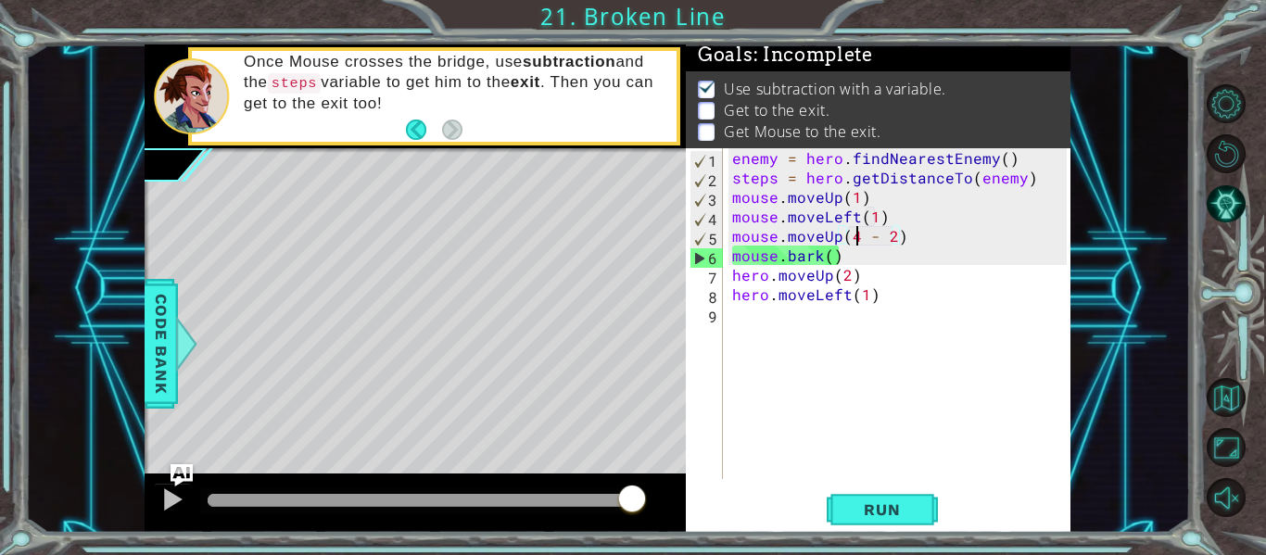
click at [854, 240] on div "enemy = hero . findNearestEnemy ( ) steps = hero . getDistanceTo ( enemy ) mous…" at bounding box center [901, 333] width 347 height 370
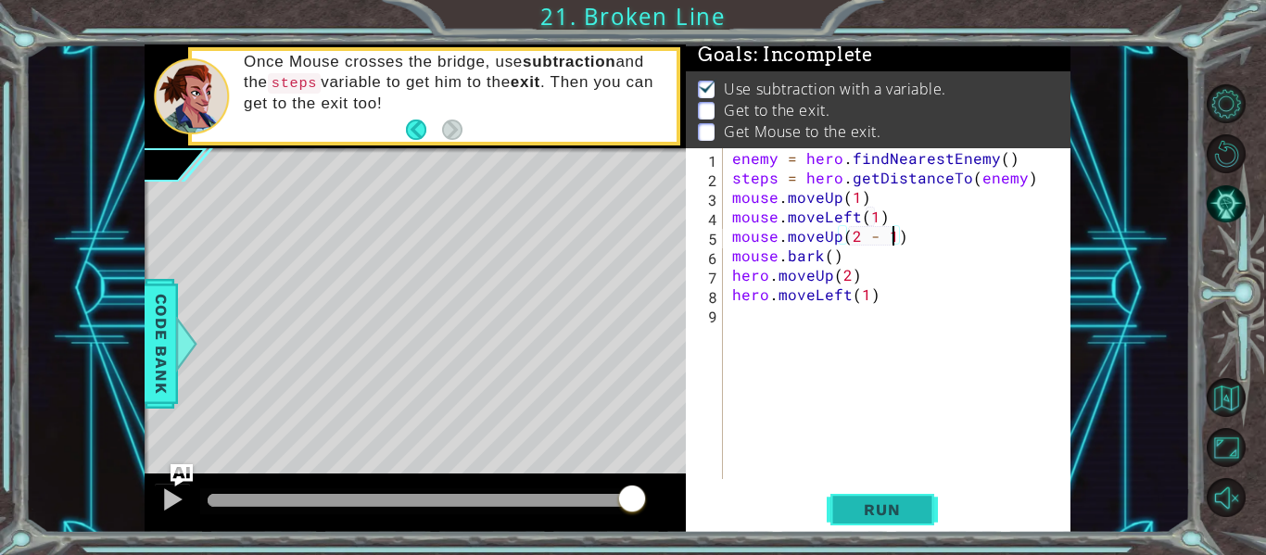
click at [878, 506] on span "Run" at bounding box center [881, 509] width 73 height 19
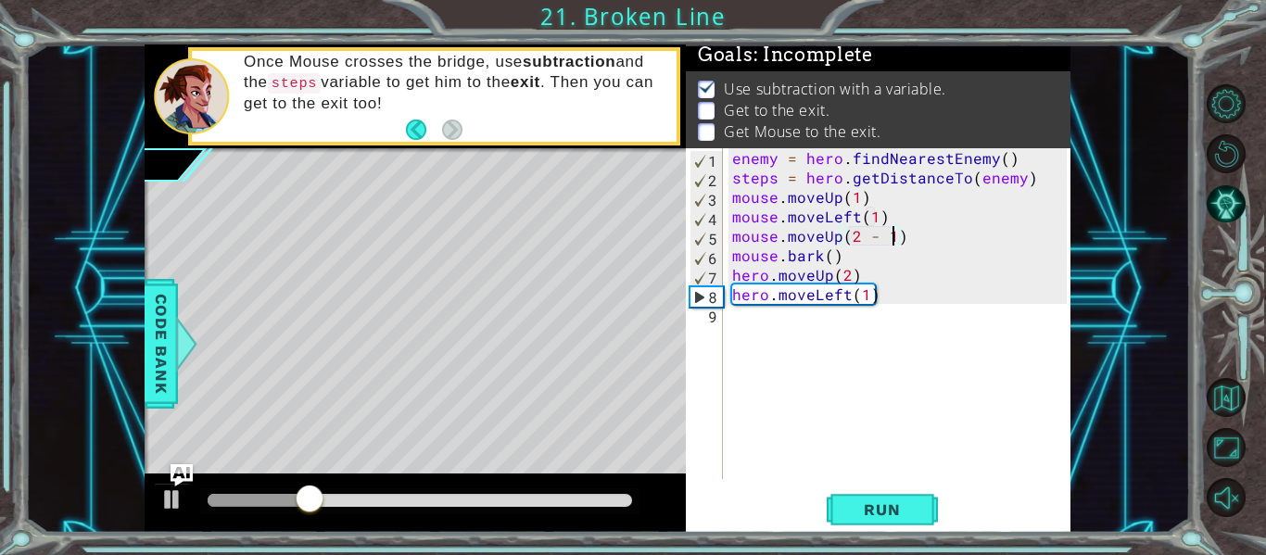
click at [895, 298] on div "enemy = hero . findNearestEnemy ( ) steps = hero . getDistanceTo ( enemy ) mous…" at bounding box center [901, 333] width 347 height 370
type textarea "hero.moveLeft(1)"
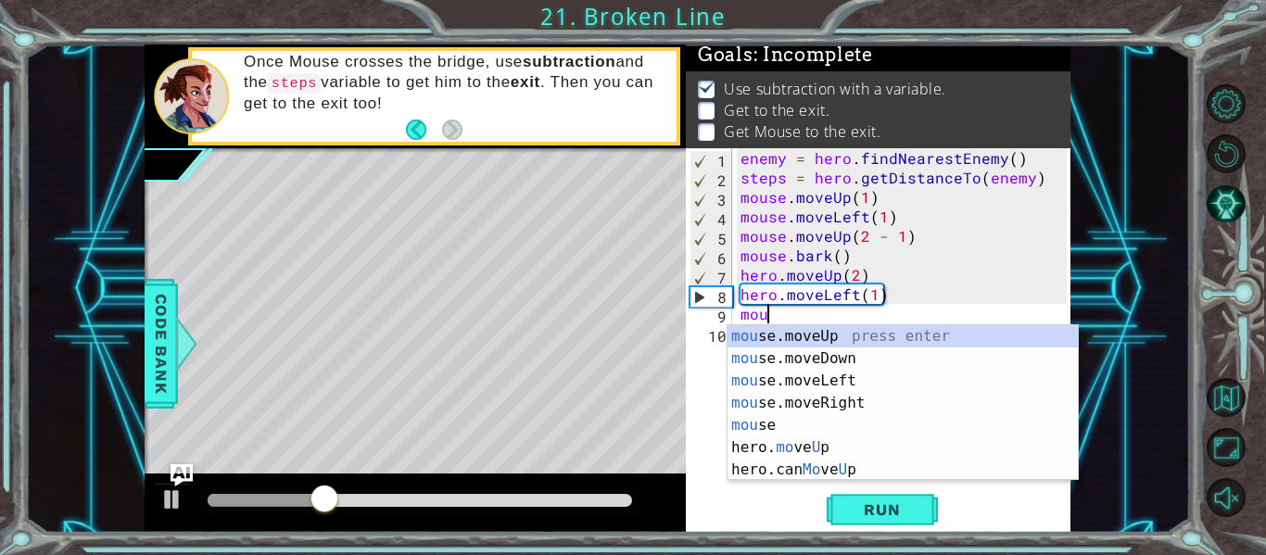
scroll to position [0, 1]
click at [832, 399] on div "mou se.moveUp press enter mou se.moveDown press enter mou se.moveLeft press ent…" at bounding box center [902, 425] width 350 height 200
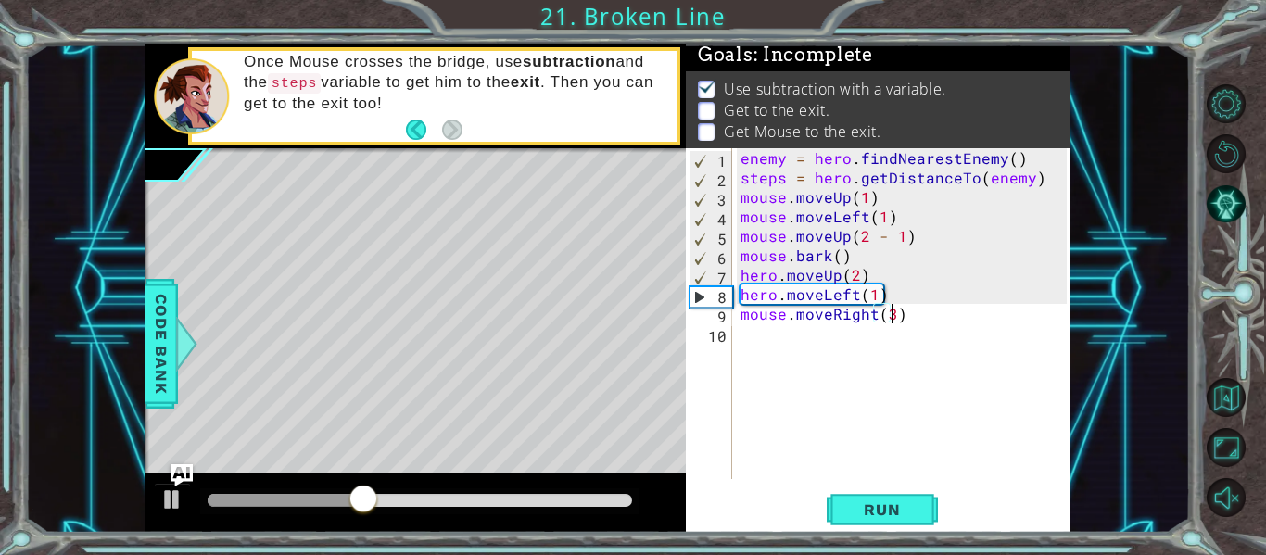
type textarea "mouse.moveRight(3)"
click at [921, 322] on div "enemy = hero . findNearestEnemy ( ) steps = hero . getDistanceTo ( enemy ) mous…" at bounding box center [906, 333] width 339 height 370
type textarea "mouse.digRight()"
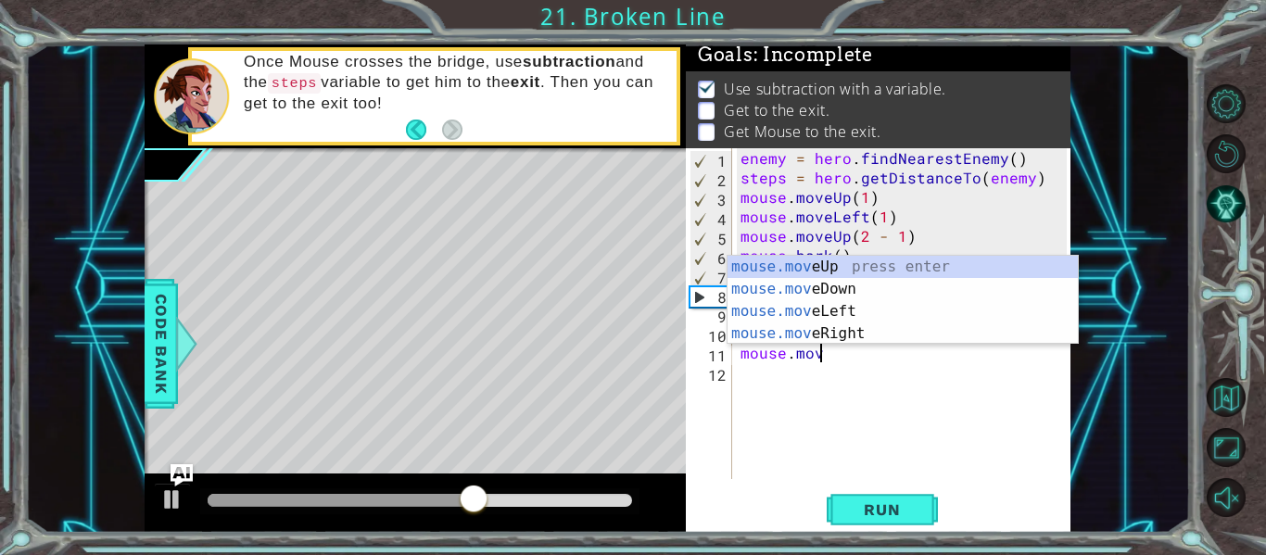
scroll to position [0, 4]
click at [903, 263] on div "mouse.mov eUp press enter mouse.mov eDown press enter mouse.mov eLeft press ent…" at bounding box center [902, 322] width 350 height 133
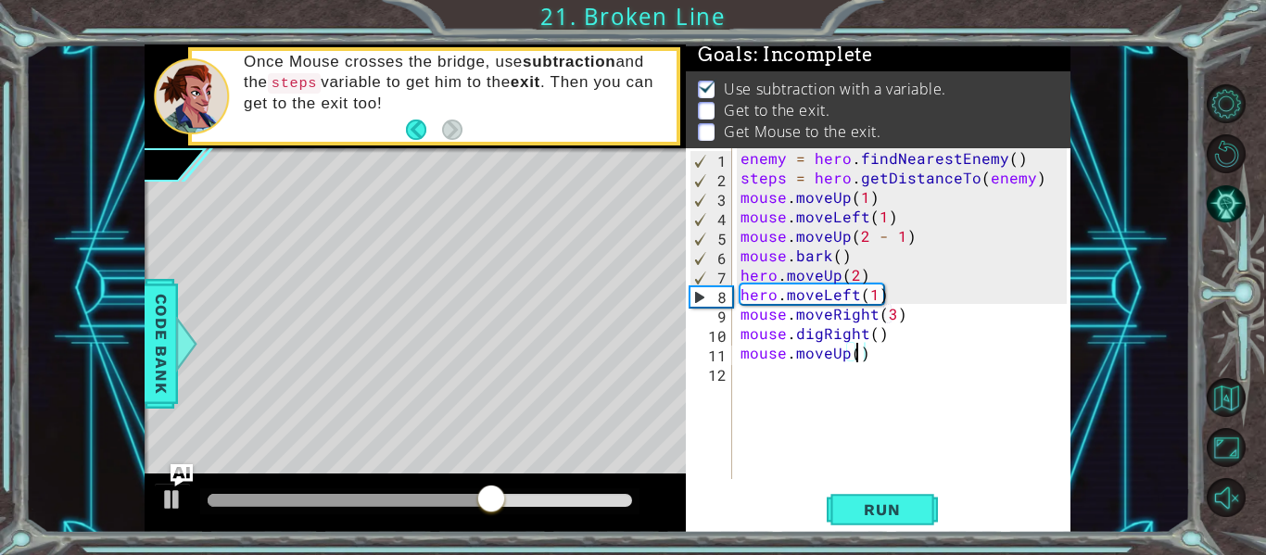
type textarea "mouse.moveUp(3)"
click at [875, 351] on div "enemy = hero . findNearestEnemy ( ) steps = hero . getDistanceTo ( enemy ) mous…" at bounding box center [906, 333] width 339 height 370
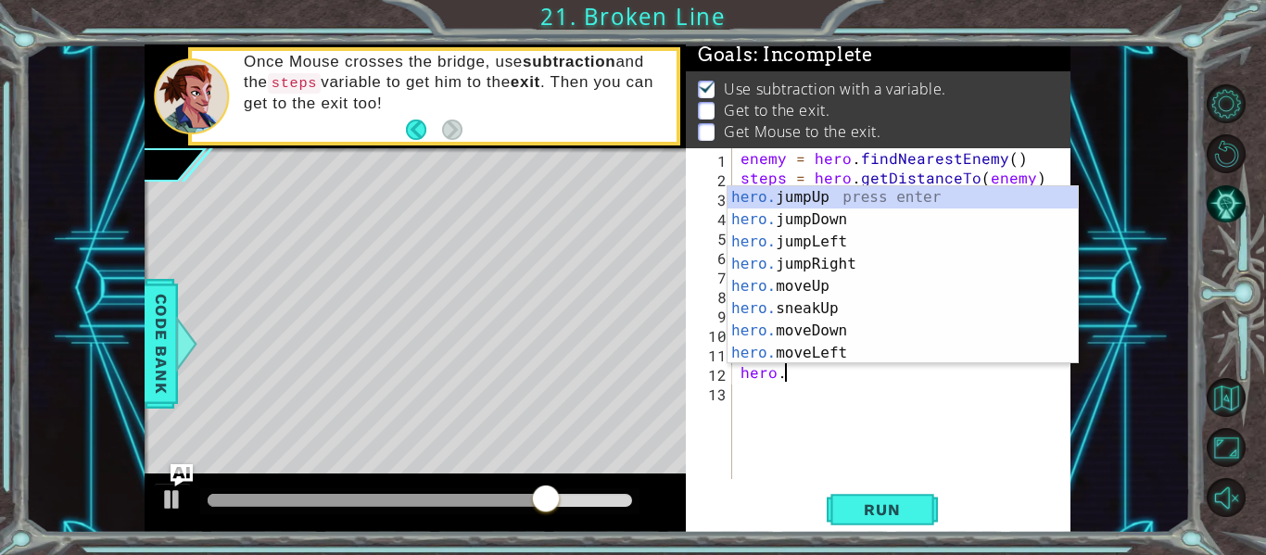
scroll to position [0, 3]
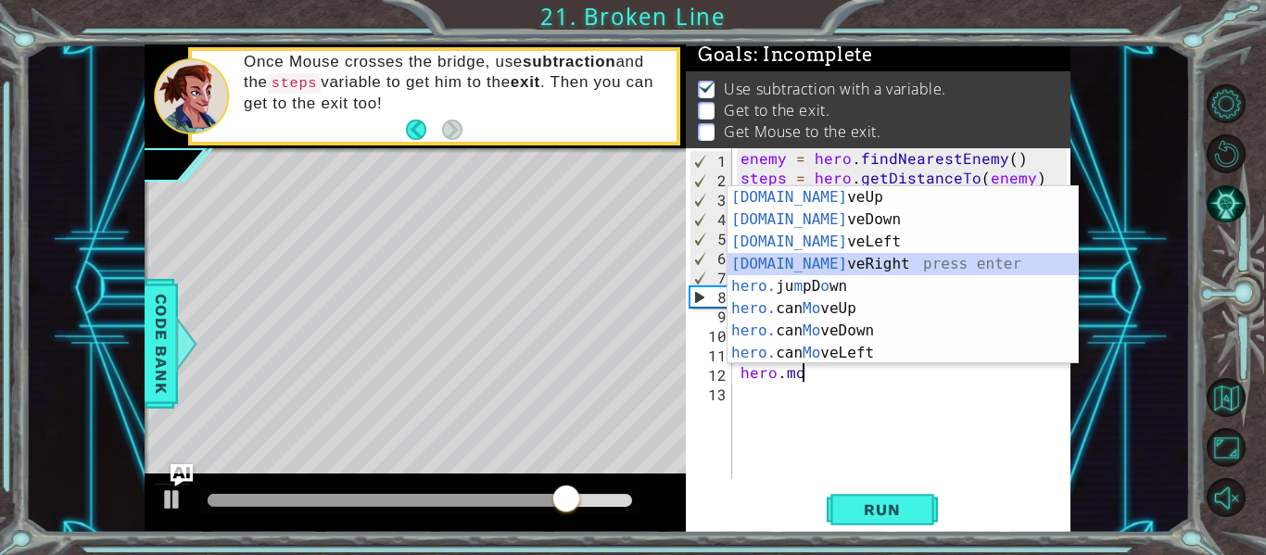
click at [825, 258] on div "[DOMAIN_NAME] veUp press enter [DOMAIN_NAME] veDown press enter [DOMAIN_NAME] v…" at bounding box center [902, 297] width 350 height 222
type textarea "hero.moveRight(1)"
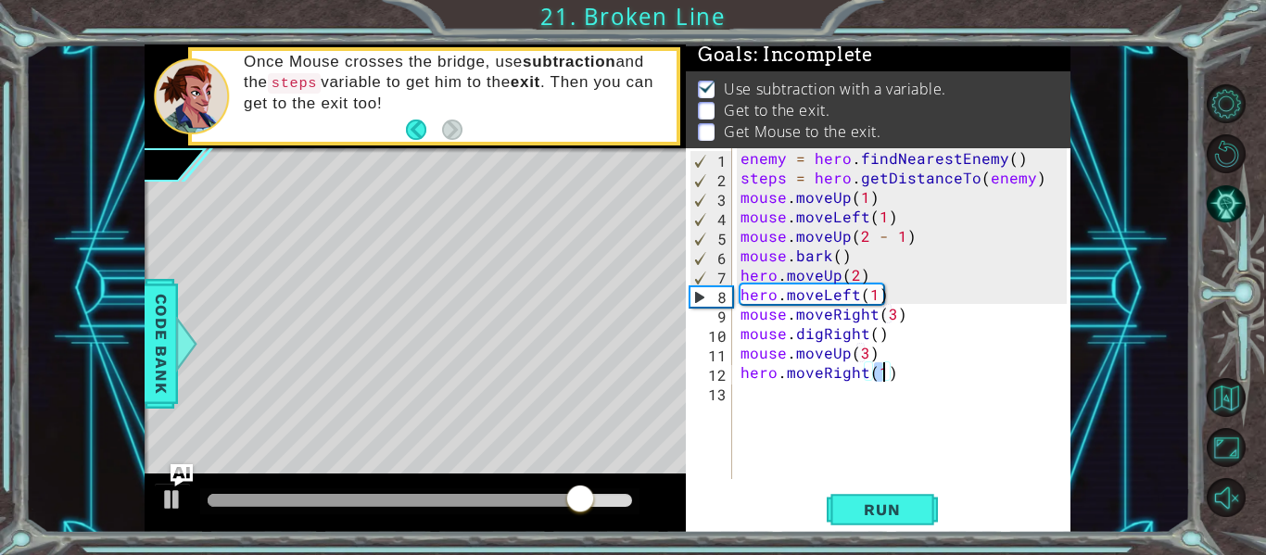
click at [901, 373] on div "enemy = hero . findNearestEnemy ( ) steps = hero . getDistanceTo ( enemy ) mous…" at bounding box center [906, 333] width 339 height 370
type textarea "m"
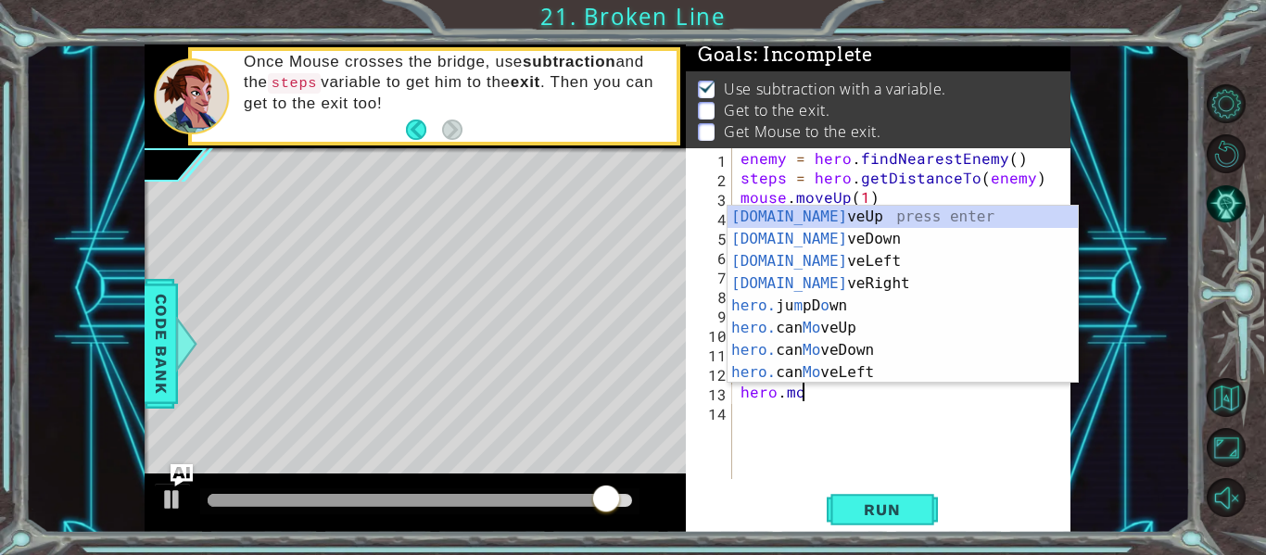
scroll to position [0, 3]
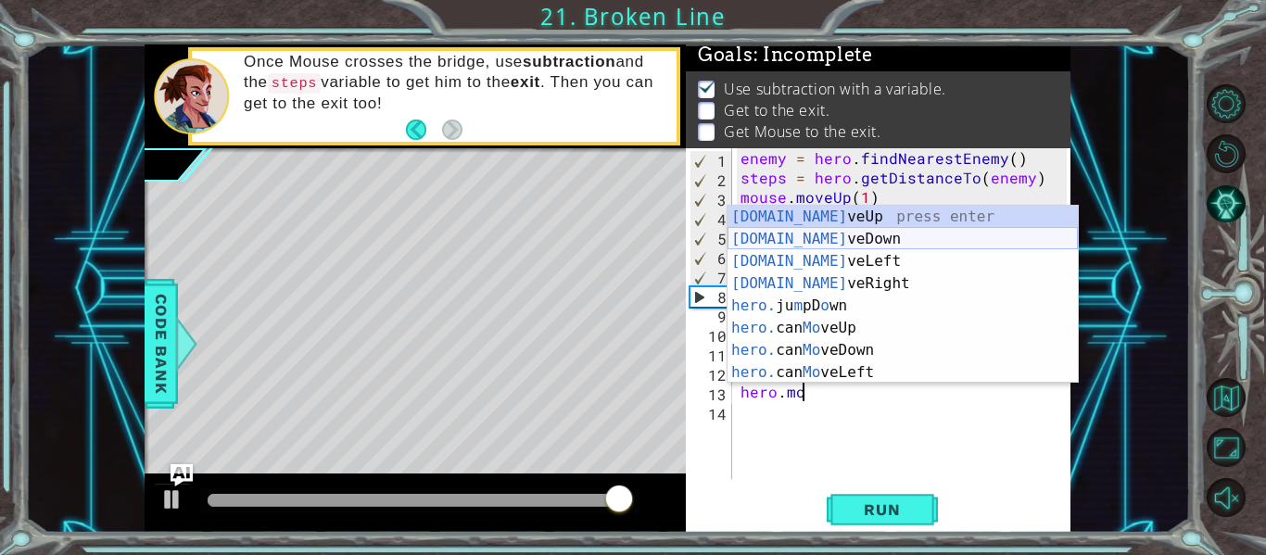
click at [803, 235] on div "[DOMAIN_NAME] veUp press enter [DOMAIN_NAME] veDown press enter [DOMAIN_NAME] v…" at bounding box center [902, 317] width 350 height 222
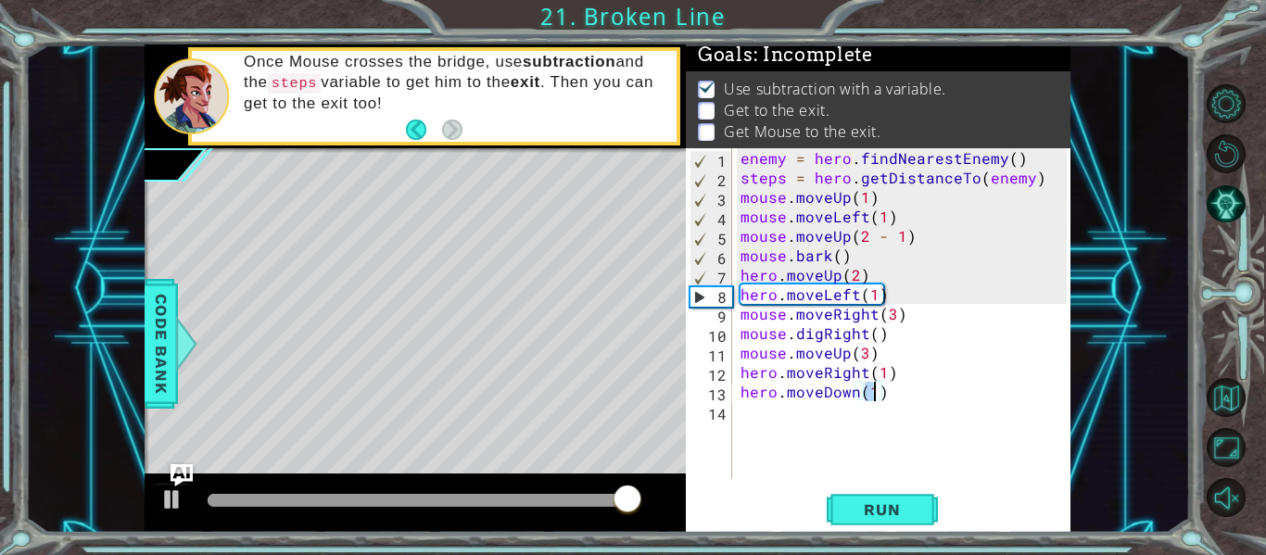
type textarea "hero.moveDown(2)"
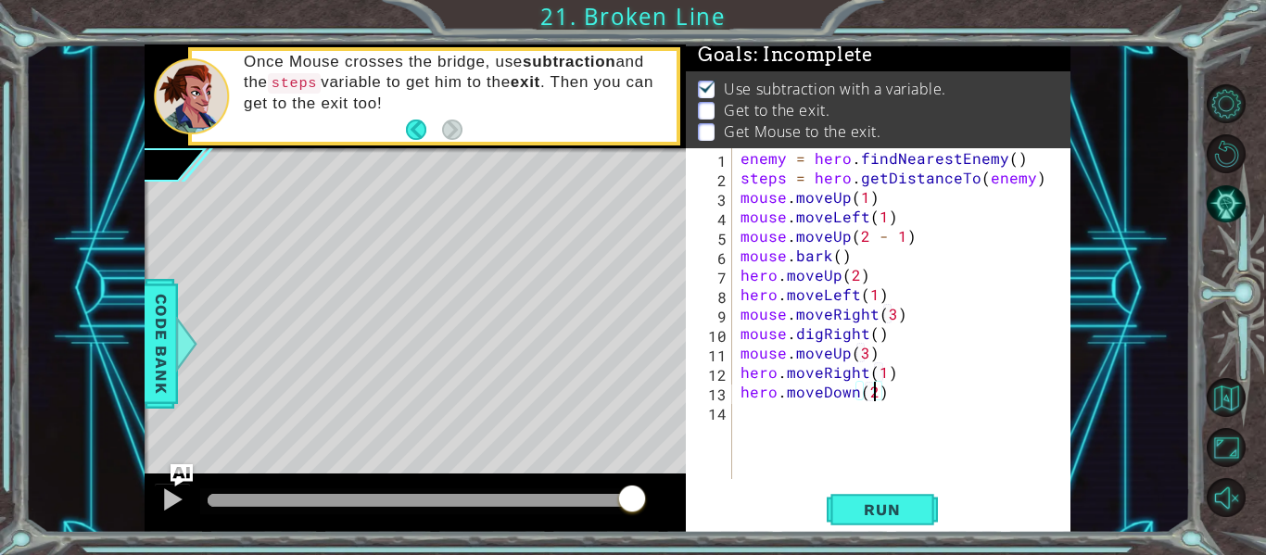
scroll to position [0, 8]
click at [890, 394] on div "enemy = hero . findNearestEnemy ( ) steps = hero . getDistanceTo ( enemy ) mous…" at bounding box center [906, 333] width 339 height 370
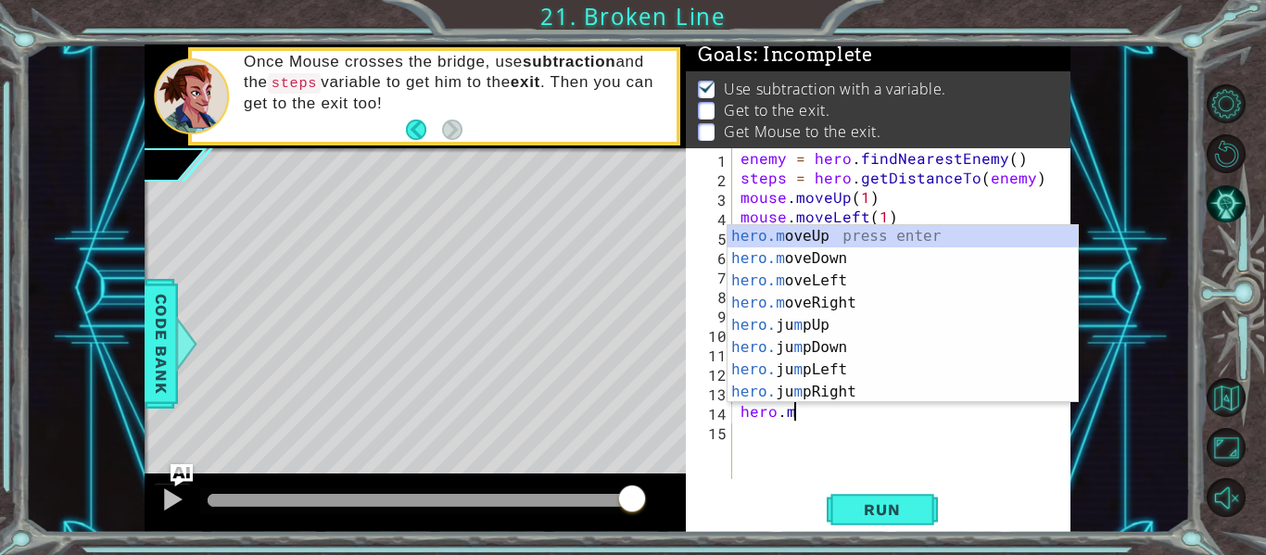
scroll to position [0, 4]
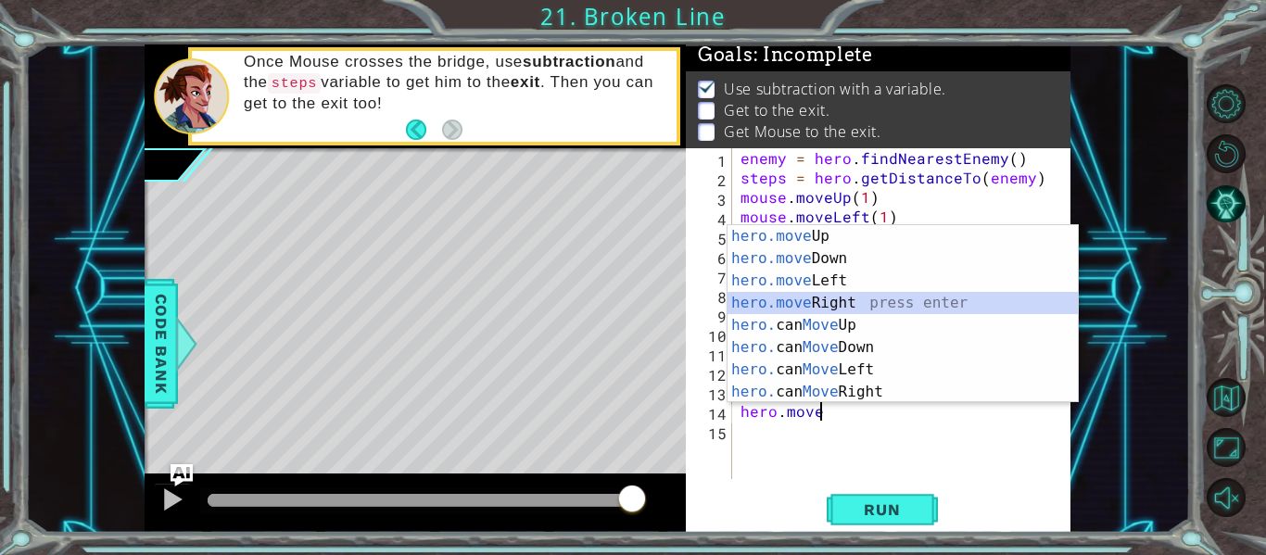
click at [839, 296] on div "hero.move Up press enter hero.move Down press enter hero.move Left press enter …" at bounding box center [902, 336] width 350 height 222
type textarea "hero.moveRight(1)"
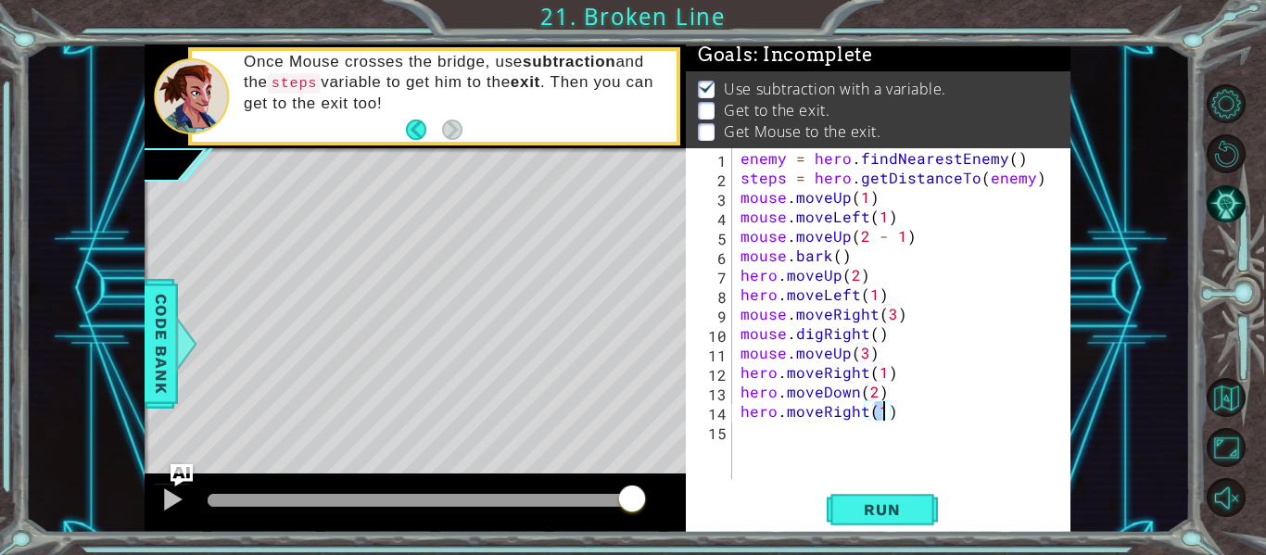
click at [897, 412] on div "enemy = hero . findNearestEnemy ( ) steps = hero . getDistanceTo ( enemy ) mous…" at bounding box center [906, 333] width 339 height 370
type textarea "hero"
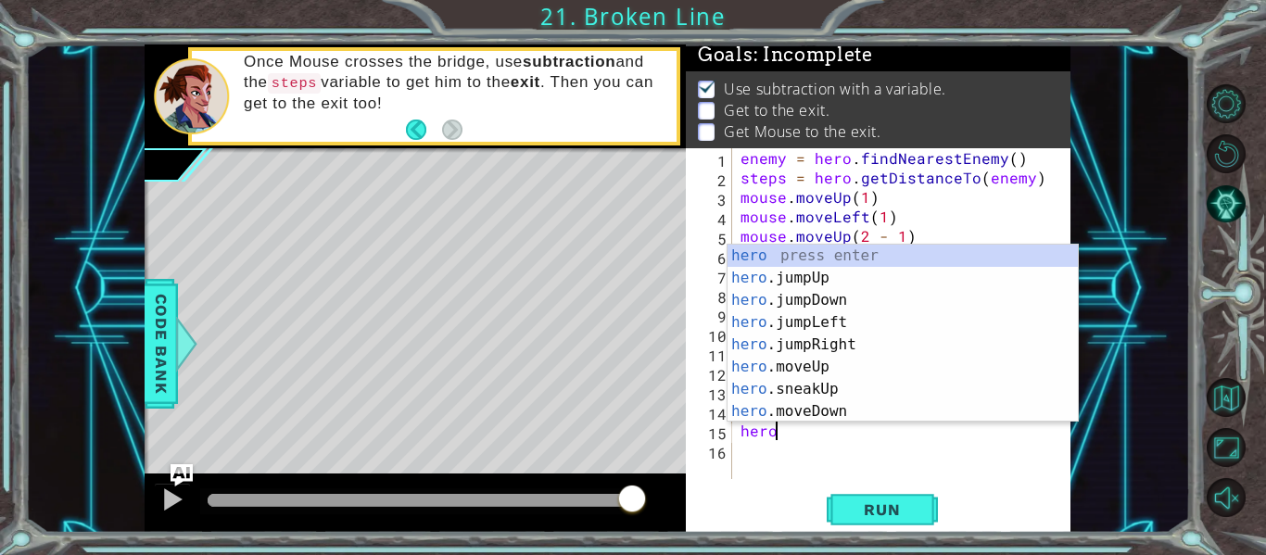
scroll to position [0, 1]
click at [875, 346] on div "hero press enter hero .jumpUp press enter hero .jumpDown press enter hero .jump…" at bounding box center [902, 356] width 350 height 222
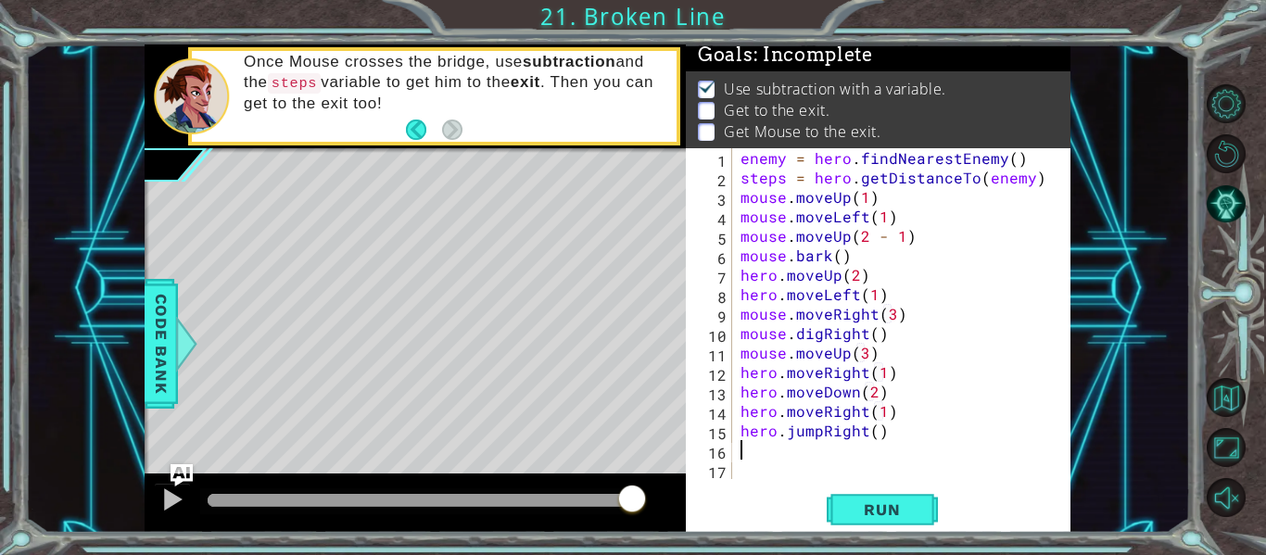
scroll to position [0, 0]
click at [885, 429] on div "enemy = hero . findNearestEnemy ( ) steps = hero . getDistanceTo ( enemy ) mous…" at bounding box center [906, 333] width 339 height 370
click at [875, 434] on div "enemy = hero . findNearestEnemy ( ) steps = hero . getDistanceTo ( enemy ) mous…" at bounding box center [906, 333] width 339 height 370
type textarea "hero.jumpRight(2)"
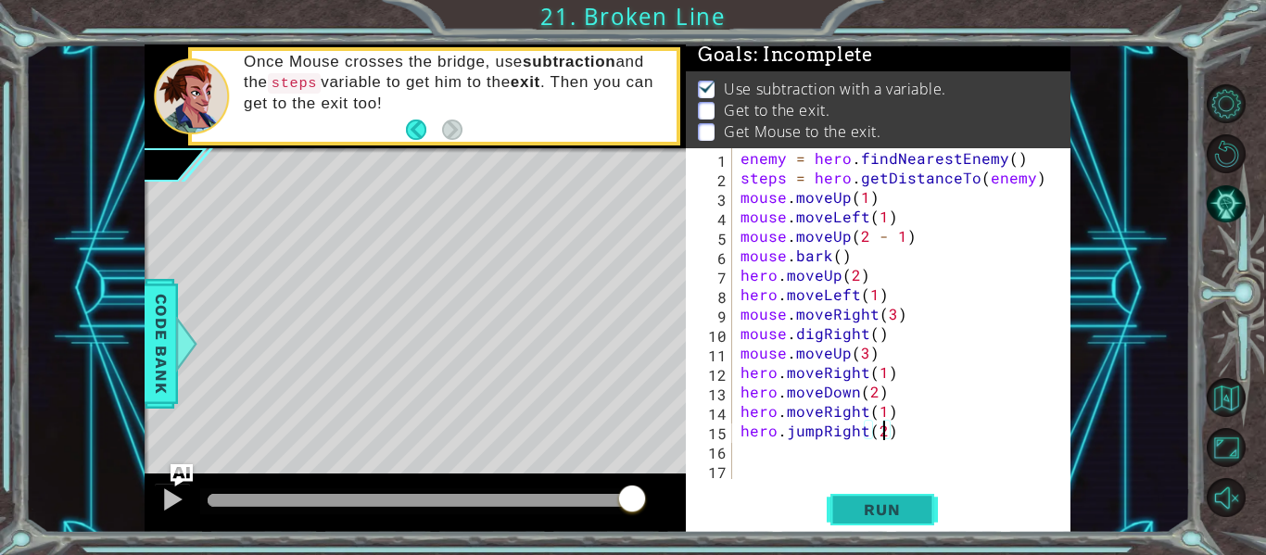
click at [863, 519] on span "Run" at bounding box center [881, 509] width 73 height 19
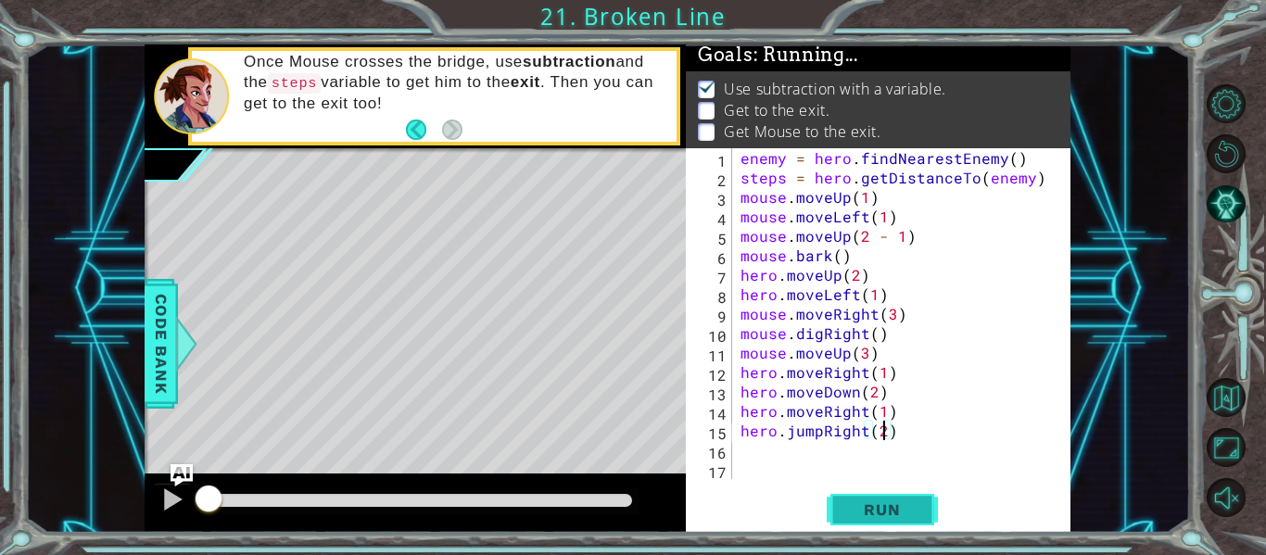
click at [863, 519] on span "Run" at bounding box center [881, 509] width 73 height 19
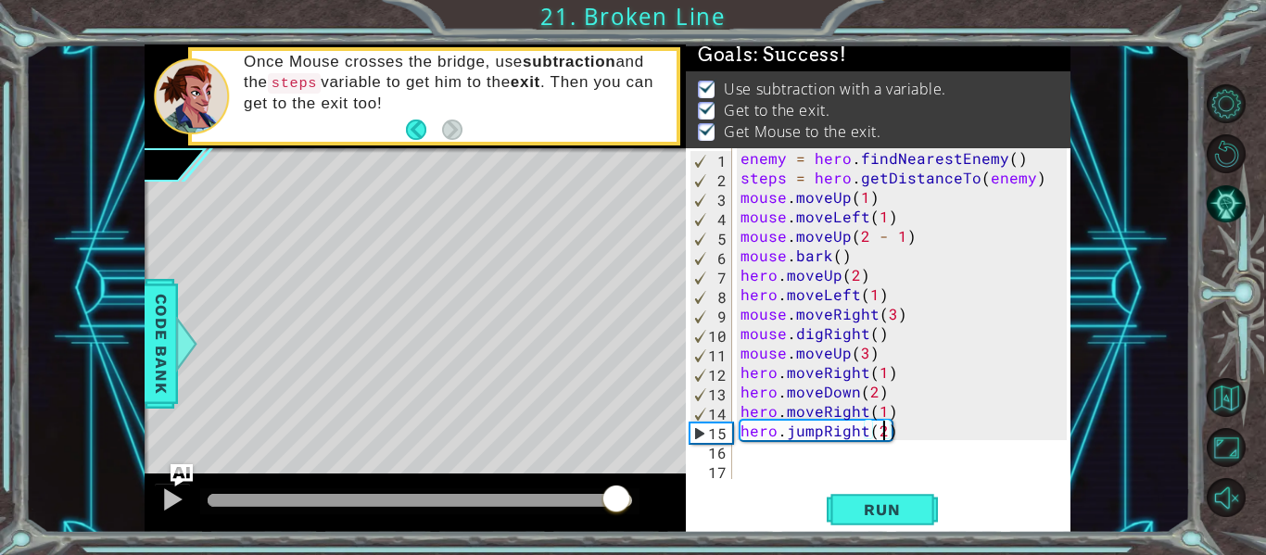
drag, startPoint x: 250, startPoint y: 496, endPoint x: 619, endPoint y: 495, distance: 368.7
click at [619, 495] on div at bounding box center [615, 500] width 33 height 33
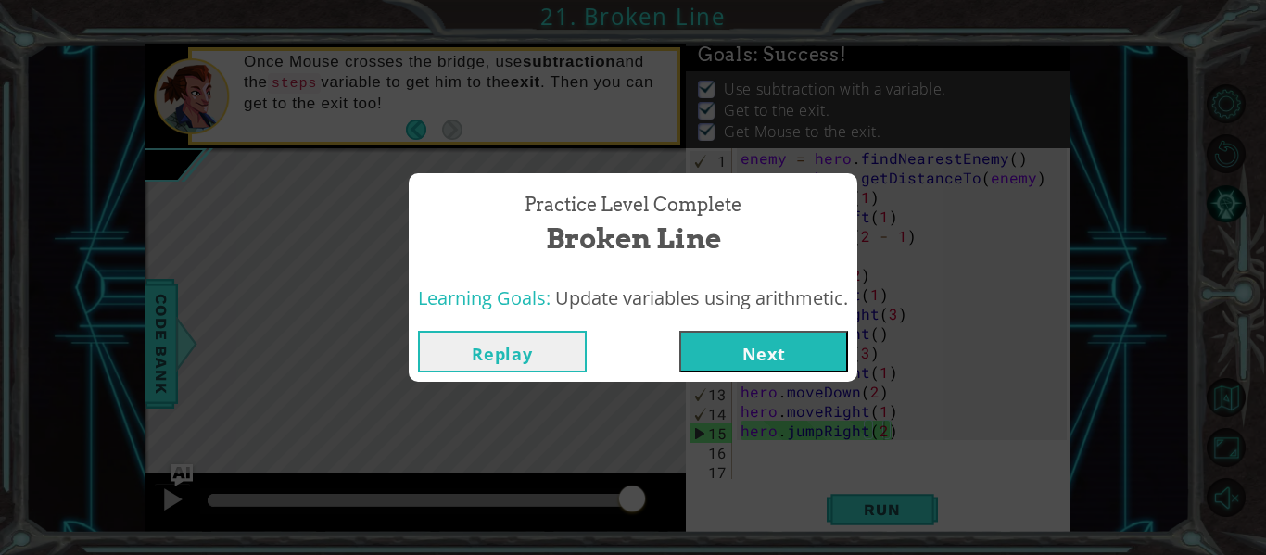
click at [775, 358] on button "Next" at bounding box center [763, 352] width 169 height 42
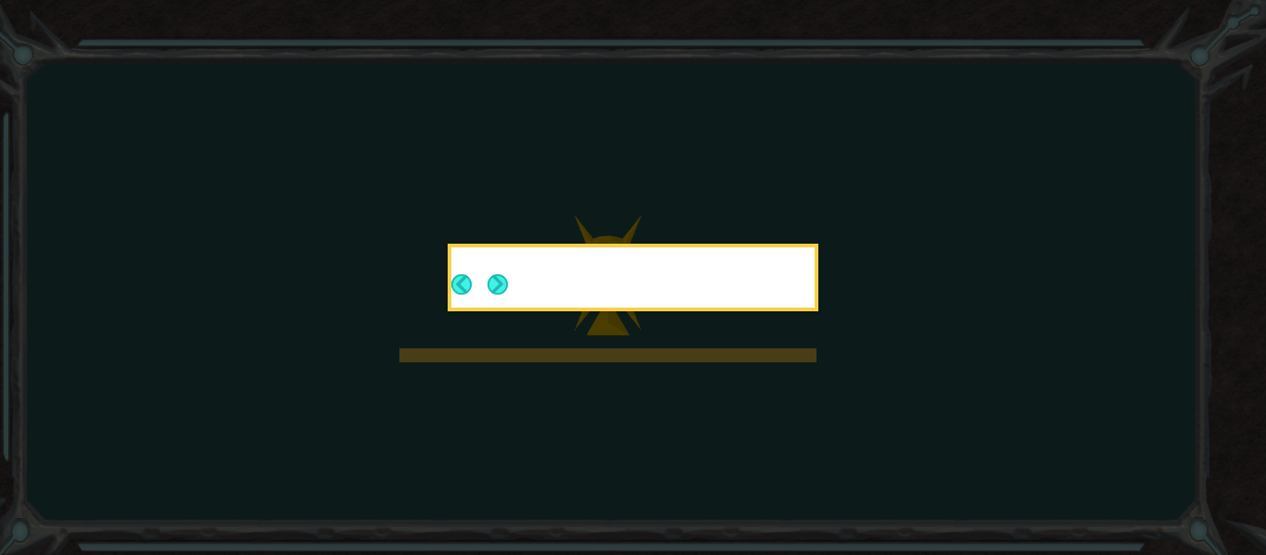
click at [818, 311] on div at bounding box center [632, 278] width 371 height 68
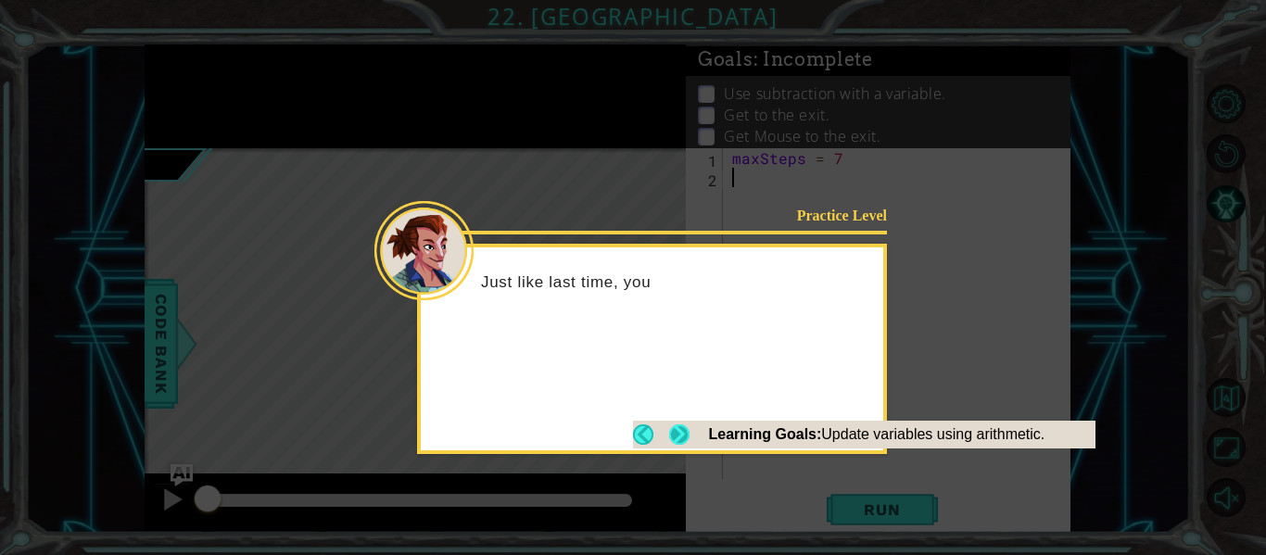
click at [680, 430] on button "Next" at bounding box center [679, 434] width 20 height 20
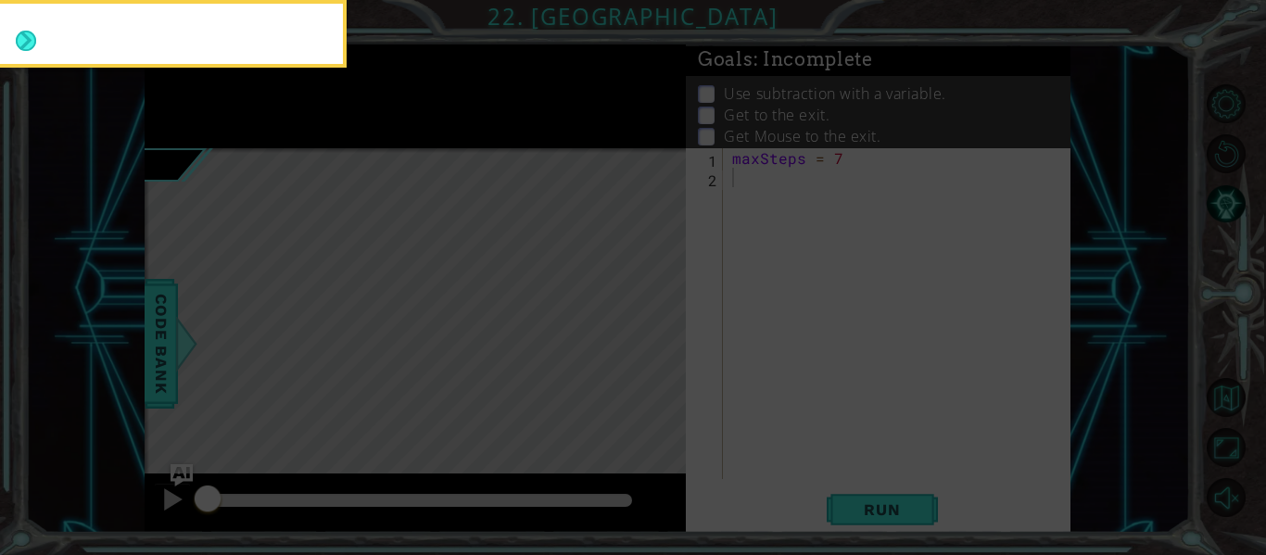
click at [680, 430] on icon at bounding box center [633, 83] width 1266 height 944
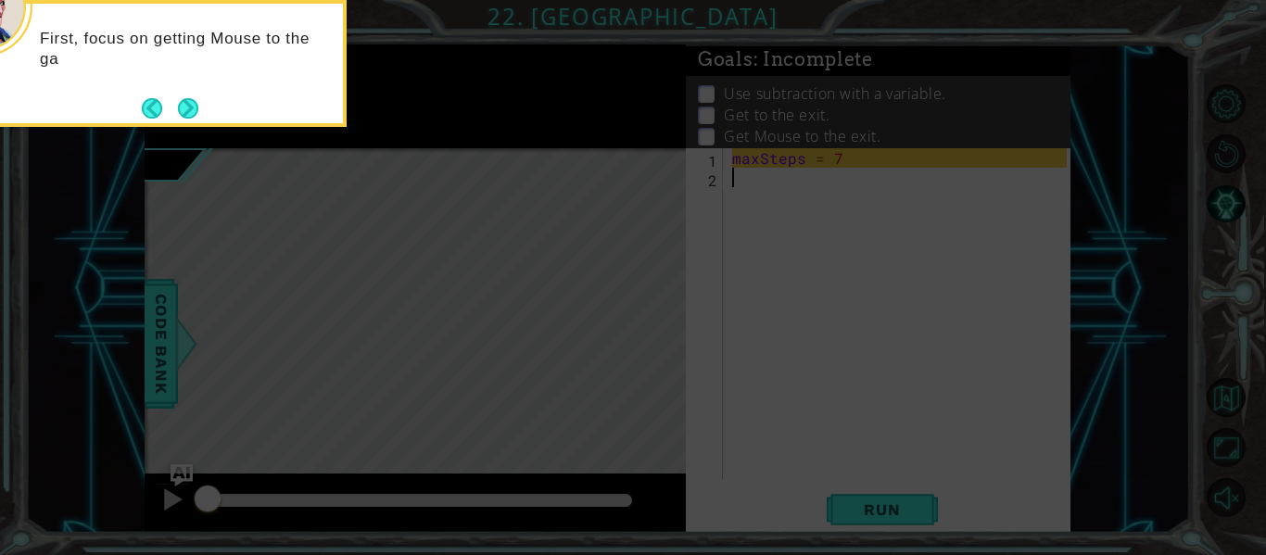
click at [170, 110] on button "Back" at bounding box center [160, 108] width 36 height 20
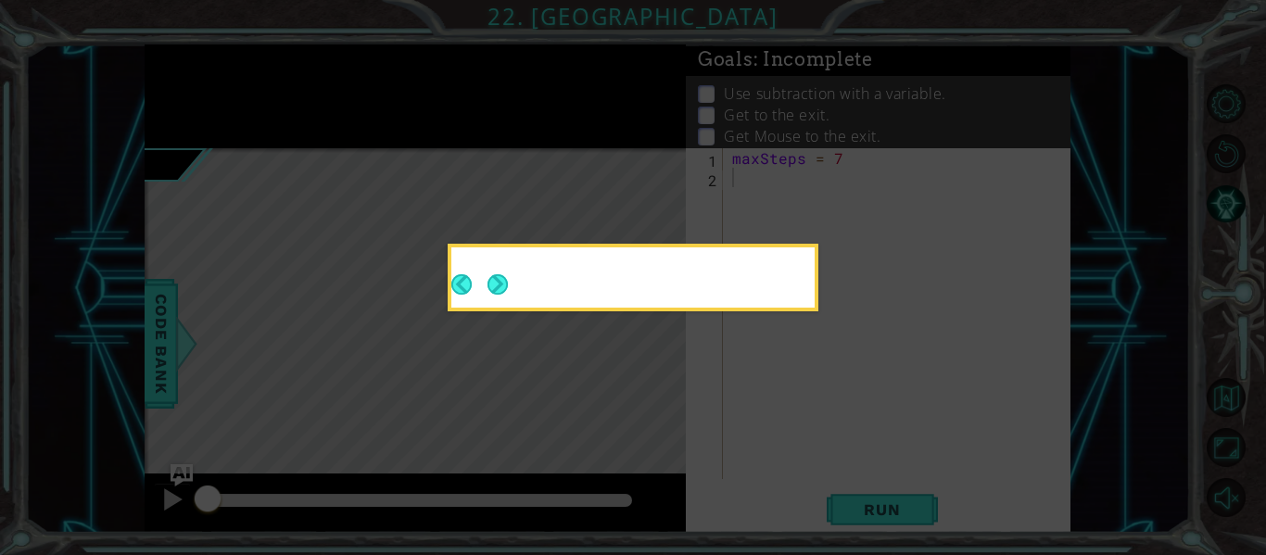
click at [179, 109] on icon at bounding box center [633, 277] width 1266 height 555
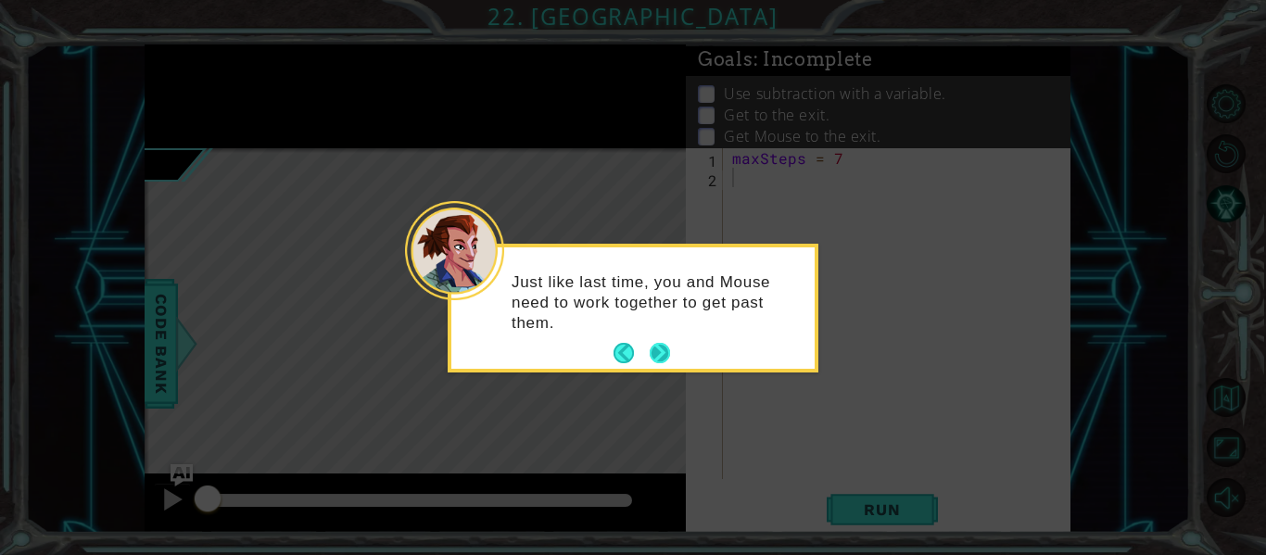
click at [649, 356] on button "Next" at bounding box center [659, 353] width 20 height 20
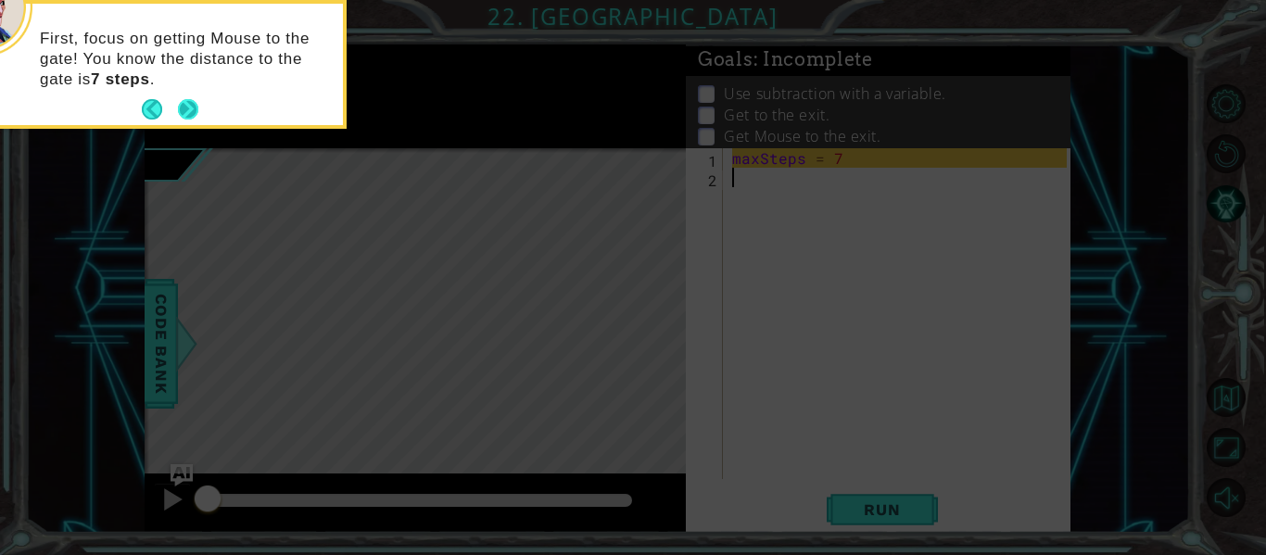
click at [178, 101] on button "Next" at bounding box center [188, 109] width 20 height 20
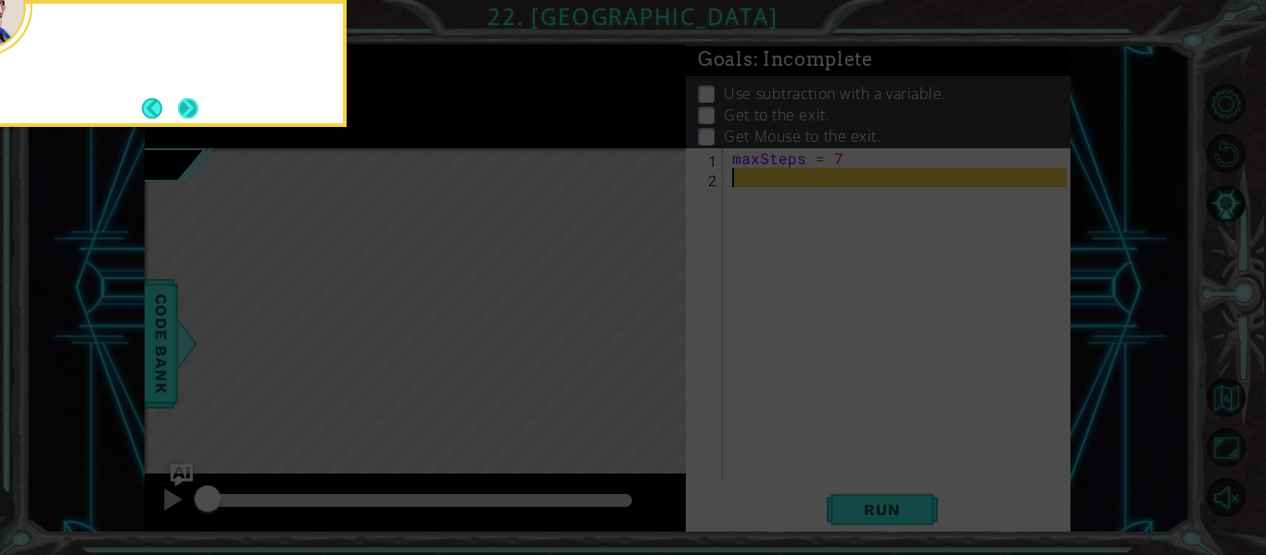
click at [190, 114] on button "Next" at bounding box center [188, 108] width 20 height 20
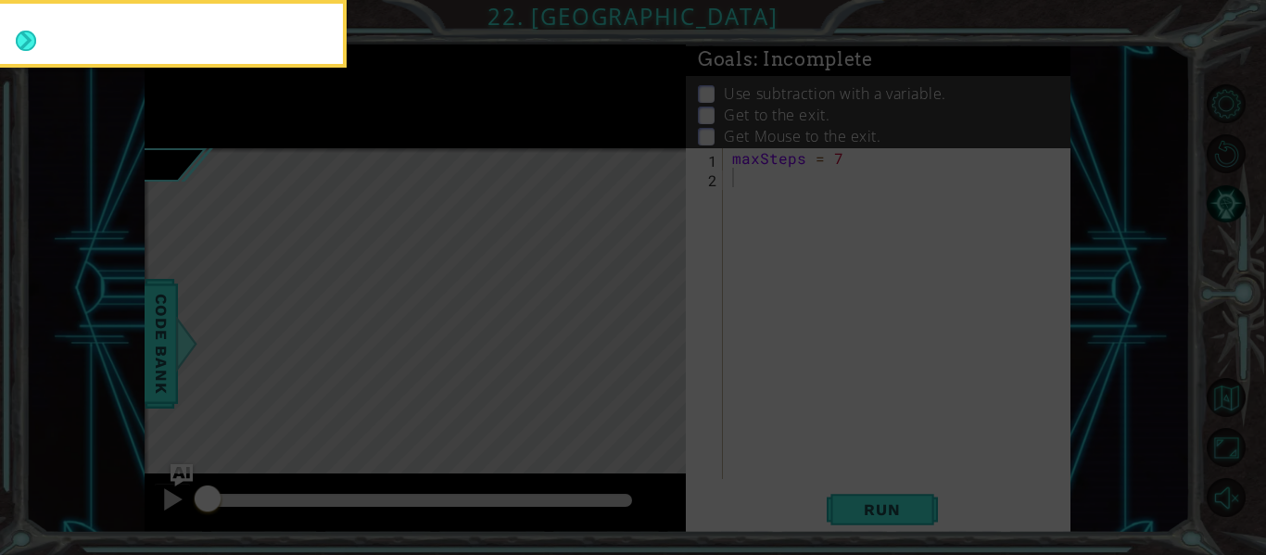
click at [36, 51] on button "Next" at bounding box center [26, 41] width 20 height 20
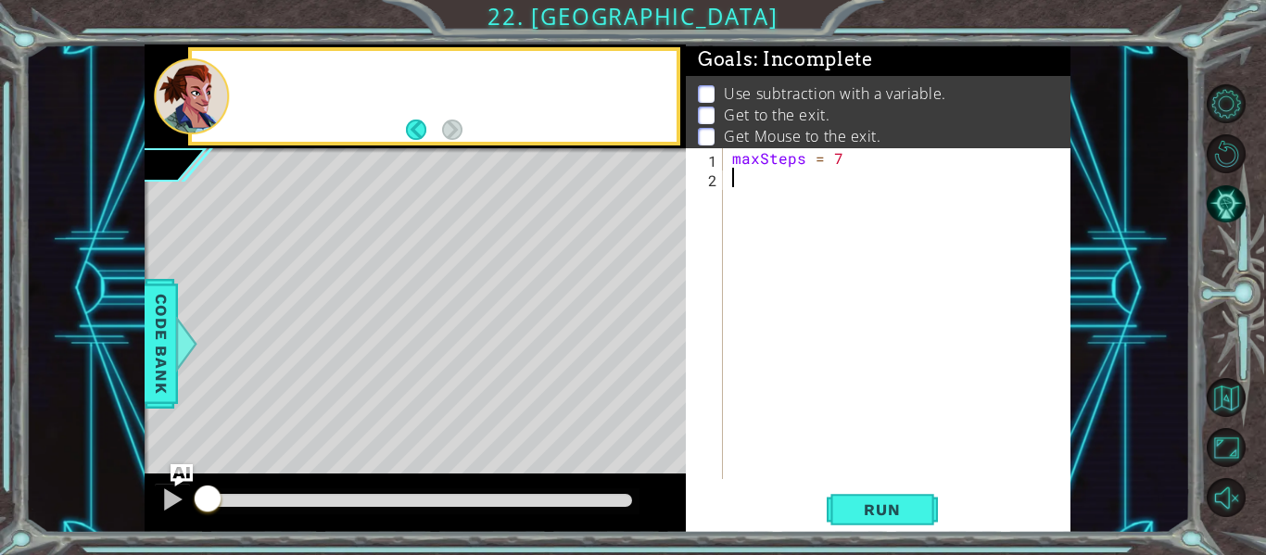
click at [190, 114] on div at bounding box center [191, 96] width 75 height 76
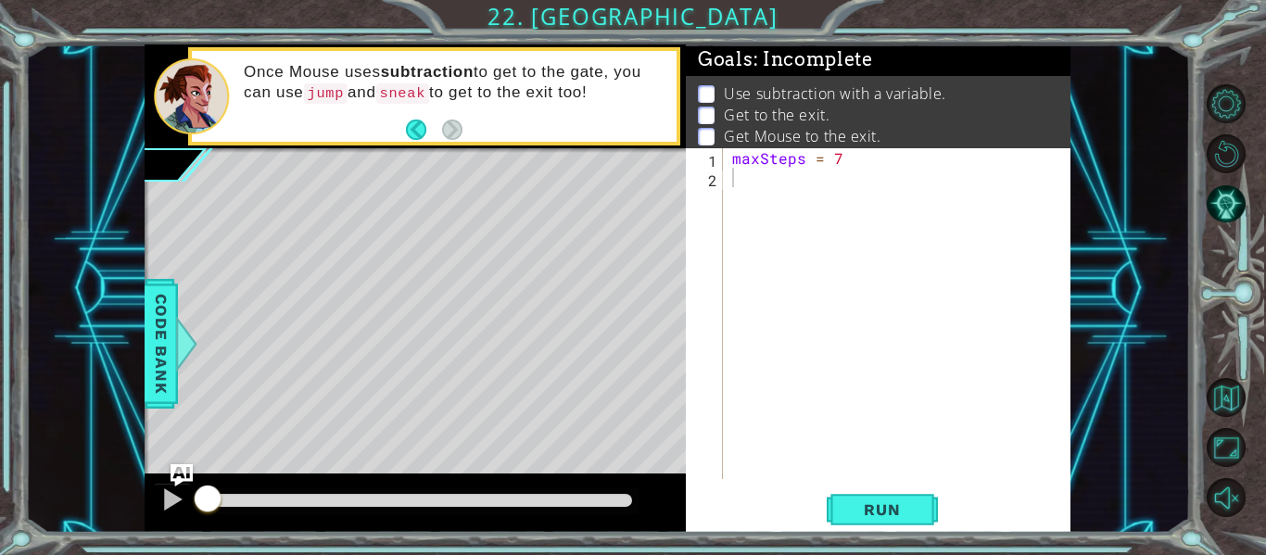
click at [740, 179] on div "maxSteps = 7" at bounding box center [901, 333] width 347 height 370
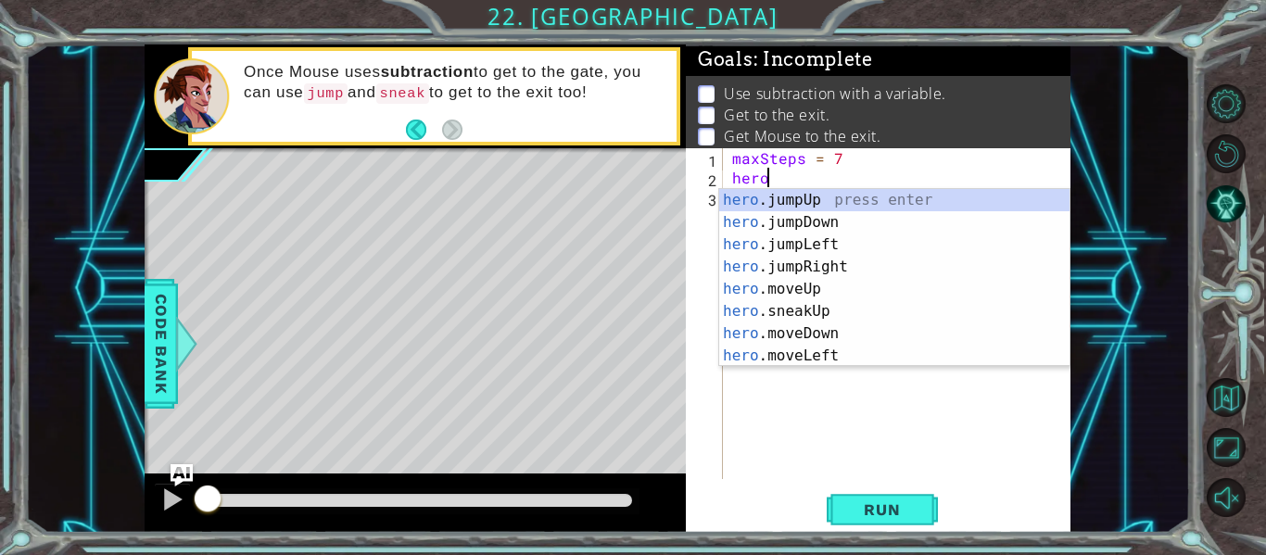
scroll to position [0, 1]
type textarea "h"
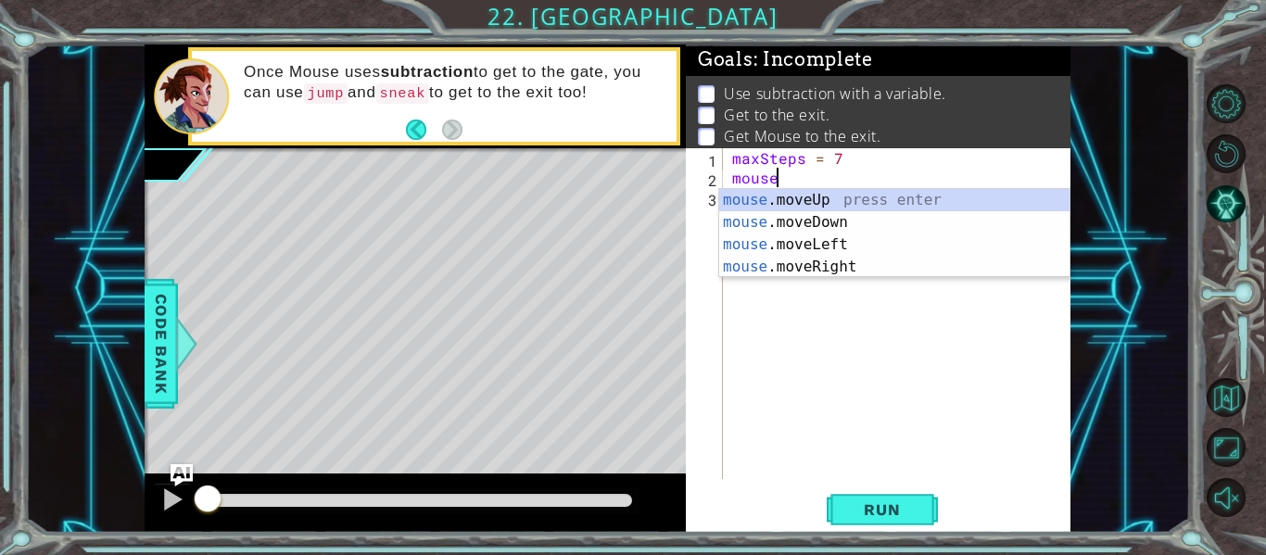
scroll to position [0, 2]
click at [790, 267] on div "mouse .moveUp press enter mouse .moveDown press enter mouse .moveLeft press ent…" at bounding box center [894, 255] width 350 height 133
type textarea "mouse.moveRight(1)"
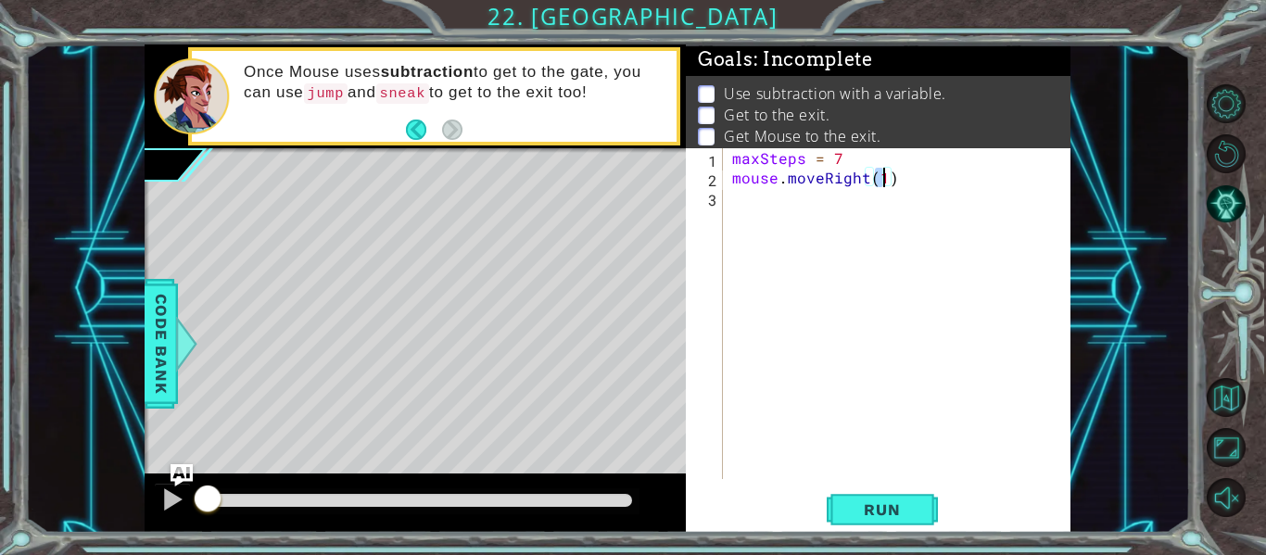
click at [815, 205] on div "maxSteps = 7 mouse . moveRight ( 1 )" at bounding box center [901, 333] width 347 height 370
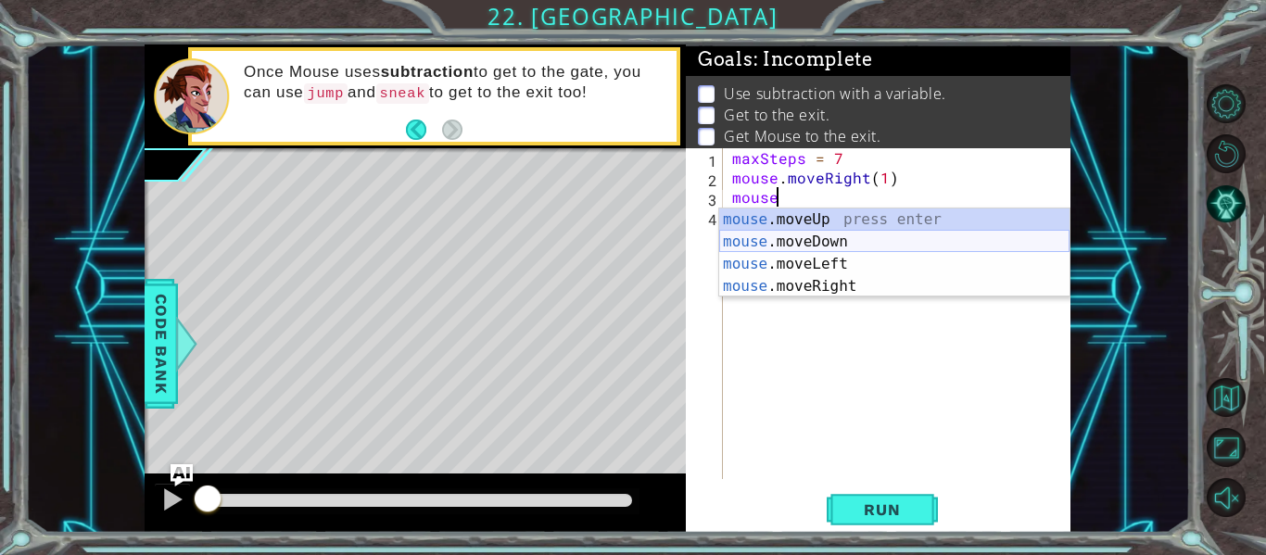
click at [817, 240] on div "mouse .moveUp press enter mouse .moveDown press enter mouse .moveLeft press ent…" at bounding box center [894, 274] width 350 height 133
type textarea "mouse.moveDown(1)"
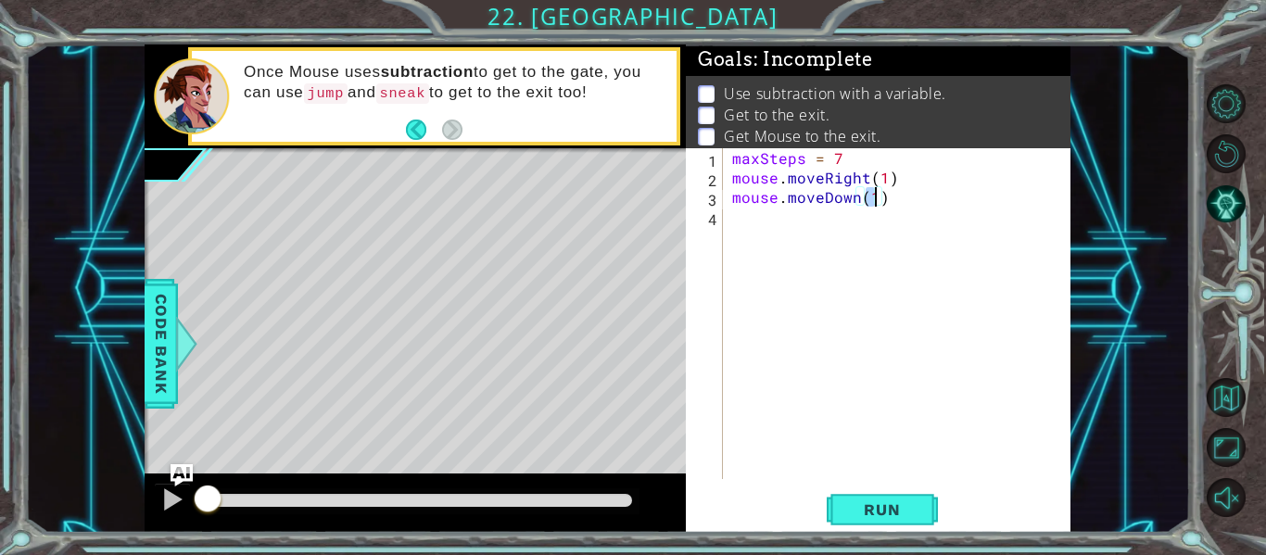
click at [905, 207] on div "maxSteps = 7 mouse . moveRight ( 1 ) mouse . moveDown ( 1 )" at bounding box center [901, 333] width 347 height 370
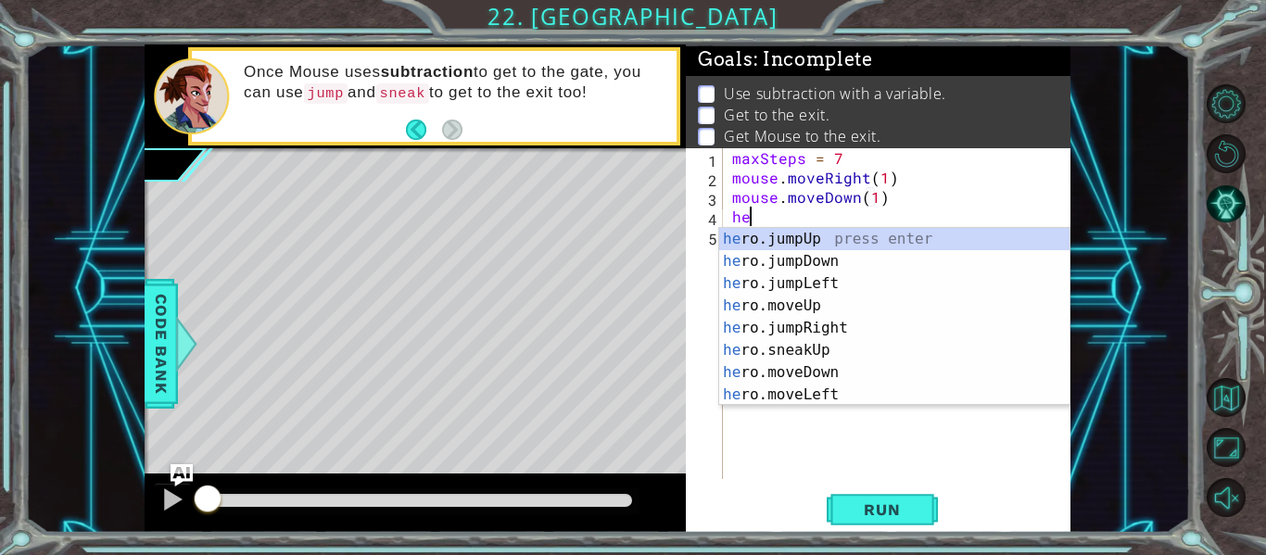
type textarea "h"
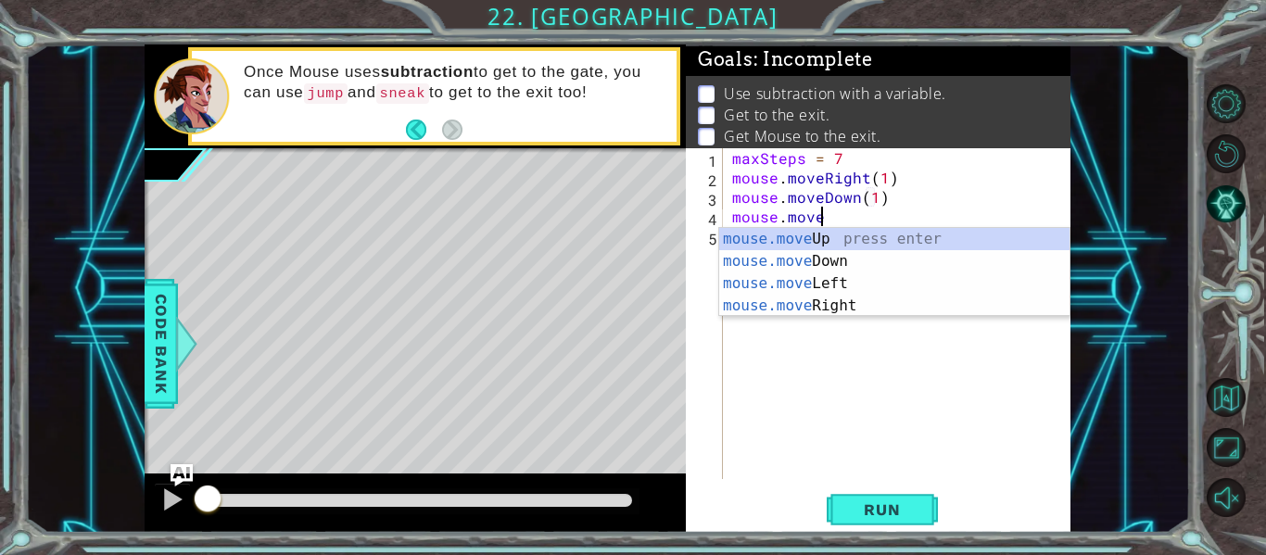
scroll to position [0, 5]
click at [838, 307] on div "mouse.move Up press enter mouse.move Down press enter mouse.move Left press ent…" at bounding box center [894, 294] width 350 height 133
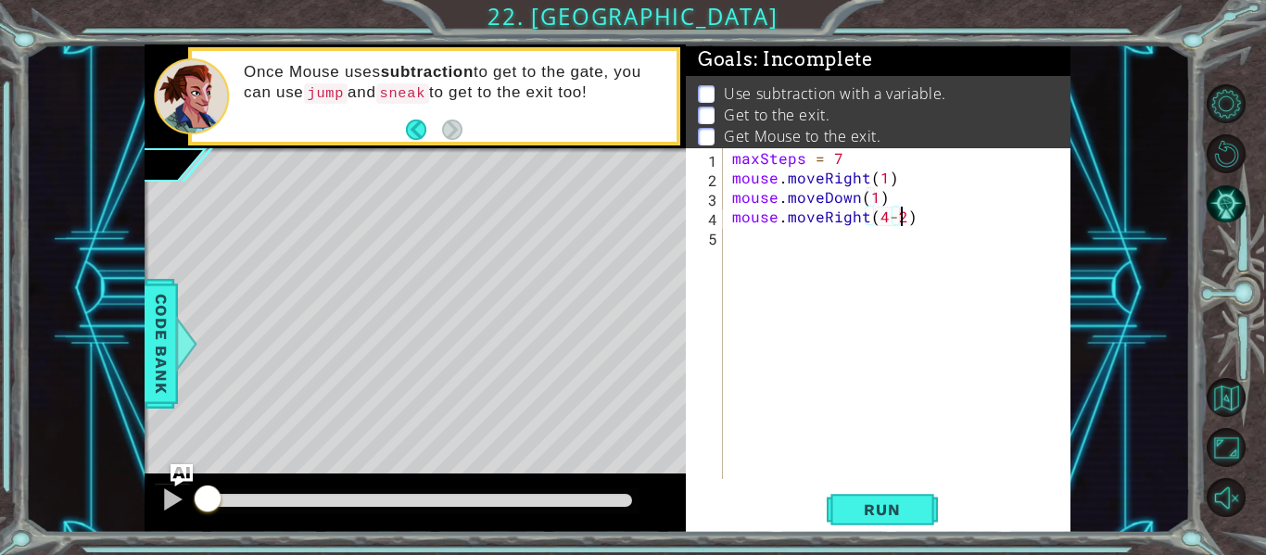
scroll to position [0, 10]
type textarea "mouse.moveRight(4-2)"
click at [873, 513] on span "Run" at bounding box center [881, 509] width 73 height 19
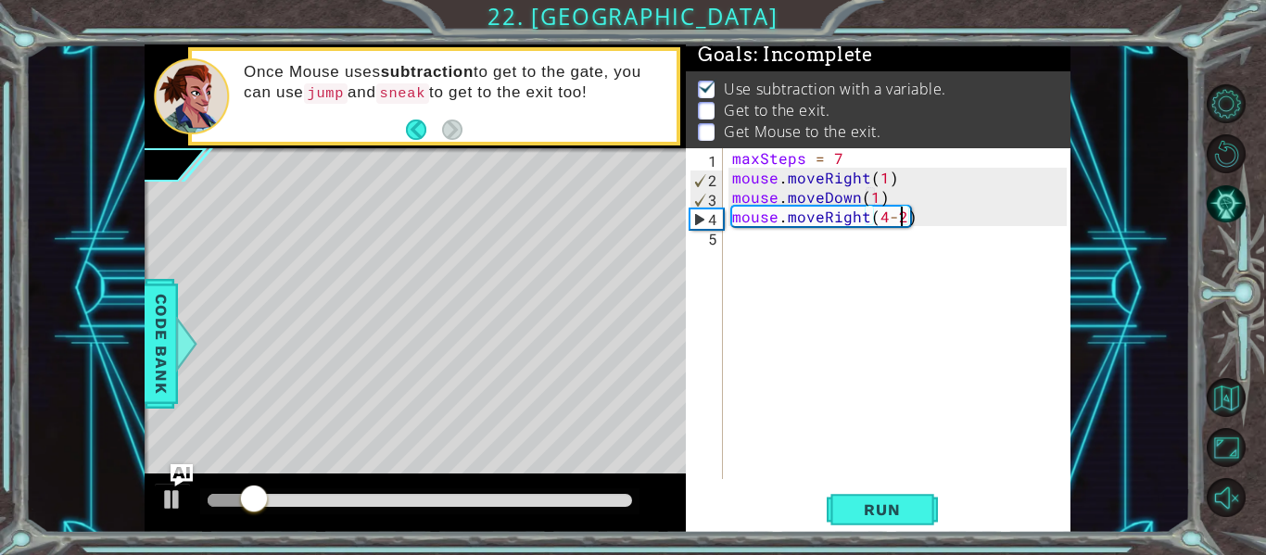
click at [917, 215] on div "maxSteps = 7 mouse . moveRight ( 1 ) mouse . moveDown ( 1 ) mouse . moveRight (…" at bounding box center [901, 333] width 347 height 370
type textarea "mouse.bark()"
click at [843, 262] on div "maxSteps = 7 mouse . moveRight ( 1 ) mouse . moveDown ( 1 ) mouse . moveRight (…" at bounding box center [901, 333] width 347 height 370
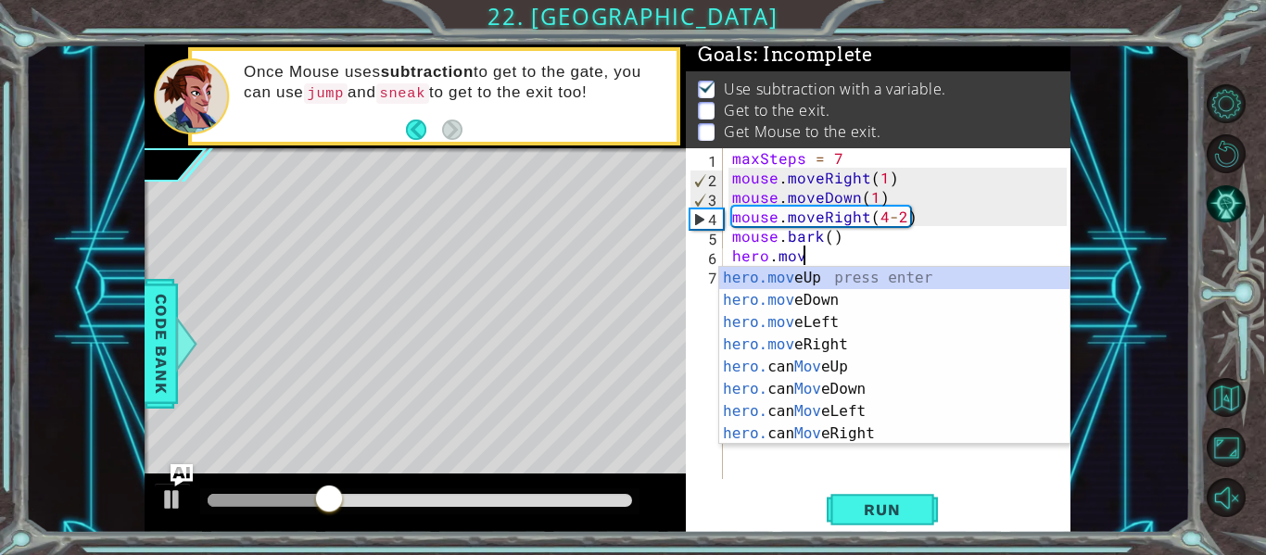
scroll to position [0, 4]
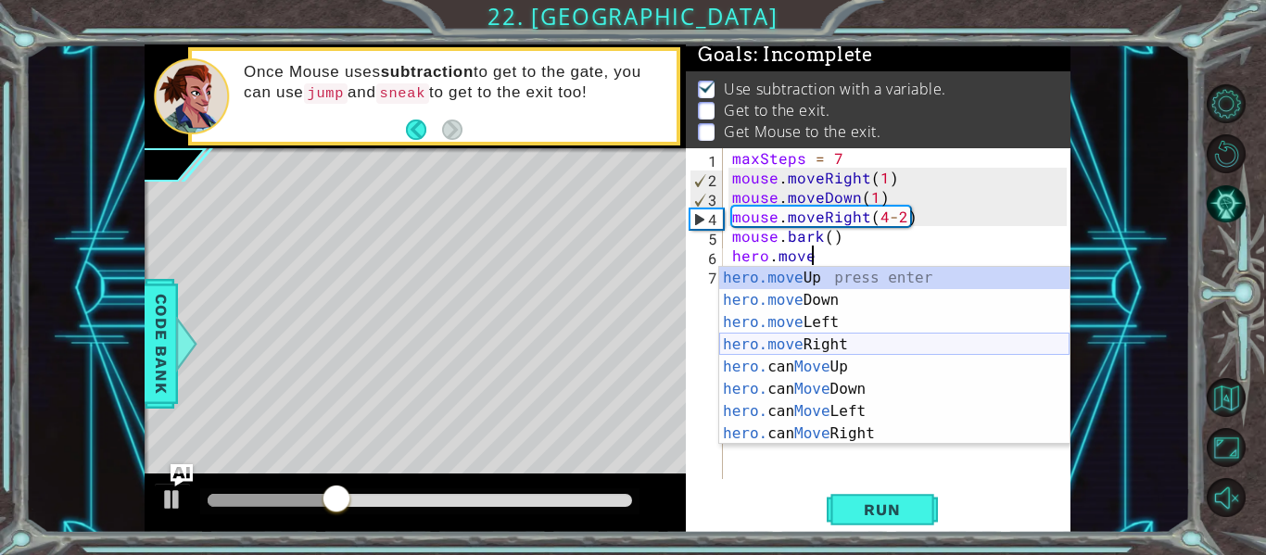
click at [817, 343] on div "hero.move Up press enter hero.move Down press enter hero.move Left press enter …" at bounding box center [894, 378] width 350 height 222
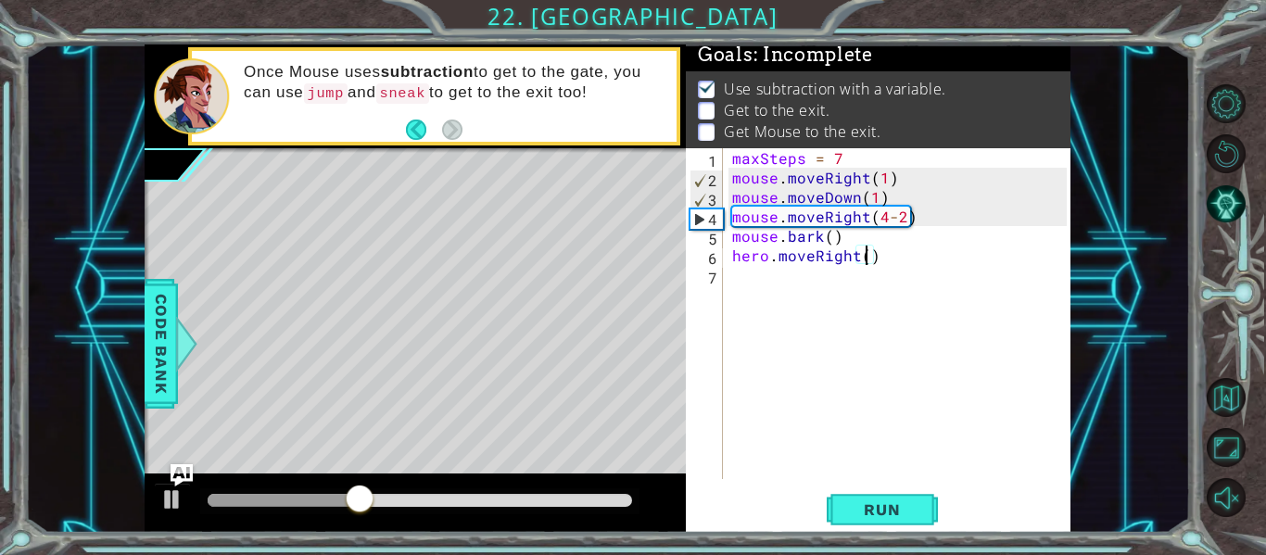
type textarea "hero.moveRight(3)"
click at [888, 255] on div "maxSteps = 7 mouse . moveRight ( 1 ) mouse . moveDown ( 1 ) mouse . moveRight (…" at bounding box center [901, 333] width 347 height 370
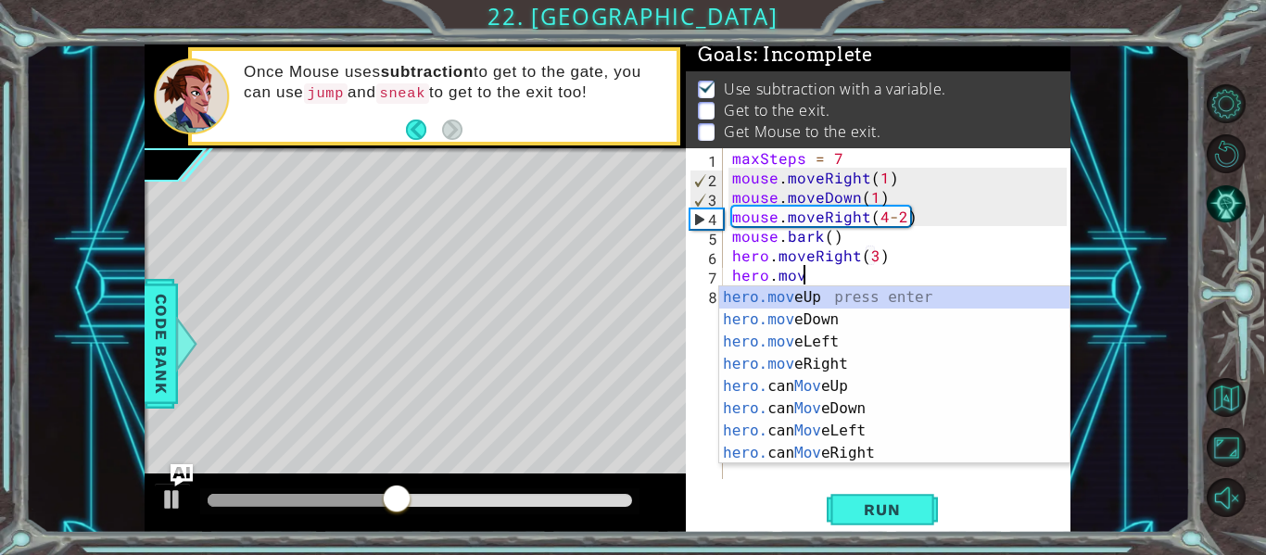
scroll to position [0, 4]
click at [818, 315] on div "hero.move Up press enter hero.move Down press enter hero.move Left press enter …" at bounding box center [894, 397] width 350 height 222
type textarea "hero.moveDown(1)"
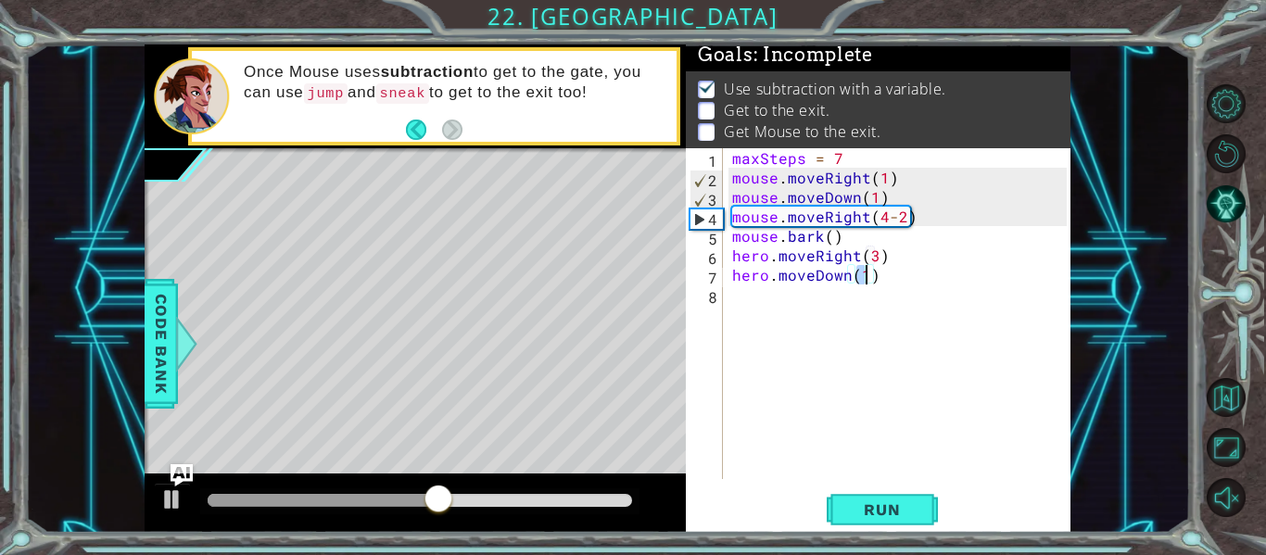
click at [872, 280] on div "maxSteps = 7 mouse . moveRight ( 1 ) mouse . moveDown ( 1 ) mouse . moveRight (…" at bounding box center [901, 333] width 347 height 370
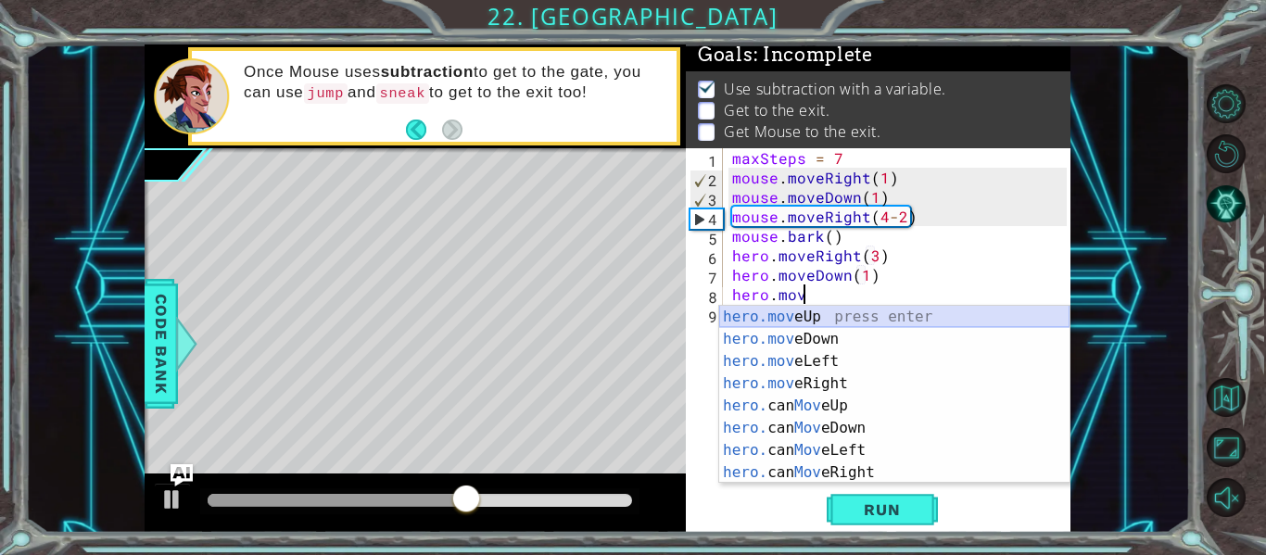
click at [863, 321] on div "hero.mov eUp press enter hero.mov eDown press enter hero.mov eLeft press enter …" at bounding box center [894, 417] width 350 height 222
type textarea "hero.moveUp(1)"
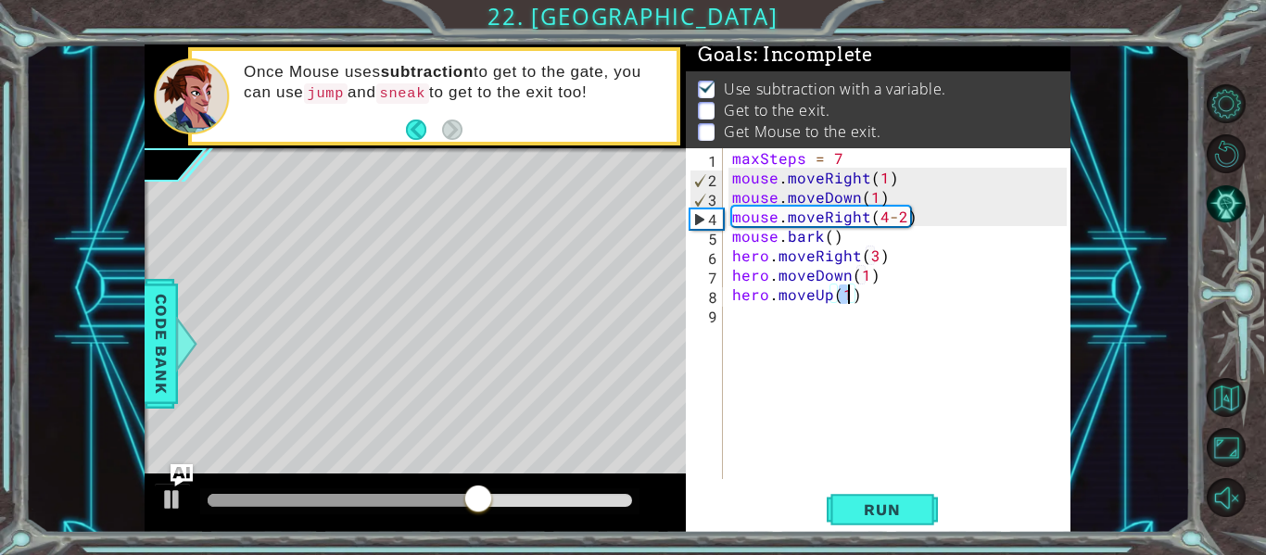
click at [863, 292] on div "maxSteps = 7 mouse . moveRight ( 1 ) mouse . moveDown ( 1 ) mouse . moveRight (…" at bounding box center [901, 333] width 347 height 370
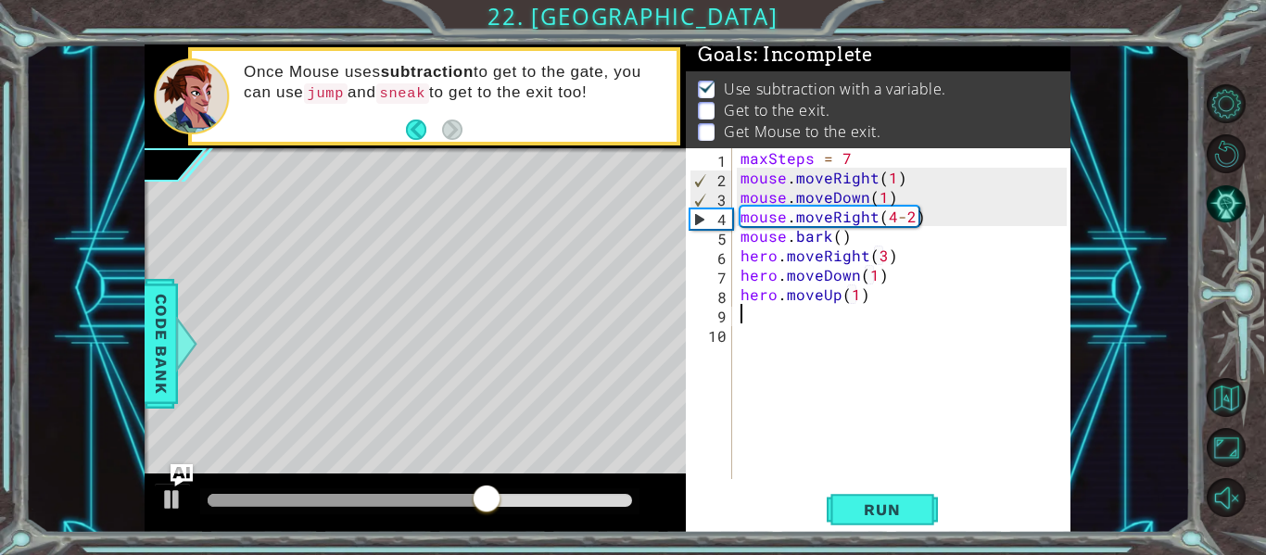
scroll to position [0, 0]
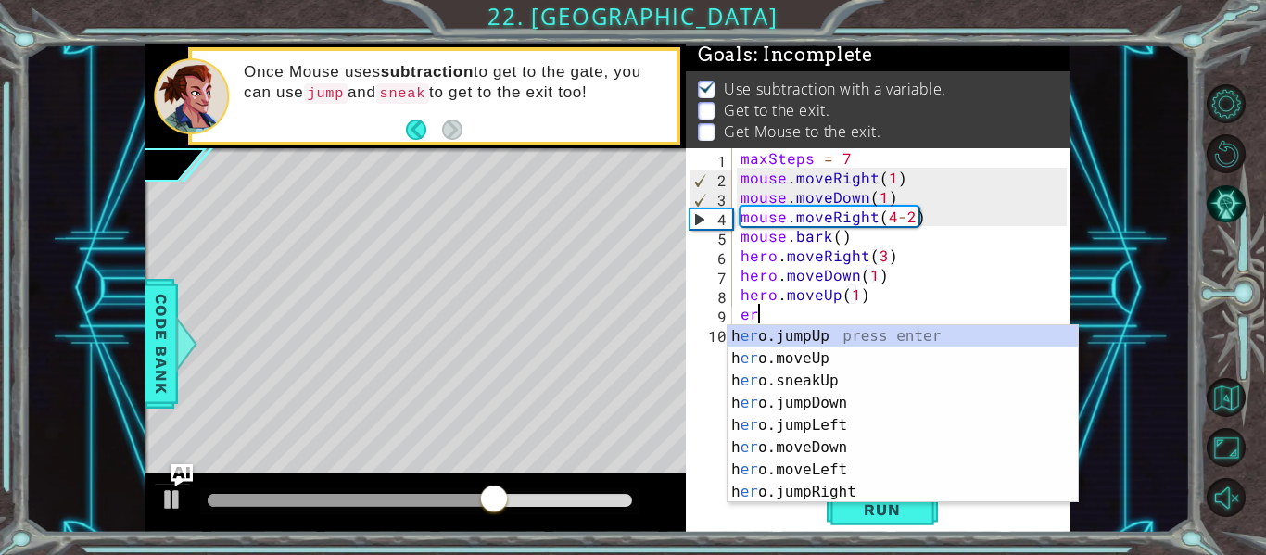
type textarea "e"
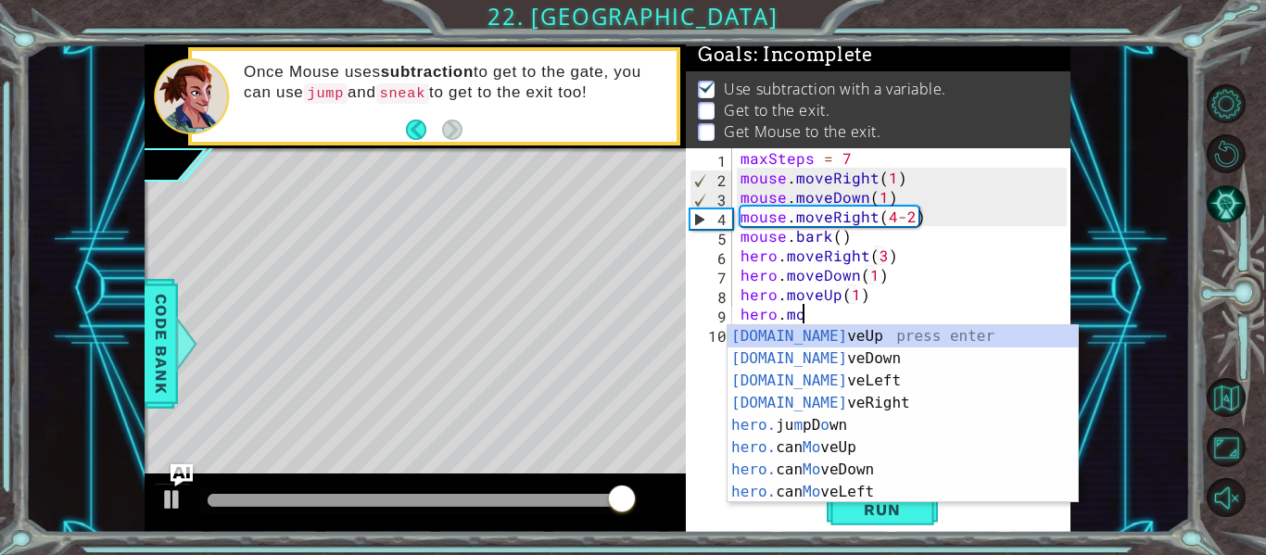
scroll to position [0, 4]
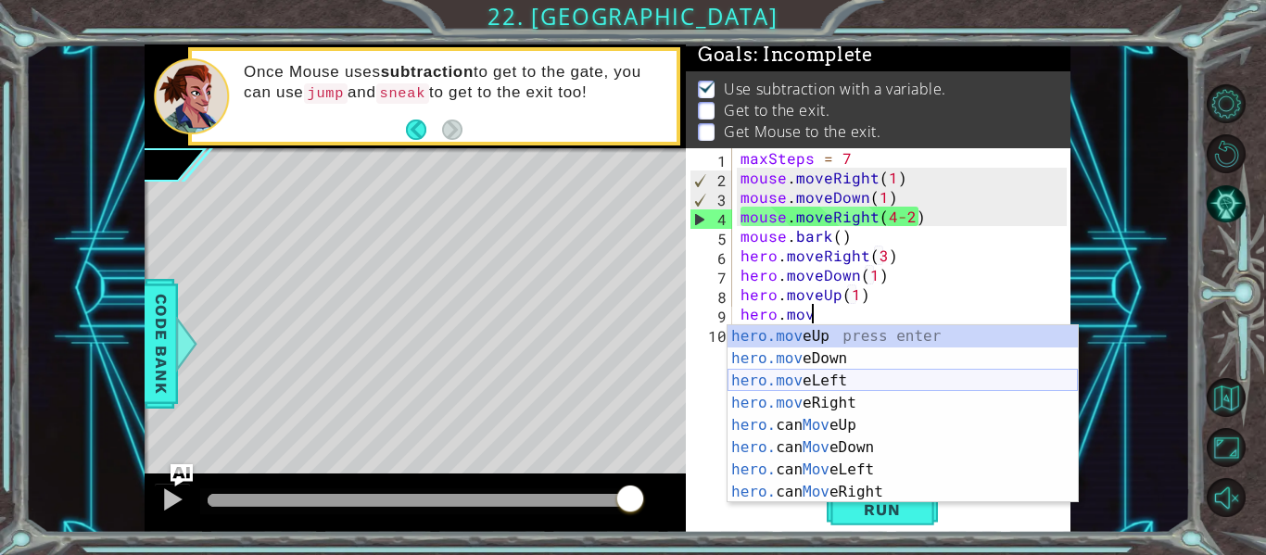
click at [851, 378] on div "hero.mov eUp press enter hero.mov eDown press enter hero.mov eLeft press enter …" at bounding box center [902, 436] width 350 height 222
type textarea "hero.moveLeft(1)"
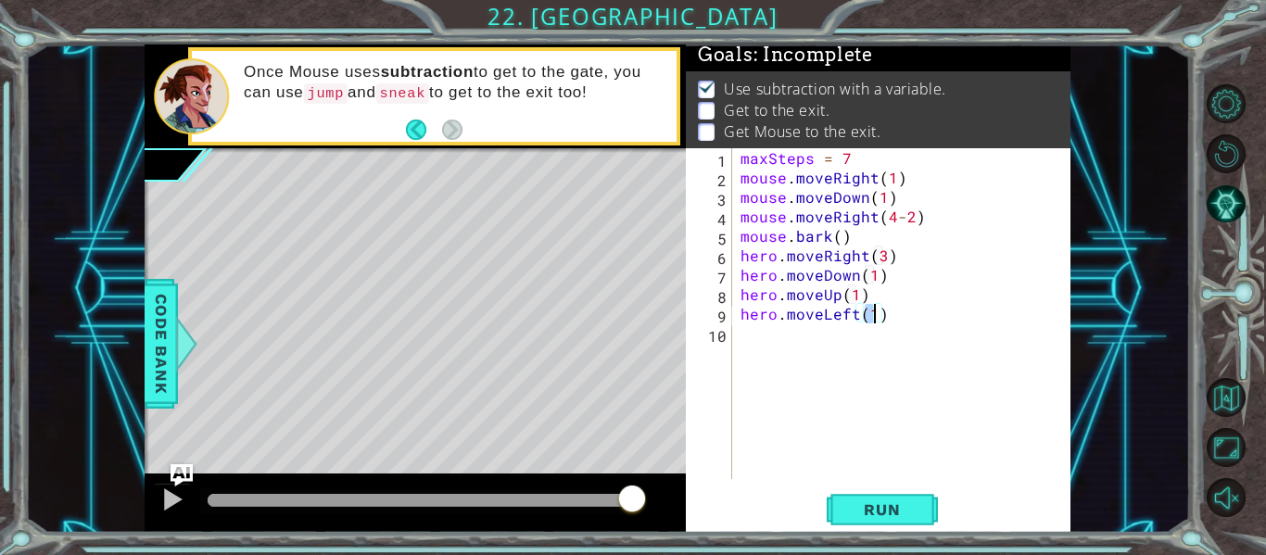
click at [892, 320] on div "maxSteps = 7 mouse . moveRight ( 1 ) mouse . moveDown ( 1 ) mouse . moveRight (…" at bounding box center [906, 333] width 339 height 370
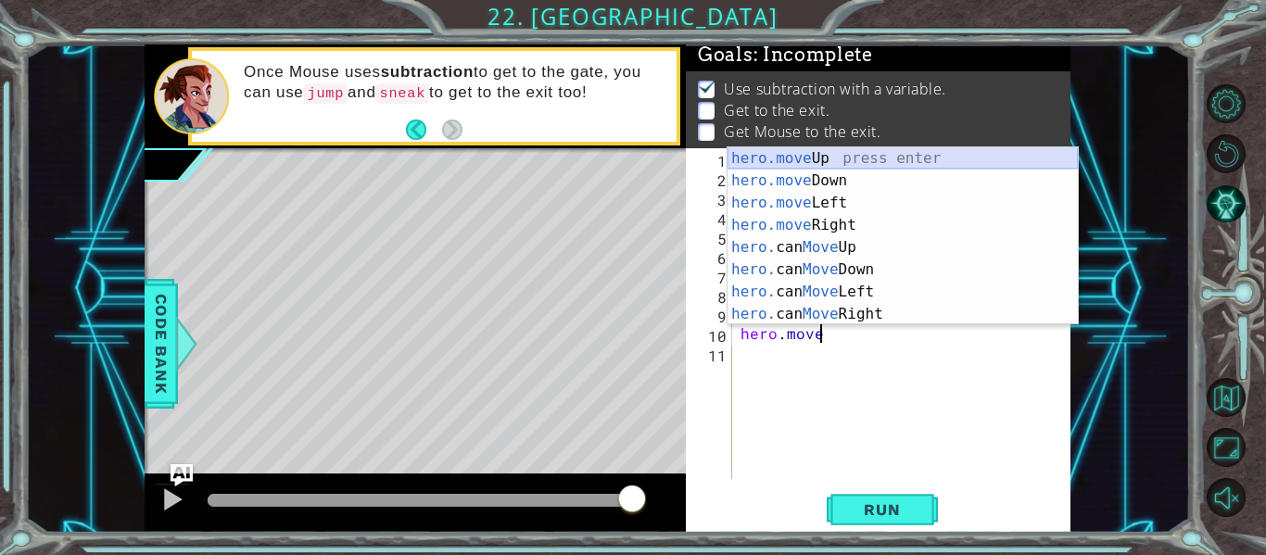
click at [833, 160] on div "hero.move Up press enter hero.move Down press enter hero.move Left press enter …" at bounding box center [902, 258] width 350 height 222
type textarea "hero.moveUp(1)"
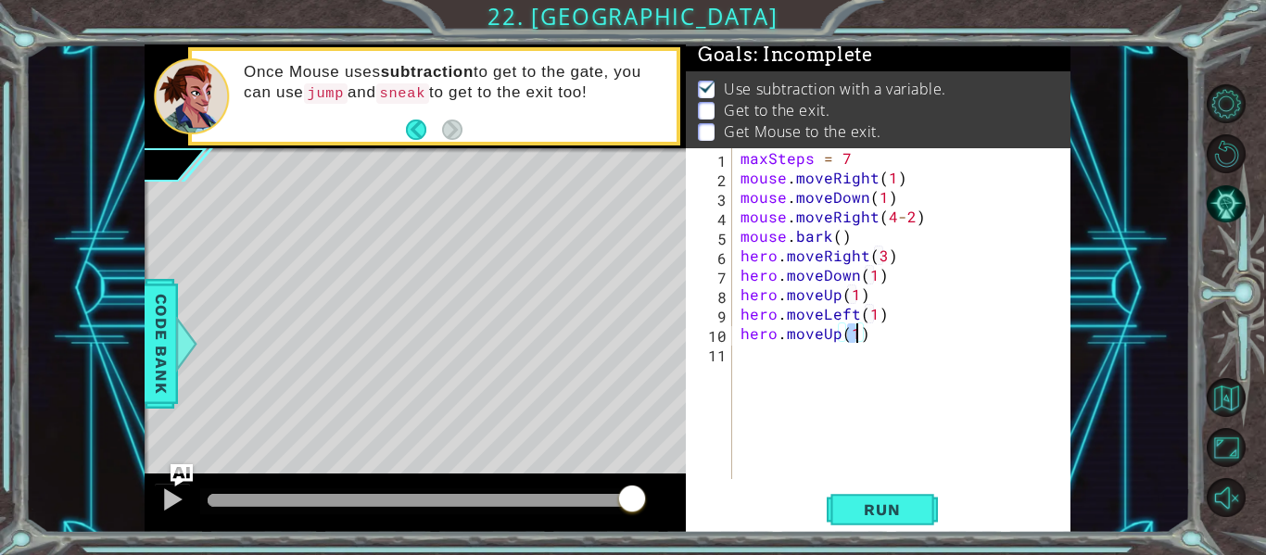
click at [875, 333] on div "maxSteps = 7 mouse . moveRight ( 1 ) mouse . moveDown ( 1 ) mouse . moveRight (…" at bounding box center [906, 333] width 339 height 370
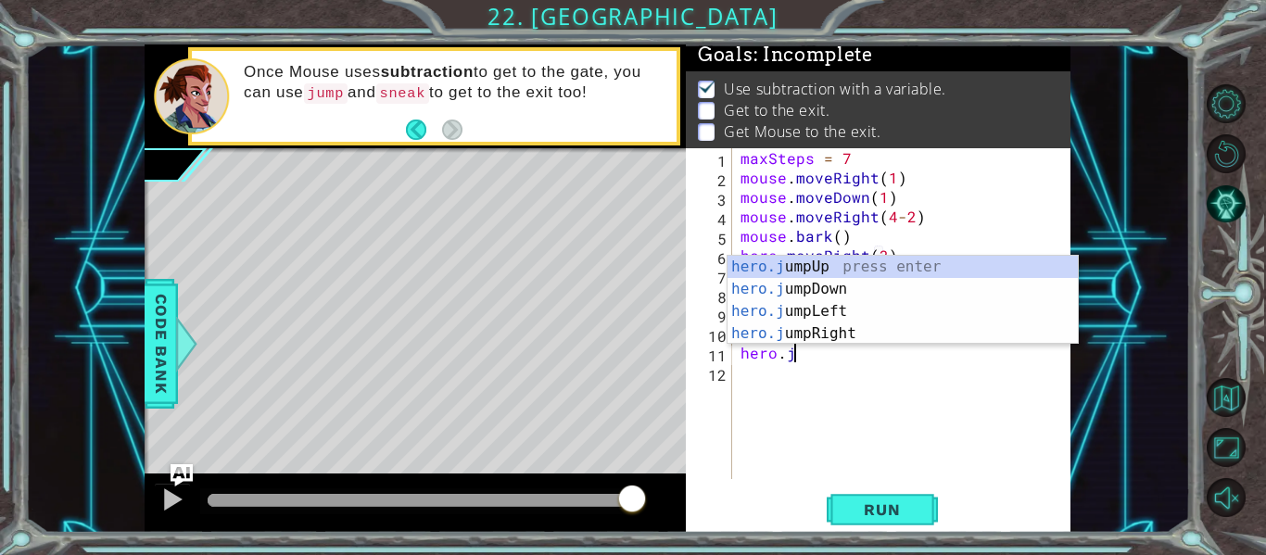
type textarea "hero.jum"
click at [871, 267] on div "hero.jum pUp press enter hero.jum pDown press enter hero.jum pLeft press enter …" at bounding box center [902, 322] width 350 height 133
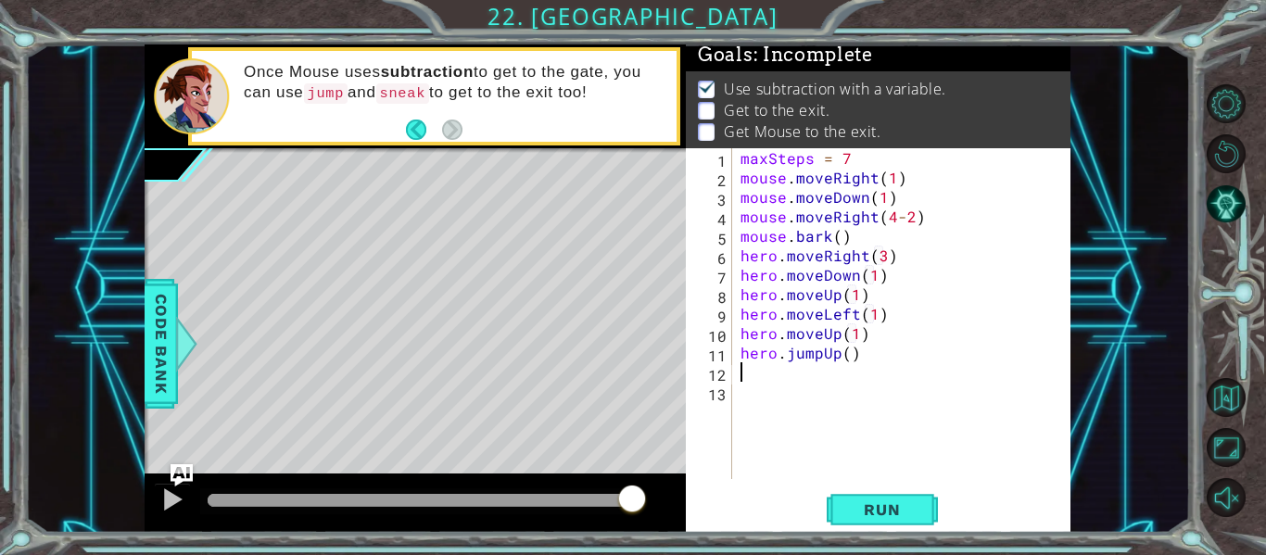
scroll to position [0, 0]
click at [848, 355] on div "maxSteps = 7 mouse . moveRight ( 1 ) mouse . moveDown ( 1 ) mouse . moveRight (…" at bounding box center [906, 333] width 339 height 370
type textarea "hero.jumpUp(2)"
click at [876, 355] on div "maxSteps = 7 mouse . moveRight ( 1 ) mouse . moveDown ( 1 ) mouse . moveRight (…" at bounding box center [906, 333] width 339 height 370
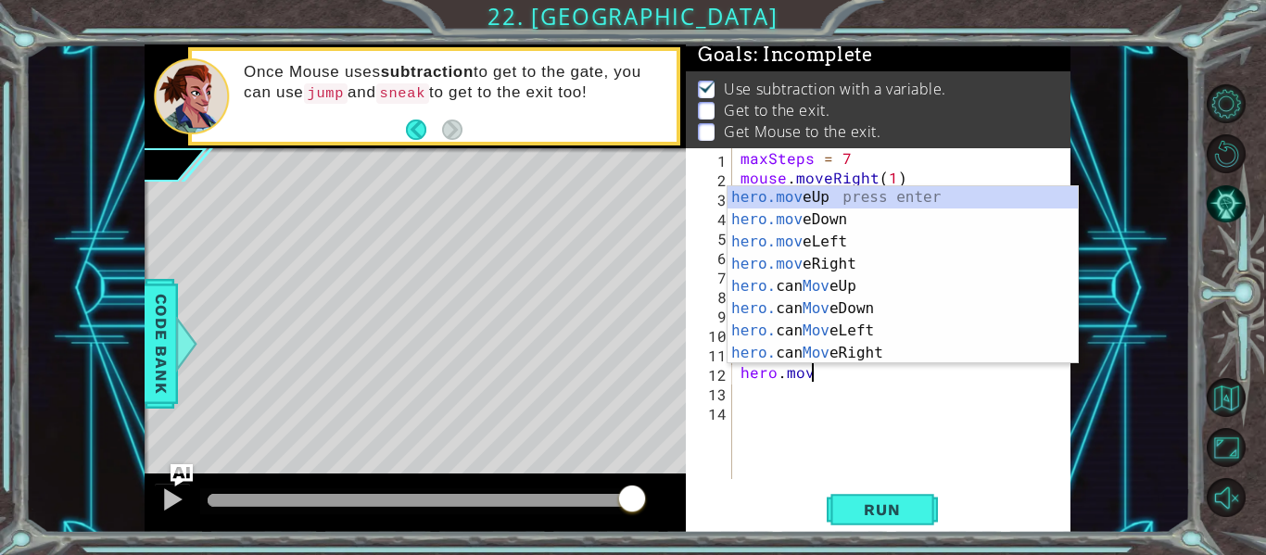
scroll to position [0, 4]
click at [857, 273] on div "hero.mov eUp press enter hero.mov eDown press enter hero.mov eLeft press enter …" at bounding box center [902, 297] width 350 height 222
type textarea "hero.moveRight(1)"
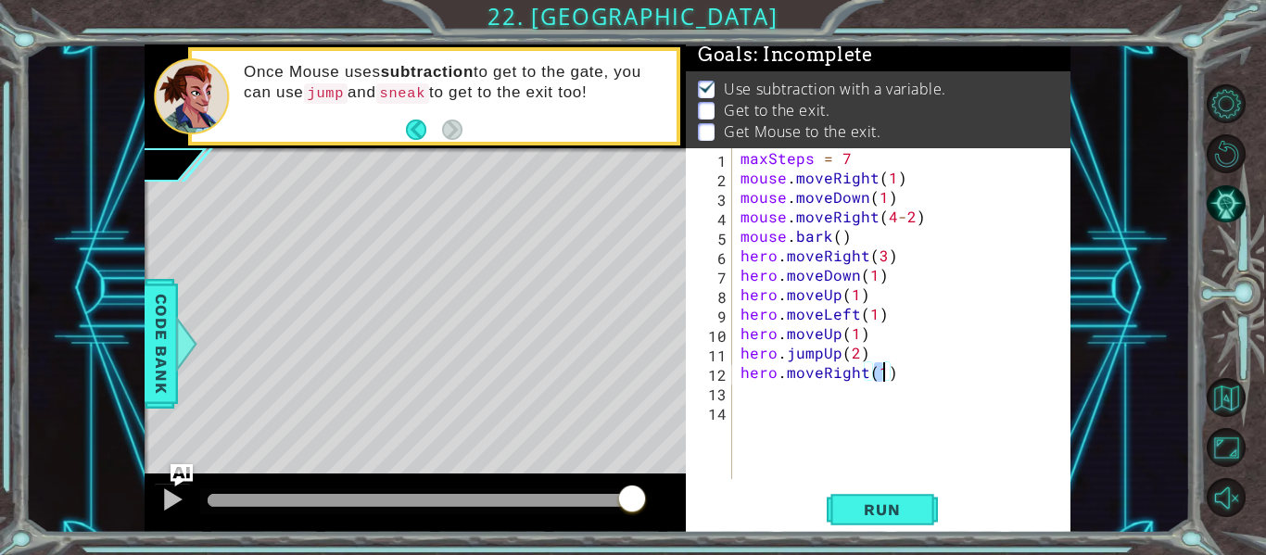
click at [901, 371] on div "maxSteps = 7 mouse . moveRight ( 1 ) mouse . moveDown ( 1 ) mouse . moveRight (…" at bounding box center [906, 333] width 339 height 370
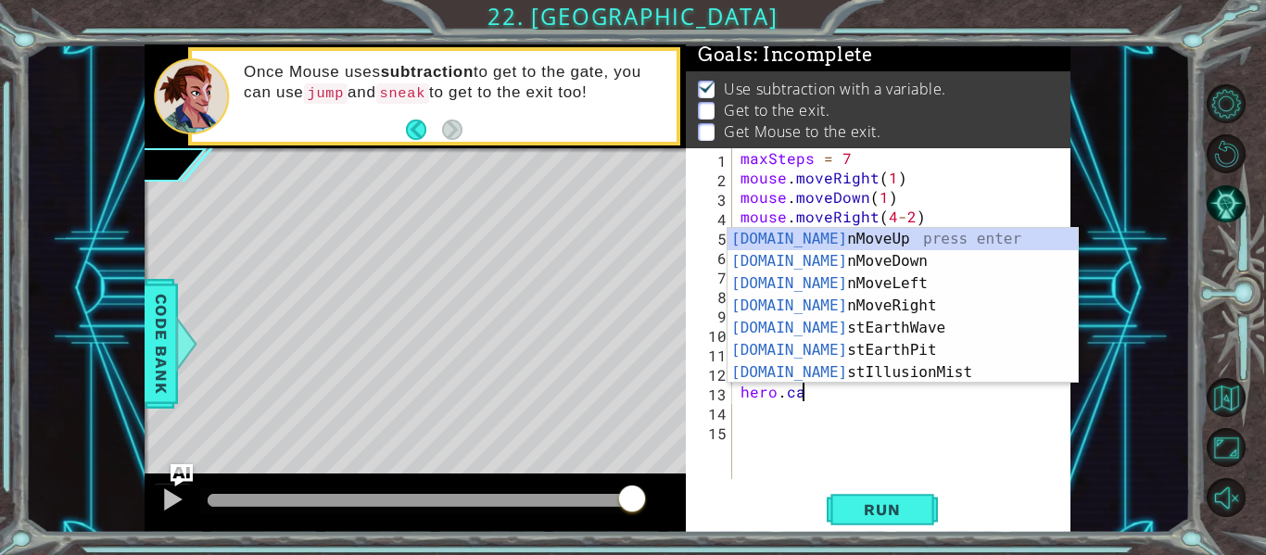
type textarea "hero.cas"
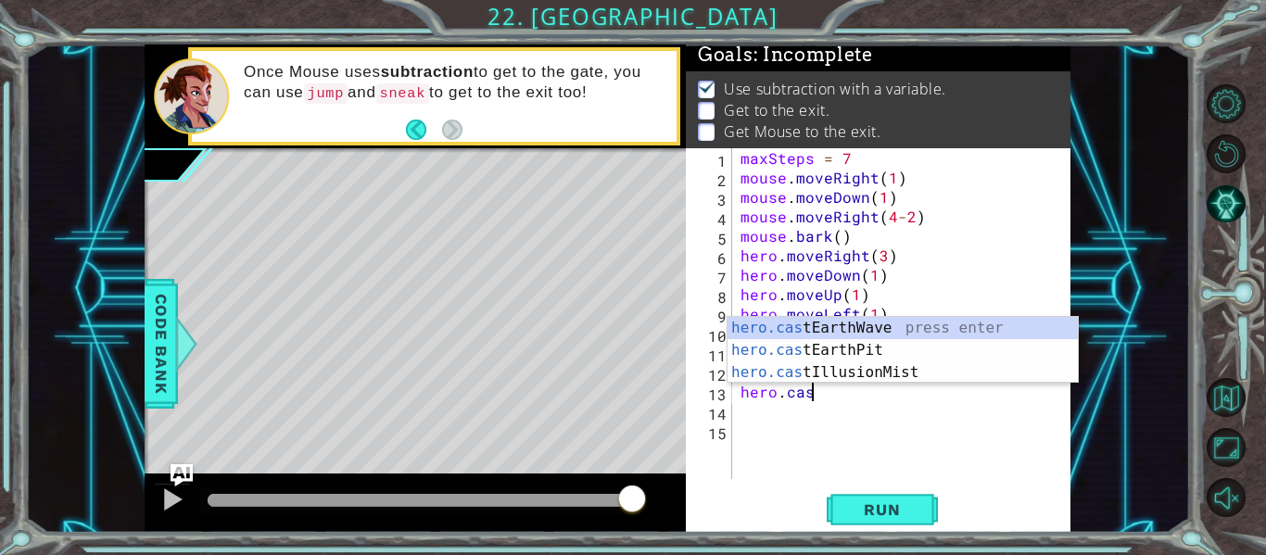
scroll to position [0, 4]
click at [847, 331] on div "hero.cas tEarthWave press enter hero.cas tEarthPit press enter hero.cas tIllusi…" at bounding box center [902, 372] width 350 height 111
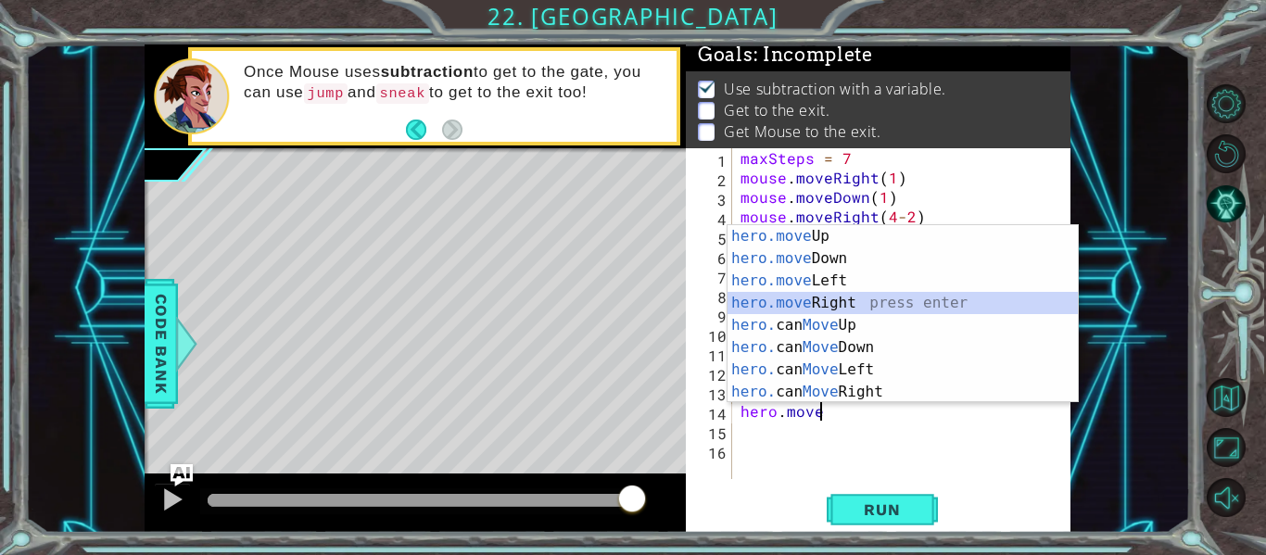
click at [836, 307] on div "hero.move Up press enter hero.move Down press enter hero.move Left press enter …" at bounding box center [902, 336] width 350 height 222
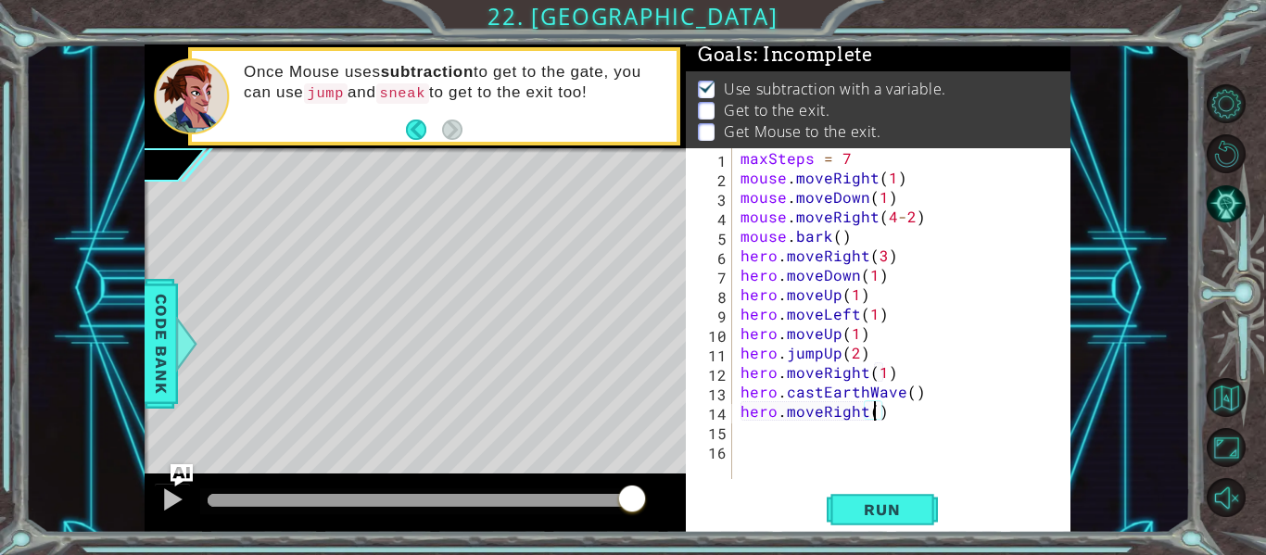
type textarea "hero.moveRight(3)"
click at [897, 409] on div "maxSteps = 7 mouse . moveRight ( 1 ) mouse . moveDown ( 1 ) mouse . moveRight (…" at bounding box center [906, 333] width 339 height 370
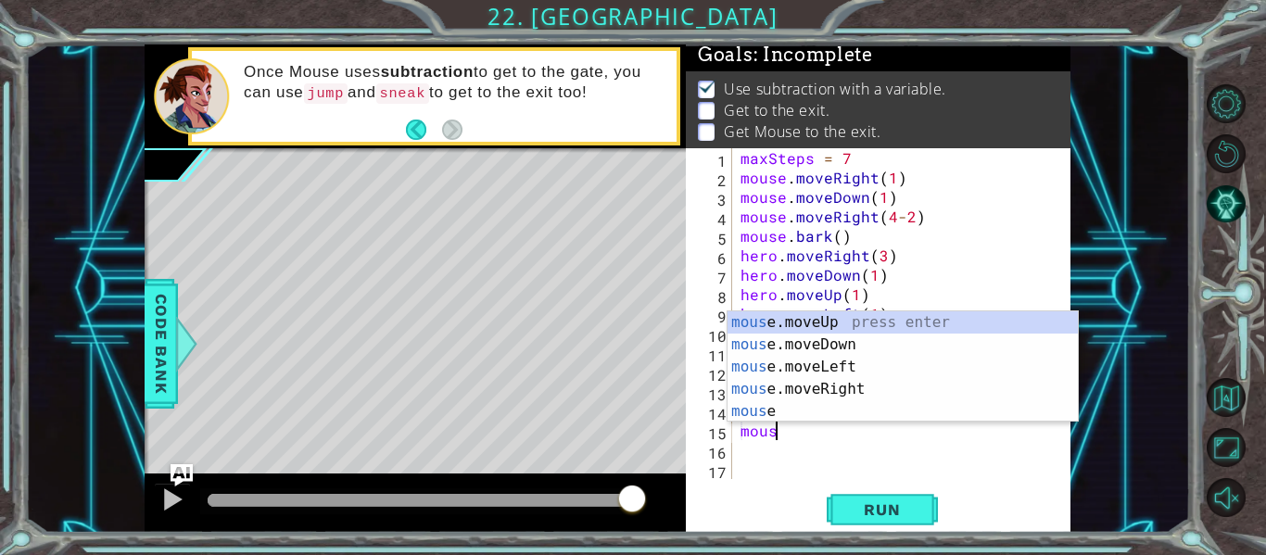
scroll to position [0, 2]
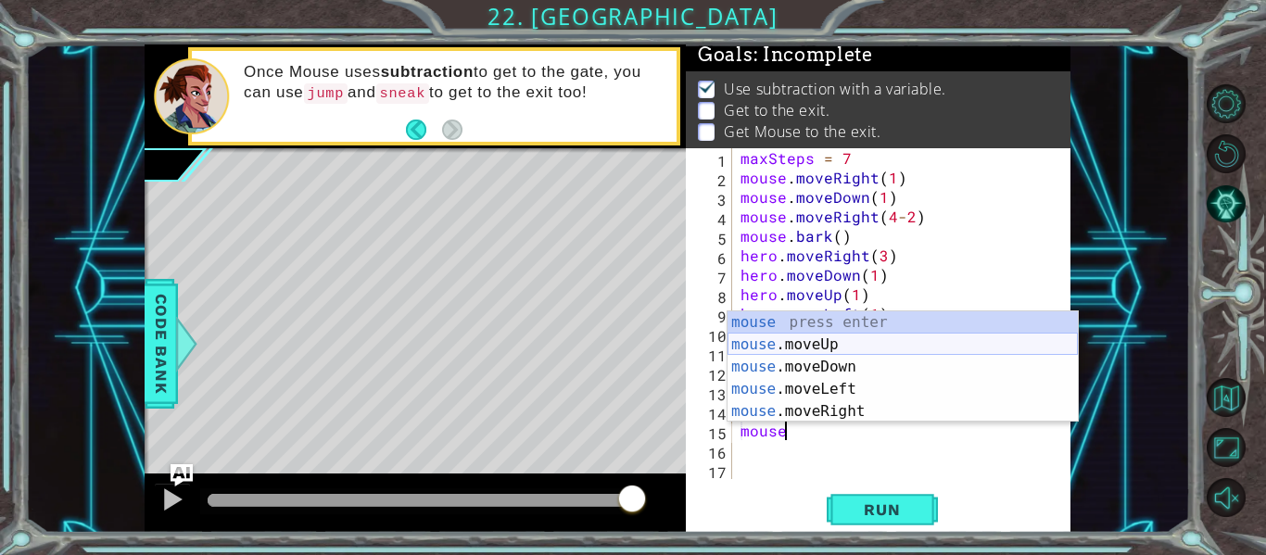
click at [834, 343] on div "mouse press enter mouse .moveUp press enter mouse .moveDown press enter mouse .…" at bounding box center [902, 389] width 350 height 156
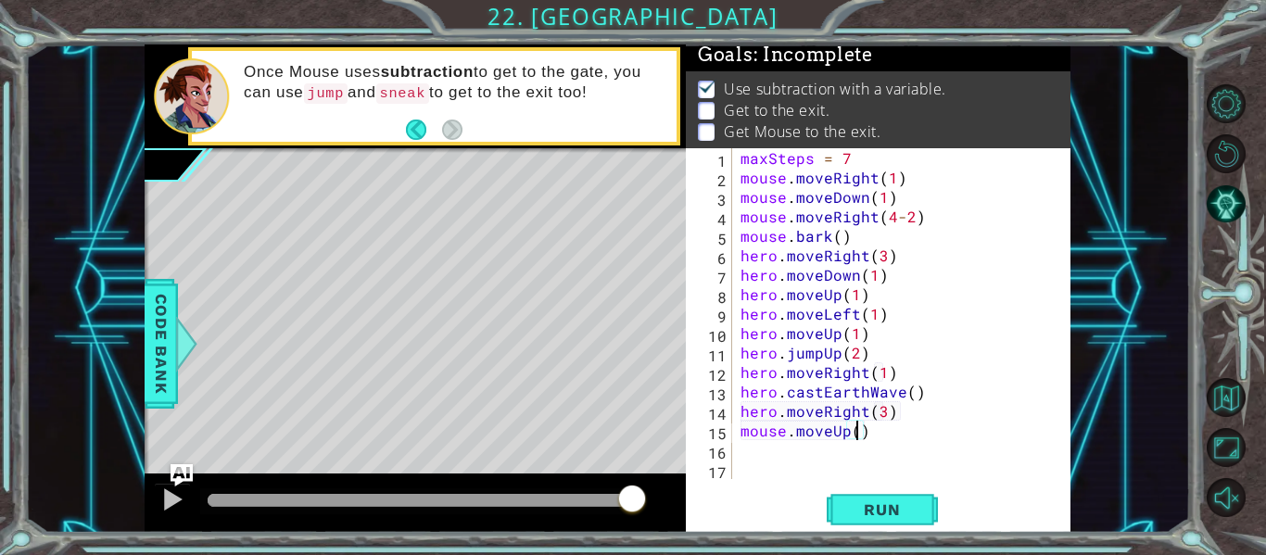
type textarea "mouse.moveUp(3)"
click at [890, 442] on div "maxSteps = 7 mouse . moveRight ( 1 ) mouse . moveDown ( 1 ) mouse . moveRight (…" at bounding box center [906, 333] width 339 height 370
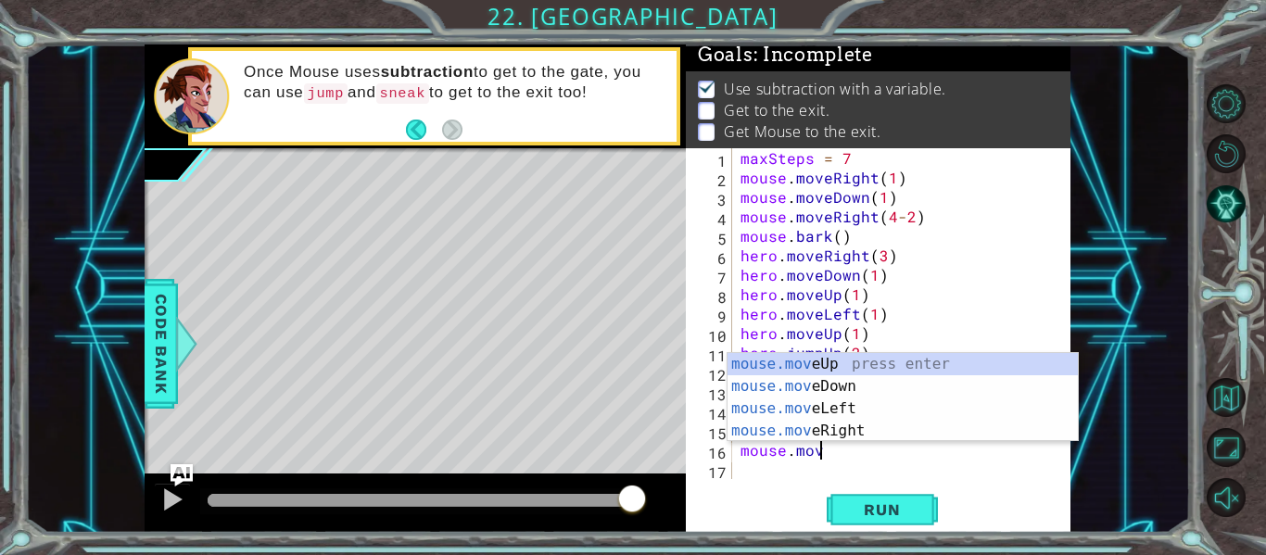
scroll to position [0, 4]
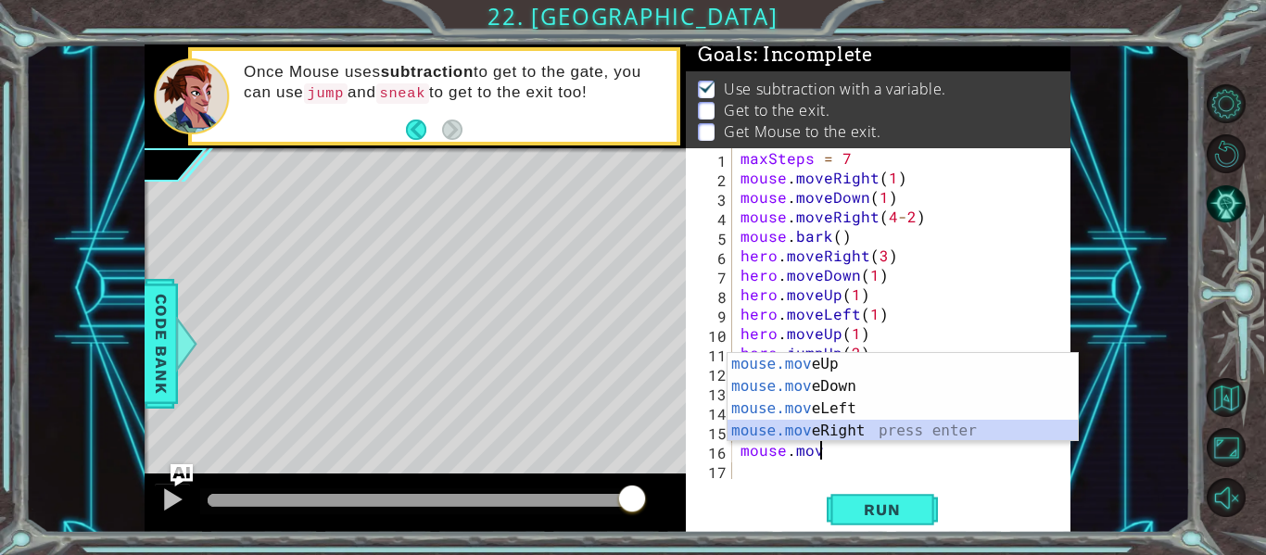
click at [893, 429] on div "mouse.mov eUp press enter mouse.mov eDown press enter mouse.mov eLeft press ent…" at bounding box center [902, 419] width 350 height 133
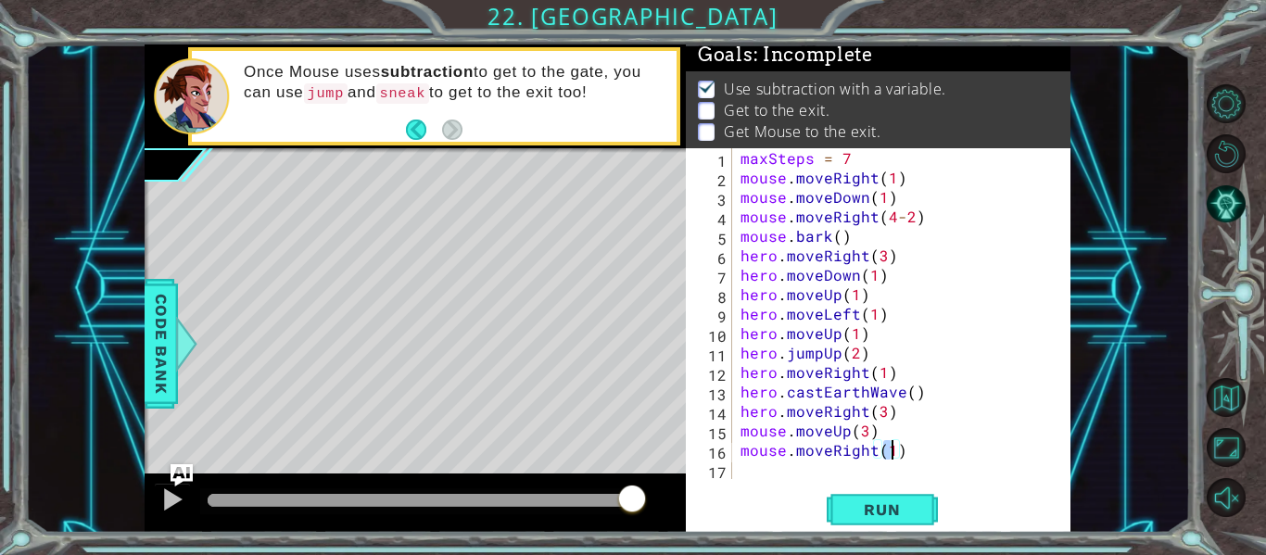
type textarea "mouse.moveRight(3)"
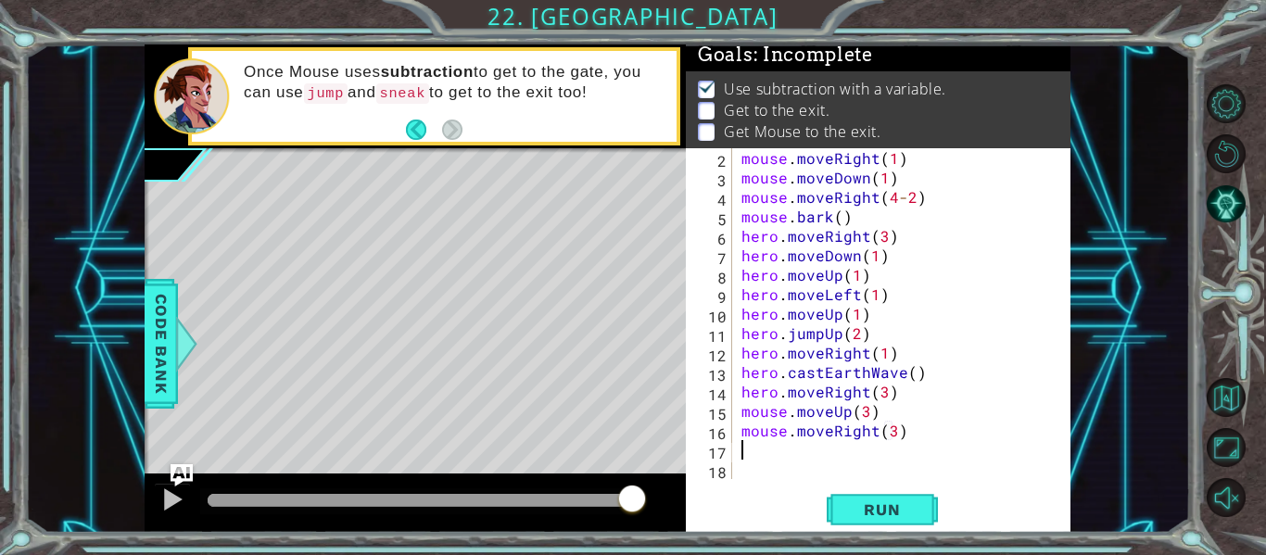
type textarea "mouse.moveRight(3)"
click at [917, 502] on span "Run" at bounding box center [881, 509] width 73 height 19
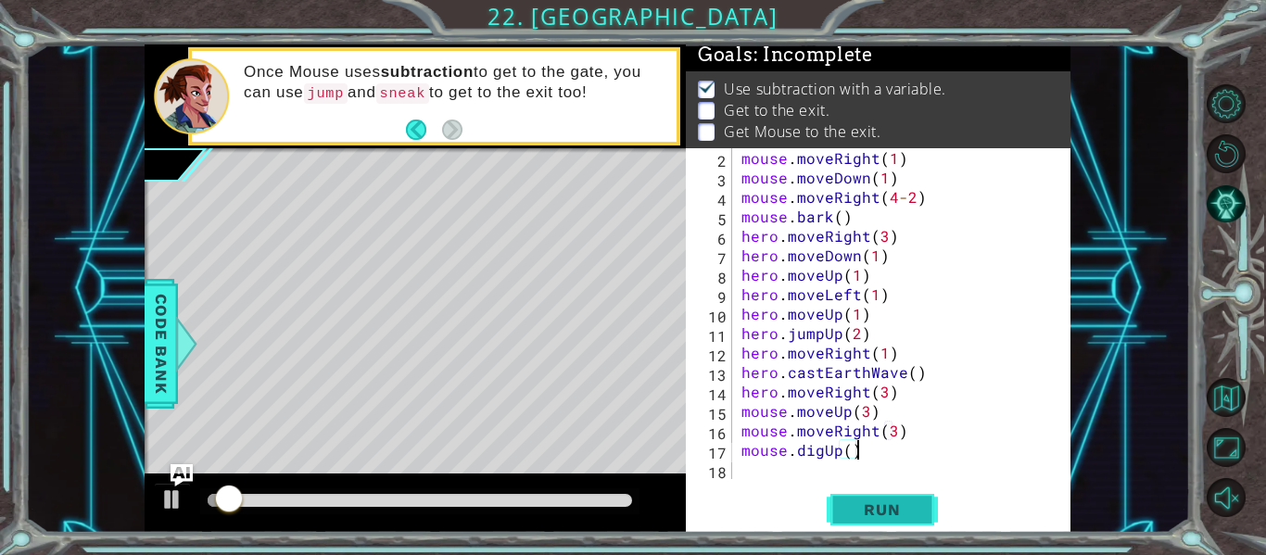
click at [891, 513] on span "Run" at bounding box center [881, 509] width 73 height 19
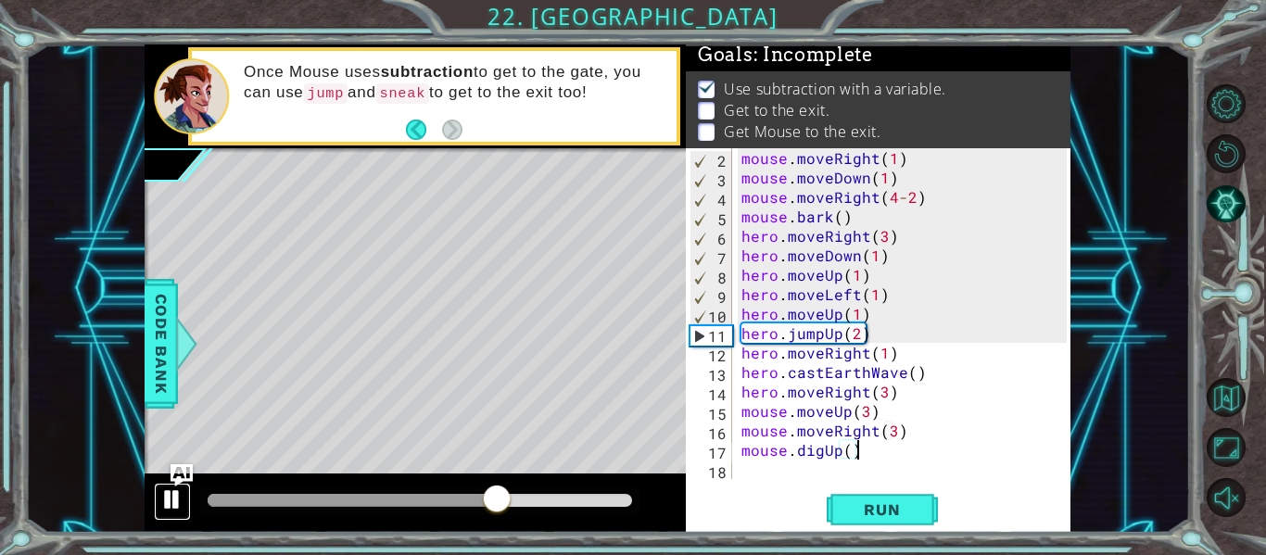
click at [176, 502] on div at bounding box center [172, 499] width 24 height 24
click at [884, 256] on div "mouse . moveRight ( 1 ) mouse . moveDown ( 1 ) mouse . moveRight ( 4 - 2 ) mous…" at bounding box center [906, 333] width 338 height 370
type textarea "hero.moveDown(1)"
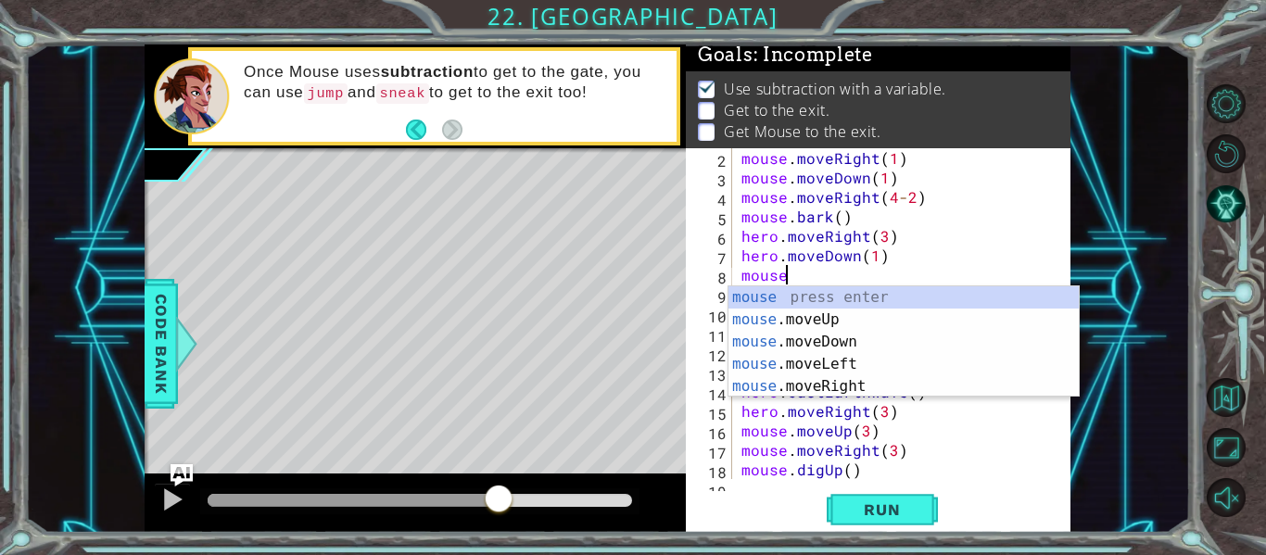
scroll to position [0, 2]
click at [839, 318] on div "mouse press enter mouse .moveUp press enter mouse .moveDown press enter mouse .…" at bounding box center [903, 364] width 350 height 156
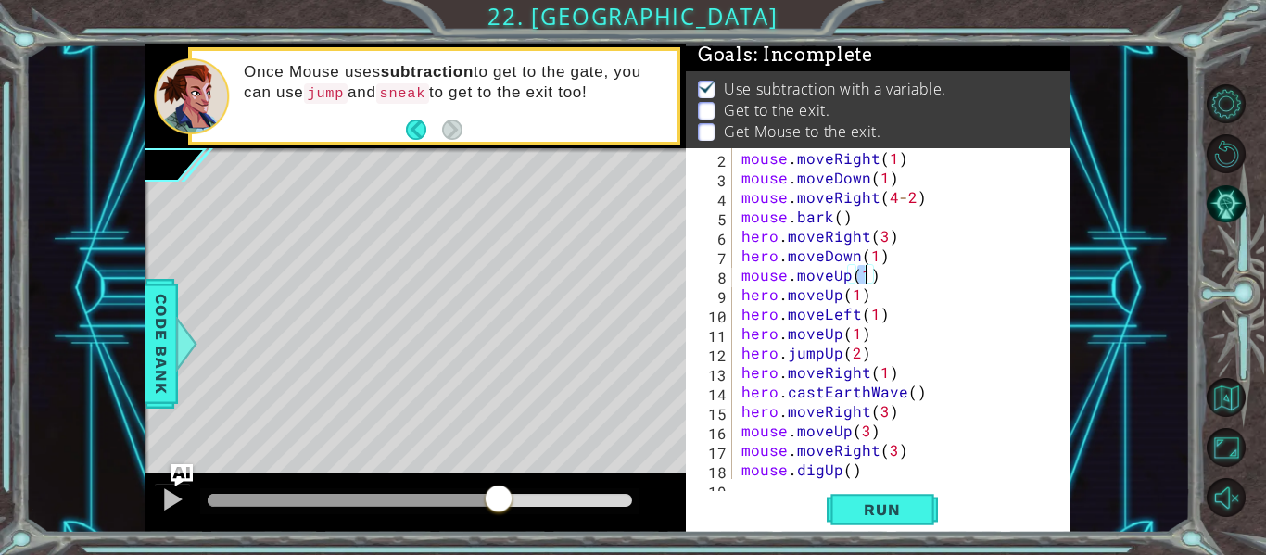
click at [839, 318] on div "mouse . moveRight ( 1 ) mouse . moveDown ( 1 ) mouse . moveRight ( 4 - 2 ) mous…" at bounding box center [906, 333] width 338 height 370
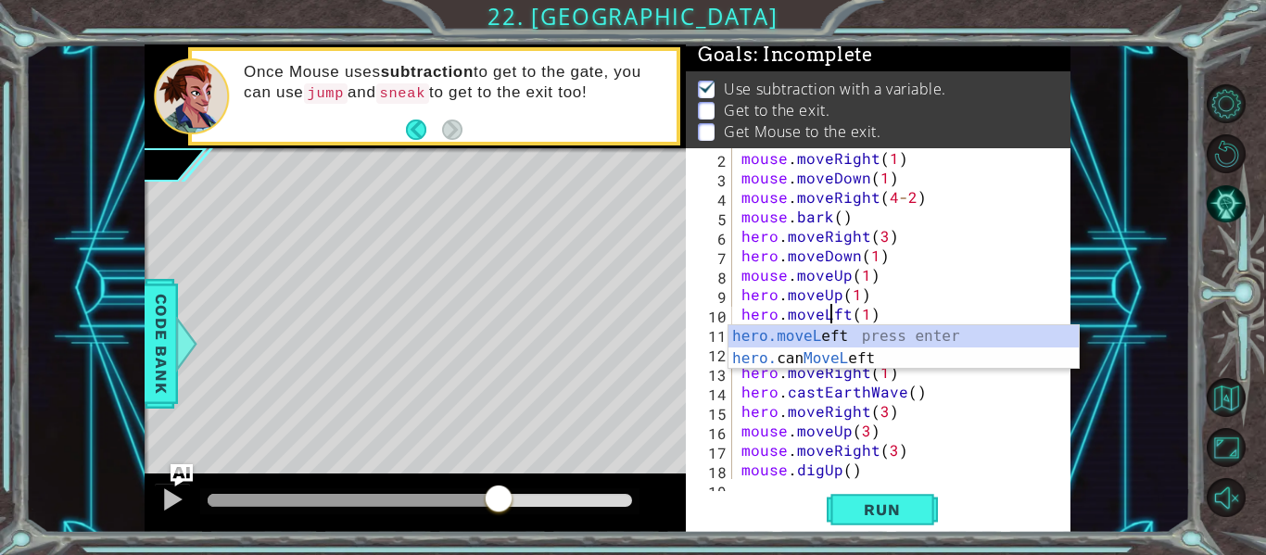
scroll to position [0, 6]
click at [854, 290] on div "mouse . moveRight ( 1 ) mouse . moveDown ( 1 ) mouse . moveRight ( 4 - 2 ) mous…" at bounding box center [906, 333] width 338 height 370
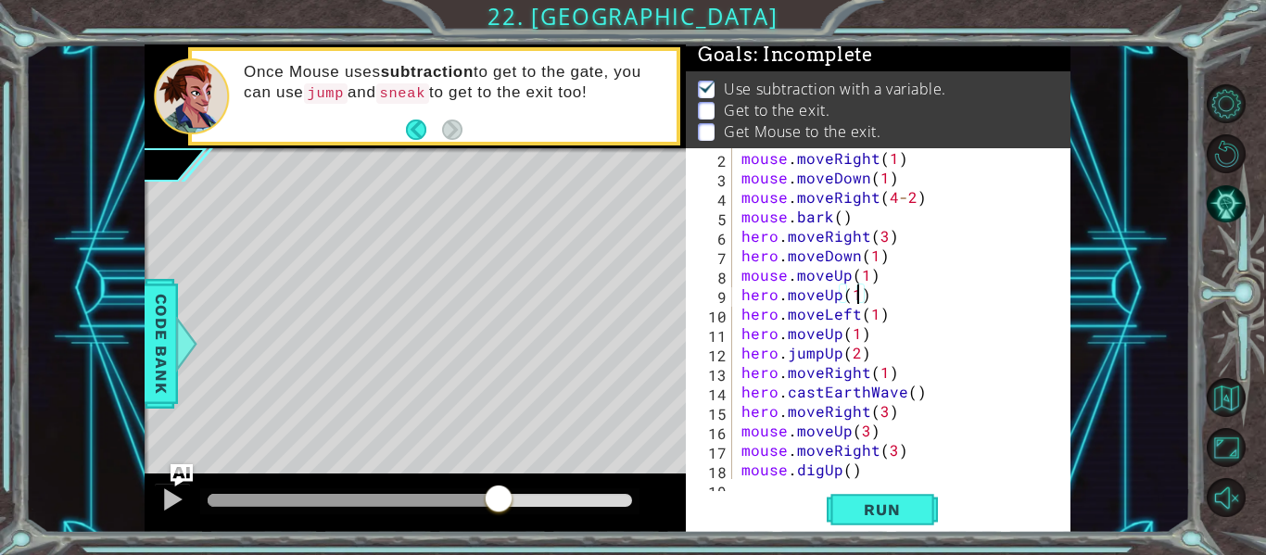
click at [860, 277] on div "mouse . moveRight ( 1 ) mouse . moveDown ( 1 ) mouse . moveRight ( 4 - 2 ) mous…" at bounding box center [906, 333] width 338 height 370
type textarea "mouse.moveUp(3)"
click at [875, 279] on div "mouse . moveRight ( 1 ) mouse . moveDown ( 1 ) mouse . moveRight ( 4 - 2 ) mous…" at bounding box center [906, 333] width 338 height 370
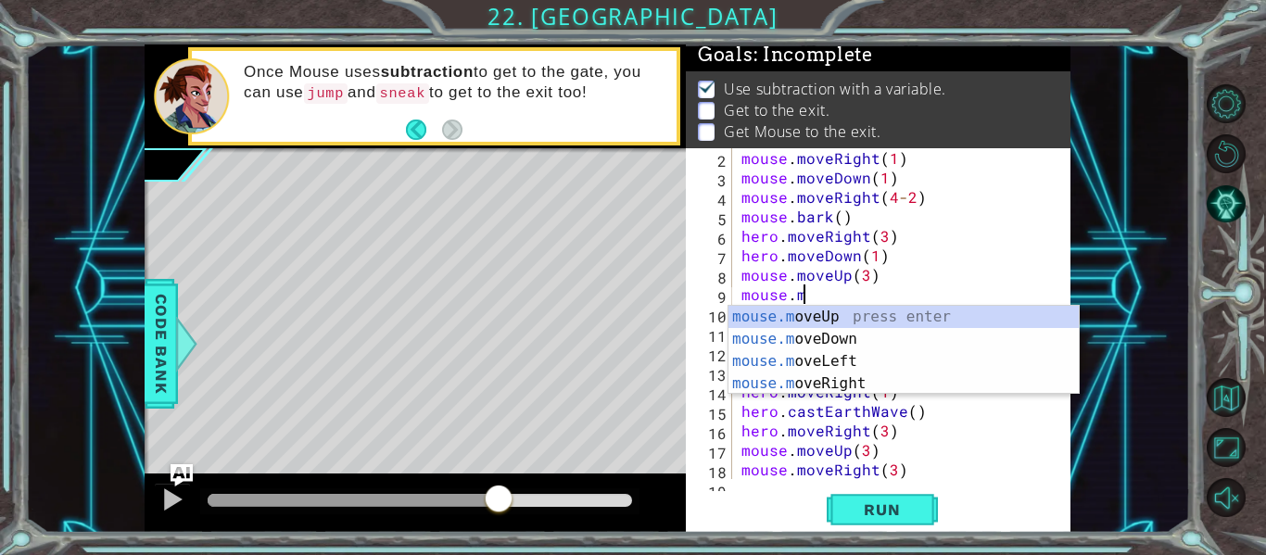
scroll to position [0, 4]
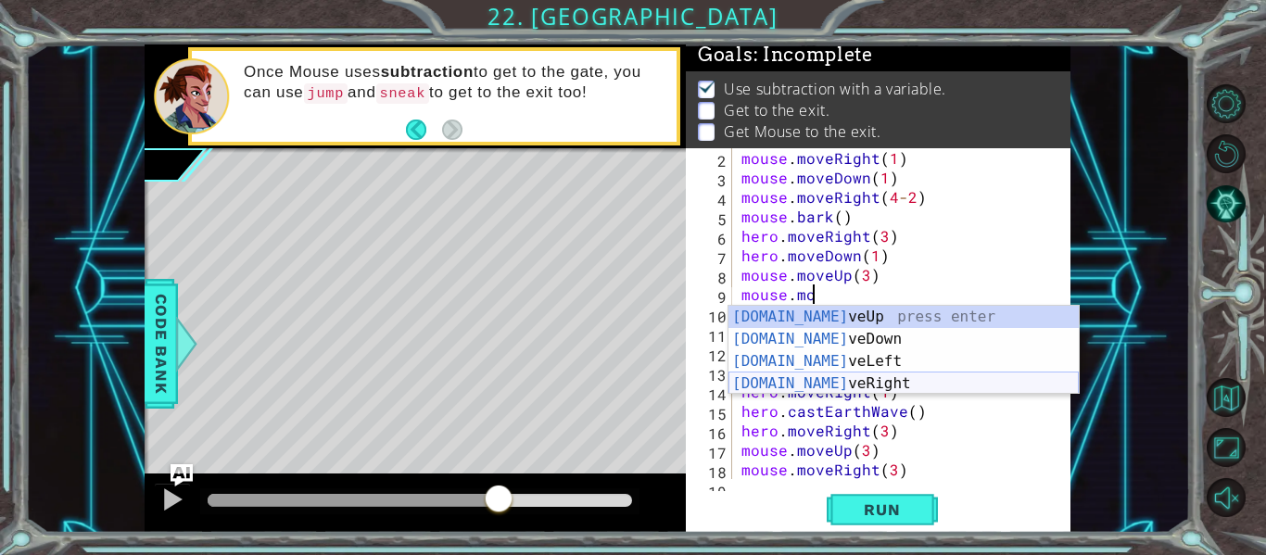
click at [863, 381] on div "mouse.mo veUp press enter mouse.mo veDown press enter mouse.mo veLeft press ent…" at bounding box center [903, 372] width 350 height 133
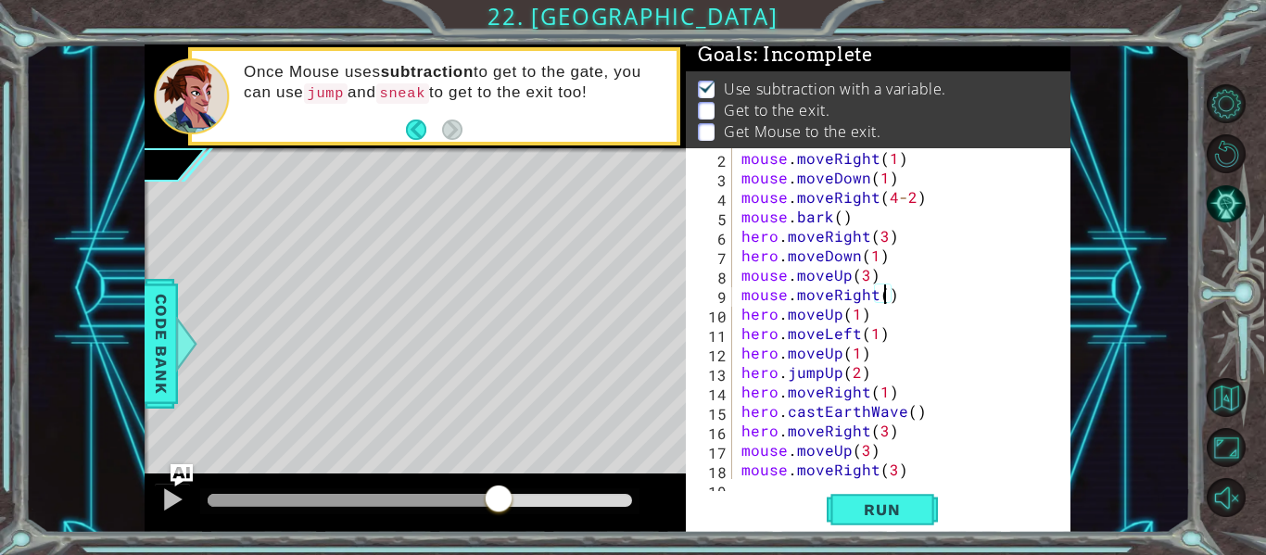
type textarea "mouse.moveRight(3)"
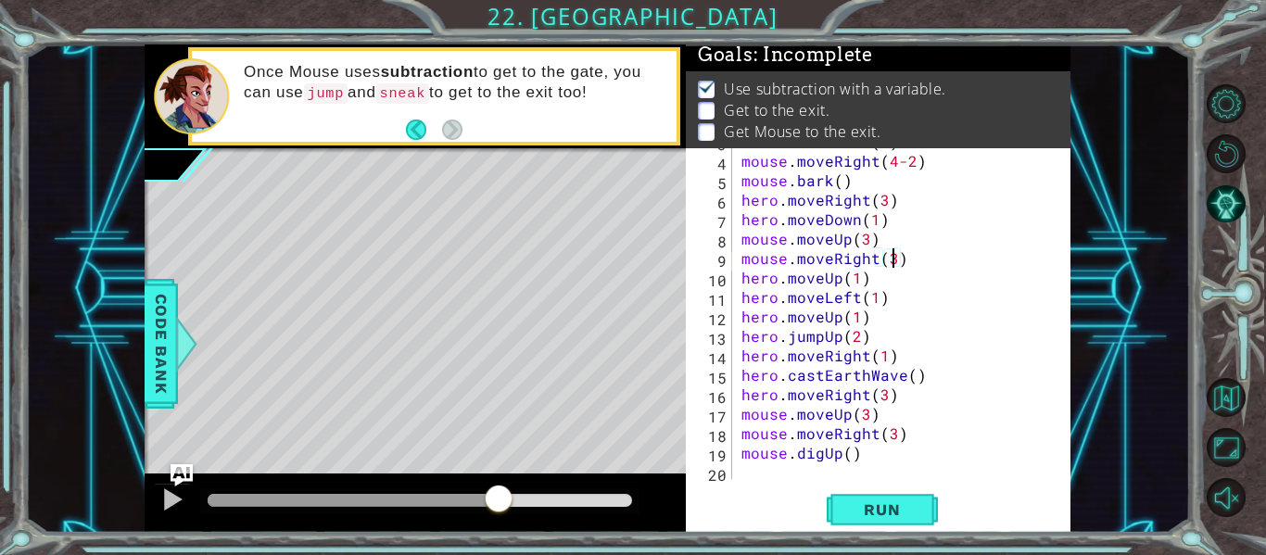
scroll to position [58, 0]
click at [911, 259] on div "mouse . moveRight ( 4 - 2 ) mouse . bark ( ) hero . moveRight ( 3 ) hero . move…" at bounding box center [906, 333] width 338 height 370
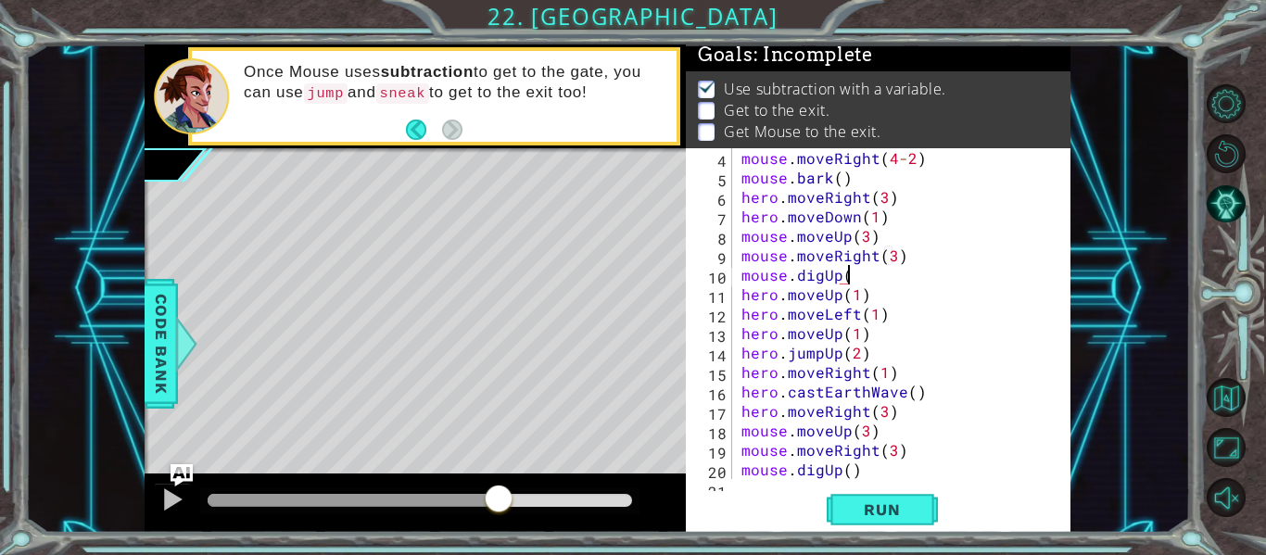
scroll to position [0, 6]
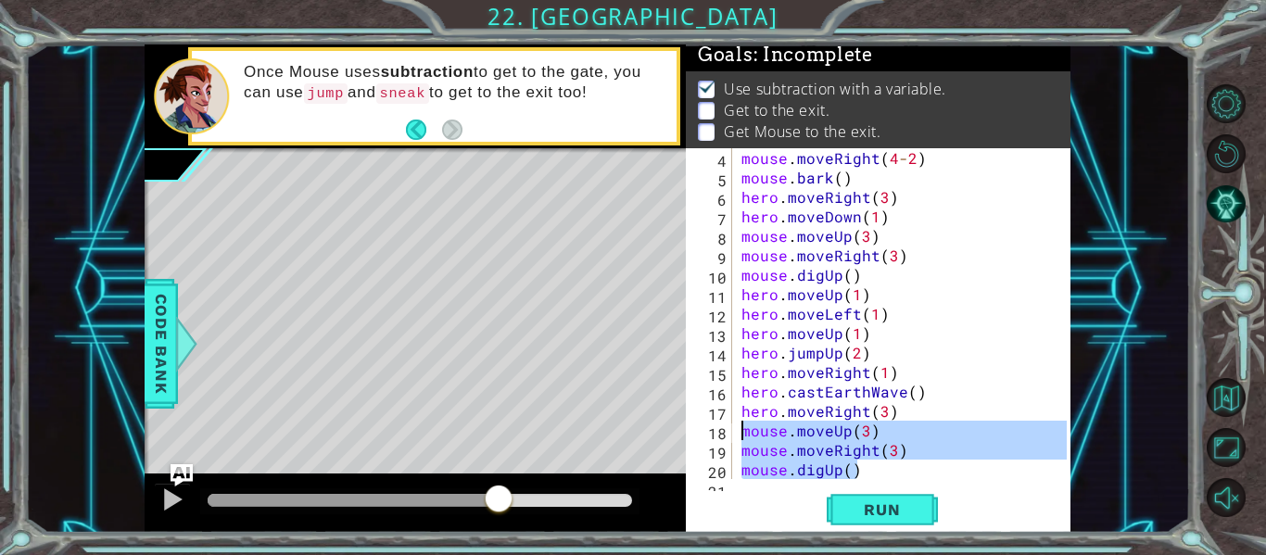
drag, startPoint x: 862, startPoint y: 475, endPoint x: 739, endPoint y: 439, distance: 127.5
click at [739, 439] on div "mouse . moveRight ( 4 - 2 ) mouse . bark ( ) hero . moveRight ( 3 ) hero . move…" at bounding box center [906, 333] width 338 height 370
type textarea "mouse.moveUp(3) mouse.moveRight(3)"
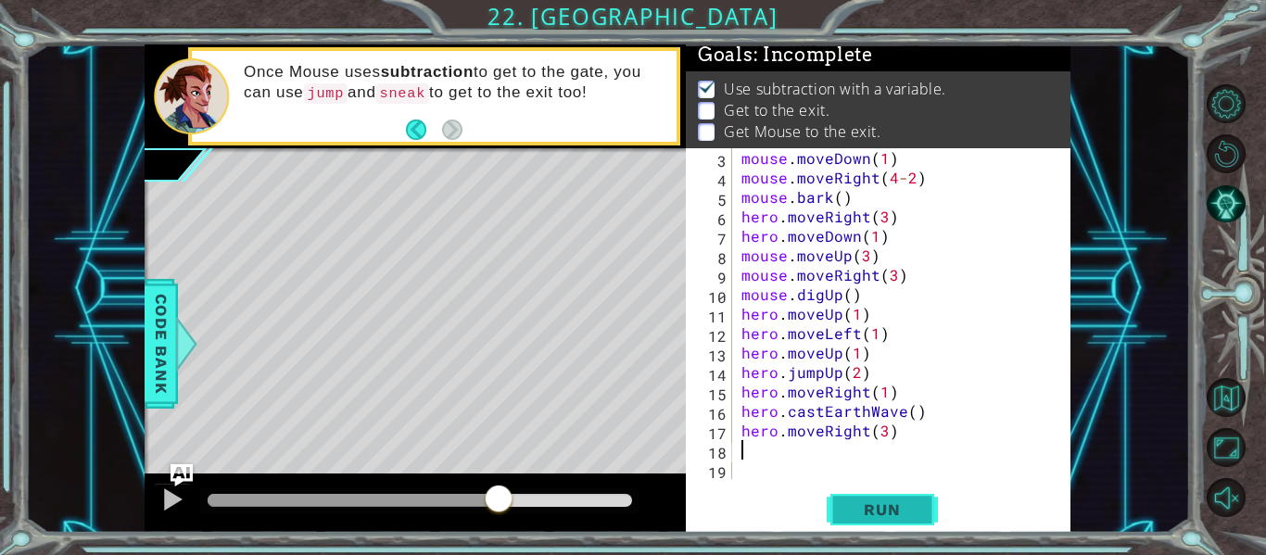
click at [851, 510] on span "Run" at bounding box center [881, 509] width 73 height 19
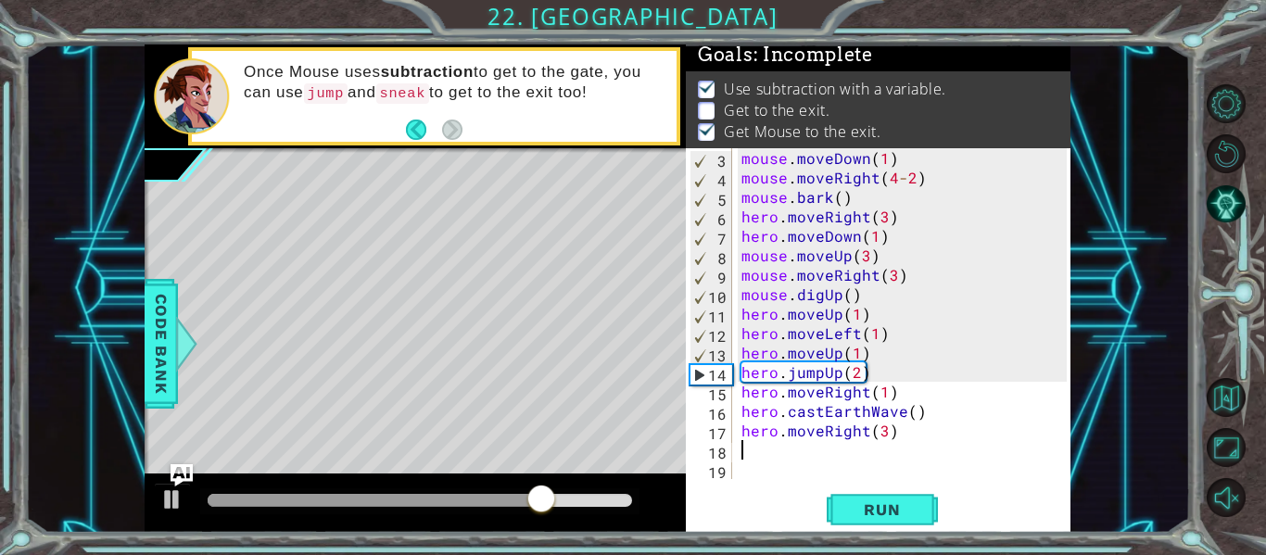
click at [891, 277] on div "mouse . moveDown ( 1 ) mouse . moveRight ( 4 - 2 ) mouse . bark ( ) hero . move…" at bounding box center [906, 333] width 338 height 370
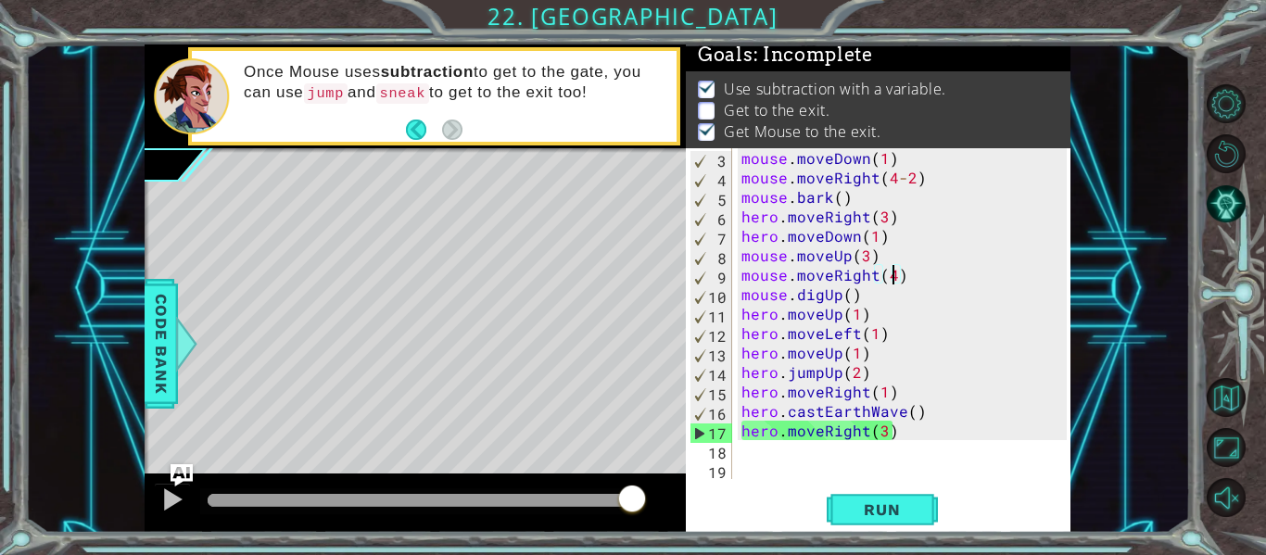
click at [903, 276] on div "mouse . moveDown ( 1 ) mouse . moveRight ( 4 - 2 ) mouse . bark ( ) hero . move…" at bounding box center [906, 333] width 338 height 370
click at [869, 293] on div "mouse . moveDown ( 1 ) mouse . moveRight ( 4 - 2 ) mouse . bark ( ) hero . move…" at bounding box center [906, 333] width 338 height 370
type textarea "mouse.digUp()"
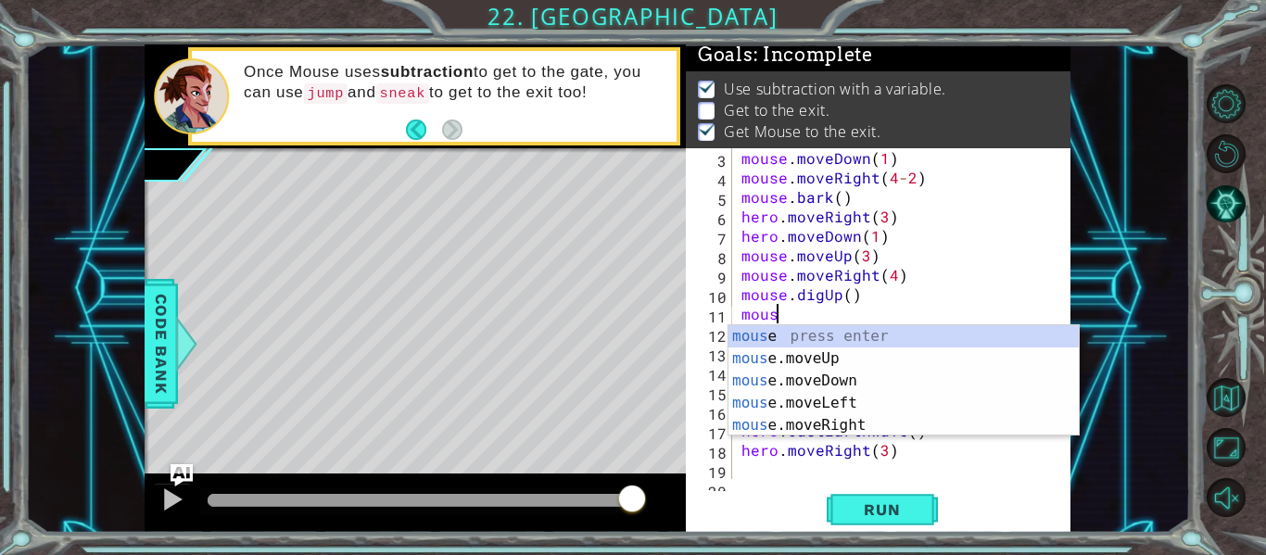
scroll to position [0, 2]
click at [865, 405] on div "mouse press enter mouse .moveUp press enter mouse .moveDown press enter mouse .…" at bounding box center [903, 403] width 350 height 156
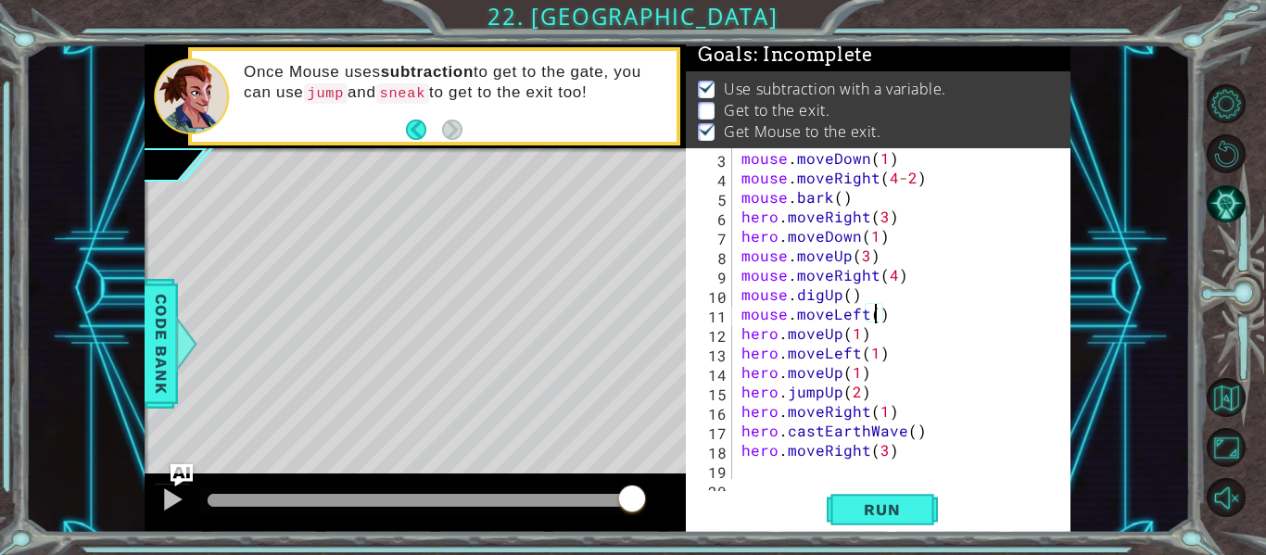
type textarea "mouse.moveLeft(2)"
click at [897, 319] on div "mouse . moveDown ( 1 ) mouse . moveRight ( 4 - 2 ) mouse . bark ( ) hero . move…" at bounding box center [906, 333] width 338 height 370
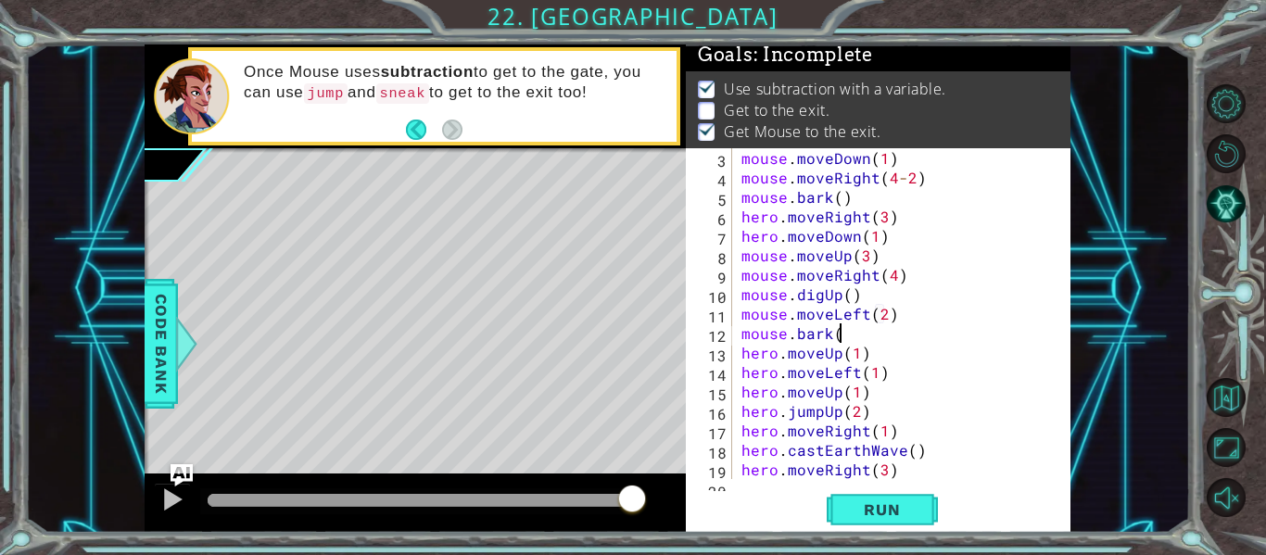
scroll to position [0, 6]
click at [887, 519] on button "Run" at bounding box center [881, 510] width 111 height 38
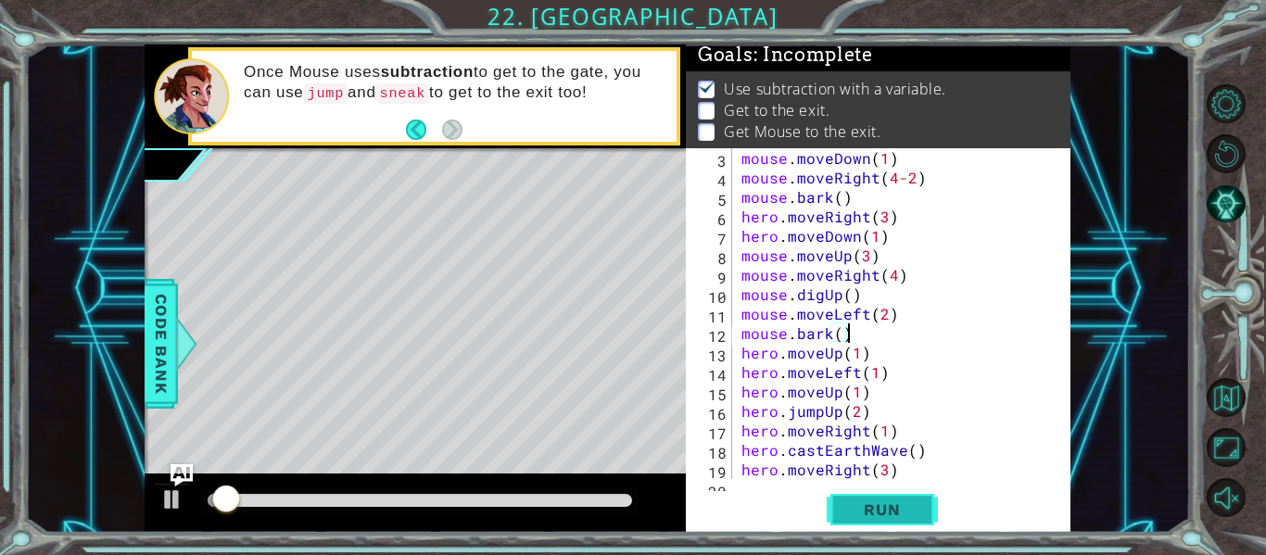
click at [887, 519] on button "Run" at bounding box center [881, 510] width 111 height 38
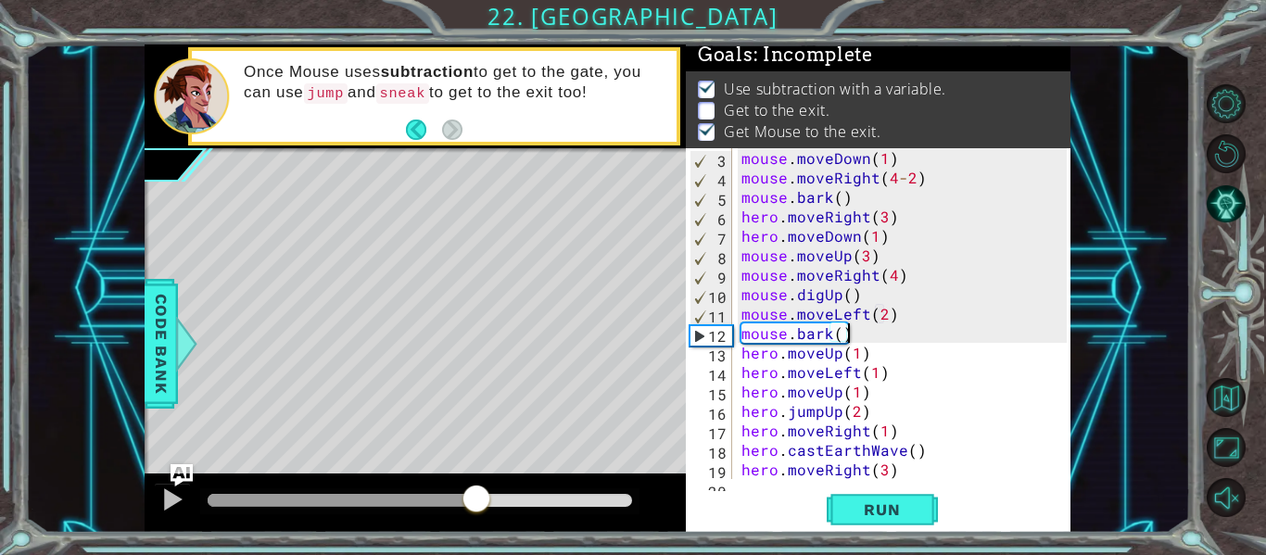
click at [476, 472] on div "methods hero moveUp() moveDown() moveLeft() moveRight() sneakUp() sneakDown() s…" at bounding box center [608, 288] width 926 height 488
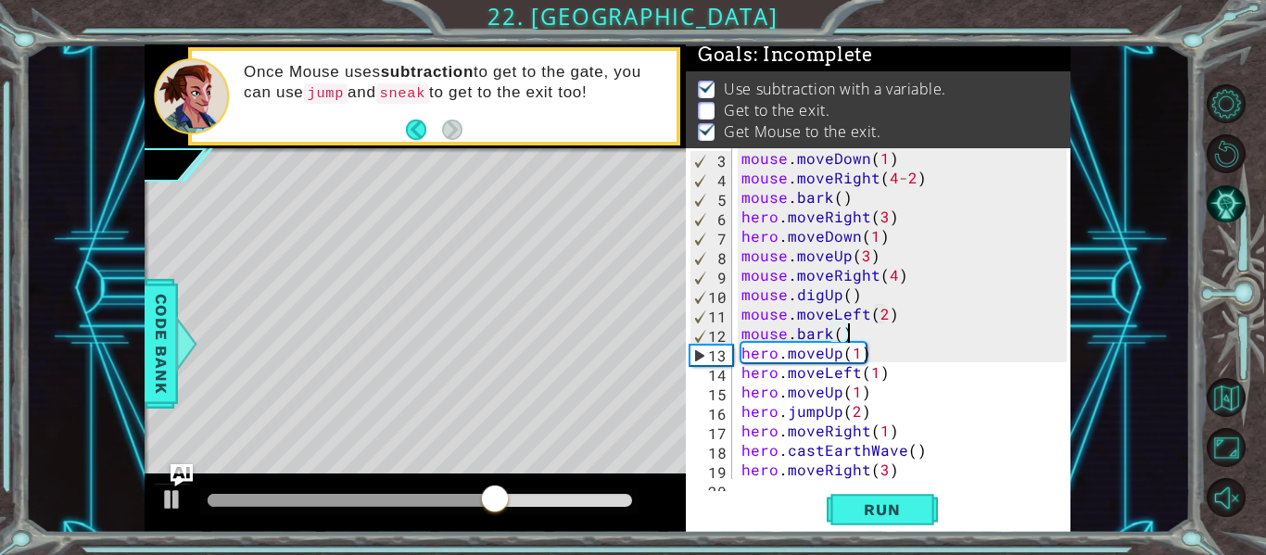
click at [883, 314] on div "mouse . moveDown ( 1 ) mouse . moveRight ( 4 - 2 ) mouse . bark ( ) hero . move…" at bounding box center [906, 333] width 338 height 370
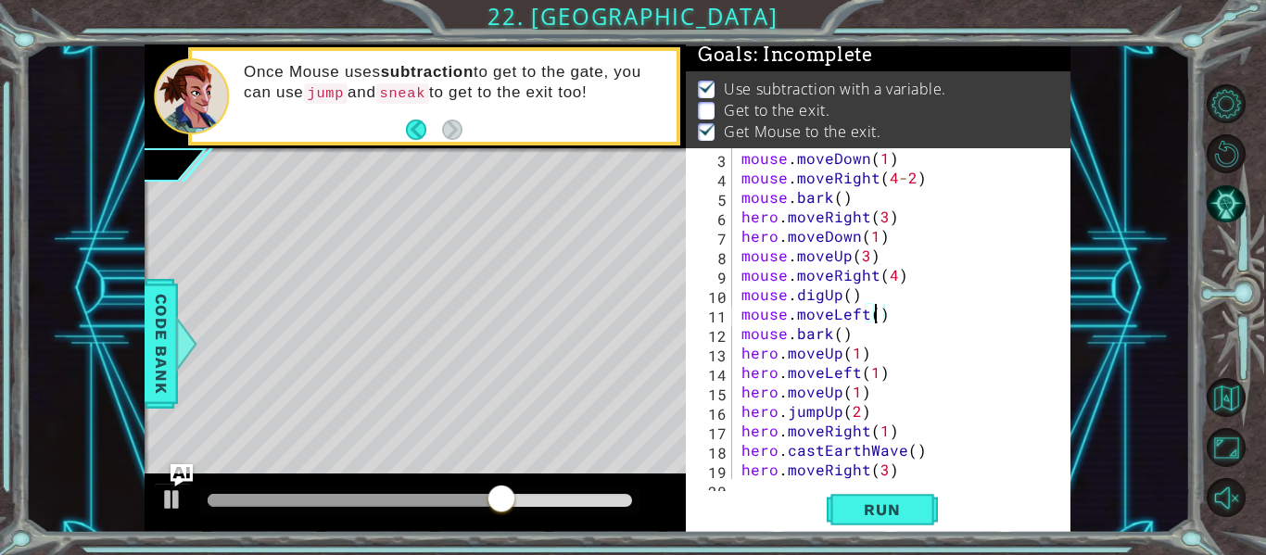
scroll to position [0, 8]
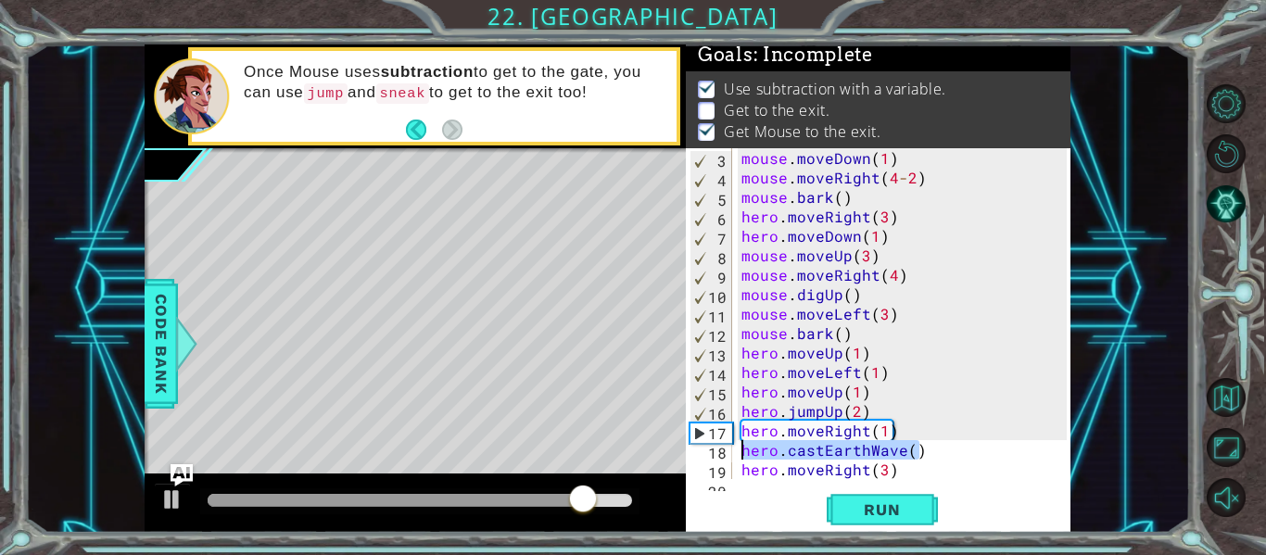
drag, startPoint x: 926, startPoint y: 445, endPoint x: 733, endPoint y: 447, distance: 192.7
click at [733, 447] on div "mouse.moveLeft(3) 3 4 5 6 7 8 9 10 11 12 13 14 15 16 17 18 19 20 mouse . moveDo…" at bounding box center [876, 313] width 381 height 331
type textarea "hero.castEarthWave()"
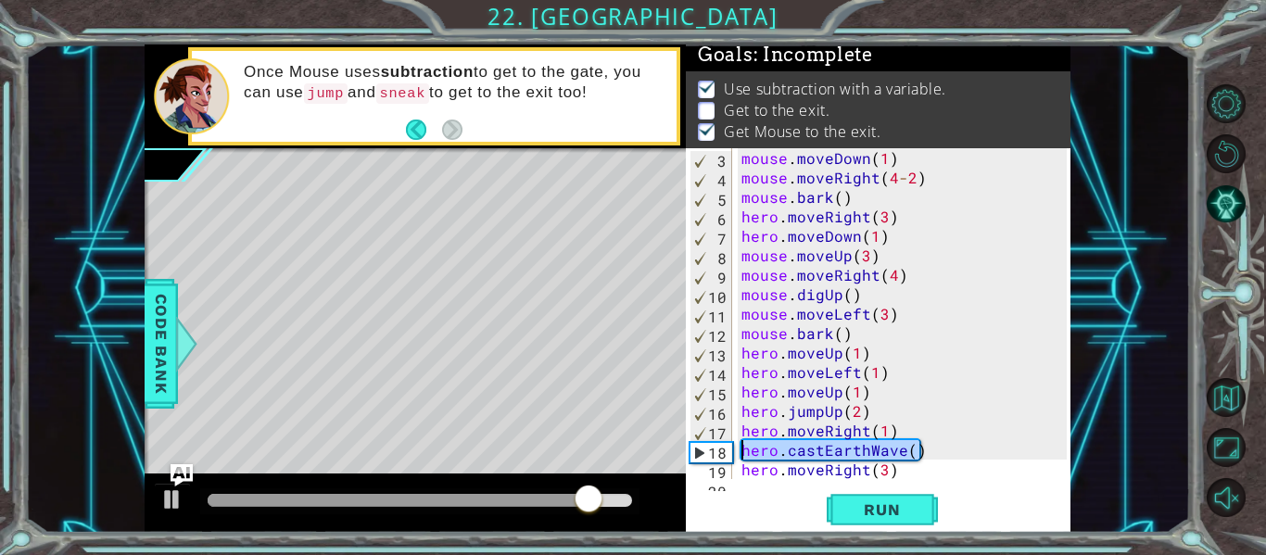
scroll to position [0, 0]
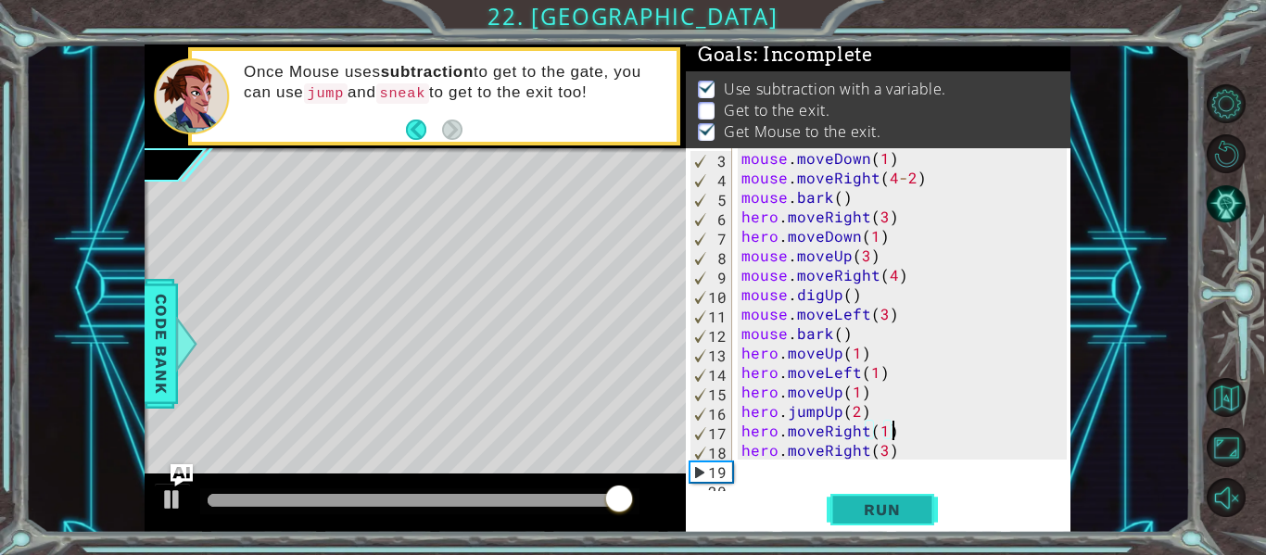
click at [883, 505] on span "Run" at bounding box center [881, 509] width 73 height 19
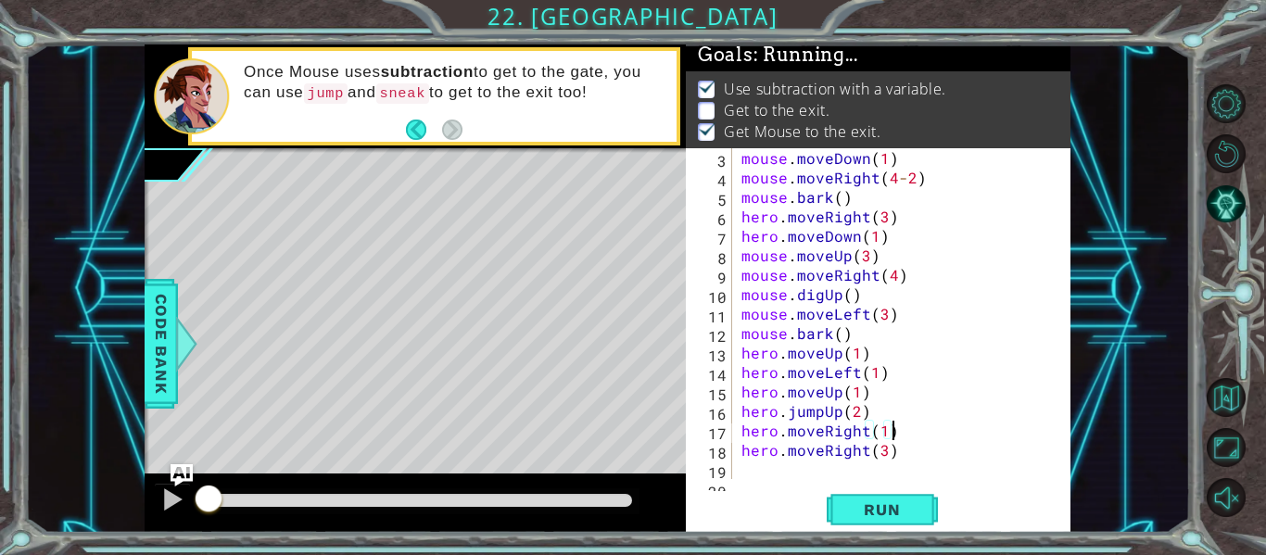
click at [898, 453] on div "mouse . moveDown ( 1 ) mouse . moveRight ( 4 - 2 ) mouse . bark ( ) hero . move…" at bounding box center [906, 333] width 338 height 370
type textarea "hero.moveRight(3)"
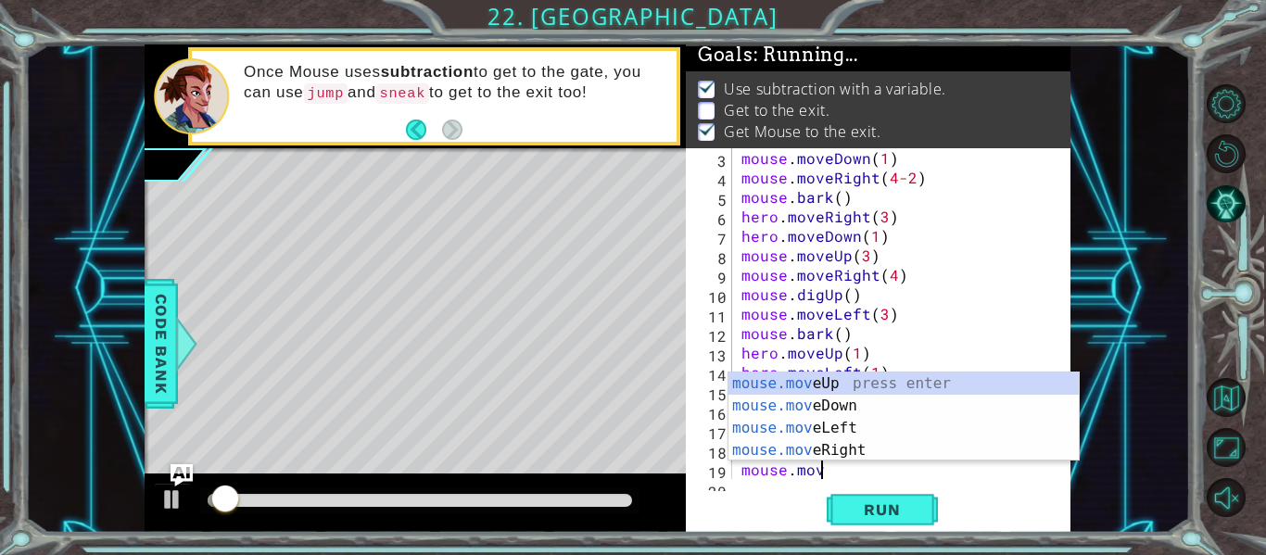
scroll to position [0, 5]
click at [899, 447] on div "mouse.move Up press enter mouse.move Down press enter mouse.move Left press ent…" at bounding box center [903, 438] width 350 height 133
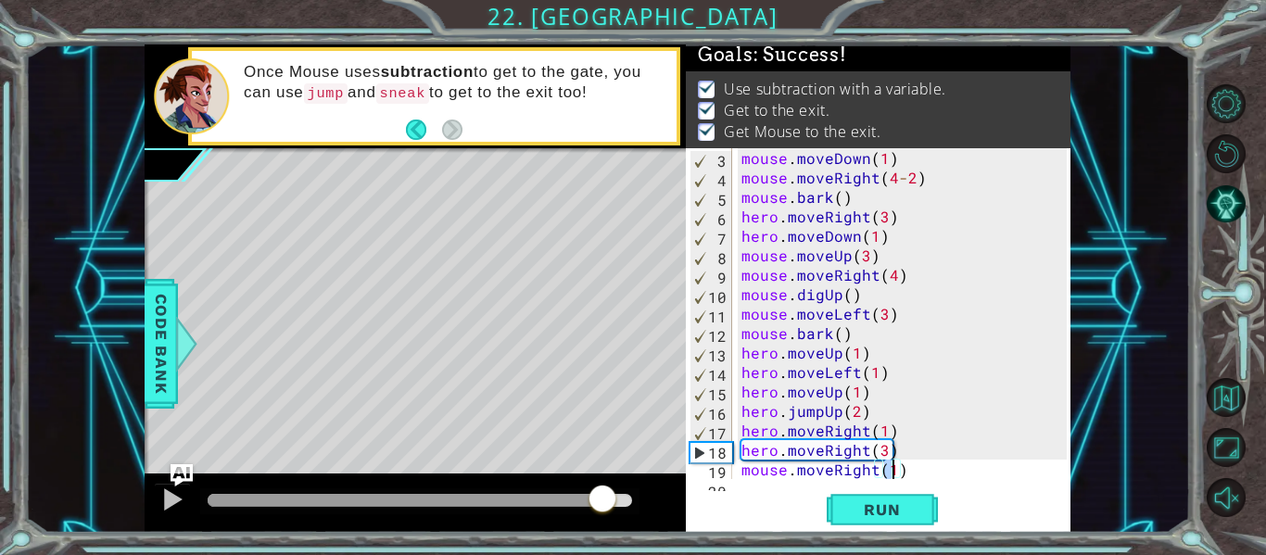
type textarea "mouse.moveRight(1)"
drag, startPoint x: 272, startPoint y: 498, endPoint x: 642, endPoint y: 494, distance: 369.7
click at [619, 494] on div at bounding box center [602, 500] width 33 height 33
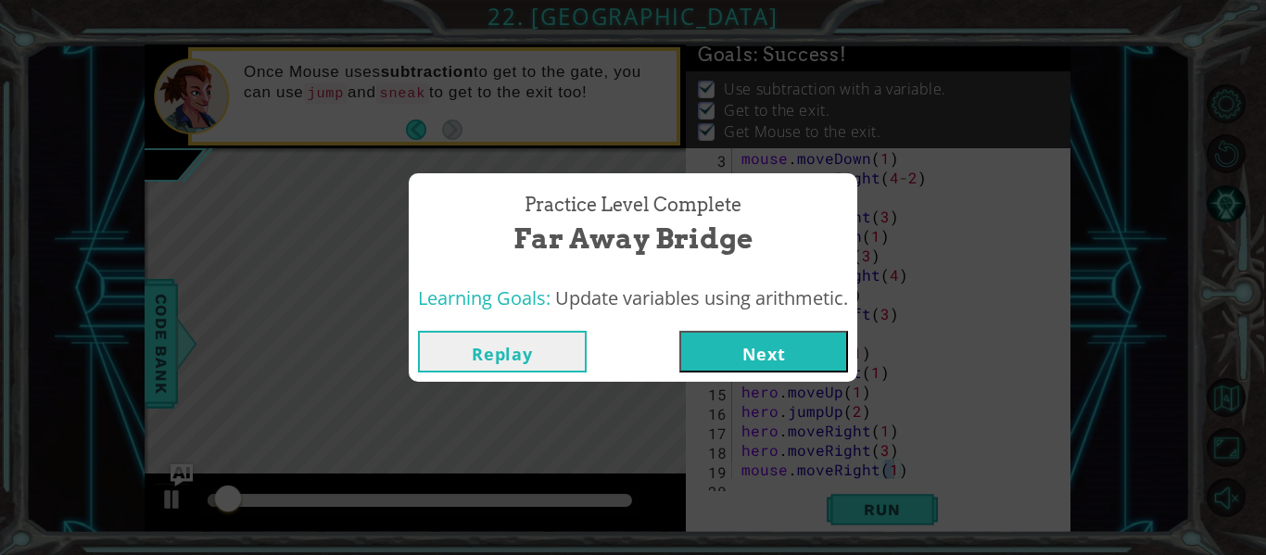
click at [715, 356] on button "Next" at bounding box center [763, 352] width 169 height 42
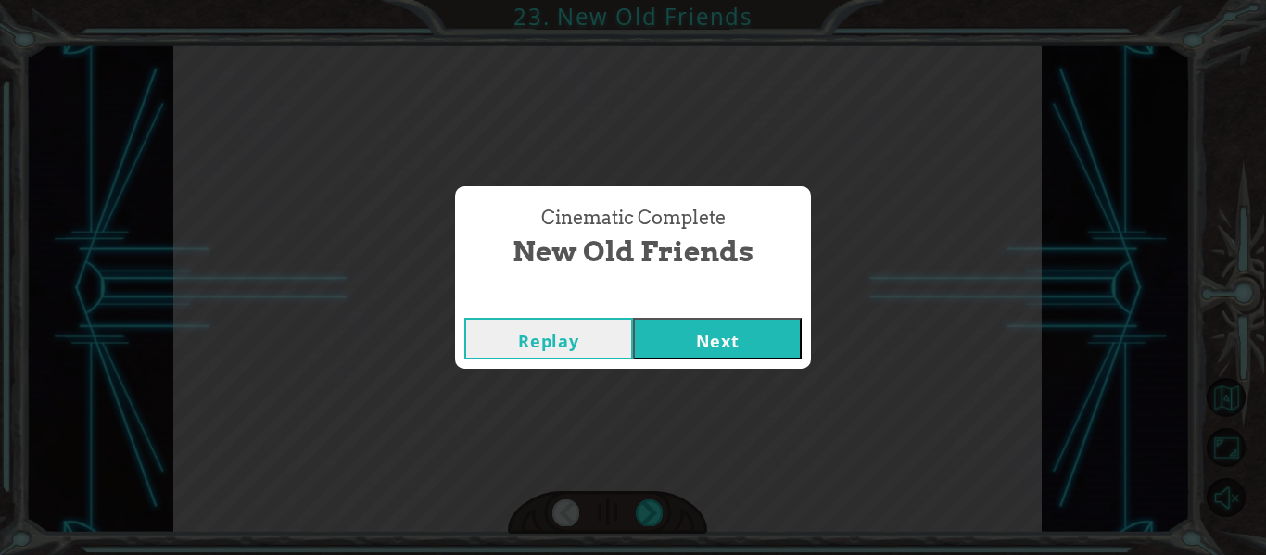
click at [728, 350] on button "Next" at bounding box center [717, 339] width 169 height 42
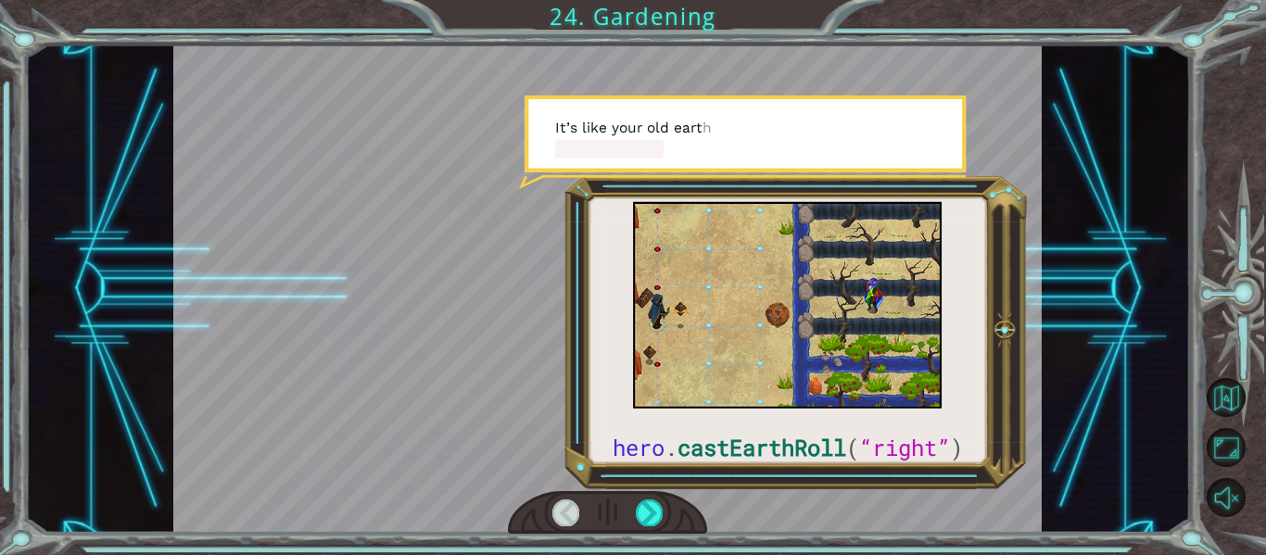
click at [644, 497] on div at bounding box center [608, 513] width 200 height 44
click at [649, 517] on div at bounding box center [649, 512] width 27 height 26
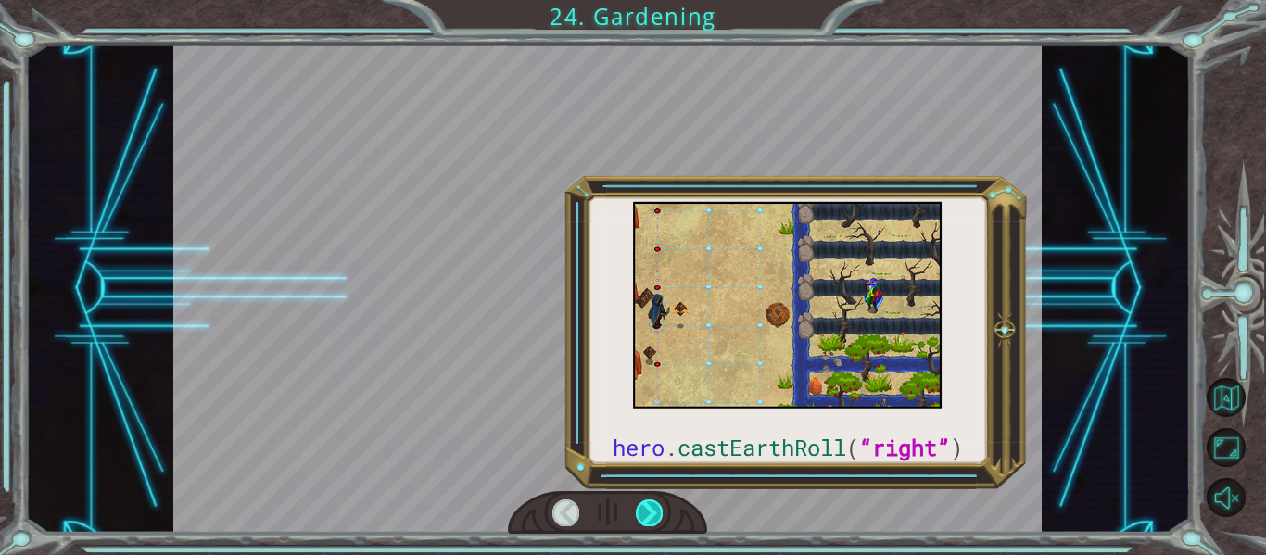
click at [649, 517] on div at bounding box center [649, 512] width 27 height 26
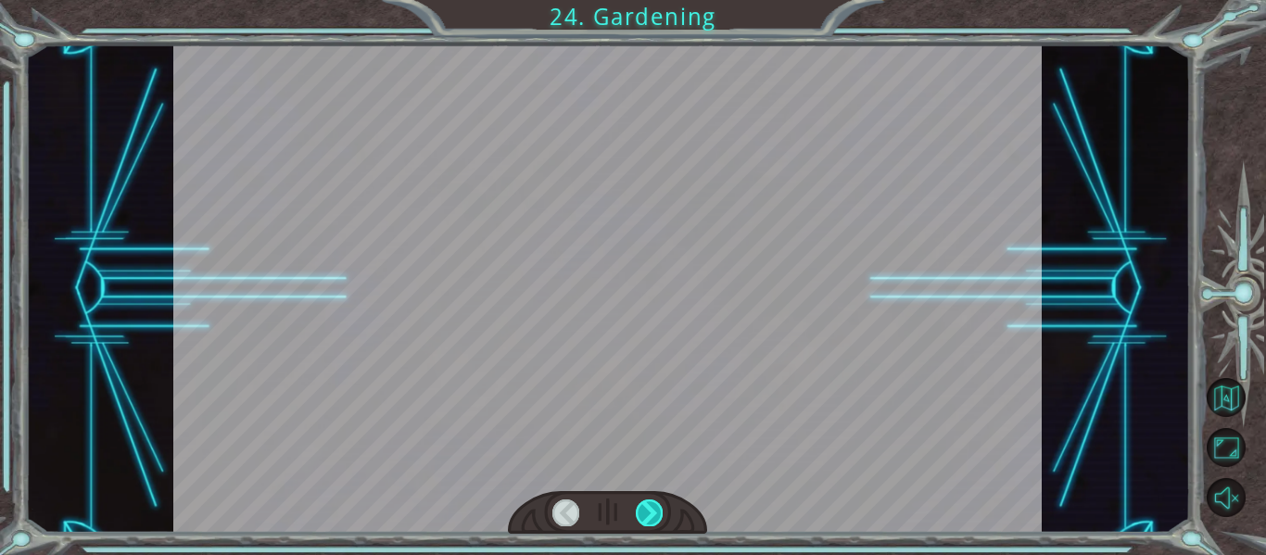
click at [649, 517] on div at bounding box center [649, 512] width 27 height 26
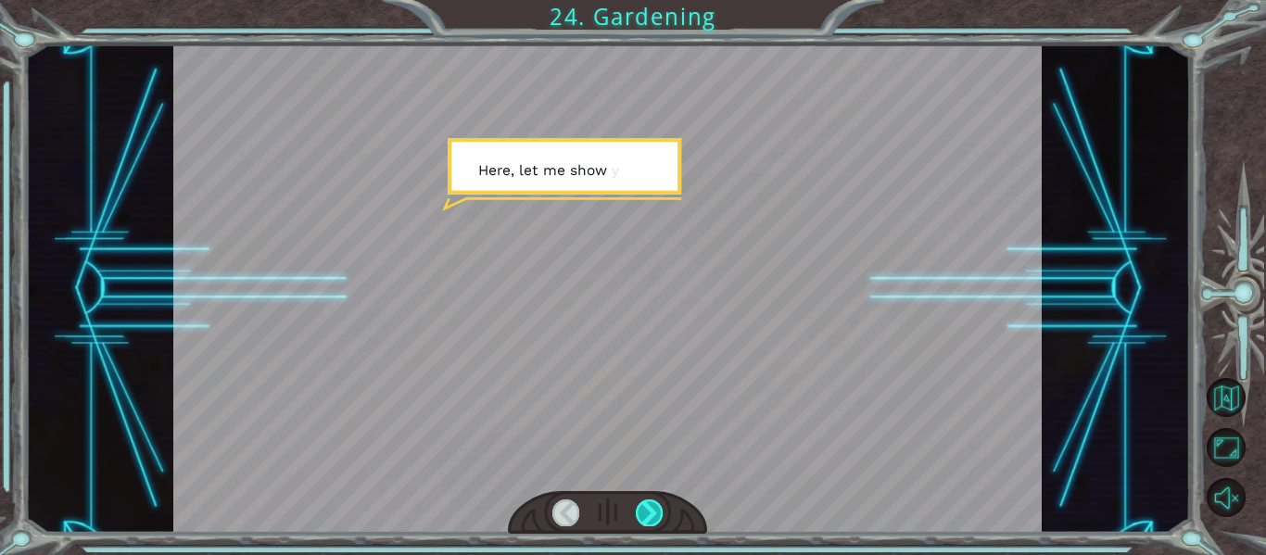
click at [649, 517] on div at bounding box center [649, 512] width 27 height 26
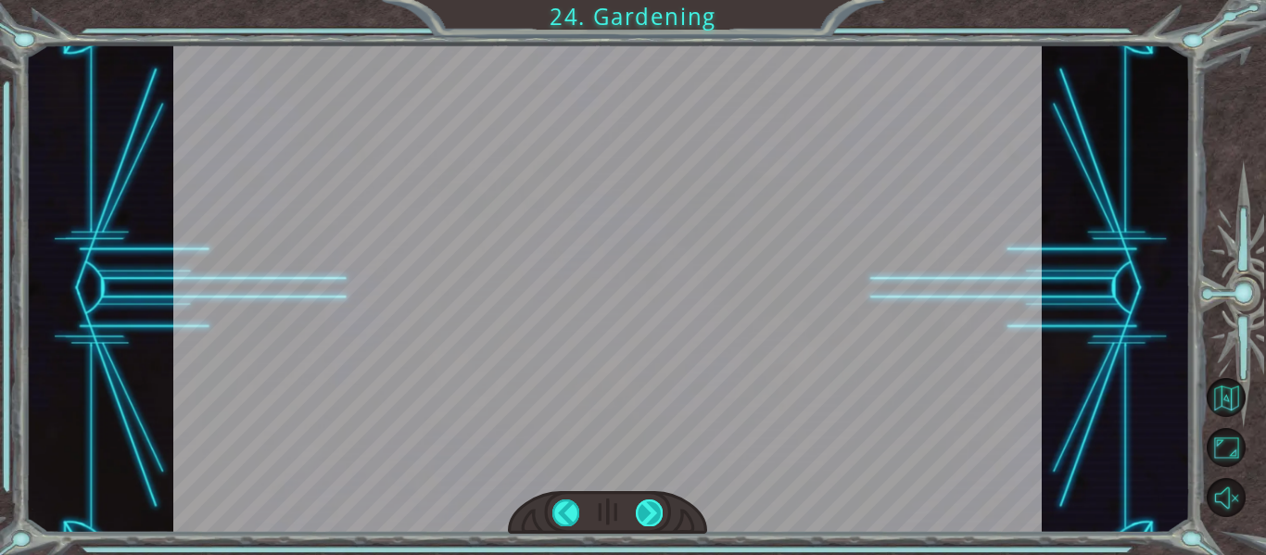
click at [649, 517] on div at bounding box center [649, 512] width 27 height 26
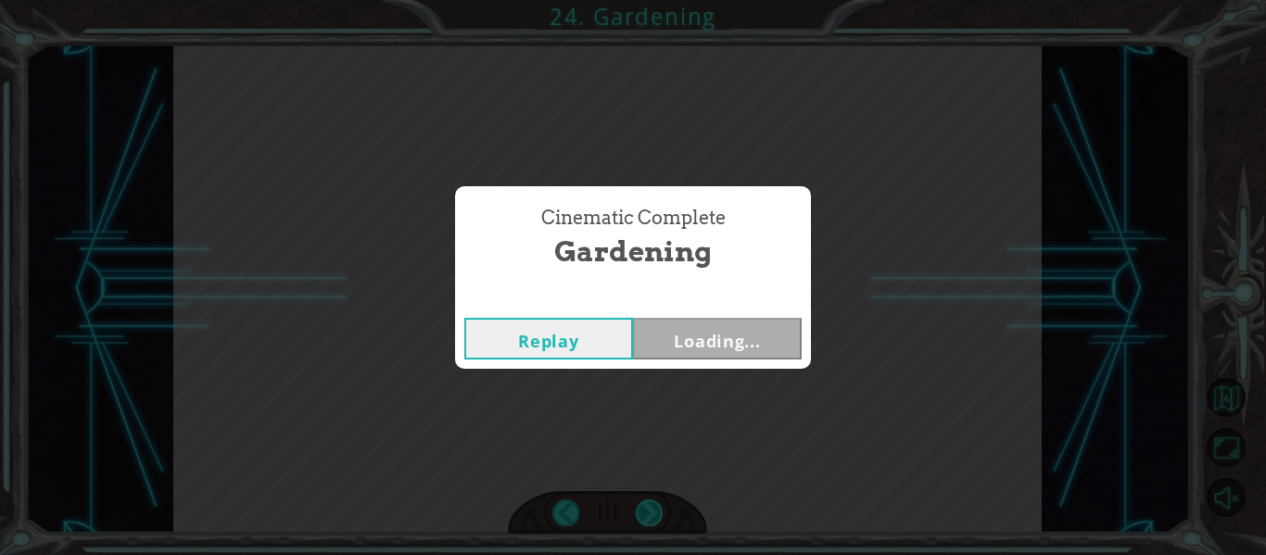
click at [649, 517] on div "Cinematic Complete Gardening Replay Loading..." at bounding box center [633, 277] width 1266 height 555
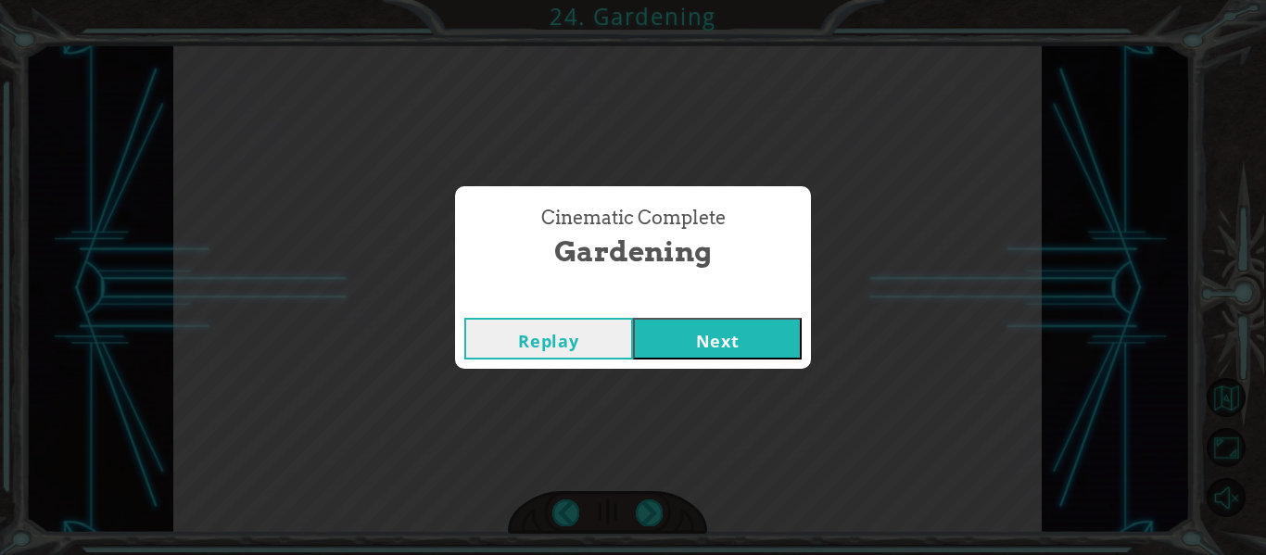
click at [698, 363] on div "Replay Next" at bounding box center [633, 339] width 356 height 60
click at [686, 346] on button "Next" at bounding box center [717, 339] width 169 height 42
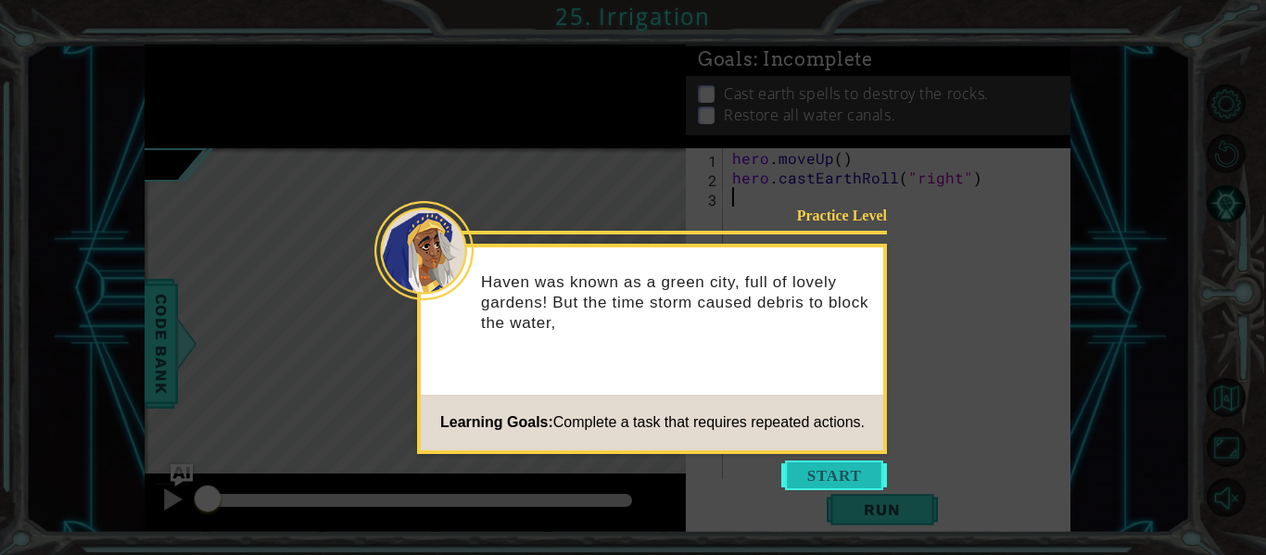
click at [820, 482] on button "Start" at bounding box center [834, 475] width 106 height 30
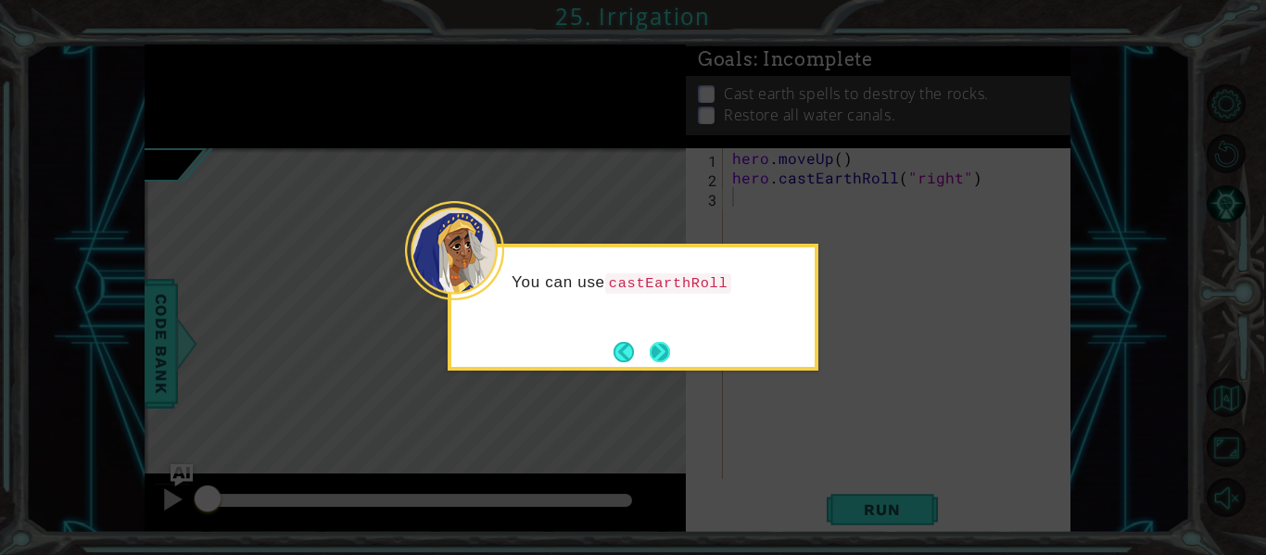
click at [668, 353] on button "Next" at bounding box center [659, 351] width 21 height 21
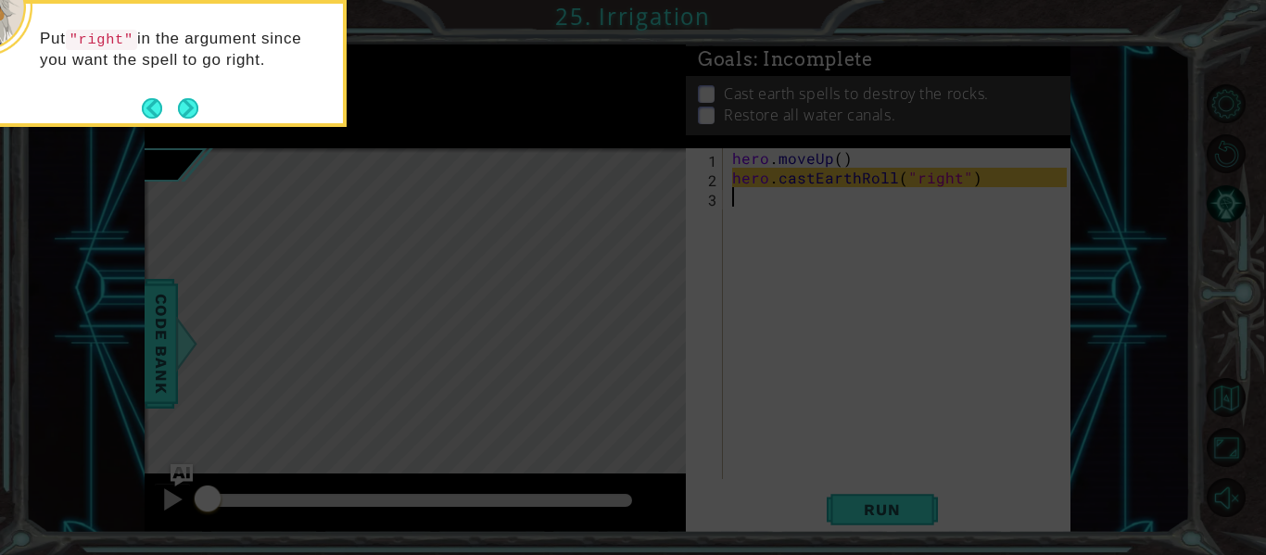
click at [195, 119] on button "Next" at bounding box center [188, 108] width 20 height 20
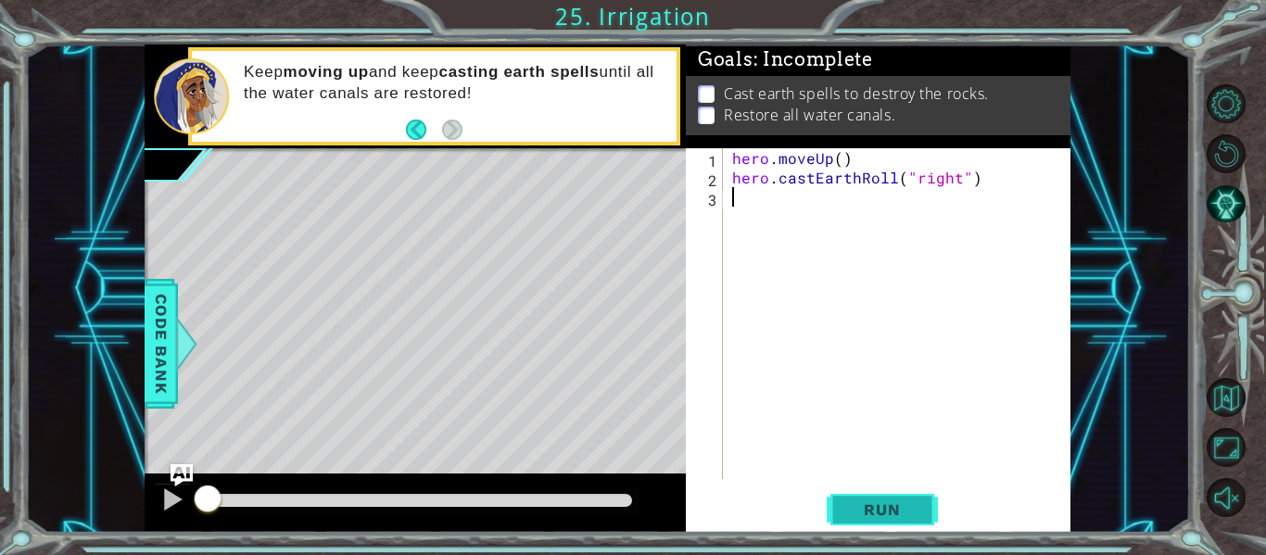
click at [850, 498] on button "Run" at bounding box center [881, 510] width 111 height 38
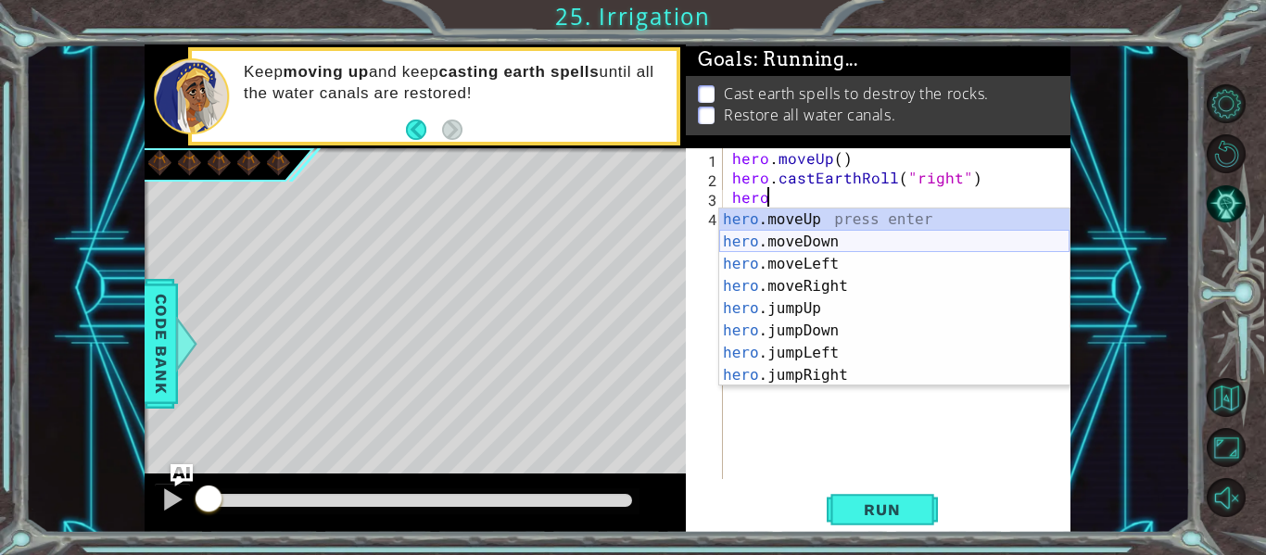
scroll to position [0, 1]
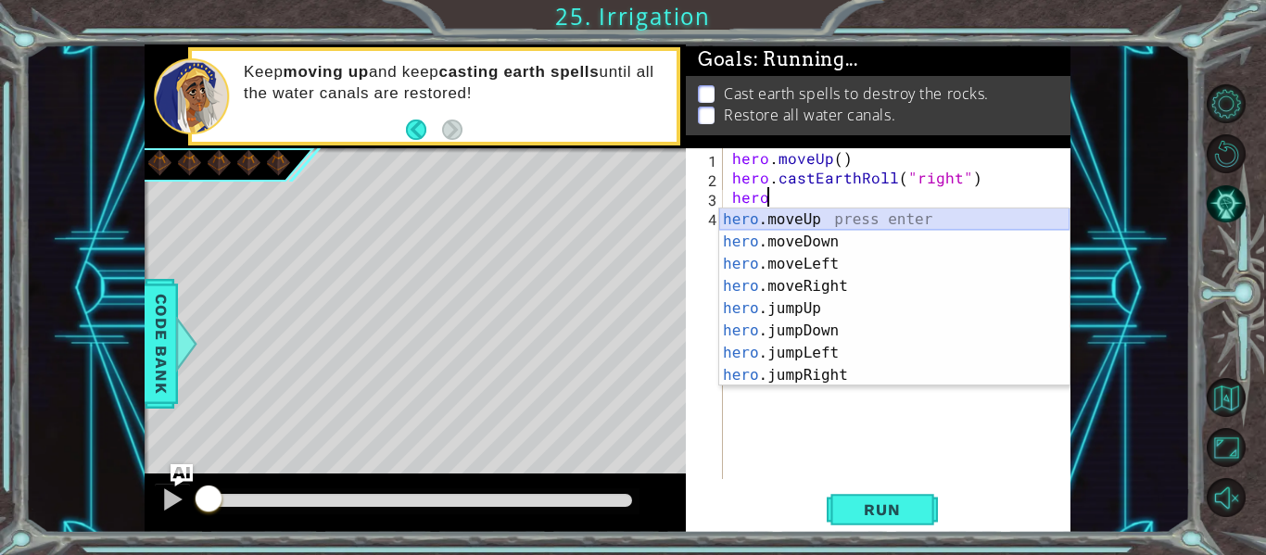
click at [749, 222] on div "hero .moveUp press enter hero .moveDown press enter hero .moveLeft press enter …" at bounding box center [894, 319] width 350 height 222
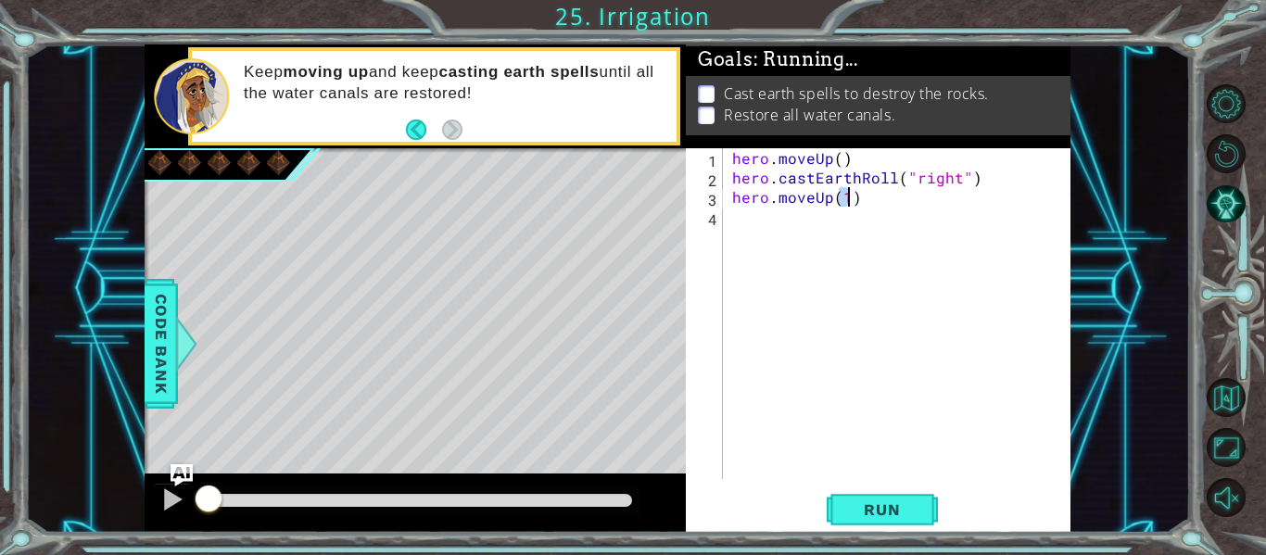
type textarea "hero.moveUp(1)"
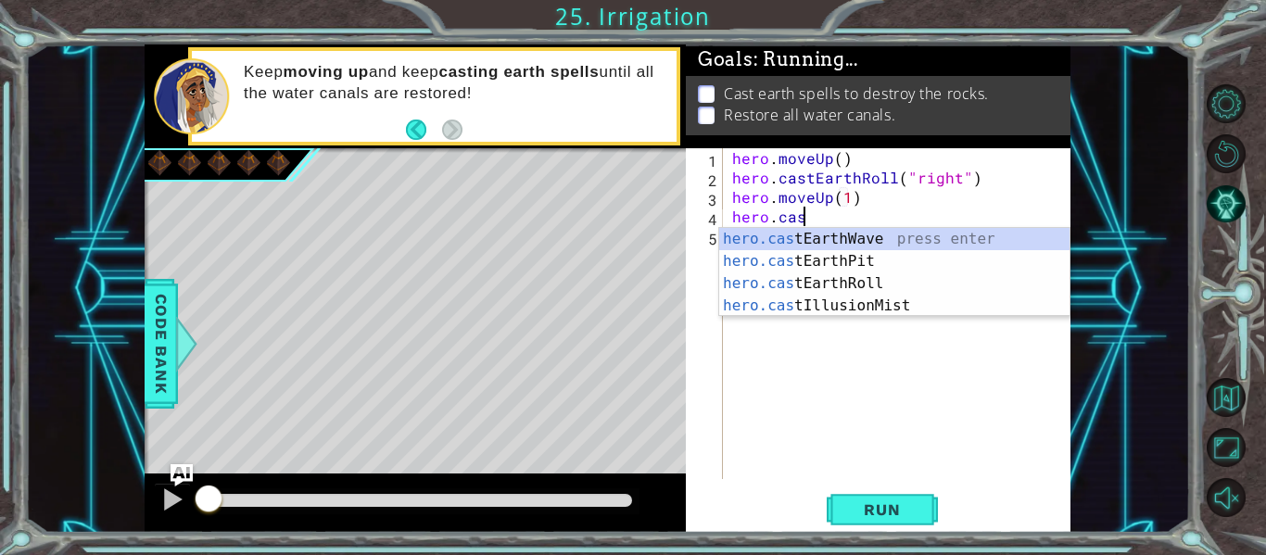
scroll to position [0, 4]
click at [802, 287] on div "hero.cas tEarthWave press enter hero.cas tEarthPit press enter hero.cas tEarthR…" at bounding box center [894, 294] width 350 height 133
type textarea "hero.castEarthRoll("right")"
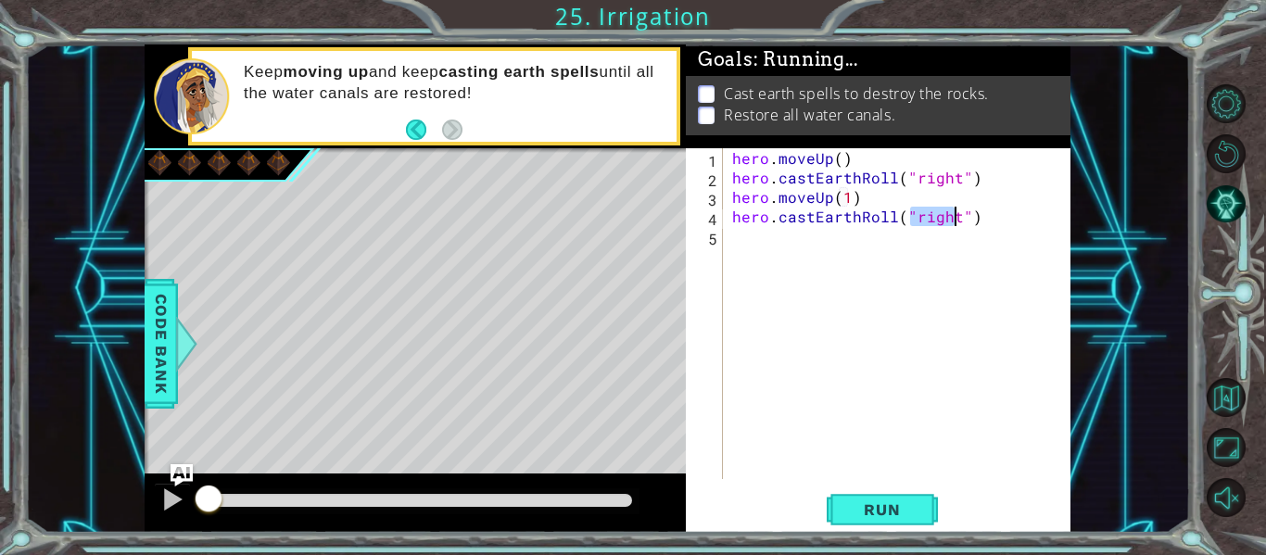
click at [807, 243] on div "hero . moveUp ( ) hero . castEarthRoll ( "right" ) hero . moveUp ( 1 ) hero . c…" at bounding box center [901, 333] width 347 height 370
click at [774, 237] on div "hero . moveUp ( ) hero . castEarthRoll ( "right" ) hero . moveUp ( 1 ) hero . c…" at bounding box center [901, 333] width 347 height 370
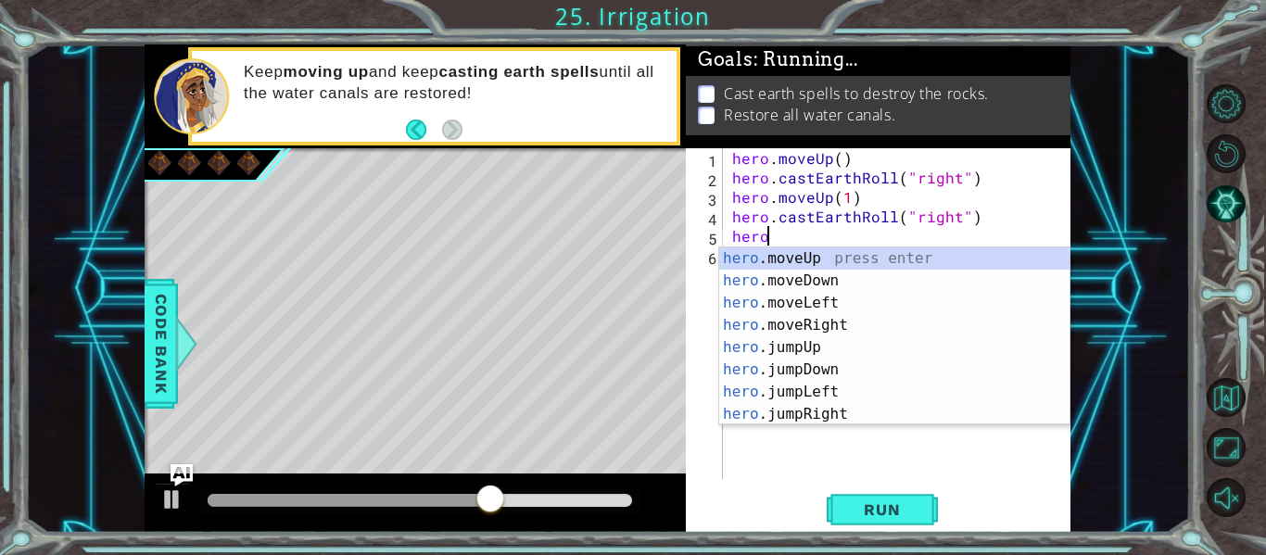
scroll to position [0, 1]
click at [757, 262] on div "hero .moveUp press enter hero .moveDown press enter hero .moveLeft press enter …" at bounding box center [894, 358] width 350 height 222
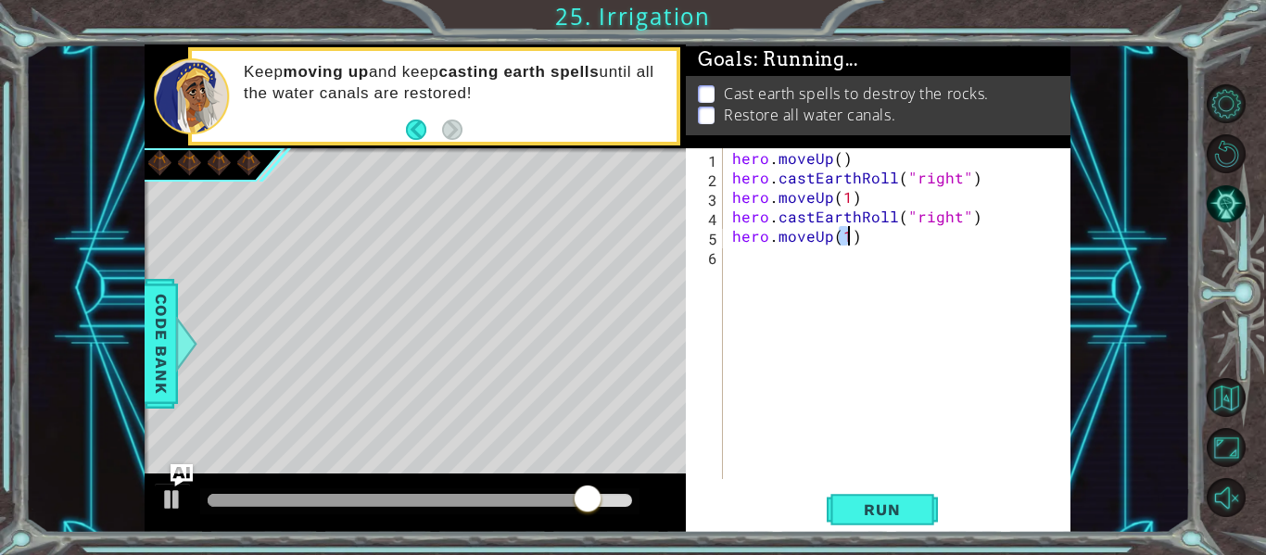
type textarea "hero.moveUp(1)"
click at [866, 232] on div "hero . moveUp ( ) hero . castEarthRoll ( "right" ) hero . moveUp ( 1 ) hero . c…" at bounding box center [901, 333] width 347 height 370
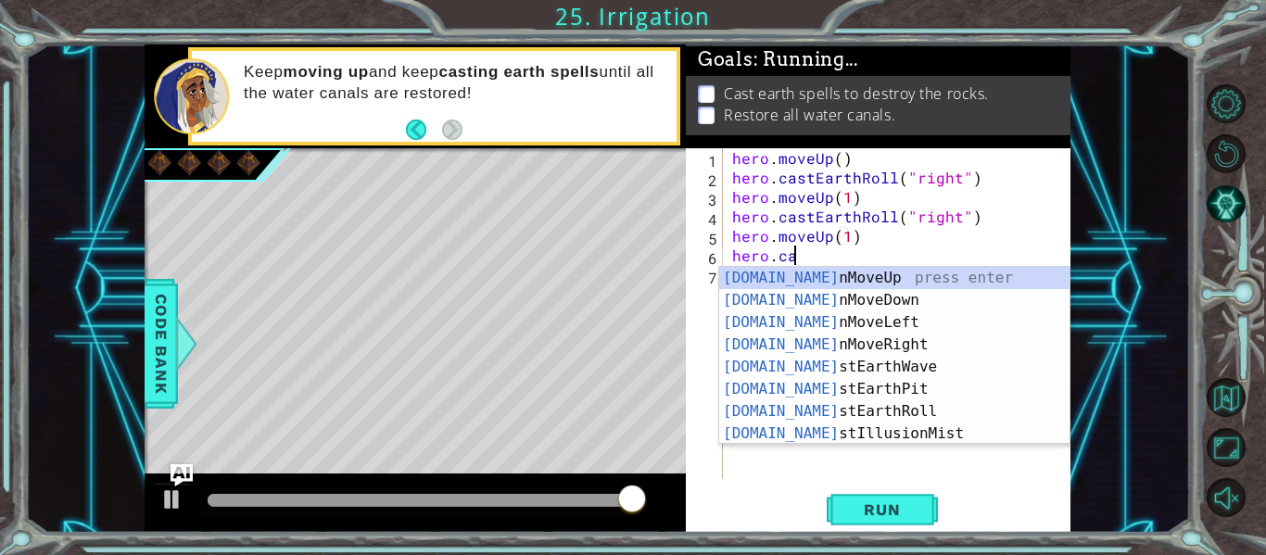
scroll to position [0, 4]
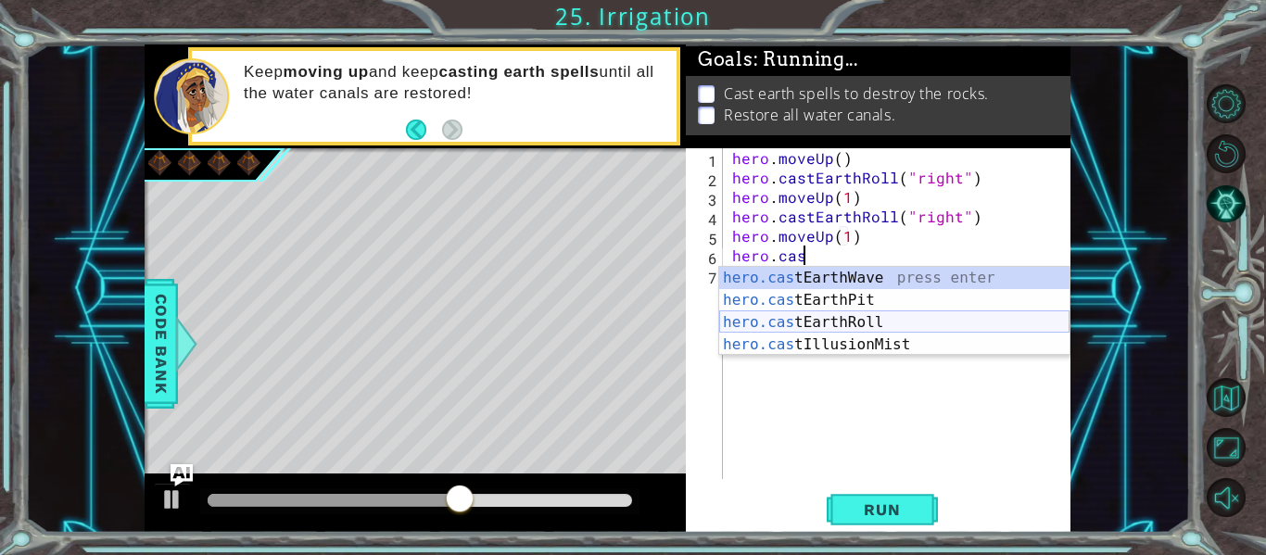
click at [859, 319] on div "hero.cas tEarthWave press enter hero.cas tEarthPit press enter hero.cas tEarthR…" at bounding box center [894, 333] width 350 height 133
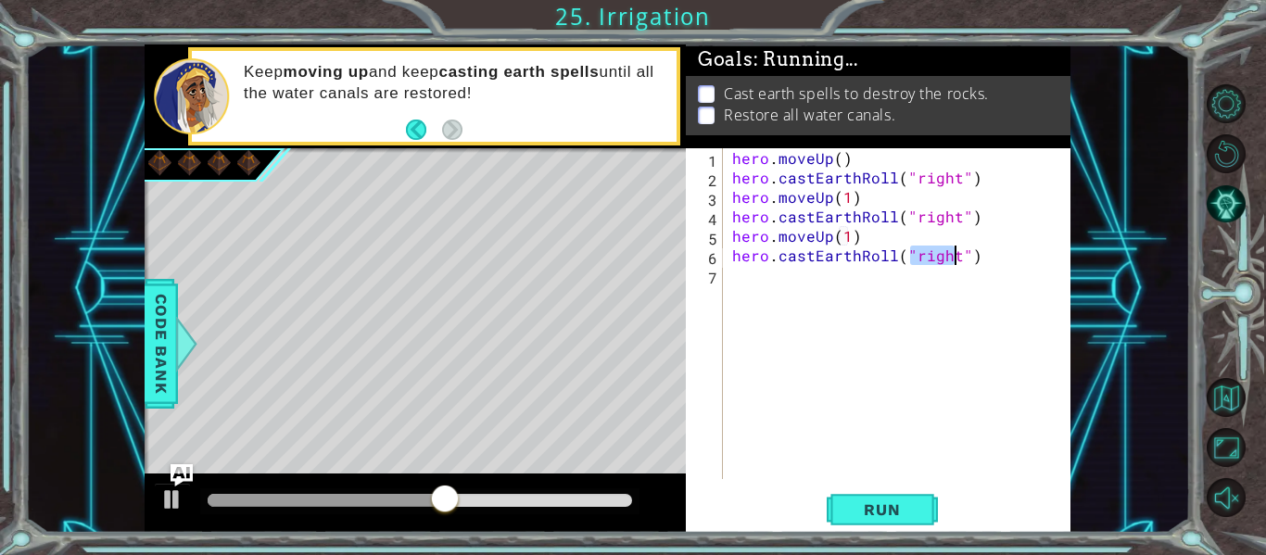
type textarea "hero.castEarthRoll("right")"
click at [983, 258] on div "hero . moveUp ( ) hero . castEarthRoll ( "right" ) hero . moveUp ( 1 ) hero . c…" at bounding box center [901, 333] width 347 height 370
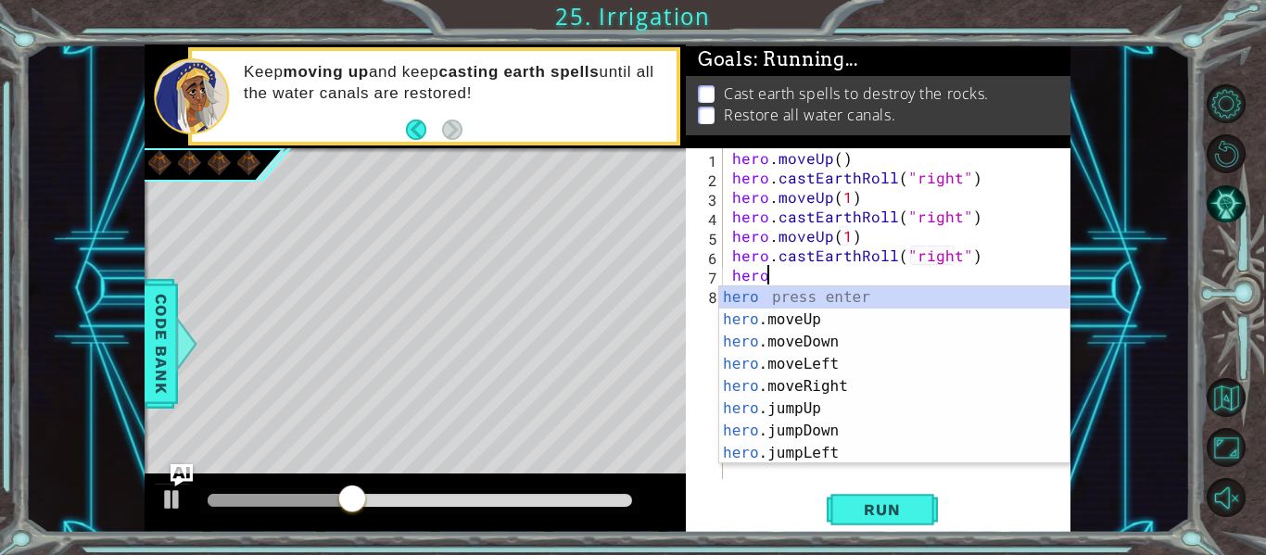
scroll to position [0, 1]
click at [816, 318] on div "hero press enter hero .moveUp press enter hero .moveDown press enter hero .move…" at bounding box center [894, 397] width 350 height 222
type textarea "hero.moveUp(1)"
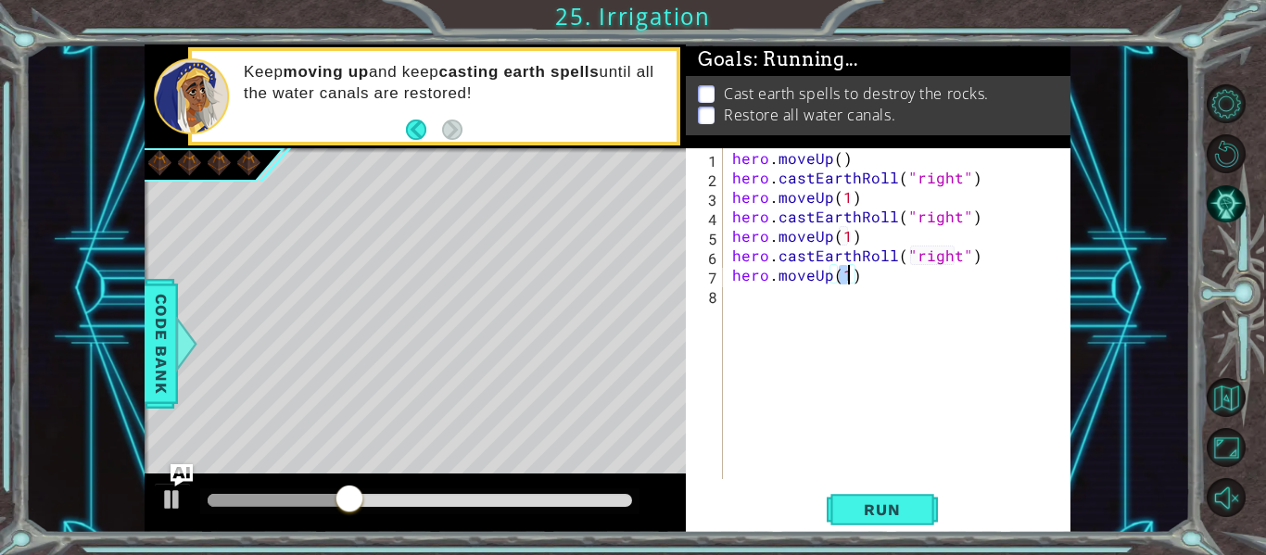
click at [883, 280] on div "hero . moveUp ( ) hero . castEarthRoll ( "right" ) hero . moveUp ( 1 ) hero . c…" at bounding box center [901, 333] width 347 height 370
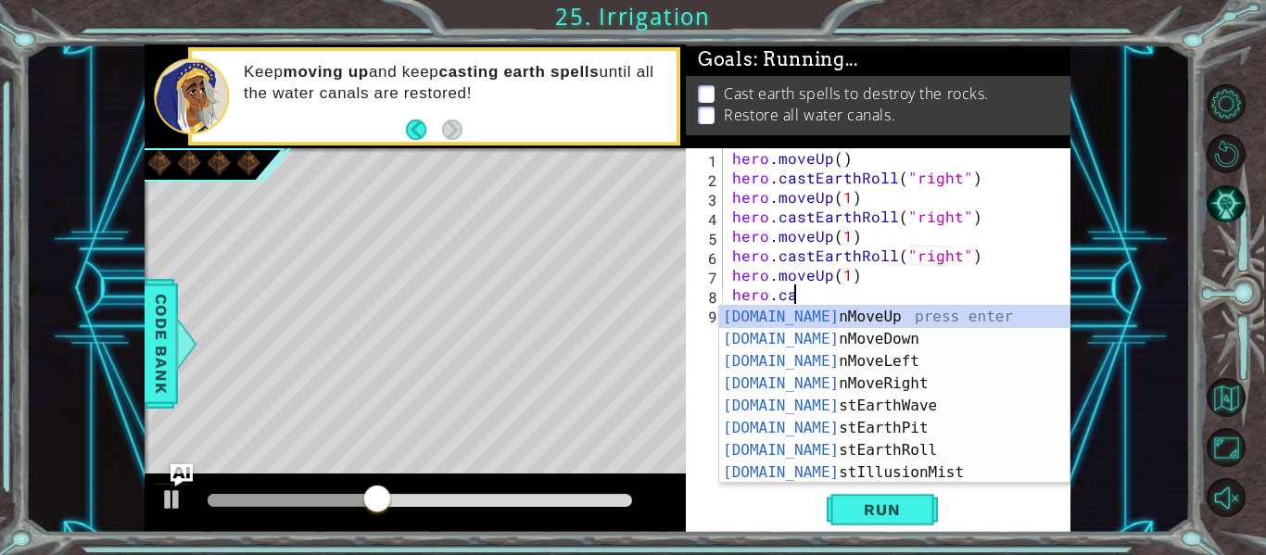
scroll to position [0, 4]
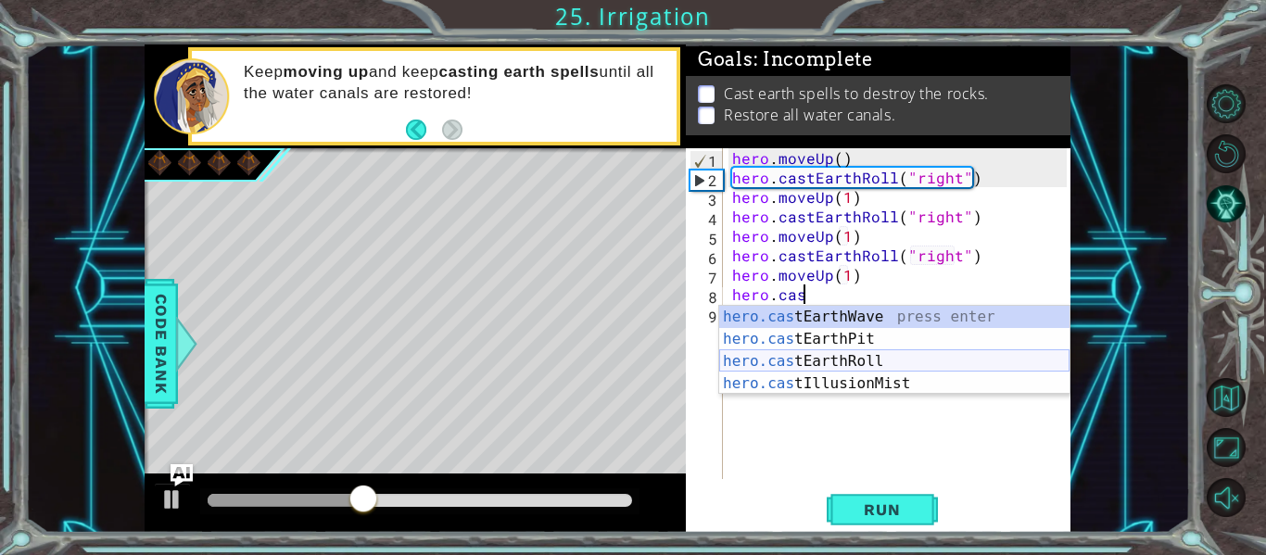
click at [846, 360] on div "hero.cas tEarthWave press enter hero.cas tEarthPit press enter hero.cas tEarthR…" at bounding box center [894, 372] width 350 height 133
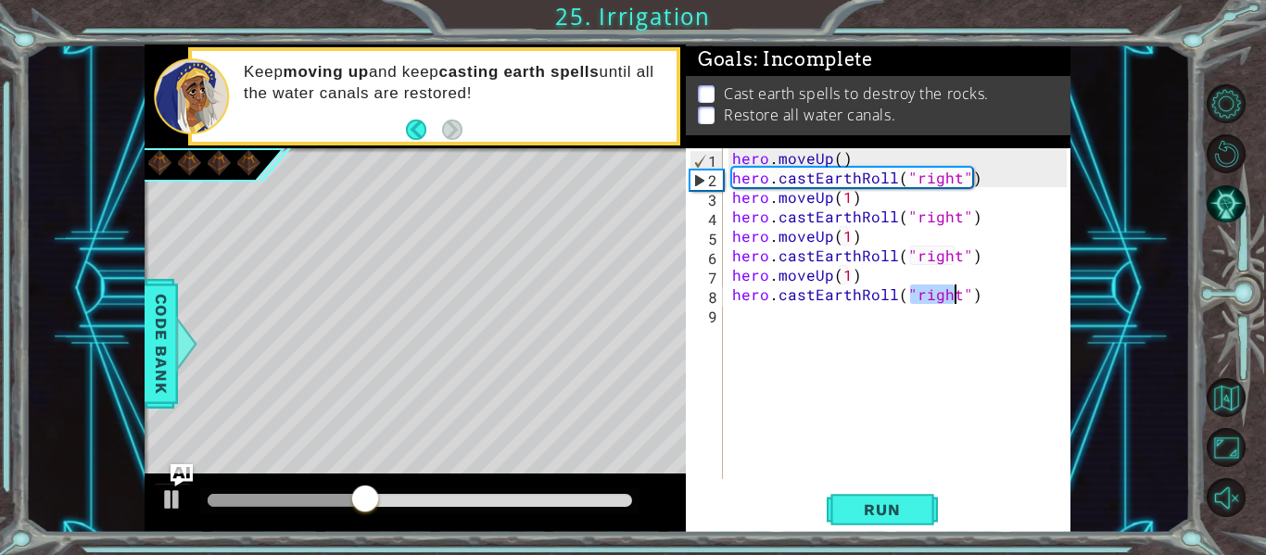
type textarea "hero.castEarthRoll("right")"
click at [984, 291] on div "hero . moveUp ( ) hero . castEarthRoll ( "right" ) hero . moveUp ( 1 ) hero . c…" at bounding box center [901, 333] width 347 height 370
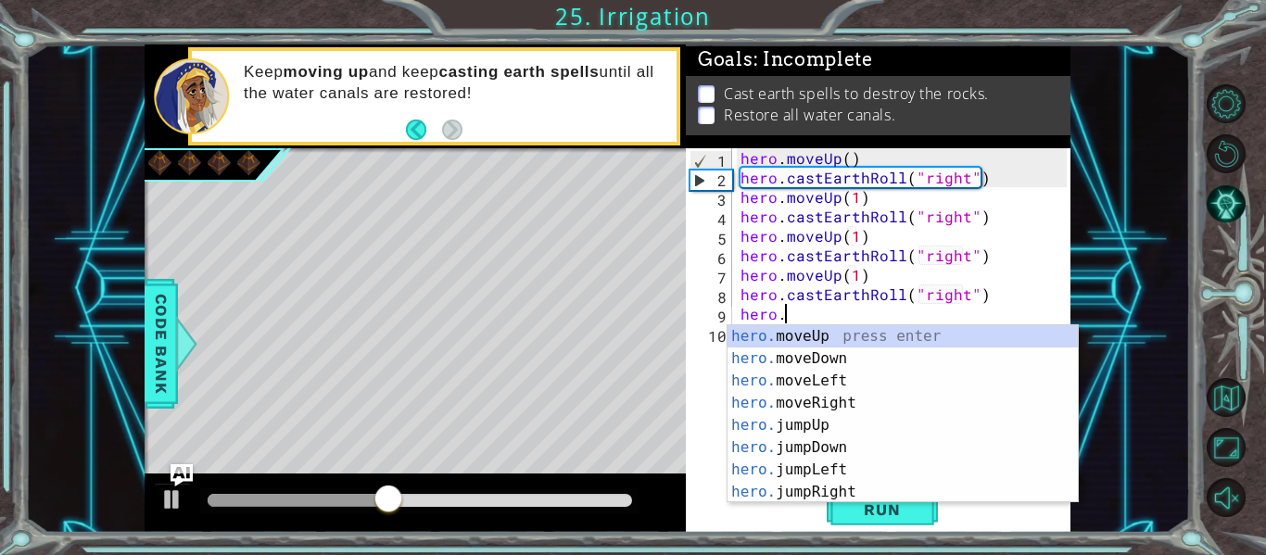
scroll to position [0, 2]
click at [864, 343] on div "hero. moveUp press enter hero. moveDown press enter hero. moveLeft press enter …" at bounding box center [902, 436] width 350 height 222
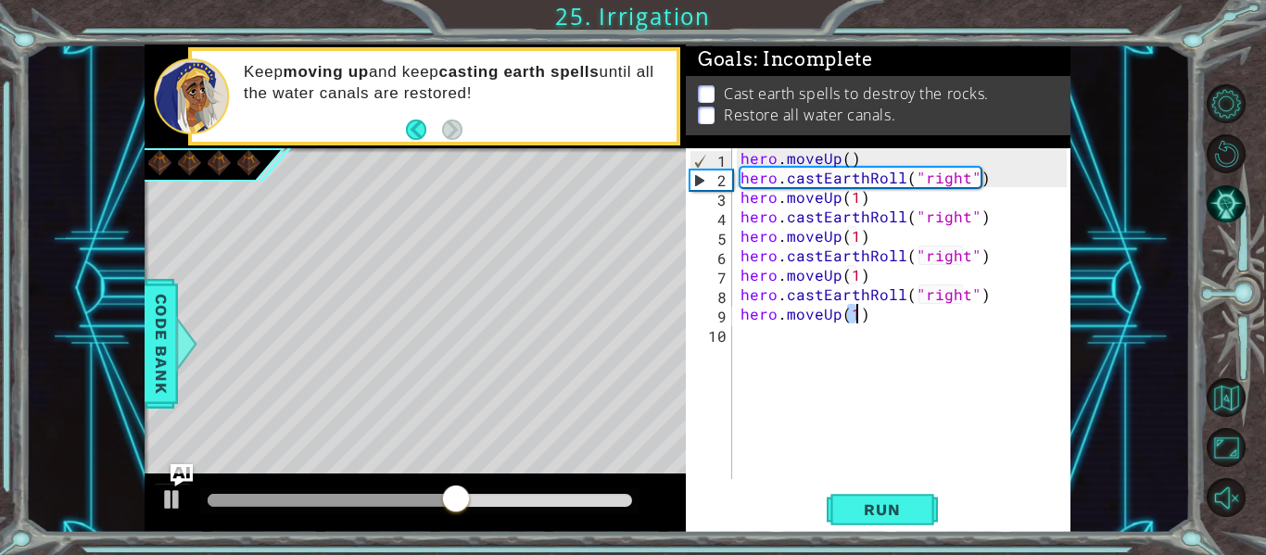
type textarea "hero.moveUp(1)"
click at [869, 317] on div "hero . moveUp ( ) hero . castEarthRoll ( "right" ) hero . moveUp ( 1 ) hero . c…" at bounding box center [906, 333] width 339 height 370
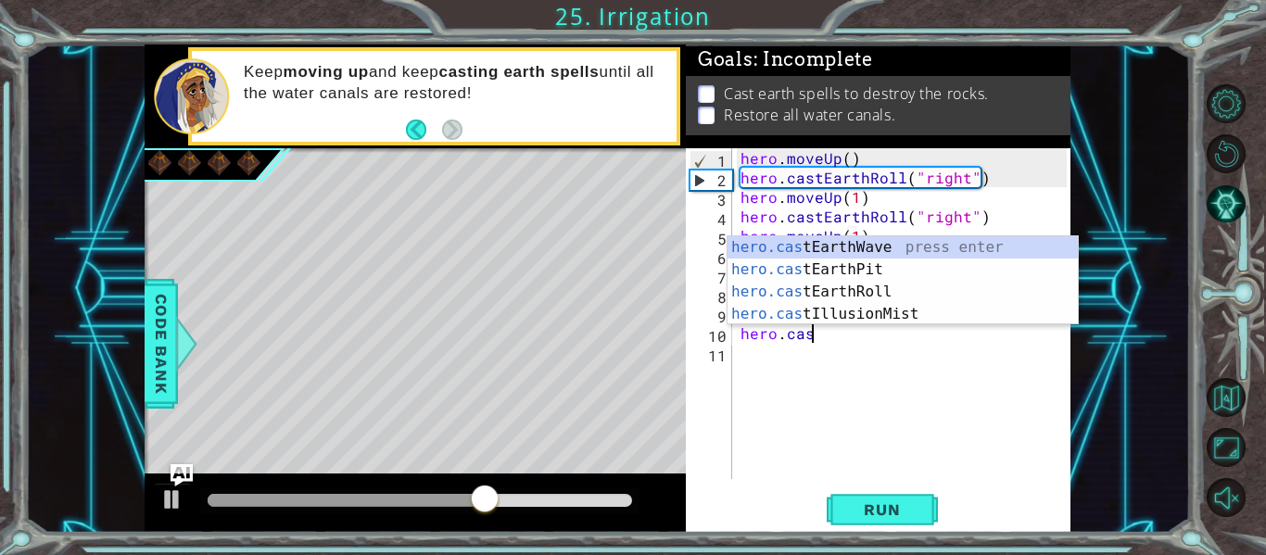
scroll to position [0, 4]
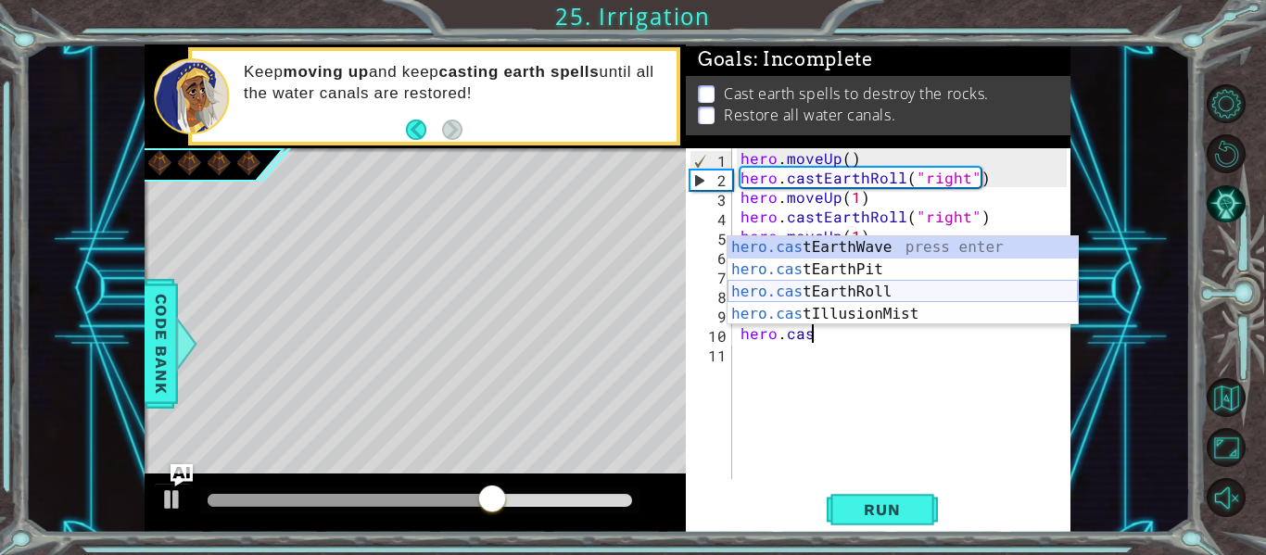
click at [841, 290] on div "hero.cas tEarthWave press enter hero.cas tEarthPit press enter hero.cas tEarthR…" at bounding box center [902, 302] width 350 height 133
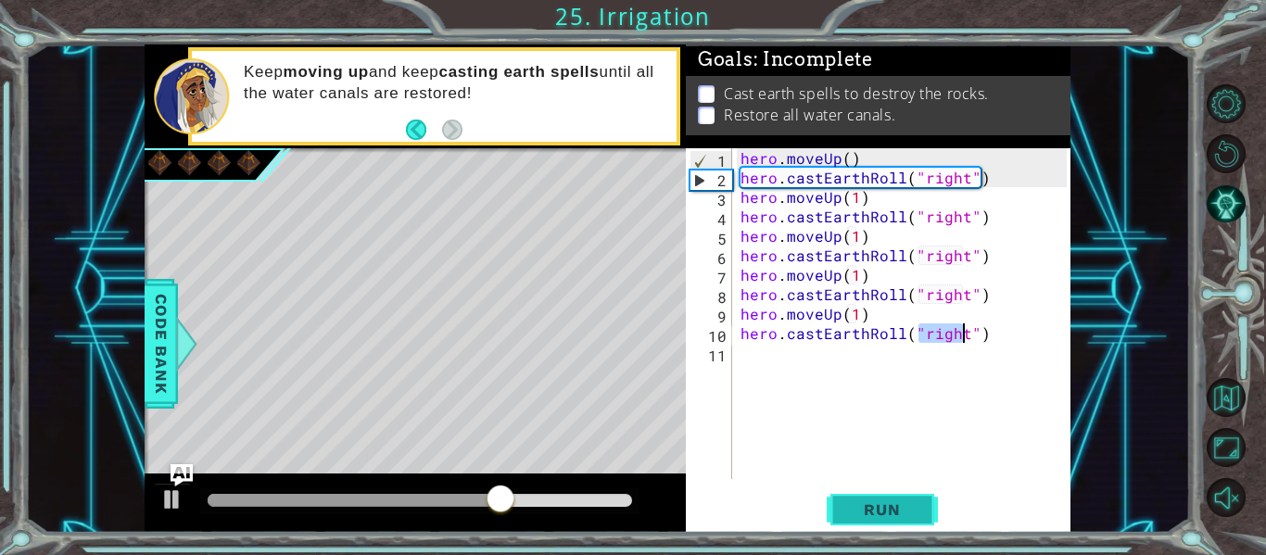
type textarea "hero.castEarthRoll("right")"
click at [889, 516] on span "Run" at bounding box center [881, 509] width 73 height 19
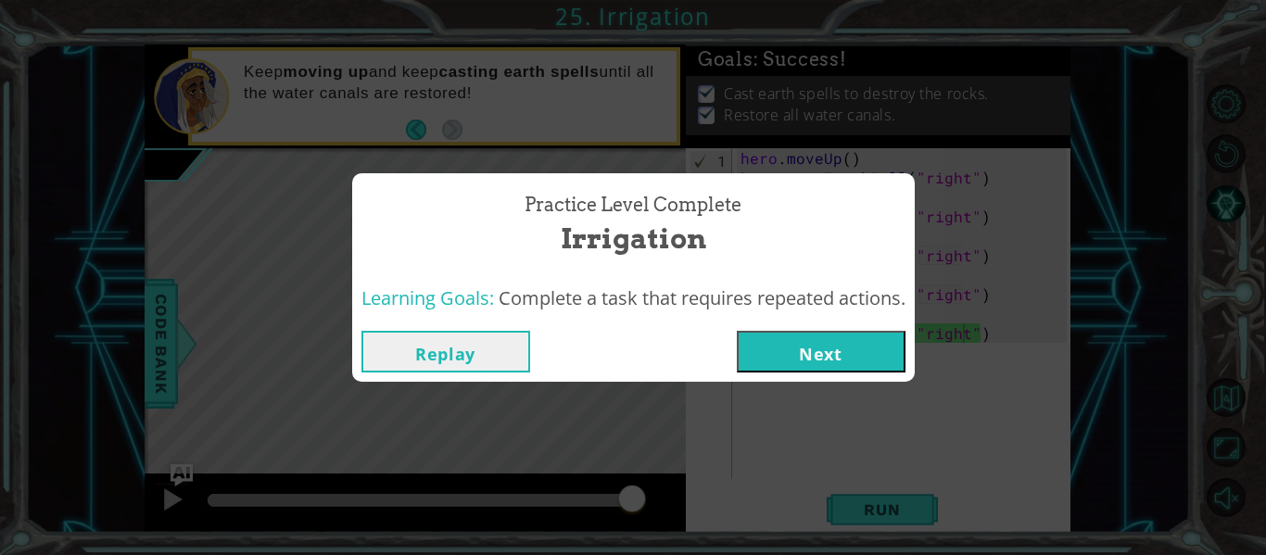
click at [850, 353] on button "Next" at bounding box center [821, 352] width 169 height 42
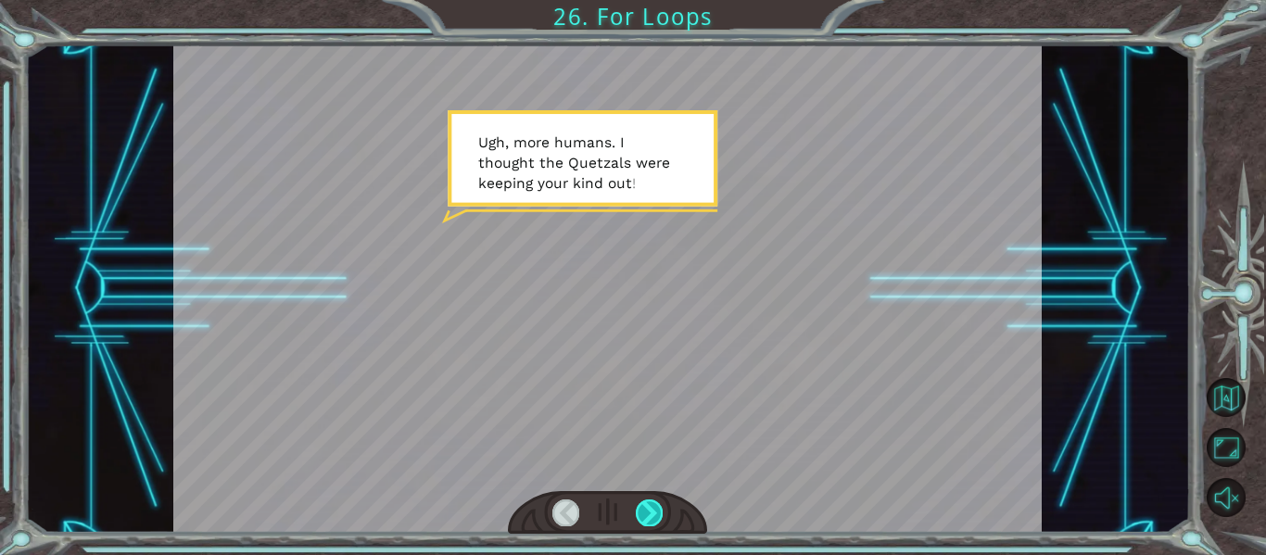
click at [644, 514] on div at bounding box center [649, 512] width 27 height 26
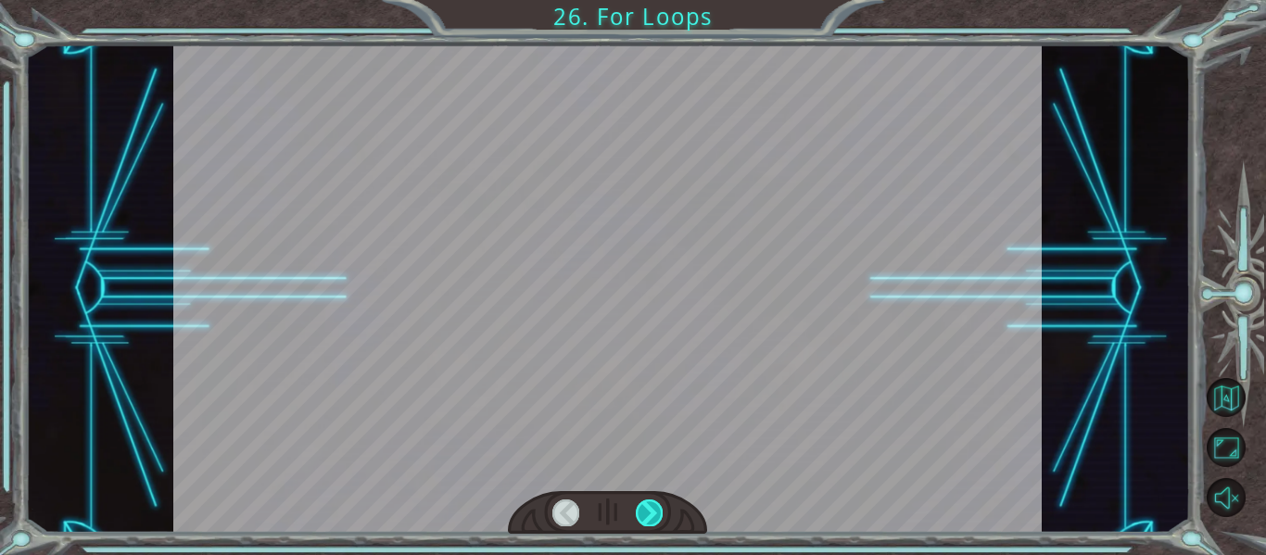
click at [644, 514] on div at bounding box center [649, 512] width 27 height 26
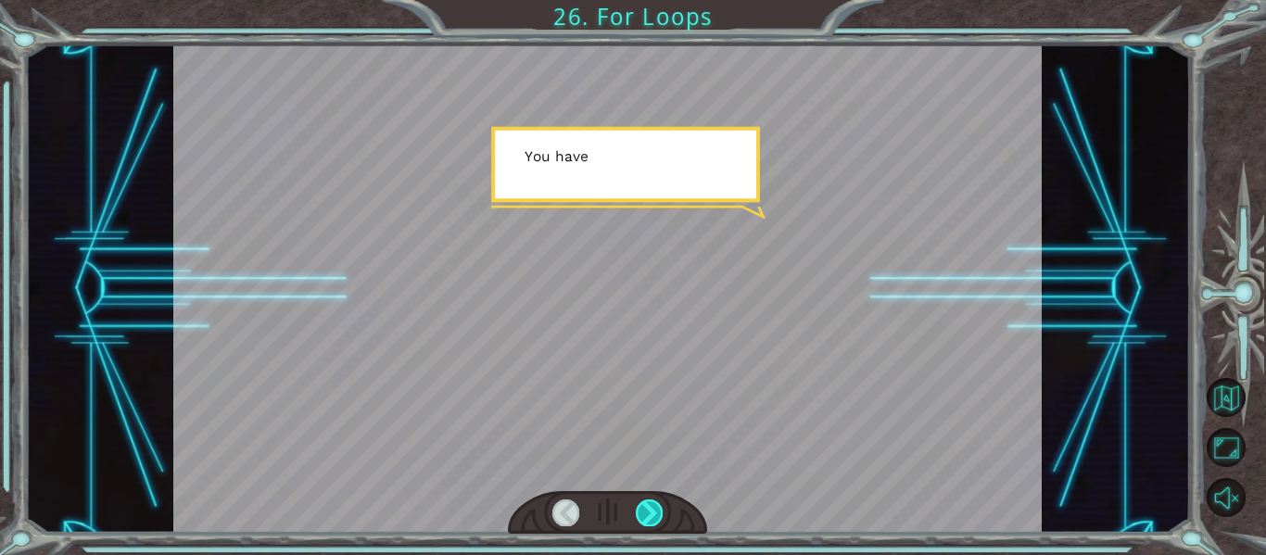
click at [644, 514] on div at bounding box center [649, 512] width 27 height 26
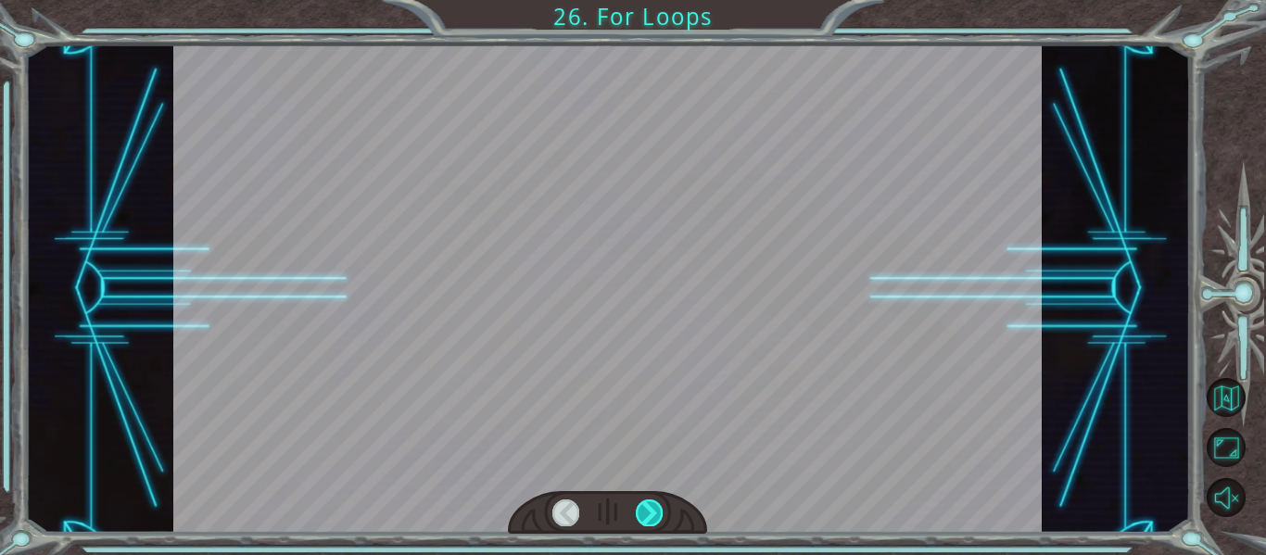
click at [644, 514] on div at bounding box center [649, 512] width 27 height 26
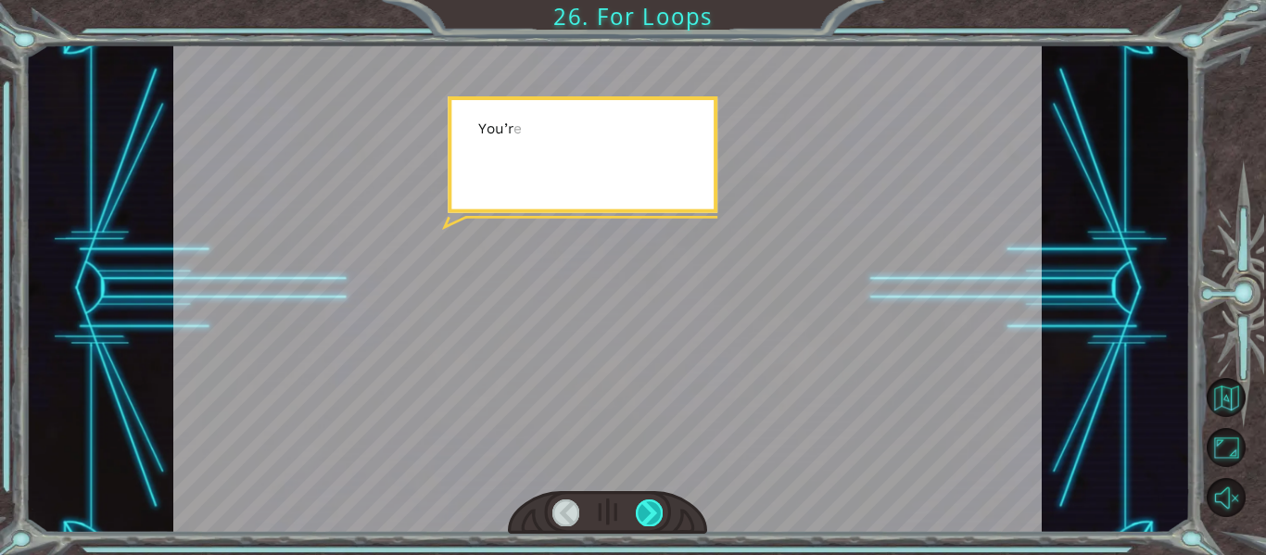
click at [644, 514] on div at bounding box center [649, 512] width 27 height 26
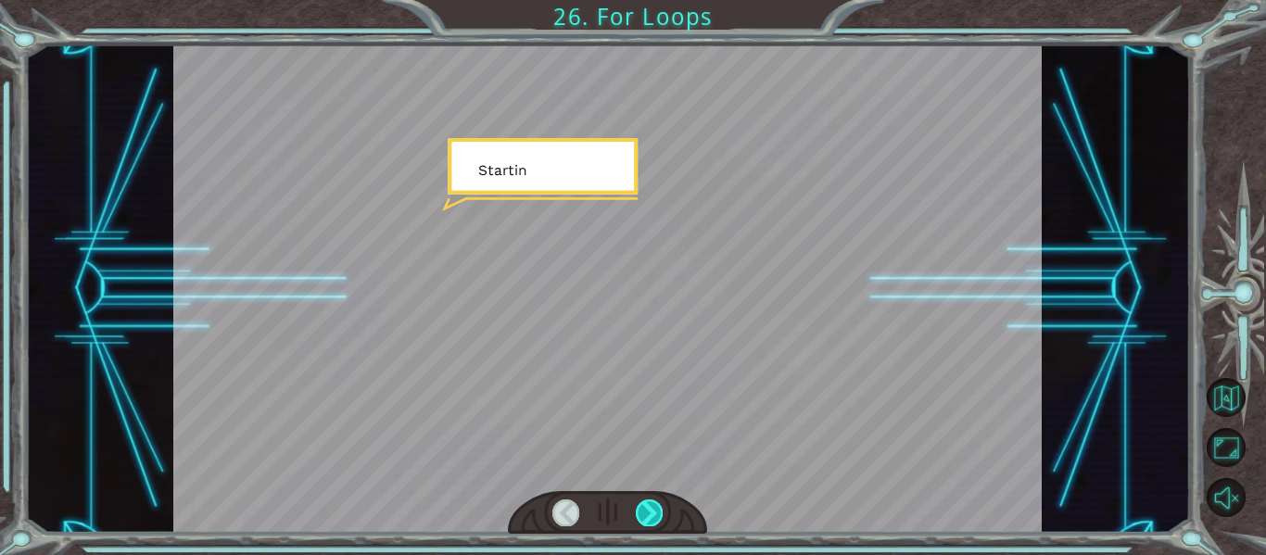
click at [644, 514] on div at bounding box center [649, 512] width 27 height 26
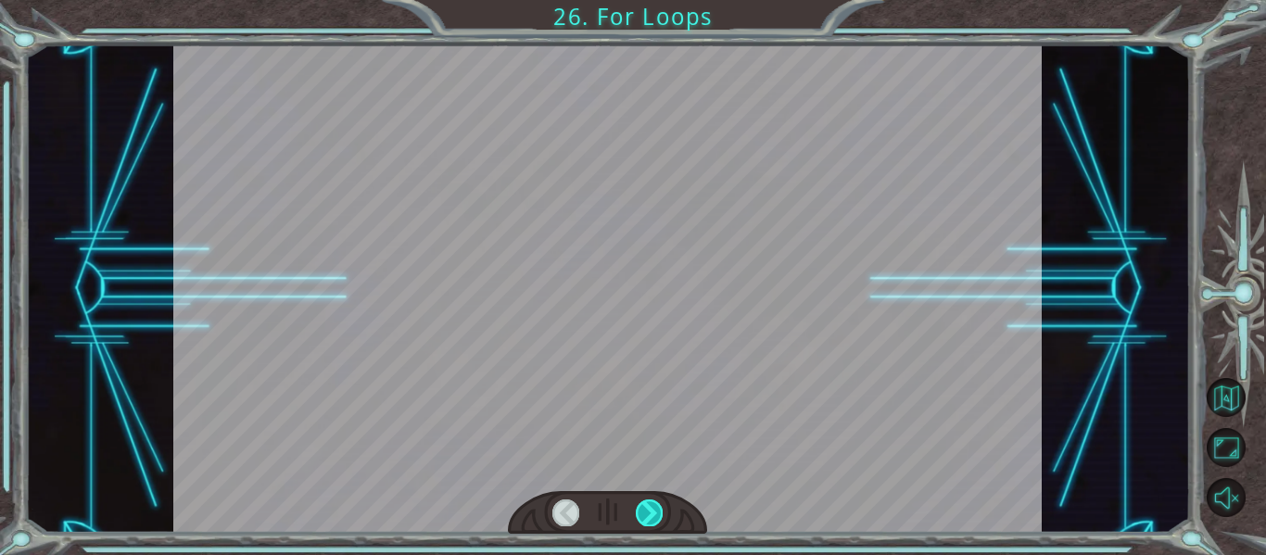
click at [644, 514] on div at bounding box center [649, 512] width 27 height 26
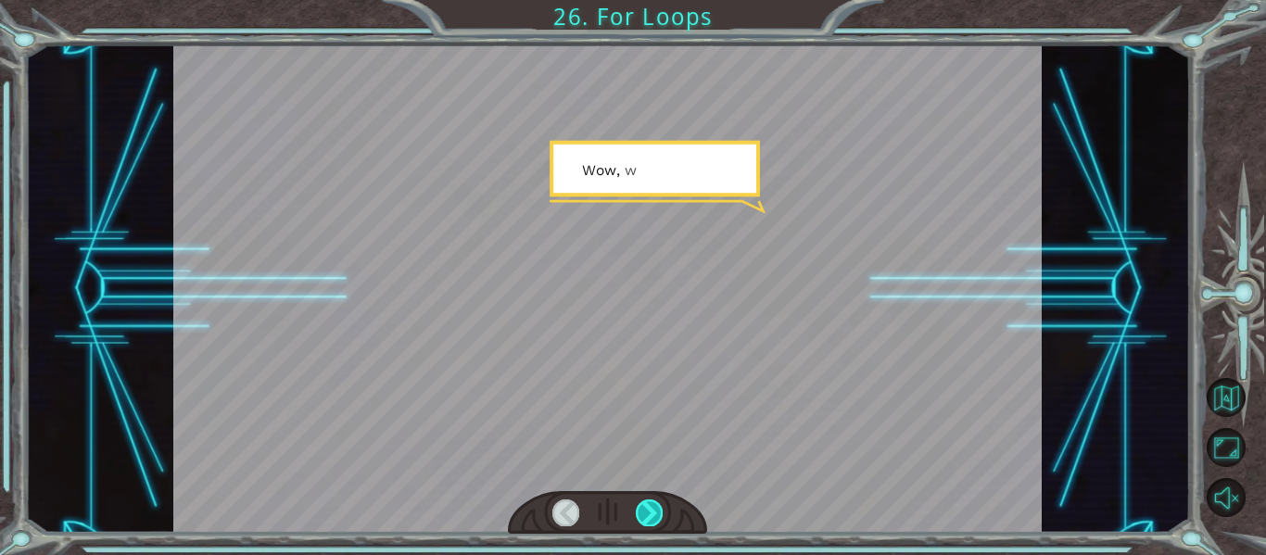
click at [644, 514] on div at bounding box center [649, 512] width 27 height 26
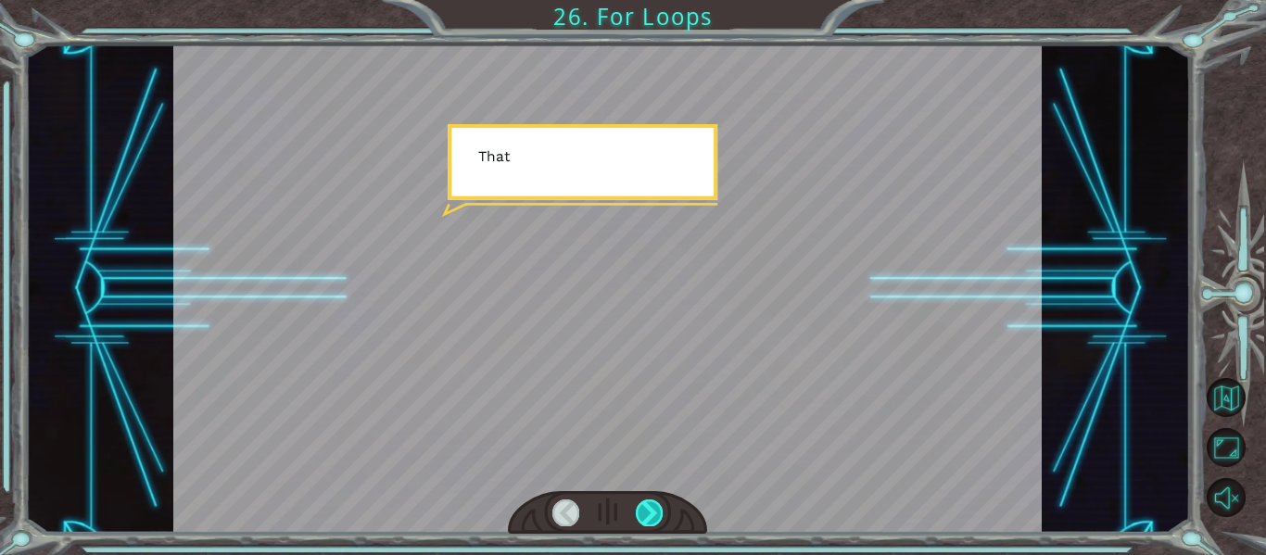
click at [644, 514] on div at bounding box center [649, 512] width 27 height 26
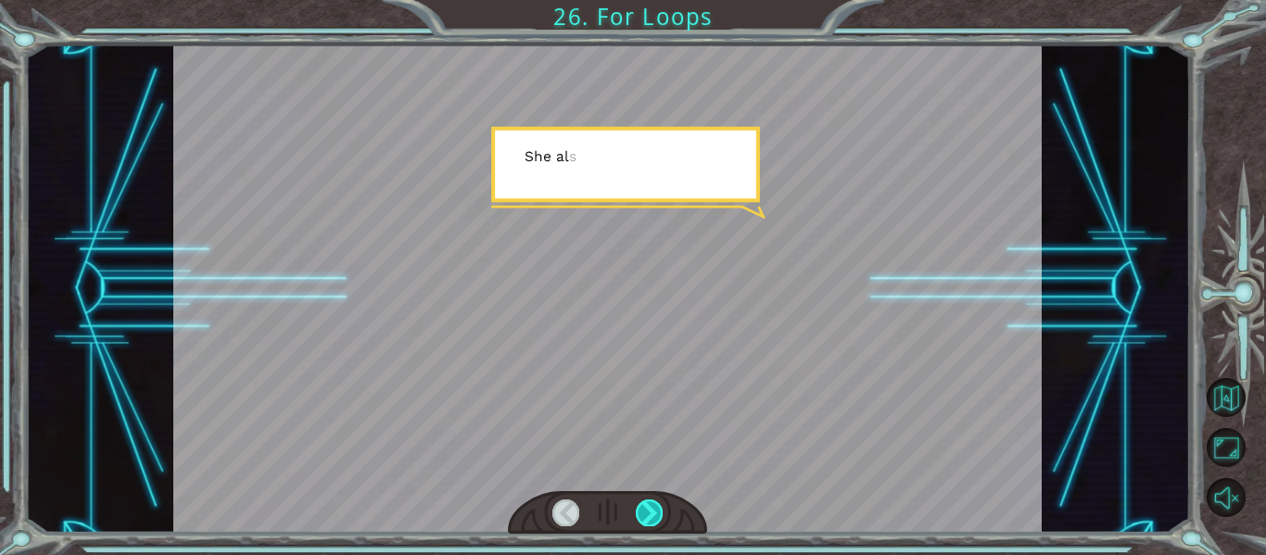
click at [644, 514] on div at bounding box center [649, 512] width 27 height 26
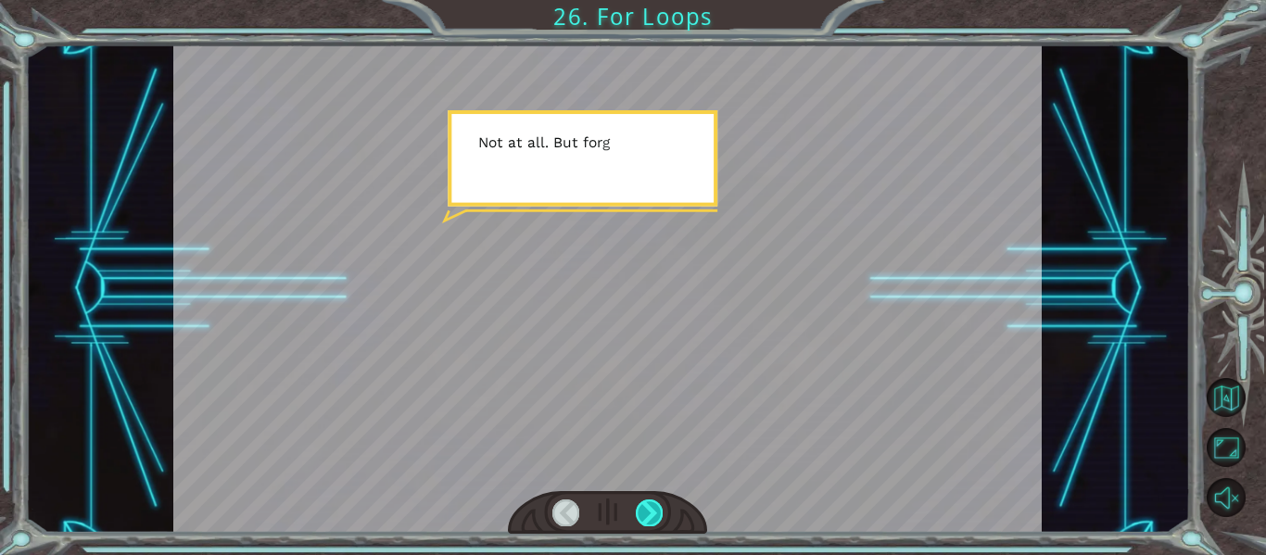
click at [644, 514] on div at bounding box center [649, 512] width 27 height 26
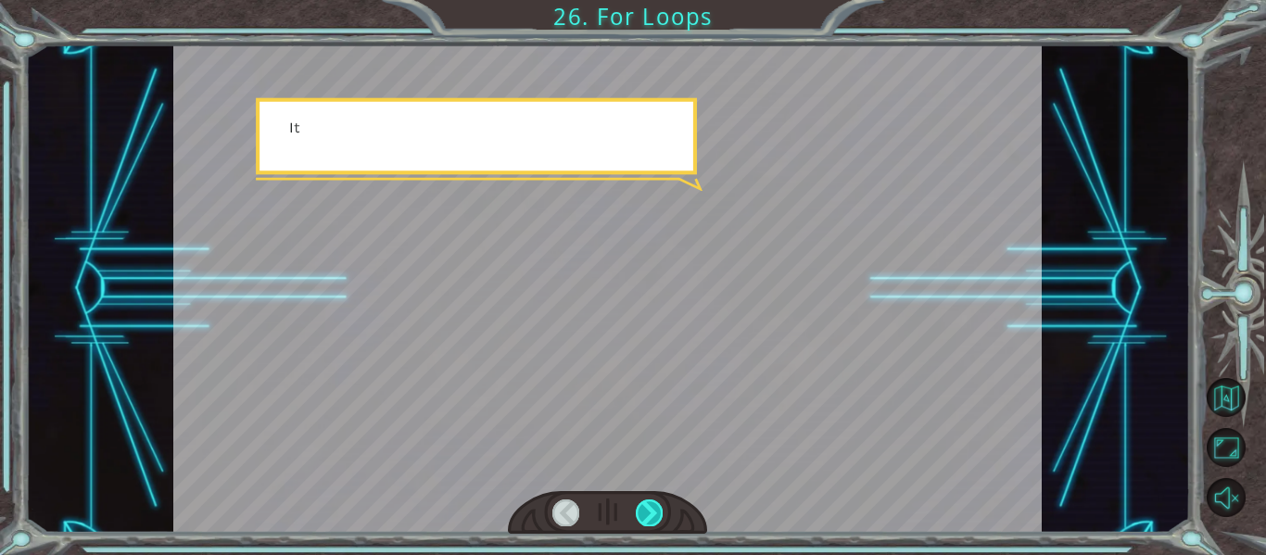
click at [644, 514] on div at bounding box center [649, 512] width 27 height 26
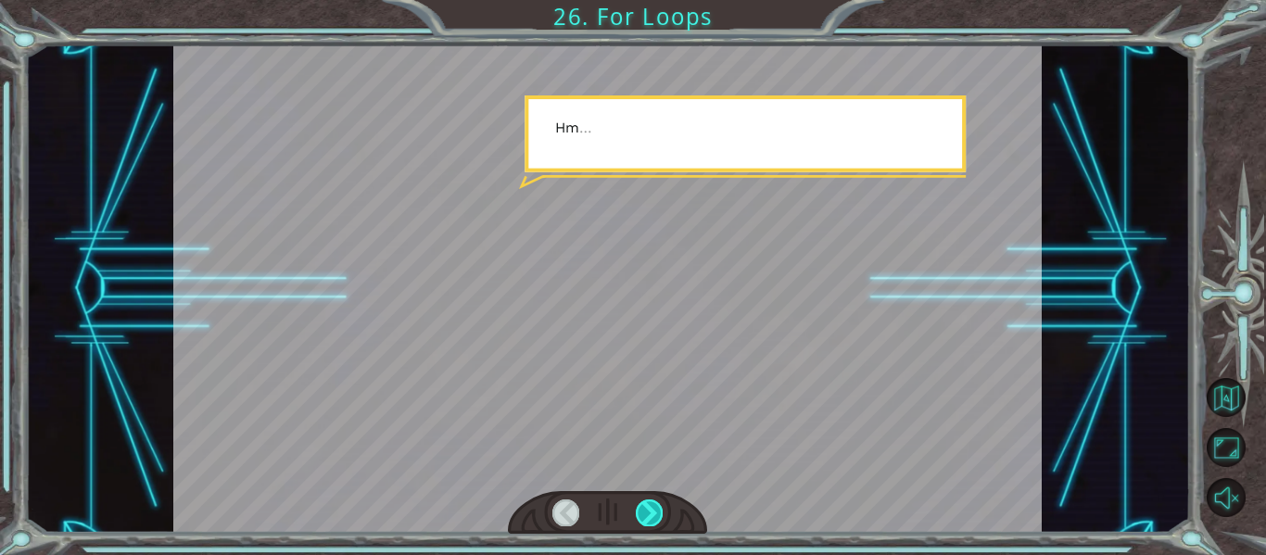
click at [644, 514] on div at bounding box center [649, 512] width 27 height 26
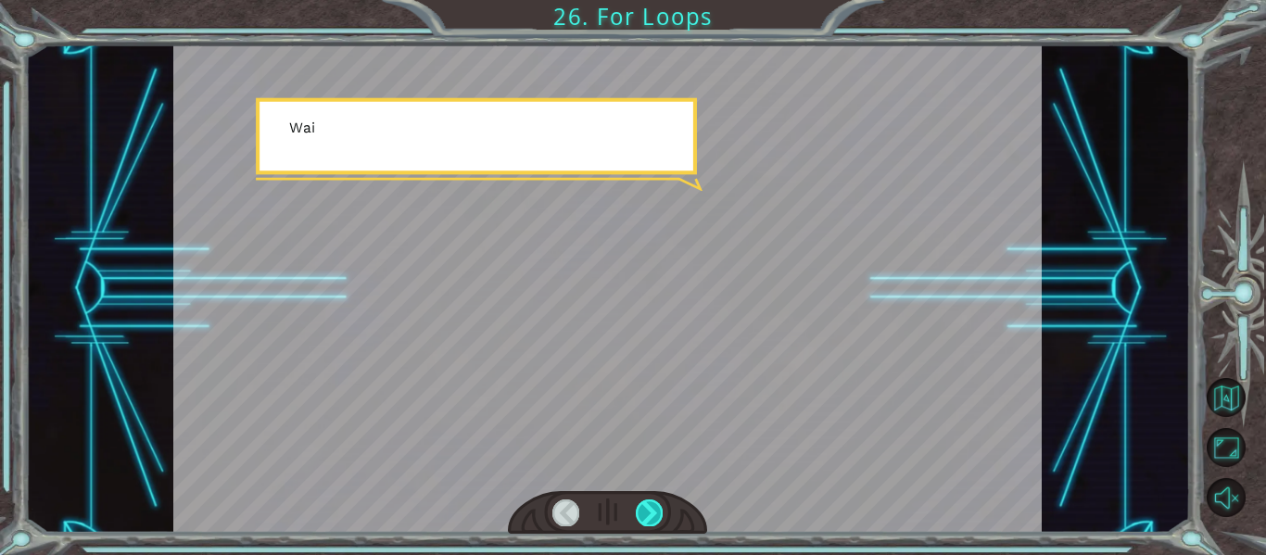
click at [644, 514] on div at bounding box center [649, 512] width 27 height 26
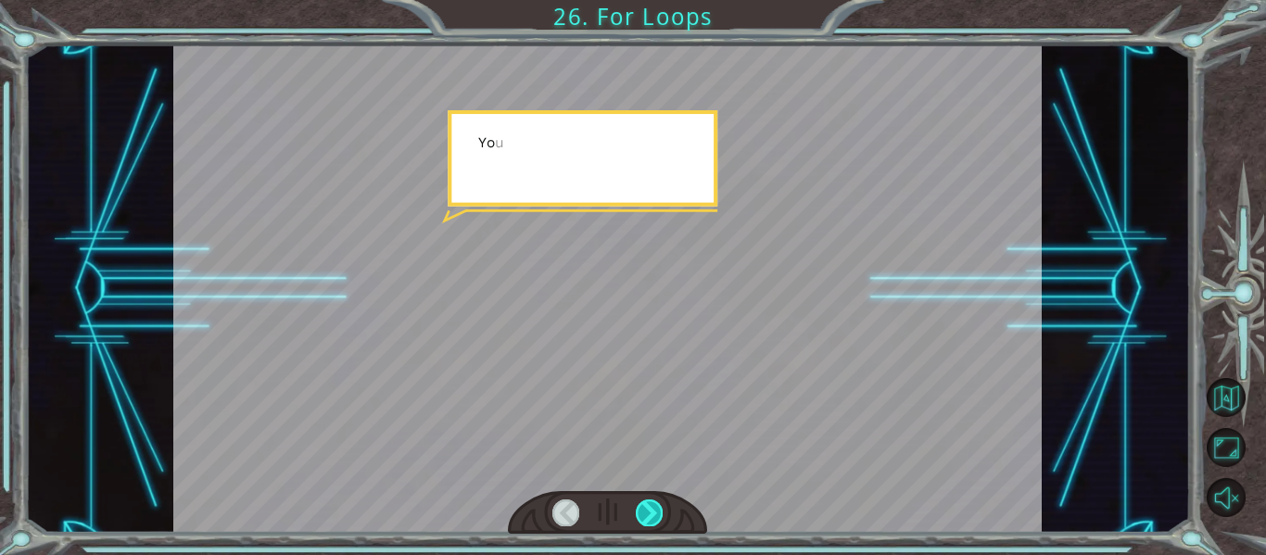
click at [644, 514] on div at bounding box center [649, 512] width 27 height 26
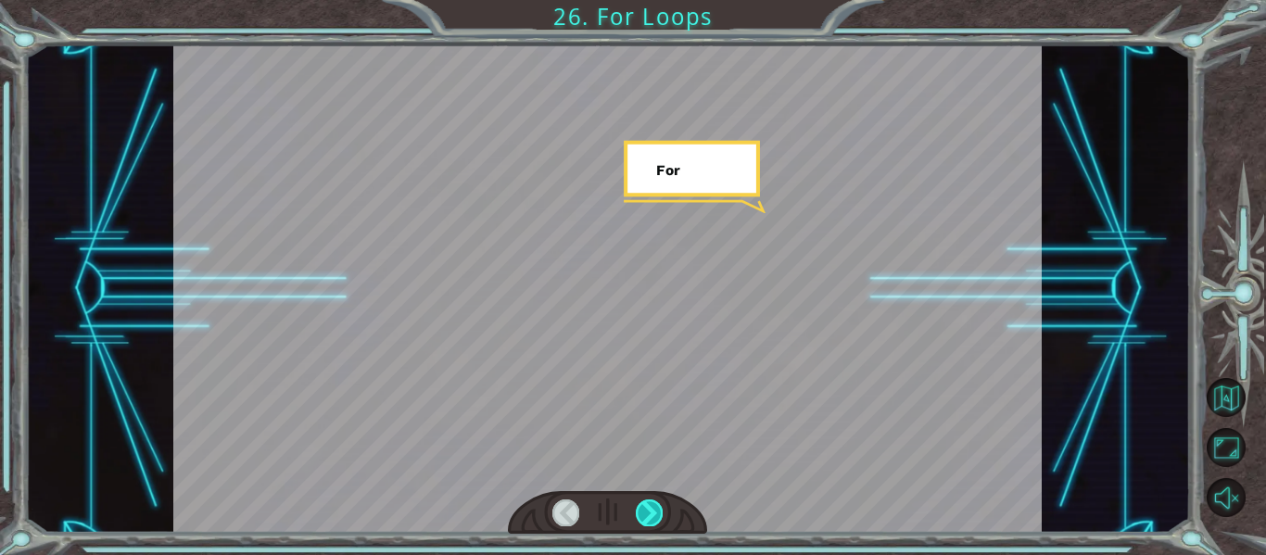
click at [644, 514] on div at bounding box center [649, 512] width 27 height 26
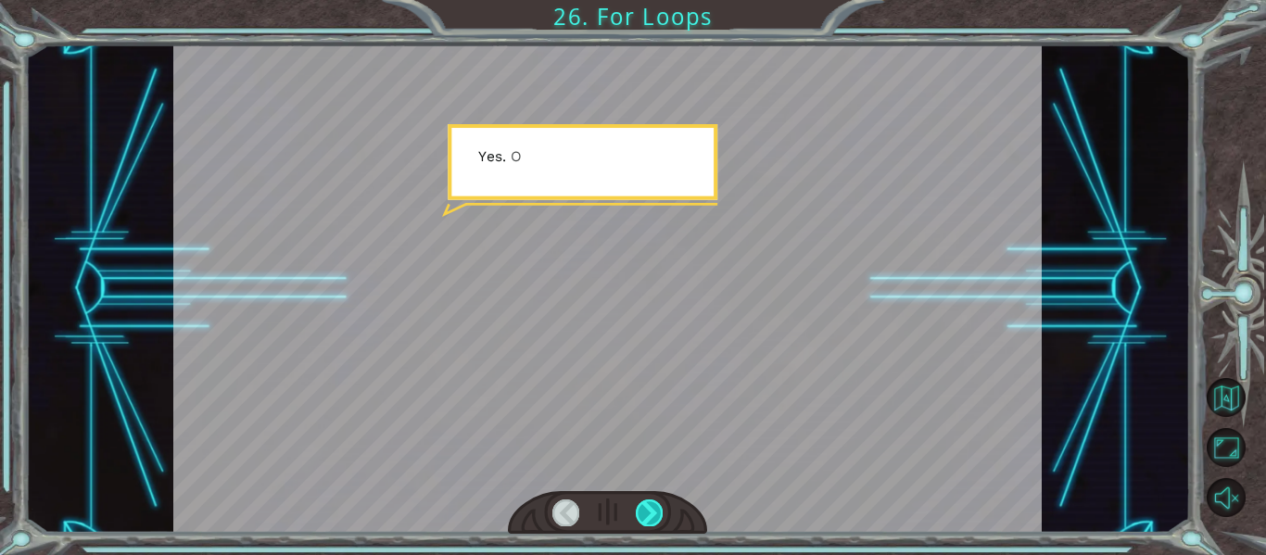
click at [644, 514] on div at bounding box center [649, 512] width 27 height 26
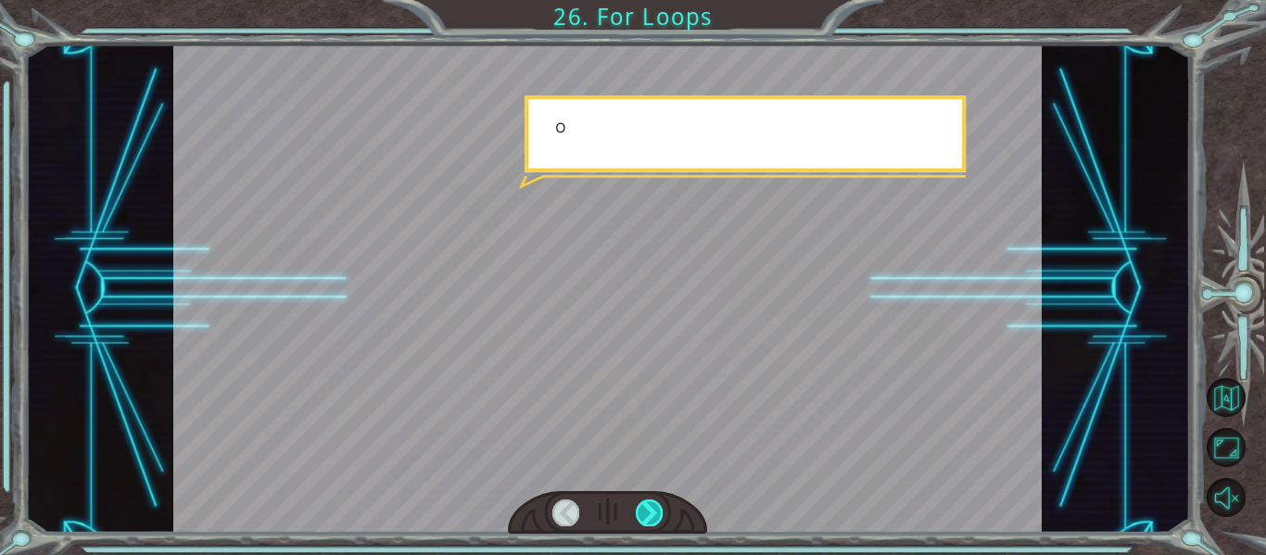
click at [644, 514] on div at bounding box center [649, 512] width 27 height 26
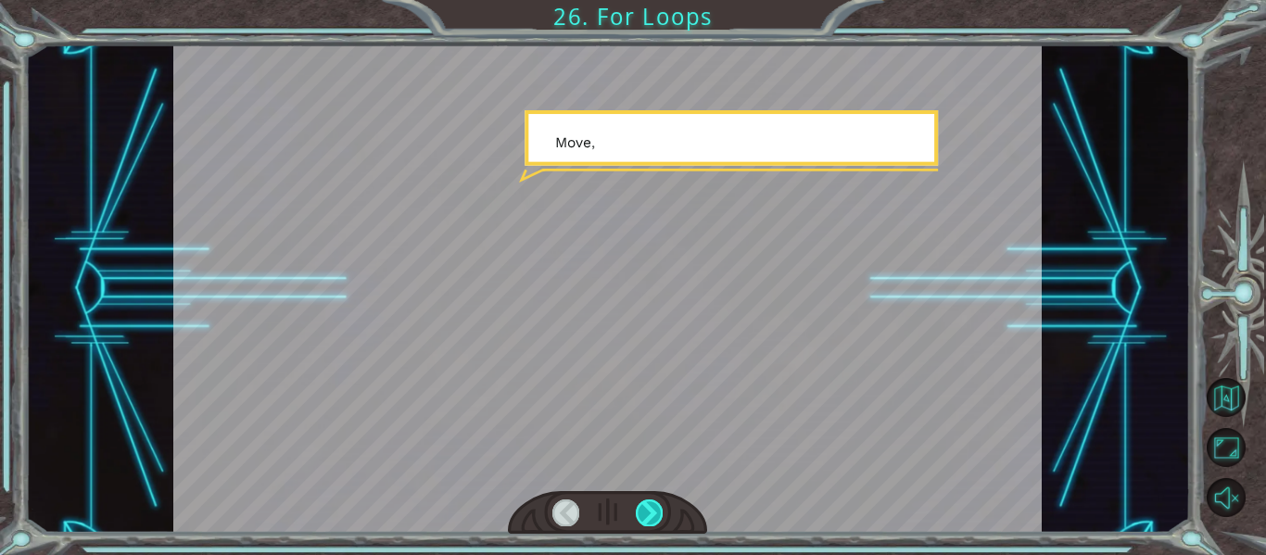
click at [644, 514] on div at bounding box center [649, 512] width 27 height 26
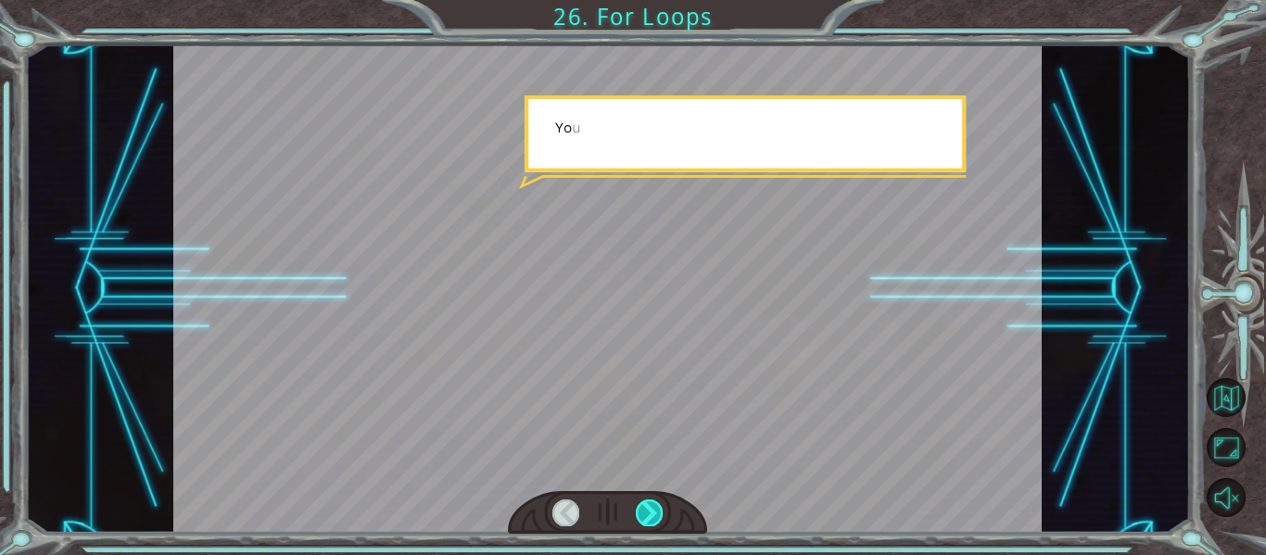
click at [644, 514] on div at bounding box center [649, 512] width 27 height 26
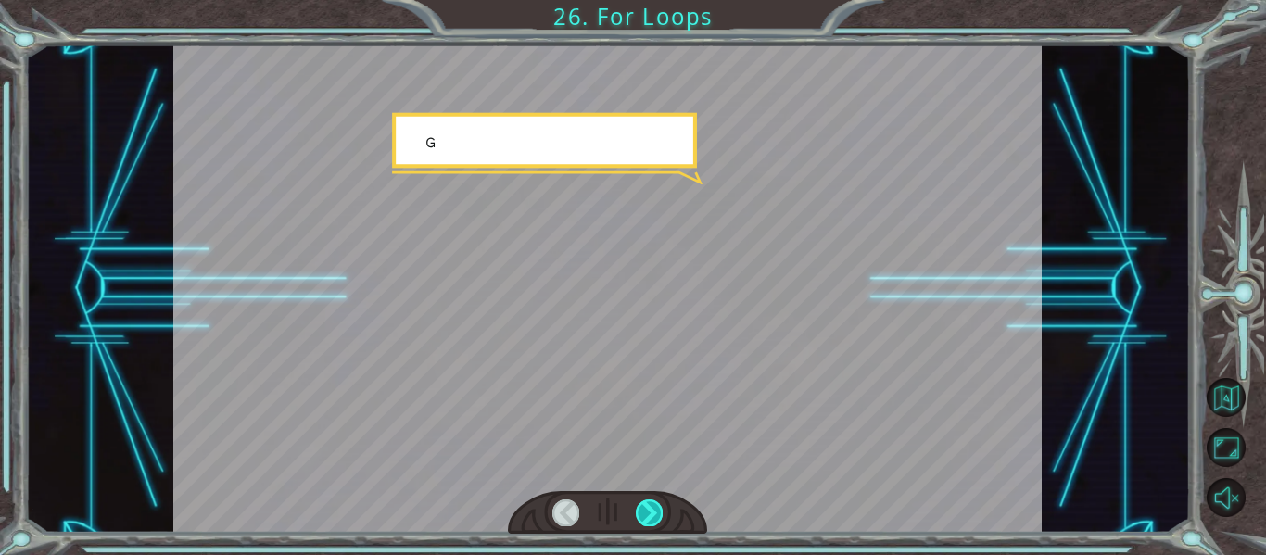
click at [644, 514] on div at bounding box center [649, 512] width 27 height 26
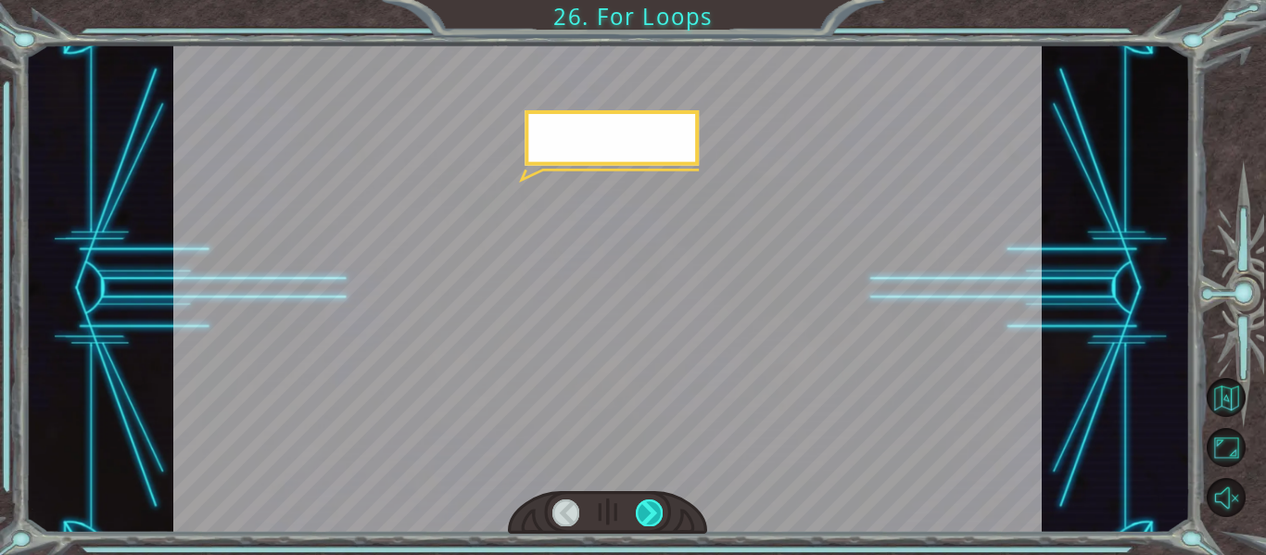
click at [644, 514] on div at bounding box center [649, 512] width 27 height 26
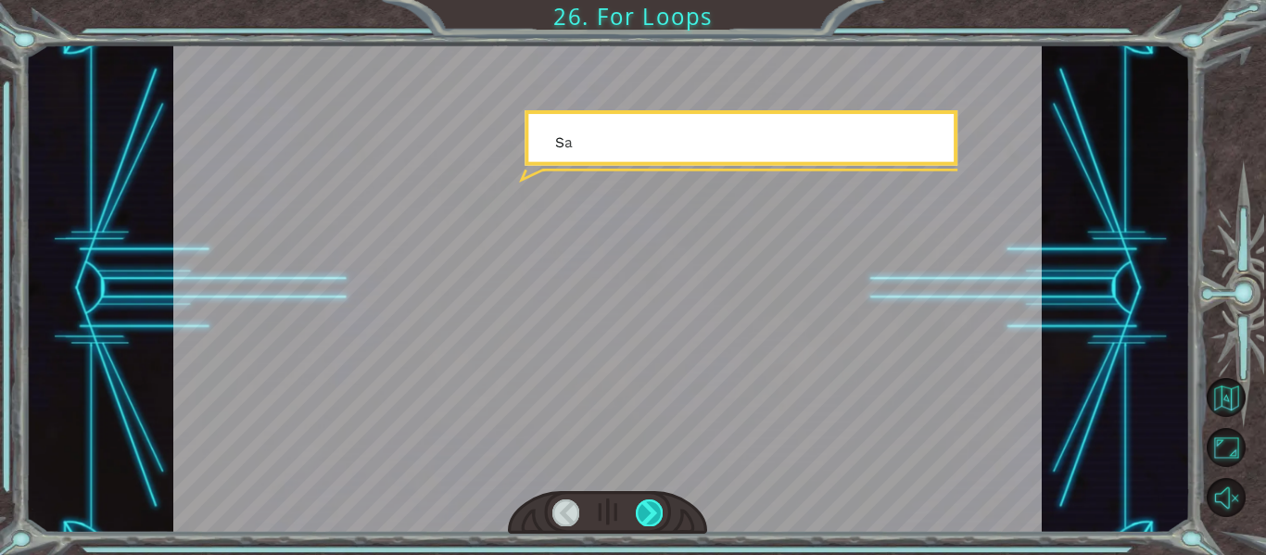
click at [644, 514] on div at bounding box center [649, 512] width 27 height 26
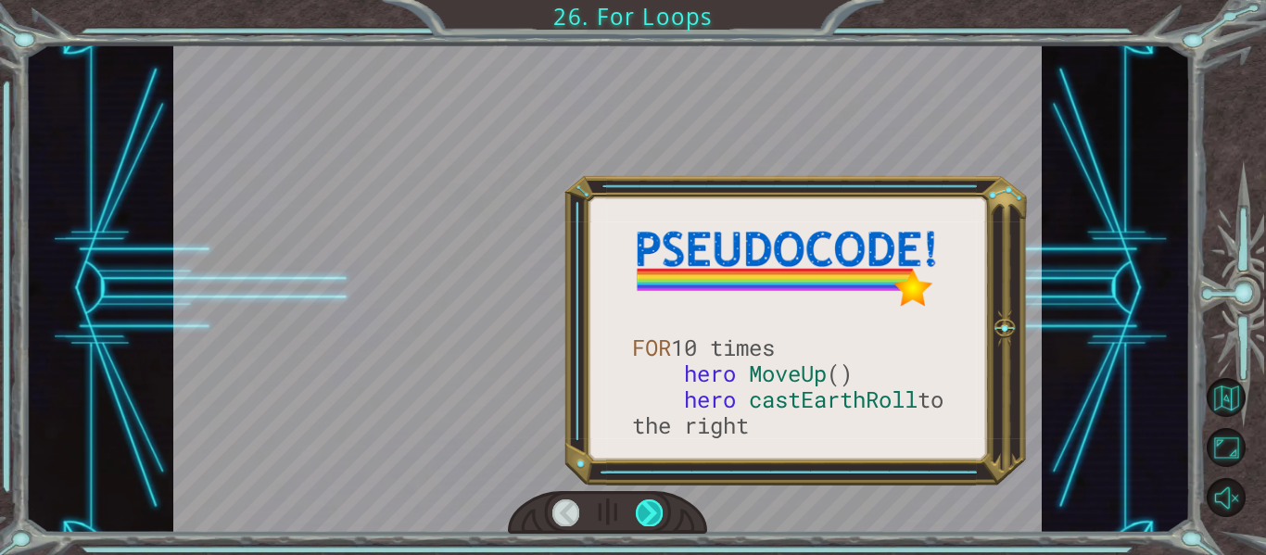
click at [644, 514] on div at bounding box center [649, 512] width 27 height 26
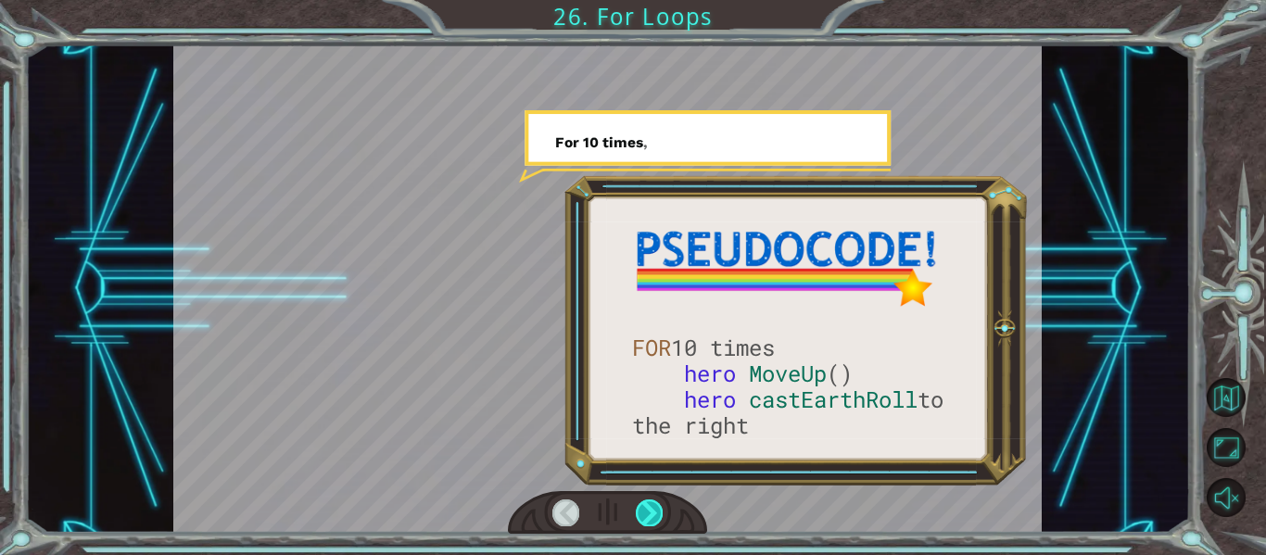
click at [644, 514] on div at bounding box center [649, 512] width 27 height 26
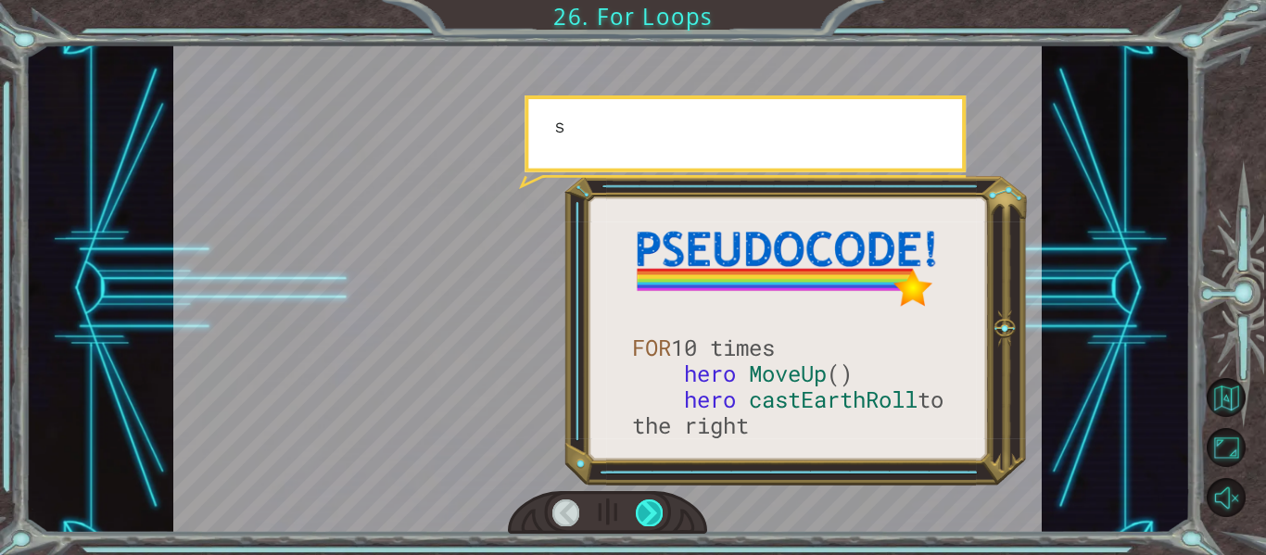
click at [644, 514] on div at bounding box center [649, 512] width 27 height 26
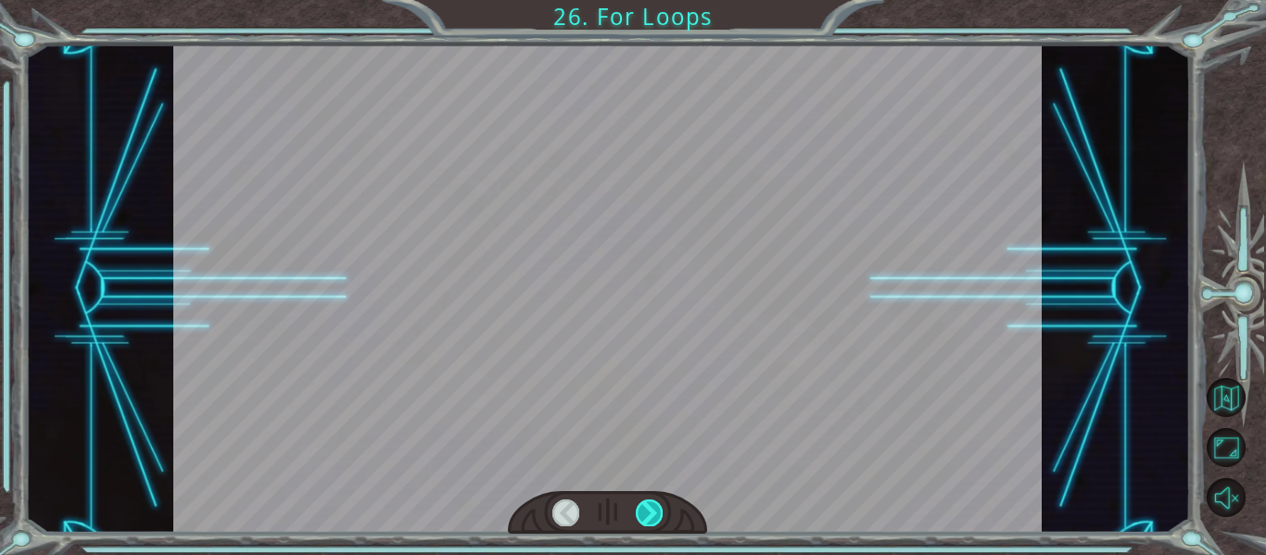
click at [644, 514] on div at bounding box center [649, 512] width 27 height 26
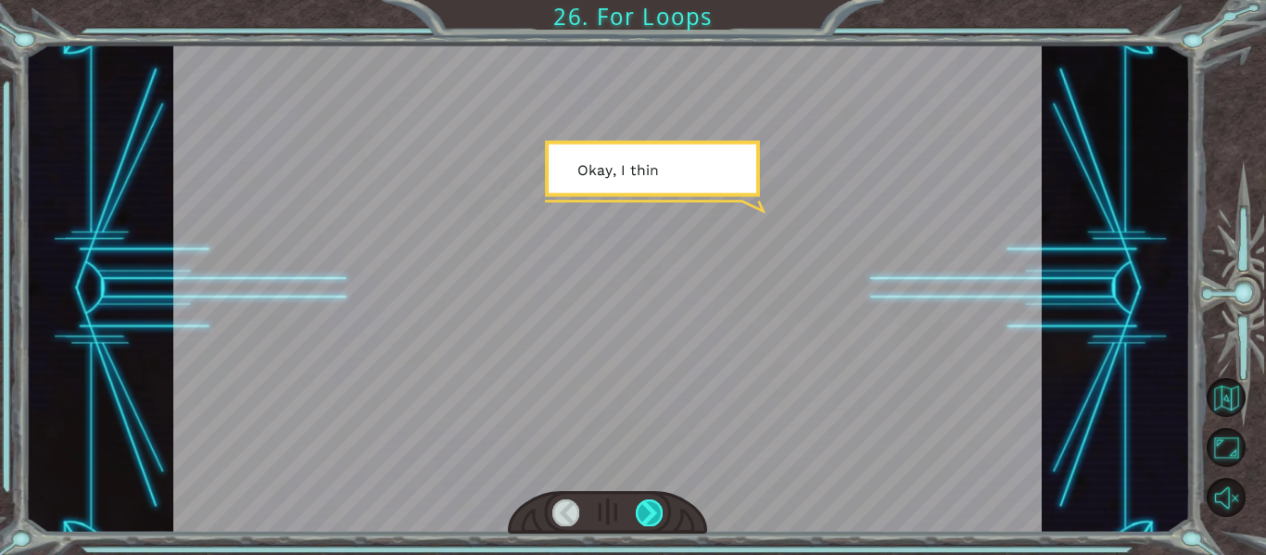
click at [644, 514] on div at bounding box center [649, 512] width 27 height 26
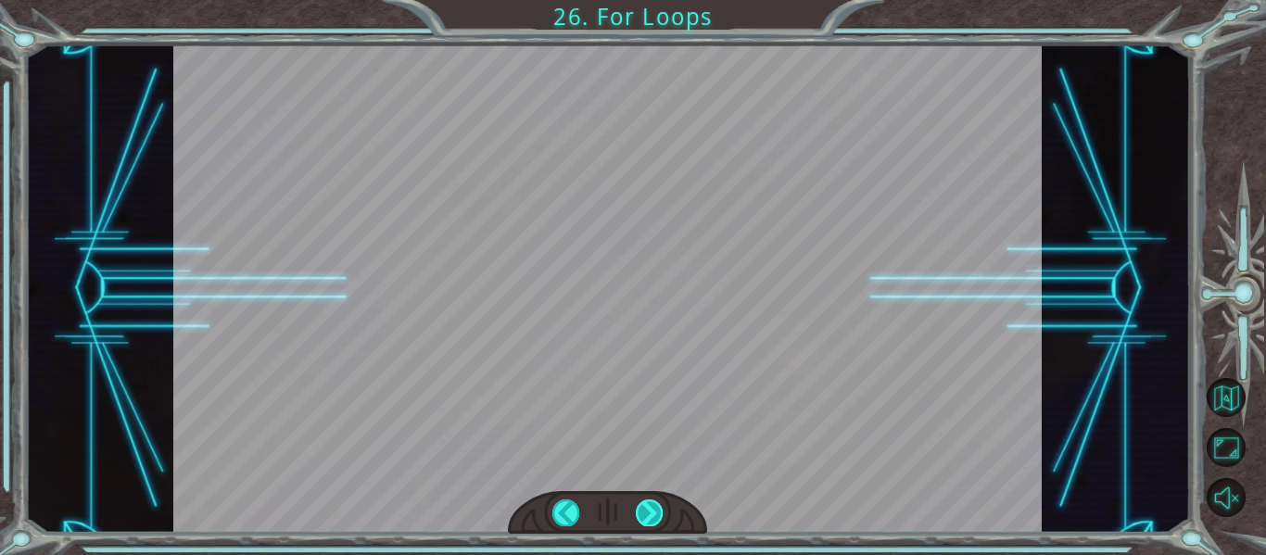
click at [644, 514] on div at bounding box center [649, 512] width 27 height 26
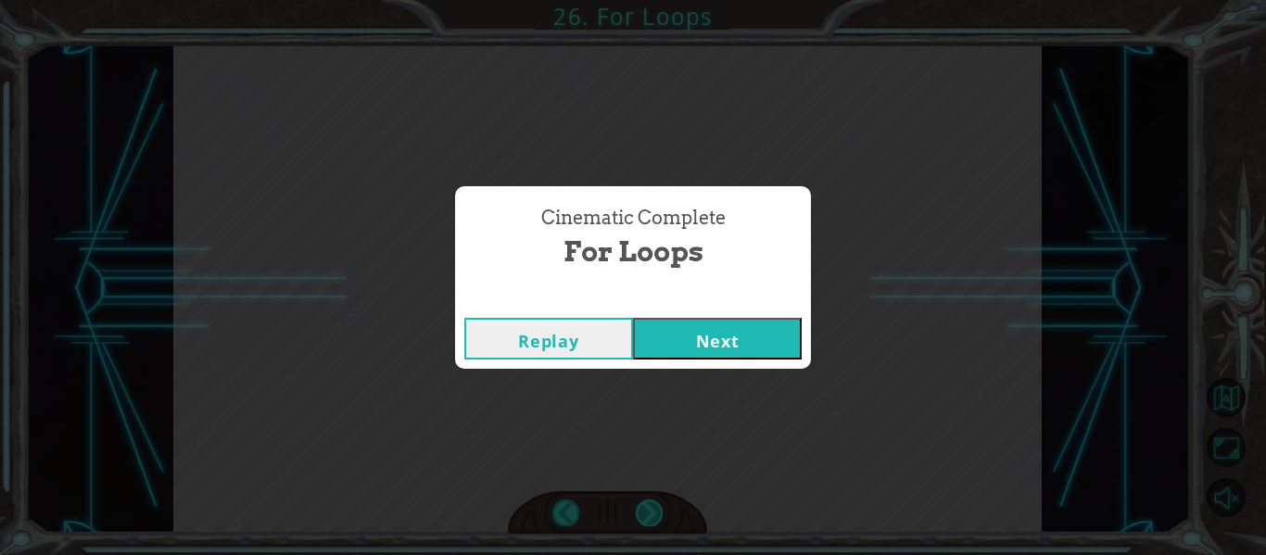
click at [644, 514] on div "Cinematic Complete For Loops Replay Next" at bounding box center [633, 277] width 1266 height 555
click at [699, 349] on button "Next" at bounding box center [717, 339] width 169 height 42
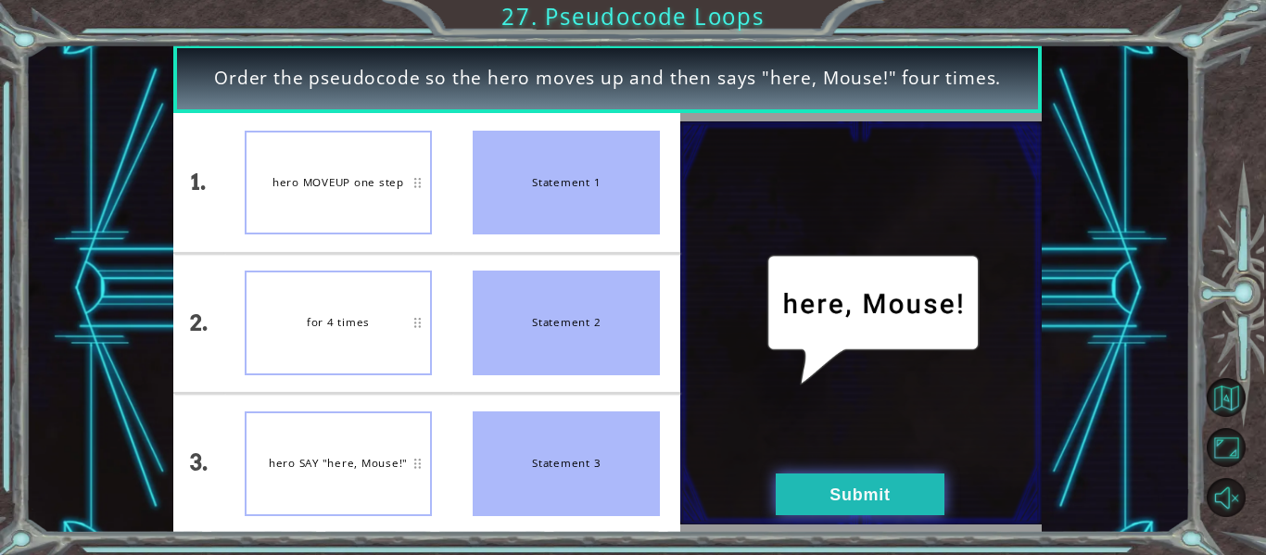
click at [798, 498] on button "Submit" at bounding box center [859, 494] width 169 height 42
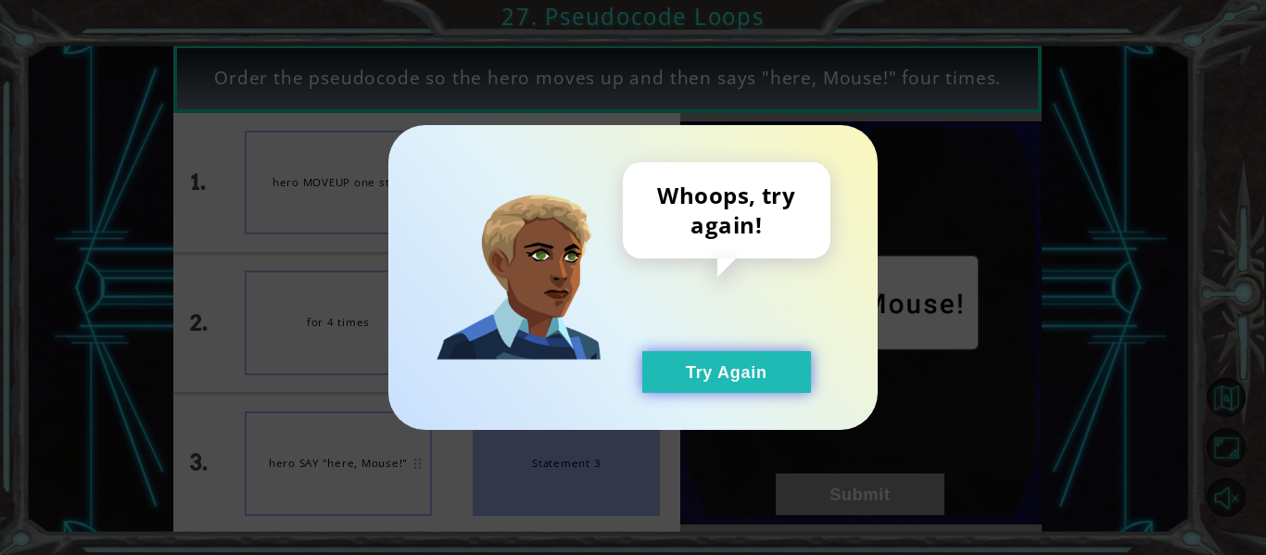
click at [682, 370] on button "Try Again" at bounding box center [726, 372] width 169 height 42
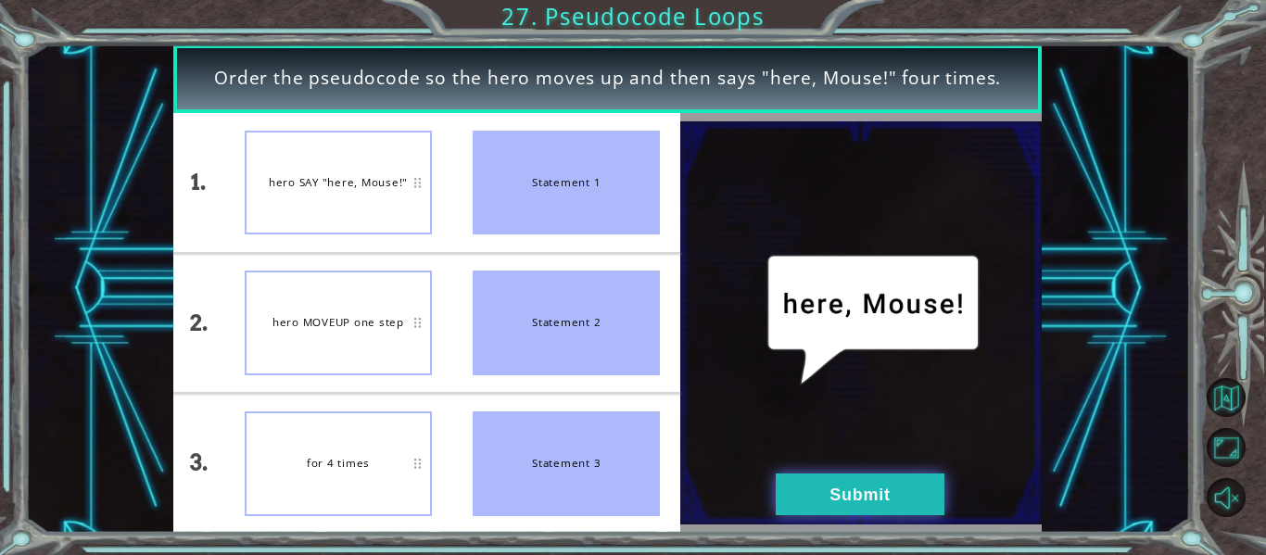
click at [835, 493] on button "Submit" at bounding box center [859, 494] width 169 height 42
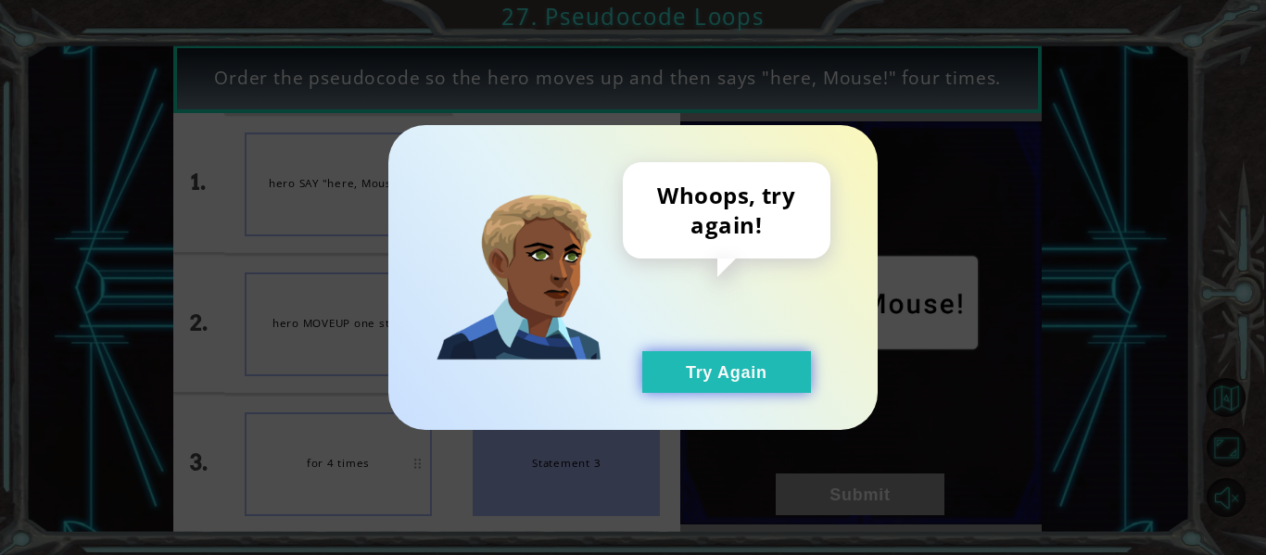
click at [749, 375] on button "Try Again" at bounding box center [726, 372] width 169 height 42
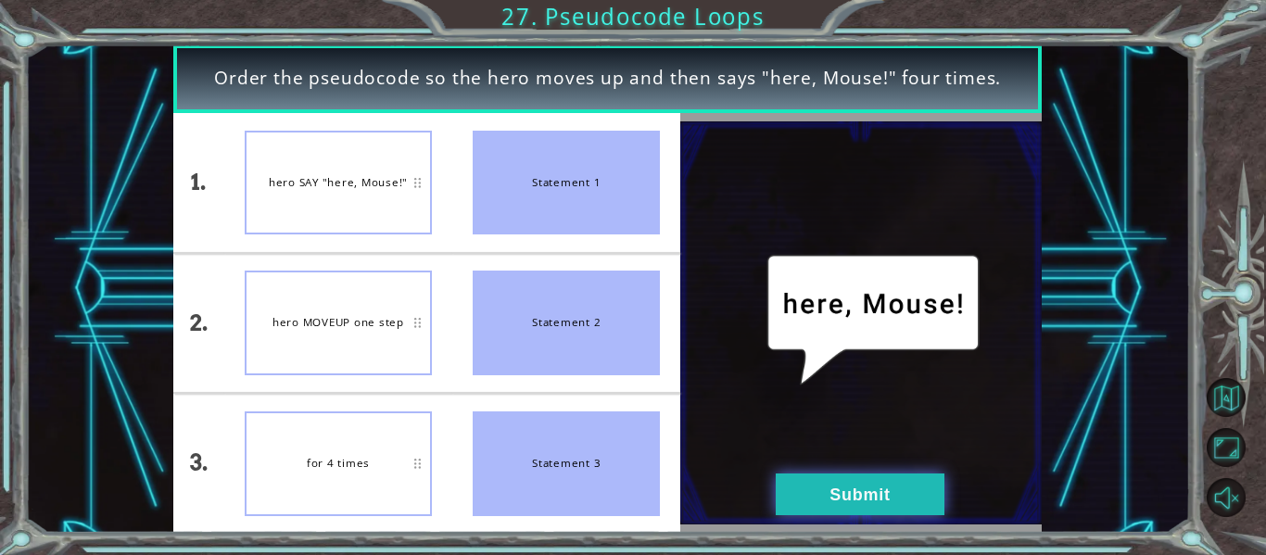
click at [831, 480] on button "Submit" at bounding box center [859, 494] width 169 height 42
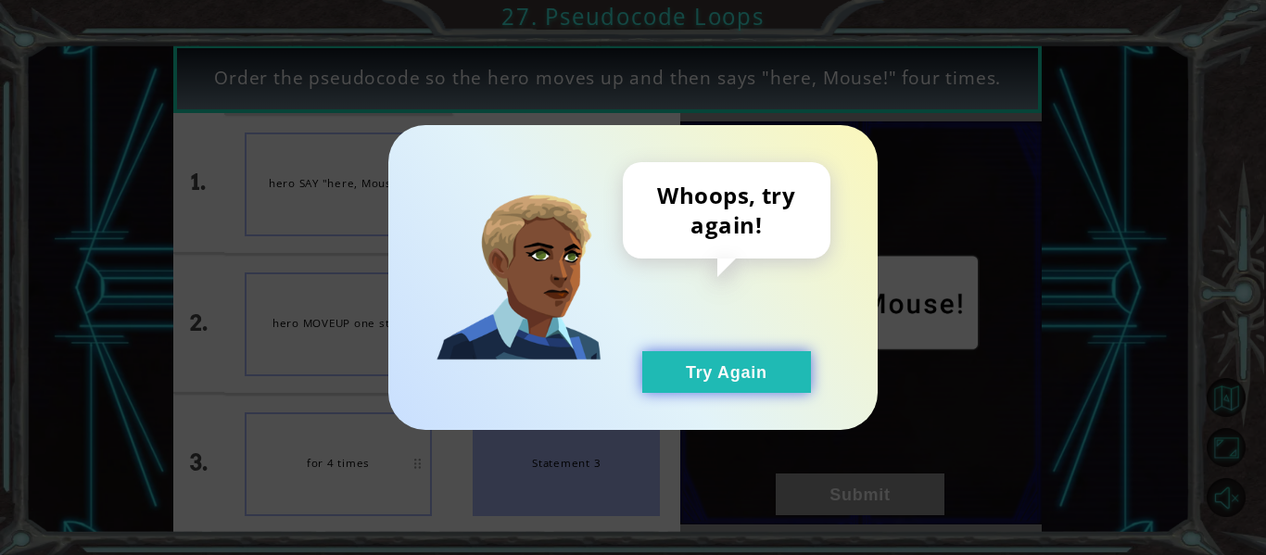
click at [733, 366] on button "Try Again" at bounding box center [726, 372] width 169 height 42
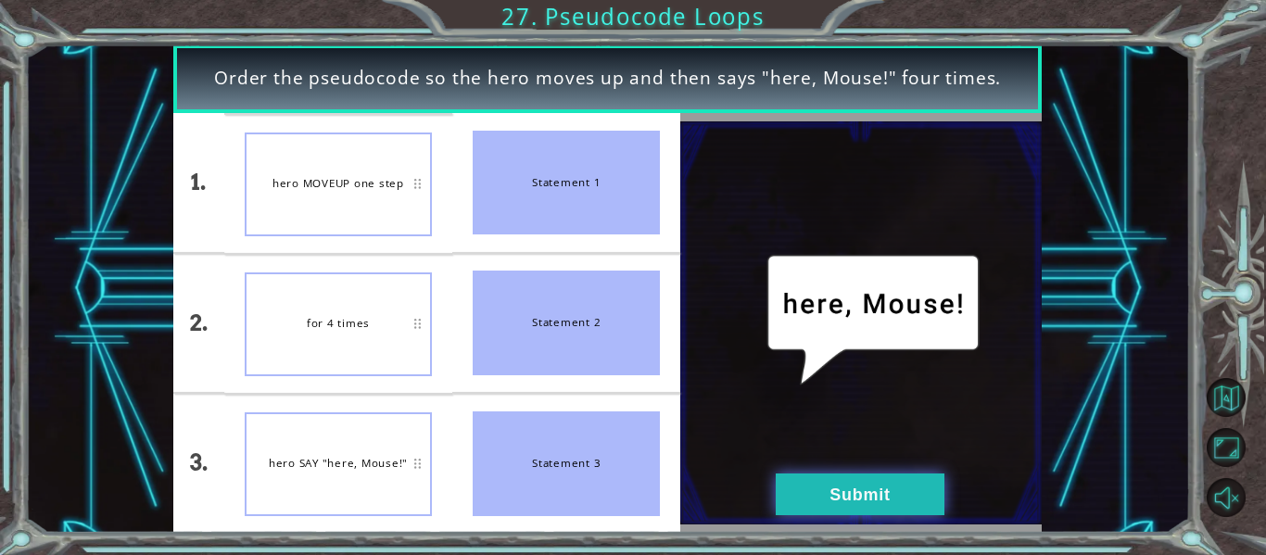
click at [787, 478] on button "Submit" at bounding box center [859, 494] width 169 height 42
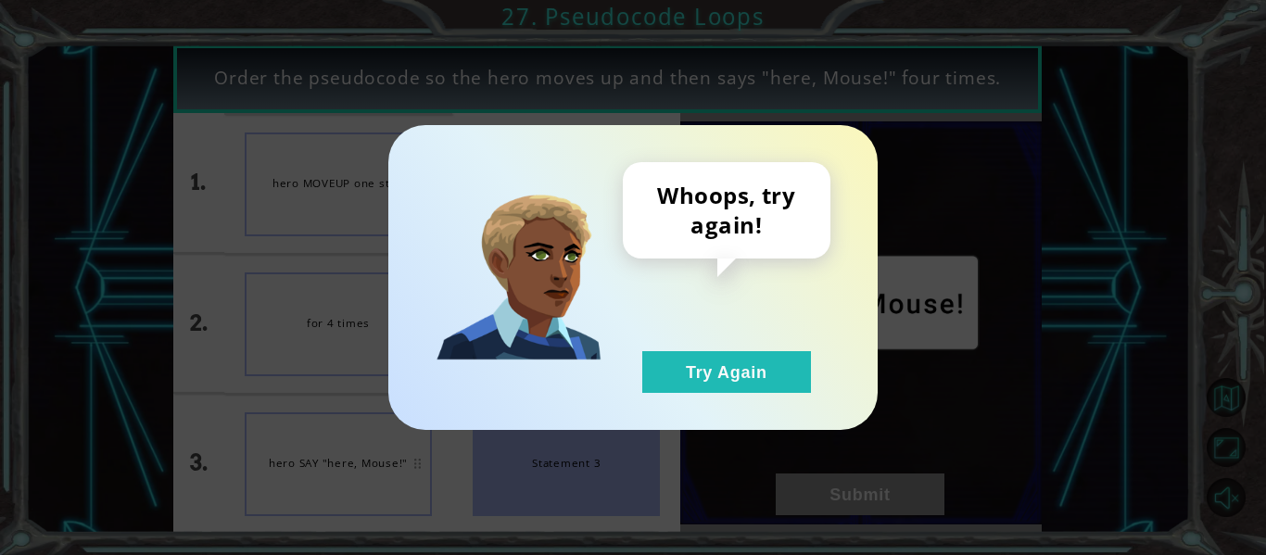
click at [747, 393] on div "Whoops, try again! Try Again" at bounding box center [632, 277] width 489 height 305
click at [712, 380] on button "Try Again" at bounding box center [726, 372] width 169 height 42
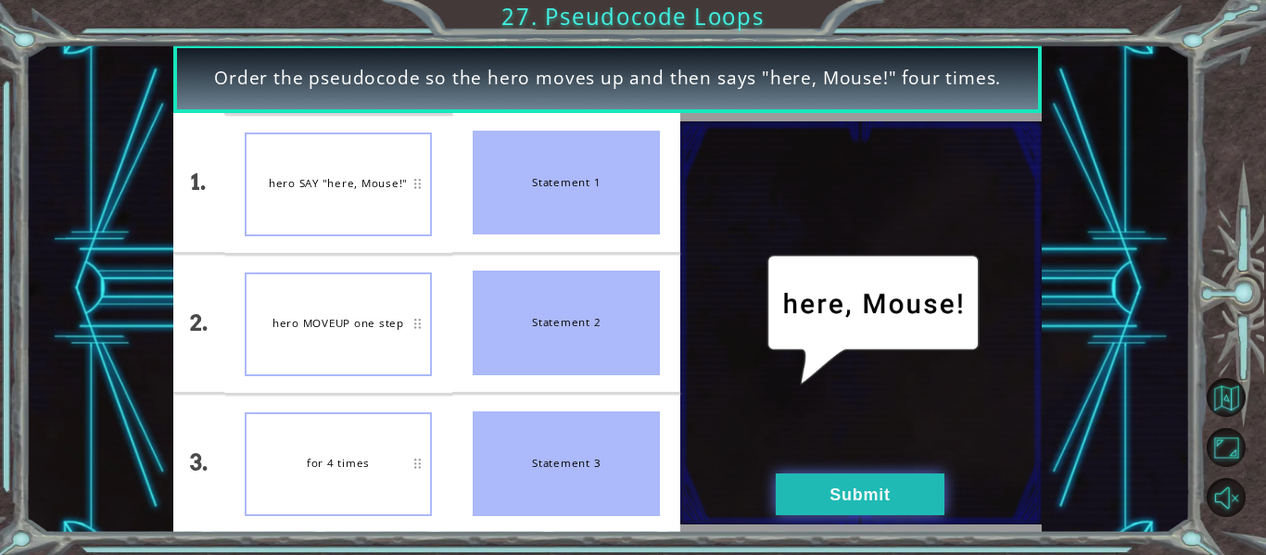
click at [787, 475] on button "Submit" at bounding box center [859, 494] width 169 height 42
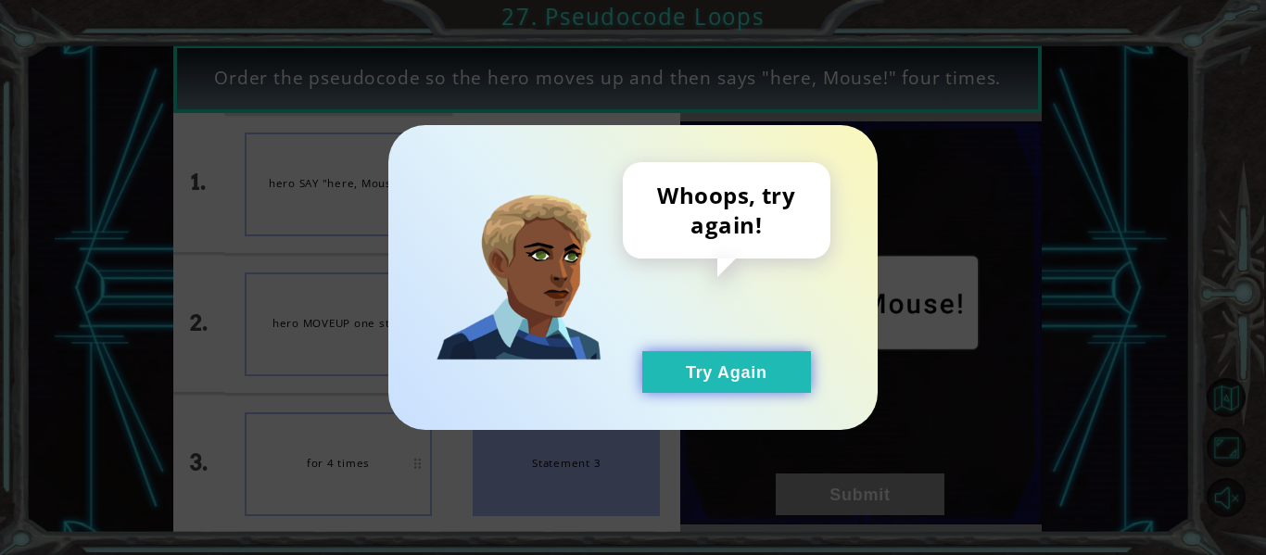
click at [736, 369] on button "Try Again" at bounding box center [726, 372] width 169 height 42
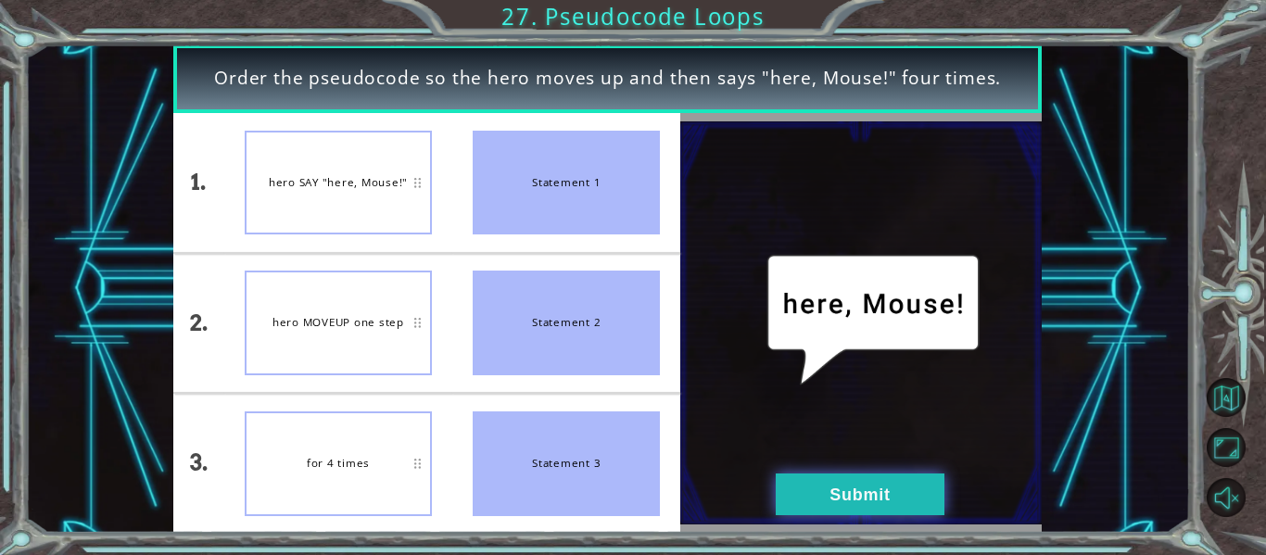
click at [830, 494] on button "Submit" at bounding box center [859, 494] width 169 height 42
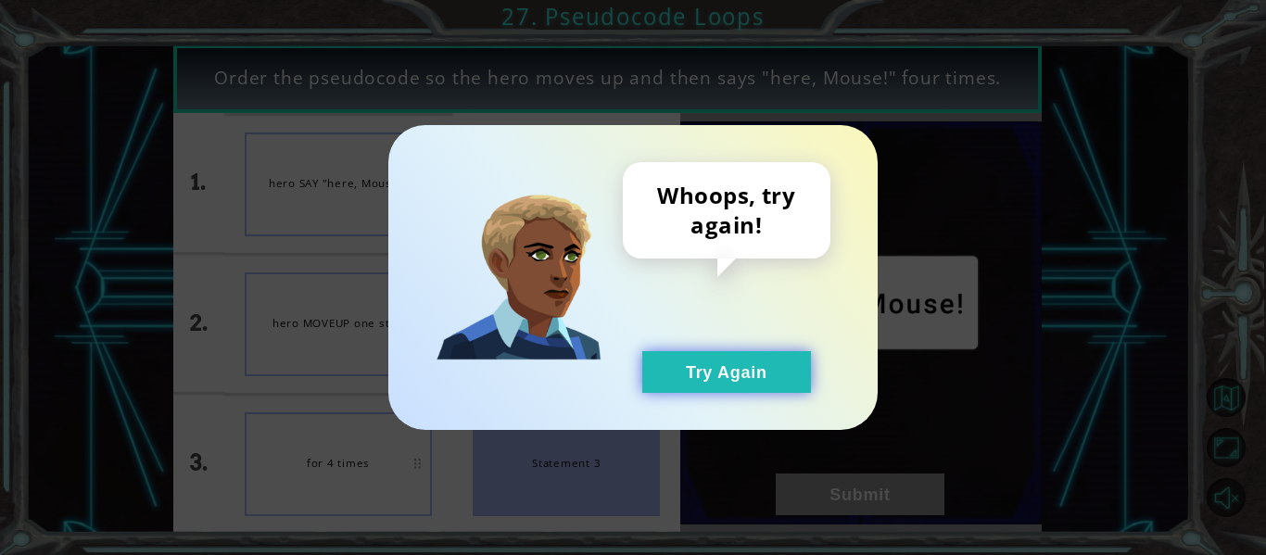
click at [717, 370] on button "Try Again" at bounding box center [726, 372] width 169 height 42
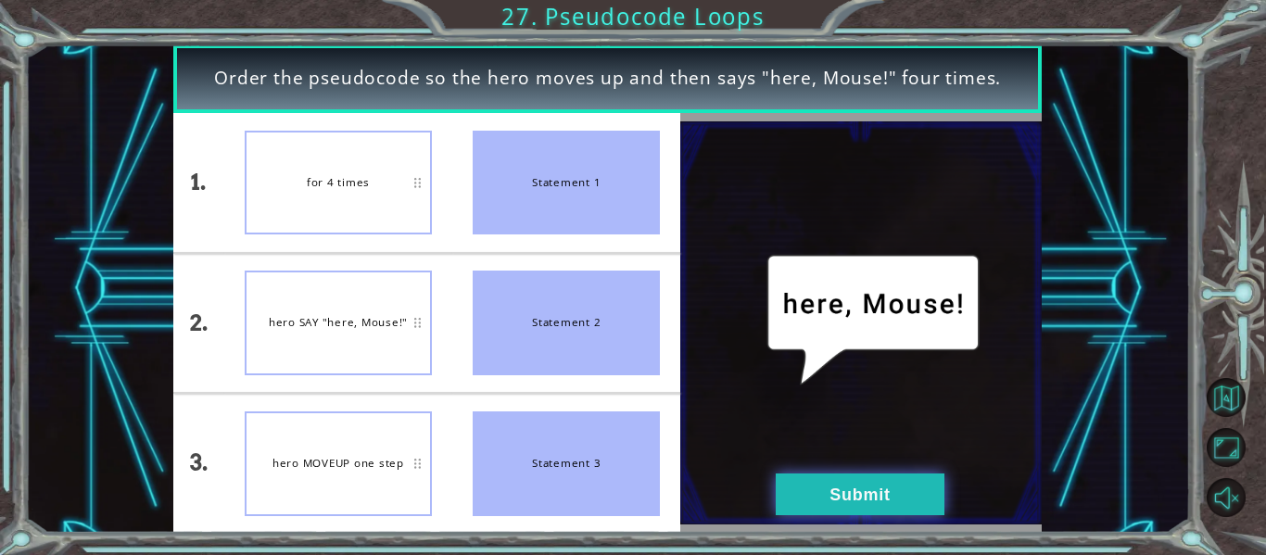
click at [779, 490] on button "Submit" at bounding box center [859, 494] width 169 height 42
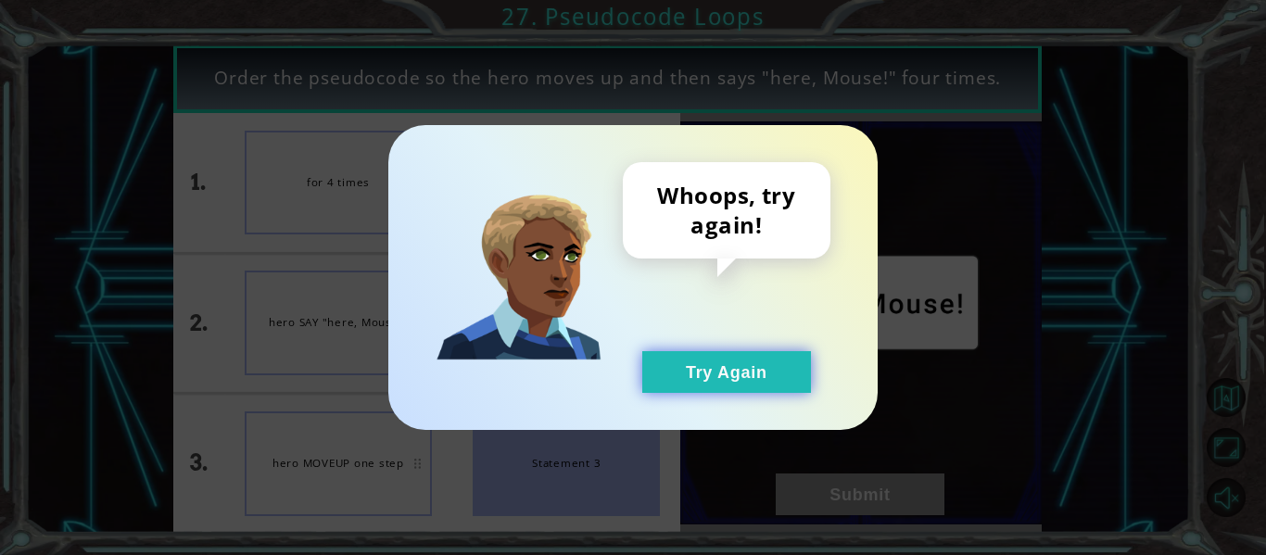
click at [724, 388] on button "Try Again" at bounding box center [726, 372] width 169 height 42
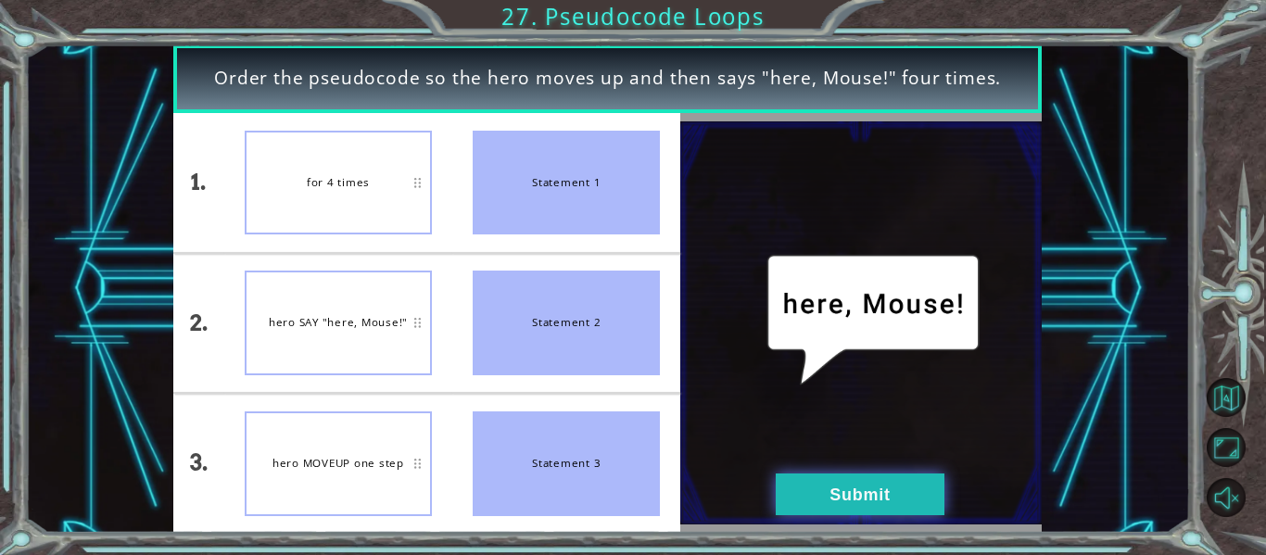
click at [843, 498] on button "Submit" at bounding box center [859, 494] width 169 height 42
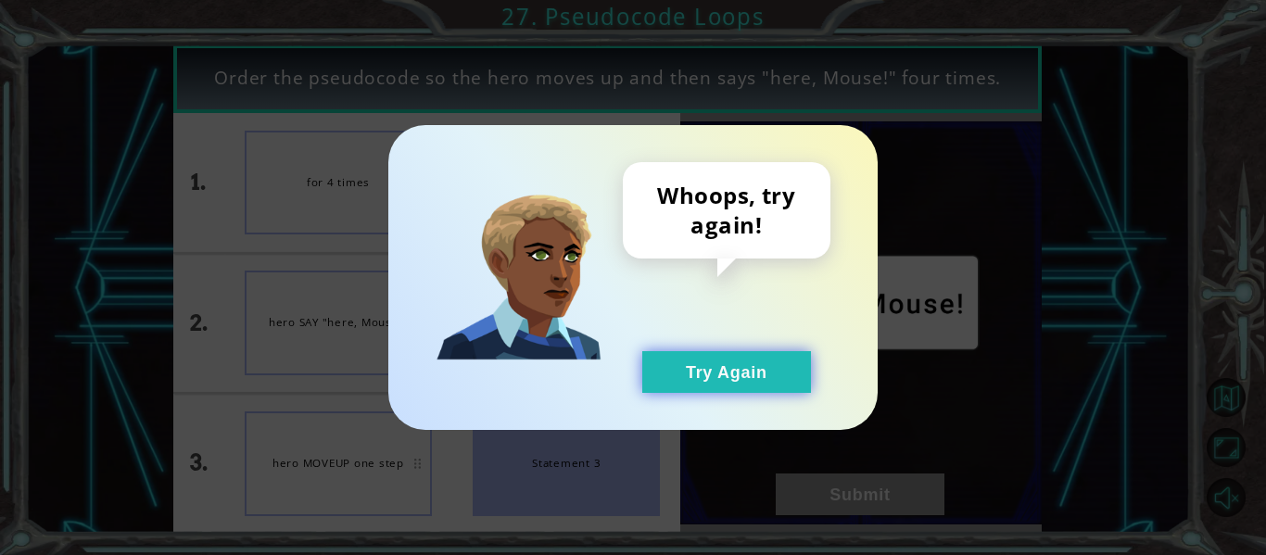
click at [778, 360] on button "Try Again" at bounding box center [726, 372] width 169 height 42
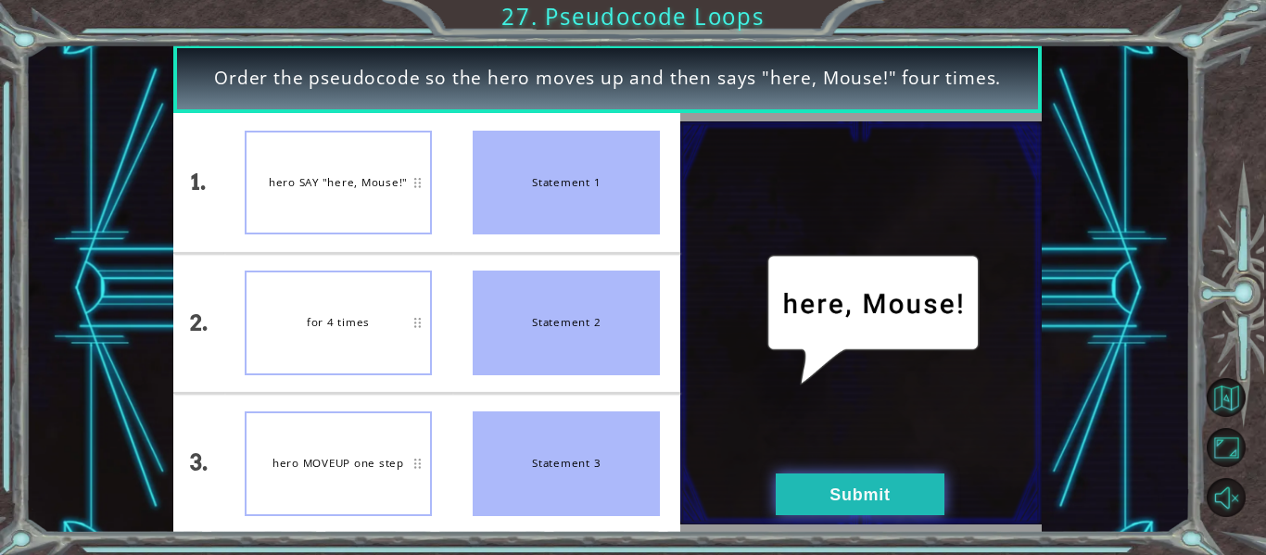
click at [791, 483] on button "Submit" at bounding box center [859, 494] width 169 height 42
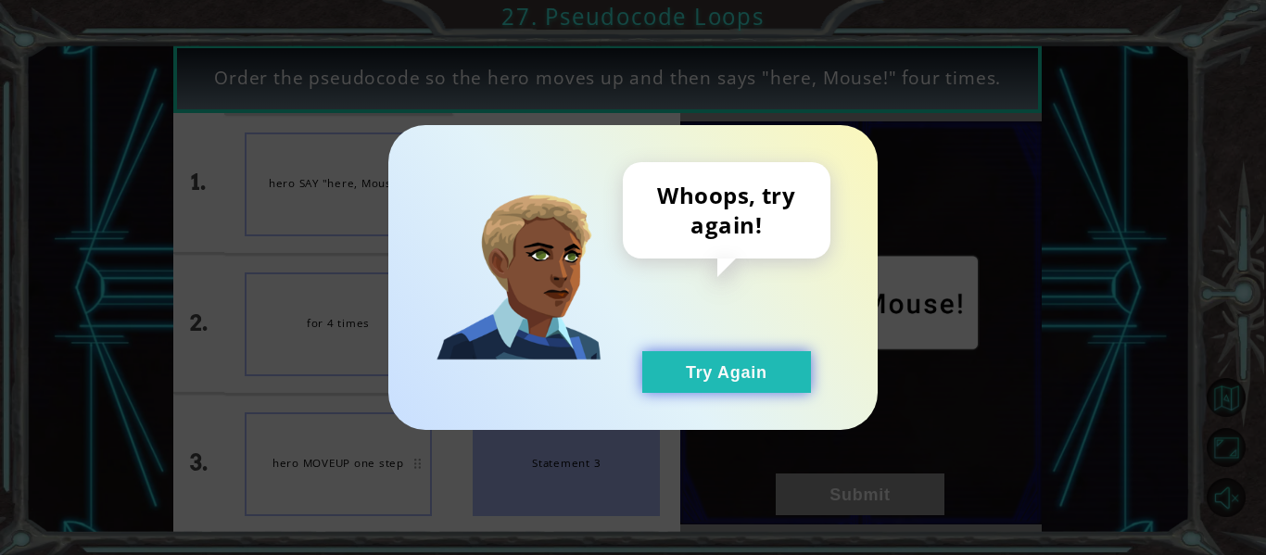
click at [681, 376] on button "Try Again" at bounding box center [726, 372] width 169 height 42
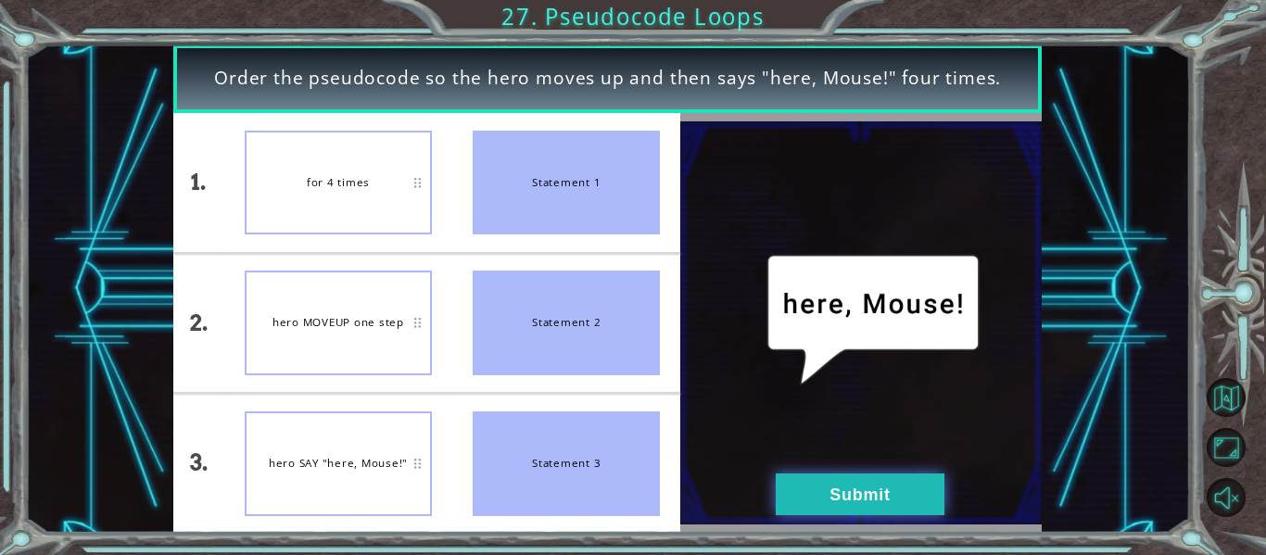
click at [775, 491] on button "Submit" at bounding box center [859, 494] width 169 height 42
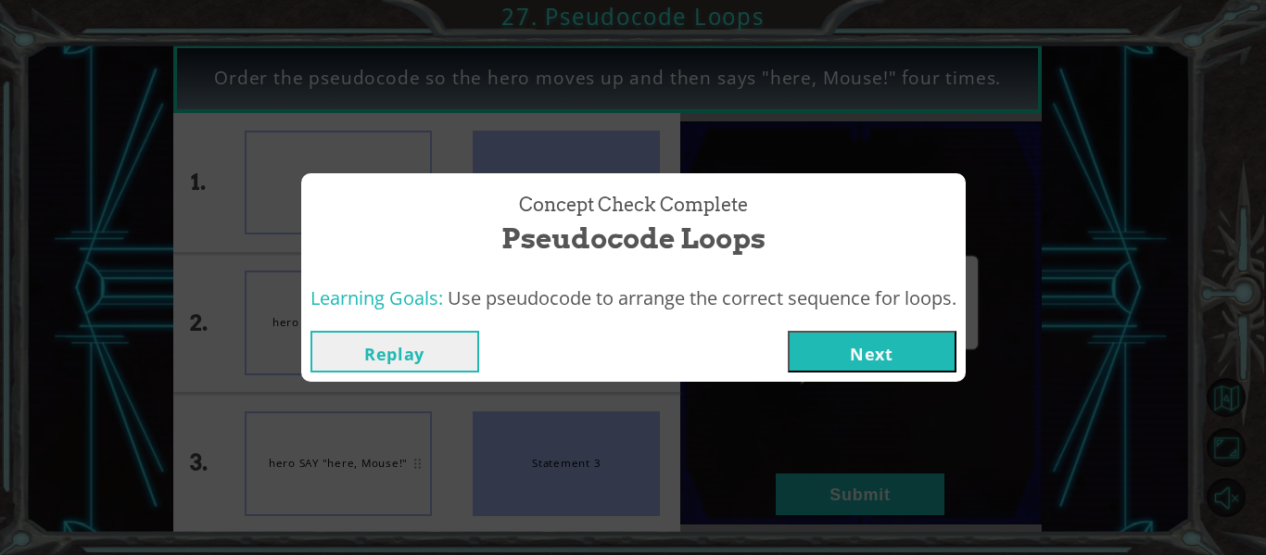
click at [839, 369] on button "Next" at bounding box center [871, 352] width 169 height 42
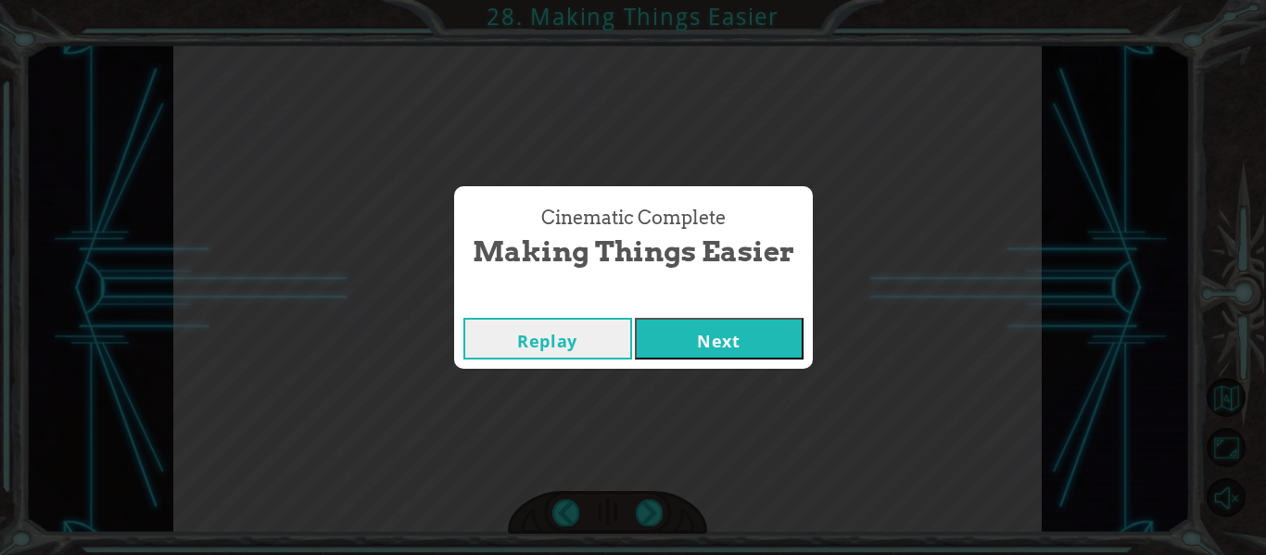
click at [783, 336] on button "Next" at bounding box center [719, 339] width 169 height 42
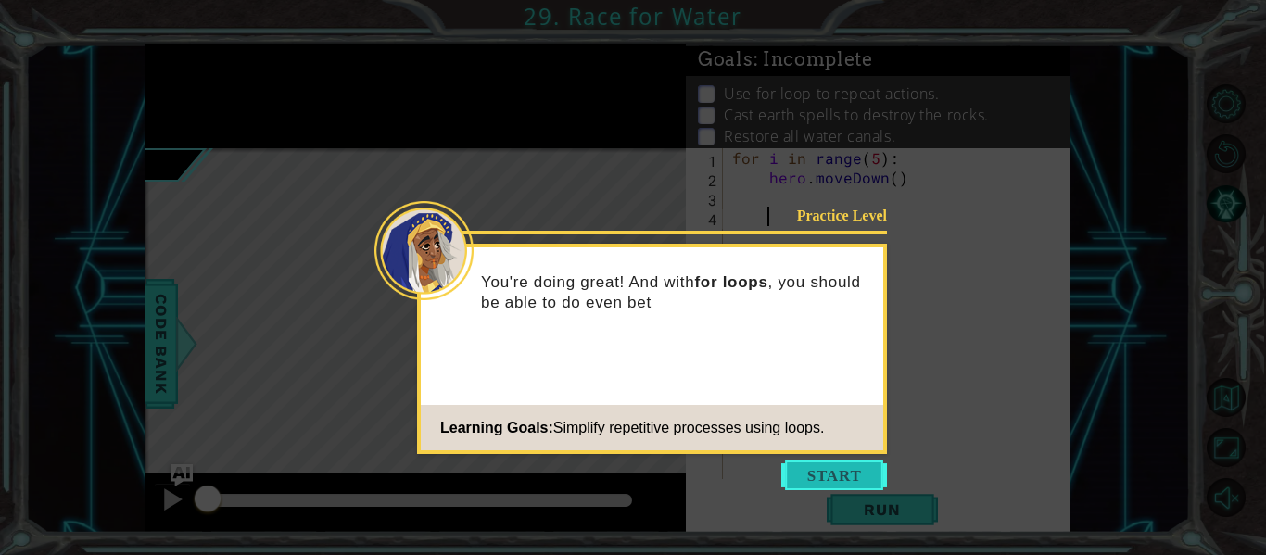
click at [846, 484] on button "Start" at bounding box center [834, 475] width 106 height 30
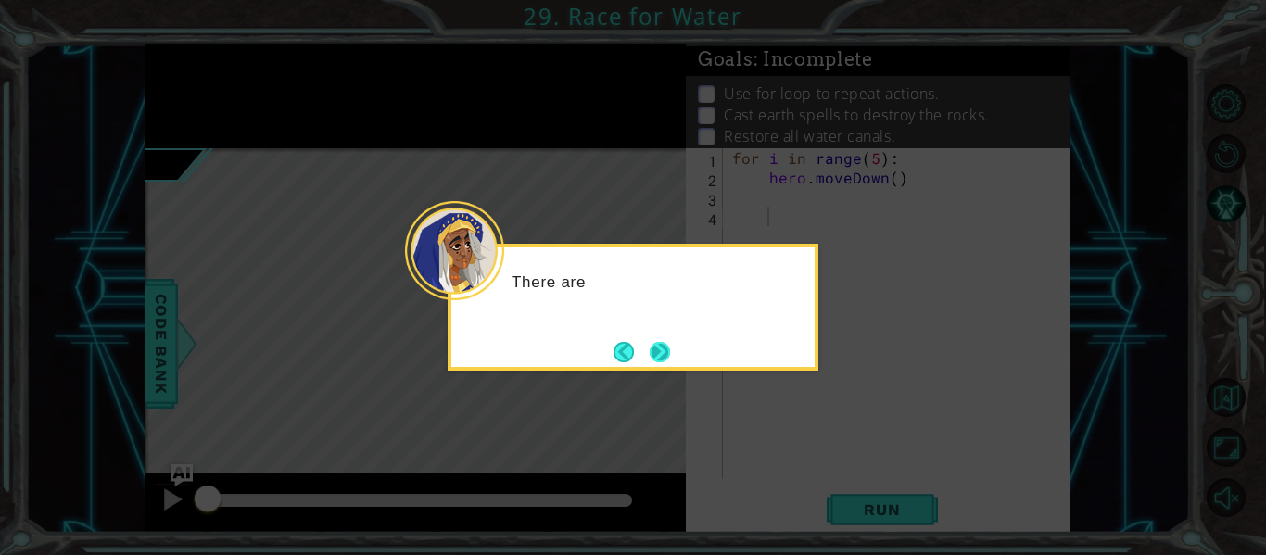
click at [649, 362] on button "Next" at bounding box center [659, 352] width 20 height 20
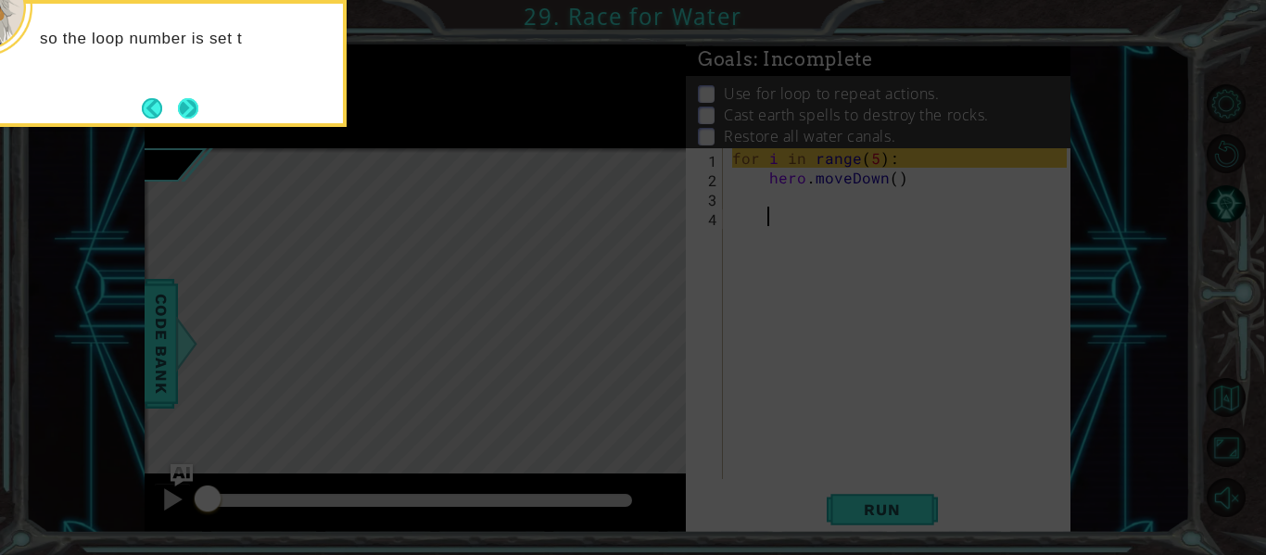
click at [195, 116] on button "Next" at bounding box center [188, 108] width 20 height 20
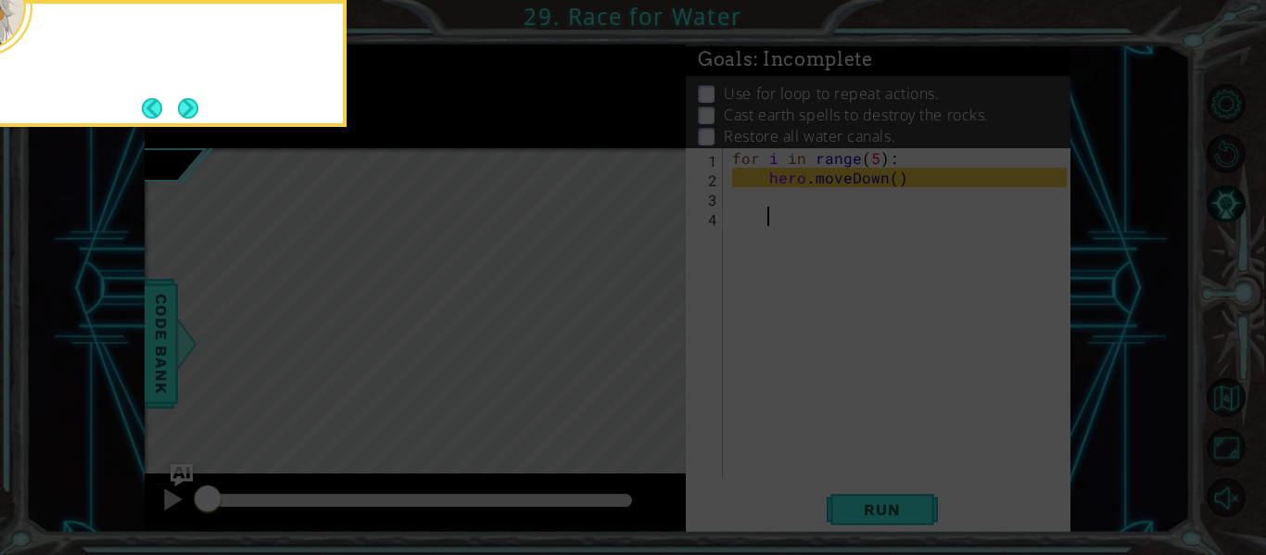
click at [195, 116] on button "Next" at bounding box center [188, 107] width 21 height 21
click at [195, 116] on icon at bounding box center [633, 83] width 1266 height 944
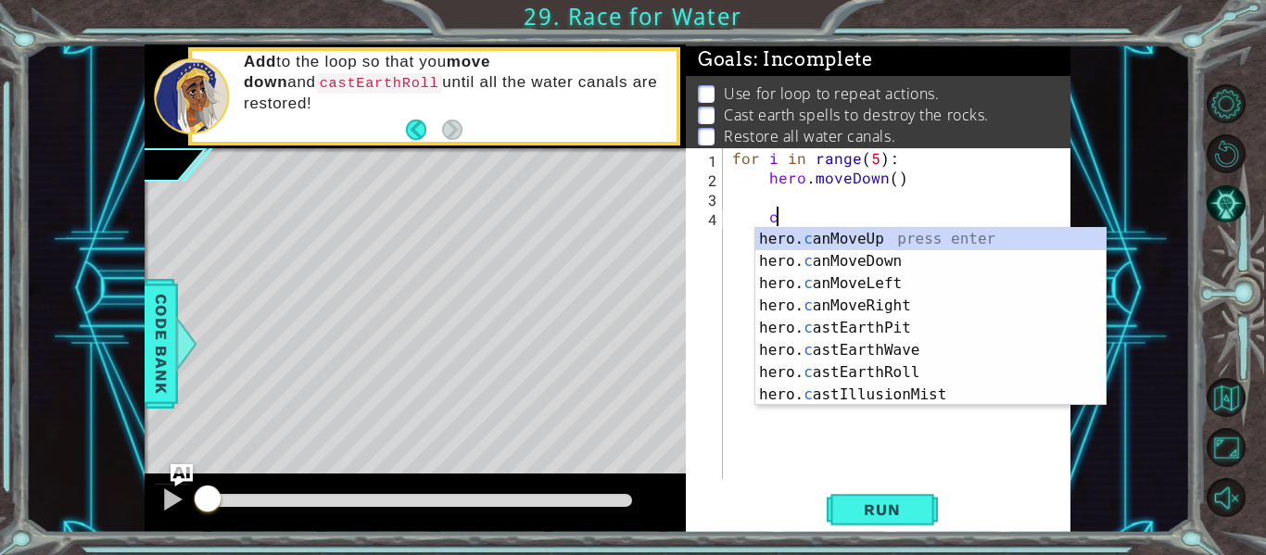
scroll to position [0, 3]
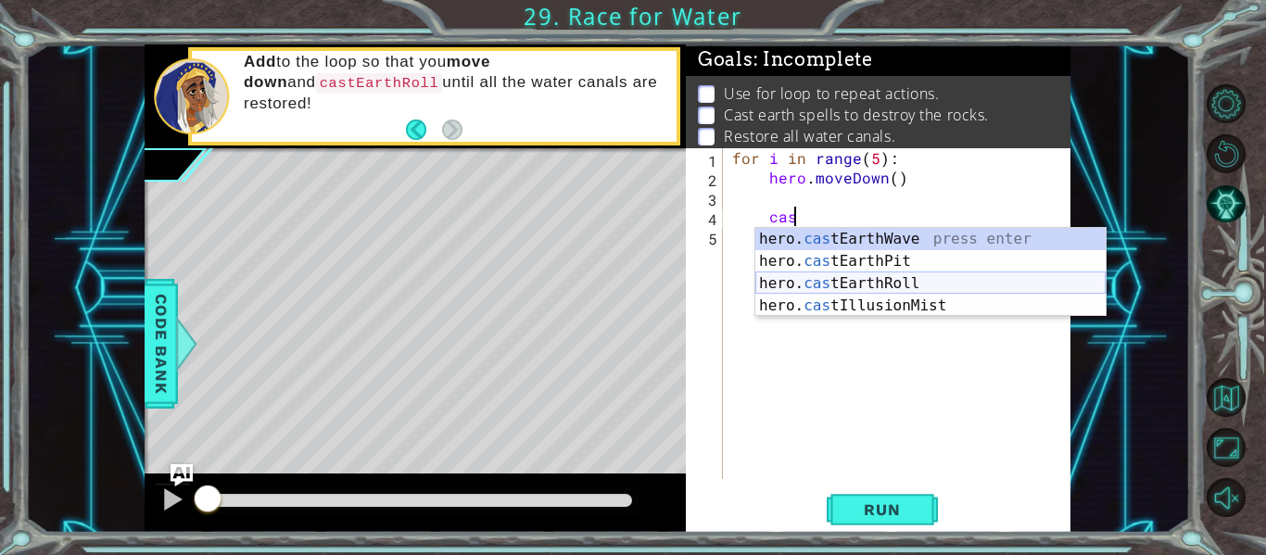
click at [887, 284] on div "hero. cas tEarthWave press enter hero. cas tEarthPit press enter hero. cas tEar…" at bounding box center [930, 294] width 350 height 133
type textarea "hero.castEarthRoll("right")"
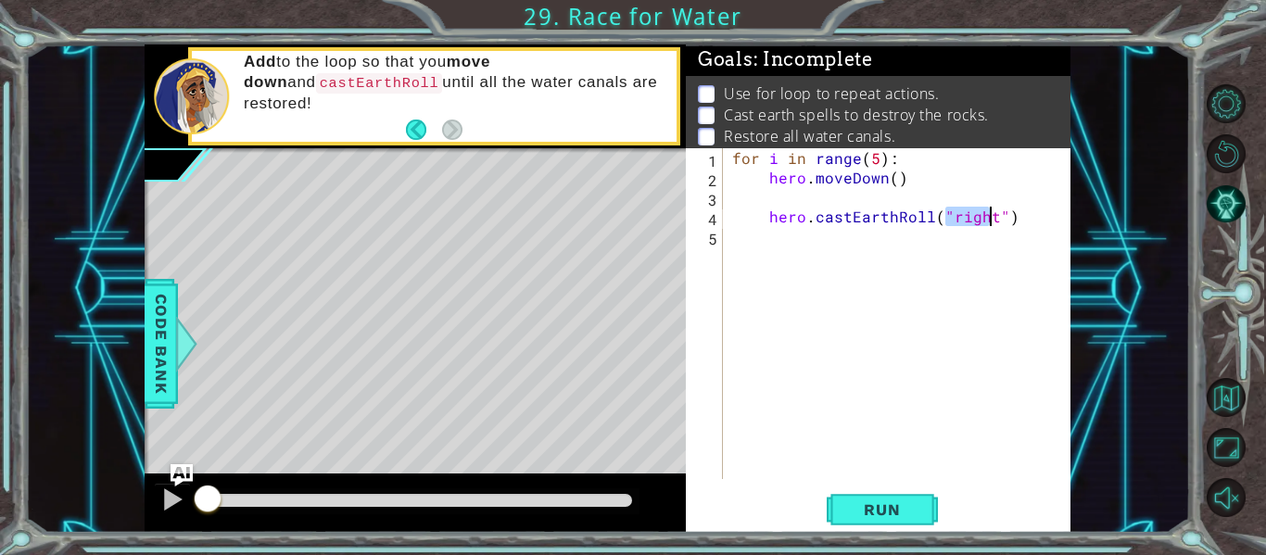
click at [791, 247] on div "for i in range ( 5 ) : hero . moveDown ( ) hero . castEarthRoll ( "right" )" at bounding box center [901, 333] width 347 height 370
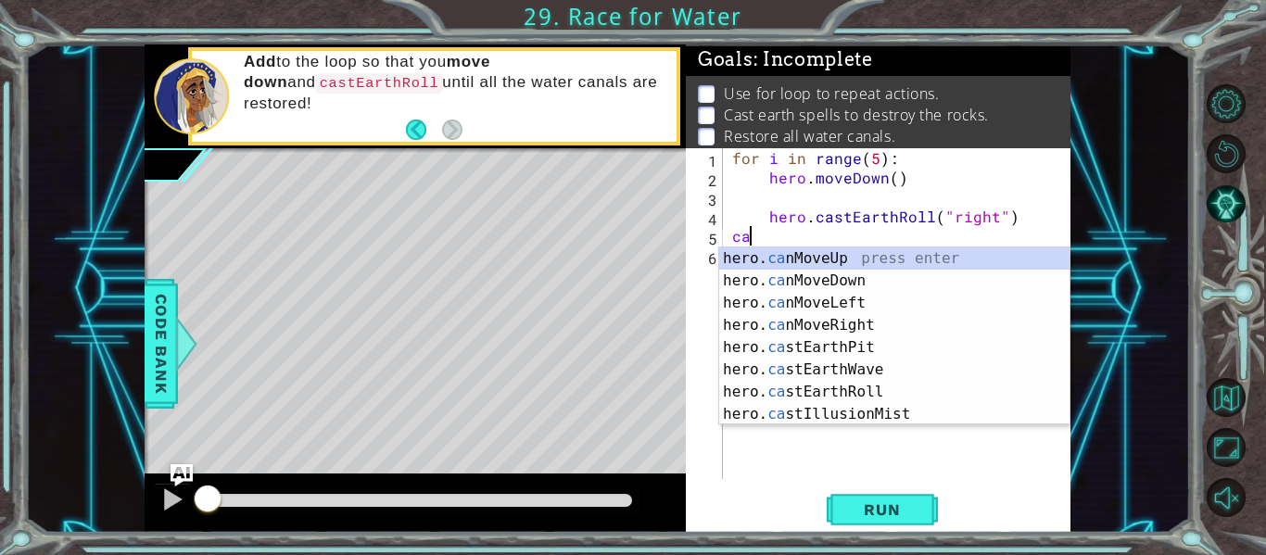
scroll to position [0, 1]
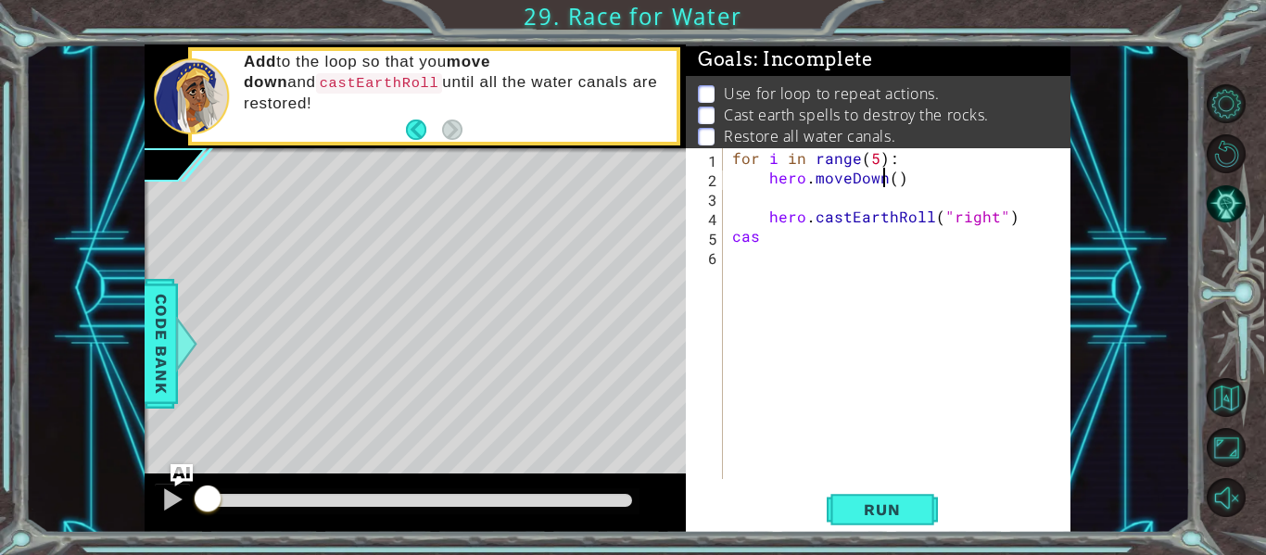
click at [888, 178] on div "for i in range ( 5 ) : hero . moveDown ( ) hero . castEarthRoll ( "right" ) cas" at bounding box center [901, 333] width 347 height 370
click at [896, 182] on div "for i in range ( 5 ) : hero . moveDown ( ) hero . castEarthRoll ( "right" ) cas" at bounding box center [901, 333] width 347 height 370
type textarea "hero.moveDown()"
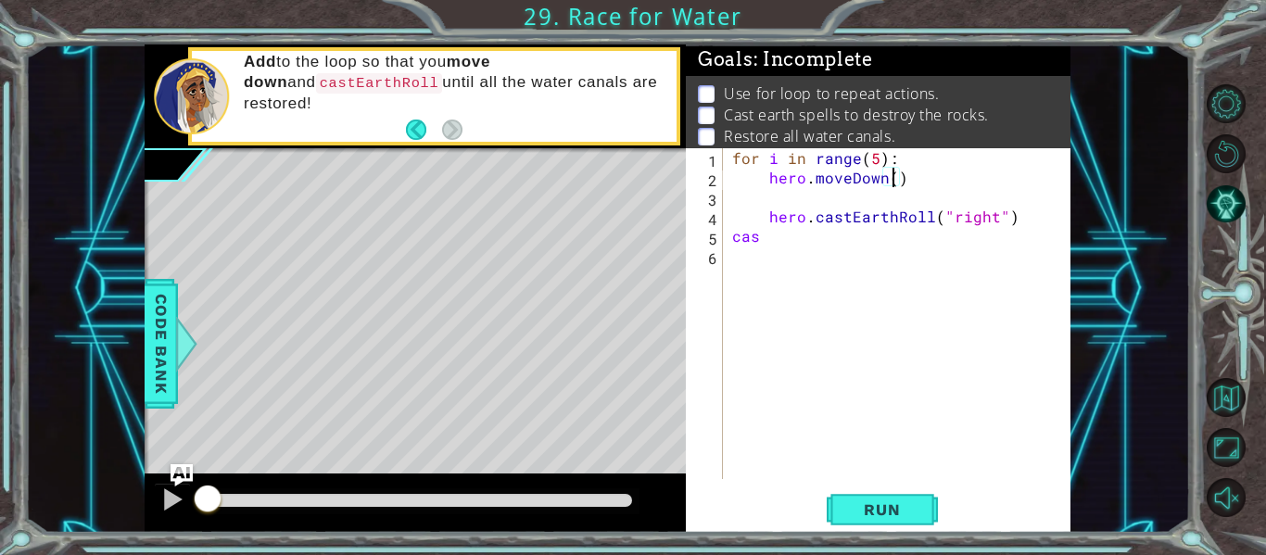
click at [762, 206] on div "for i in range ( 5 ) : hero . moveDown ( ) hero . castEarthRoll ( "right" ) cas" at bounding box center [901, 333] width 347 height 370
type textarea "hero.moveDown()"
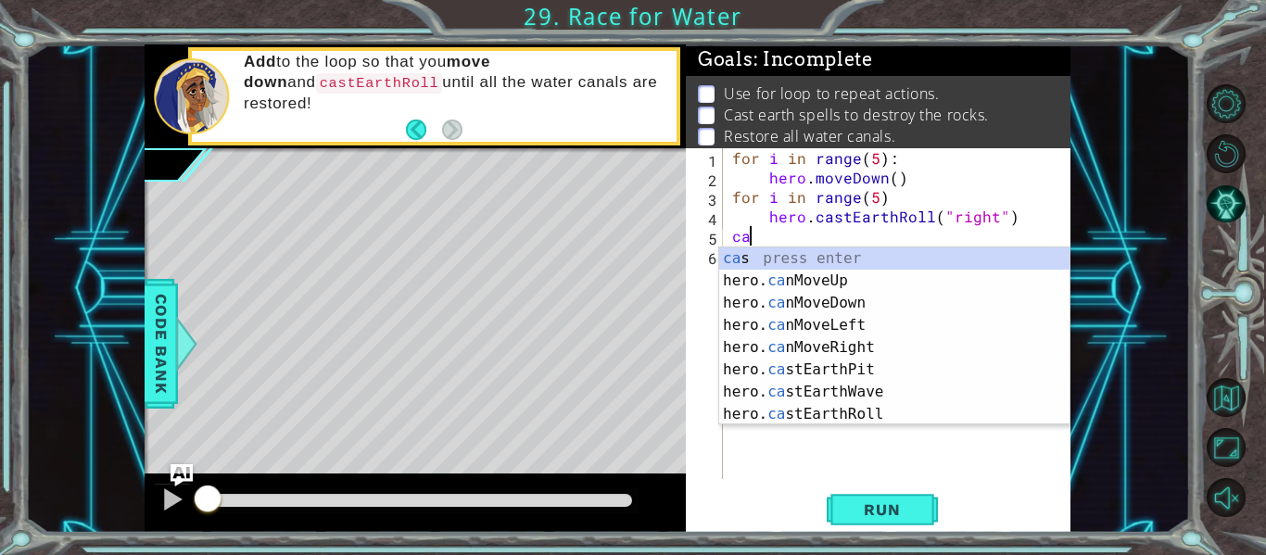
type textarea "c"
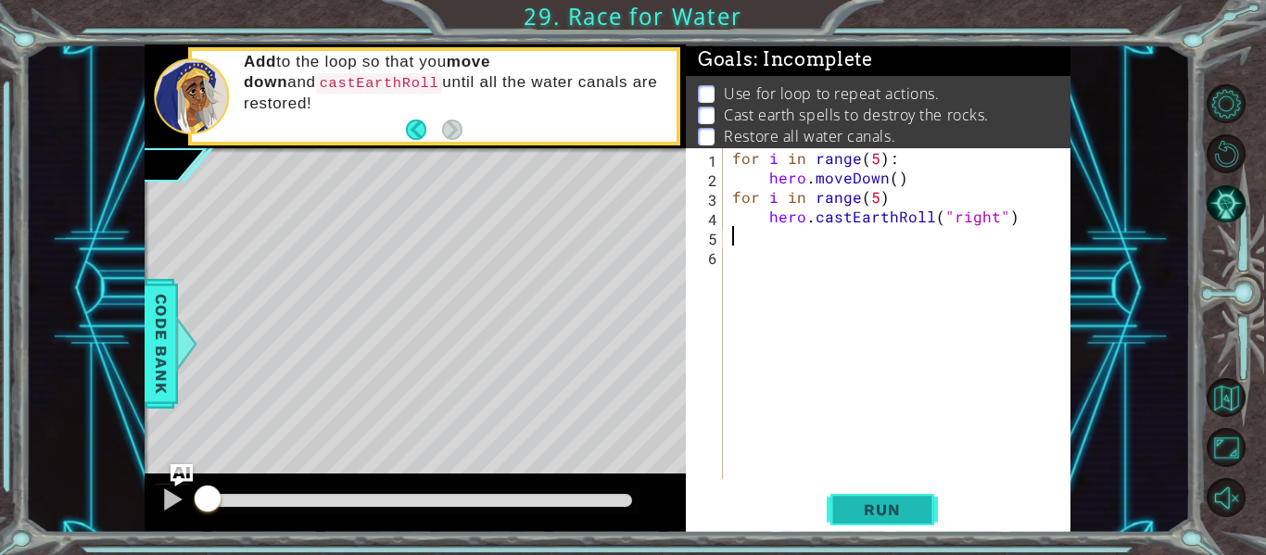
click at [878, 509] on span "Run" at bounding box center [881, 509] width 73 height 19
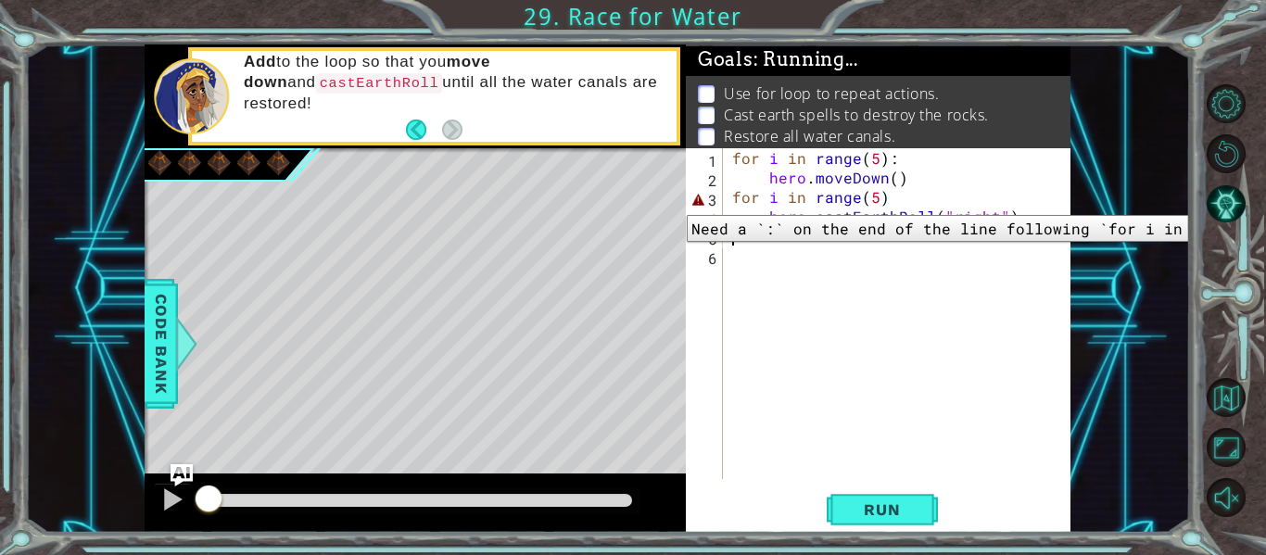
click at [701, 202] on div "3" at bounding box center [705, 199] width 33 height 19
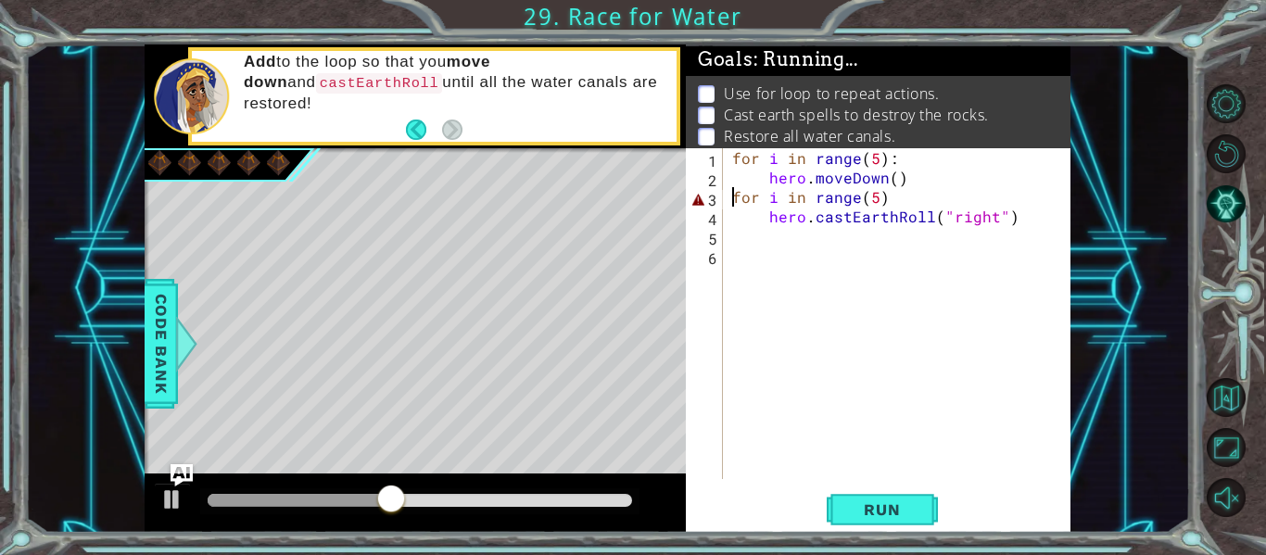
click at [884, 206] on div "for i in range ( 5 ) : hero . moveDown ( ) for i in range ( 5 ) hero . castEart…" at bounding box center [901, 333] width 347 height 370
type textarea "for i in range(5):"
click at [873, 509] on span "Run" at bounding box center [881, 509] width 73 height 19
drag, startPoint x: 218, startPoint y: 497, endPoint x: 446, endPoint y: 492, distance: 228.0
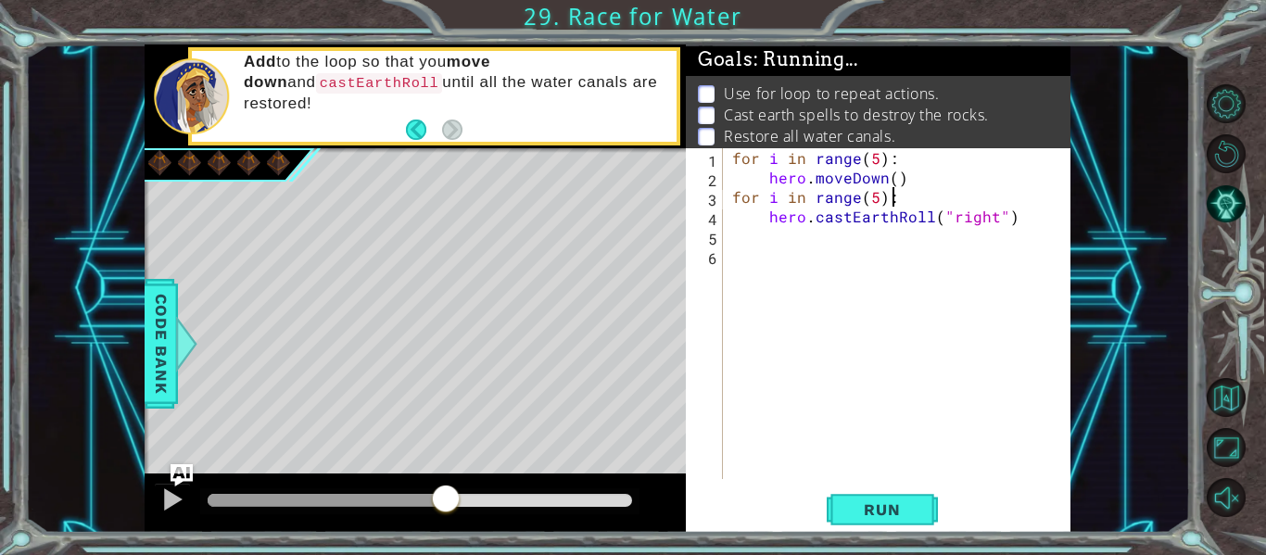
click at [446, 492] on div at bounding box center [445, 500] width 33 height 33
click at [166, 498] on div at bounding box center [172, 499] width 24 height 24
click at [181, 471] on img "Ask AI" at bounding box center [182, 475] width 24 height 24
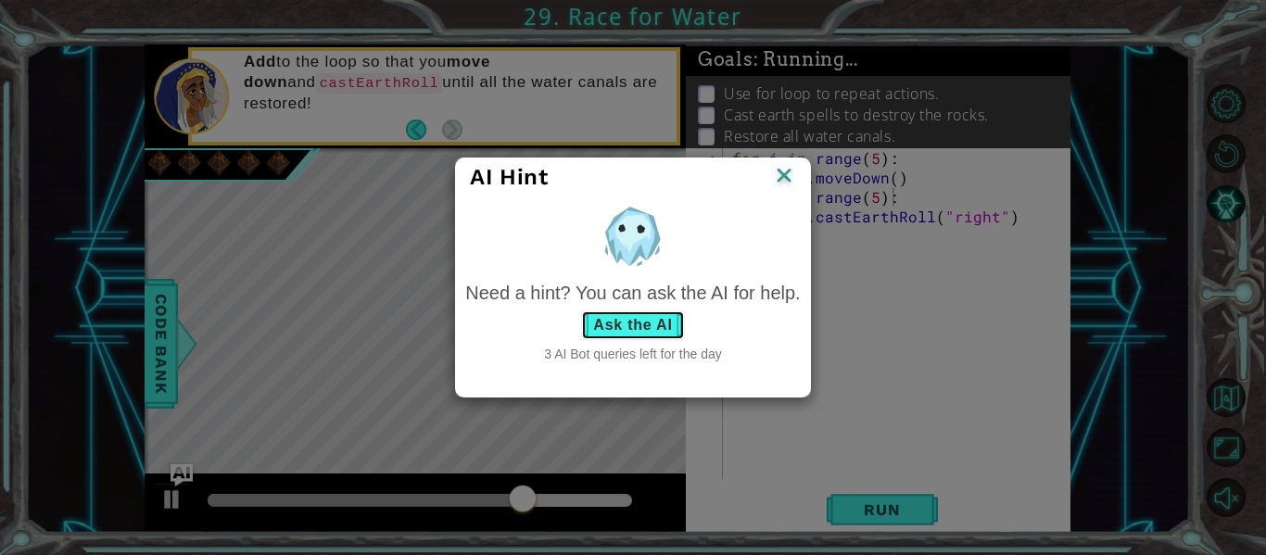
click at [634, 318] on button "Ask the AI" at bounding box center [632, 325] width 103 height 30
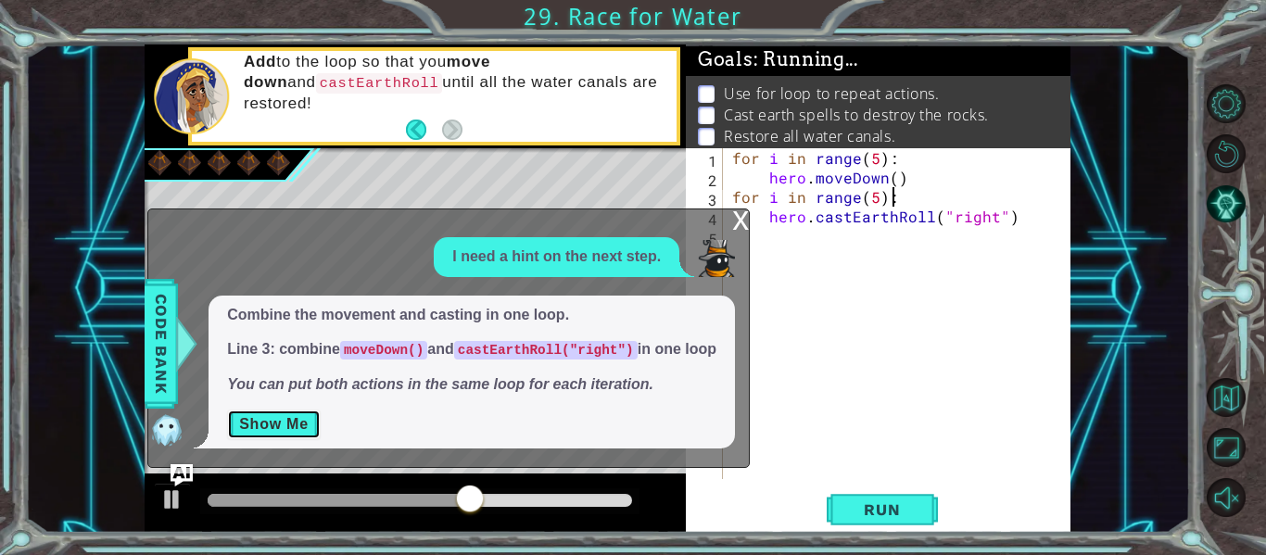
click at [262, 425] on button "Show Me" at bounding box center [274, 424] width 94 height 30
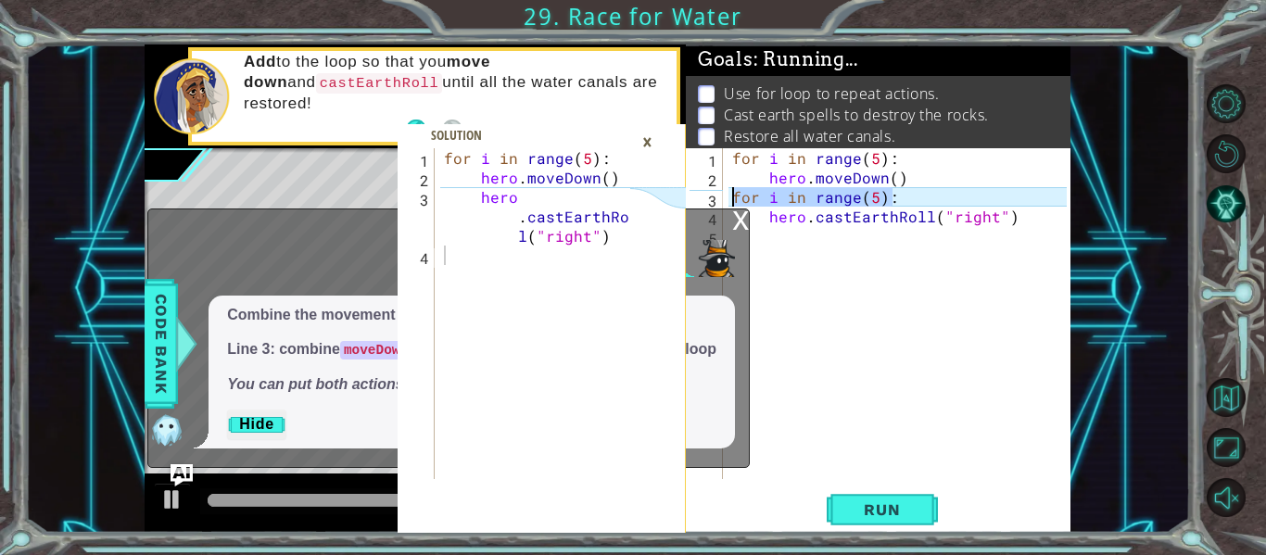
drag, startPoint x: 902, startPoint y: 197, endPoint x: 725, endPoint y: 201, distance: 177.0
click at [725, 201] on div "1 2 3 4 for i in range ( 5 ) : hero . moveDown ( ) hero . castEarthRol l ( "rig…" at bounding box center [608, 288] width 926 height 488
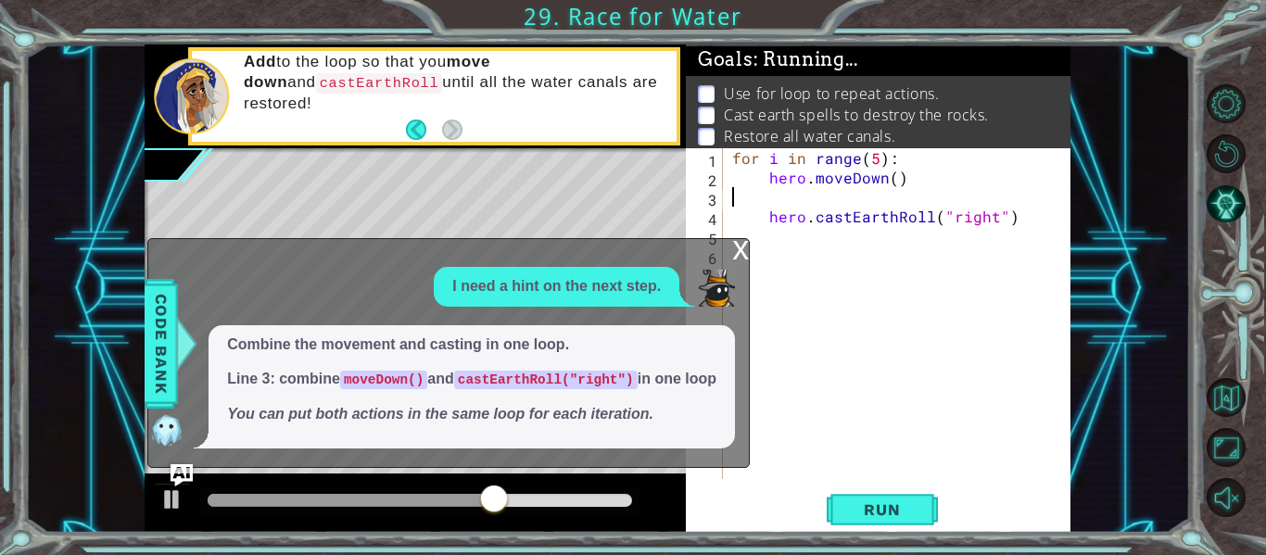
type textarea "hero.moveDown()"
click at [860, 502] on span "Run" at bounding box center [881, 509] width 73 height 19
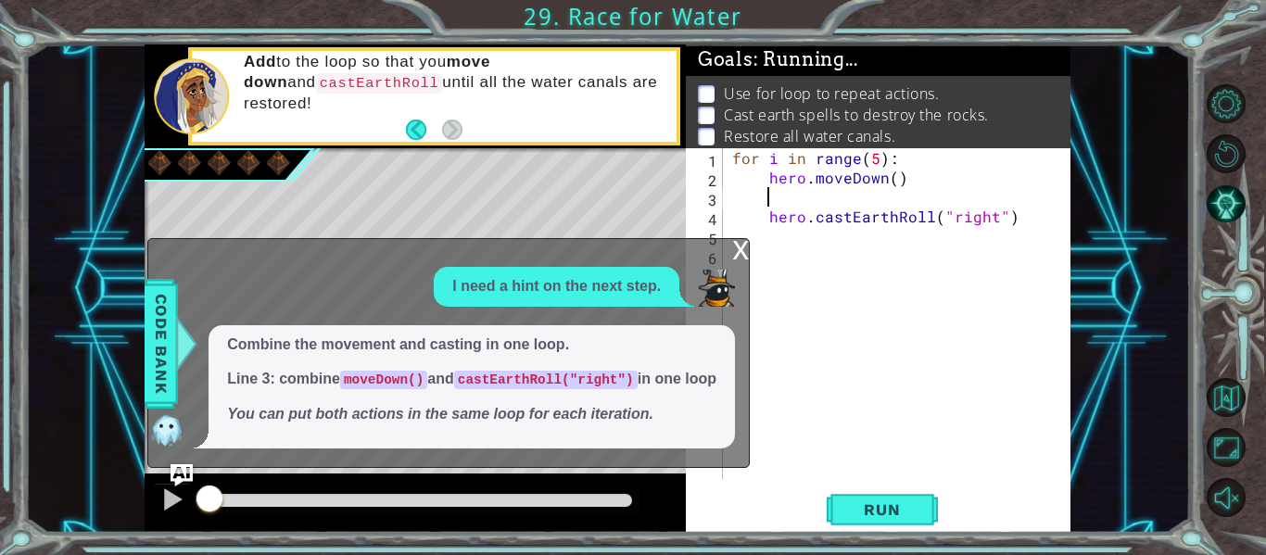
click at [739, 239] on div "x" at bounding box center [740, 248] width 17 height 19
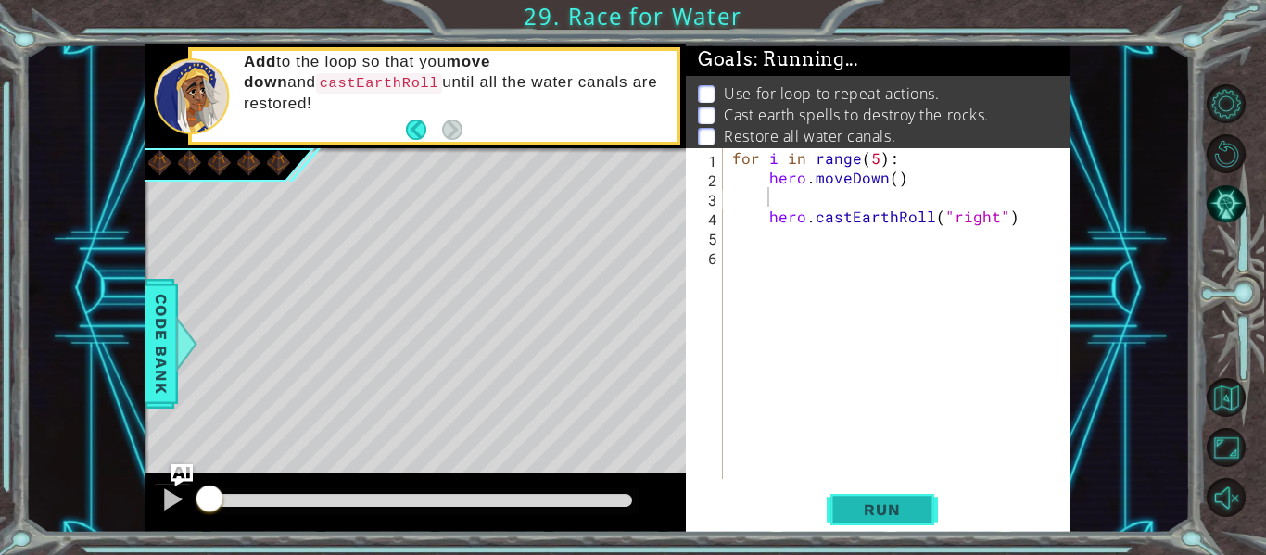
click at [878, 502] on span "Run" at bounding box center [881, 509] width 73 height 19
click at [168, 499] on div at bounding box center [172, 499] width 24 height 24
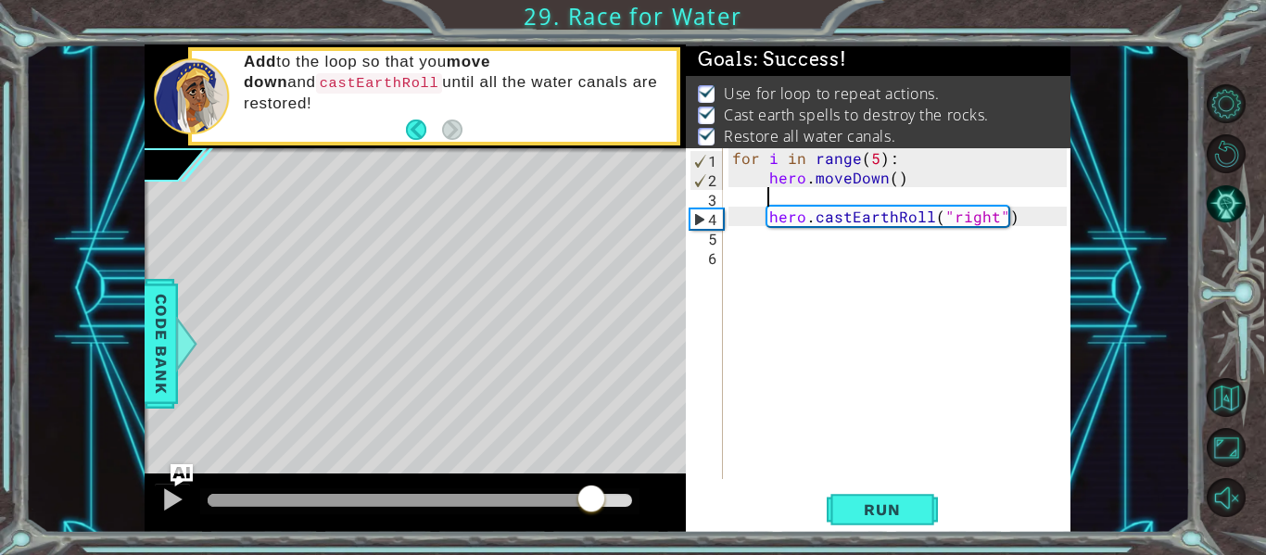
drag, startPoint x: 472, startPoint y: 508, endPoint x: 593, endPoint y: 498, distance: 120.8
click at [593, 498] on div at bounding box center [590, 500] width 33 height 33
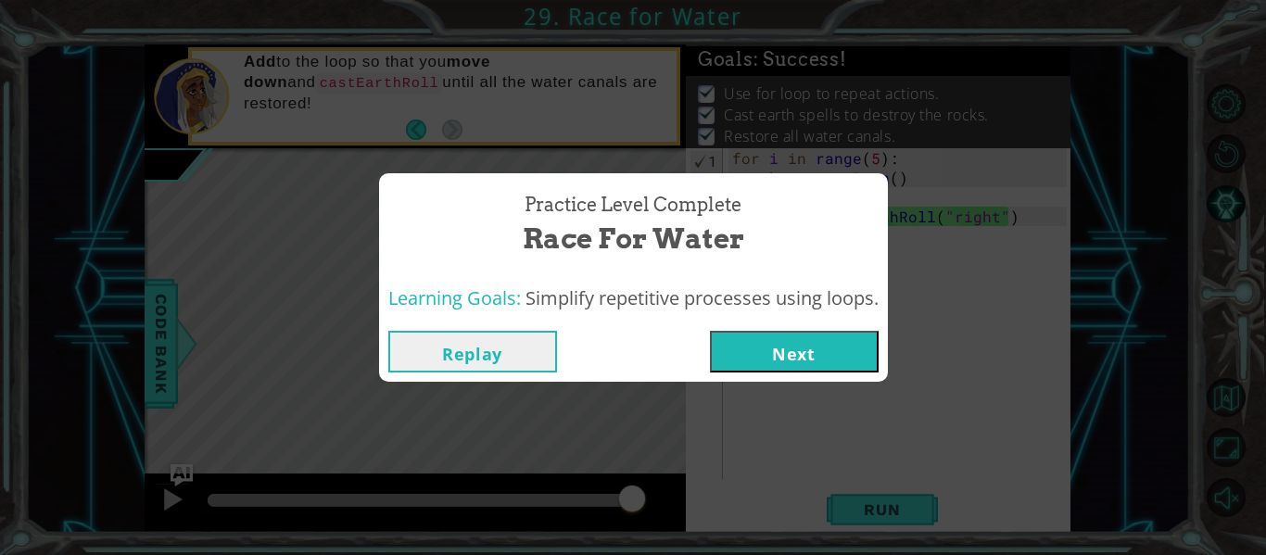
click at [727, 348] on button "Next" at bounding box center [794, 352] width 169 height 42
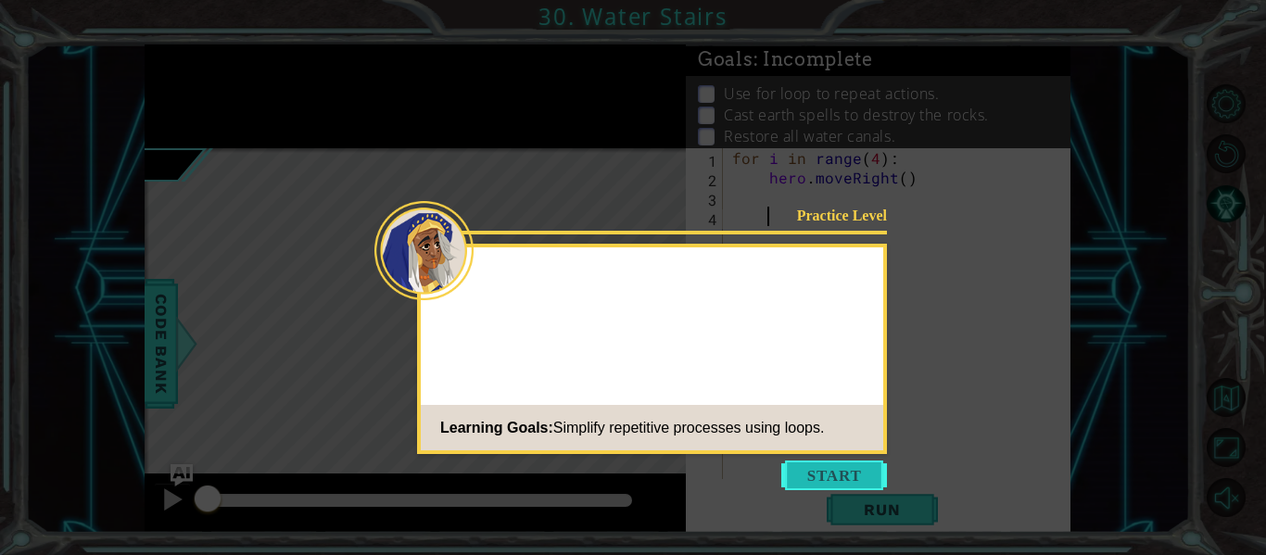
click at [799, 468] on button "Start" at bounding box center [834, 475] width 106 height 30
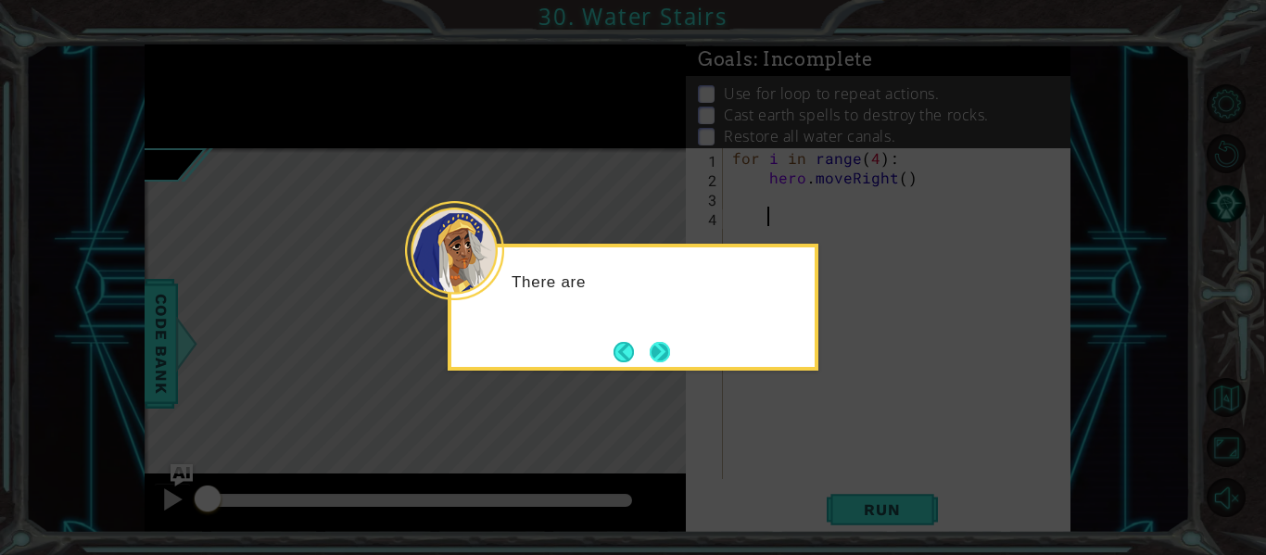
click at [653, 358] on button "Next" at bounding box center [659, 352] width 20 height 20
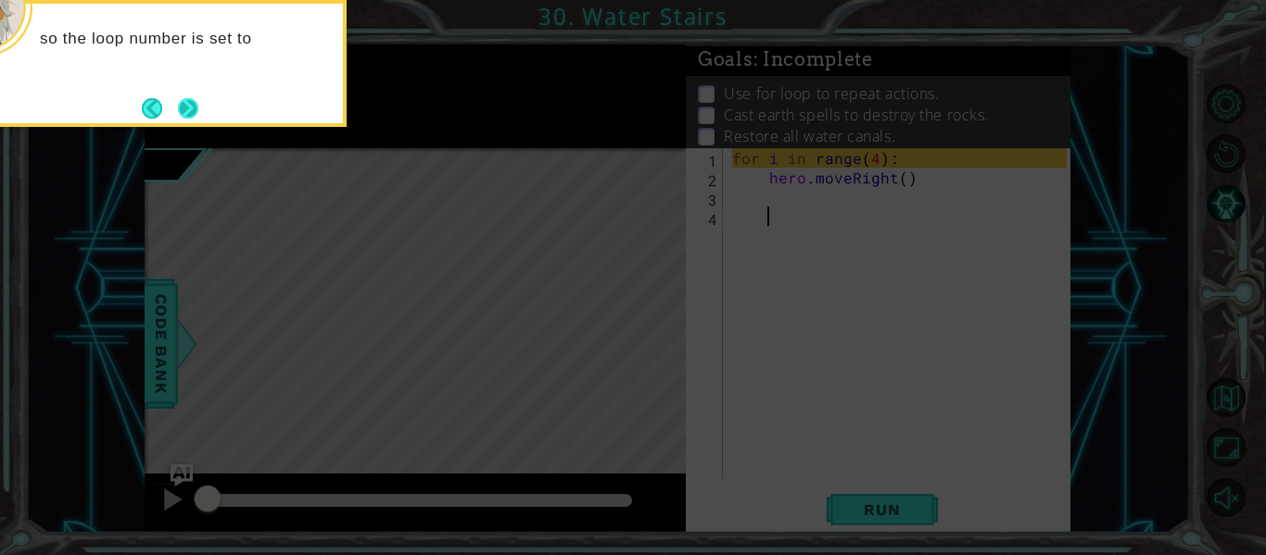
click at [212, 101] on div "so the loop number is set to" at bounding box center [161, 63] width 371 height 127
click at [190, 109] on button "Next" at bounding box center [188, 108] width 20 height 20
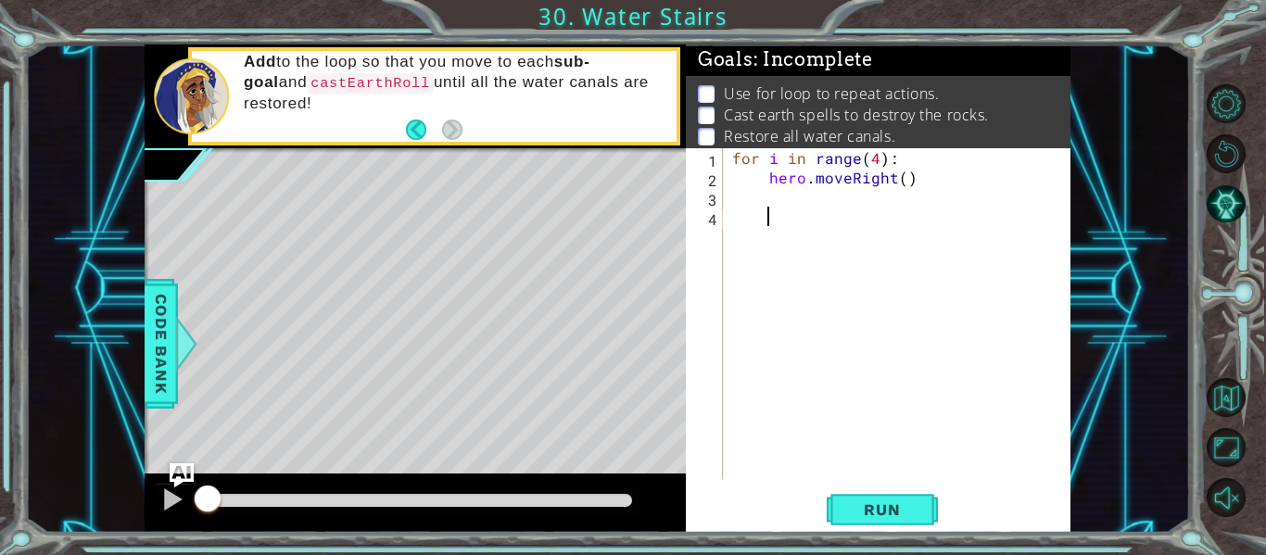
click at [183, 474] on img "Ask AI" at bounding box center [182, 475] width 24 height 24
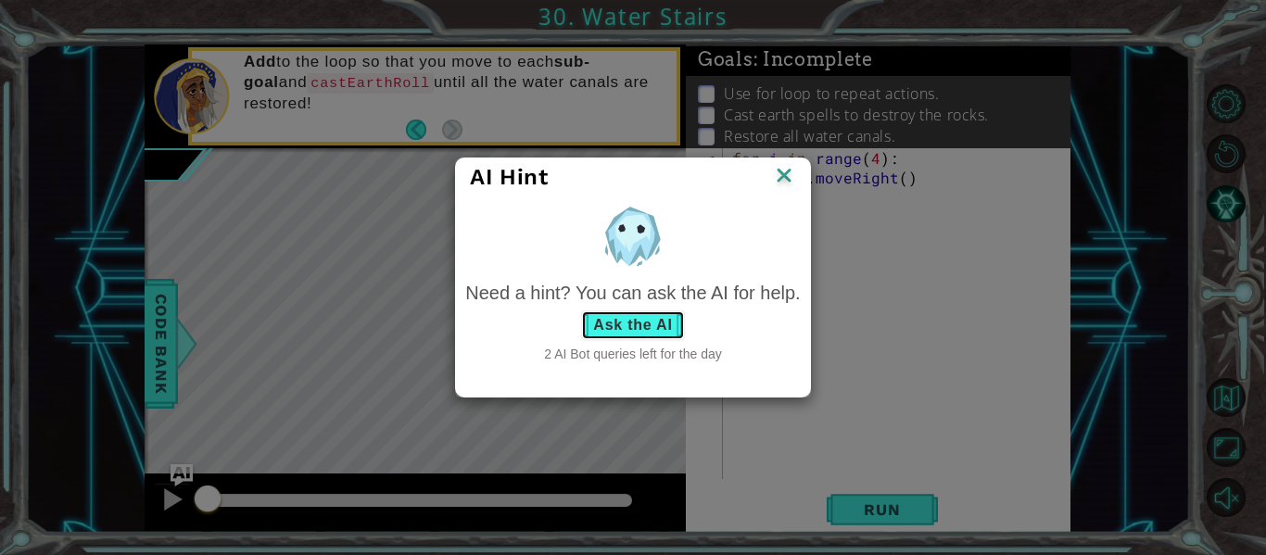
click at [627, 328] on button "Ask the AI" at bounding box center [632, 325] width 103 height 30
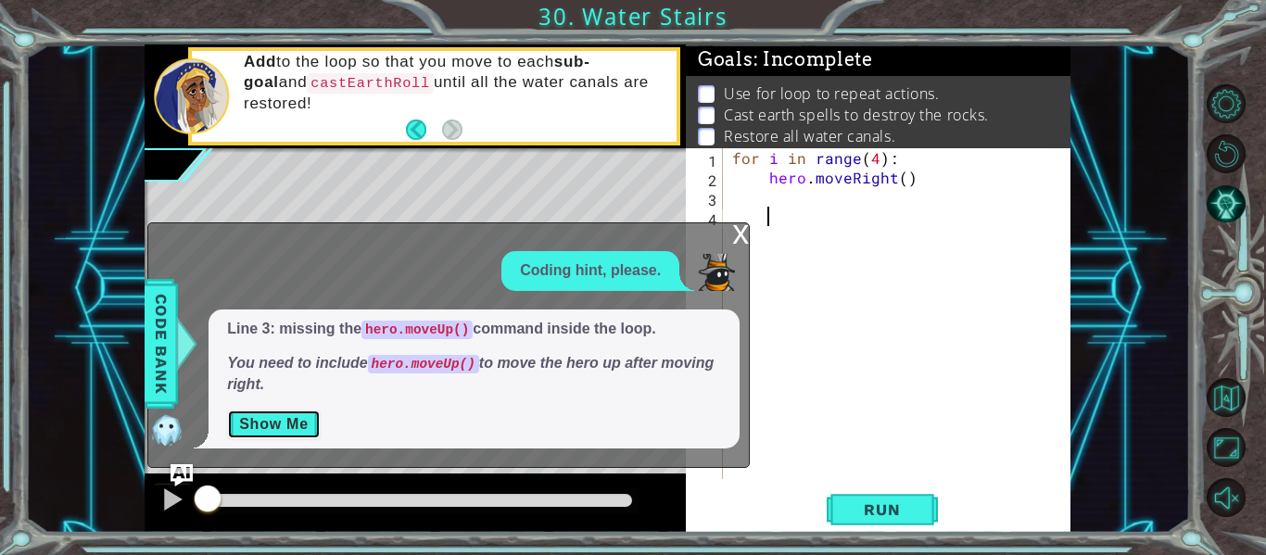
click at [255, 422] on button "Show Me" at bounding box center [274, 424] width 94 height 30
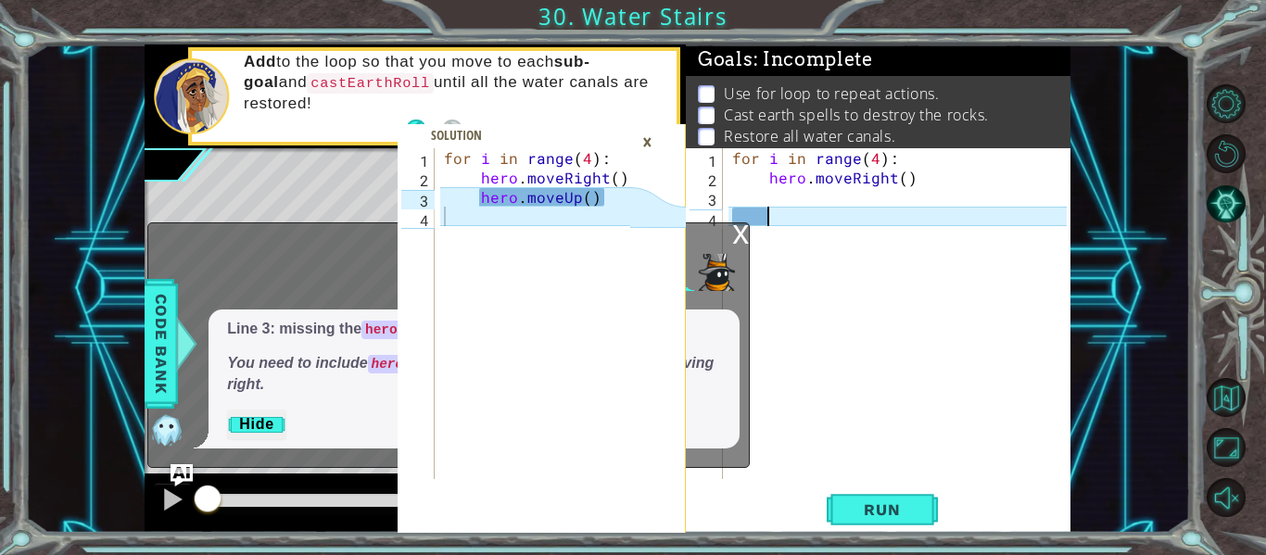
click at [770, 220] on div "for i in range ( 4 ) : hero . moveRight ( )" at bounding box center [901, 333] width 347 height 370
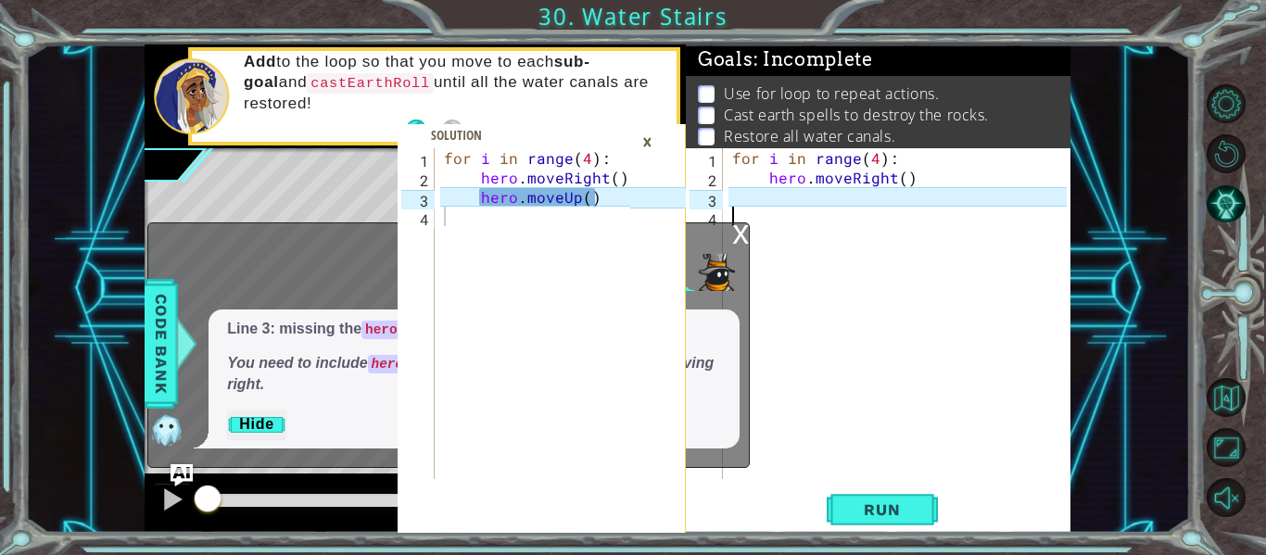
click at [782, 191] on div "for i in range ( 4 ) : hero . moveRight ( )" at bounding box center [901, 333] width 347 height 370
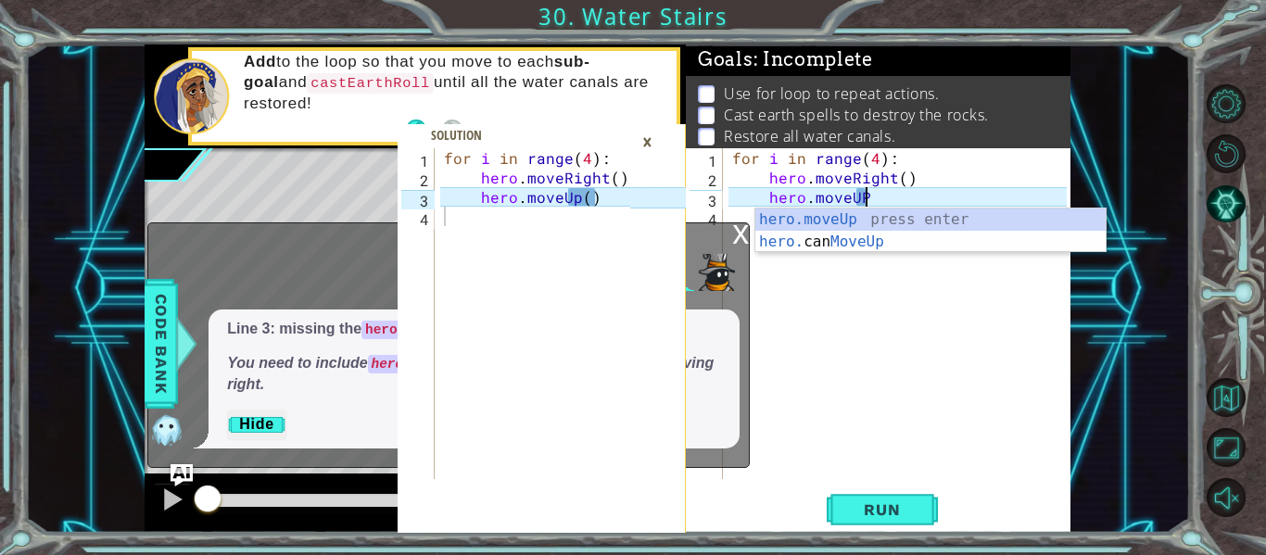
scroll to position [0, 7]
click at [838, 228] on div "hero.moveUp press enter hero. can MoveUp press enter" at bounding box center [930, 252] width 350 height 89
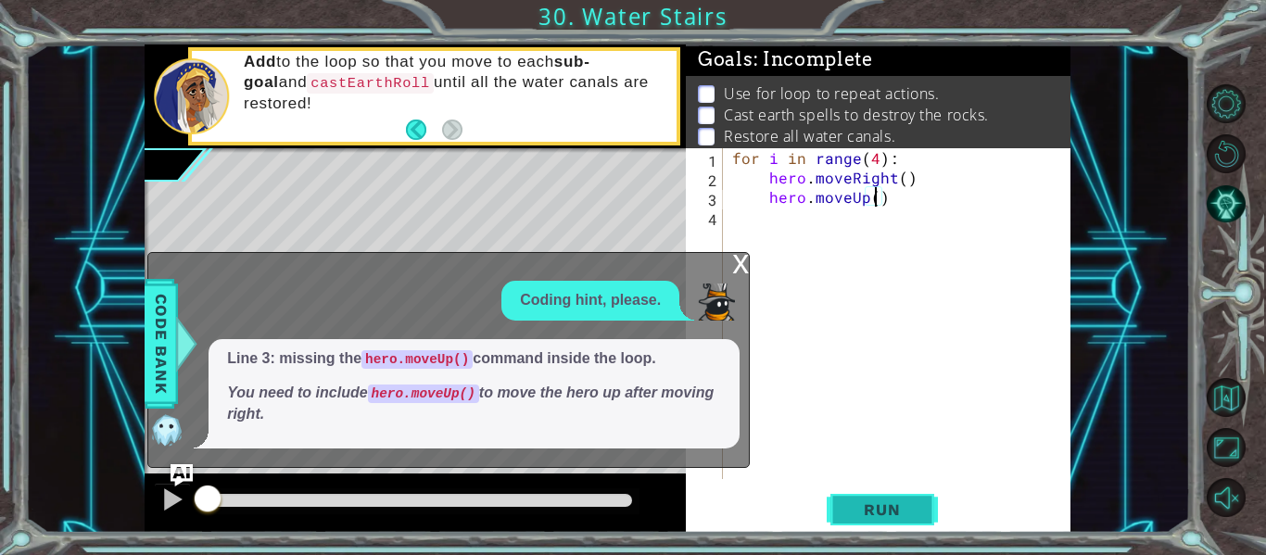
type textarea "hero.moveUp()"
click at [892, 508] on span "Run" at bounding box center [881, 509] width 73 height 19
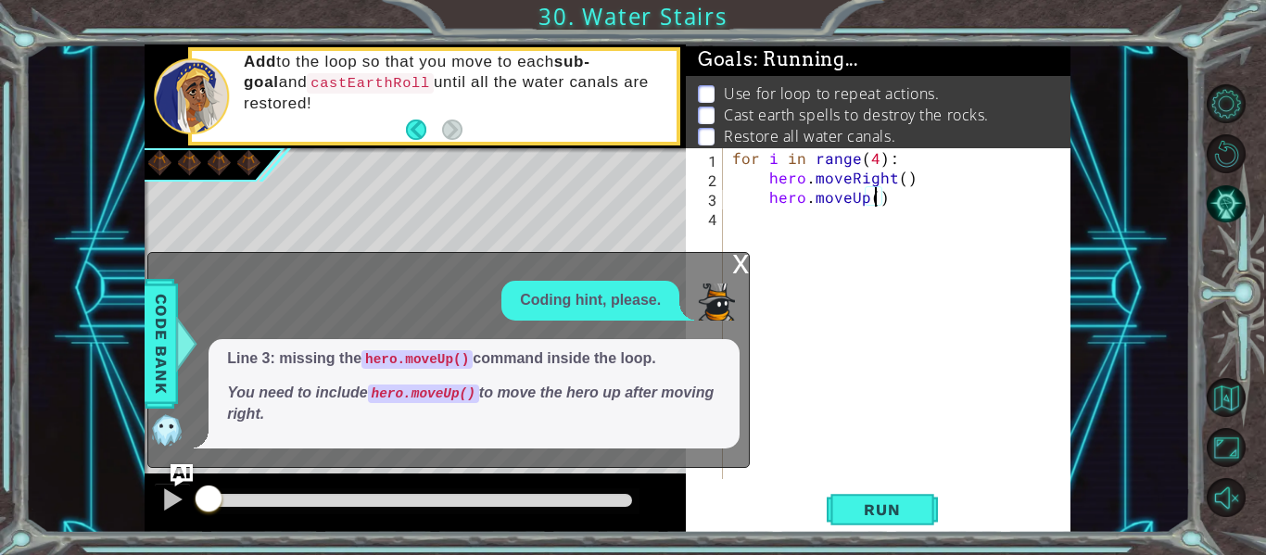
click at [734, 260] on div "x" at bounding box center [740, 262] width 17 height 19
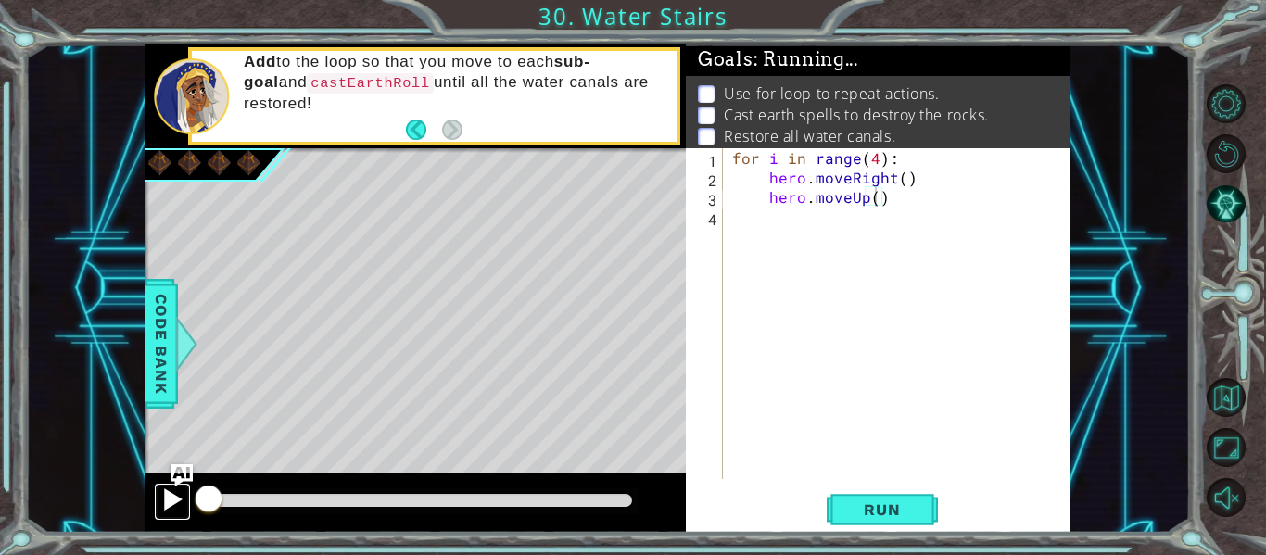
click at [175, 498] on div at bounding box center [172, 499] width 24 height 24
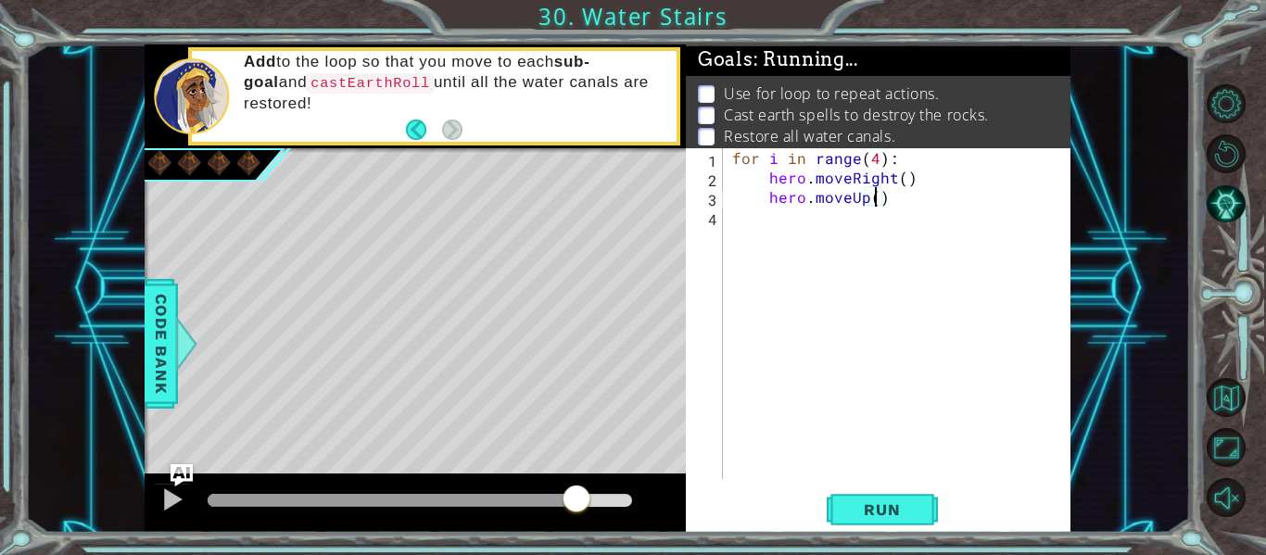
drag, startPoint x: 218, startPoint y: 503, endPoint x: 579, endPoint y: 485, distance: 361.8
click at [579, 485] on div at bounding box center [576, 500] width 33 height 33
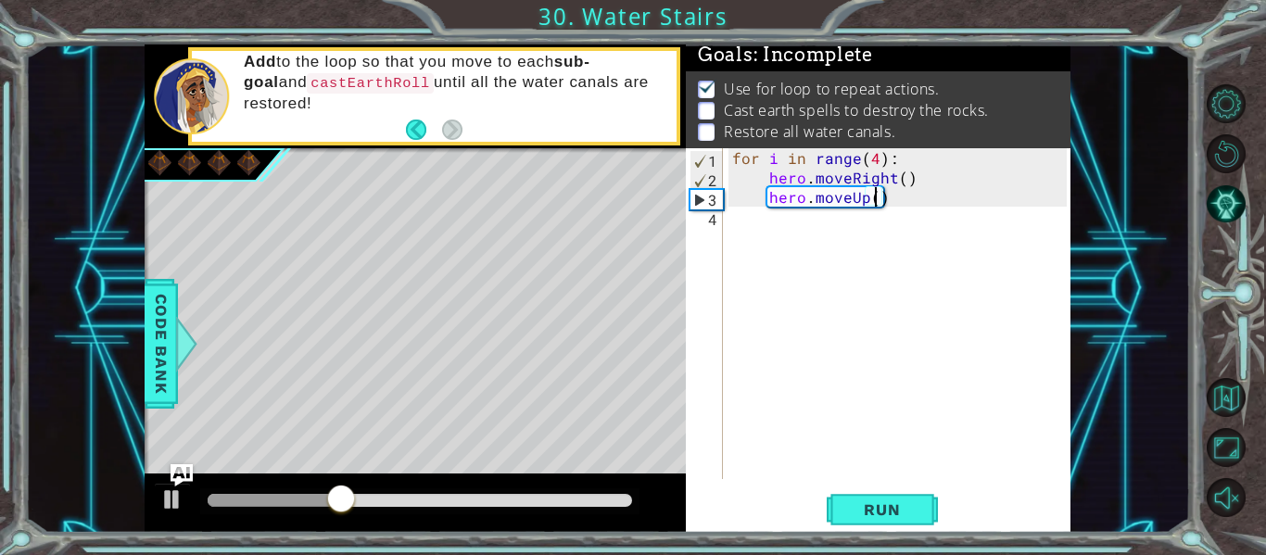
scroll to position [5, 0]
click at [901, 196] on div "for i in range ( 4 ) : hero . moveRight ( ) hero . moveUp ( )" at bounding box center [901, 333] width 347 height 370
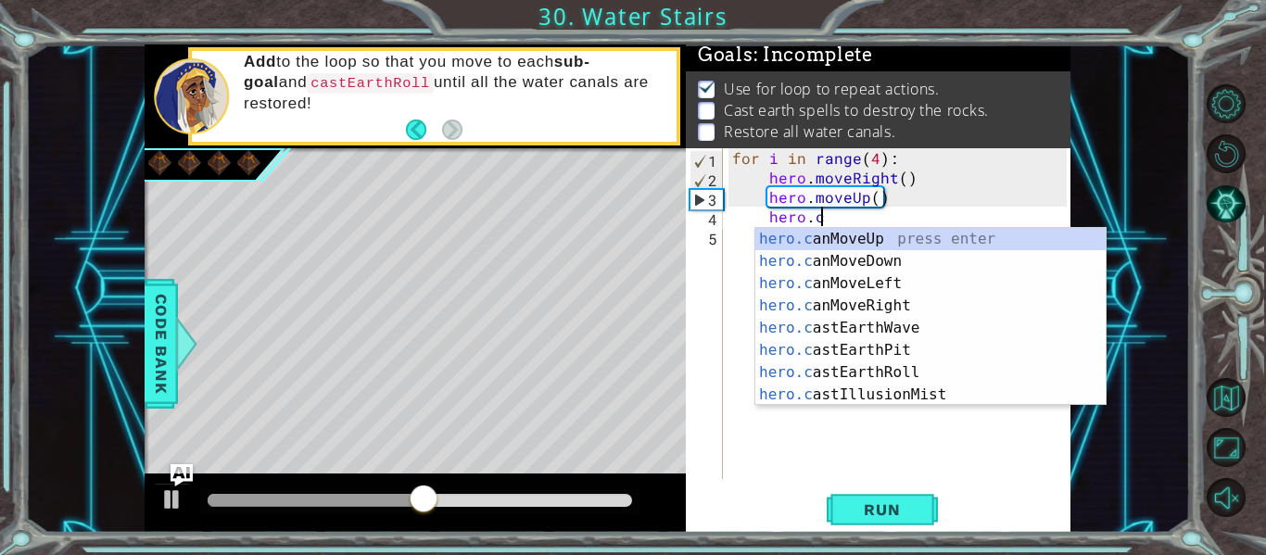
scroll to position [0, 6]
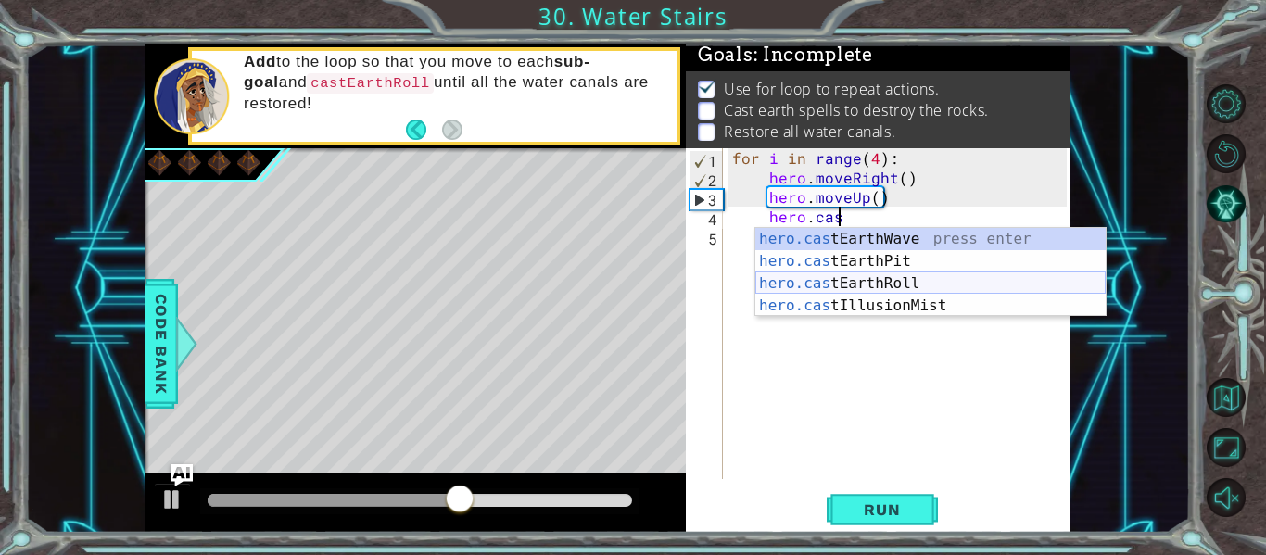
click at [912, 284] on div "hero.cas tEarthWave press enter hero.cas tEarthPit press enter hero.cas tEarthR…" at bounding box center [930, 294] width 350 height 133
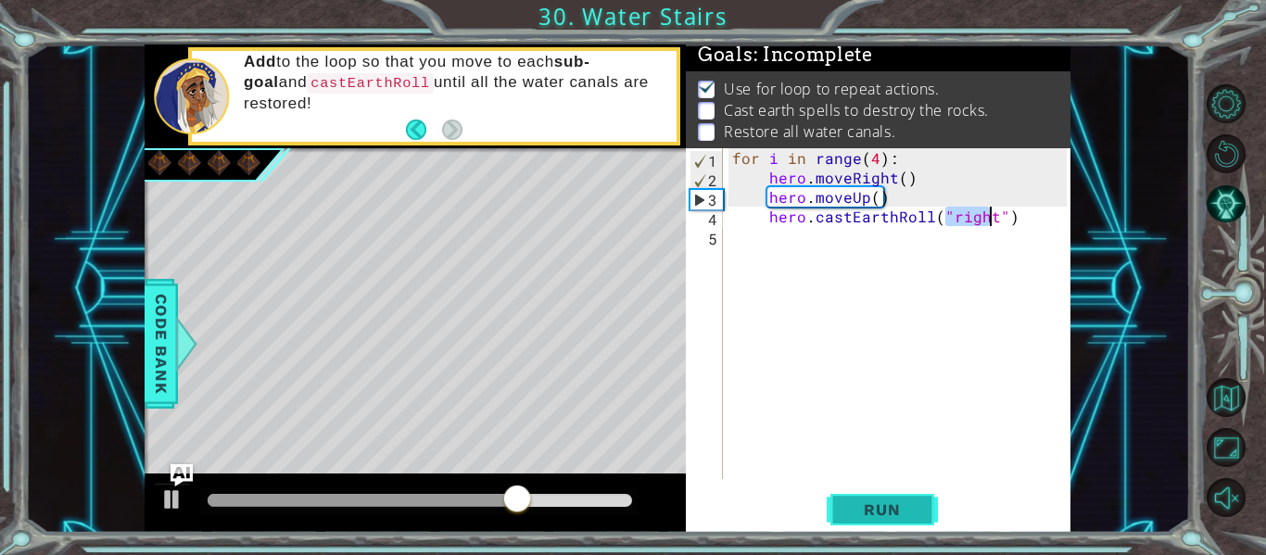
type textarea "hero.castEarthRoll("right")"
click at [868, 511] on span "Run" at bounding box center [881, 509] width 73 height 19
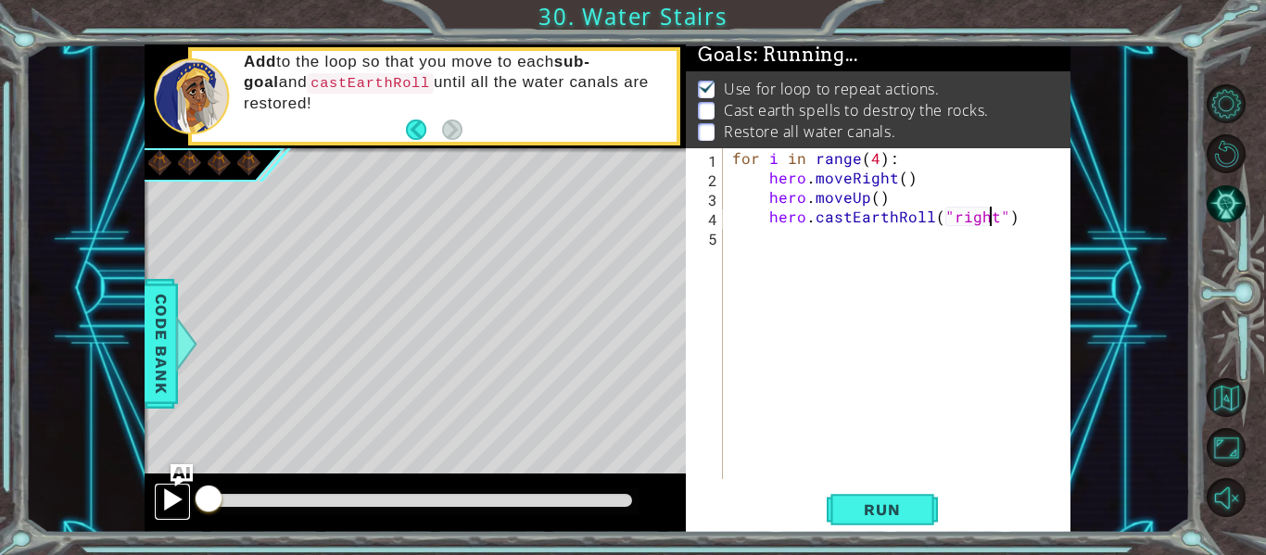
click at [168, 510] on div at bounding box center [172, 499] width 24 height 24
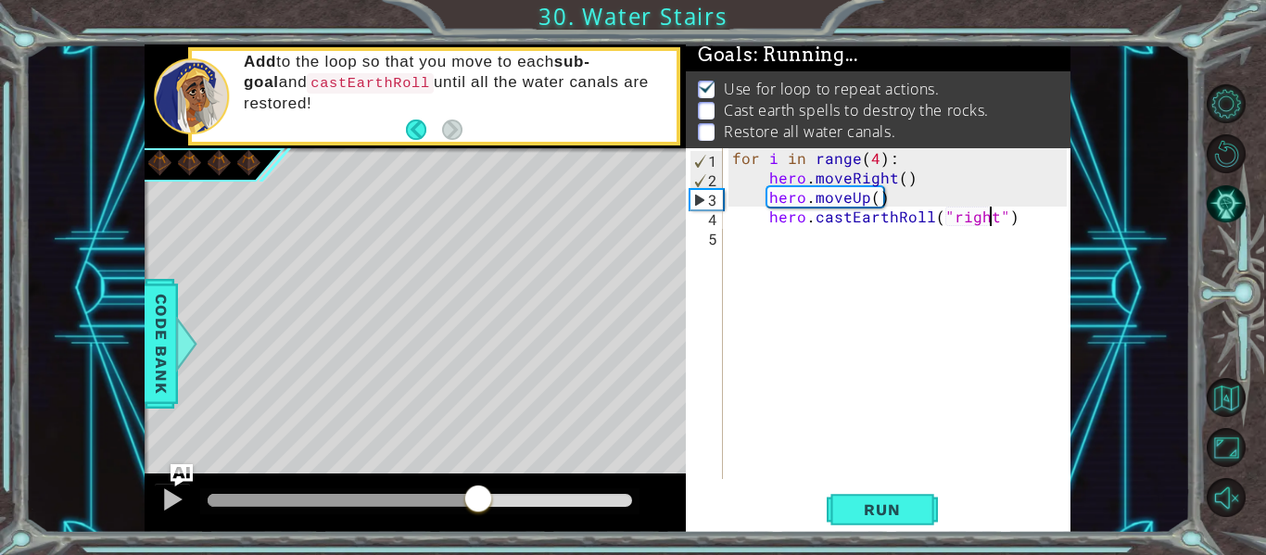
drag, startPoint x: 219, startPoint y: 501, endPoint x: 496, endPoint y: 487, distance: 277.4
click at [495, 487] on div at bounding box center [477, 500] width 33 height 33
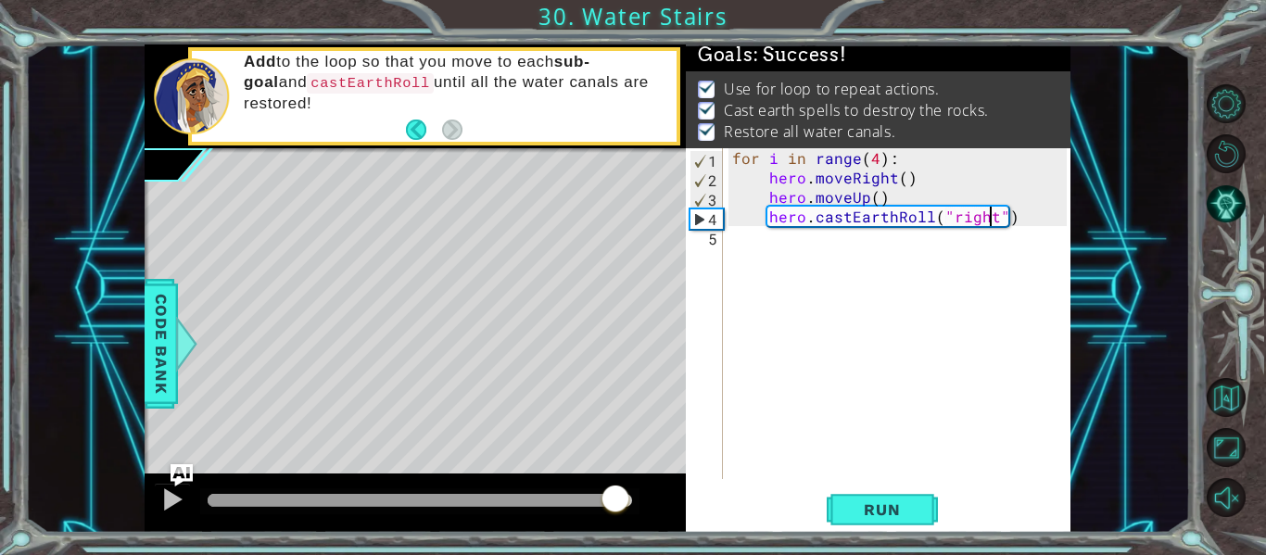
drag, startPoint x: 472, startPoint y: 493, endPoint x: 616, endPoint y: 479, distance: 144.3
click at [616, 479] on div at bounding box center [415, 502] width 541 height 59
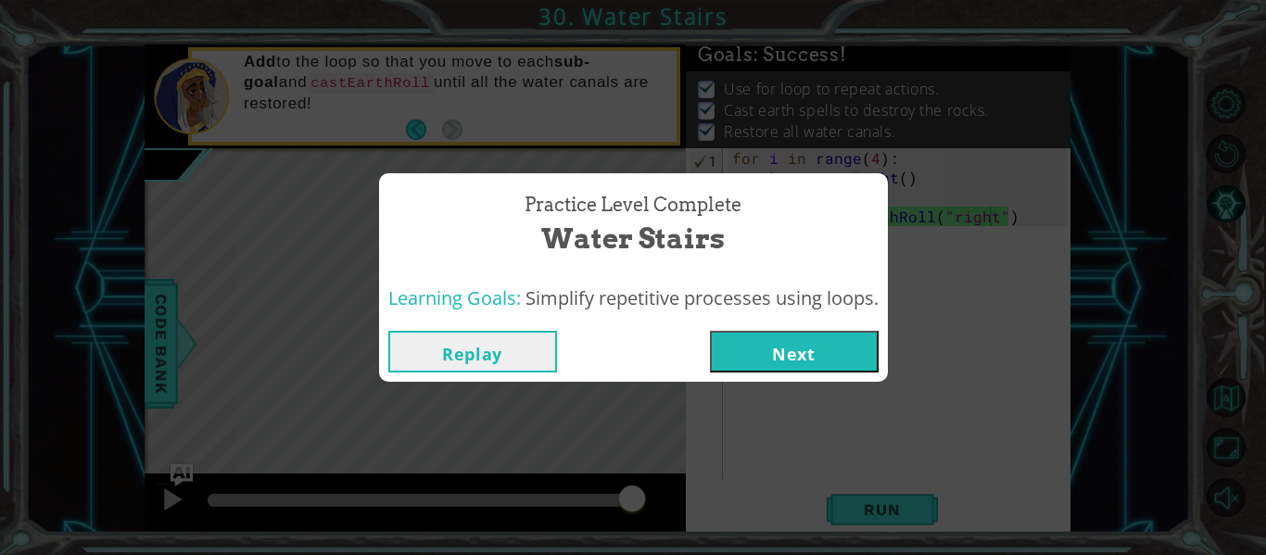
click at [756, 346] on button "Next" at bounding box center [794, 352] width 169 height 42
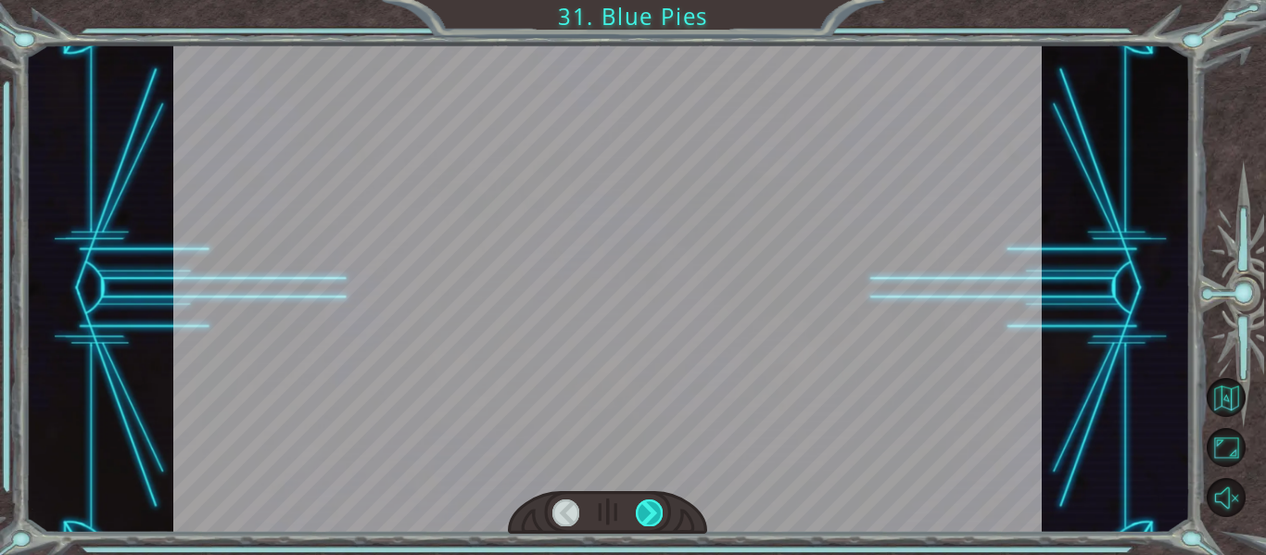
click at [652, 516] on div at bounding box center [649, 512] width 27 height 26
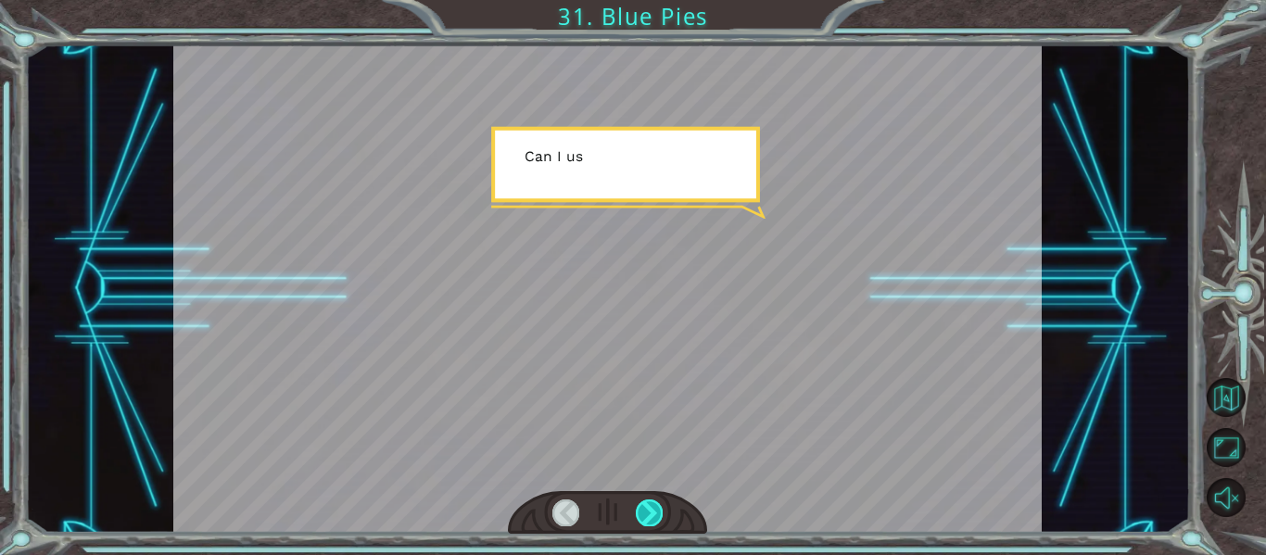
click at [652, 516] on div at bounding box center [649, 512] width 27 height 26
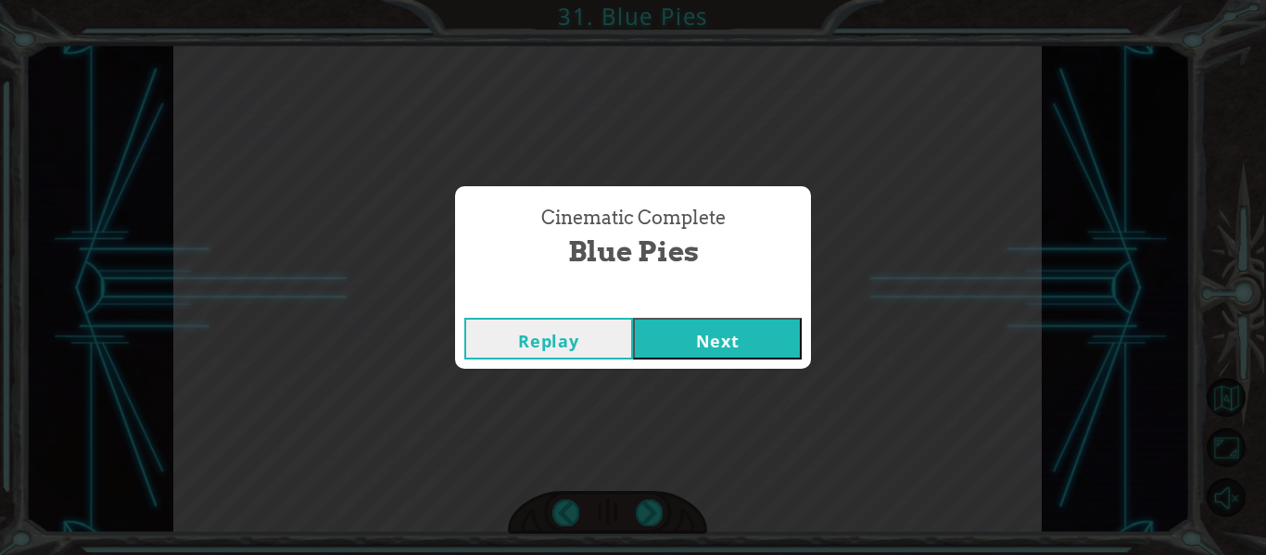
click at [711, 353] on button "Next" at bounding box center [717, 339] width 169 height 42
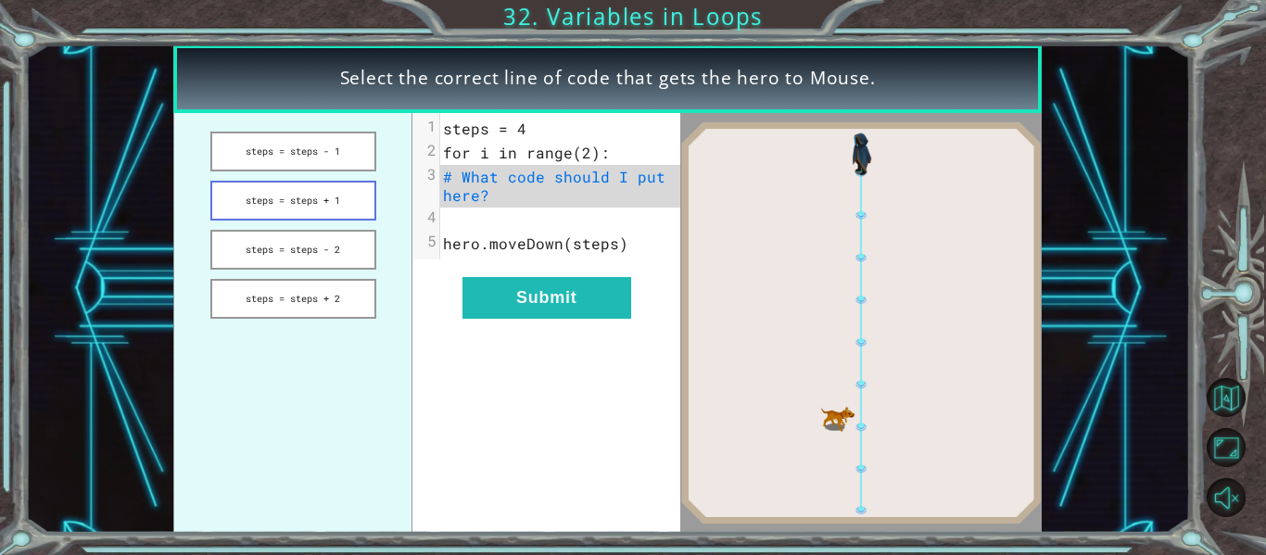
click at [343, 203] on button "steps = steps + 1" at bounding box center [293, 201] width 166 height 40
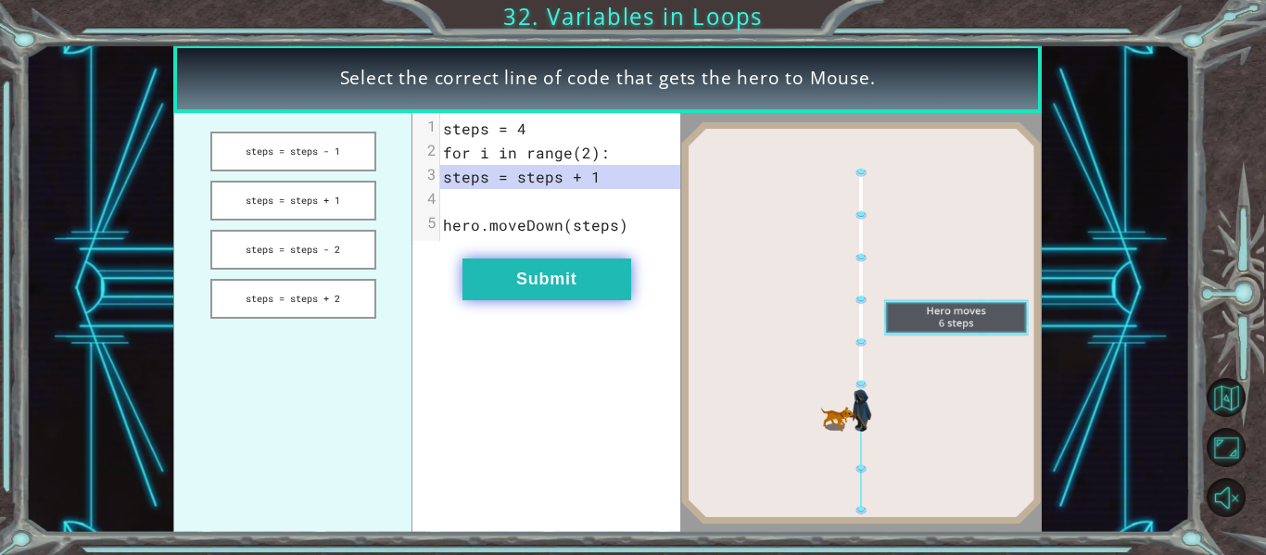
click at [543, 264] on button "Submit" at bounding box center [546, 279] width 169 height 42
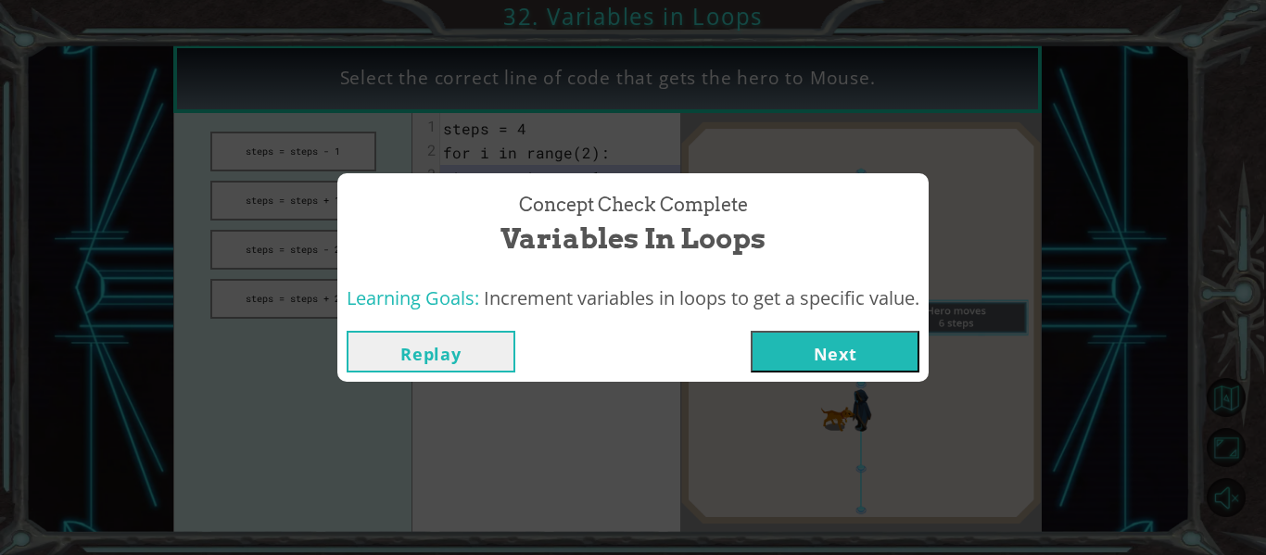
click at [847, 342] on button "Next" at bounding box center [834, 352] width 169 height 42
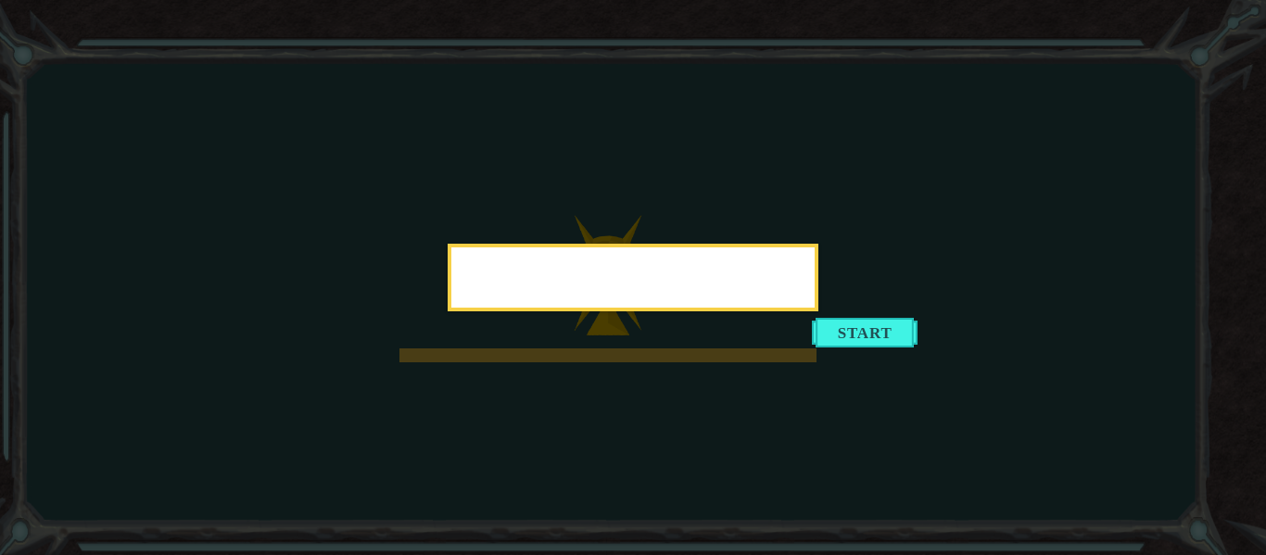
click at [818, 311] on div at bounding box center [632, 278] width 371 height 68
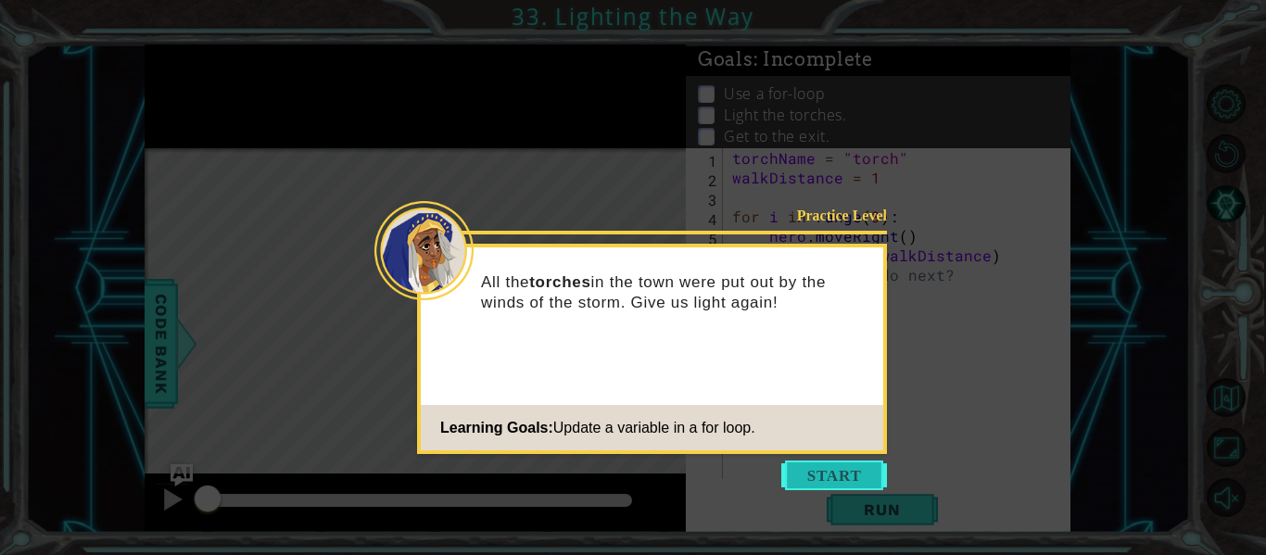
click at [813, 466] on button "Start" at bounding box center [834, 475] width 106 height 30
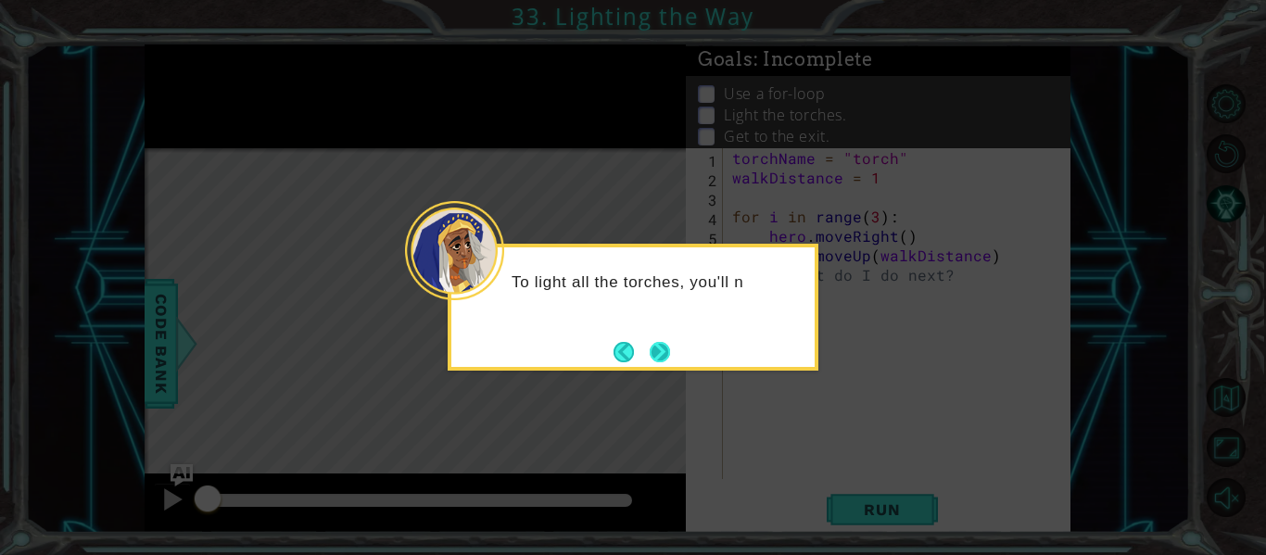
click at [669, 362] on button "Next" at bounding box center [659, 351] width 21 height 21
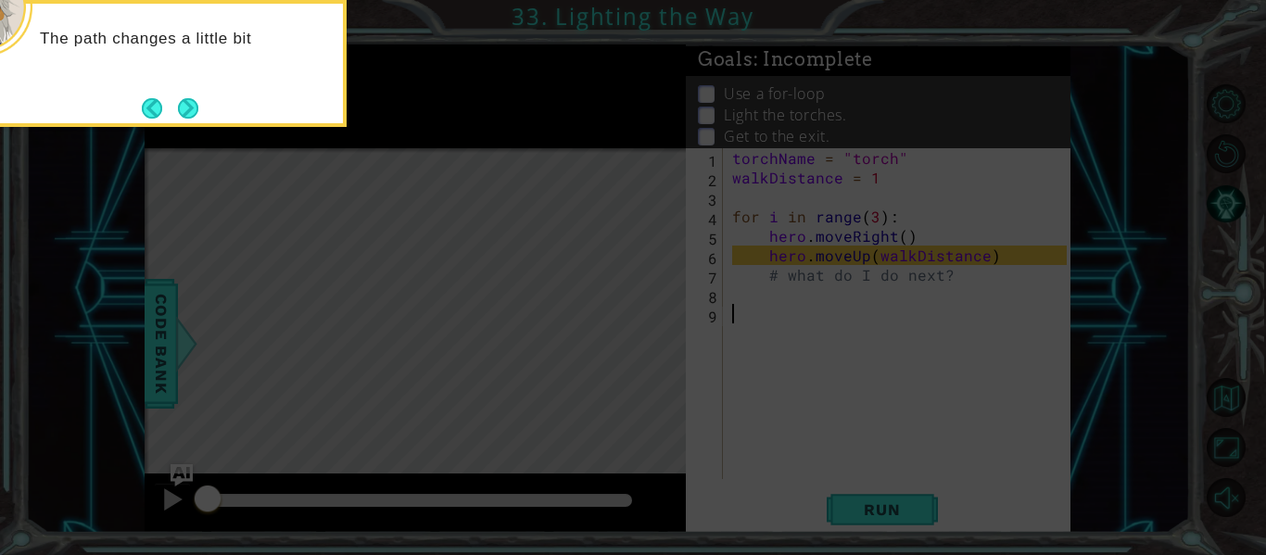
click at [209, 104] on div "The path changes a little bit" at bounding box center [161, 63] width 371 height 127
click at [196, 108] on button "Next" at bounding box center [188, 108] width 20 height 20
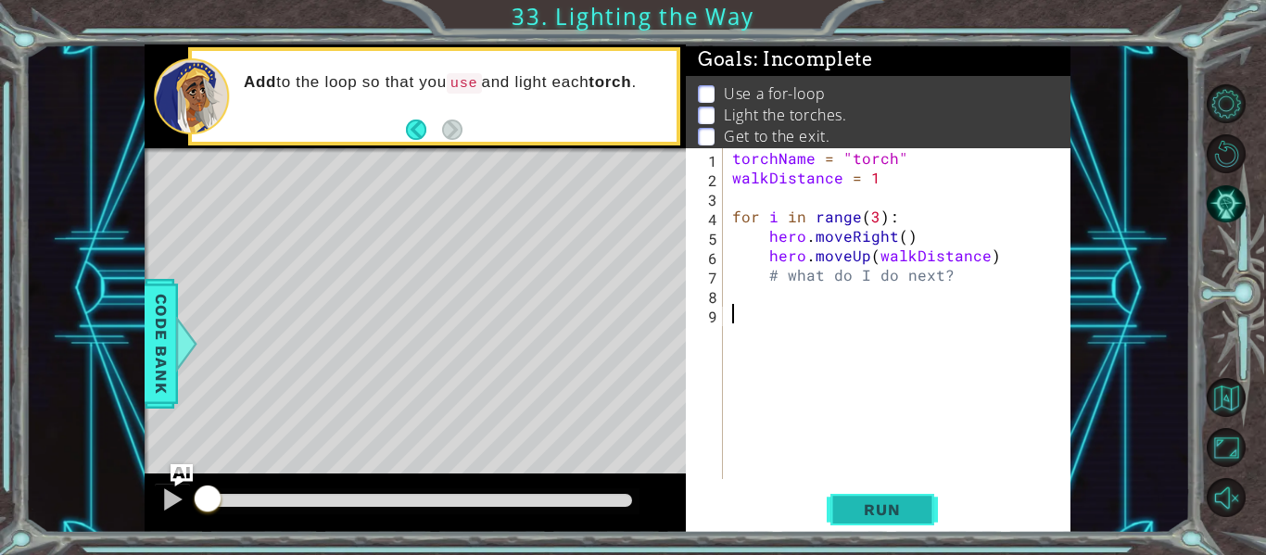
click at [876, 491] on button "Run" at bounding box center [881, 510] width 111 height 38
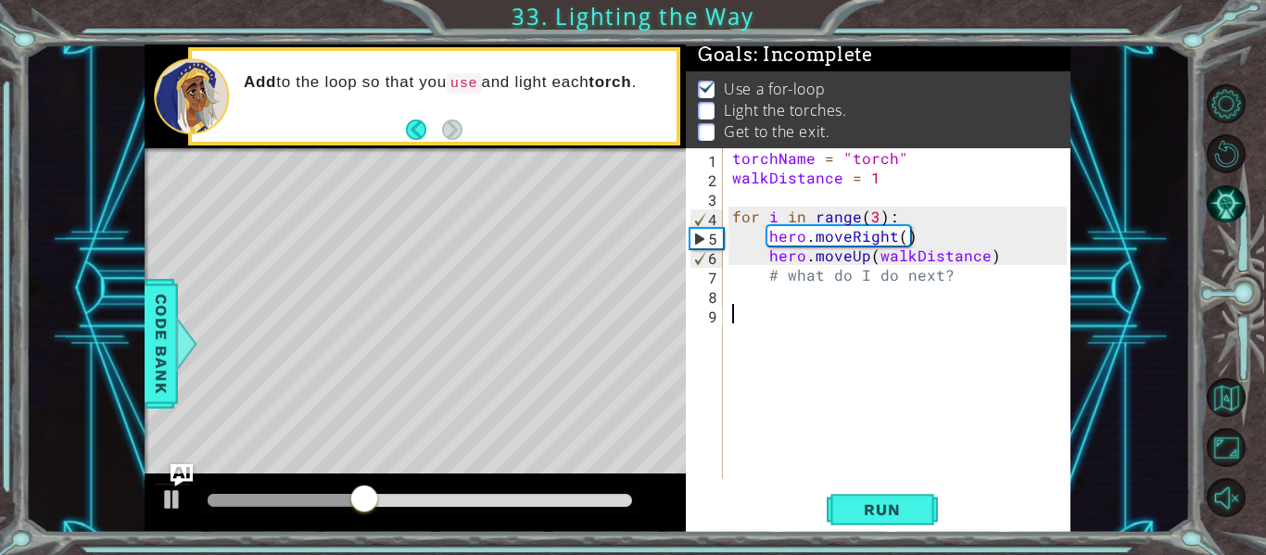
click at [866, 260] on div "torchName = "torch" walkDistance = 1 for i in range ( 3 ) : hero . moveRight ( …" at bounding box center [901, 333] width 347 height 370
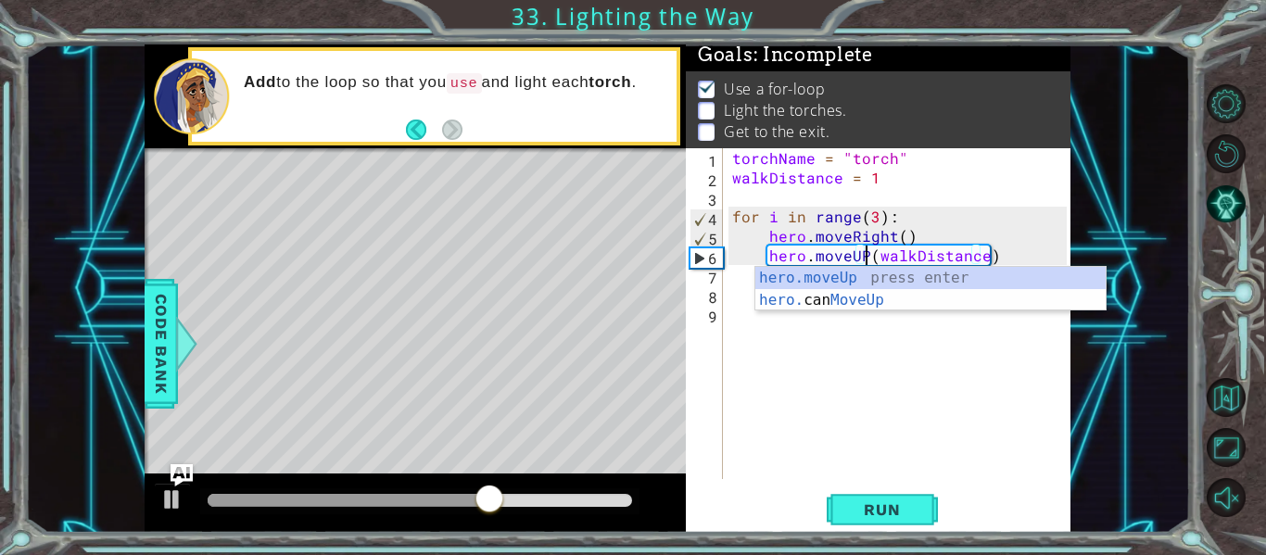
scroll to position [0, 9]
type textarea "hero.moveUp(walkDistance)"
click at [183, 472] on img "Ask AI" at bounding box center [182, 475] width 24 height 24
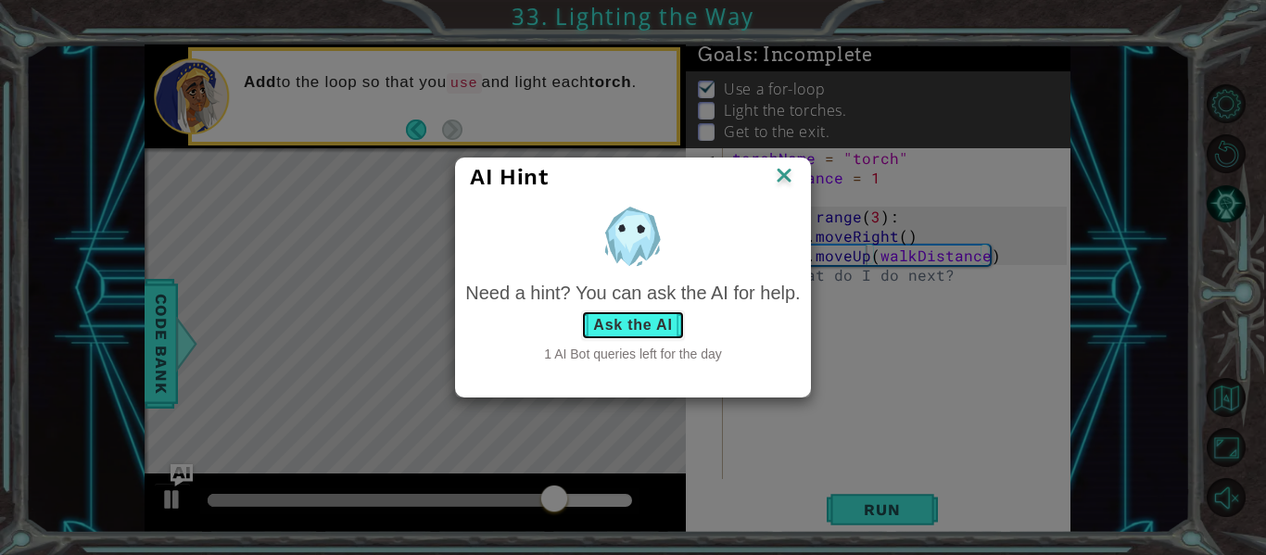
click at [621, 321] on button "Ask the AI" at bounding box center [632, 325] width 103 height 30
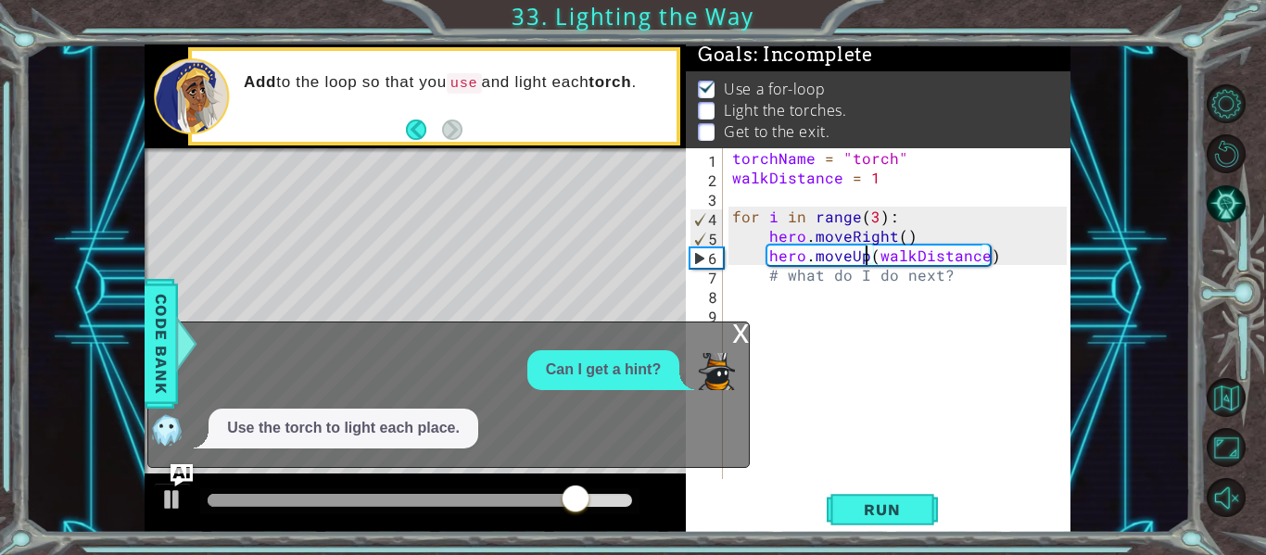
click at [814, 294] on div "torchName = "torch" walkDistance = 1 for i in range ( 3 ) : hero . moveRight ( …" at bounding box center [901, 333] width 347 height 370
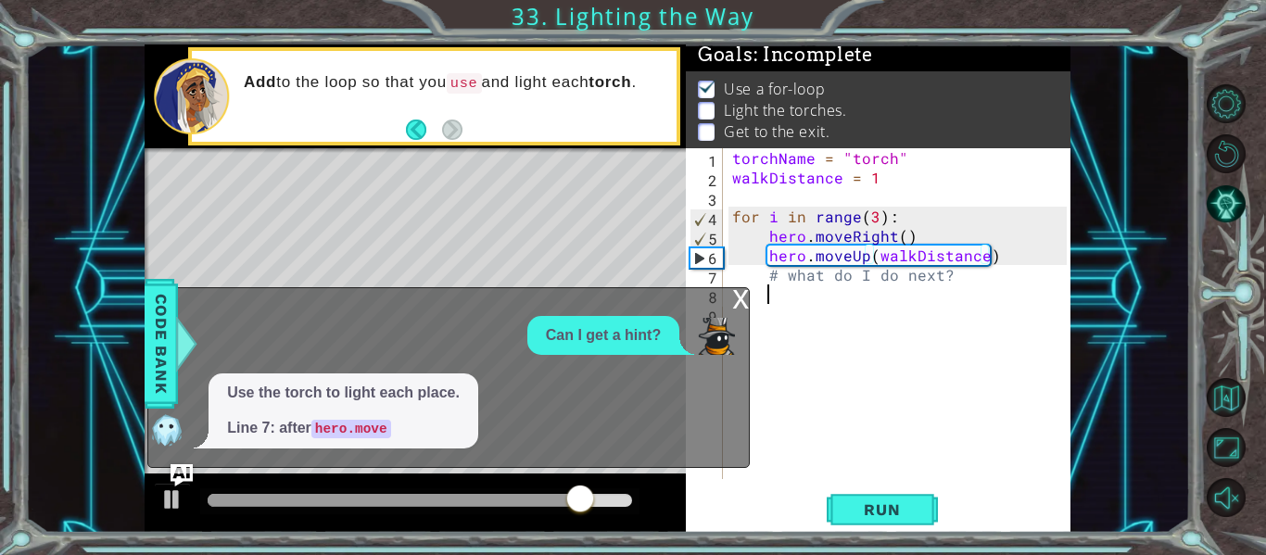
scroll to position [0, 1]
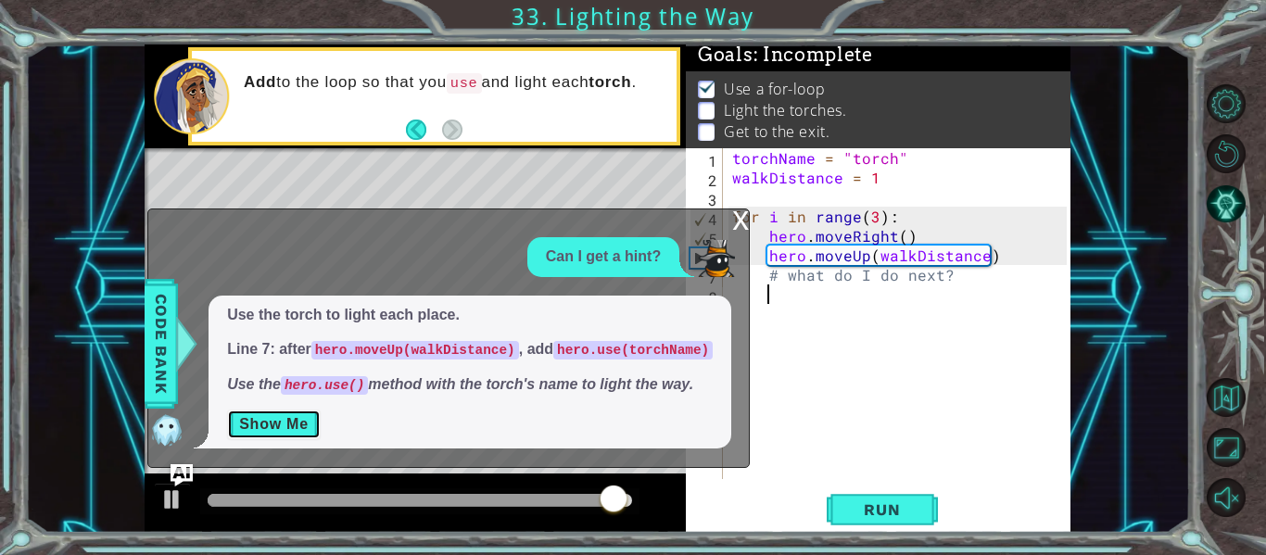
click at [261, 431] on button "Show Me" at bounding box center [274, 424] width 94 height 30
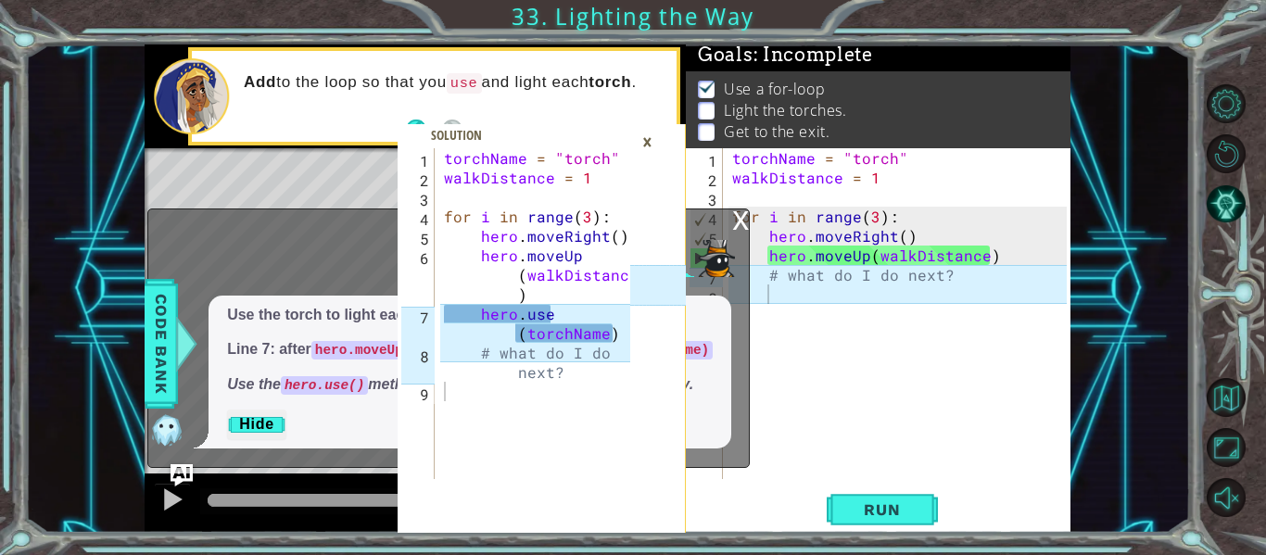
click at [782, 290] on div "torchName = "torch" walkDistance = 1 for i in range ( 3 ) : hero . moveRight ( …" at bounding box center [901, 333] width 347 height 370
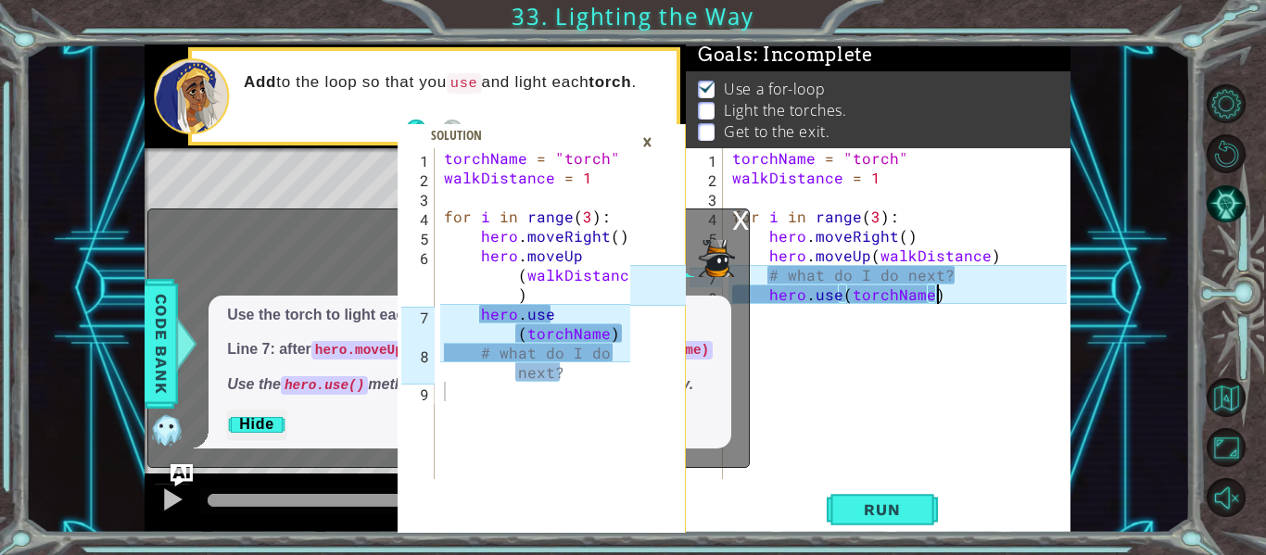
scroll to position [0, 12]
click at [767, 291] on div "torchName = "torch" walkDistance = 1 for i in range ( 3 ) : hero . moveRight ( …" at bounding box center [901, 333] width 347 height 370
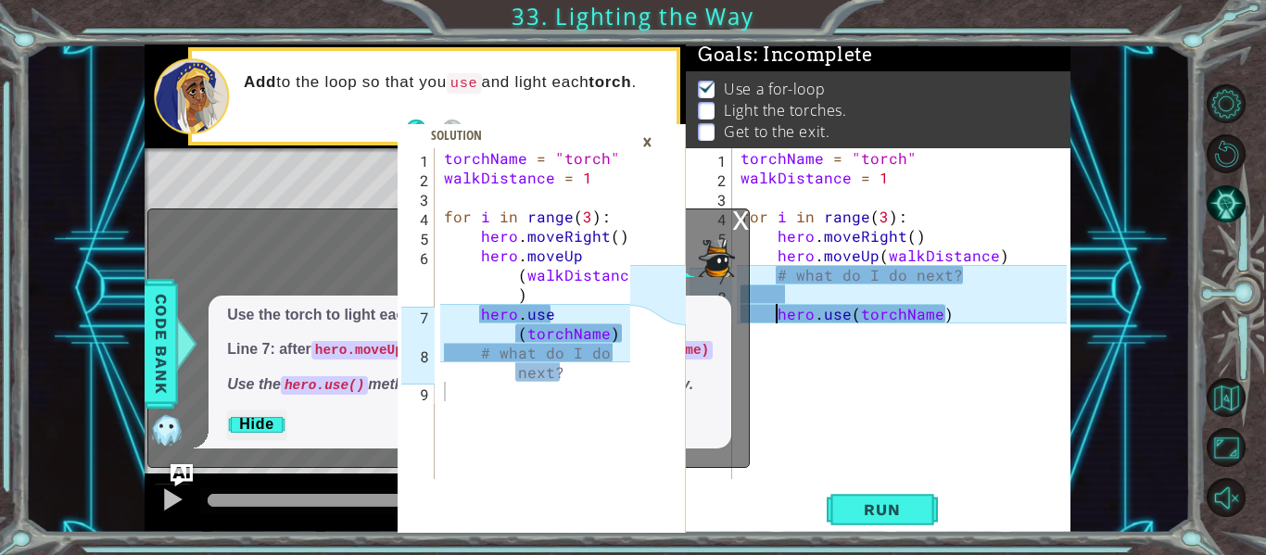
scroll to position [0, 9]
click at [992, 256] on div "torchName = "torch" walkDistance = 1 for i in range ( 3 ) : hero . moveRight ( …" at bounding box center [906, 333] width 339 height 370
type textarea "hero.moveUp(walkDistance)"
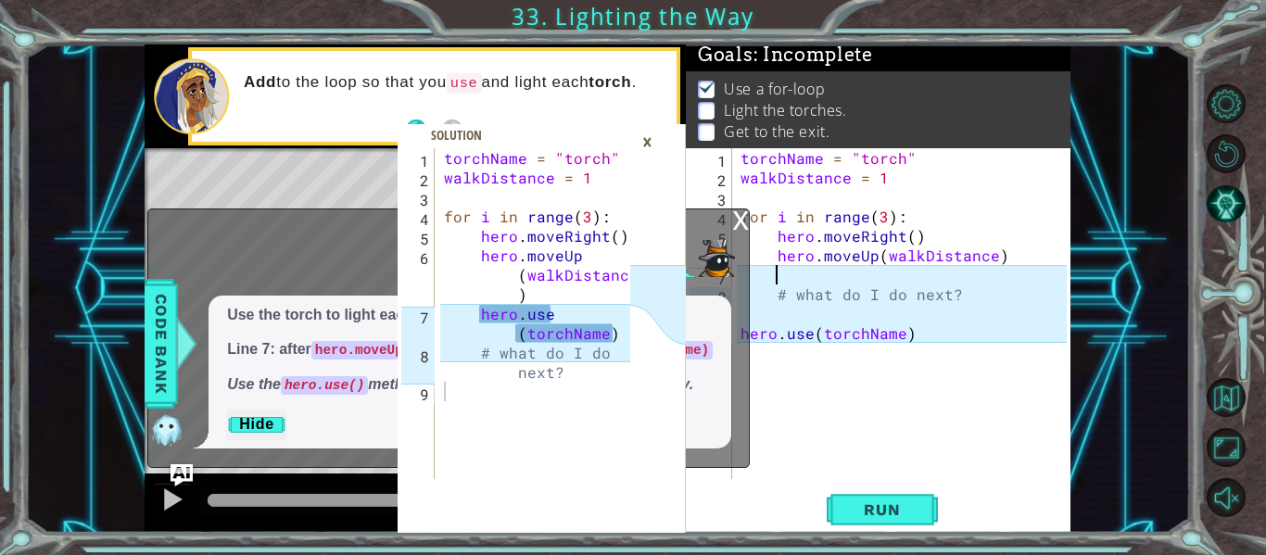
click at [765, 331] on div "torchName = "torch" walkDistance = 1 for i in range ( 3 ) : hero . moveRight ( …" at bounding box center [906, 333] width 339 height 370
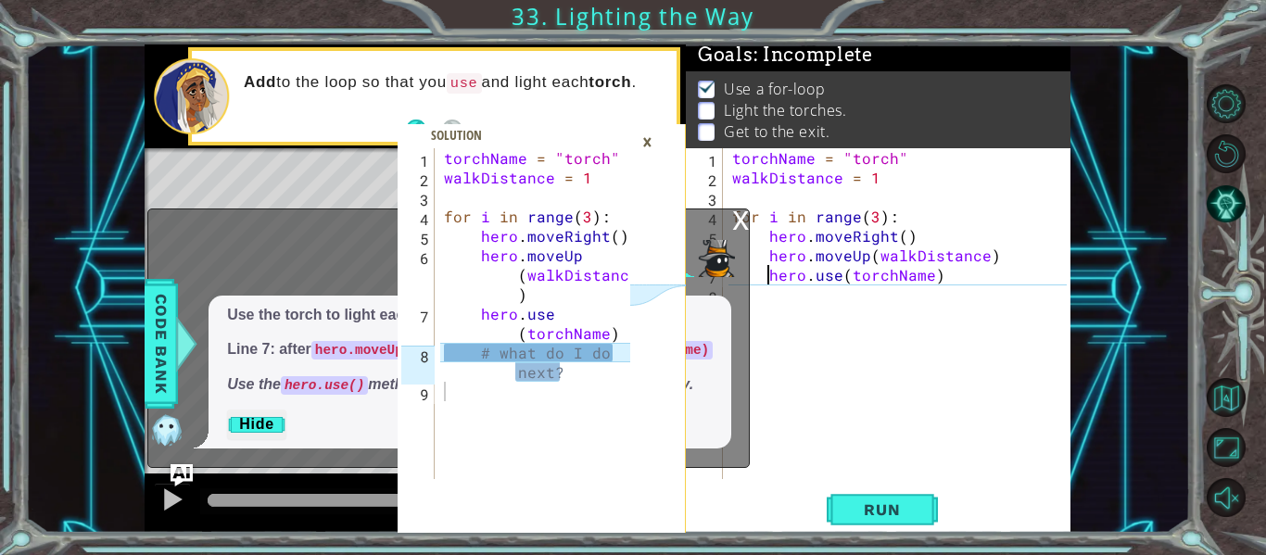
type textarea "hero.use(torchName)"
click at [737, 209] on div "x" at bounding box center [740, 218] width 17 height 19
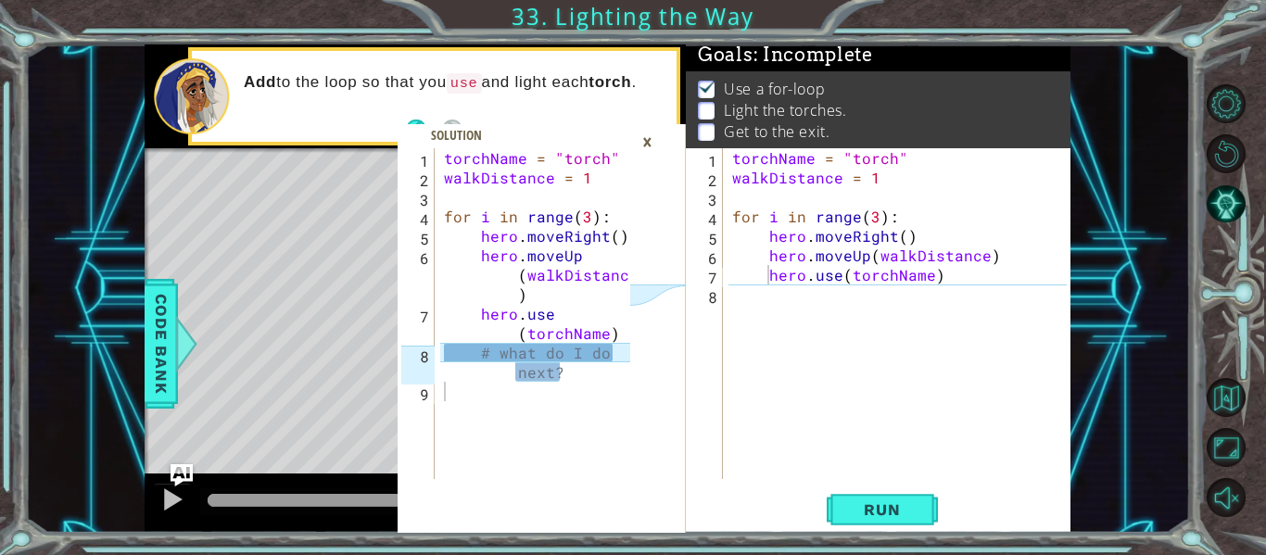
click at [653, 143] on div "×" at bounding box center [647, 141] width 29 height 31
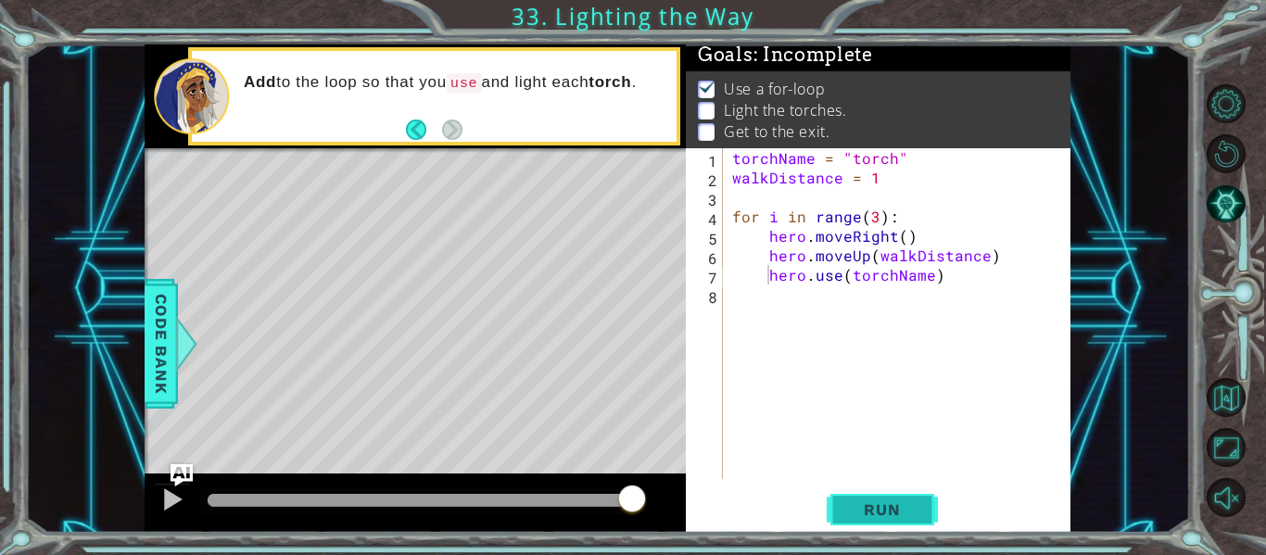
click at [861, 516] on span "Run" at bounding box center [881, 509] width 73 height 19
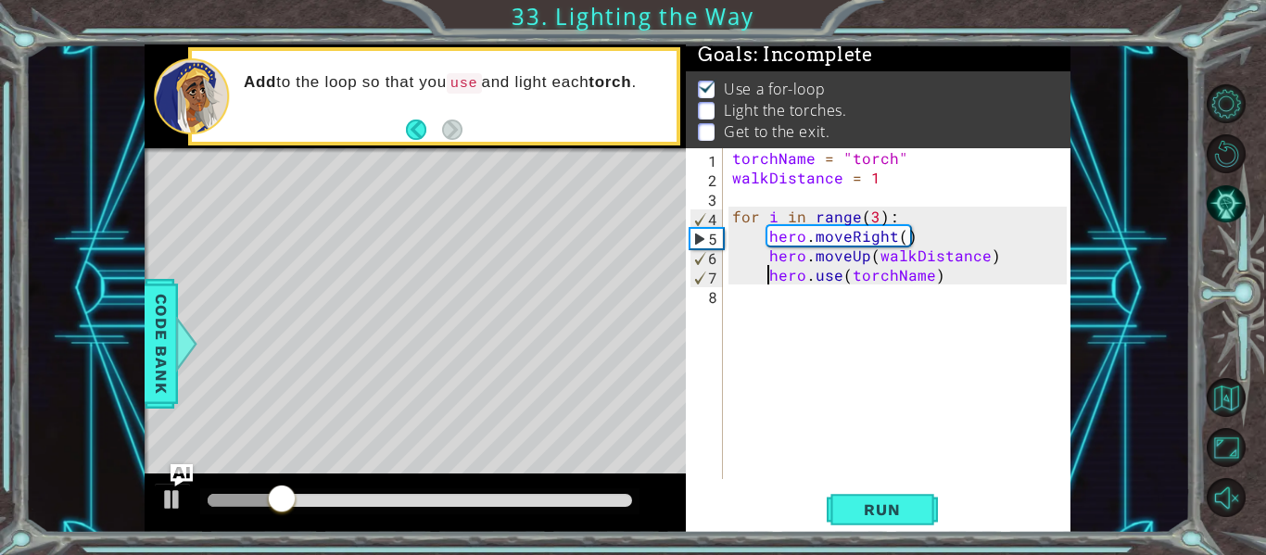
click at [887, 303] on div "torchName = "torch" walkDistance = 1 for i in range ( 3 ) : hero . moveRight ( …" at bounding box center [901, 333] width 347 height 370
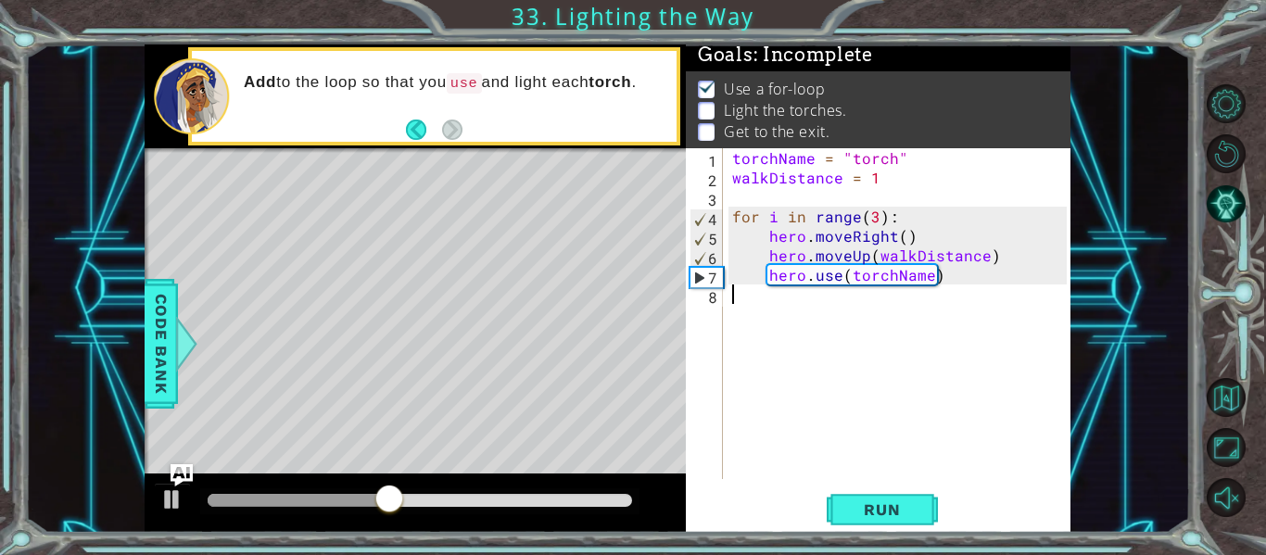
click at [857, 257] on div "torchName = "torch" walkDistance = 1 for i in range ( 3 ) : hero . moveRight ( …" at bounding box center [901, 333] width 347 height 370
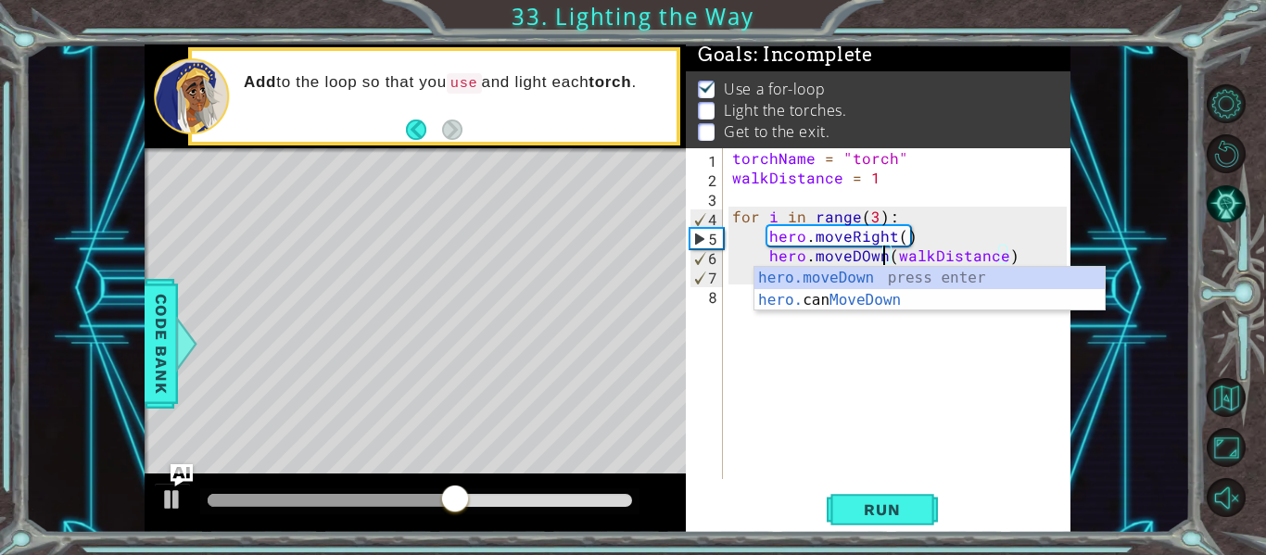
scroll to position [0, 10]
type textarea "hero.moveDown(walkDistance)"
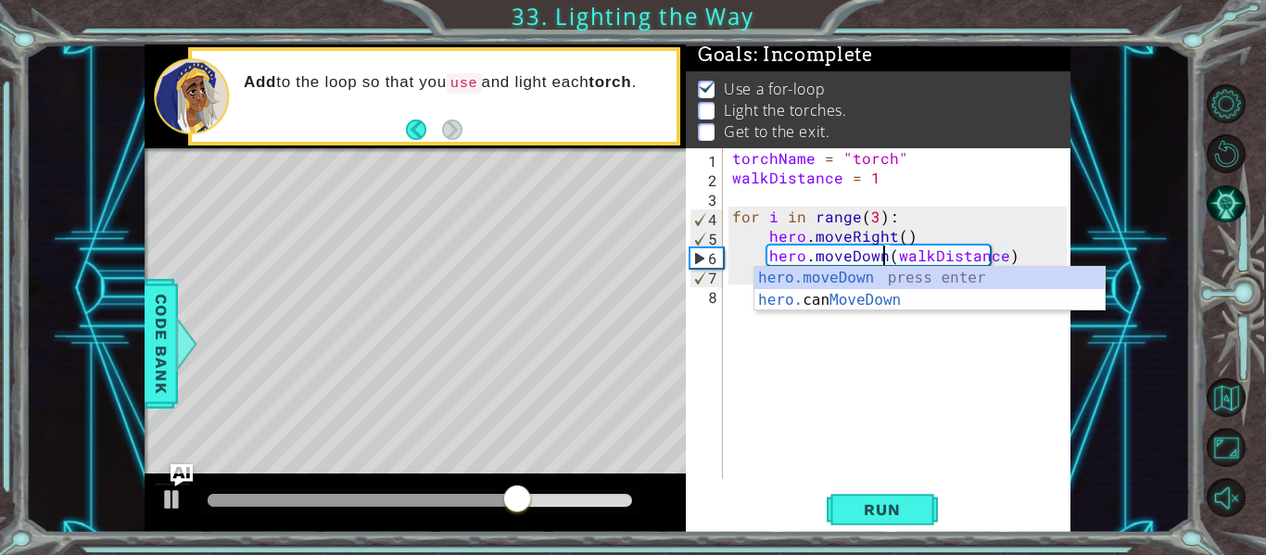
click at [1015, 259] on div "torchName = "torch" walkDistance = 1 for i in range ( 3 ) : hero . moveRight ( …" at bounding box center [901, 333] width 347 height 370
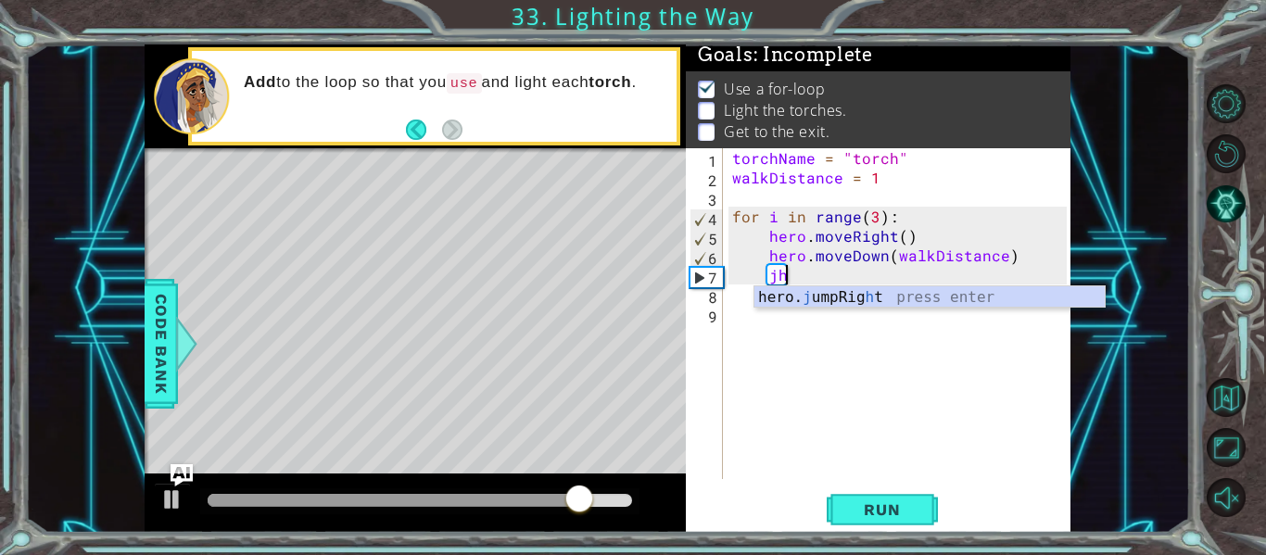
type textarea "j"
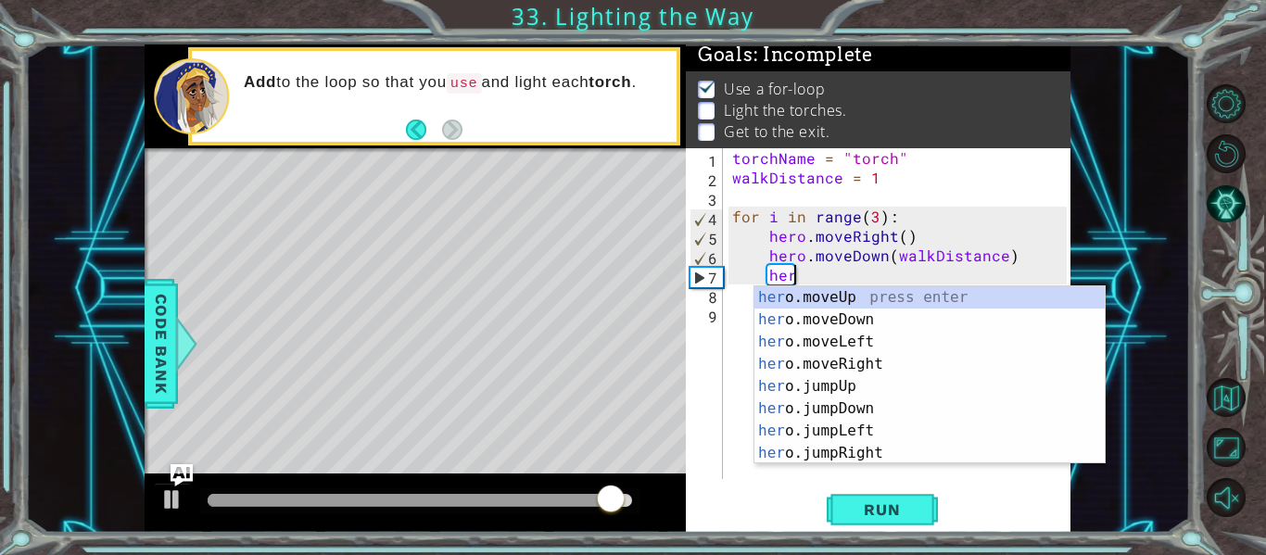
scroll to position [0, 4]
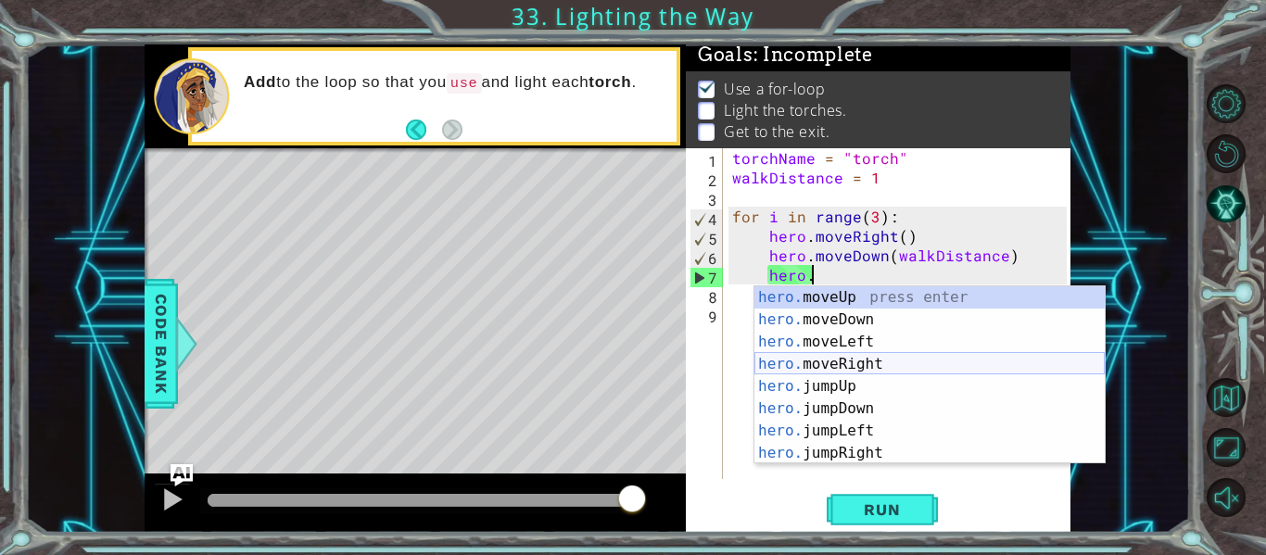
click at [928, 361] on div "hero. moveUp press enter hero. moveDown press enter hero. moveLeft press enter …" at bounding box center [929, 397] width 350 height 222
type textarea "hero.moveRight(1)"
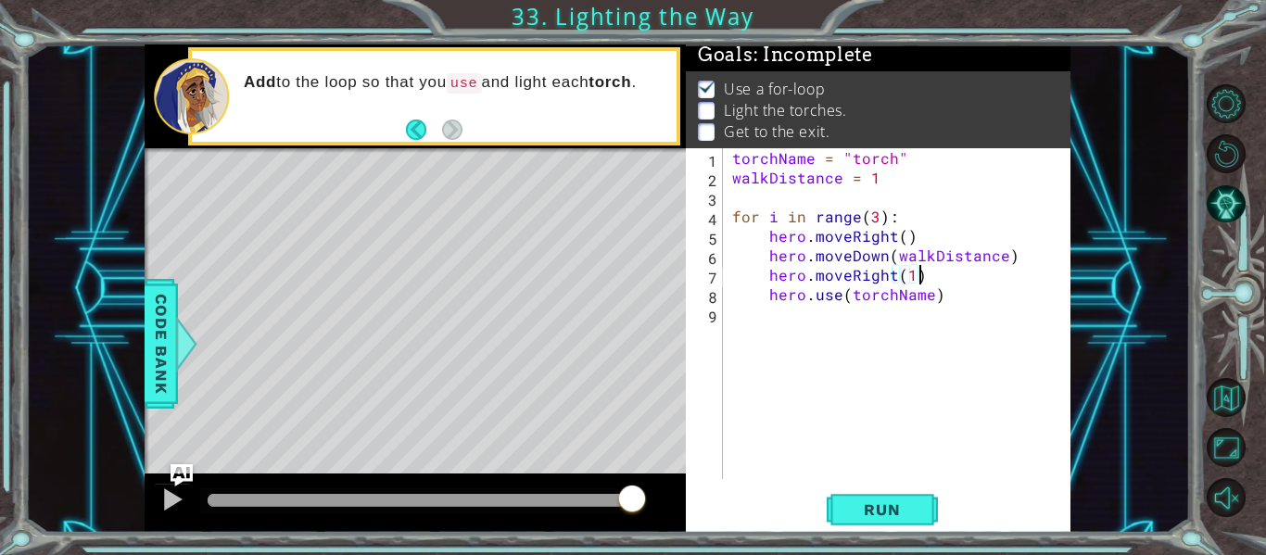
click at [926, 273] on div "torchName = "torch" walkDistance = 1 for i in range ( 3 ) : hero . moveRight ( …" at bounding box center [901, 333] width 347 height 370
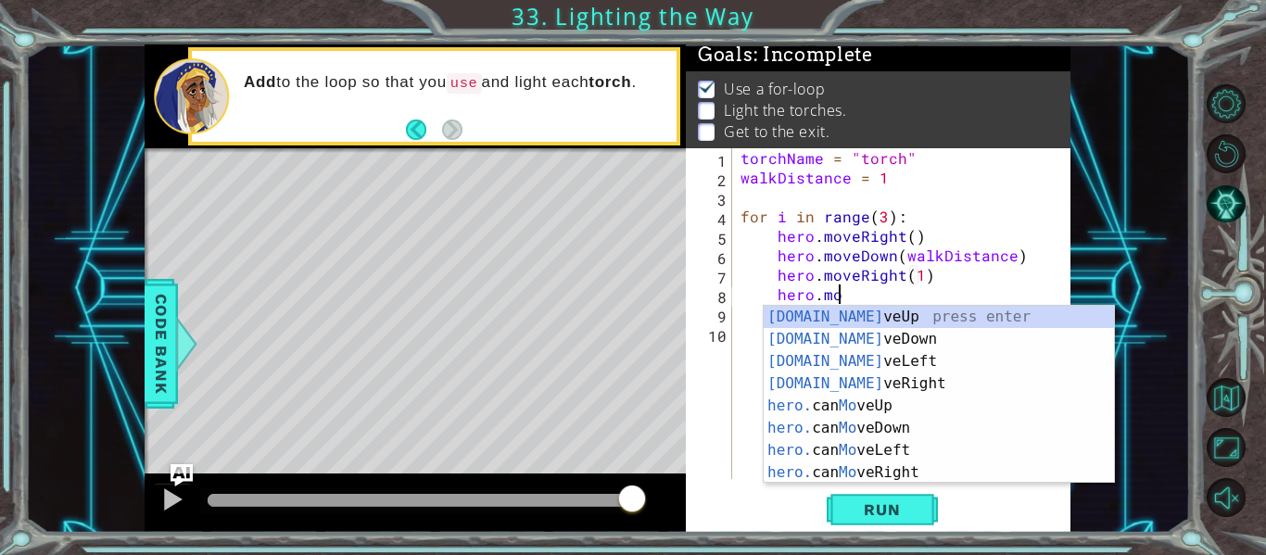
scroll to position [0, 6]
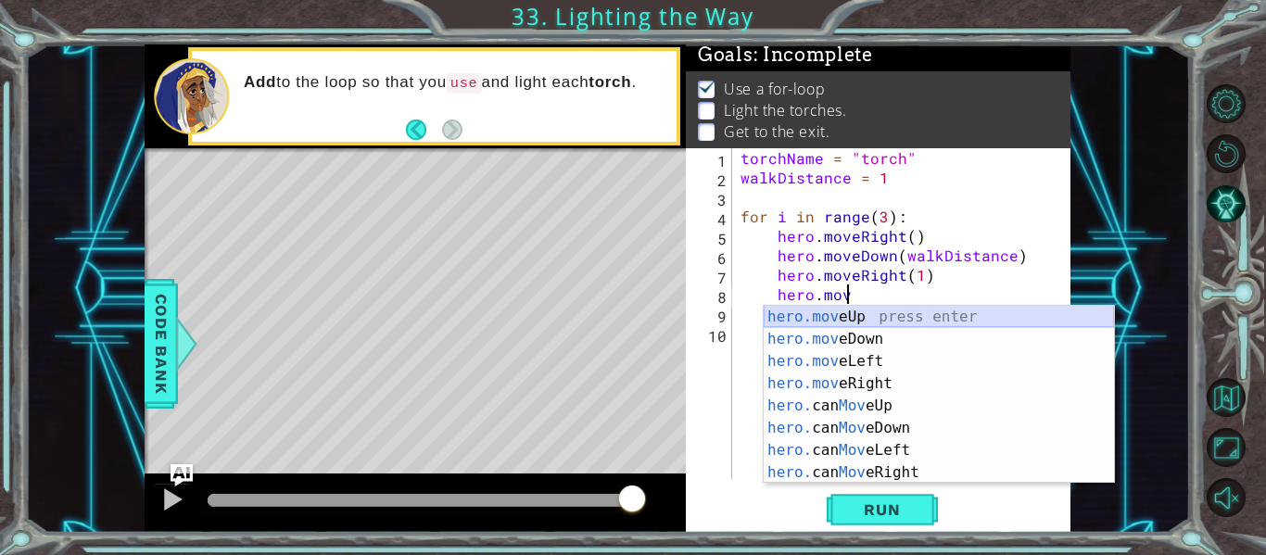
click at [909, 315] on div "hero.mov eUp press enter hero.mov eDown press enter hero.mov eLeft press enter …" at bounding box center [938, 417] width 350 height 222
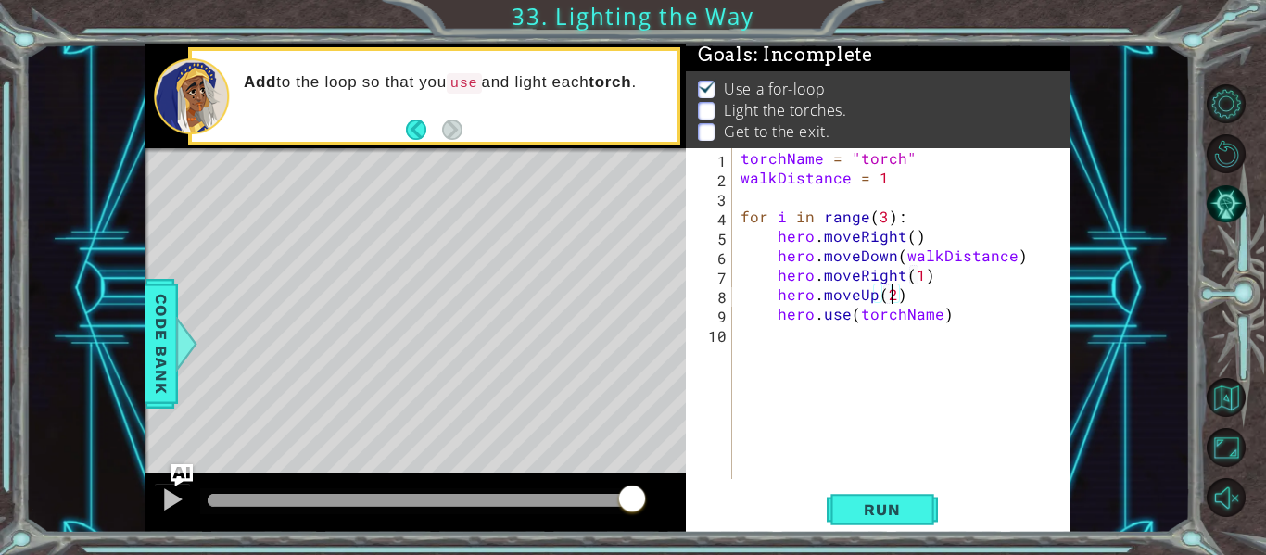
scroll to position [0, 9]
click at [958, 317] on div "torchName = "torch" walkDistance = 1 for i in range ( 3 ) : hero . moveRight ( …" at bounding box center [906, 333] width 339 height 370
type textarea "hero.use(torchName)"
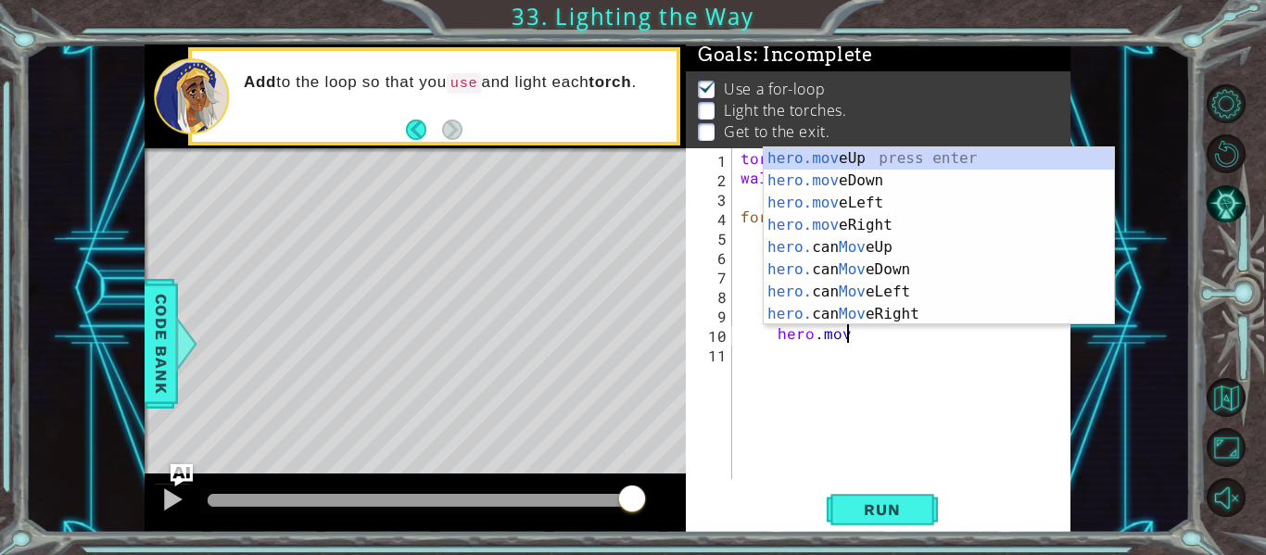
type textarea "hero.move"
click at [912, 309] on div "hero.move Up press enter hero.move Down press enter hero.move Left press enter …" at bounding box center [938, 258] width 350 height 222
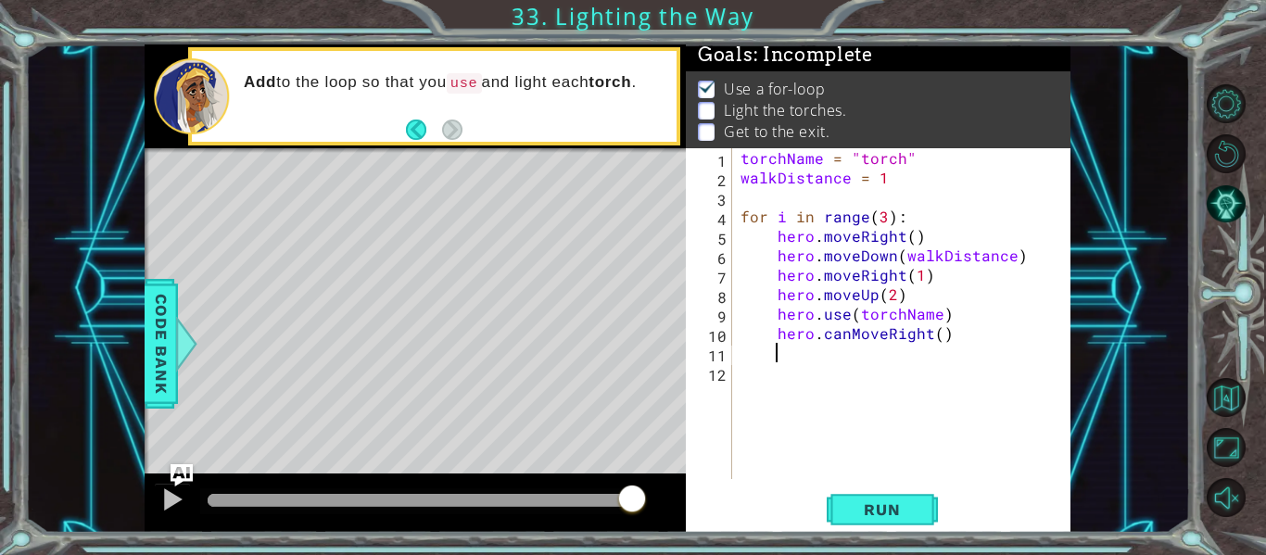
click at [849, 334] on div "torchName = "torch" walkDistance = 1 for i in range ( 3 ) : hero . moveRight ( …" at bounding box center [906, 333] width 339 height 370
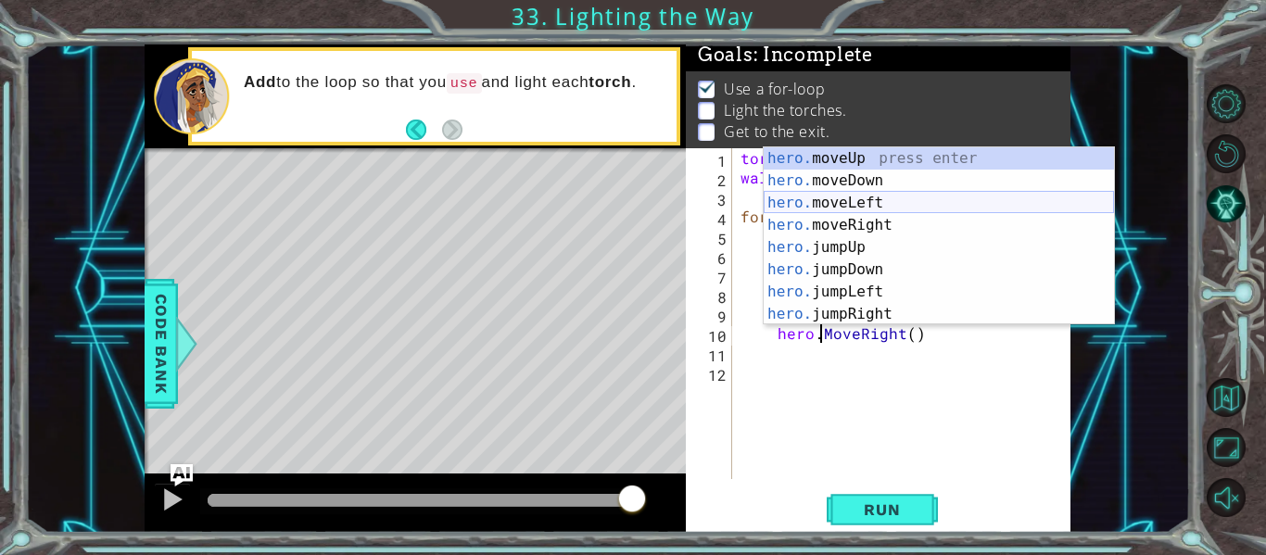
click at [880, 215] on div "hero. moveUp press enter hero. moveDown press enter hero. moveLeft press enter …" at bounding box center [938, 258] width 350 height 222
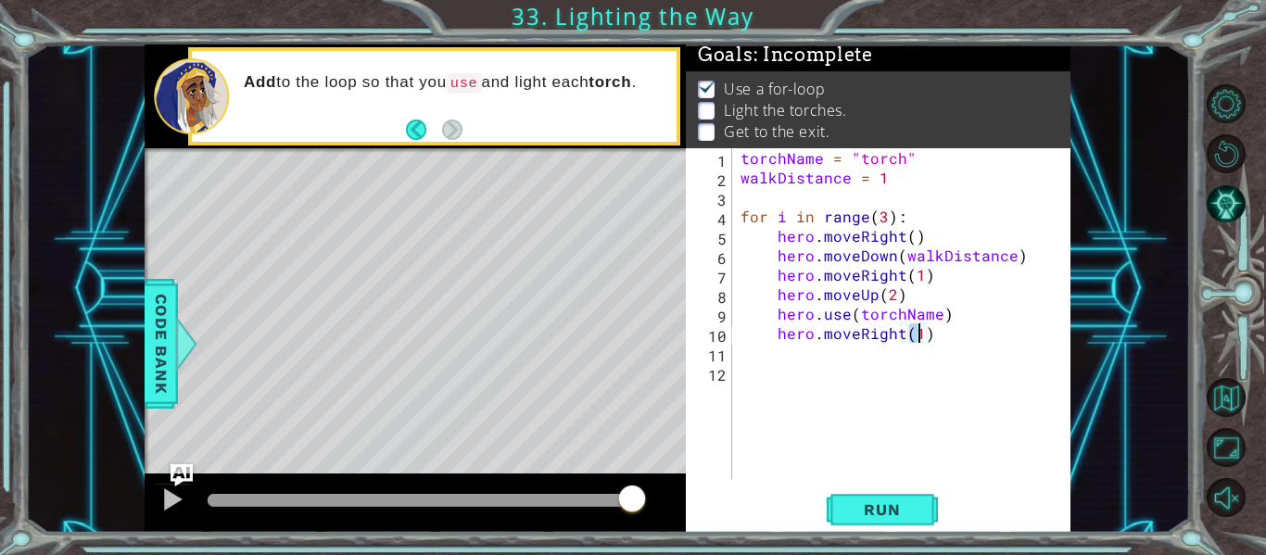
click at [925, 337] on div "torchName = "torch" walkDistance = 1 for i in range ( 3 ) : hero . moveRight ( …" at bounding box center [906, 333] width 339 height 370
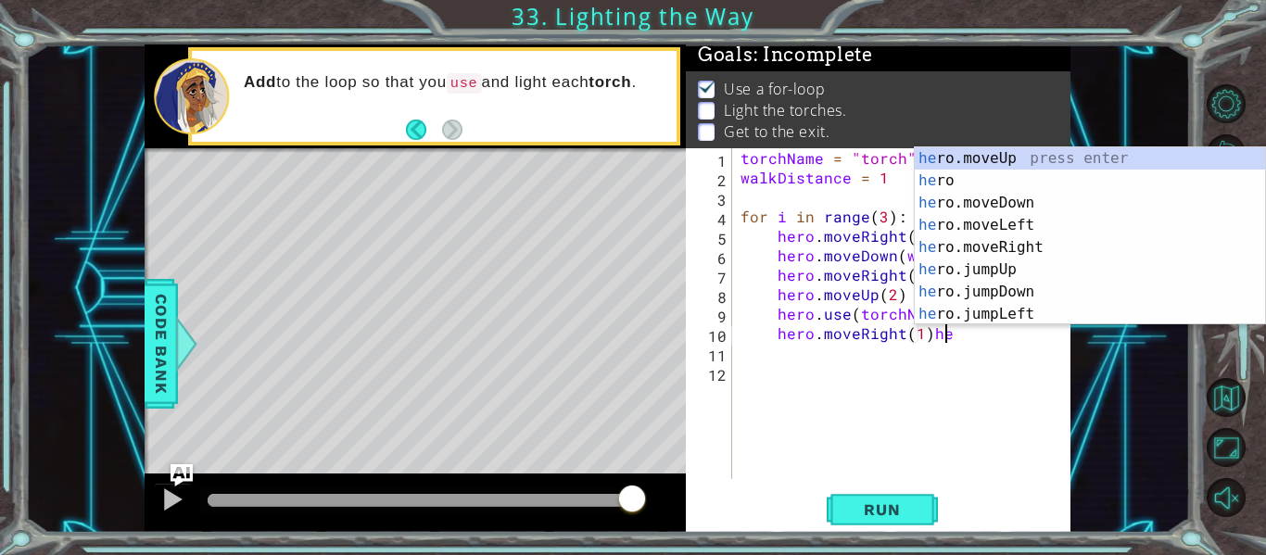
type textarea "hero.moveRight(1)"
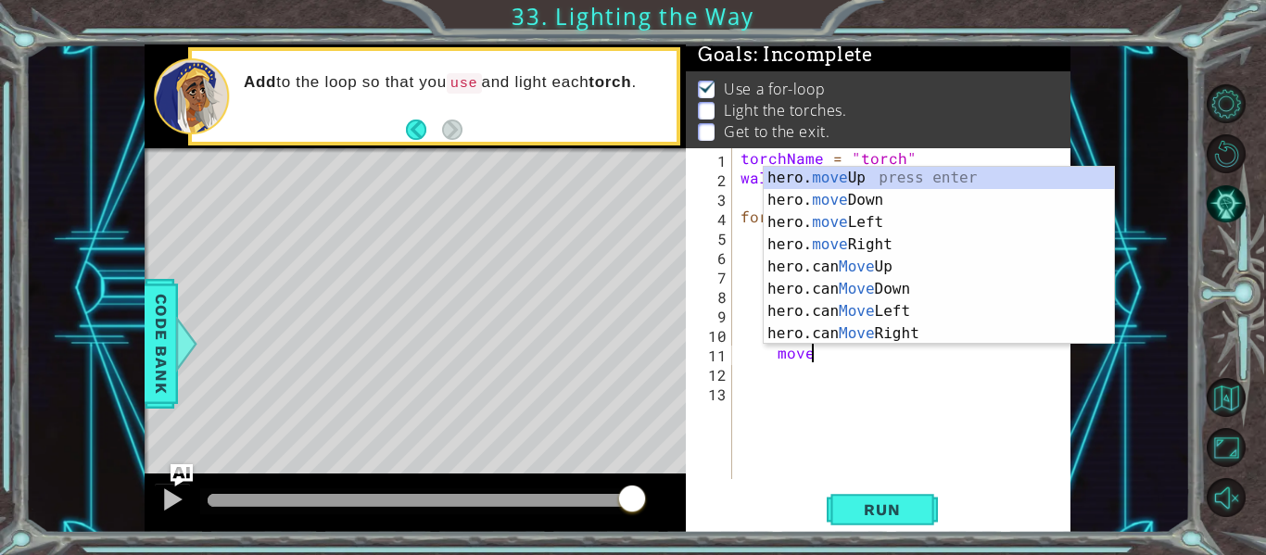
scroll to position [0, 4]
click at [882, 202] on div "hero. move Up press enter hero. move Down press enter hero. move Left press ent…" at bounding box center [938, 278] width 350 height 222
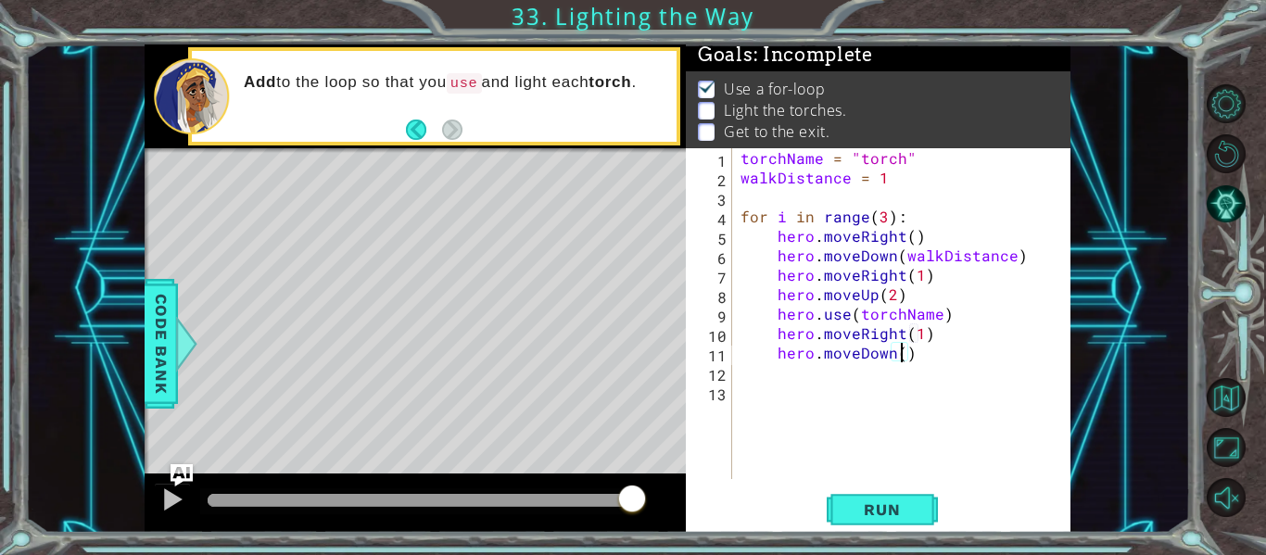
type textarea "hero.moveDown(2)"
click at [935, 359] on div "torchName = "torch" walkDistance = 1 for i in range ( 3 ) : hero . moveRight ( …" at bounding box center [906, 333] width 339 height 370
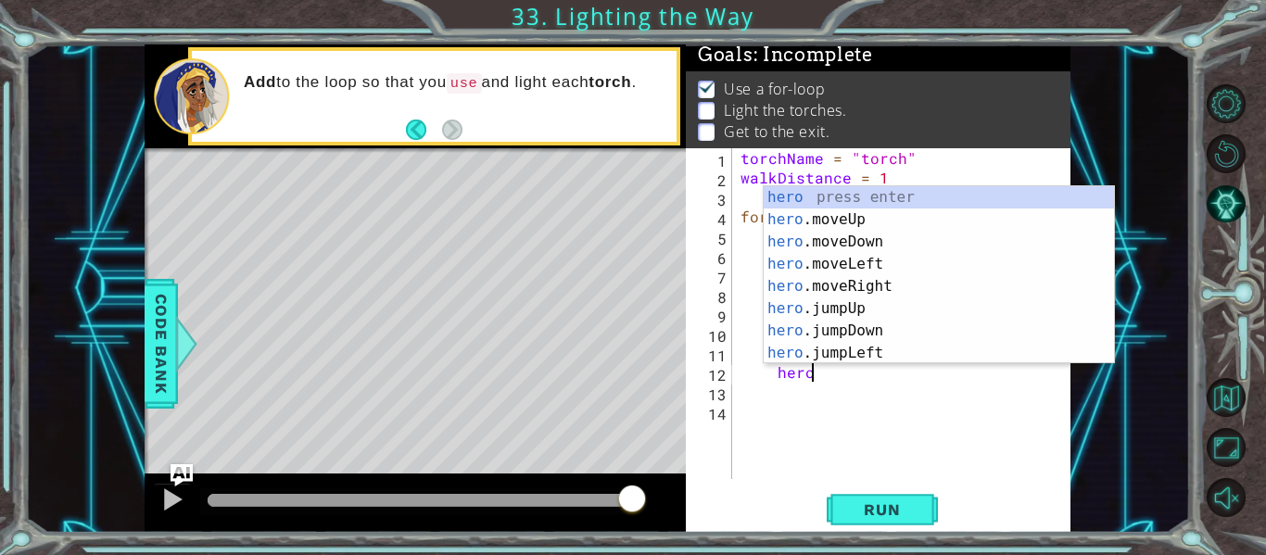
scroll to position [0, 4]
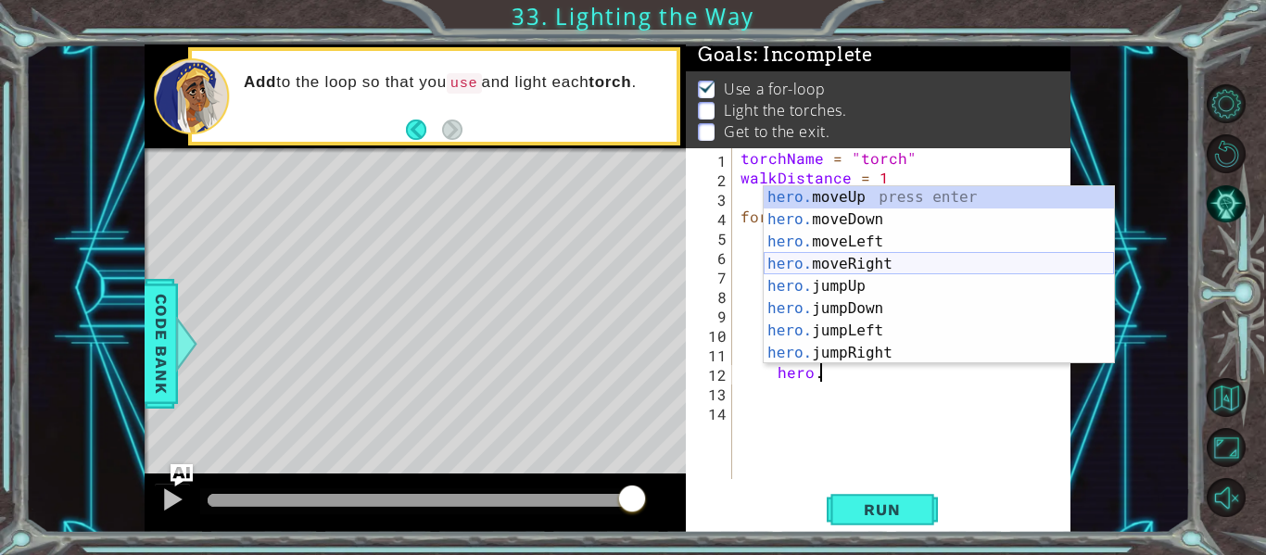
click at [885, 258] on div "hero. moveUp press enter hero. moveDown press enter hero. moveLeft press enter …" at bounding box center [938, 297] width 350 height 222
type textarea "hero.moveRight(1)"
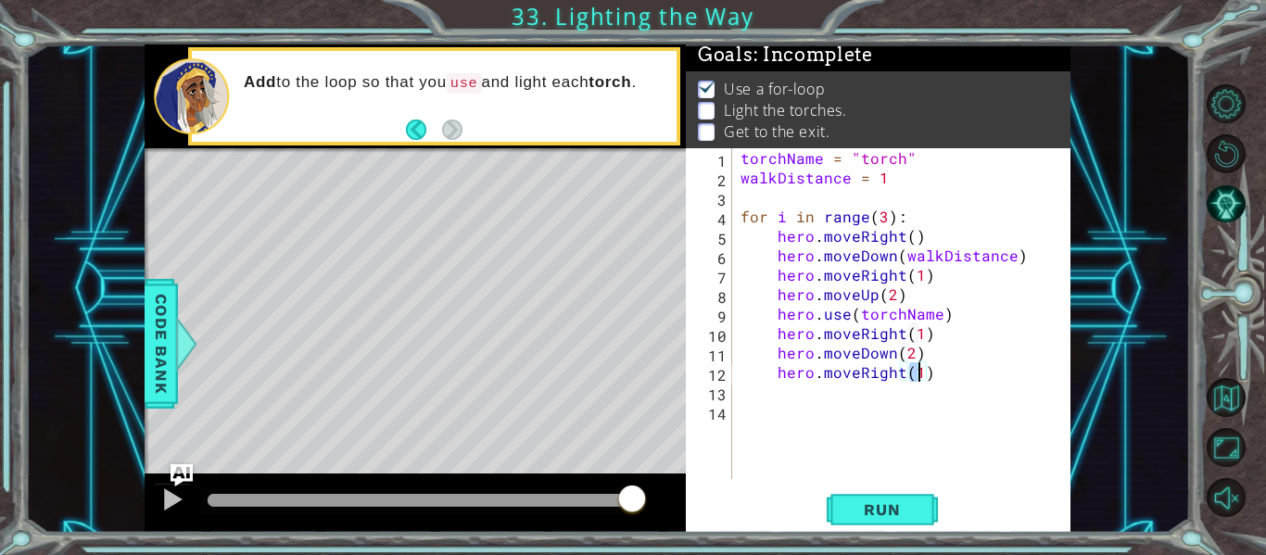
click at [937, 380] on div "torchName = "torch" walkDistance = 1 for i in range ( 3 ) : hero . moveRight ( …" at bounding box center [906, 333] width 339 height 370
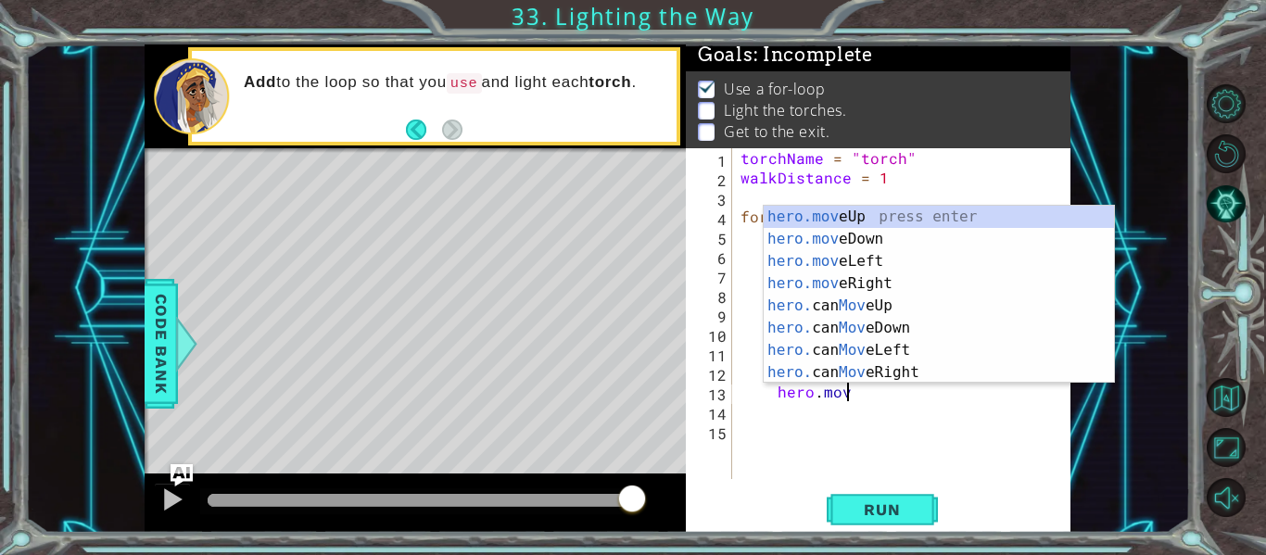
scroll to position [0, 6]
click at [851, 215] on div "hero.mov eUp press enter hero.mov eDown press enter hero.mov eLeft press enter …" at bounding box center [938, 317] width 350 height 222
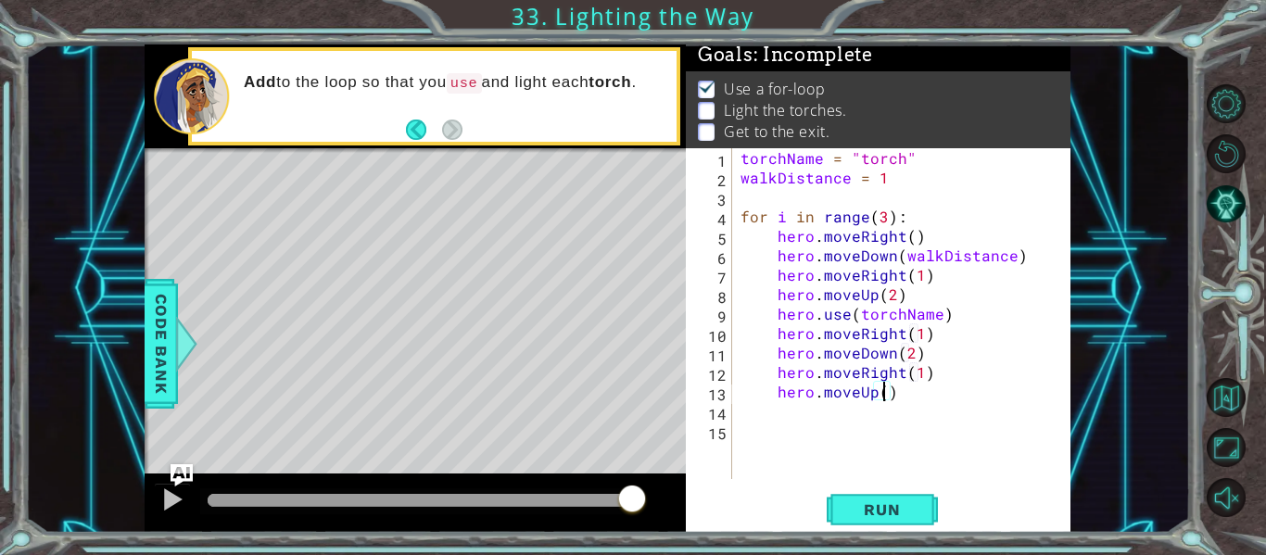
type textarea "hero.moveUp(3)"
click at [913, 396] on div "torchName = "torch" walkDistance = 1 for i in range ( 3 ) : hero . moveRight ( …" at bounding box center [906, 333] width 339 height 370
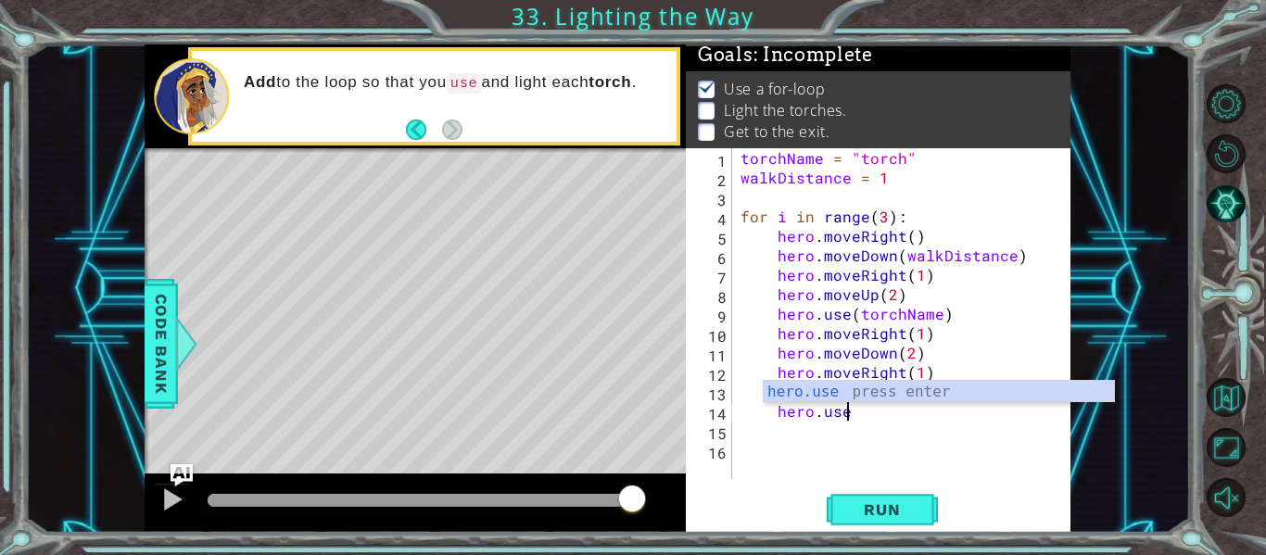
scroll to position [0, 6]
click at [922, 393] on div "hero.use press enter" at bounding box center [938, 414] width 350 height 67
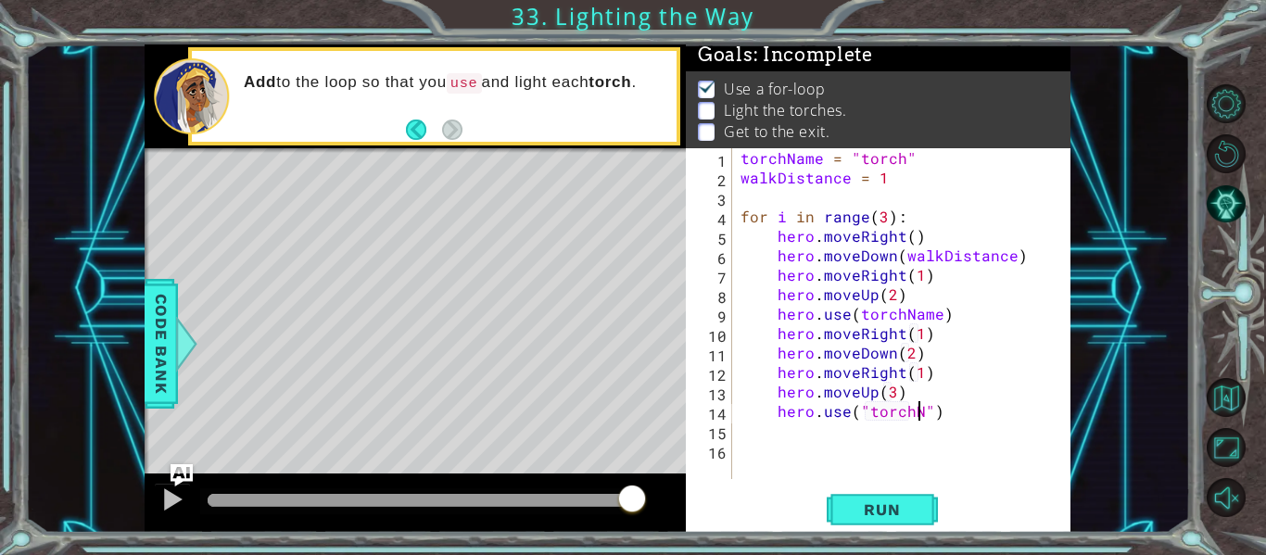
scroll to position [0, 13]
click at [964, 410] on div "torchName = "torch" walkDistance = 1 for i in range ( 3 ) : hero . moveRight ( …" at bounding box center [906, 333] width 339 height 370
click at [938, 320] on div "torchName = "torch" walkDistance = 1 for i in range ( 3 ) : hero . moveRight ( …" at bounding box center [906, 333] width 339 height 370
click at [858, 313] on div "torchName = "torch" walkDistance = 1 for i in range ( 3 ) : hero . moveRight ( …" at bounding box center [906, 333] width 339 height 370
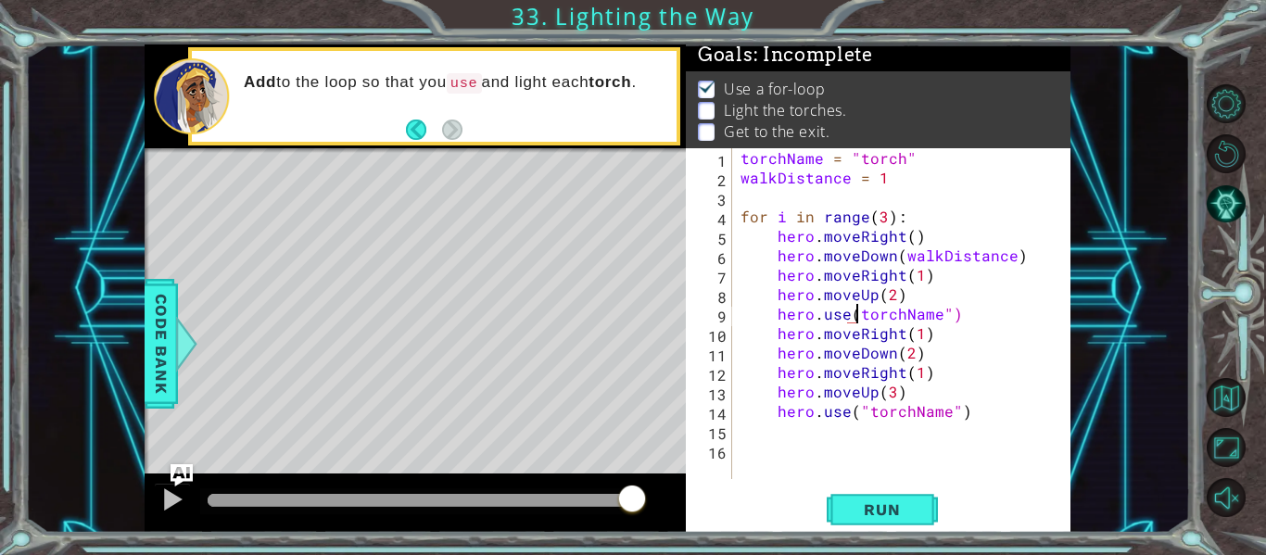
type textarea "hero.use("torchName")"
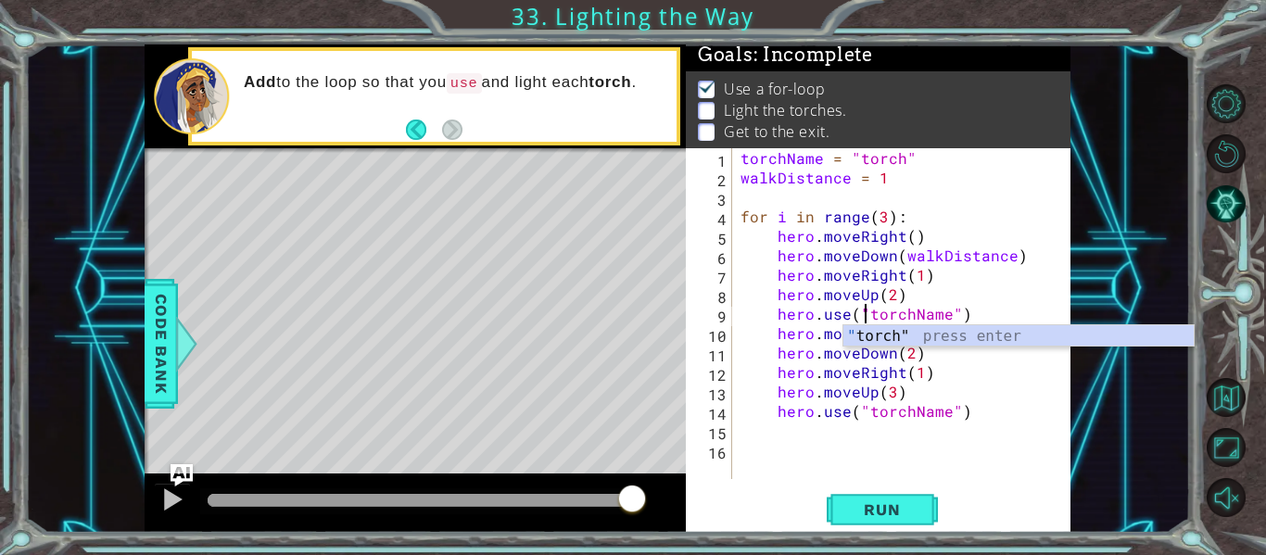
scroll to position [0, 8]
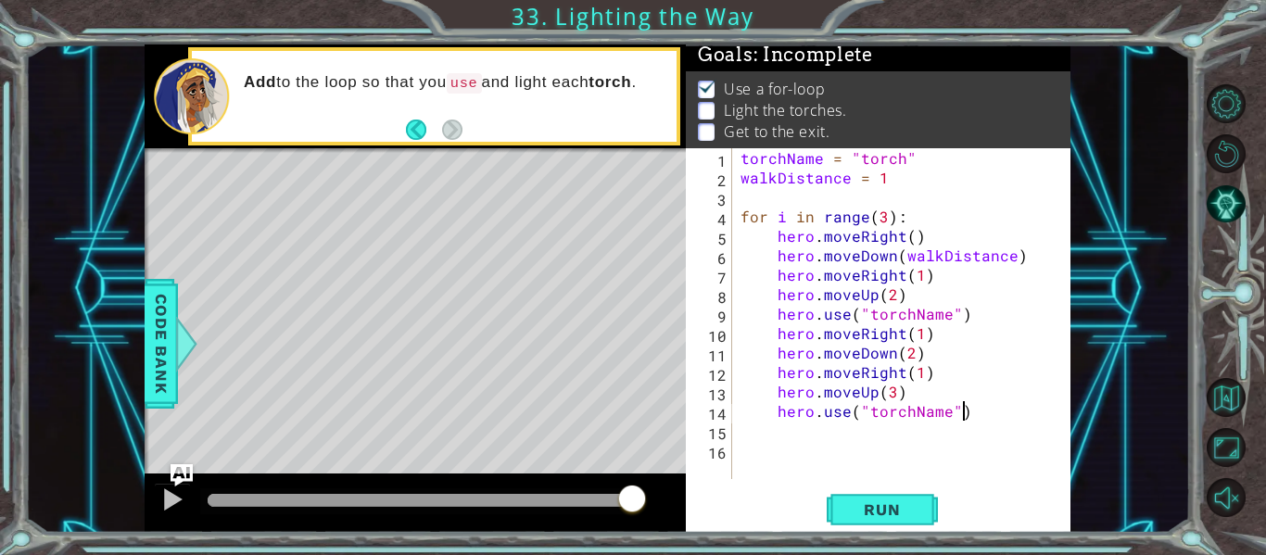
click at [969, 412] on div "torchName = "torch" walkDistance = 1 for i in range ( 3 ) : hero . moveRight ( …" at bounding box center [906, 333] width 339 height 370
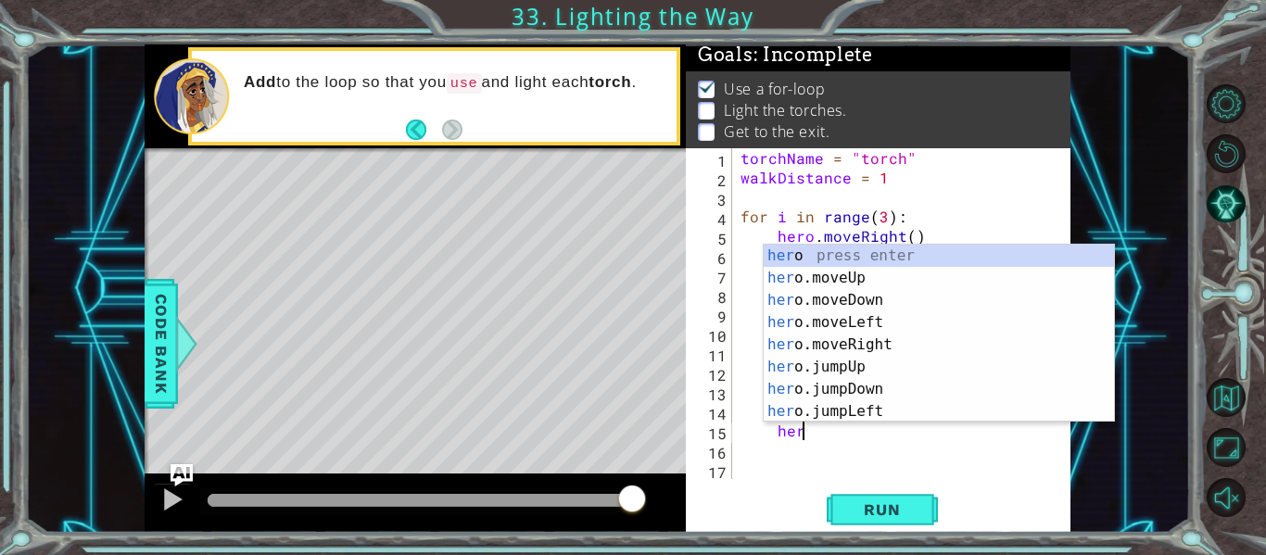
scroll to position [0, 4]
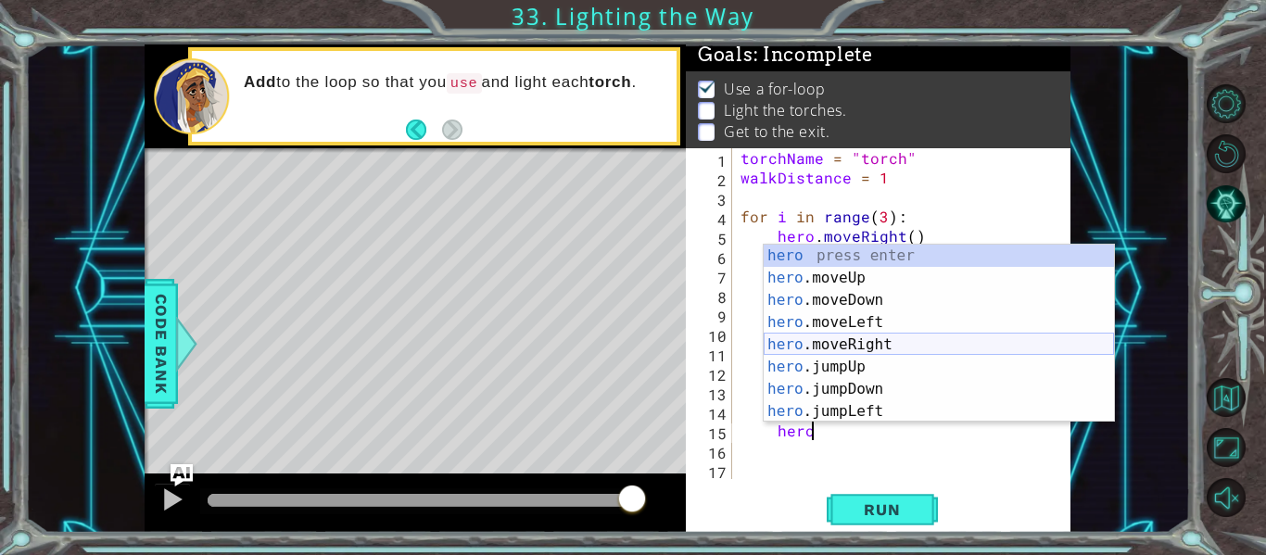
click at [898, 338] on div "hero press enter hero .moveUp press enter hero .moveDown press enter hero .move…" at bounding box center [938, 356] width 350 height 222
type textarea "hero.moveRight(1)"
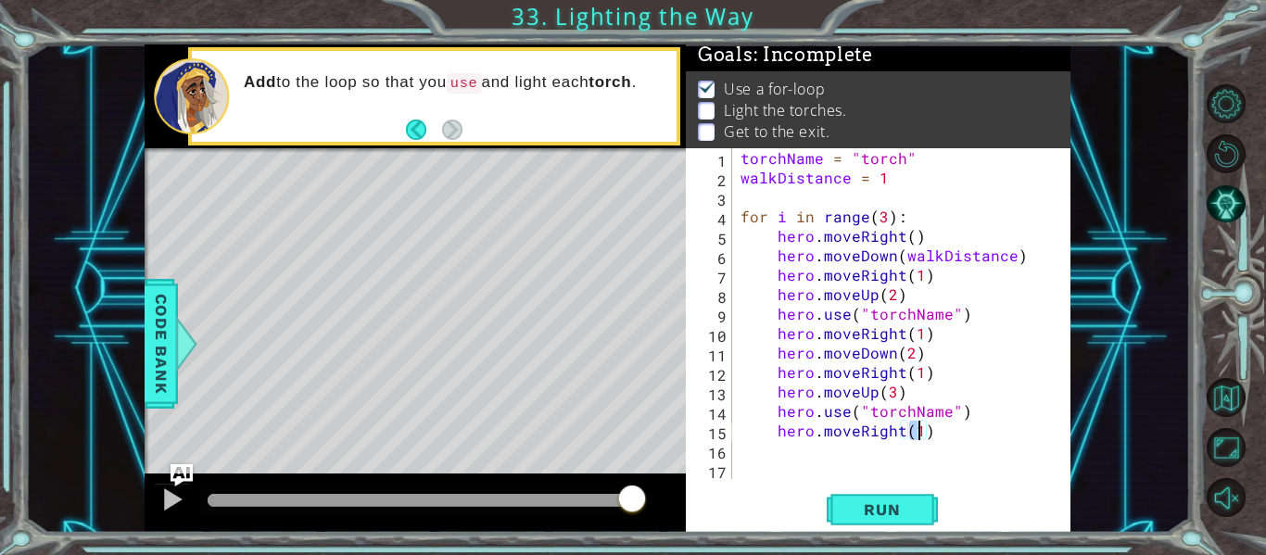
click at [926, 431] on div "torchName = "torch" walkDistance = 1 for i in range ( 3 ) : hero . moveRight ( …" at bounding box center [906, 333] width 339 height 370
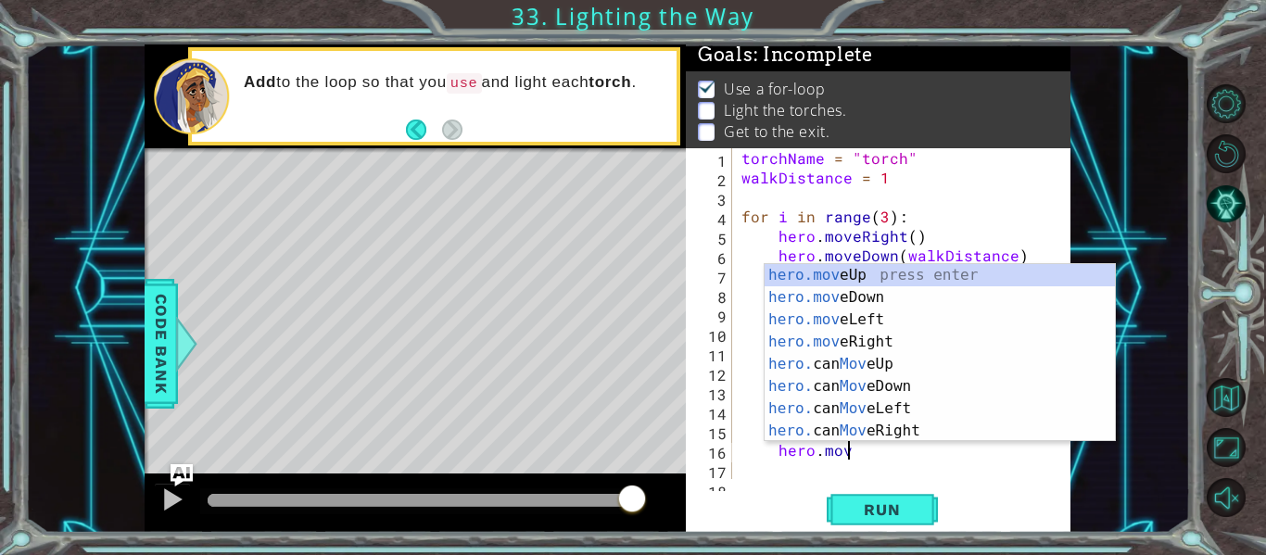
scroll to position [0, 6]
click at [901, 292] on div "hero.mov eUp press enter hero.mov eDown press enter hero.mov eLeft press enter …" at bounding box center [939, 375] width 350 height 222
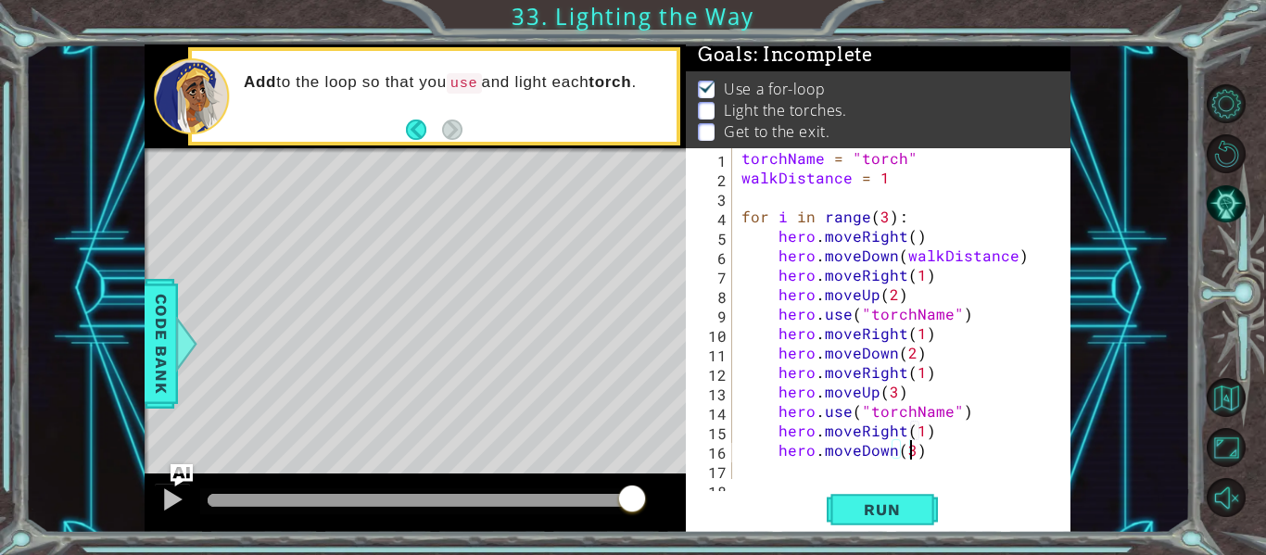
scroll to position [0, 10]
click at [875, 498] on button "Run" at bounding box center [881, 510] width 111 height 38
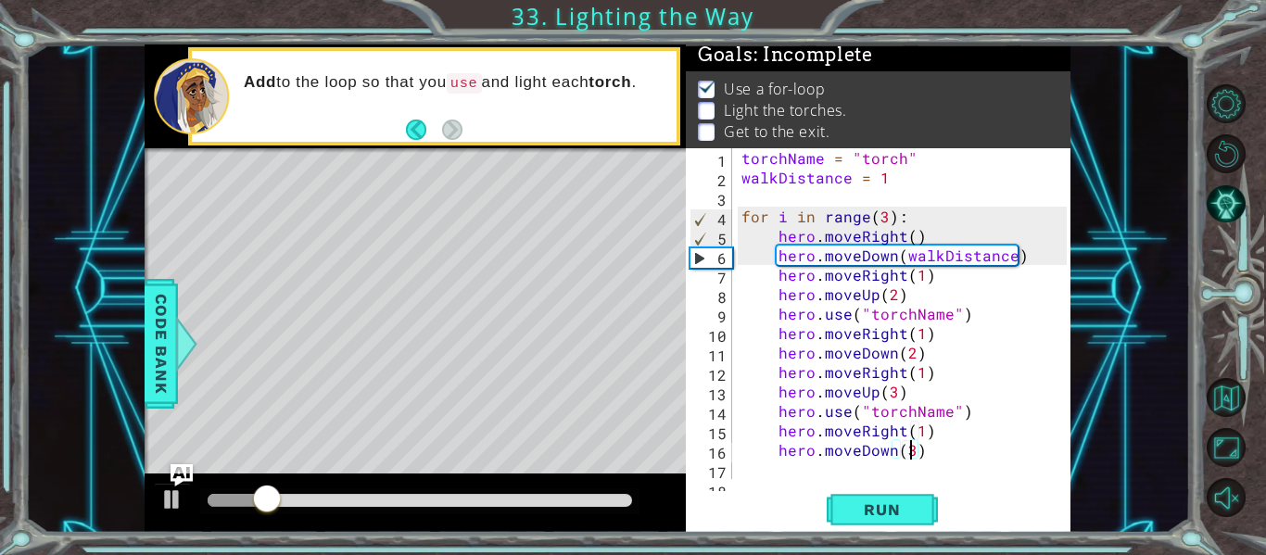
click at [891, 255] on div "torchName = "torch" walkDistance = 1 for i in range ( 3 ) : hero . moveRight ( …" at bounding box center [906, 333] width 338 height 370
click at [925, 235] on div "torchName = "torch" walkDistance = 1 for i in range ( 3 ) : hero . moveRight ( …" at bounding box center [906, 333] width 338 height 370
type textarea "hero.moveRight()"
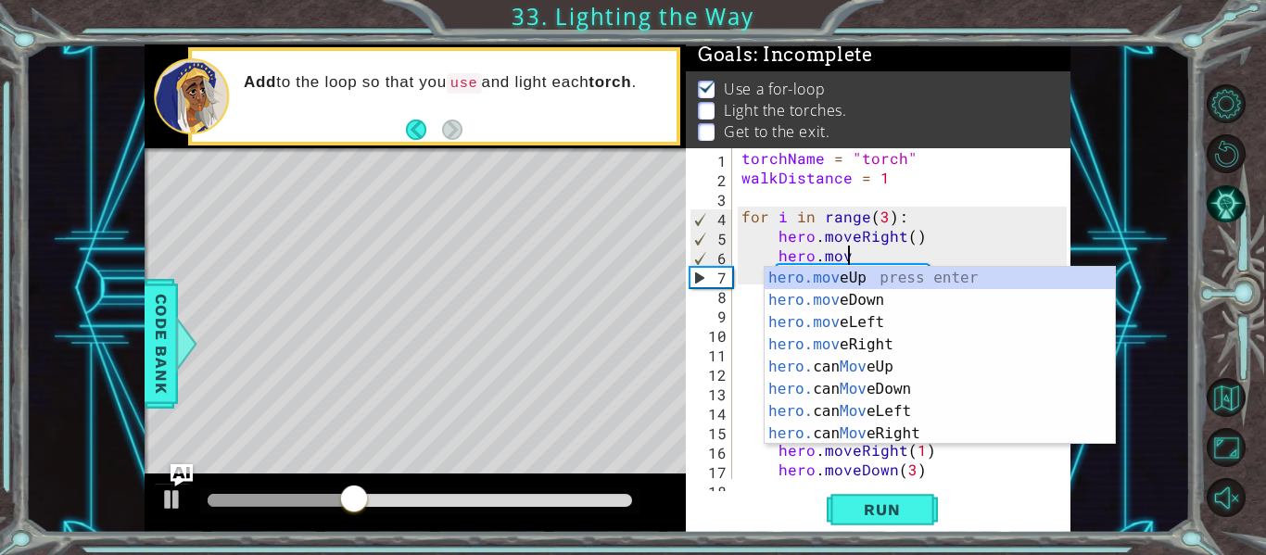
scroll to position [0, 6]
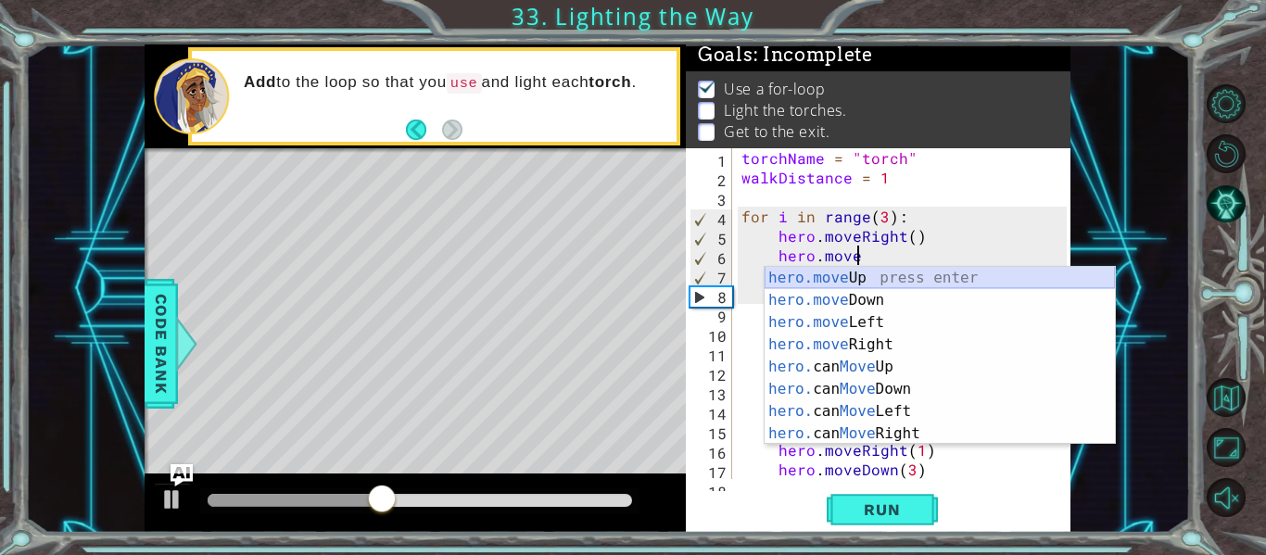
click at [881, 285] on div "hero.move Up press enter hero.move Down press enter hero.move Left press enter …" at bounding box center [939, 378] width 350 height 222
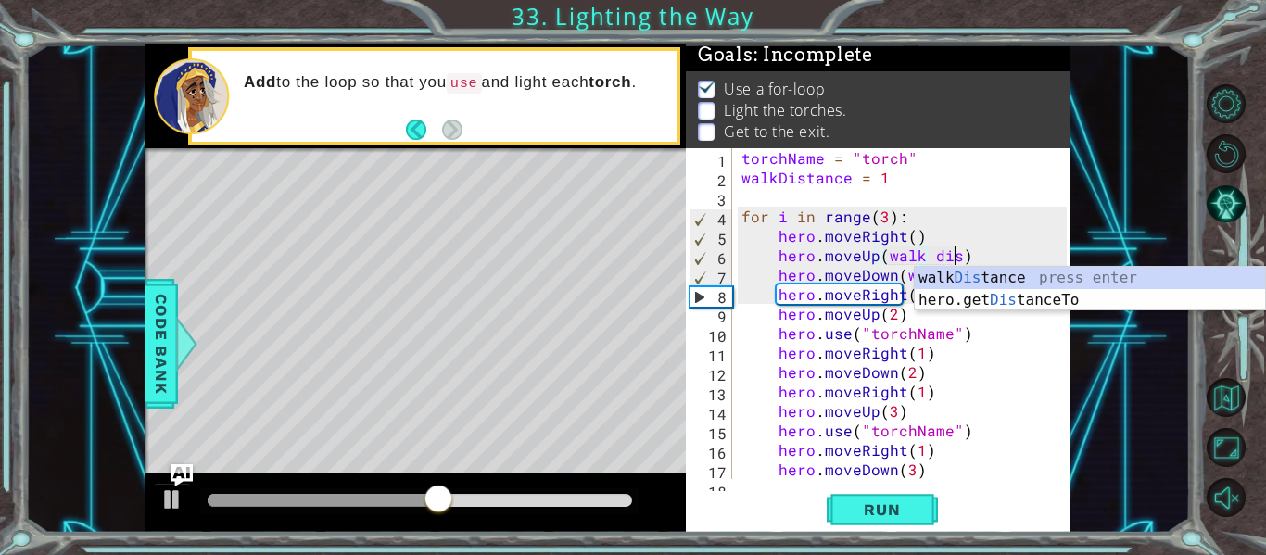
scroll to position [0, 13]
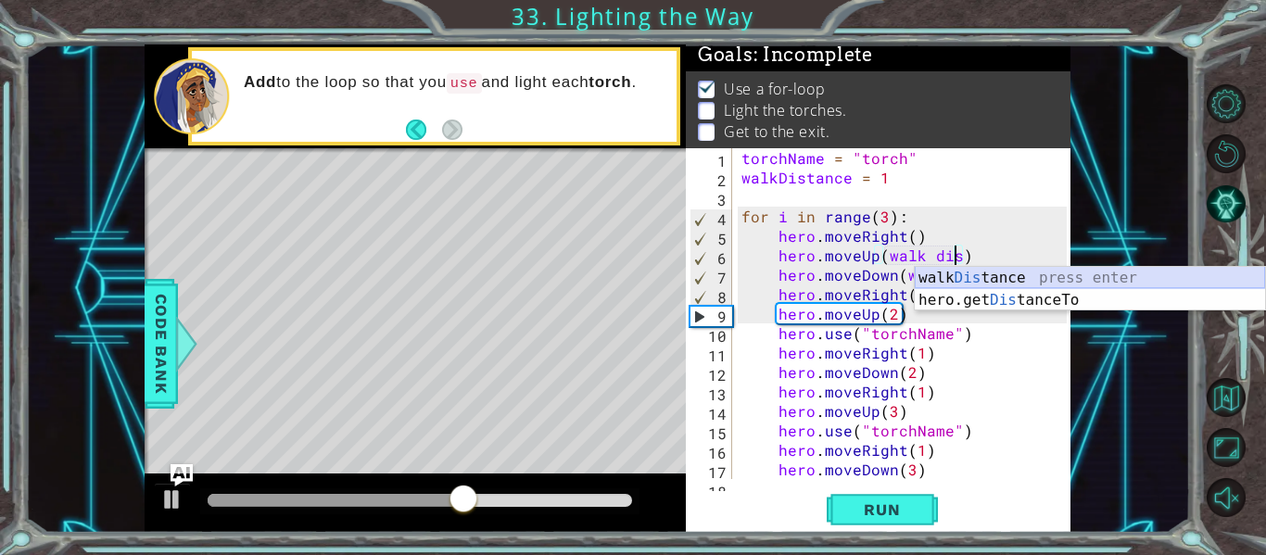
click at [935, 274] on div "walk Dis tance press enter hero.get Dis tanceTo press enter" at bounding box center [1089, 311] width 350 height 89
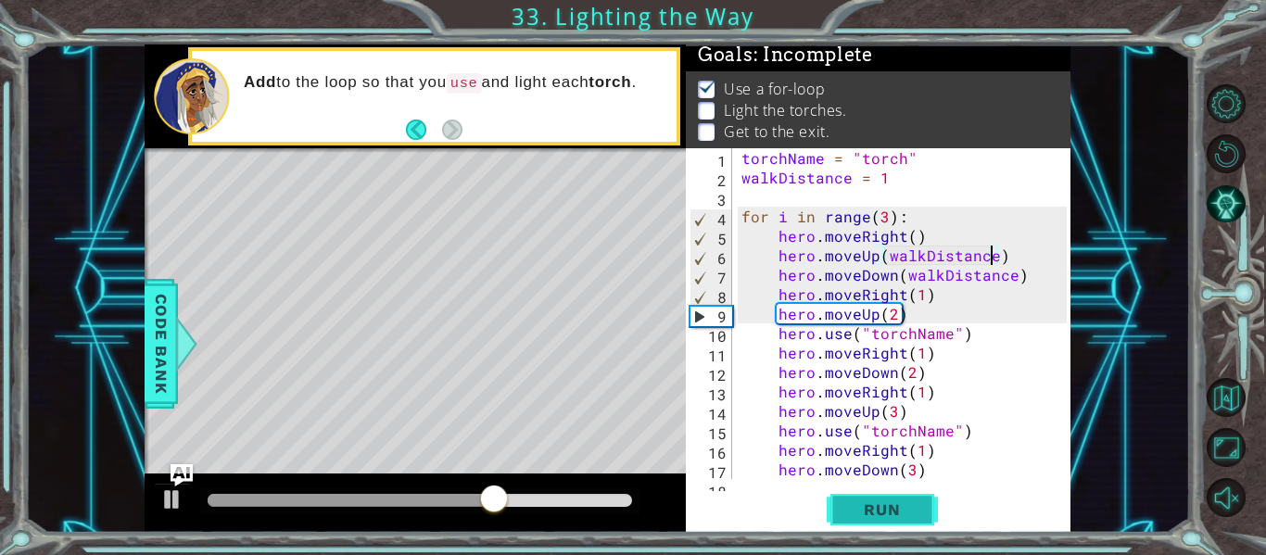
type textarea "hero.moveUp(walkDistance)"
click at [887, 514] on span "Run" at bounding box center [881, 509] width 73 height 19
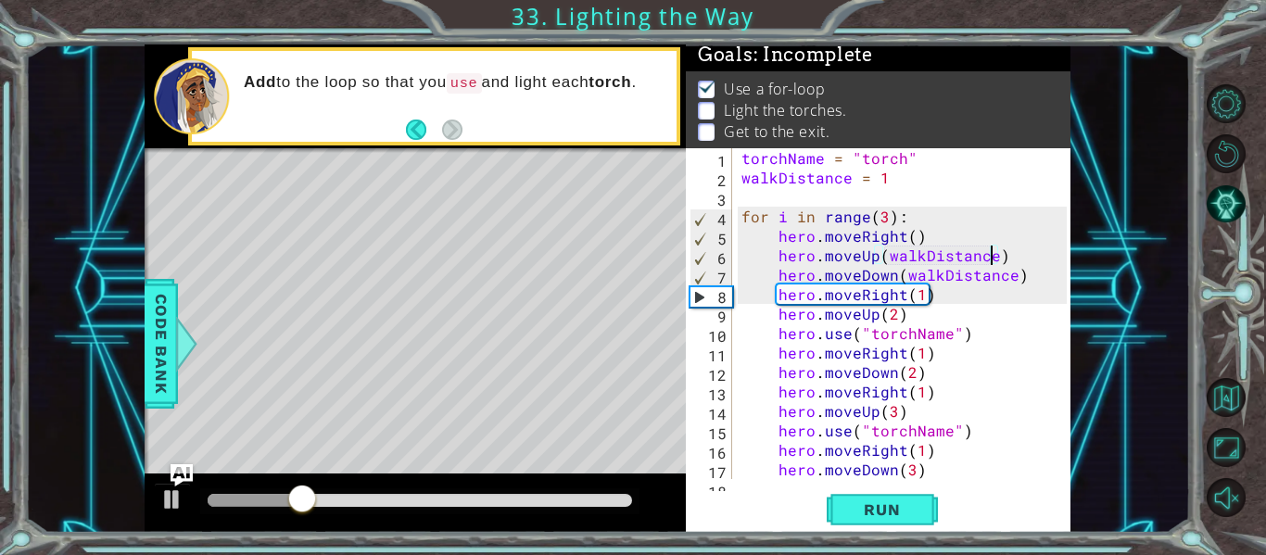
click at [1007, 258] on div "torchName = "torch" walkDistance = 1 for i in range ( 3 ) : hero . moveRight ( …" at bounding box center [906, 333] width 338 height 370
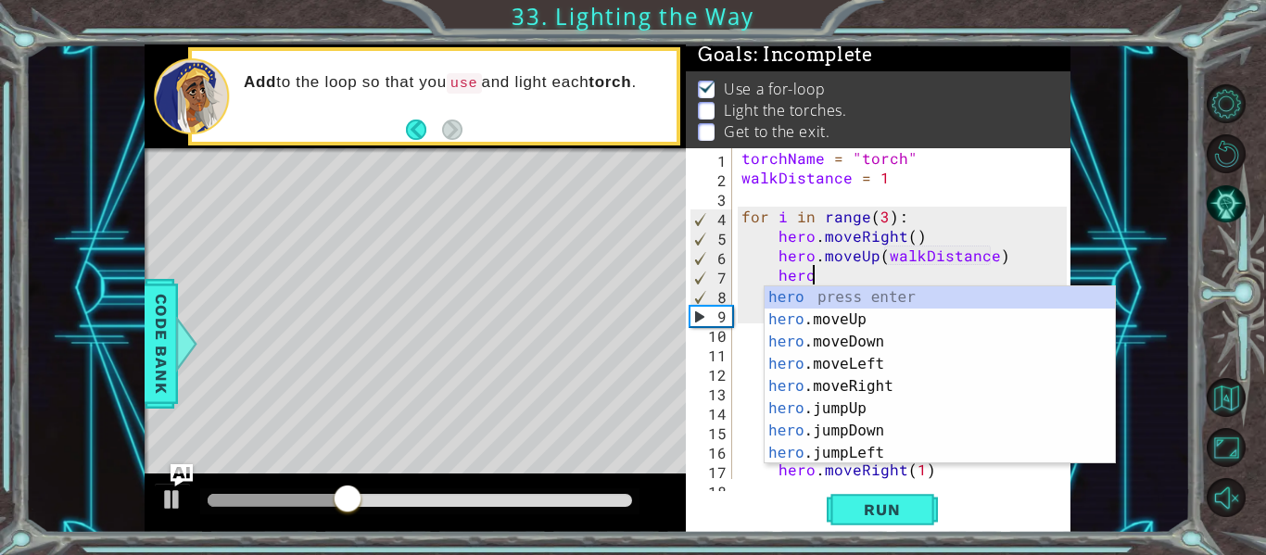
scroll to position [0, 4]
click at [902, 397] on div "hero press enter hero .moveUp press enter hero .moveDown press enter hero .move…" at bounding box center [939, 397] width 350 height 222
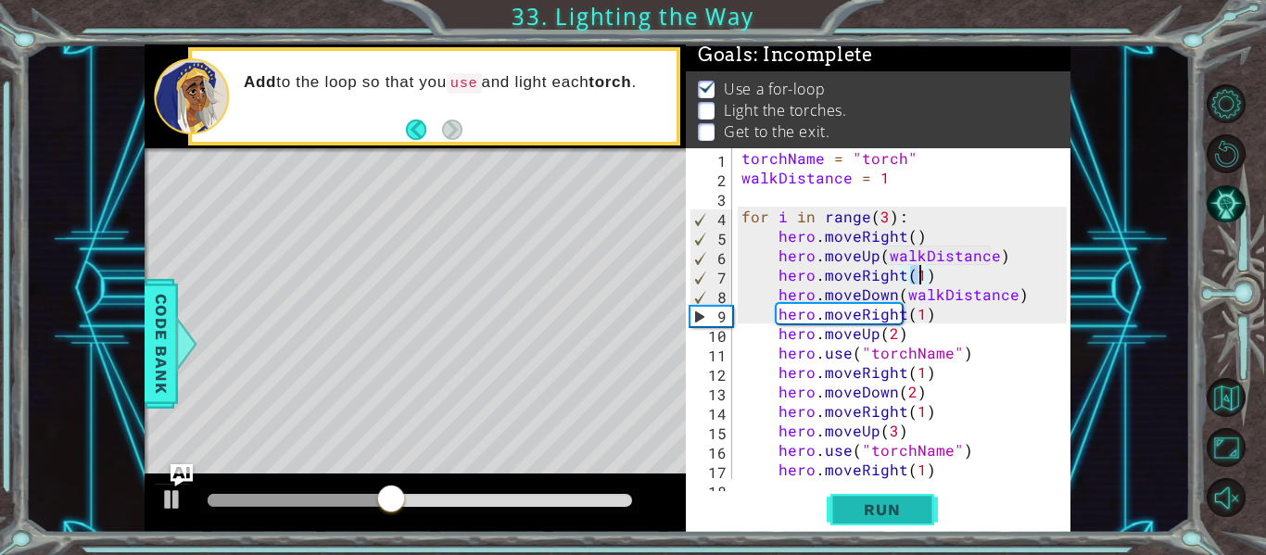
click at [892, 521] on button "Run" at bounding box center [881, 510] width 111 height 38
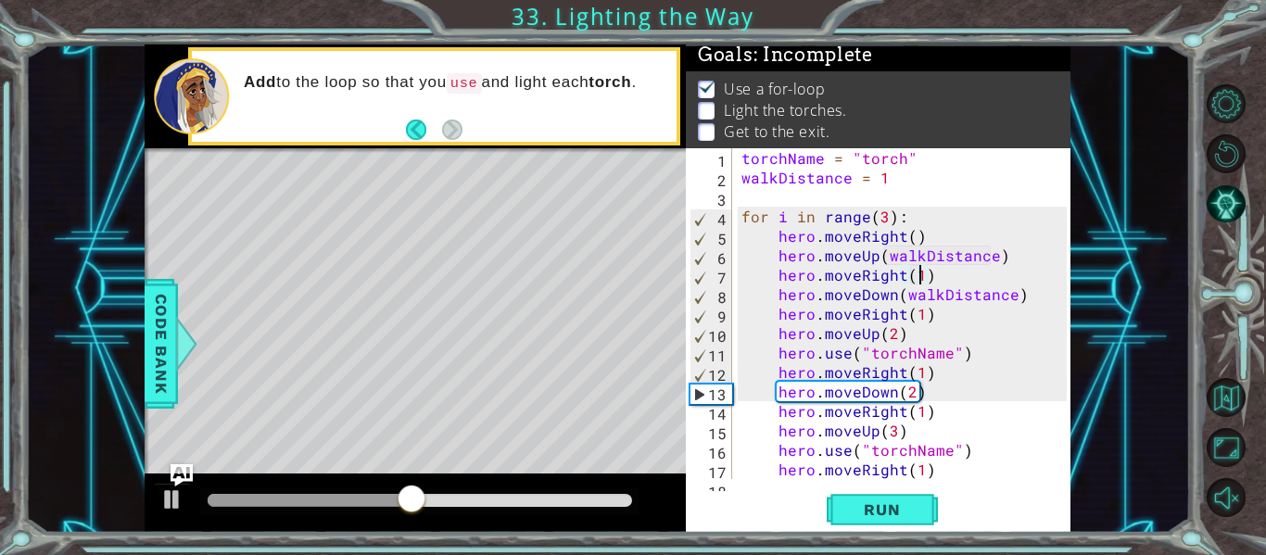
click at [944, 356] on div "torchName = "torch" walkDistance = 1 for i in range ( 3 ) : hero . moveRight ( …" at bounding box center [906, 333] width 338 height 370
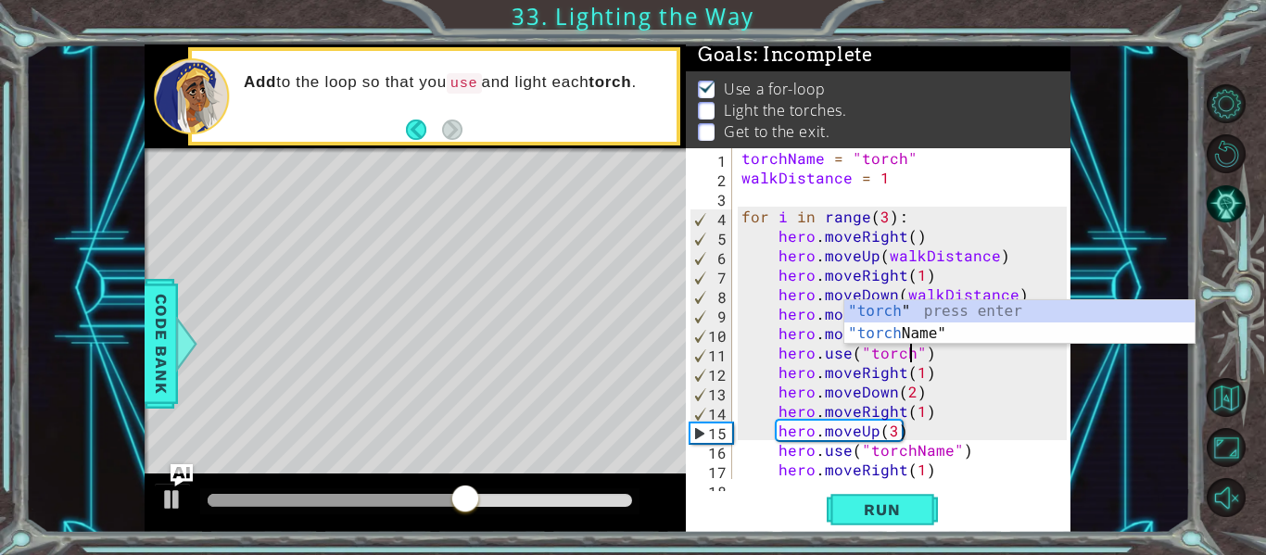
click at [945, 453] on div "torchName = "torch" walkDistance = 1 for i in range ( 3 ) : hero . moveRight ( …" at bounding box center [906, 333] width 338 height 370
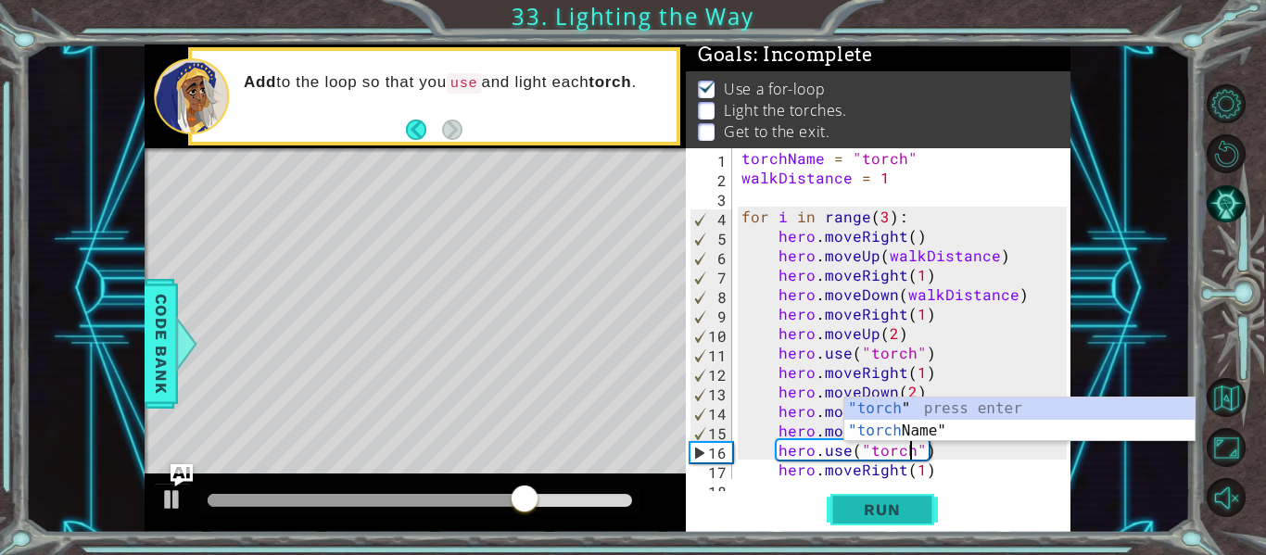
click at [887, 513] on span "Run" at bounding box center [881, 509] width 73 height 19
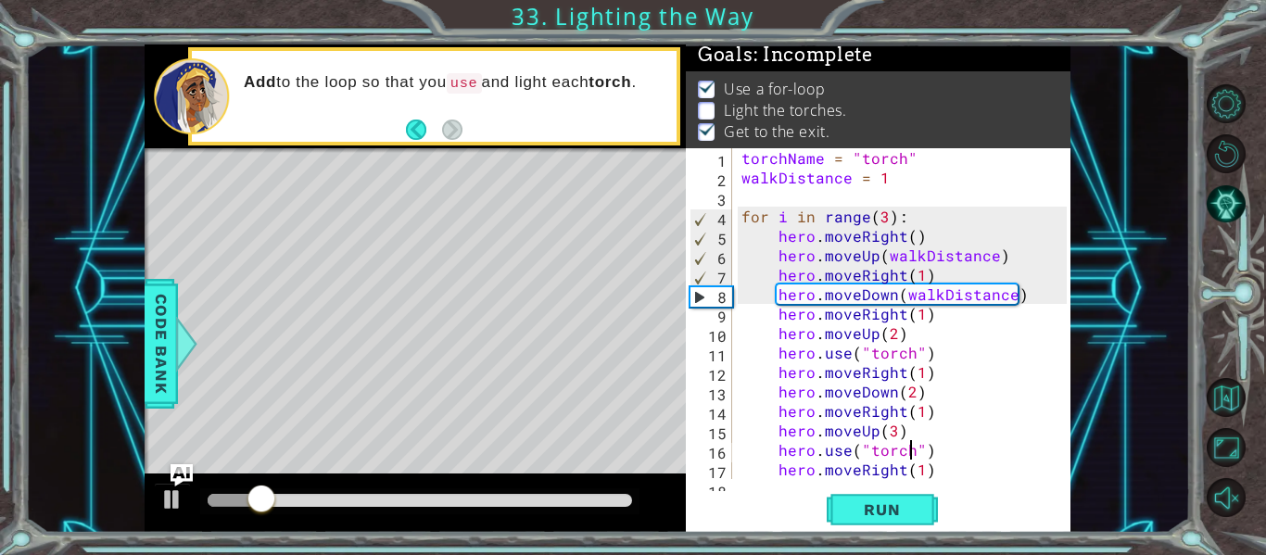
click at [1014, 246] on div "torchName = "torch" walkDistance = 1 for i in range ( 3 ) : hero . moveRight ( …" at bounding box center [906, 333] width 338 height 370
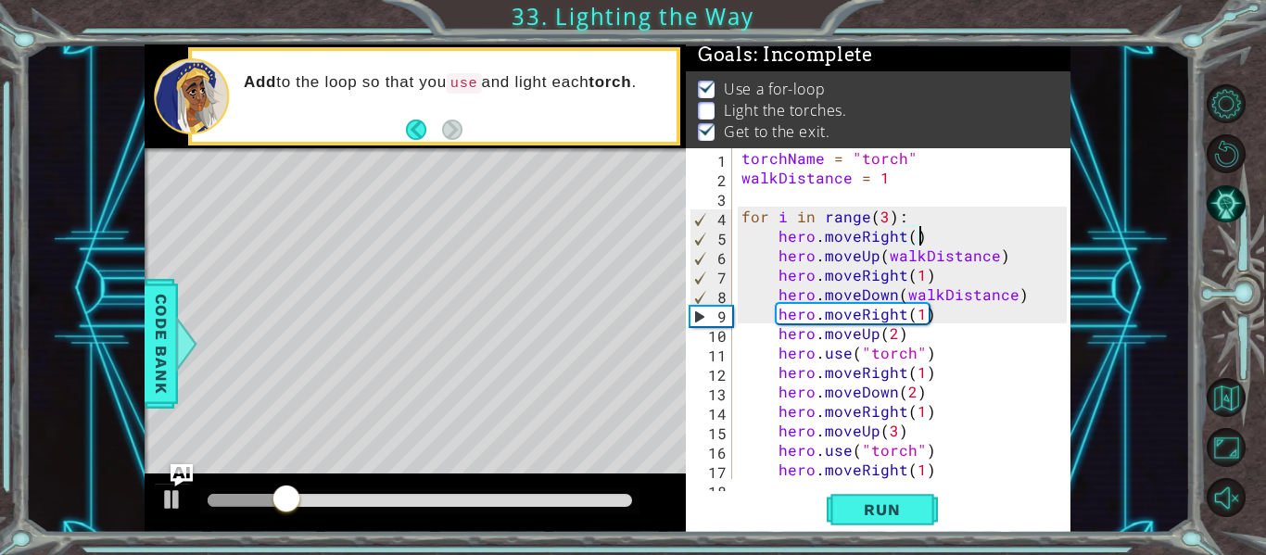
click at [1012, 248] on div "torchName = "torch" walkDistance = 1 for i in range ( 3 ) : hero . moveRight ( …" at bounding box center [906, 333] width 338 height 370
type textarea "hero.moveUp(walkDistance)"
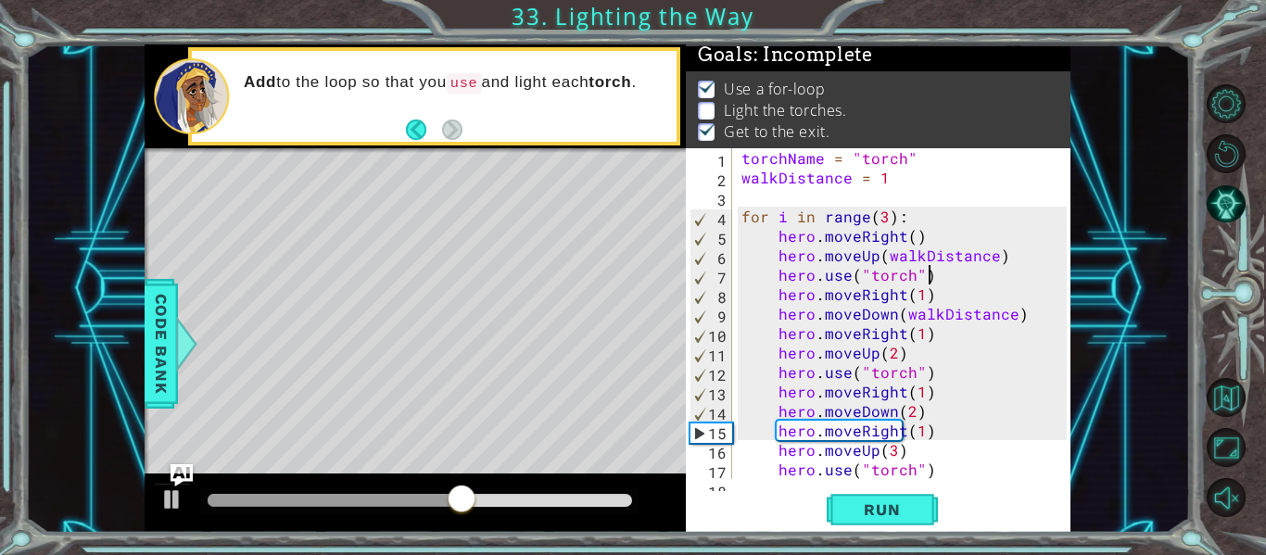
scroll to position [0, 11]
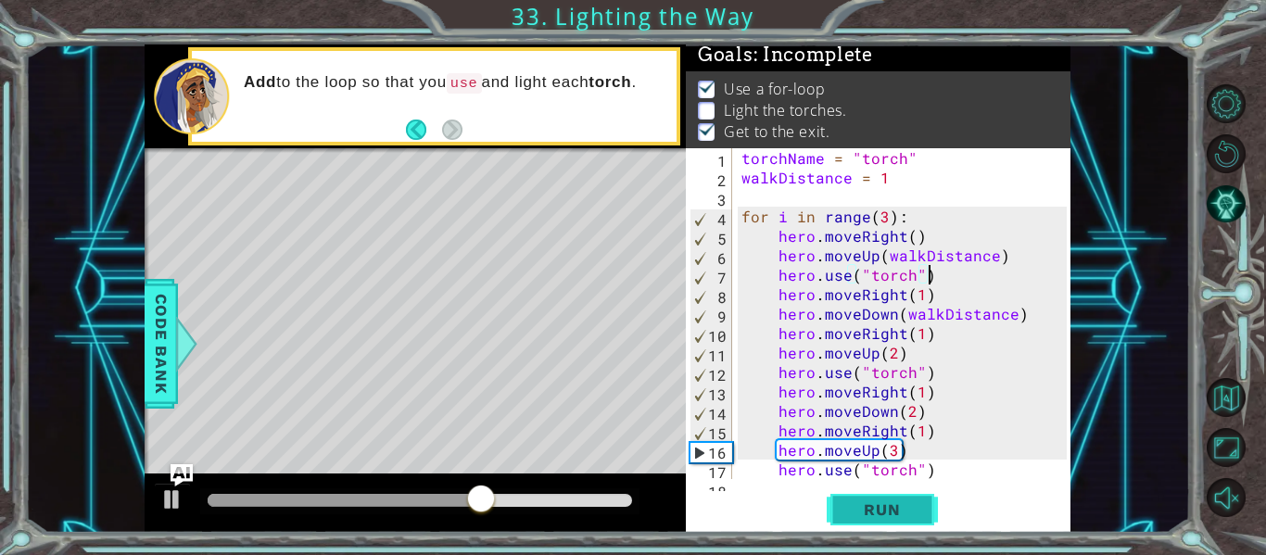
type textarea "hero.use("torch")"
click at [907, 510] on span "Run" at bounding box center [881, 509] width 73 height 19
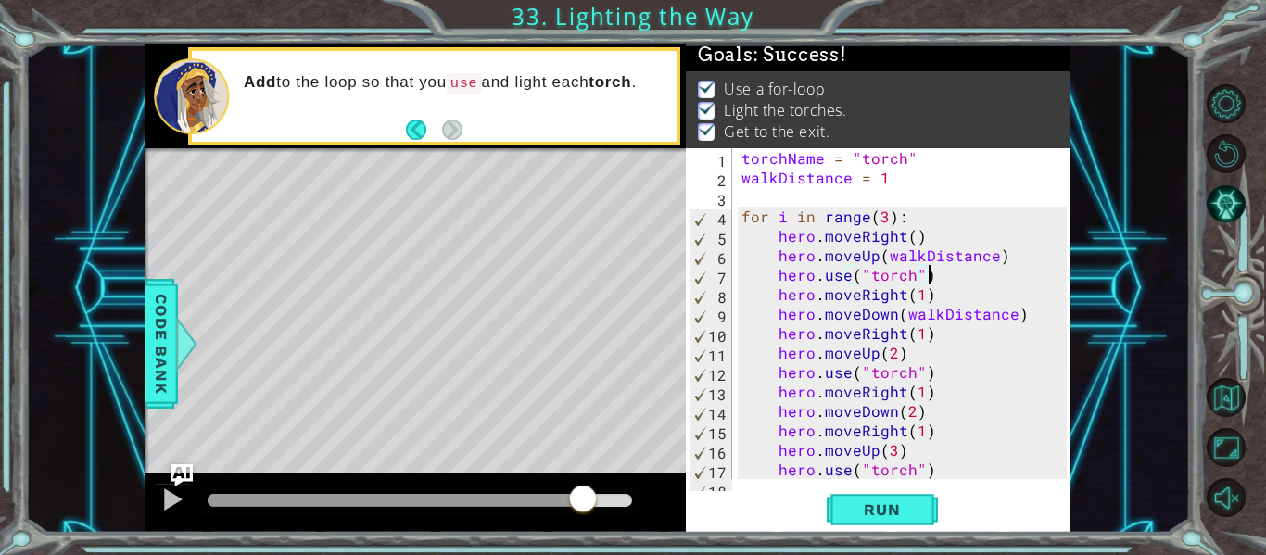
drag, startPoint x: 304, startPoint y: 498, endPoint x: 593, endPoint y: 503, distance: 289.1
click at [593, 503] on div at bounding box center [582, 500] width 33 height 33
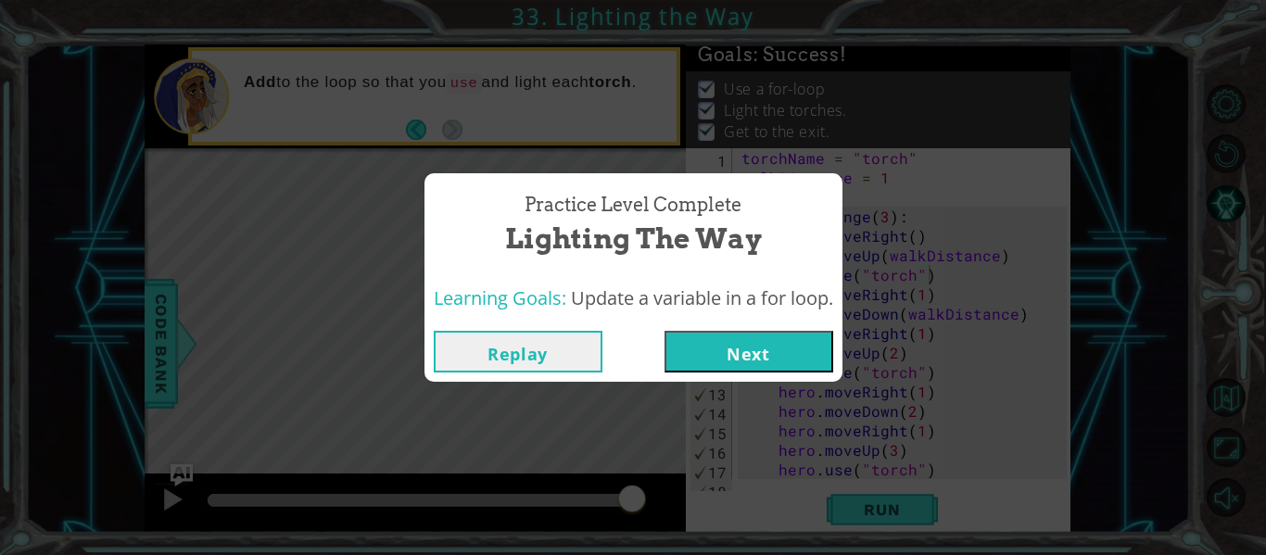
click at [698, 344] on button "Next" at bounding box center [748, 352] width 169 height 42
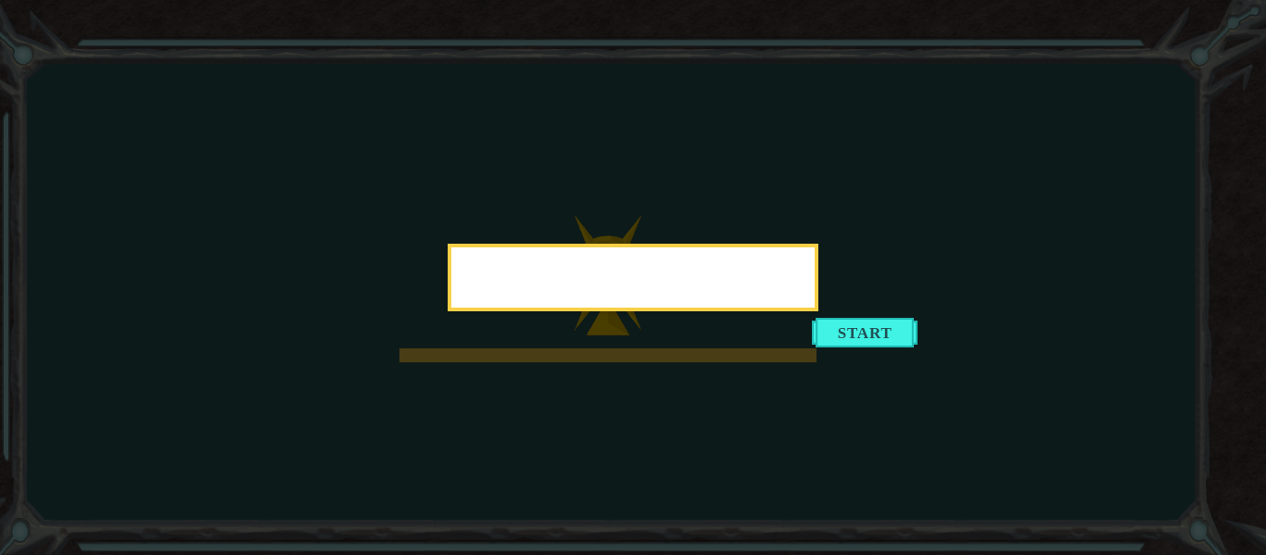
click at [818, 311] on div at bounding box center [632, 278] width 371 height 68
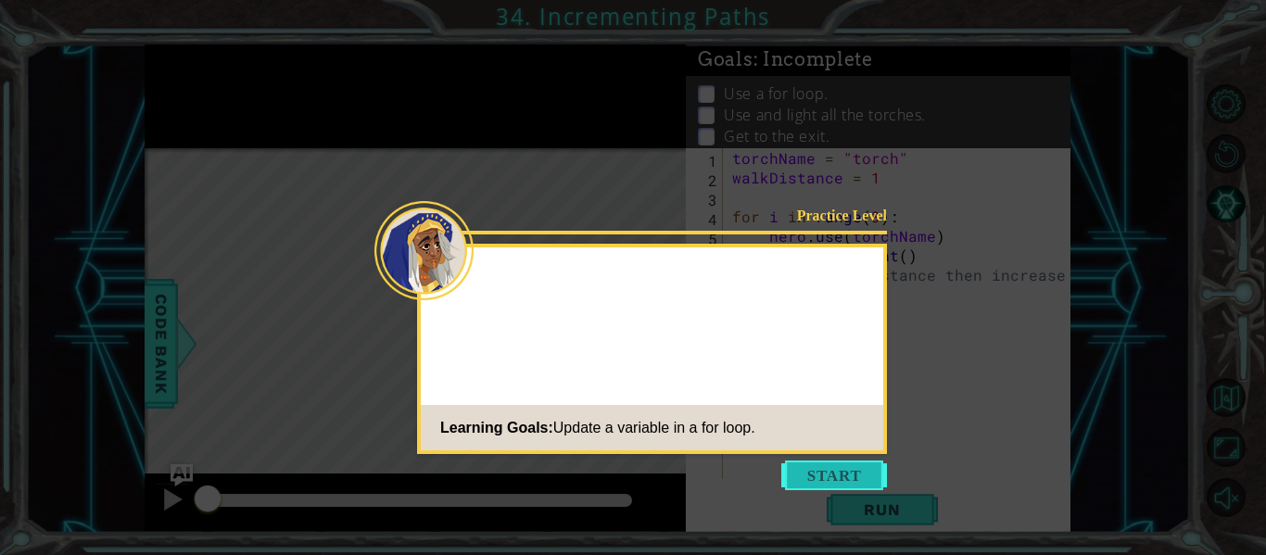
click at [800, 471] on button "Start" at bounding box center [834, 475] width 106 height 30
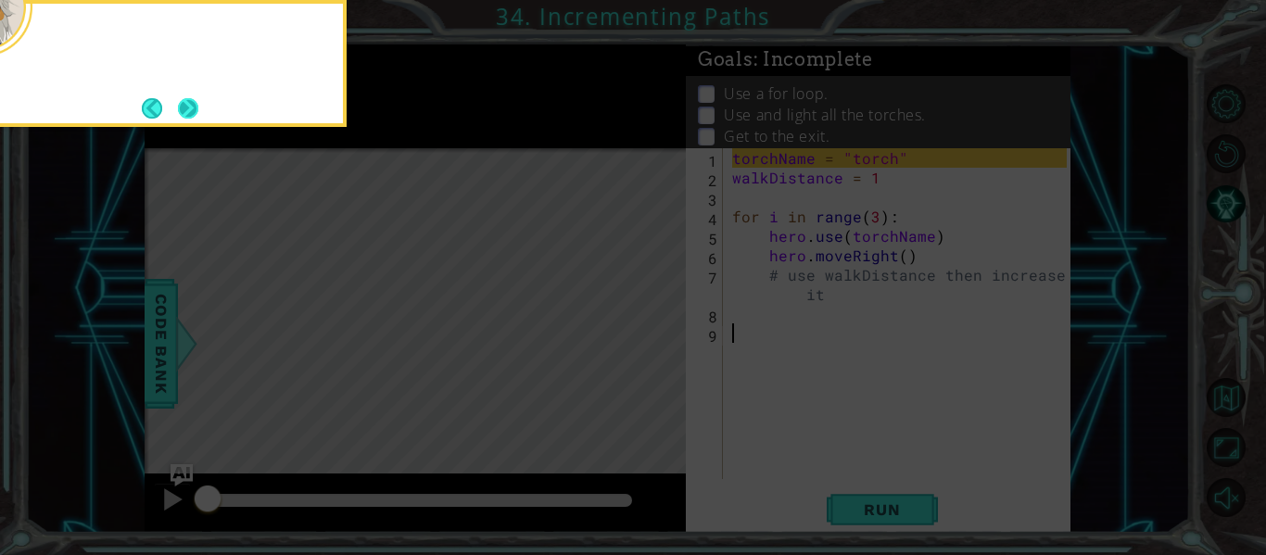
click at [180, 107] on button "Next" at bounding box center [188, 108] width 20 height 20
